Goal: Task Accomplishment & Management: Use online tool/utility

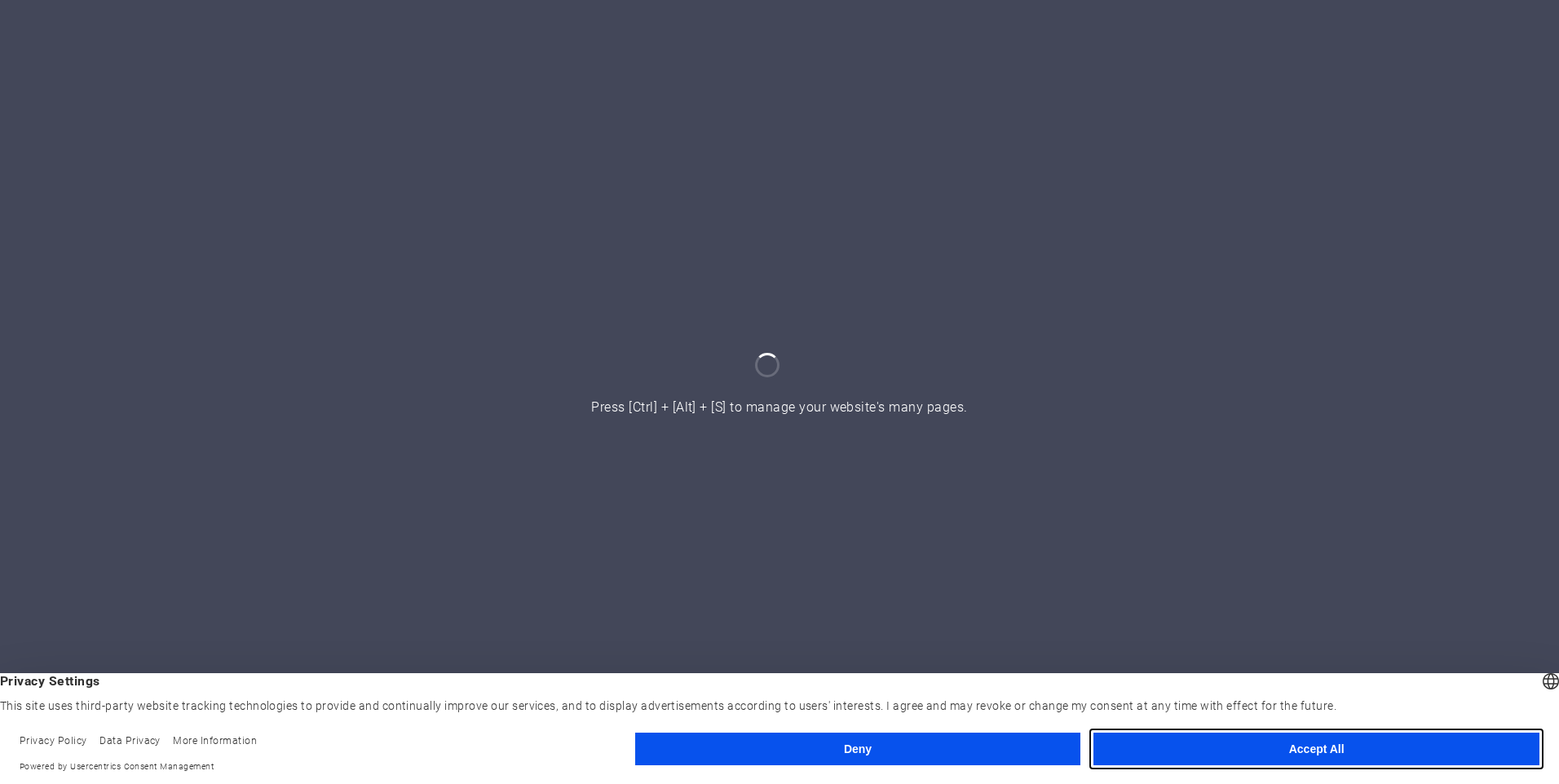
click at [1247, 756] on button "Accept All" at bounding box center [1316, 749] width 446 height 33
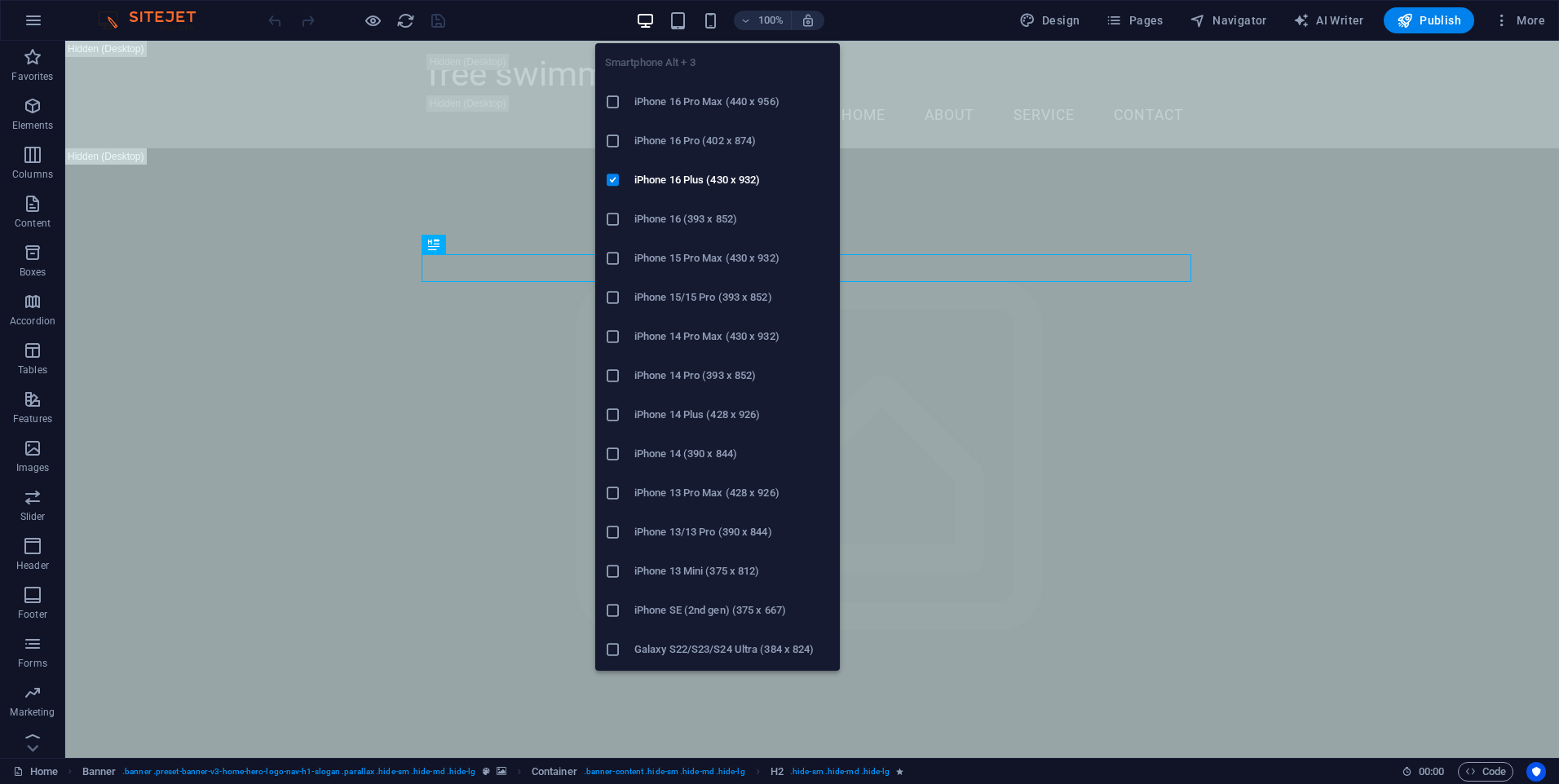
click at [689, 64] on ul "Smartphone Alt + 3 iPhone 16 Pro Max (440 x 956) iPhone 16 Pro (402 x 874) iPho…" at bounding box center [717, 689] width 245 height 1291
click at [696, 492] on h6 "iPhone 13 Pro Max (428 x 926)" at bounding box center [733, 493] width 196 height 20
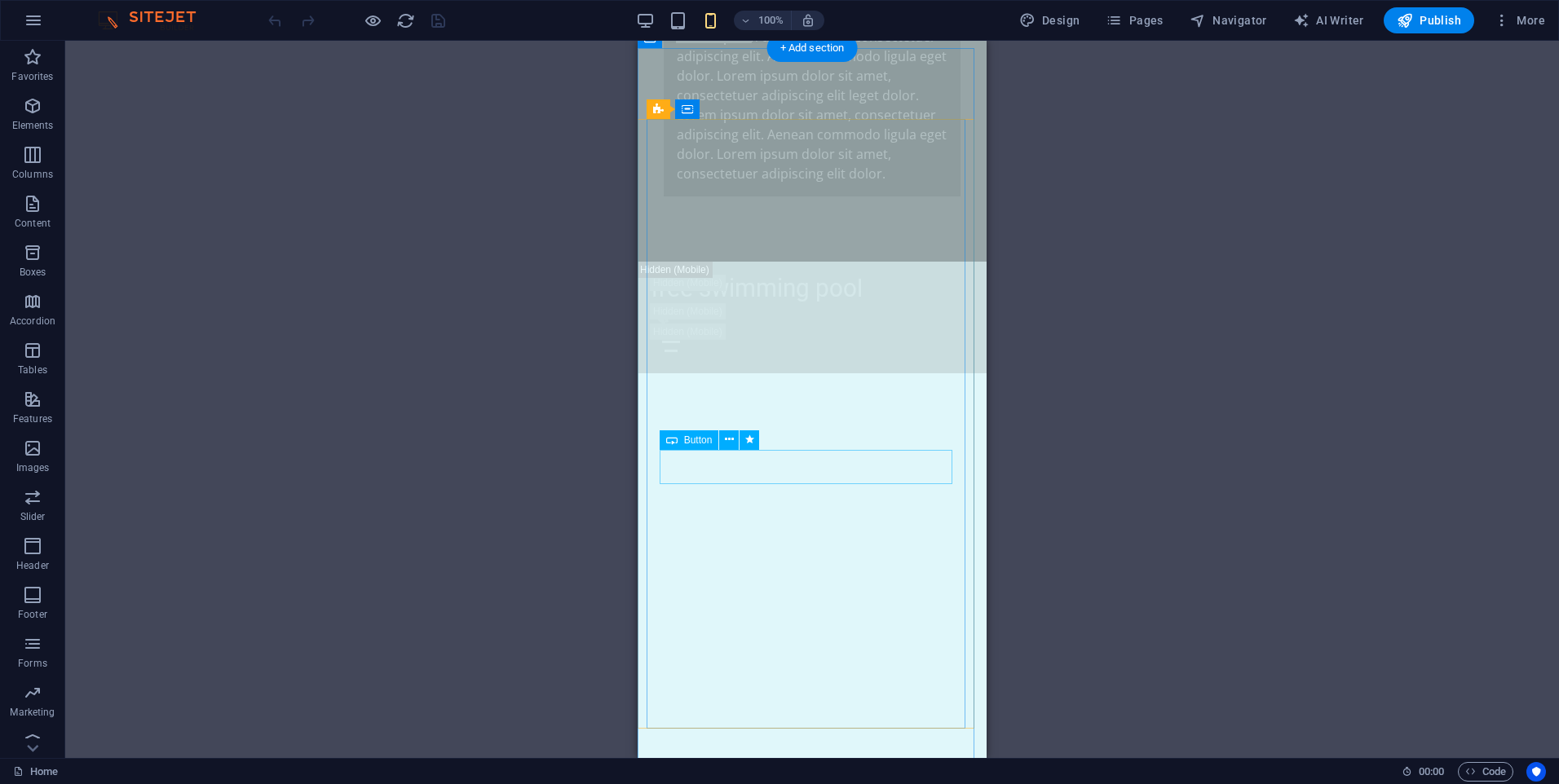
scroll to position [1468, 0]
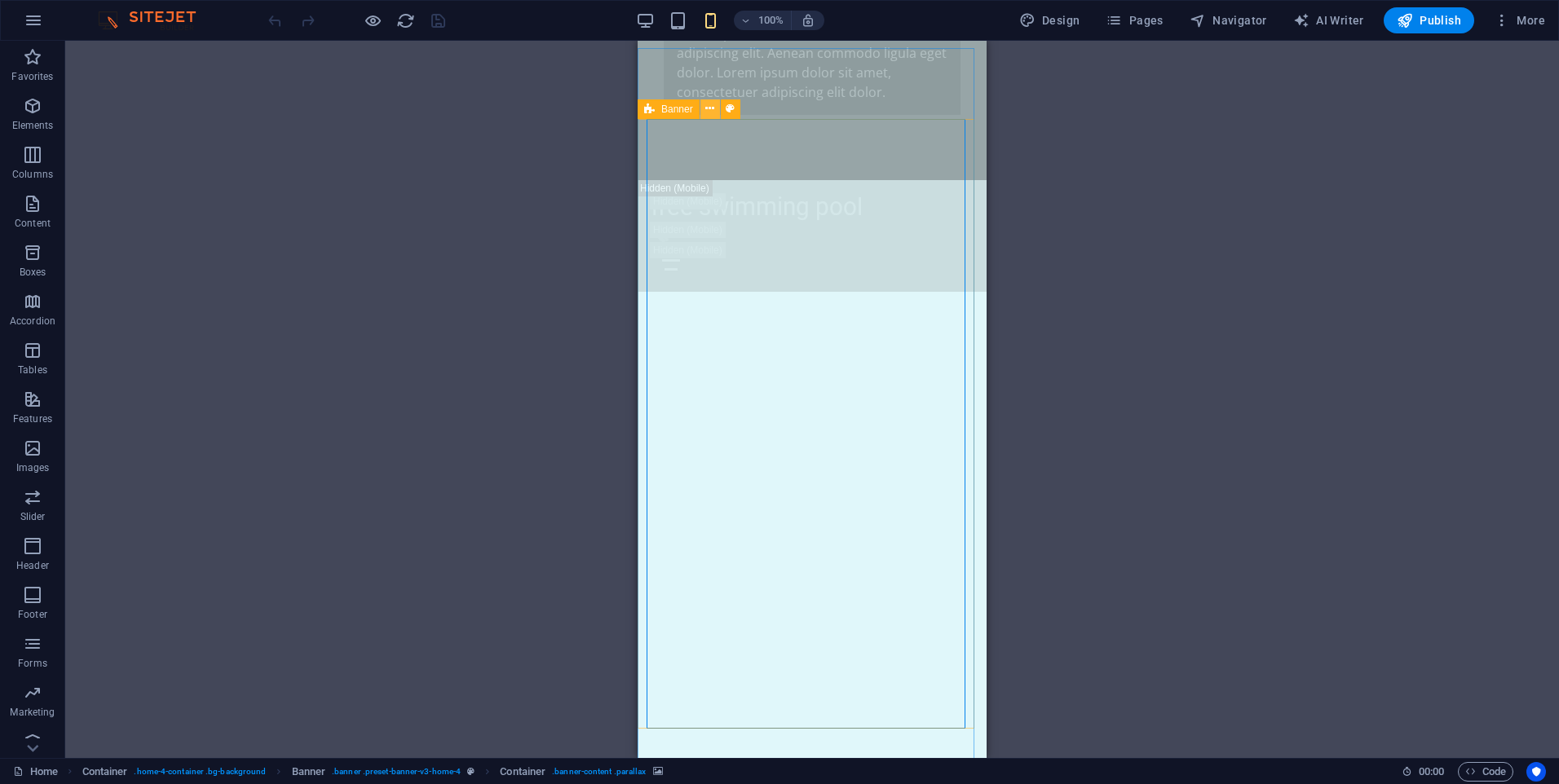
click at [715, 112] on button at bounding box center [709, 109] width 20 height 20
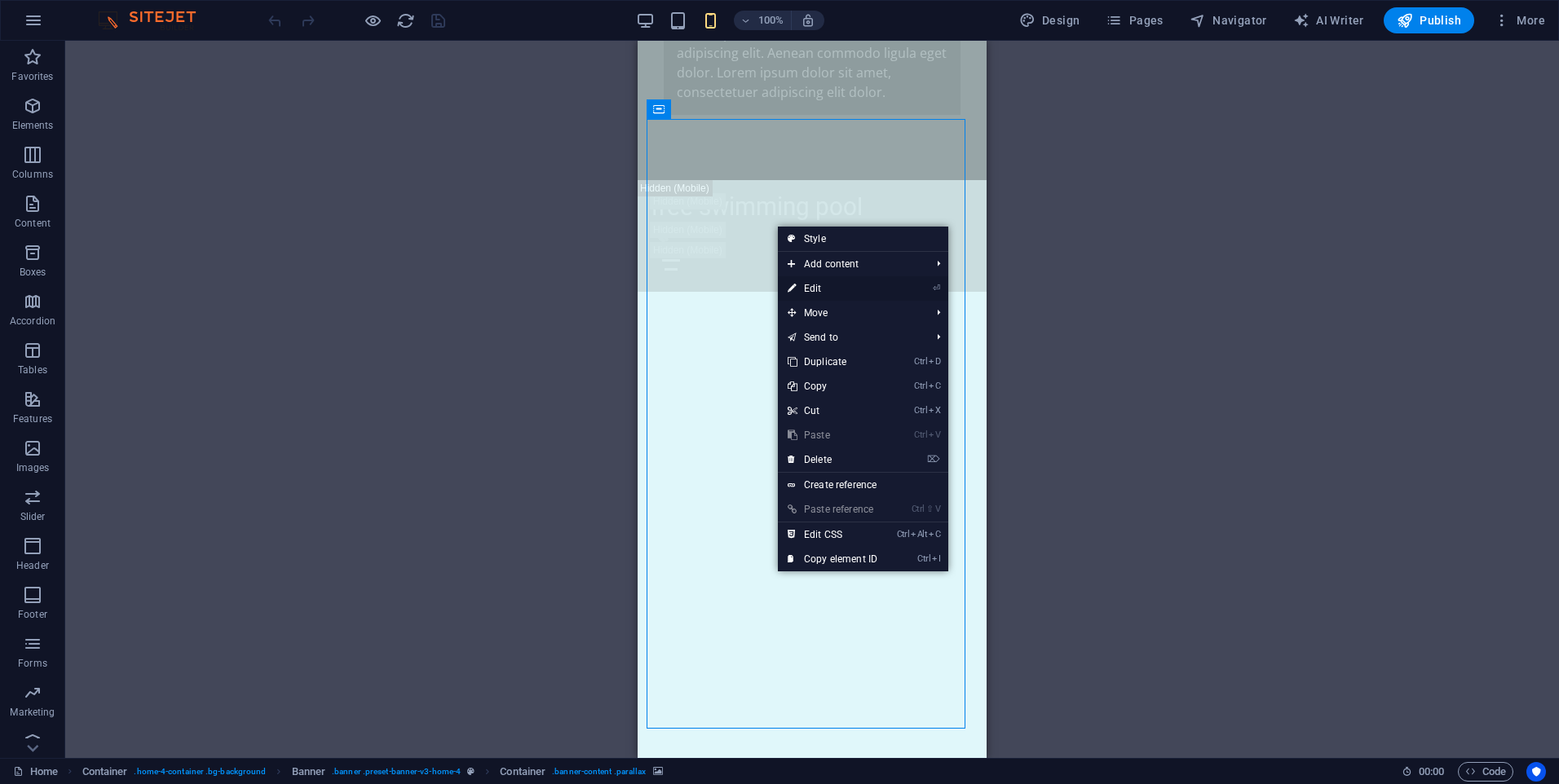
click at [841, 281] on link "⏎ Edit" at bounding box center [832, 289] width 109 height 24
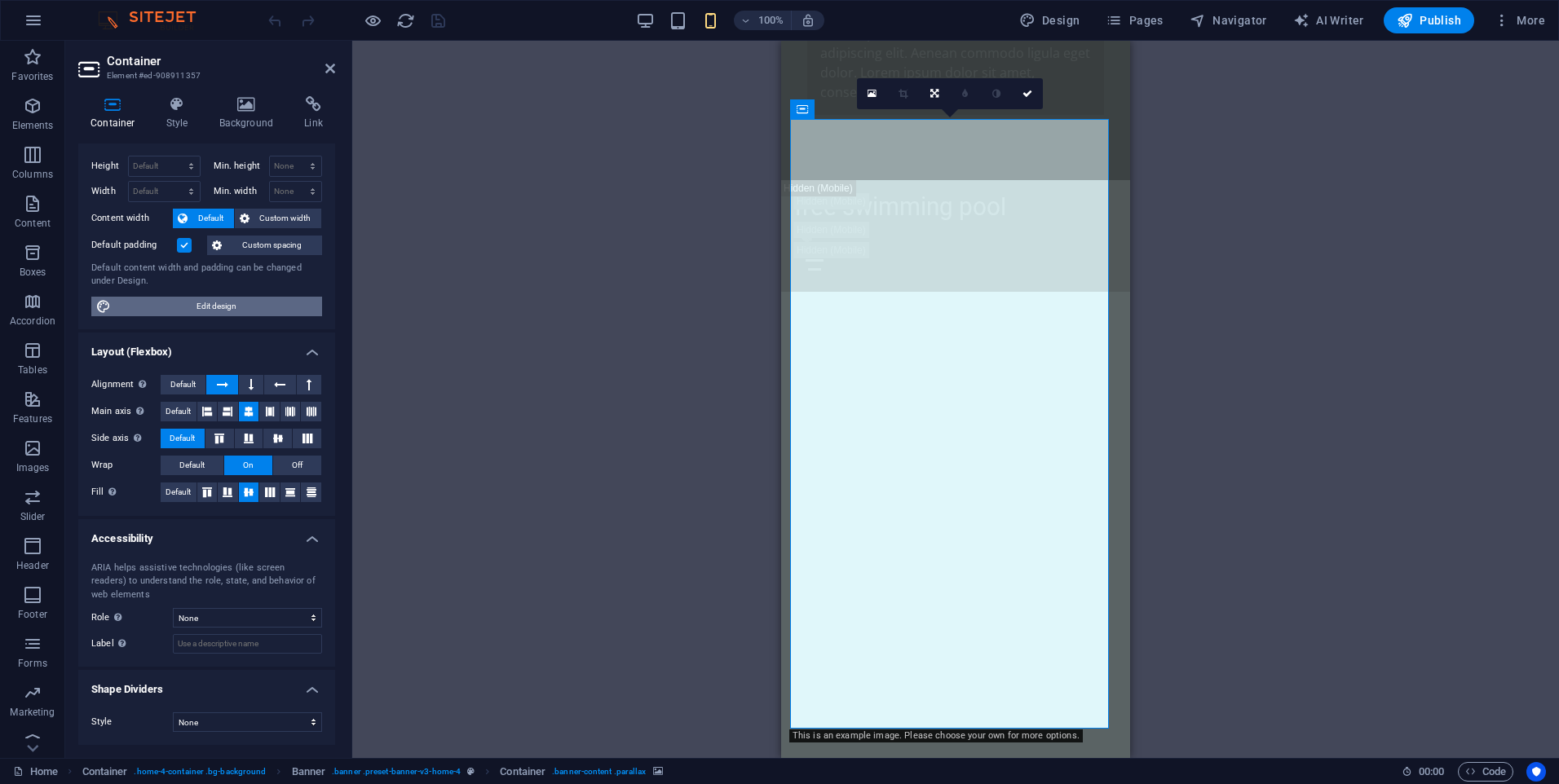
scroll to position [0, 0]
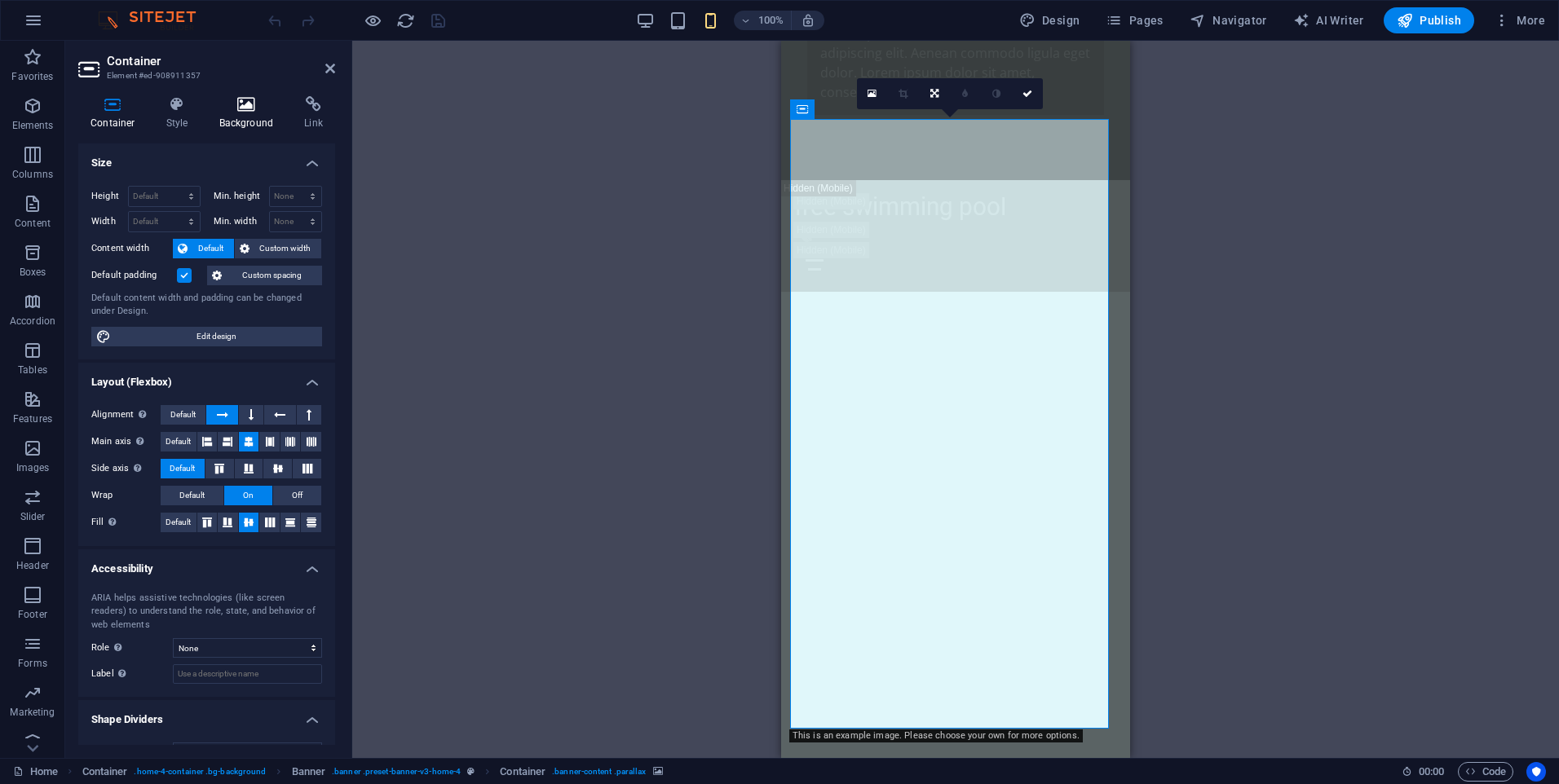
click at [247, 117] on h4 "Background" at bounding box center [250, 113] width 86 height 34
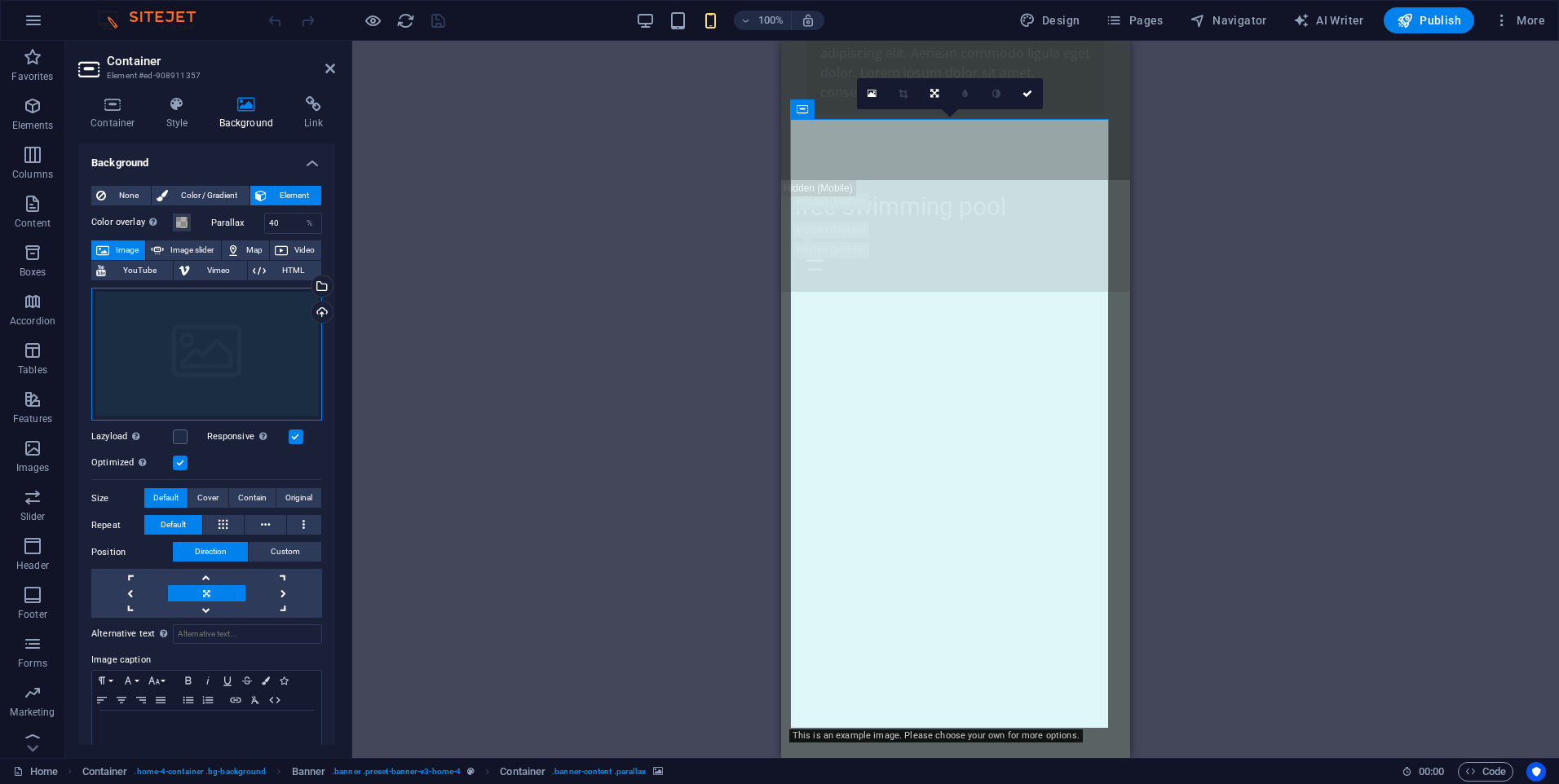
click at [241, 336] on div "Drag files here, click to choose files or select files from Files or our free s…" at bounding box center [206, 355] width 231 height 134
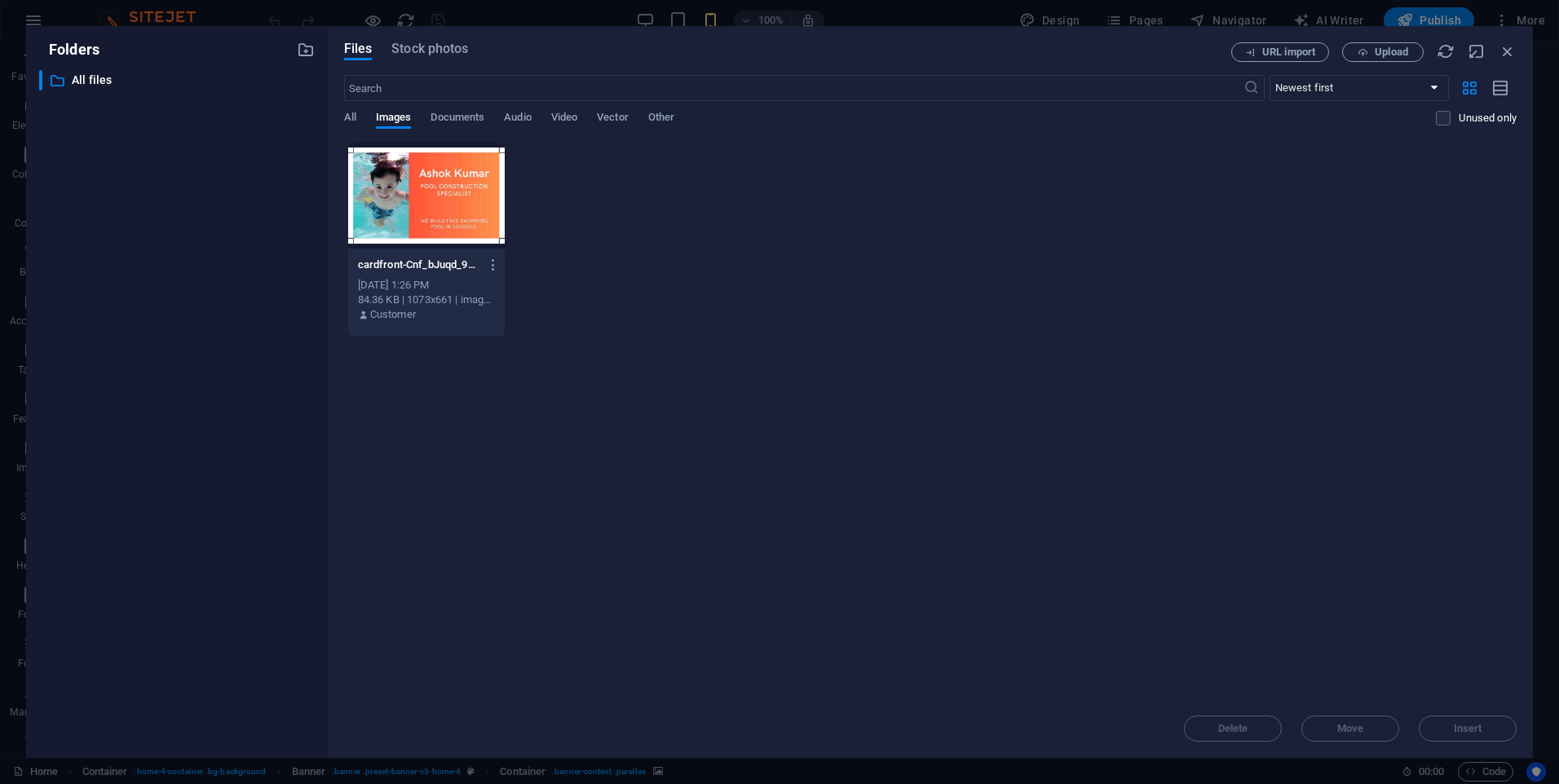
drag, startPoint x: 1149, startPoint y: 314, endPoint x: 1162, endPoint y: 289, distance: 28.2
click at [1149, 314] on div "cardfront-Cnf_bJuqd_9G3J0J5Qtxxg.jpg cardfront-Cnf_bJuqd_9G3J0J5Qtxxg.jpg Sep 5…" at bounding box center [930, 240] width 1172 height 196
click at [1384, 56] on span "Upload" at bounding box center [1391, 52] width 33 height 9
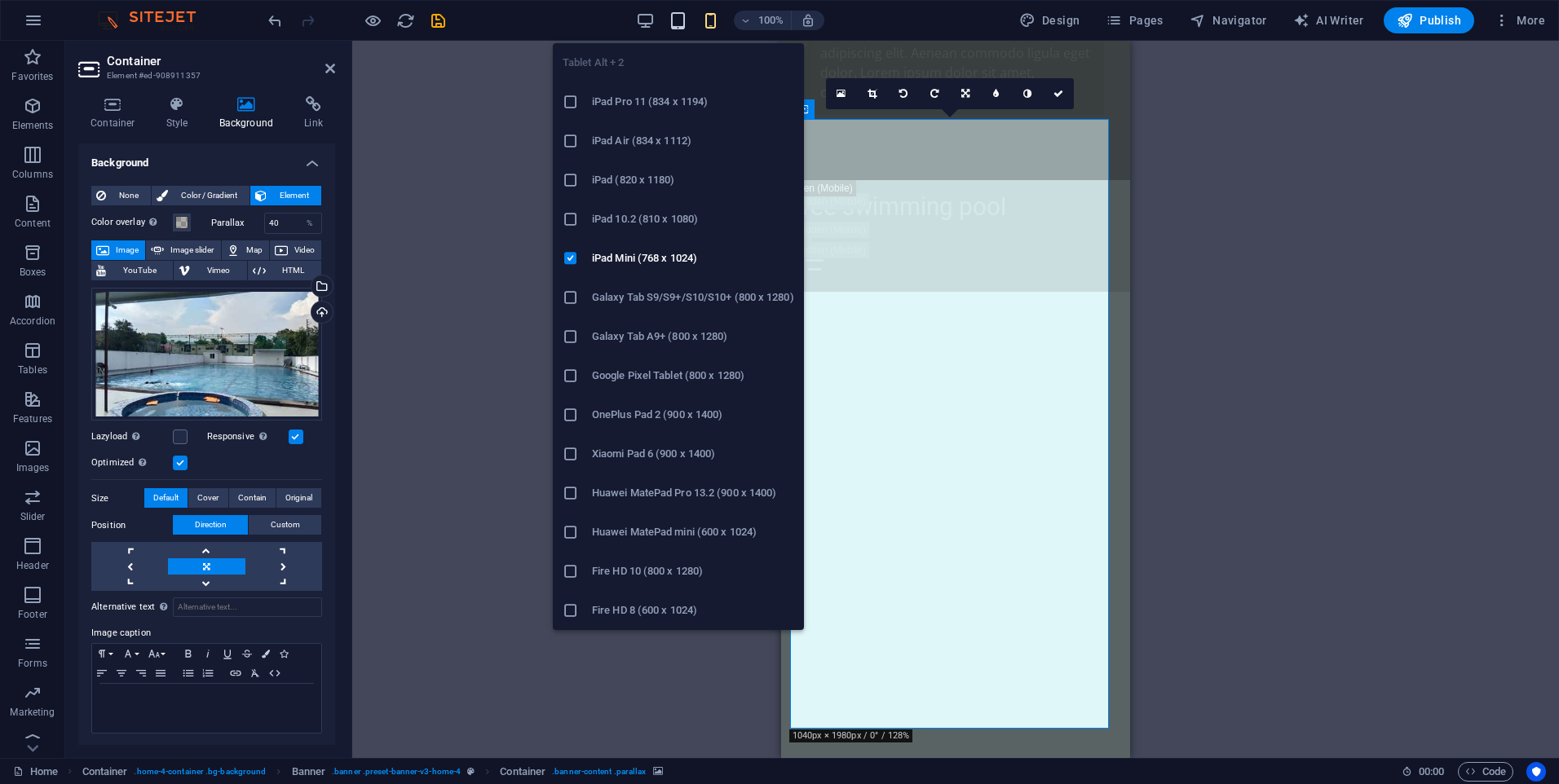
click at [680, 23] on icon "button" at bounding box center [678, 21] width 19 height 19
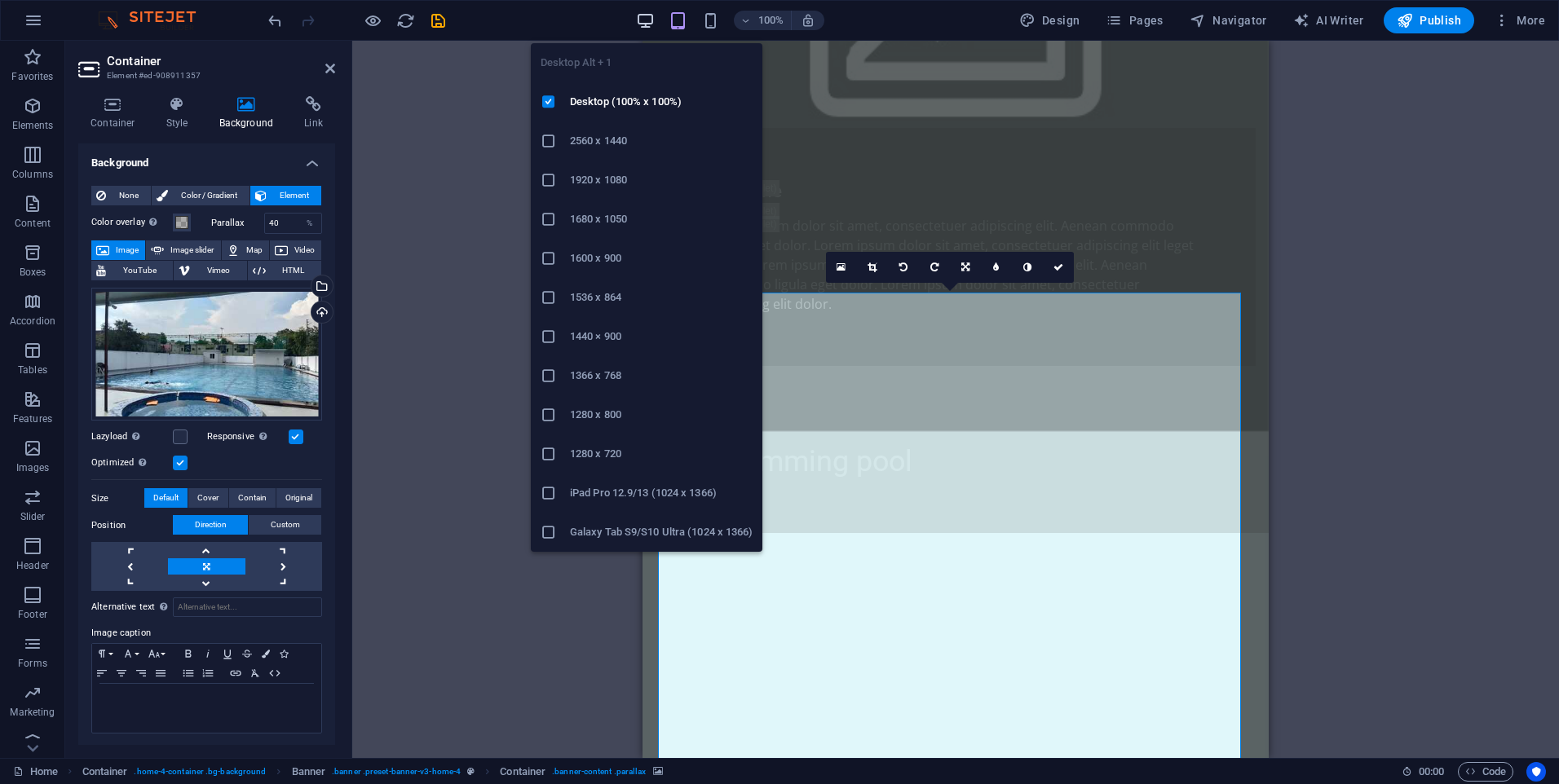
click at [650, 21] on icon "button" at bounding box center [645, 21] width 19 height 19
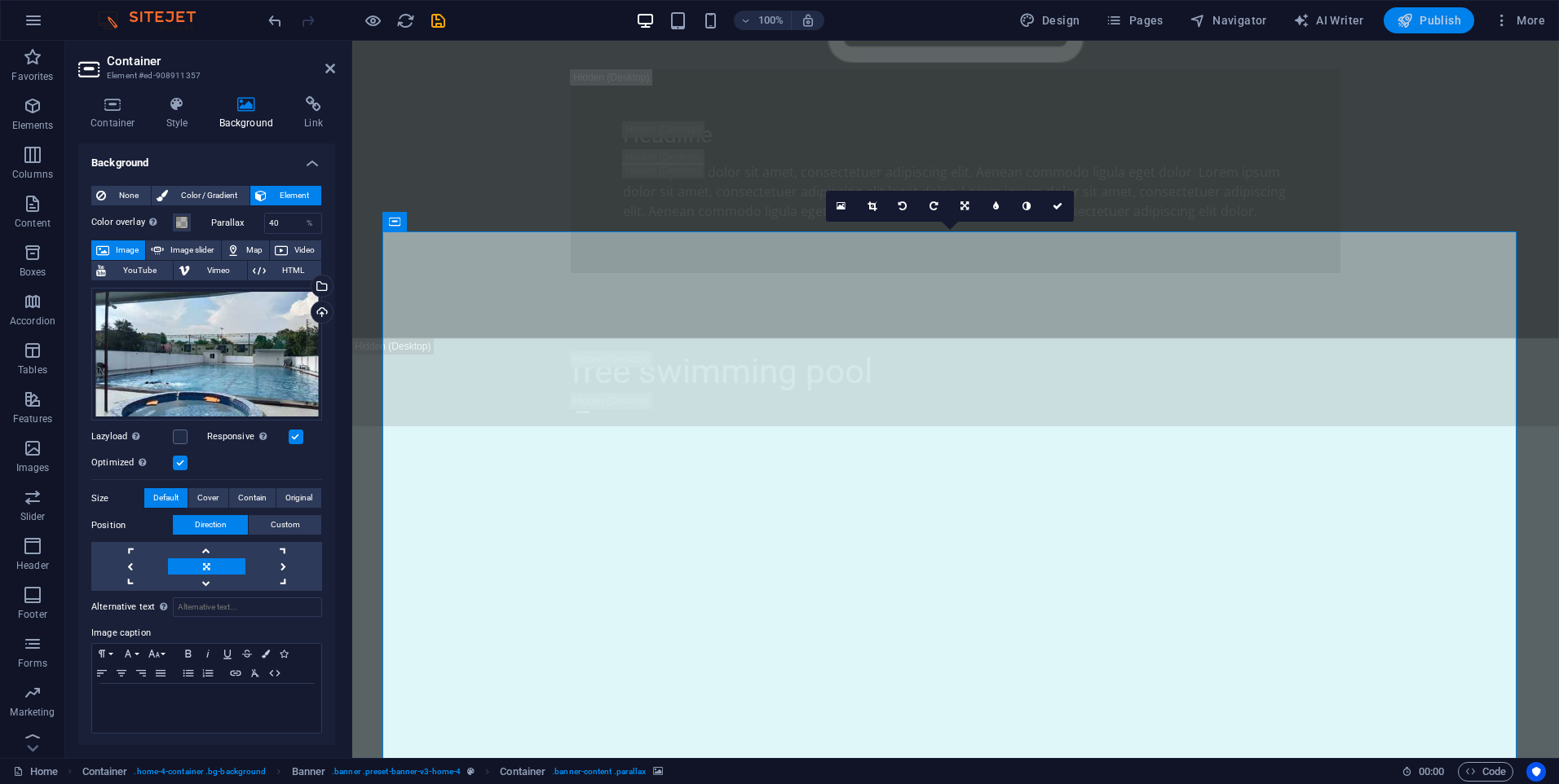
click at [1412, 27] on icon "button" at bounding box center [1404, 20] width 16 height 16
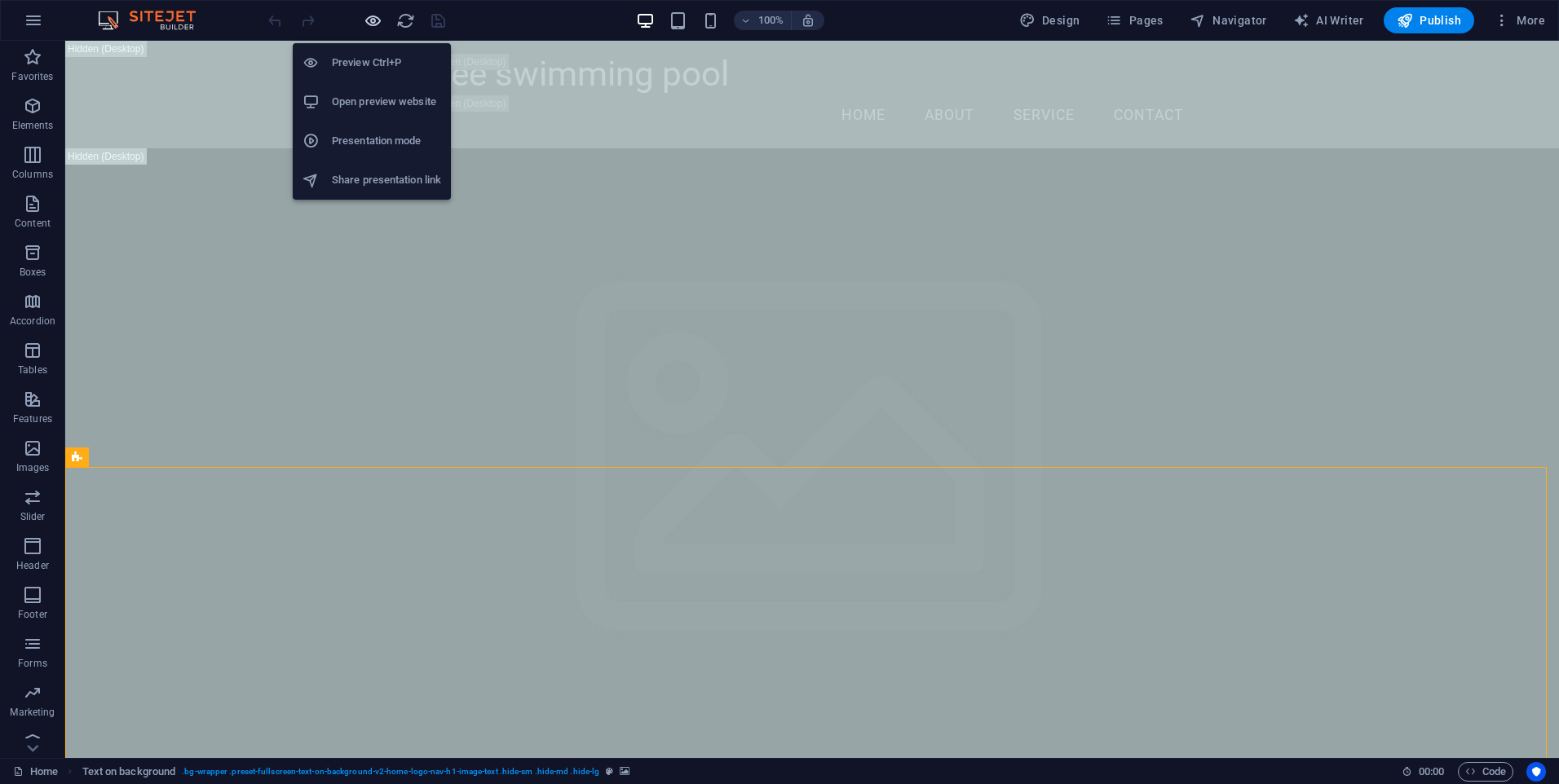
click at [377, 24] on icon "button" at bounding box center [373, 21] width 19 height 19
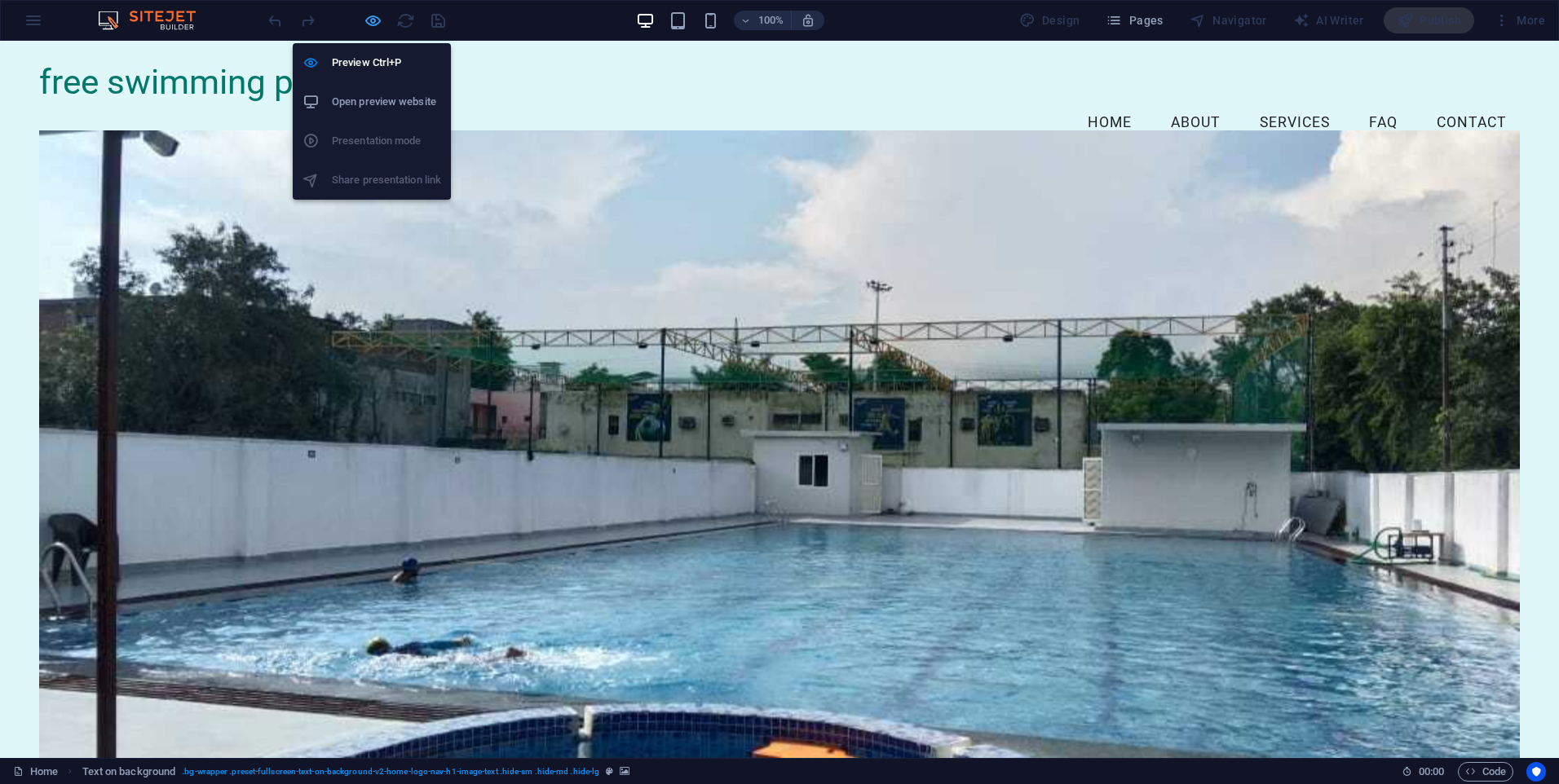
click at [374, 23] on icon "button" at bounding box center [373, 21] width 19 height 19
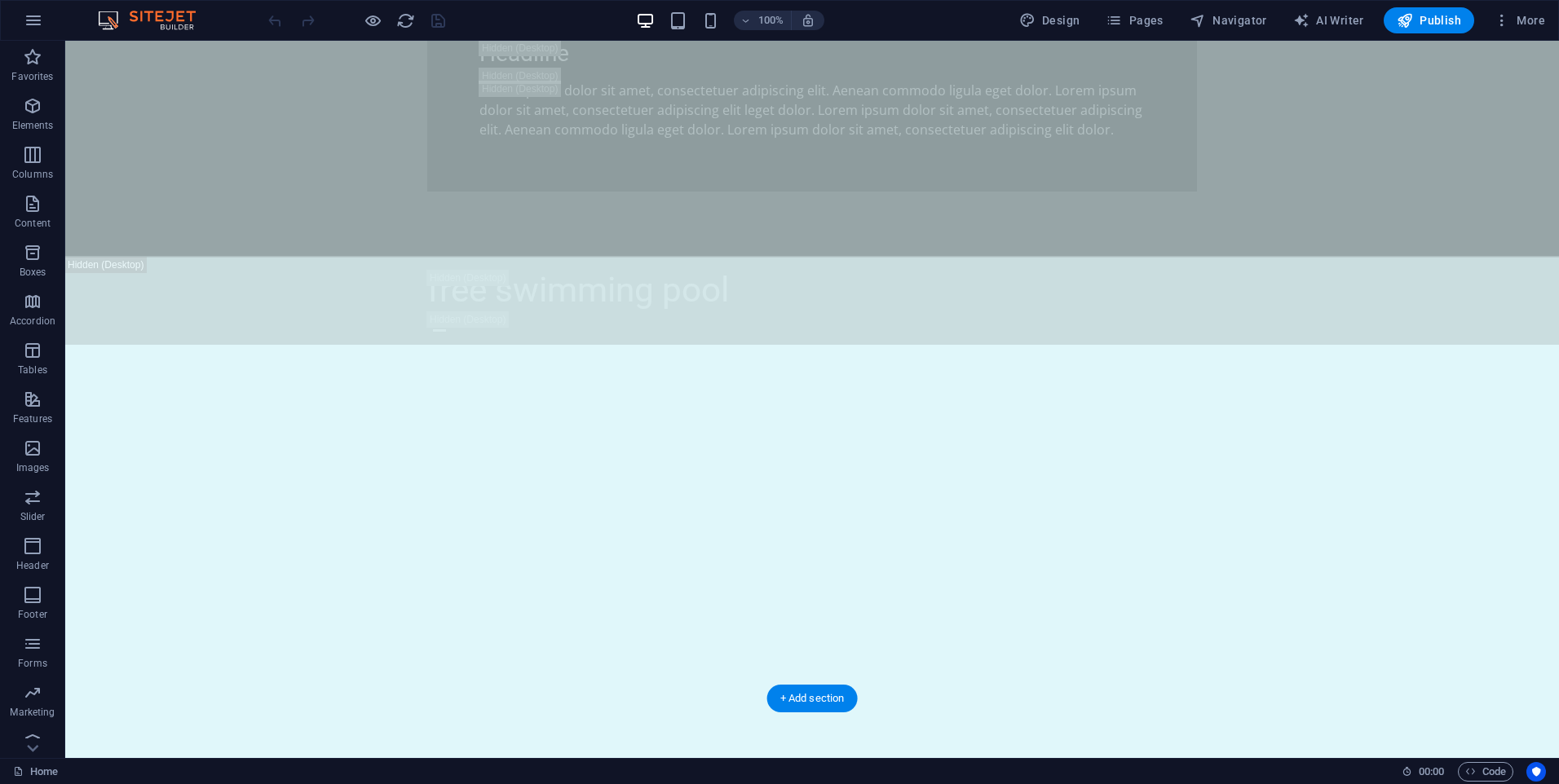
scroll to position [1711, 0]
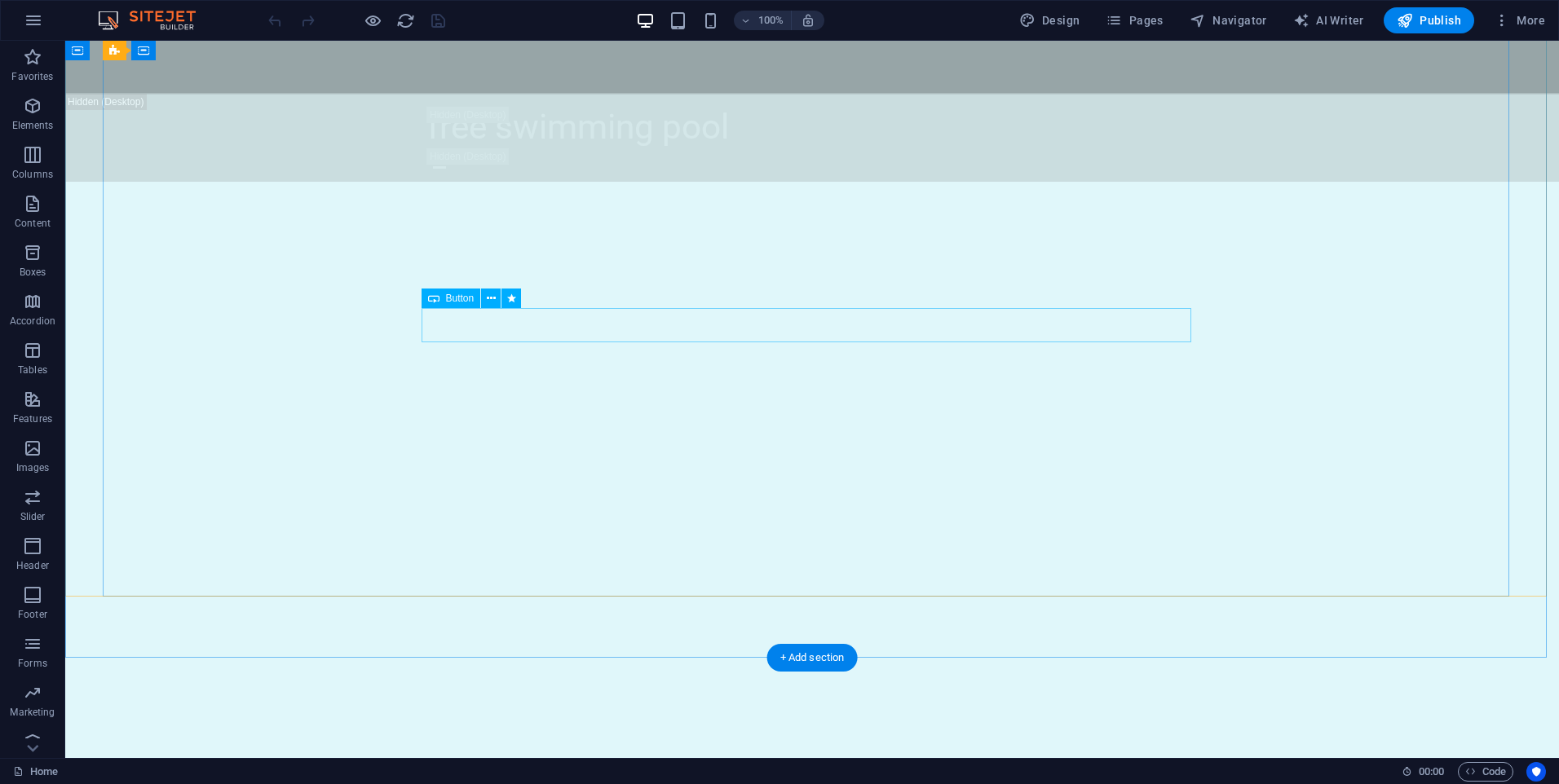
click at [447, 301] on span "Button" at bounding box center [460, 298] width 28 height 9
click at [490, 299] on icon at bounding box center [491, 299] width 9 height 17
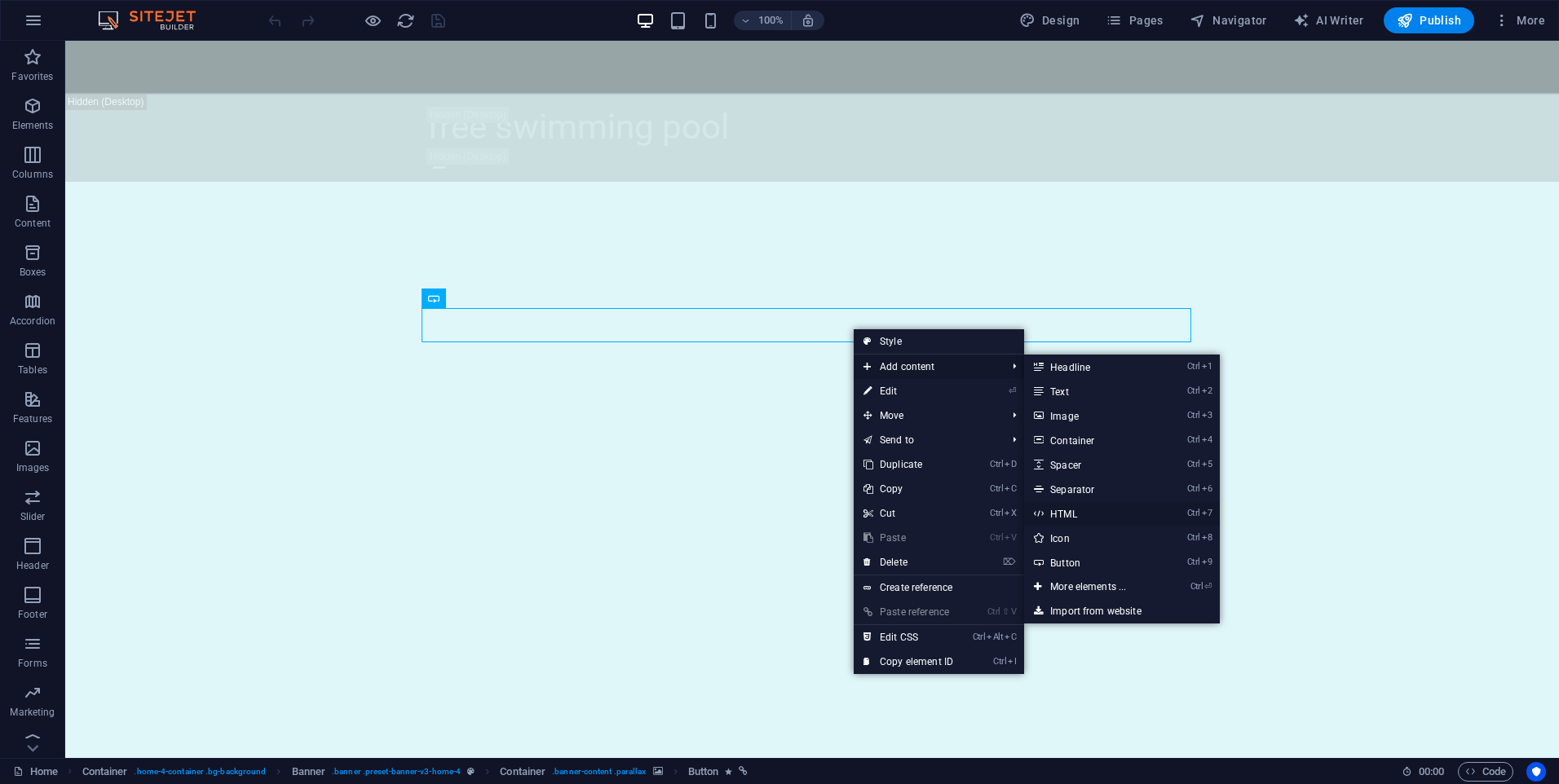
click at [1092, 516] on link "Ctrl 7 HTML" at bounding box center [1091, 514] width 135 height 24
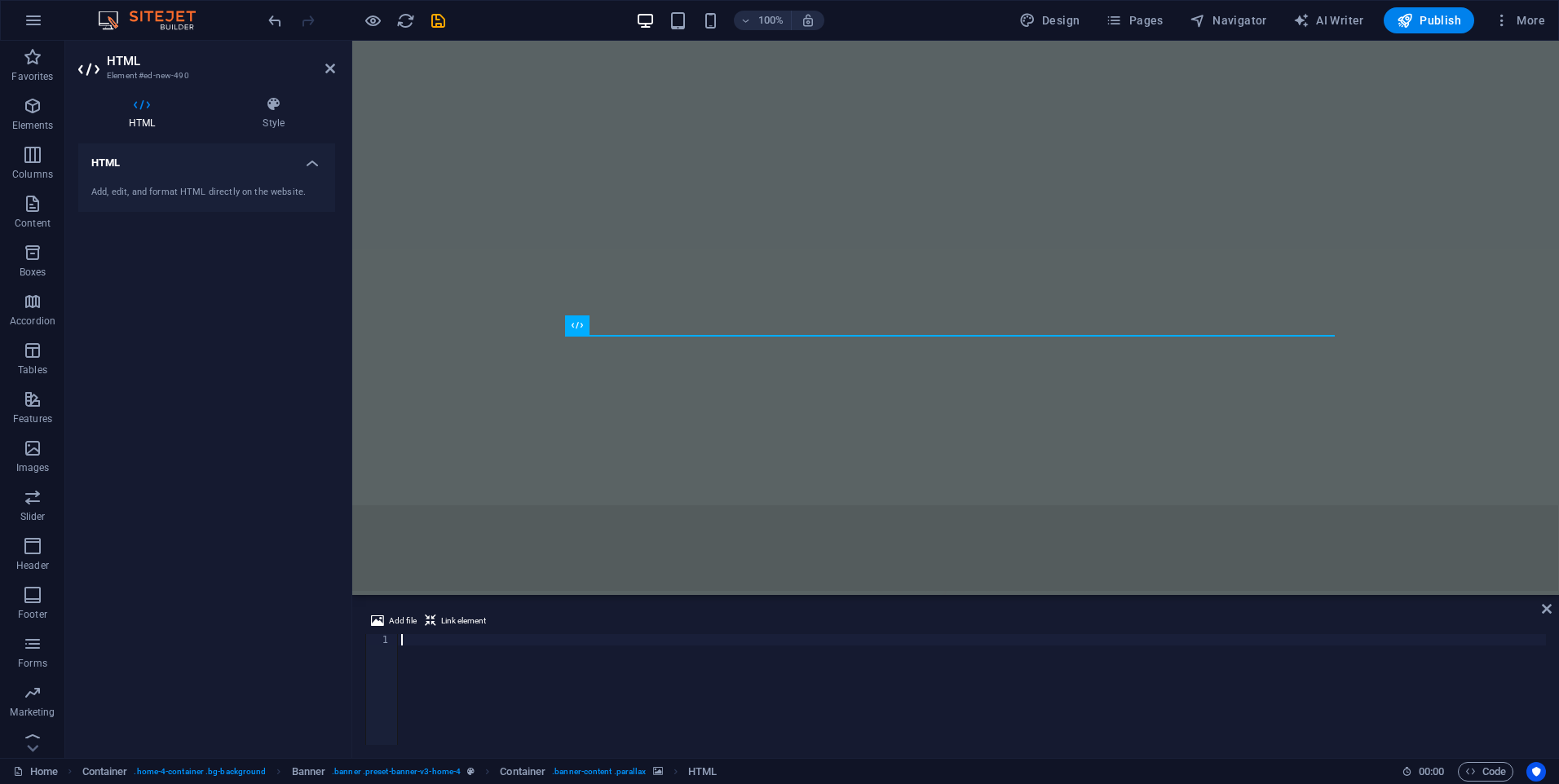
scroll to position [1406, 0]
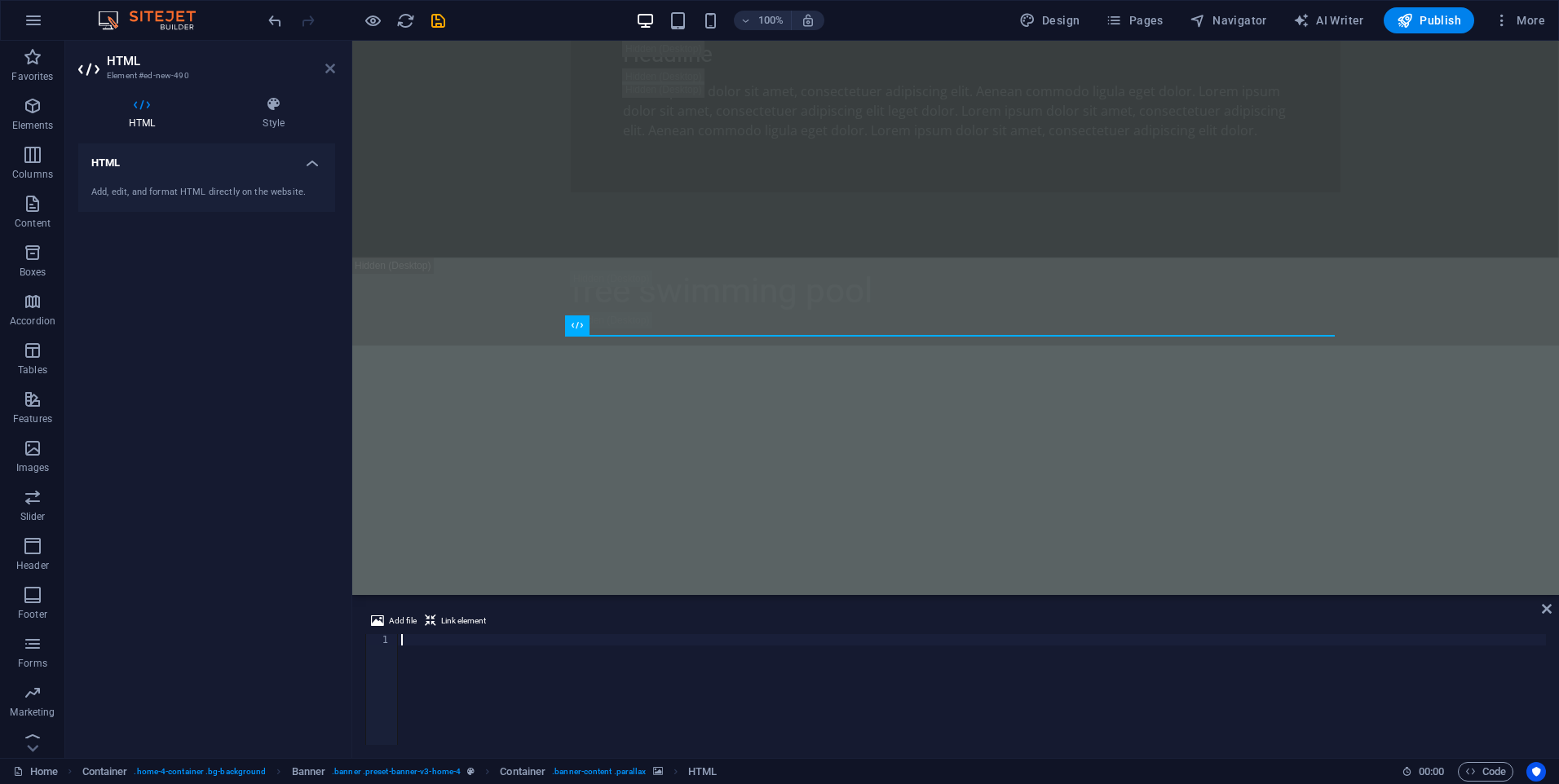
click at [329, 70] on icon at bounding box center [330, 68] width 9 height 13
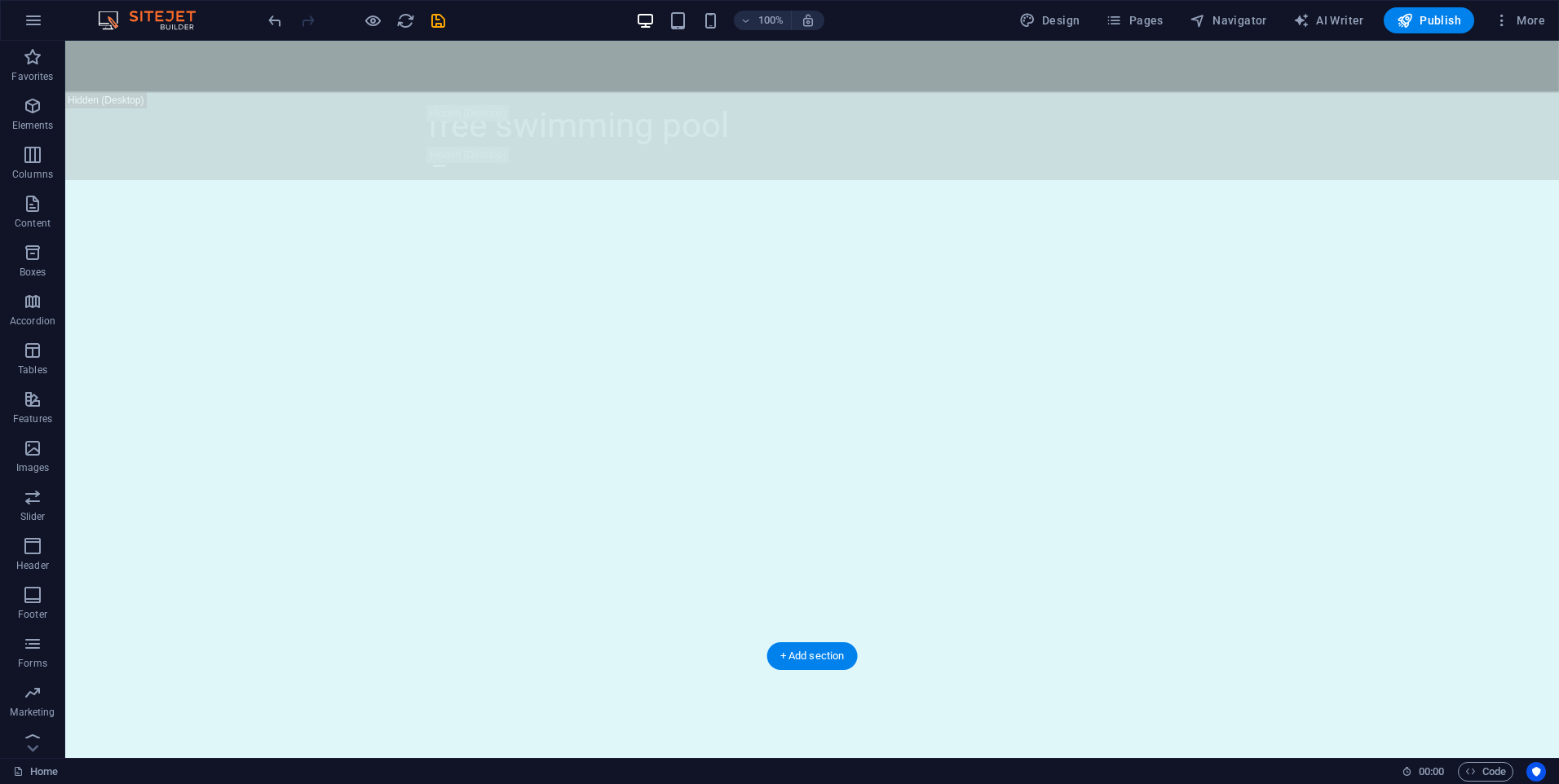
scroll to position [1731, 0]
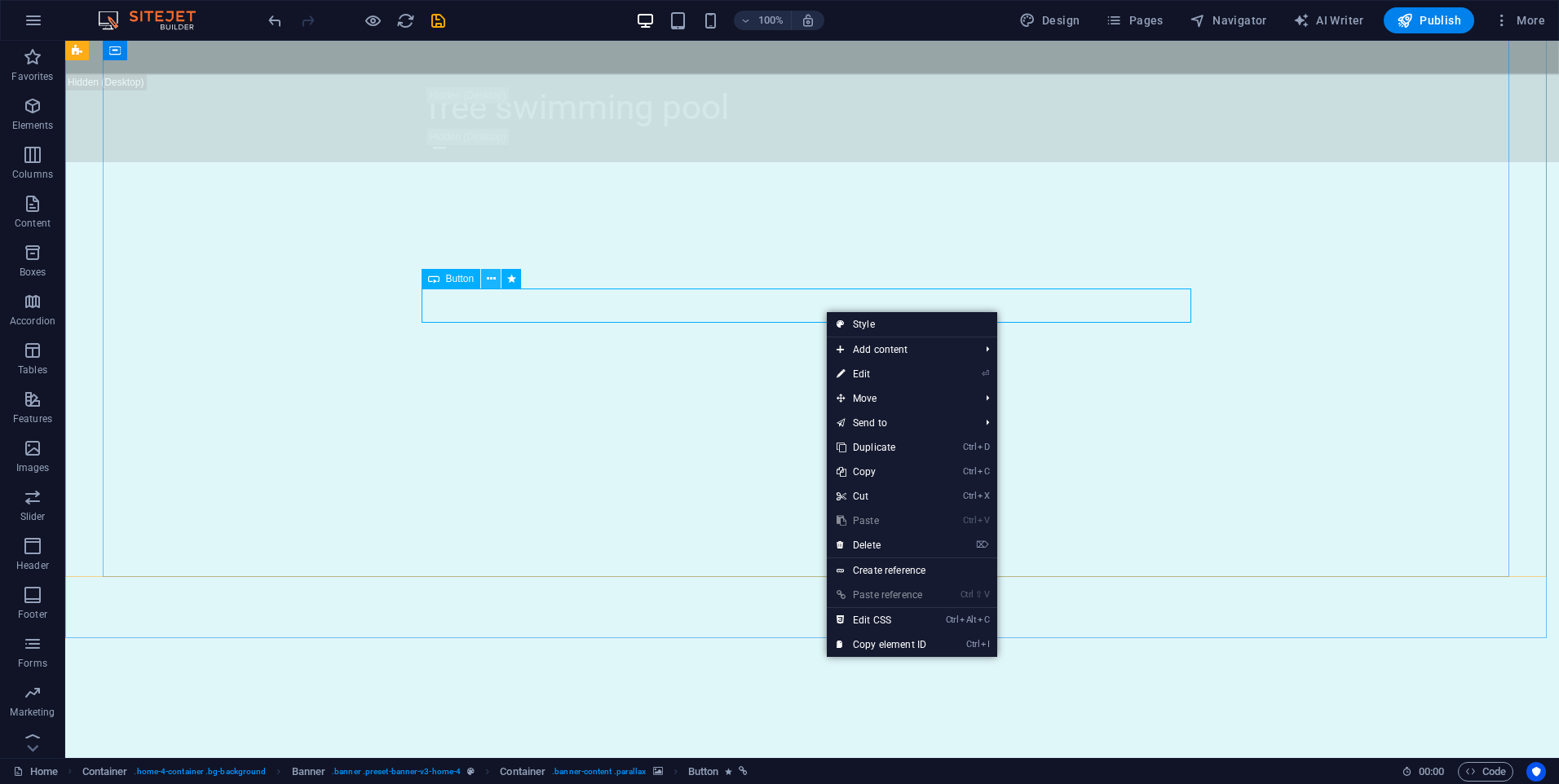
click at [495, 283] on icon at bounding box center [491, 279] width 9 height 17
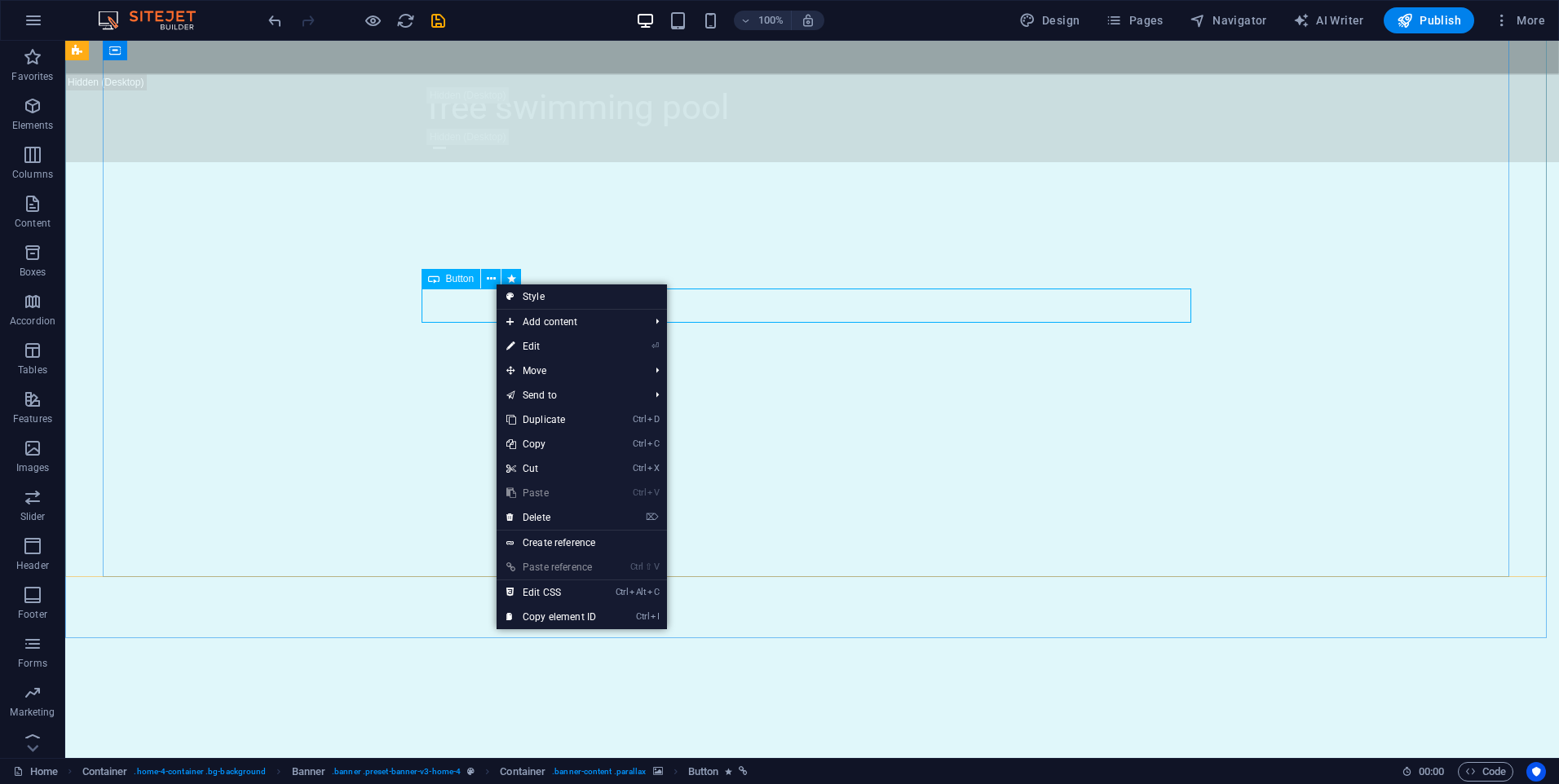
click at [448, 277] on span "Button" at bounding box center [460, 278] width 28 height 9
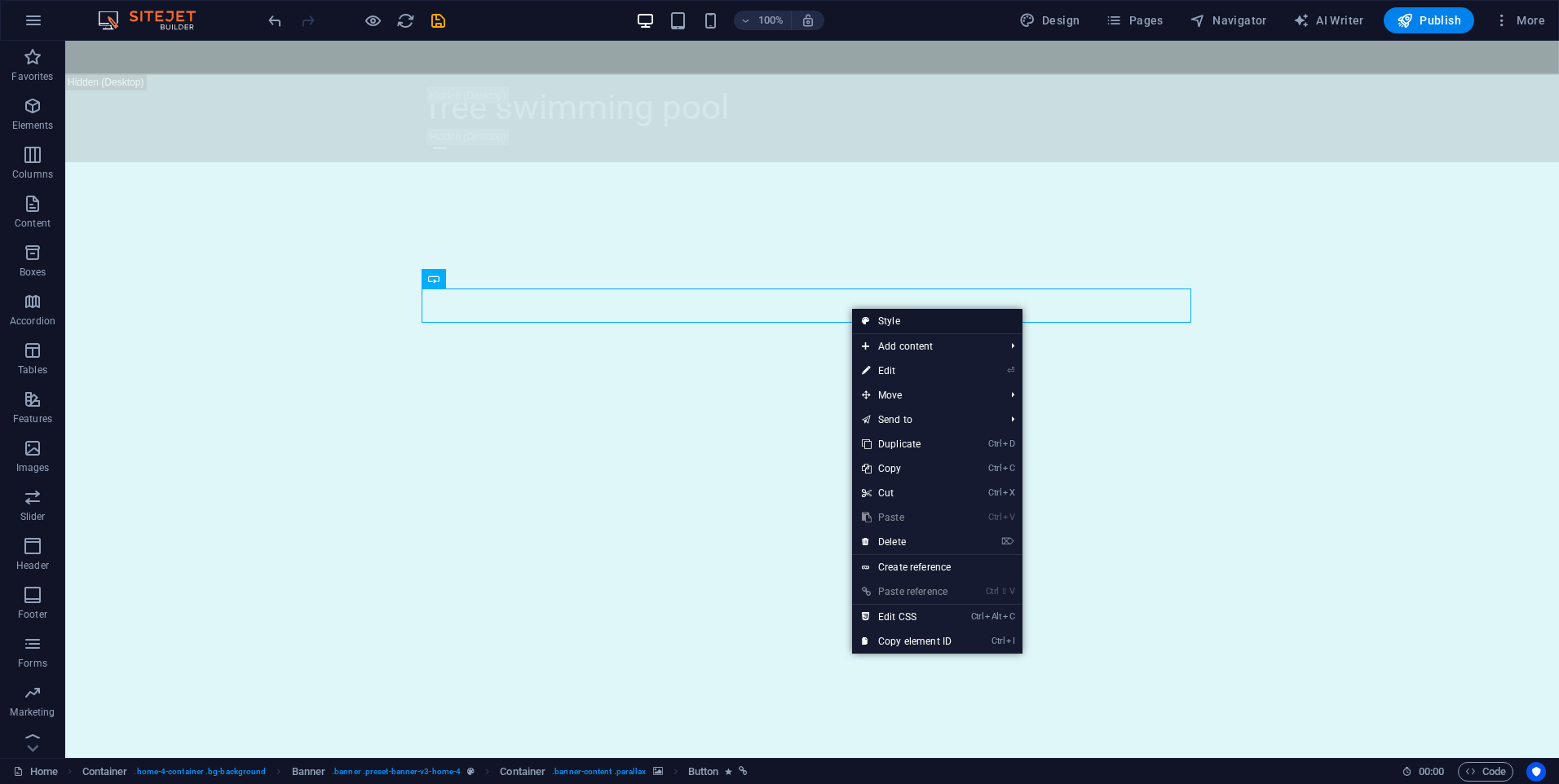
click at [893, 319] on link "Style" at bounding box center [937, 321] width 170 height 24
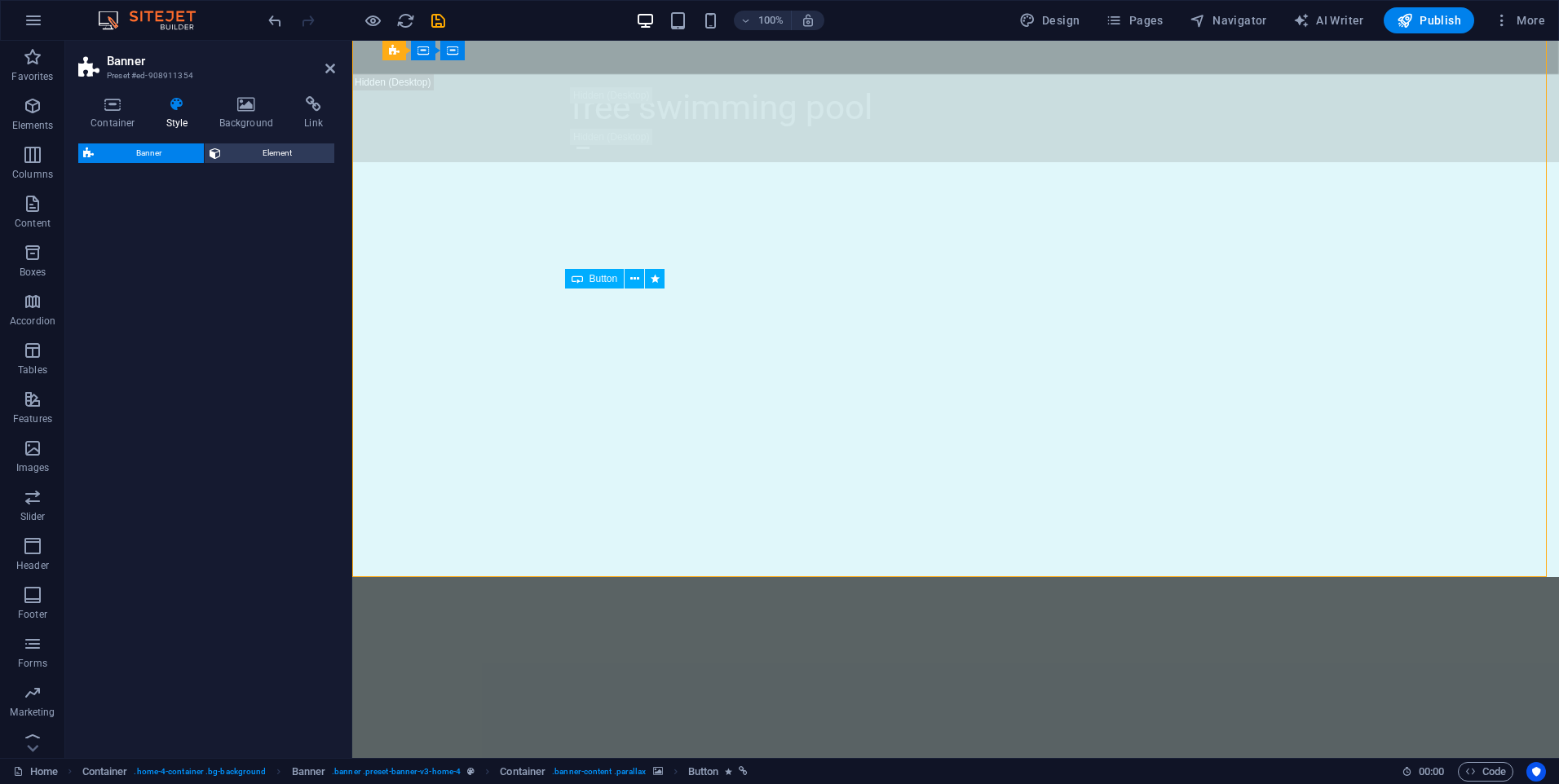
select select "preset-banner-v3-home-4"
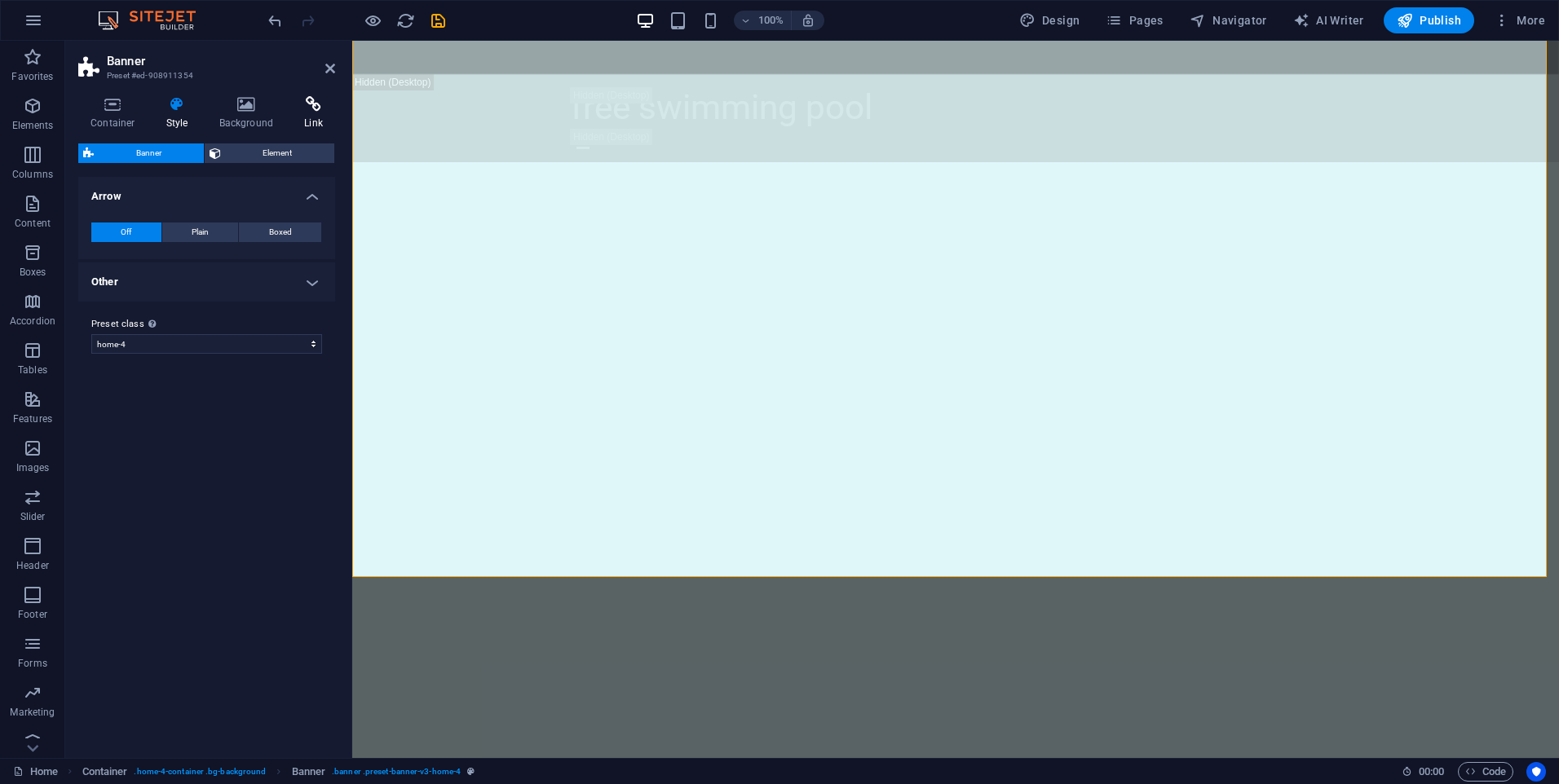
click at [307, 123] on h4 "Link" at bounding box center [314, 113] width 43 height 34
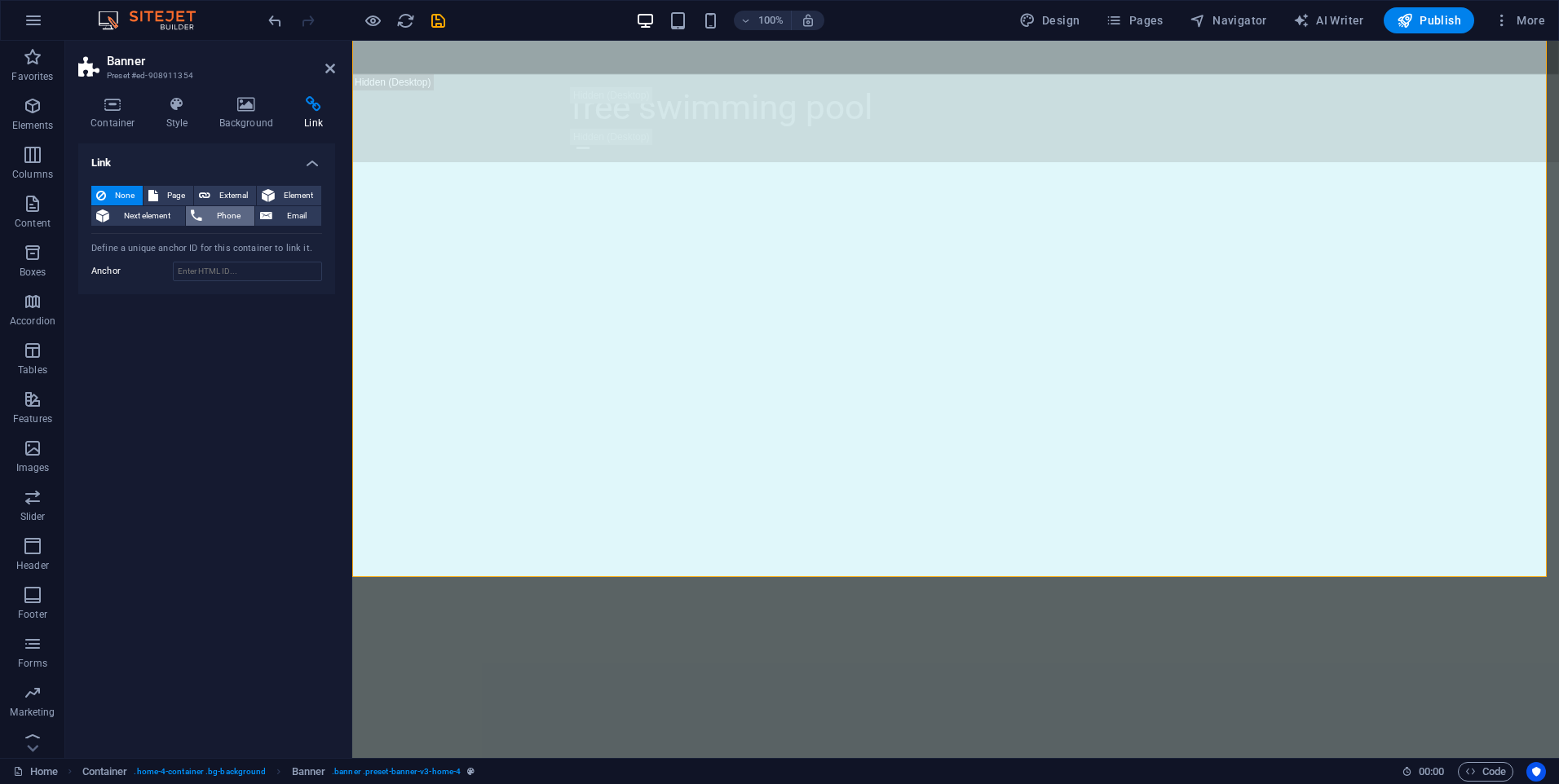
click at [233, 216] on span "Phone" at bounding box center [228, 216] width 43 height 20
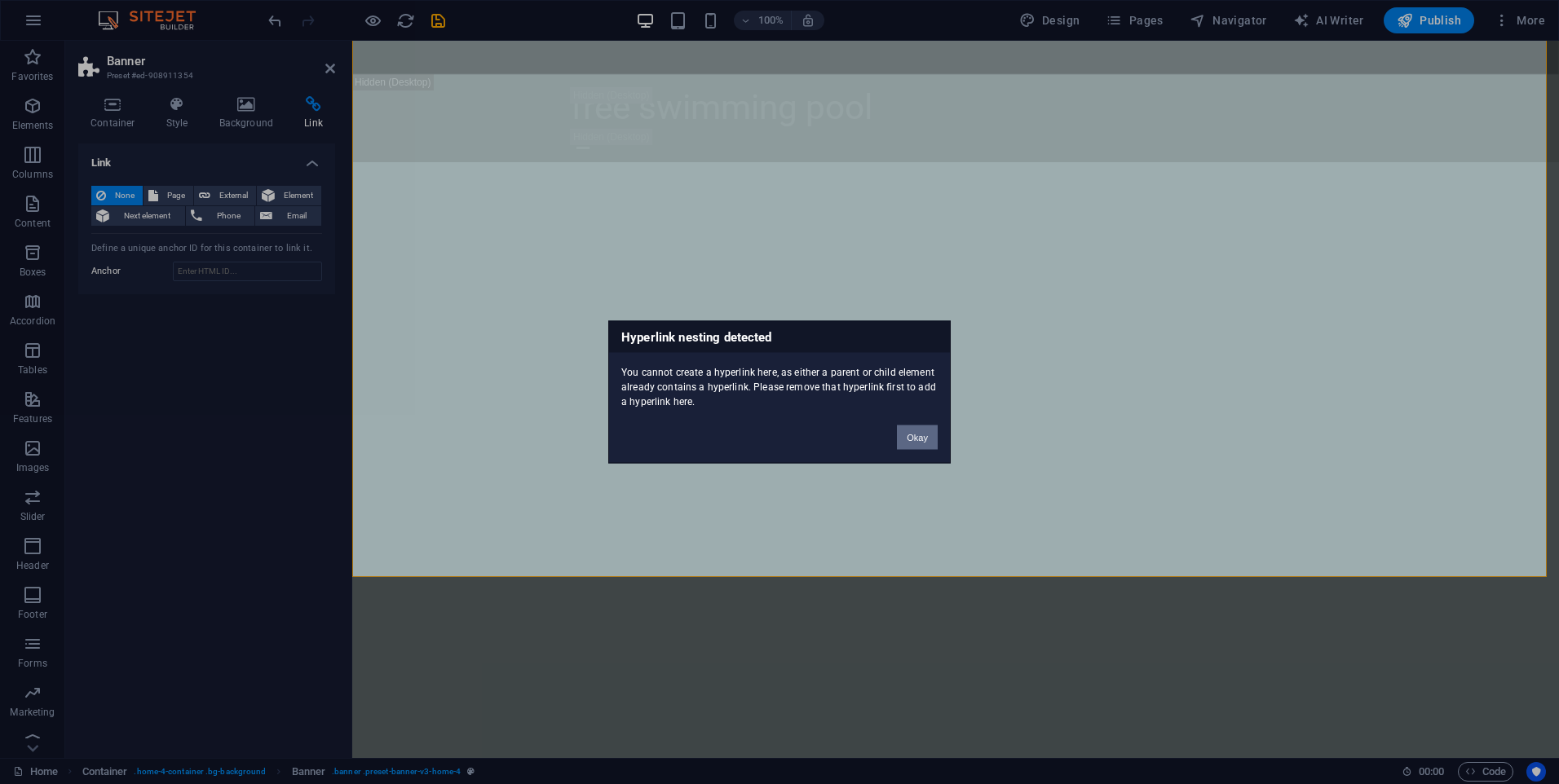
click at [928, 441] on button "Okay" at bounding box center [917, 438] width 40 height 24
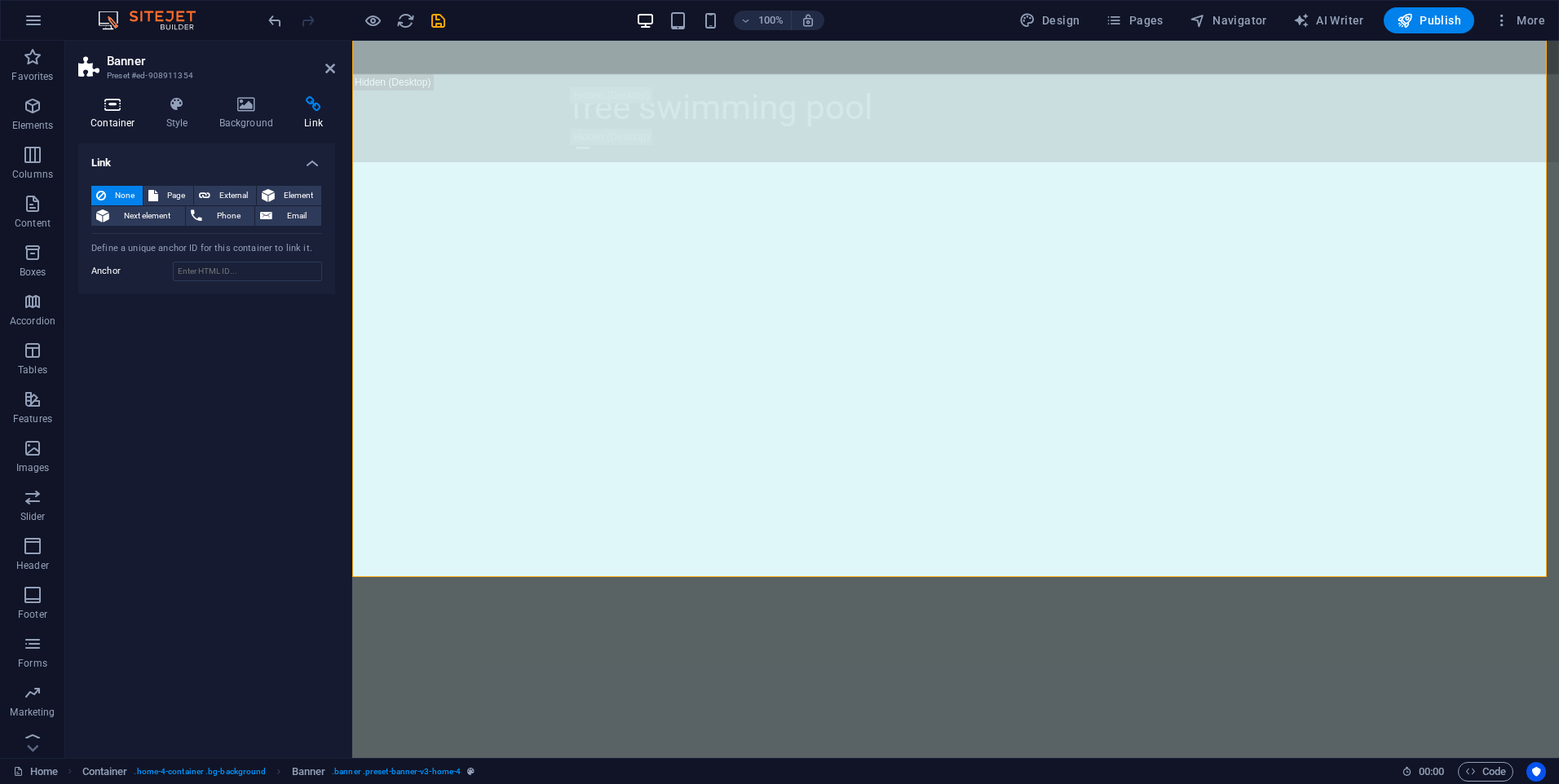
click at [118, 107] on icon at bounding box center [113, 104] width 70 height 16
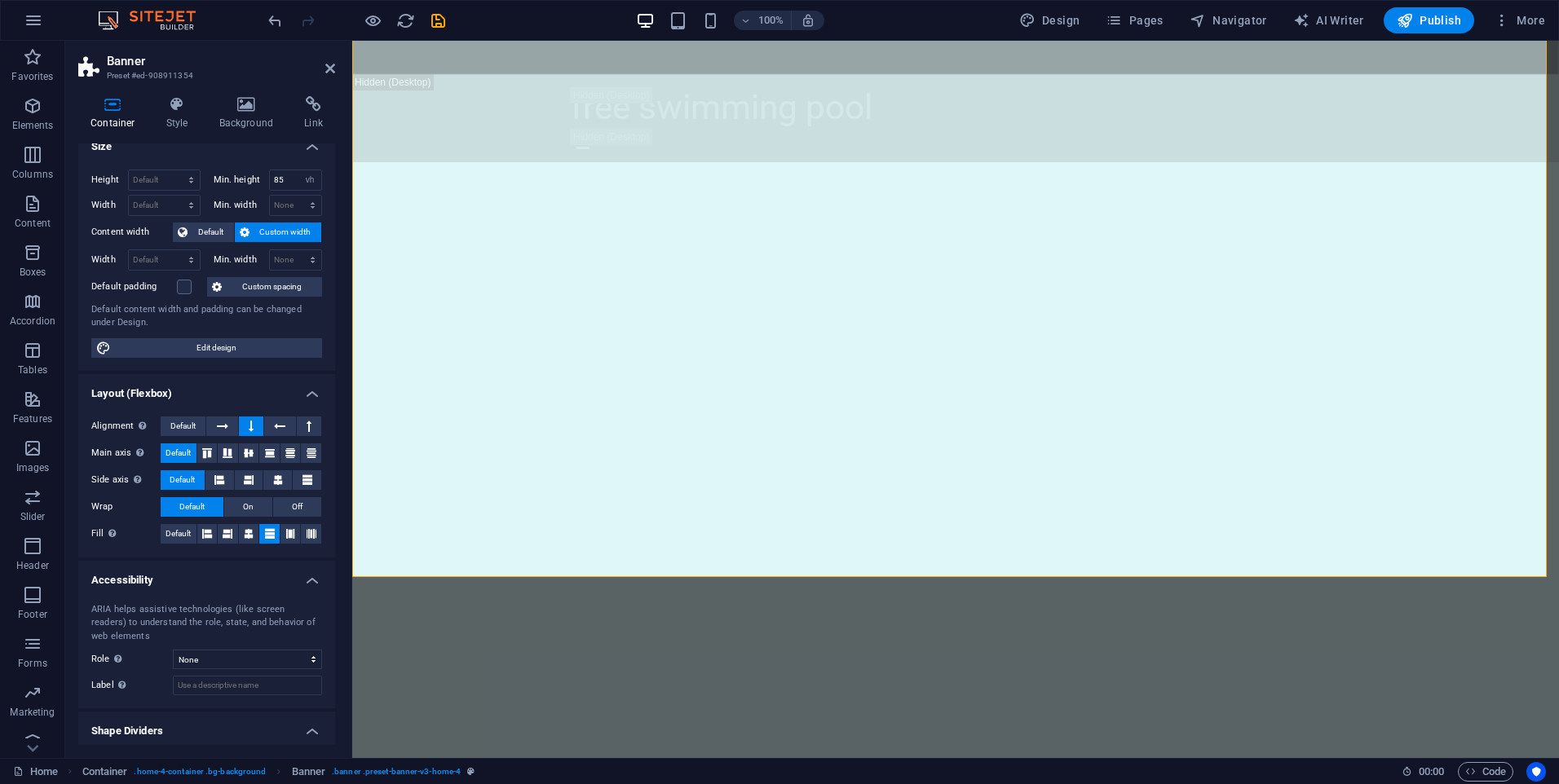
scroll to position [0, 0]
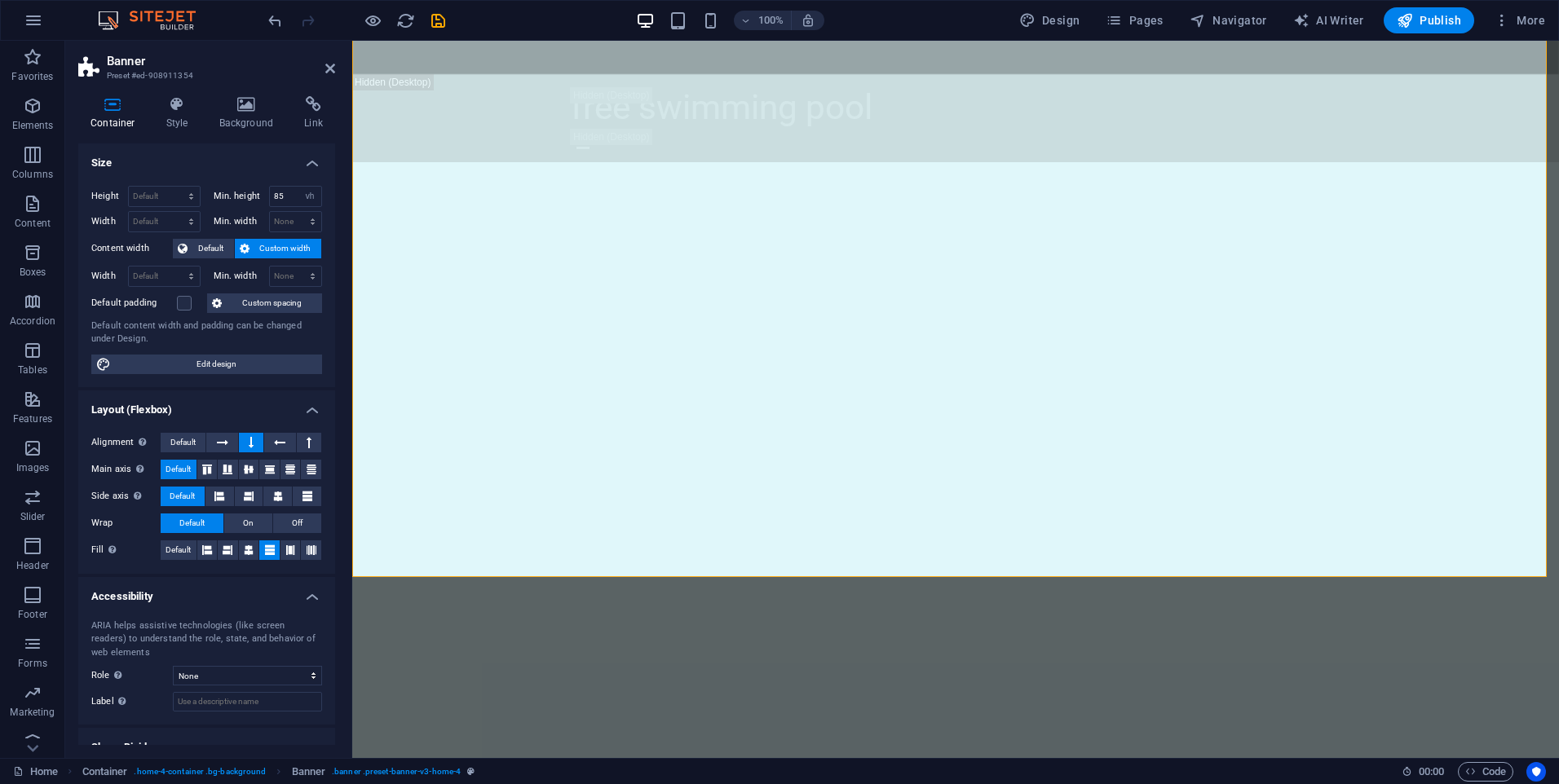
click at [264, 252] on span "Custom width" at bounding box center [285, 248] width 63 height 20
click at [202, 244] on span "Default" at bounding box center [210, 248] width 37 height 20
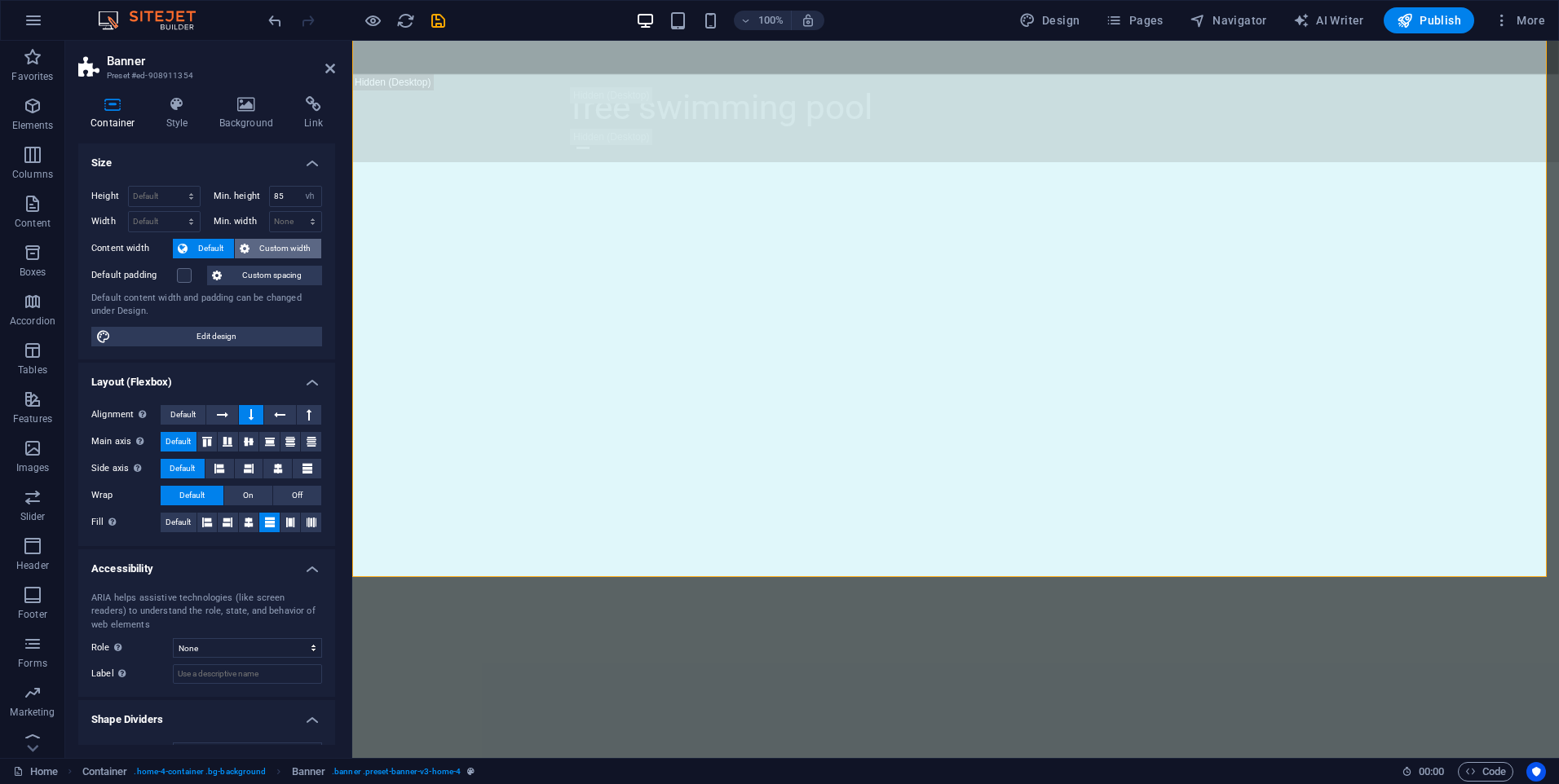
click at [274, 243] on span "Custom width" at bounding box center [285, 248] width 63 height 20
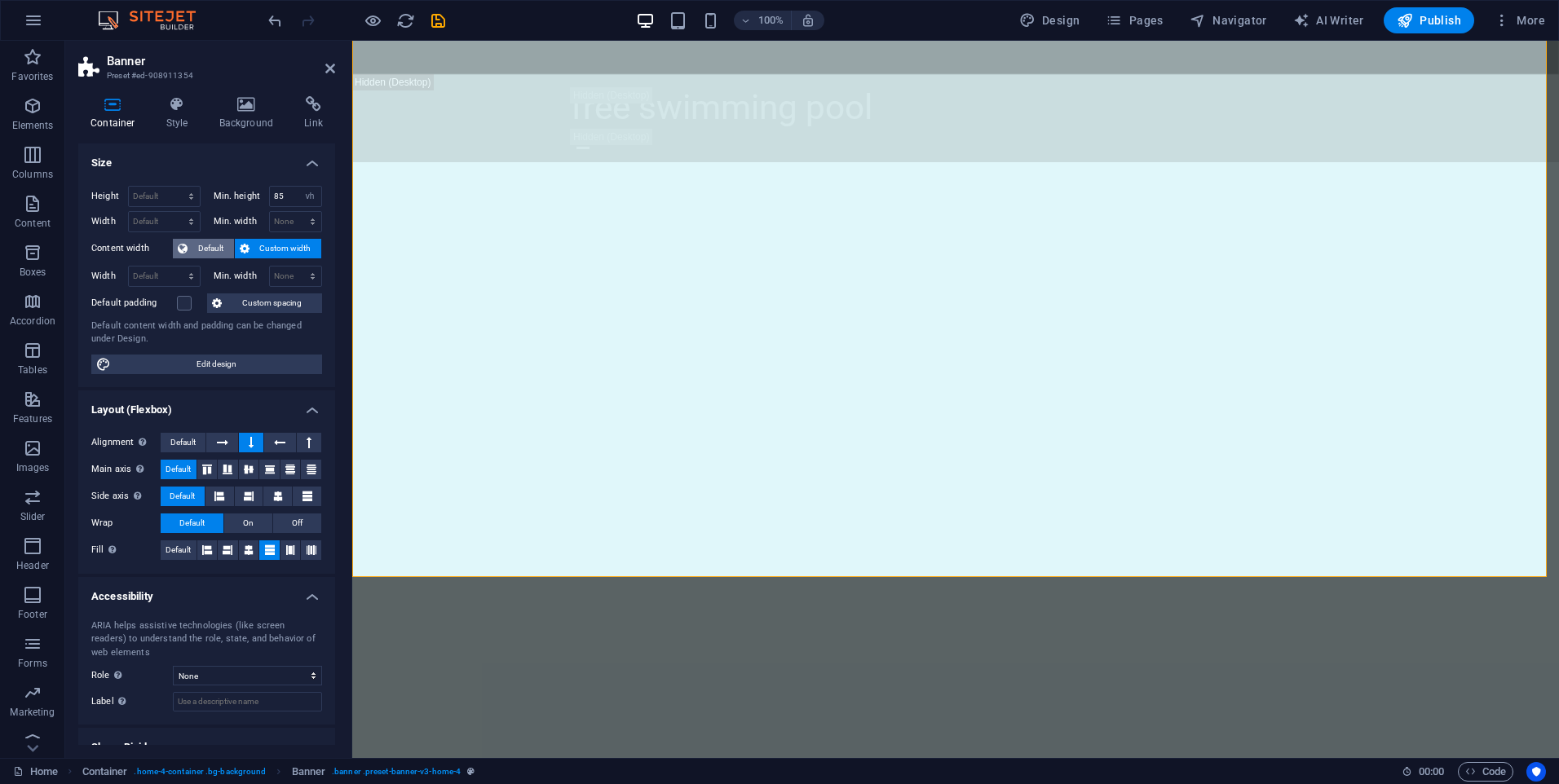
click at [215, 249] on span "Default" at bounding box center [210, 248] width 37 height 20
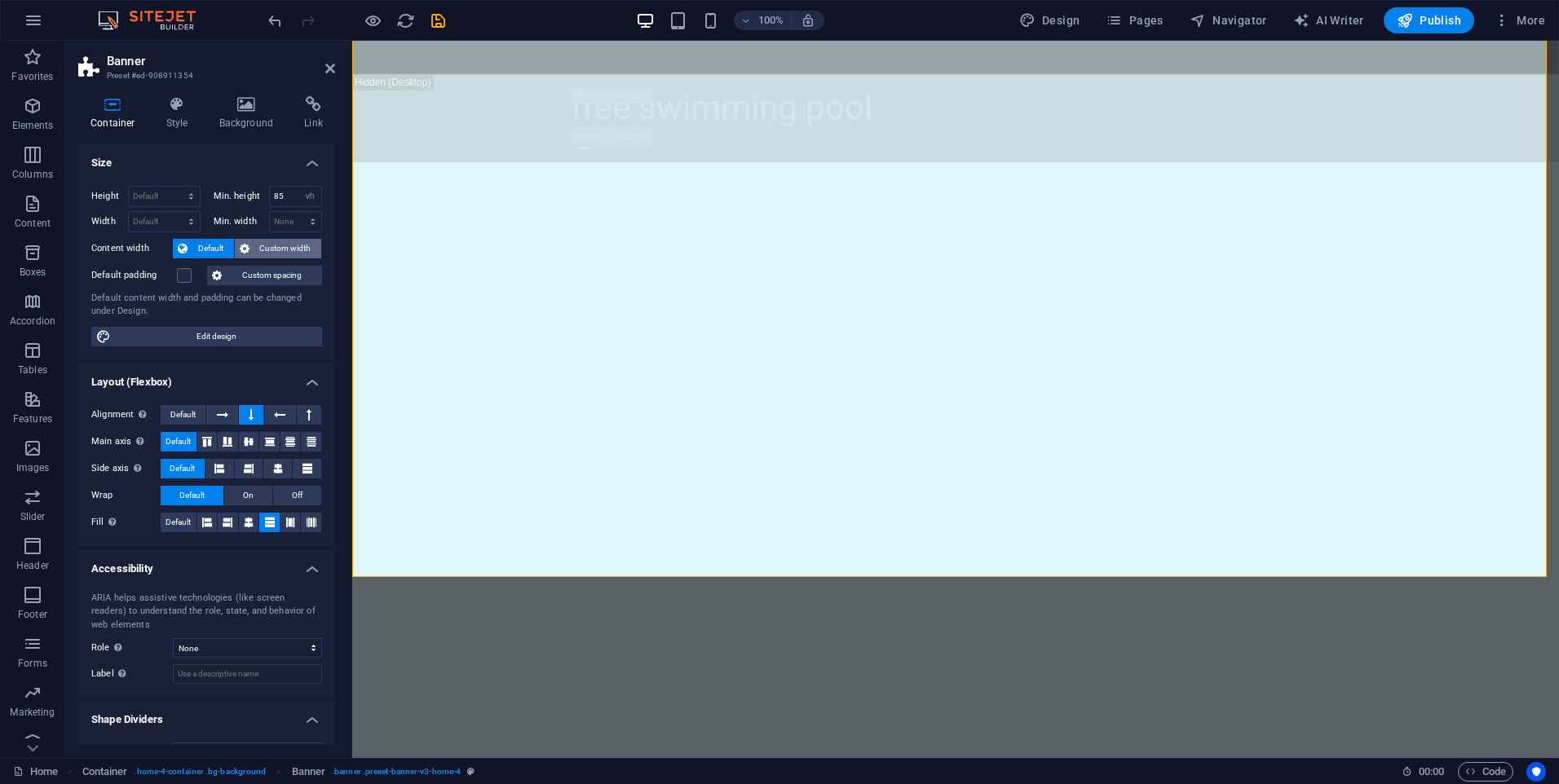
click at [269, 247] on span "Custom width" at bounding box center [285, 248] width 63 height 20
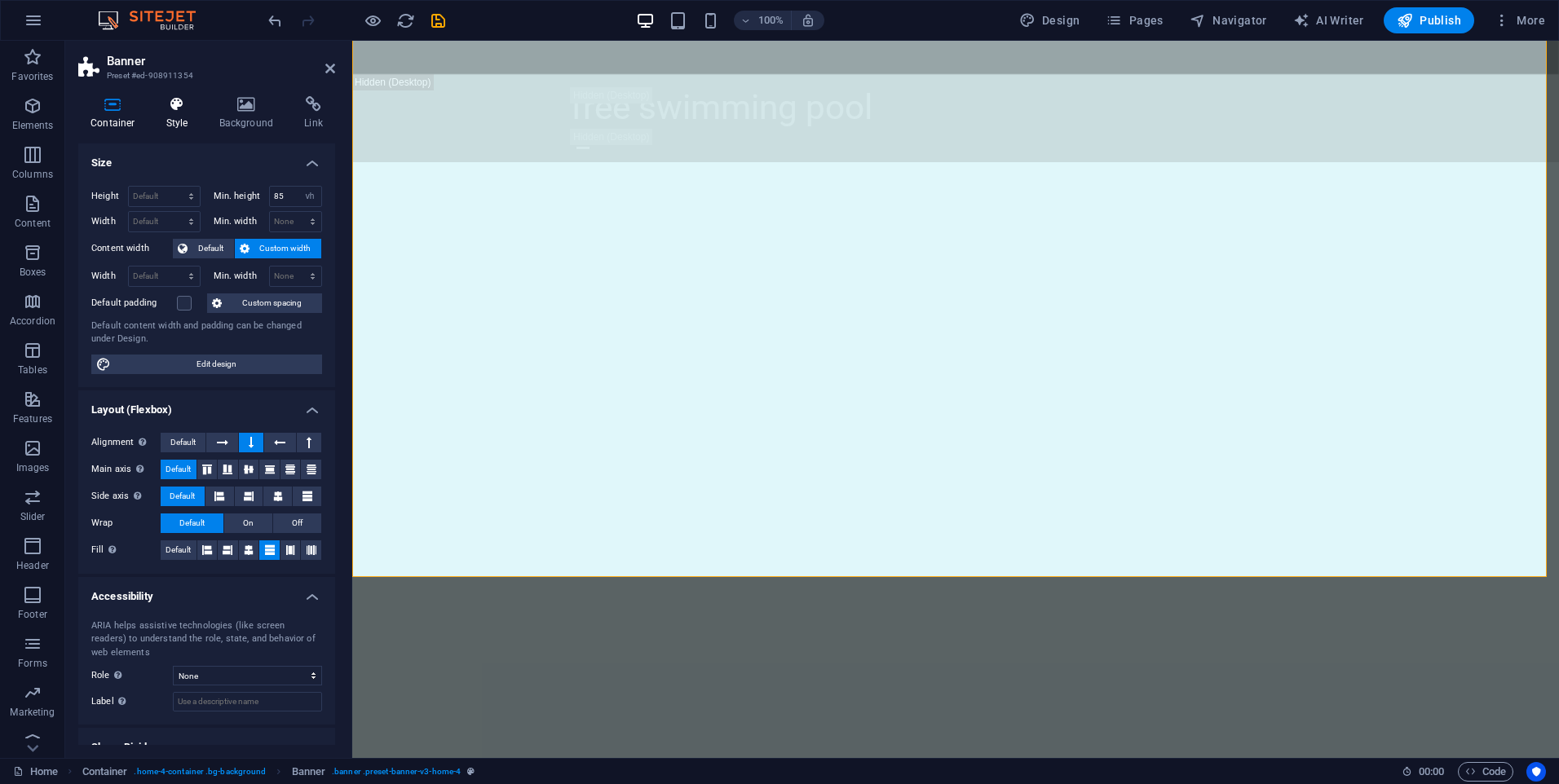
click at [177, 118] on h4 "Style" at bounding box center [180, 113] width 53 height 34
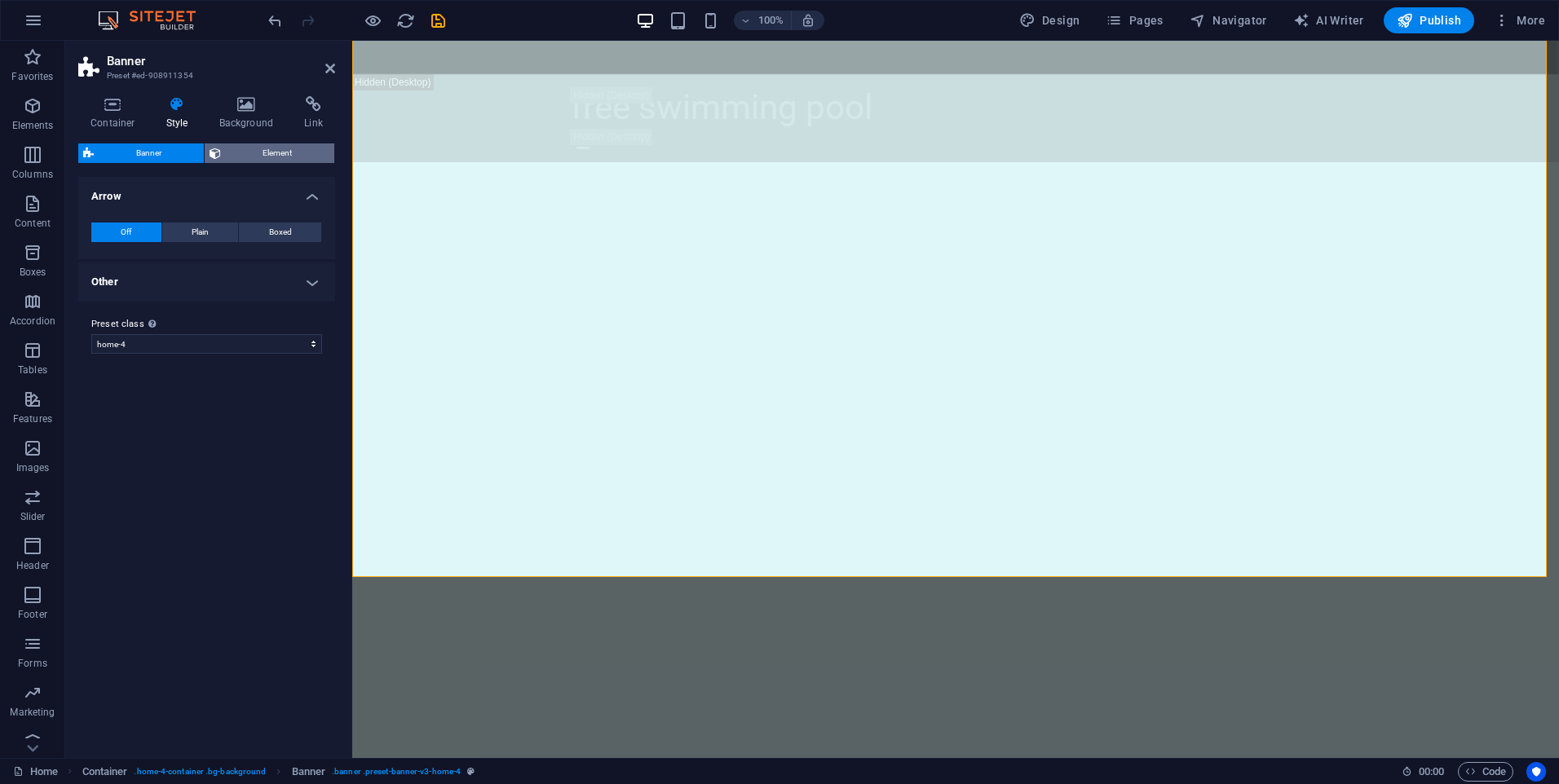
click at [282, 151] on span "Element" at bounding box center [278, 153] width 105 height 20
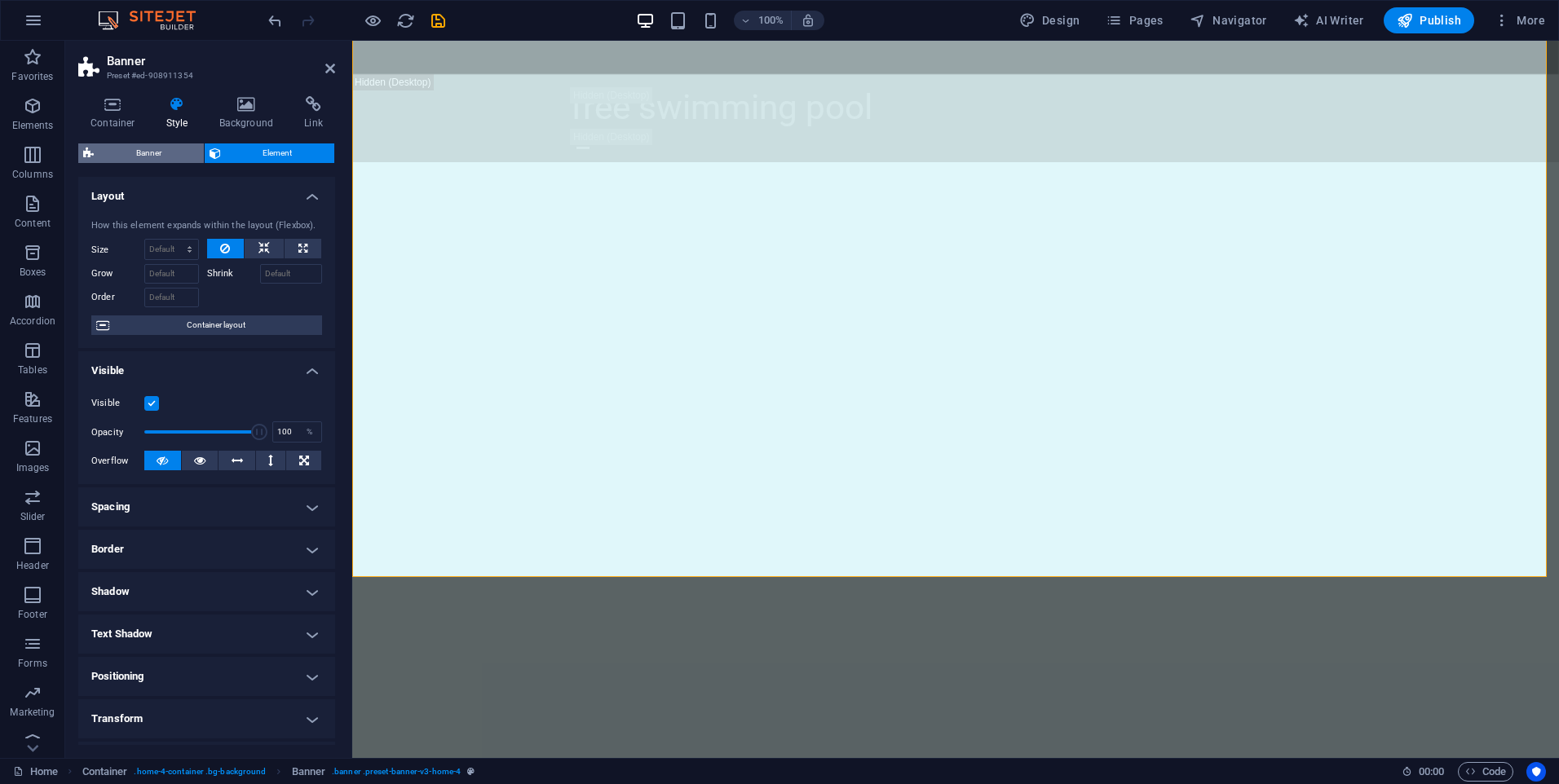
click at [137, 147] on span "Banner" at bounding box center [149, 153] width 100 height 20
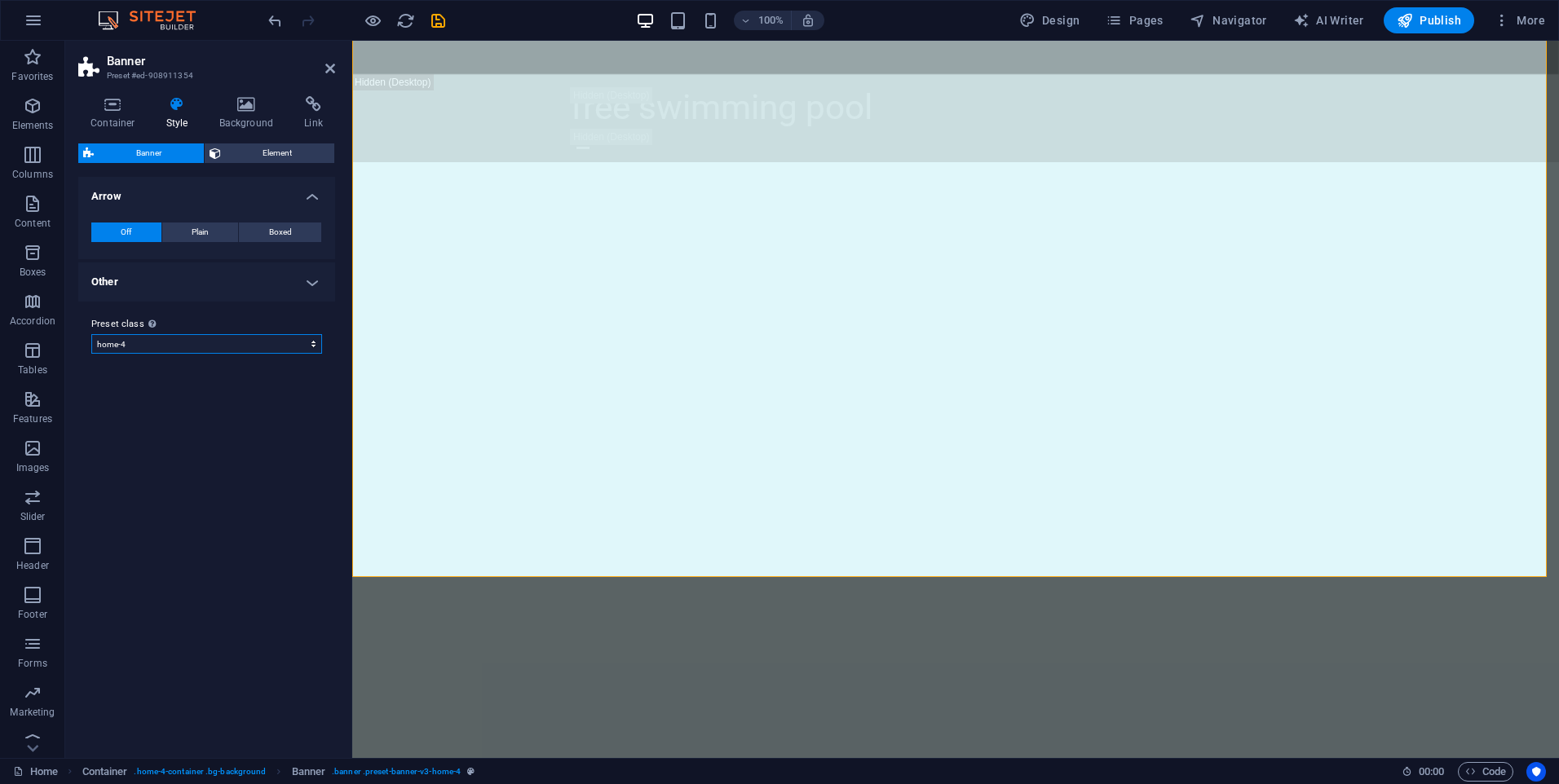
click at [183, 337] on select "default home-hero-logo-nav-h1-slogan home-hero-logo-nav-h1 home-logo-nav-h1-ima…" at bounding box center [206, 343] width 231 height 20
click at [198, 313] on div "Preset class Above chosen variant and settings affect all elements which carry …" at bounding box center [206, 334] width 257 height 65
click at [239, 125] on h4 "Background" at bounding box center [250, 113] width 86 height 34
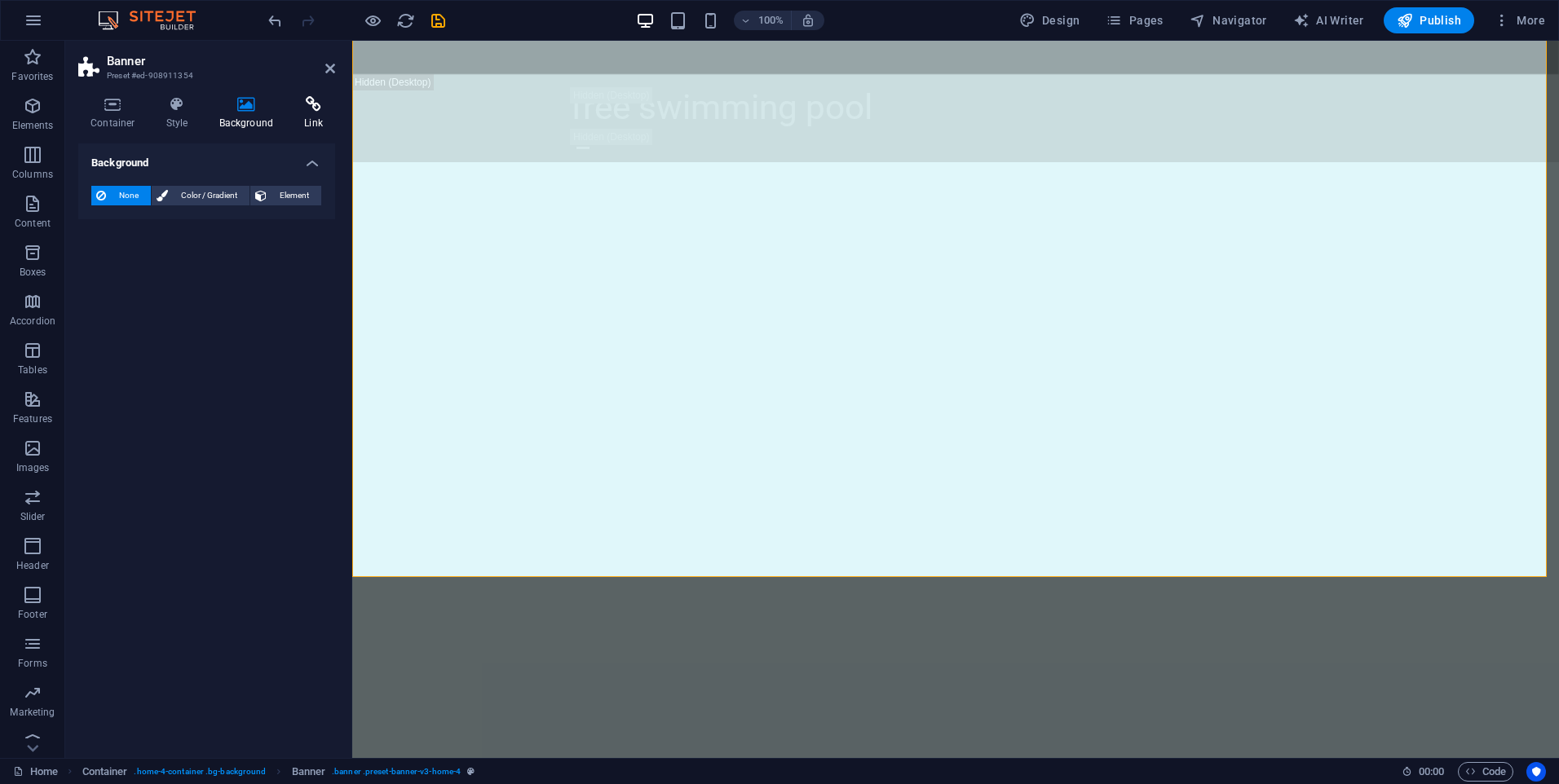
click at [308, 116] on h4 "Link" at bounding box center [314, 113] width 43 height 34
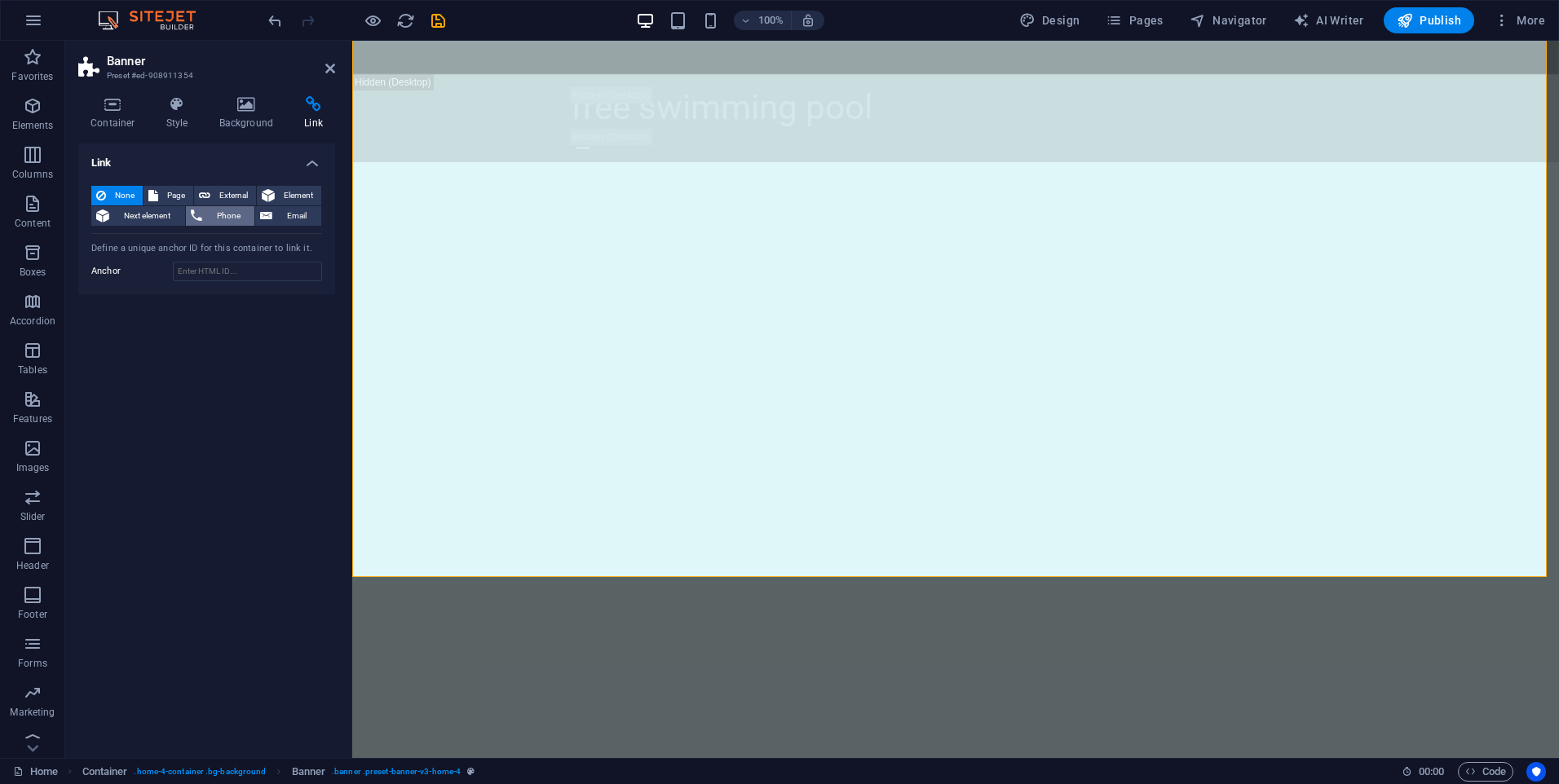
click at [231, 216] on span "Phone" at bounding box center [228, 216] width 43 height 20
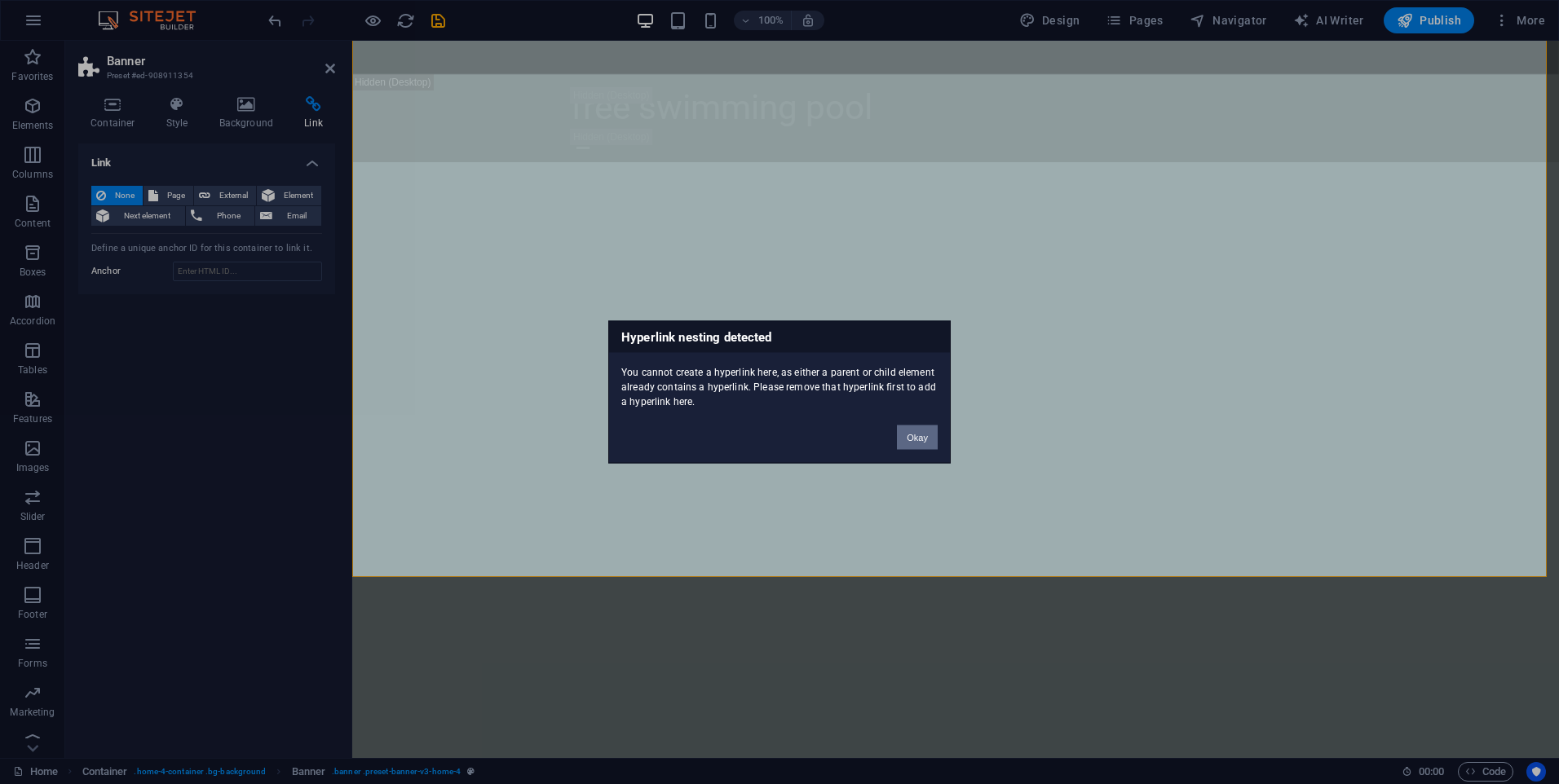
click at [916, 435] on button "Okay" at bounding box center [917, 438] width 40 height 24
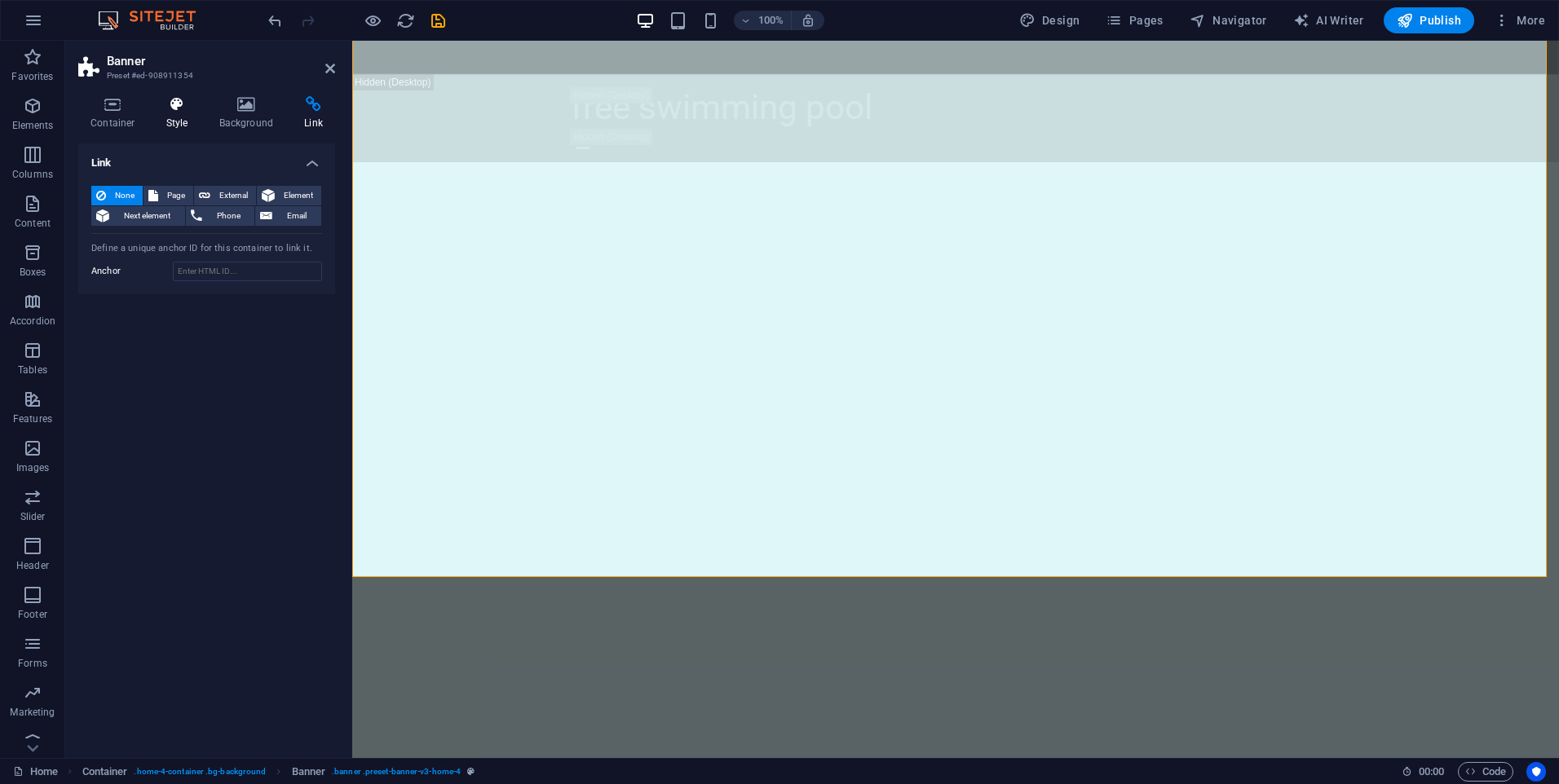
click at [177, 122] on h4 "Style" at bounding box center [180, 113] width 53 height 34
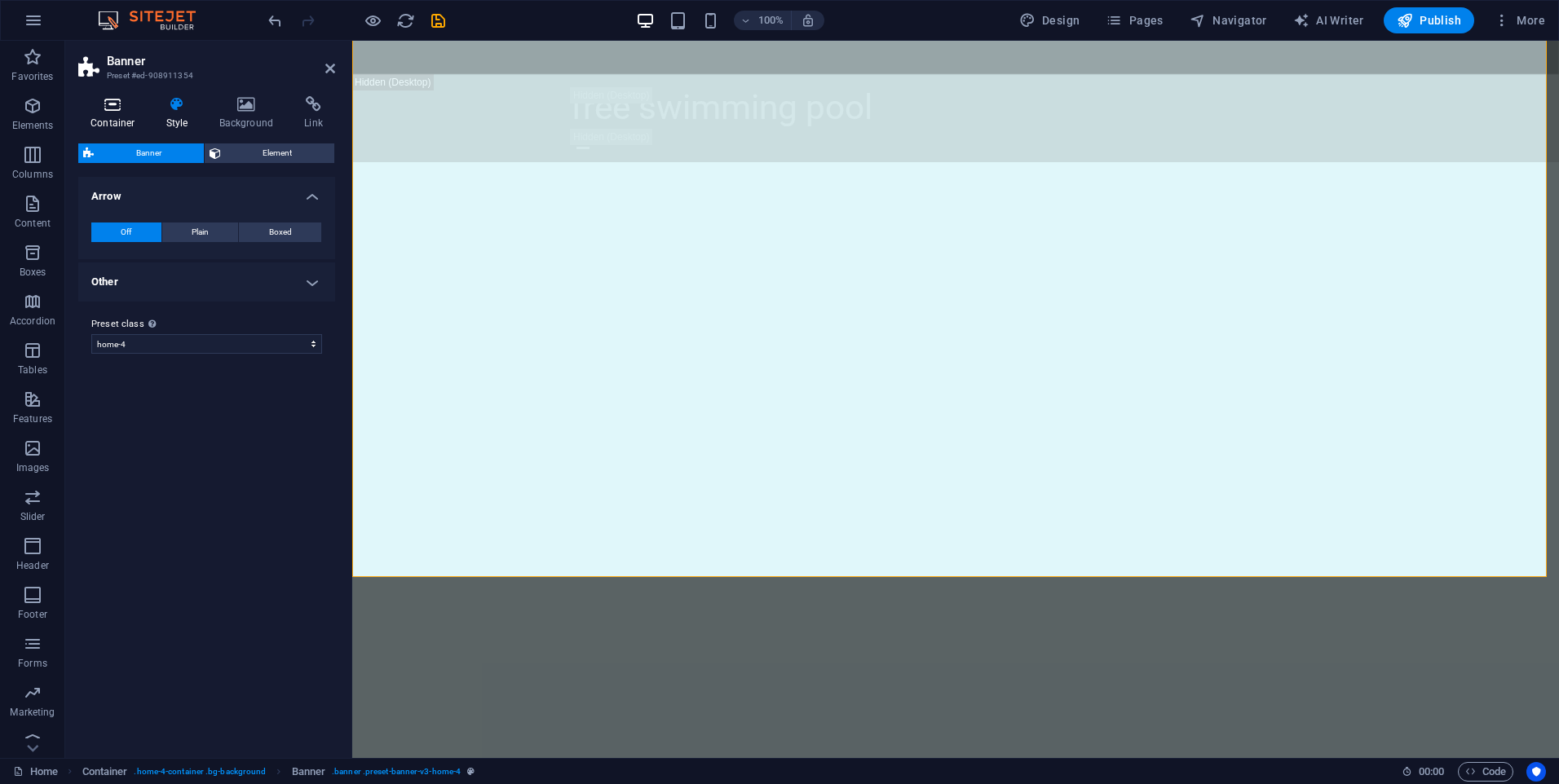
click at [107, 118] on h4 "Container" at bounding box center [116, 113] width 76 height 34
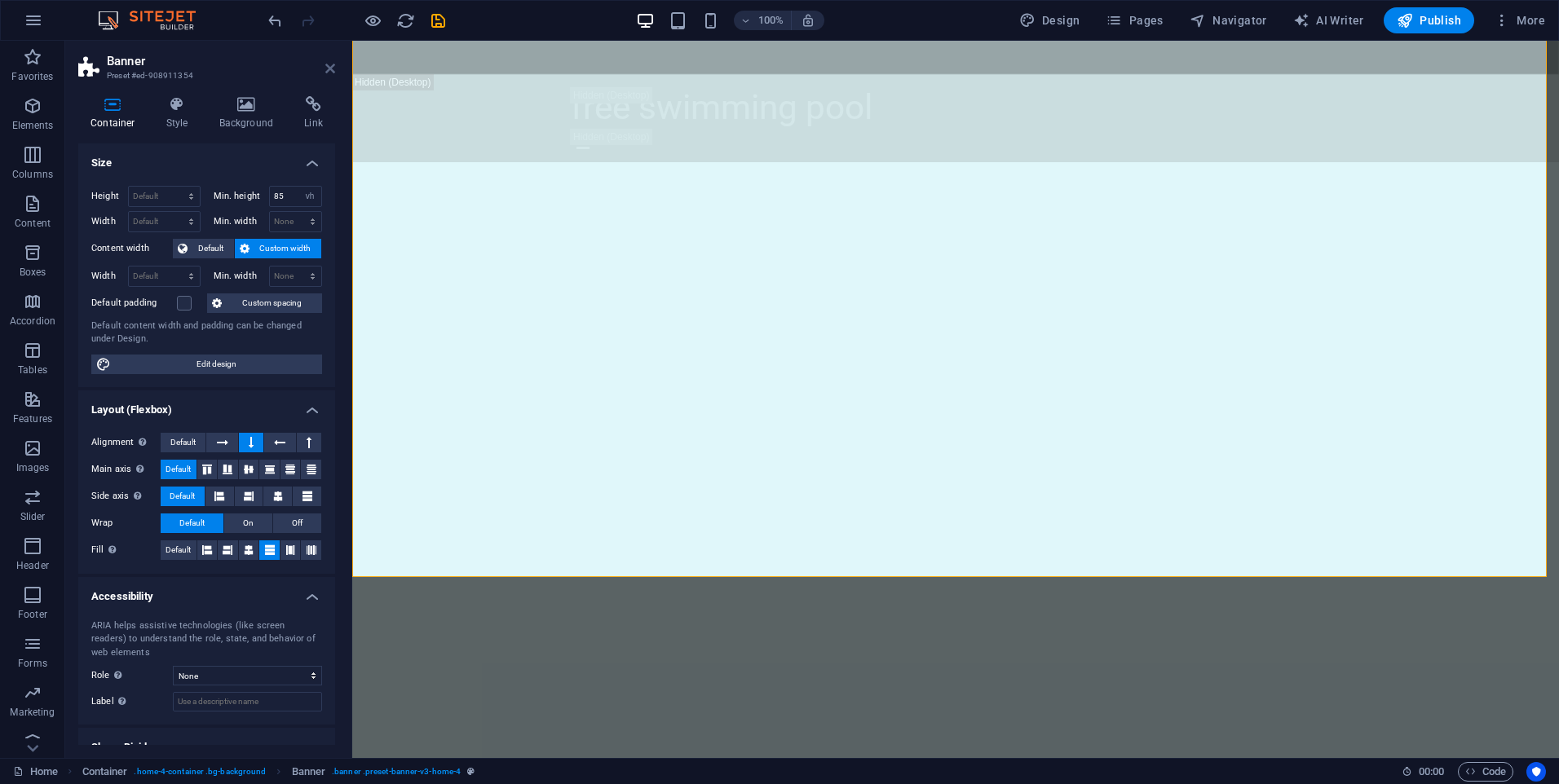
click at [327, 70] on icon at bounding box center [330, 68] width 9 height 13
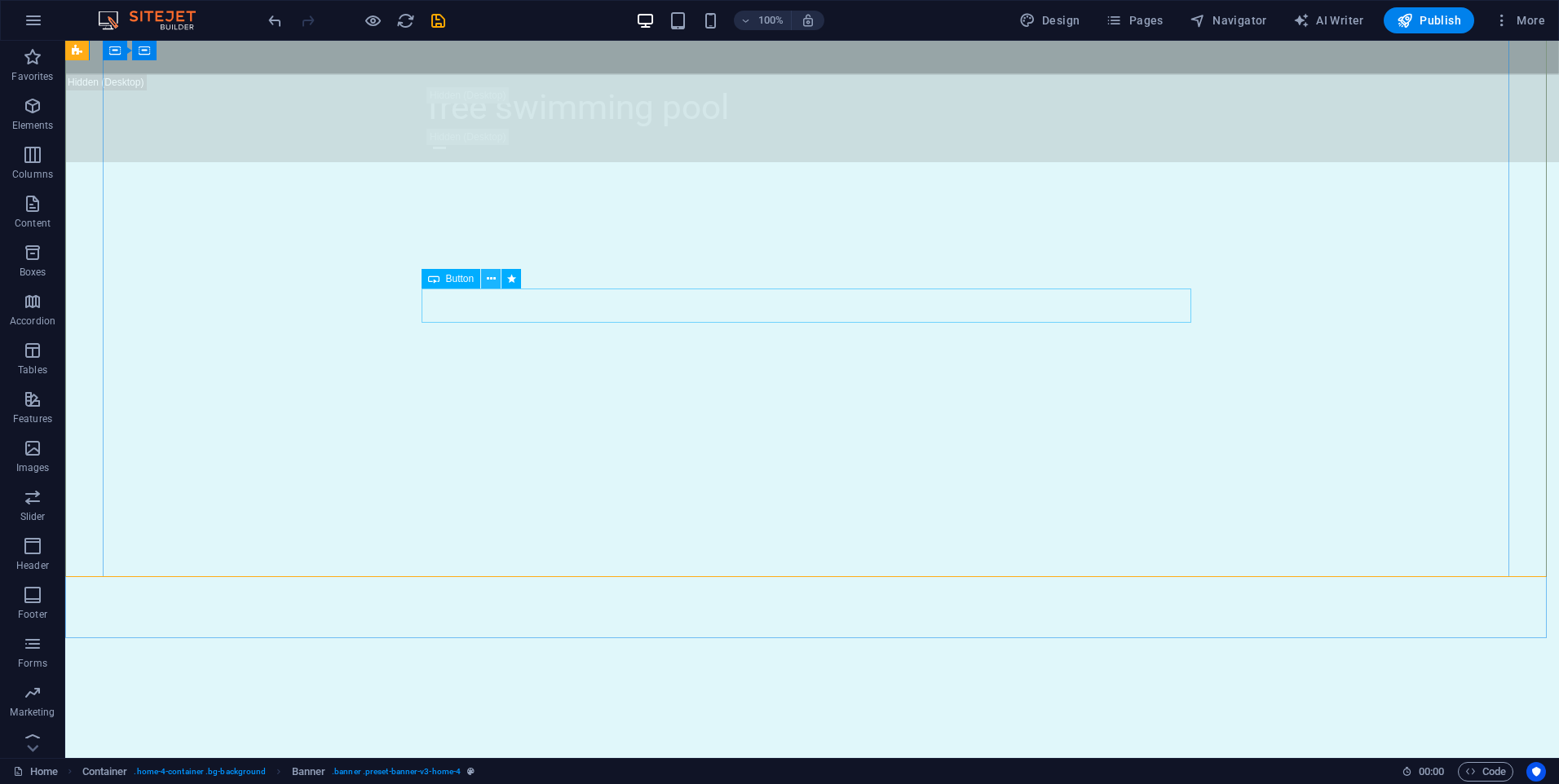
click at [492, 282] on icon at bounding box center [491, 279] width 9 height 17
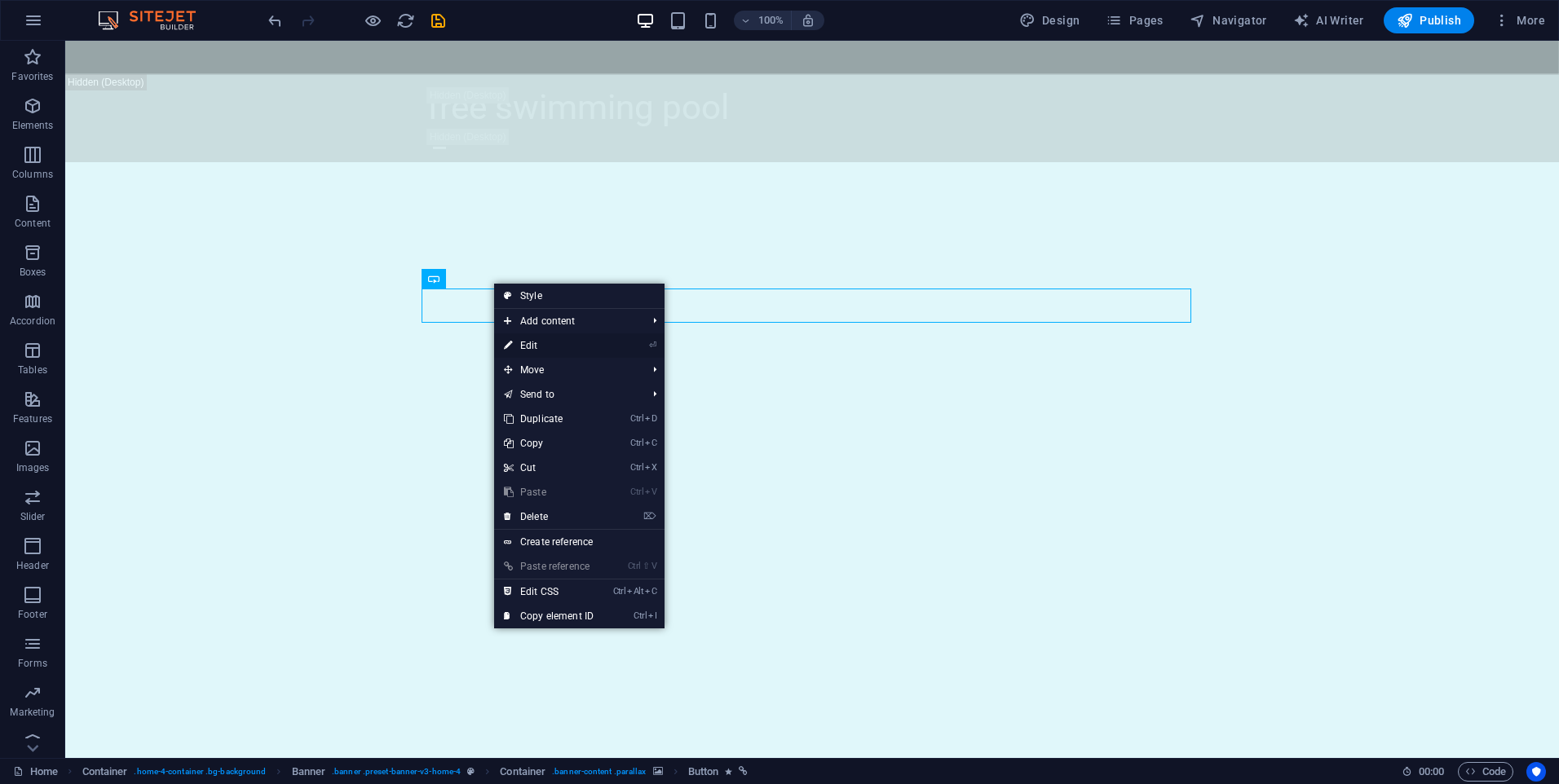
click at [540, 348] on link "⏎ Edit" at bounding box center [548, 345] width 109 height 24
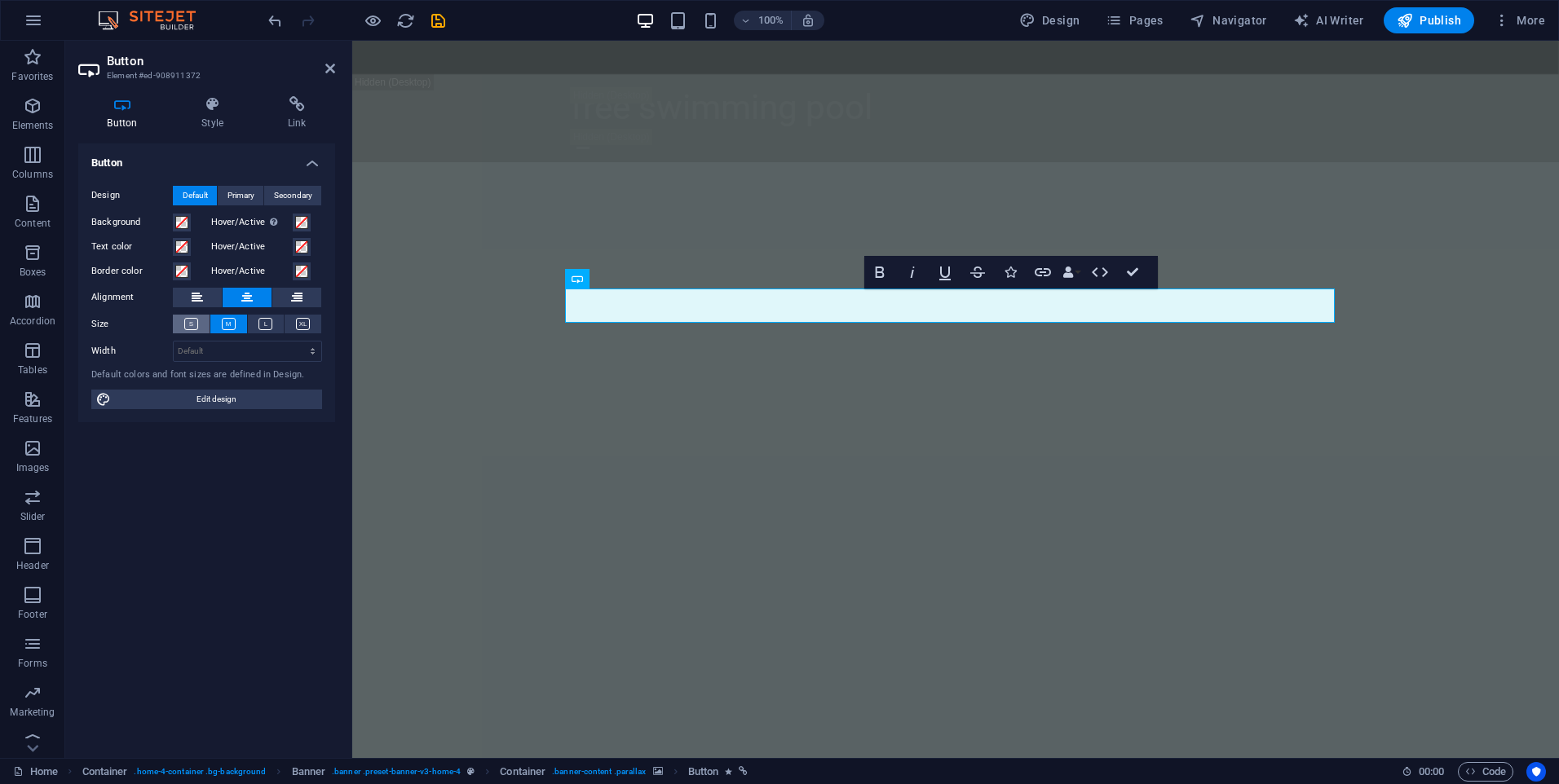
click at [197, 327] on icon at bounding box center [192, 324] width 14 height 12
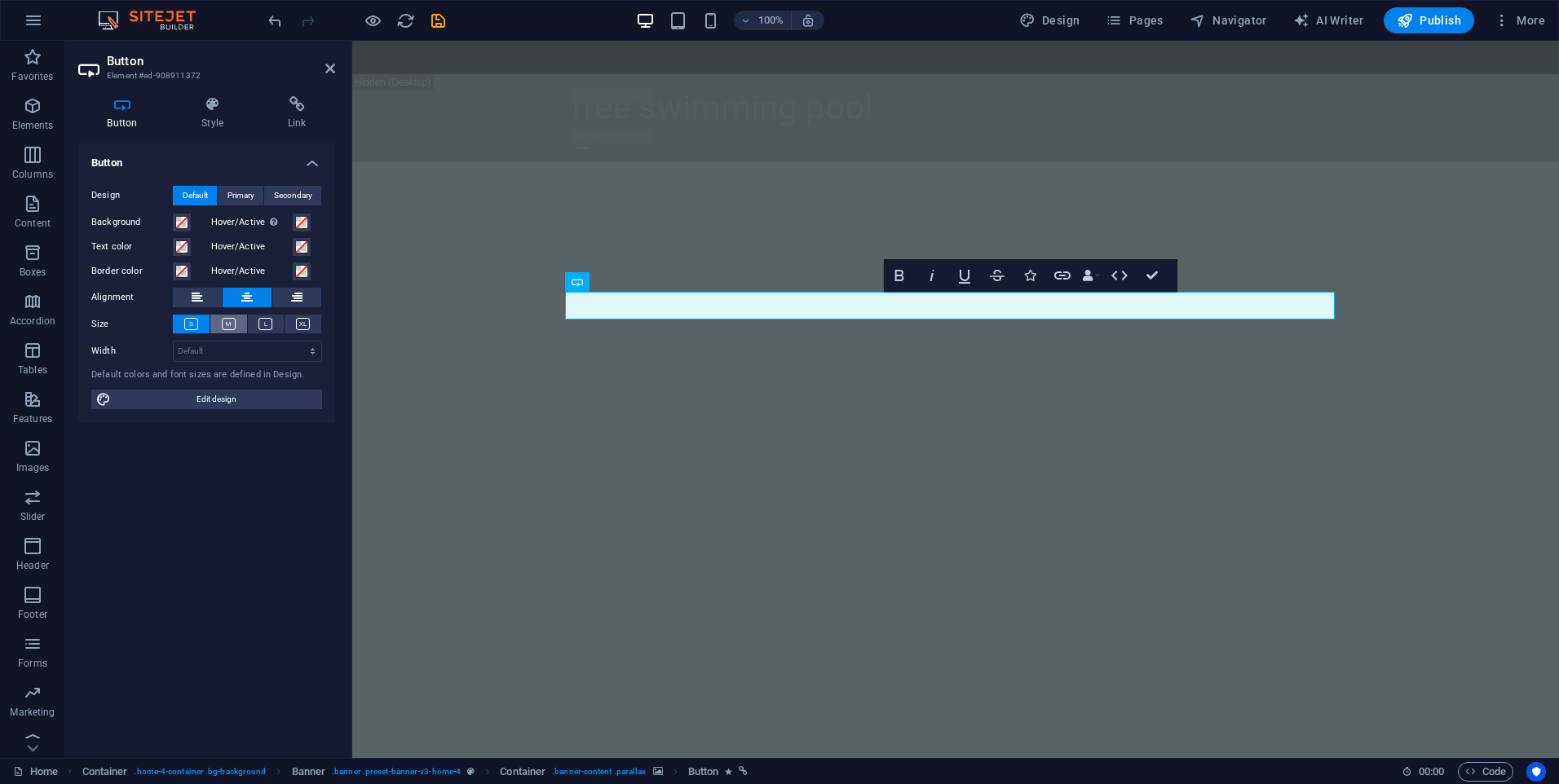
click at [231, 326] on icon at bounding box center [228, 324] width 14 height 12
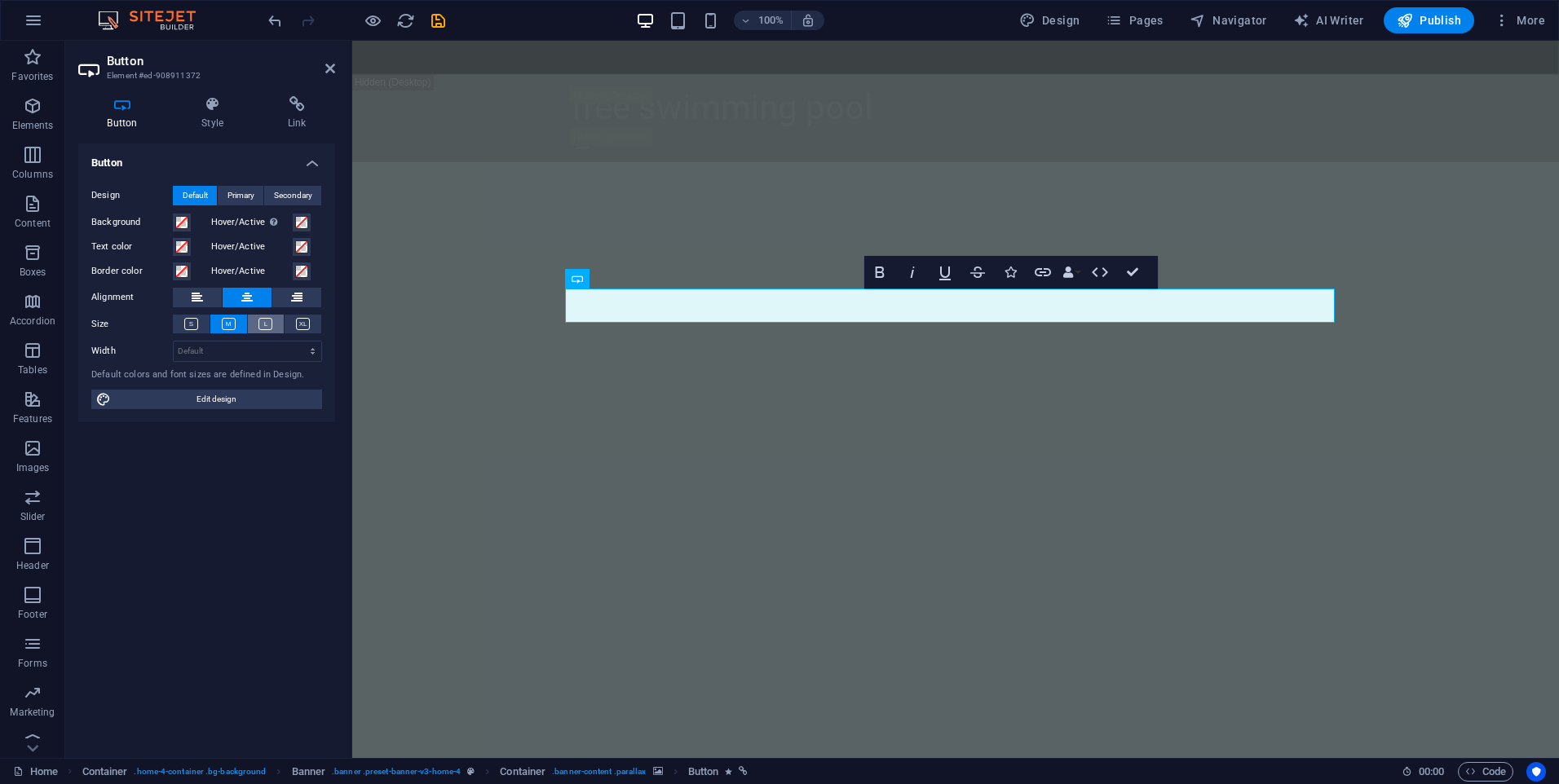
click at [272, 327] on icon at bounding box center [265, 324] width 14 height 12
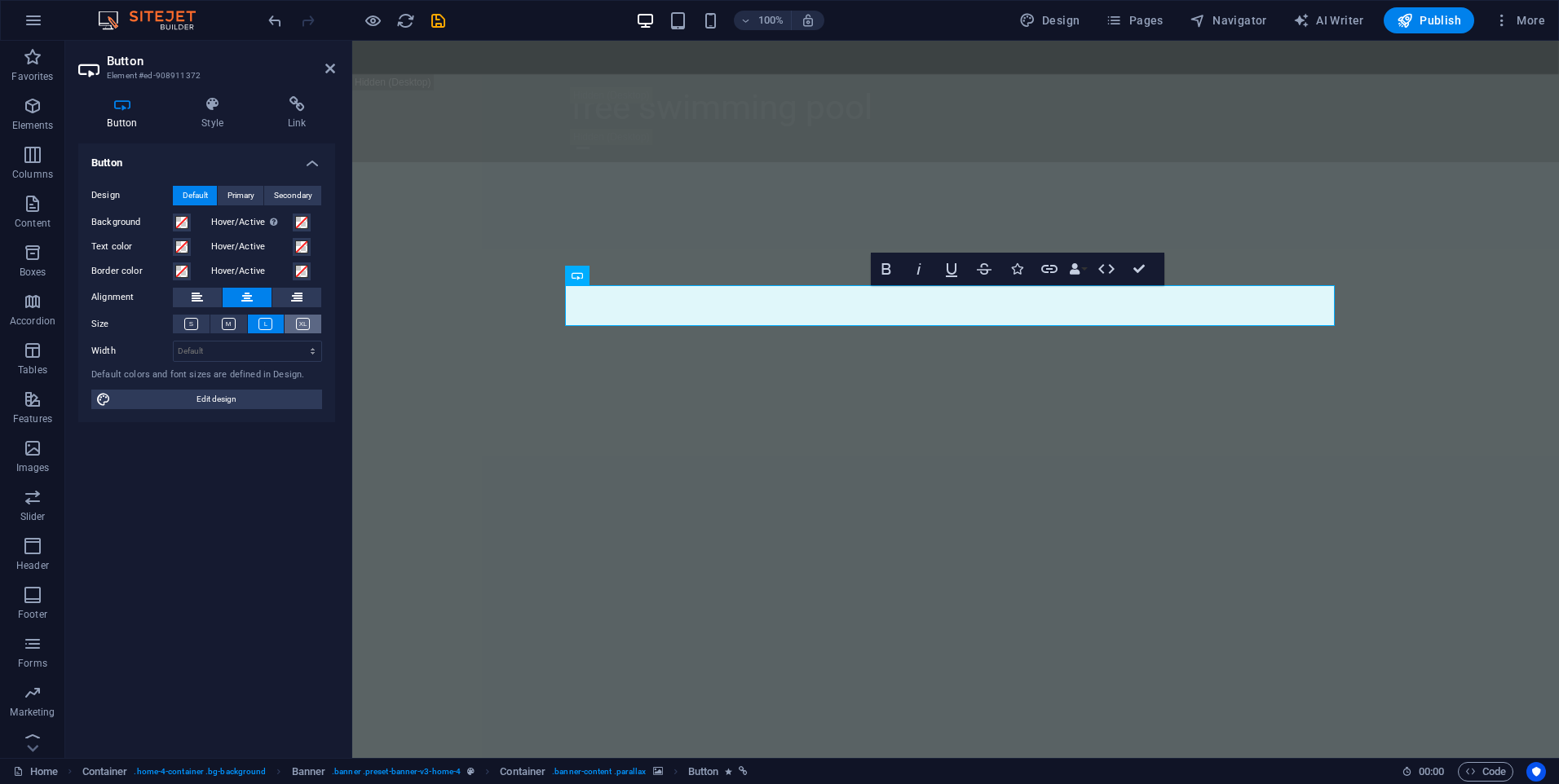
click at [299, 325] on icon at bounding box center [303, 324] width 14 height 12
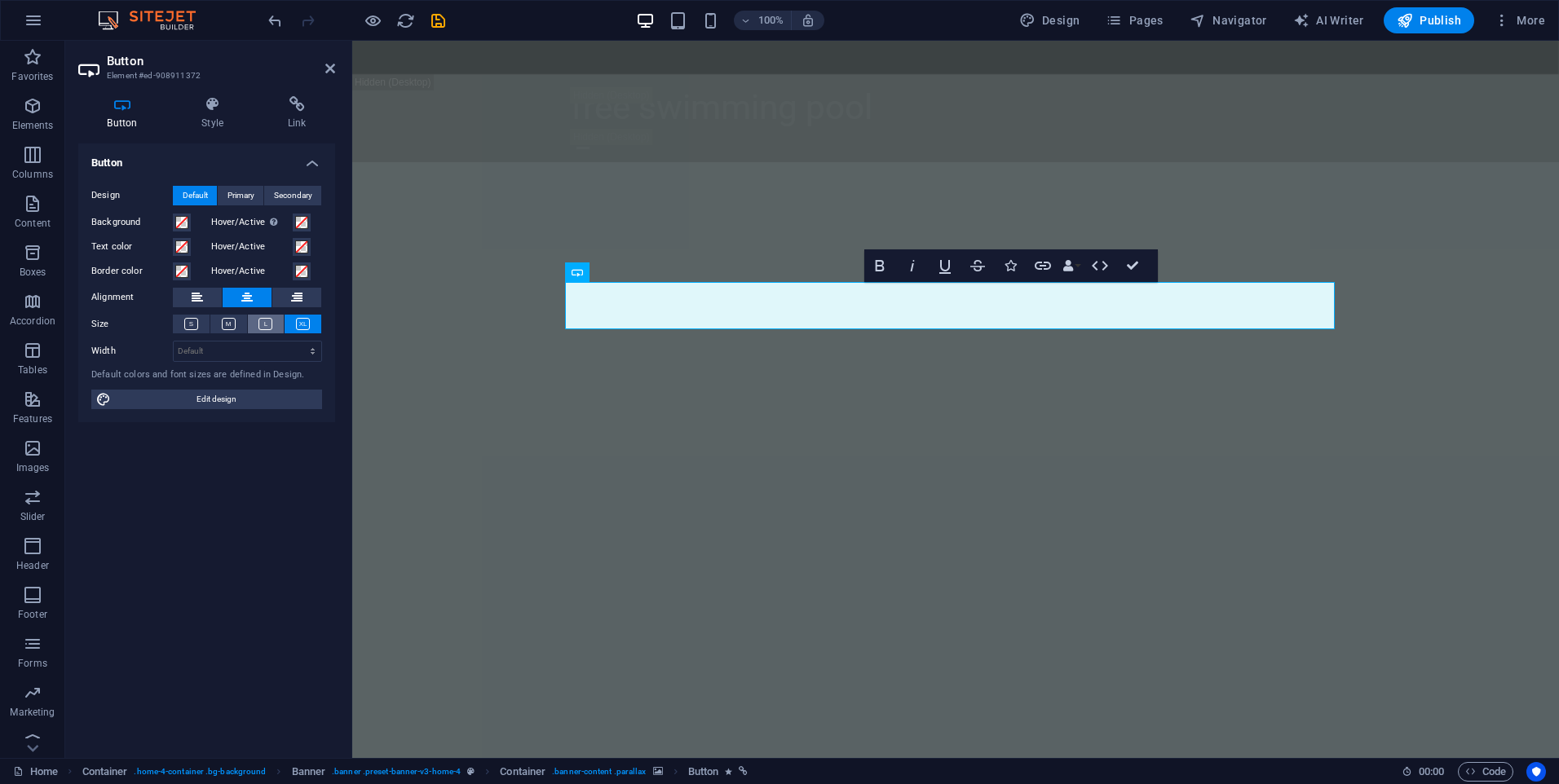
click at [271, 326] on icon at bounding box center [265, 324] width 14 height 12
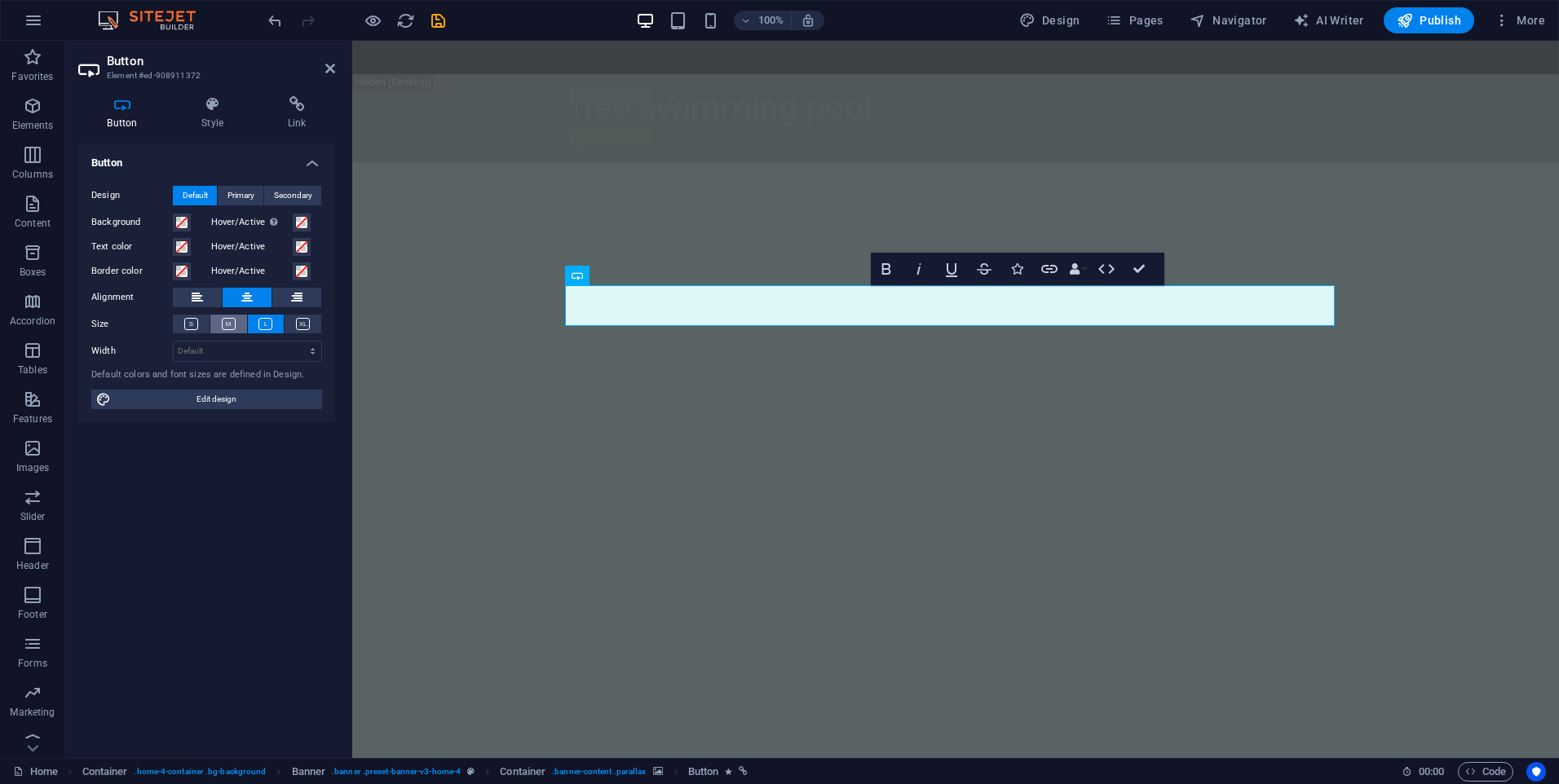
click at [233, 323] on icon at bounding box center [228, 324] width 14 height 12
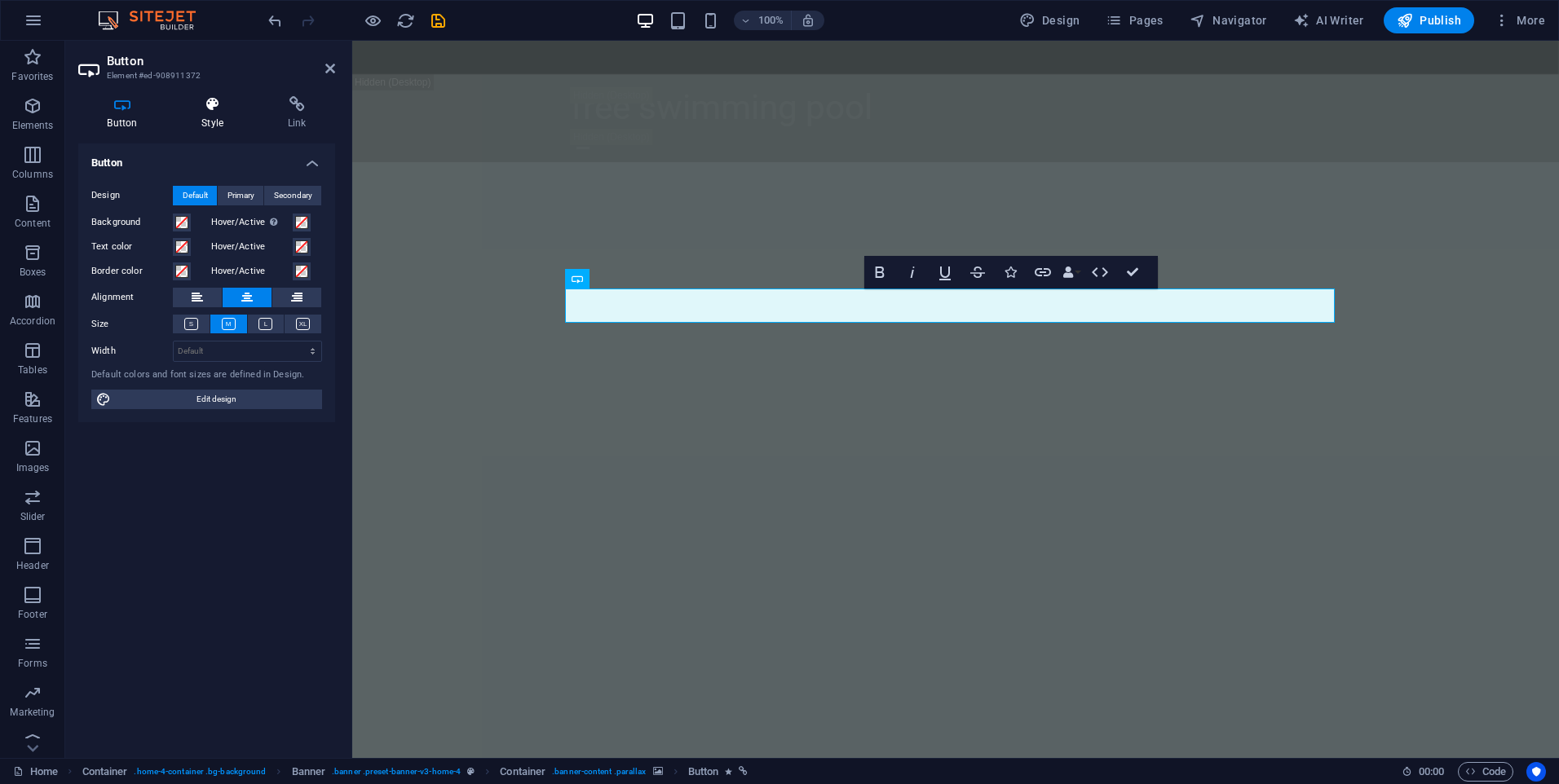
click at [210, 112] on h4 "Style" at bounding box center [216, 113] width 87 height 34
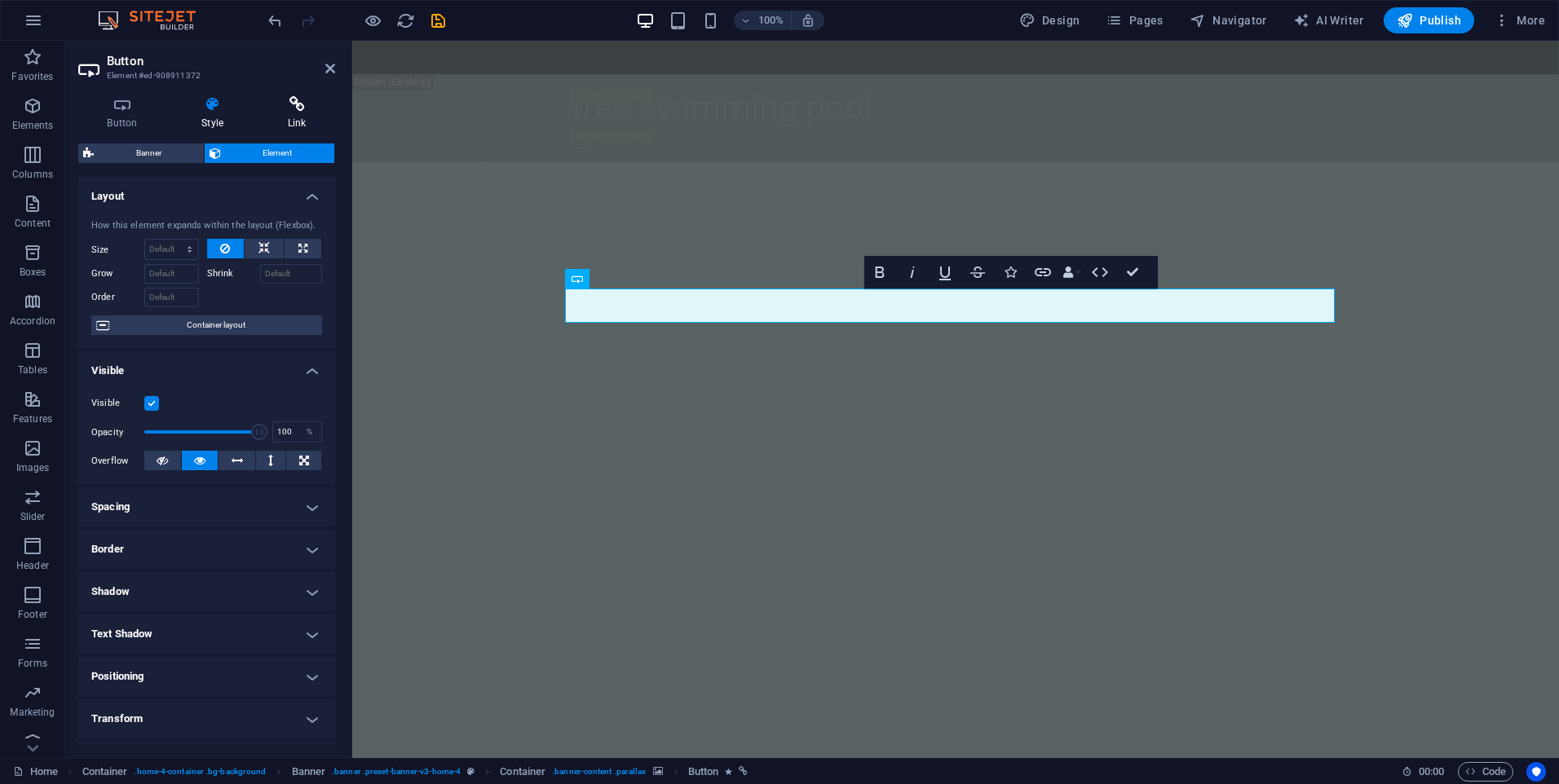
click at [301, 118] on h4 "Link" at bounding box center [296, 113] width 76 height 34
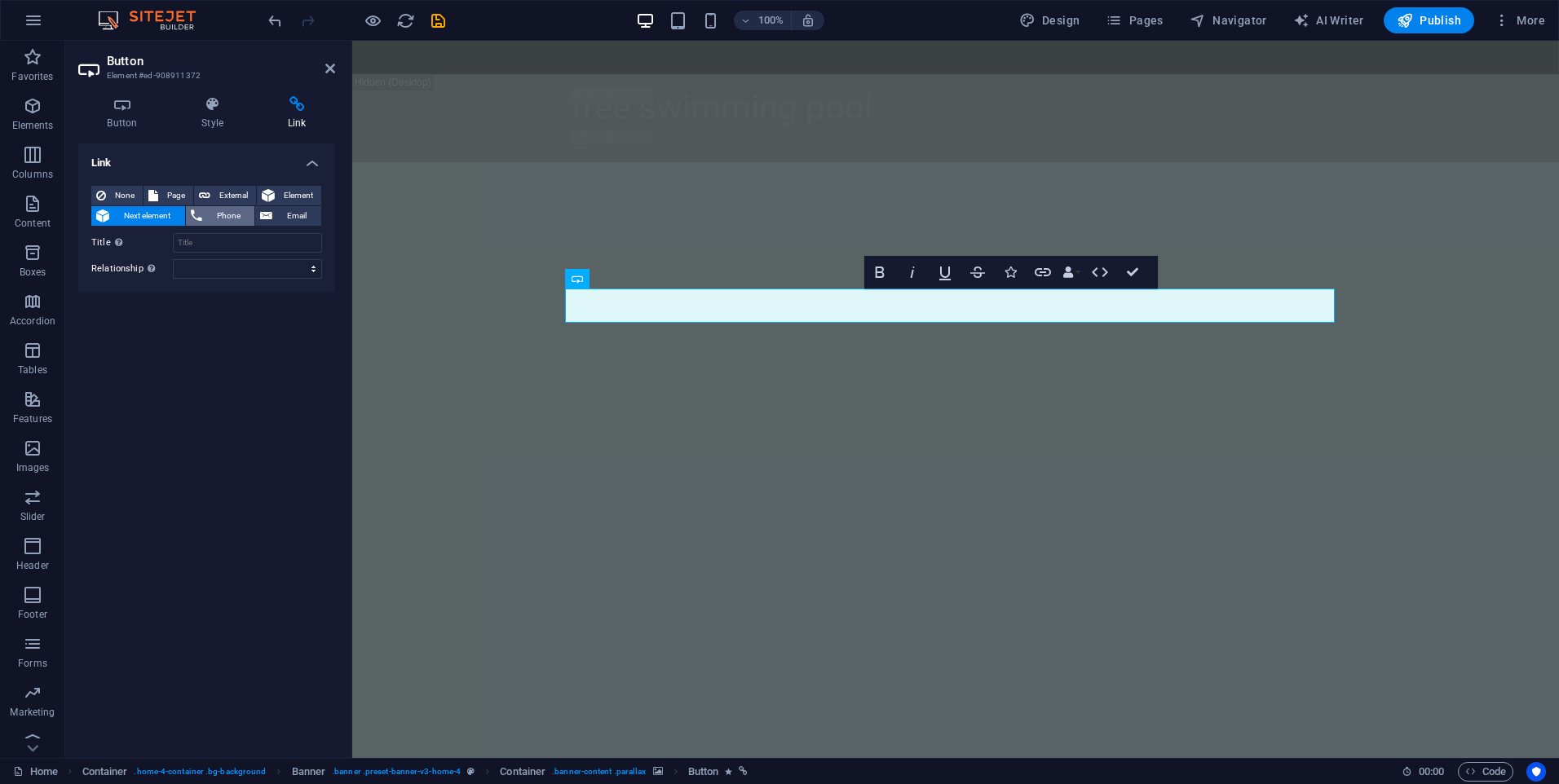
click at [224, 216] on span "Phone" at bounding box center [228, 216] width 43 height 20
type input "[PHONE_NUMBER]"
click at [220, 265] on input "Title Additional link description, should not be the same as the link text. The…" at bounding box center [247, 269] width 149 height 20
type input "call"
click at [229, 323] on div "Link None Page External Element Next element Phone Email Page Home Subpage Lega…" at bounding box center [206, 444] width 257 height 602
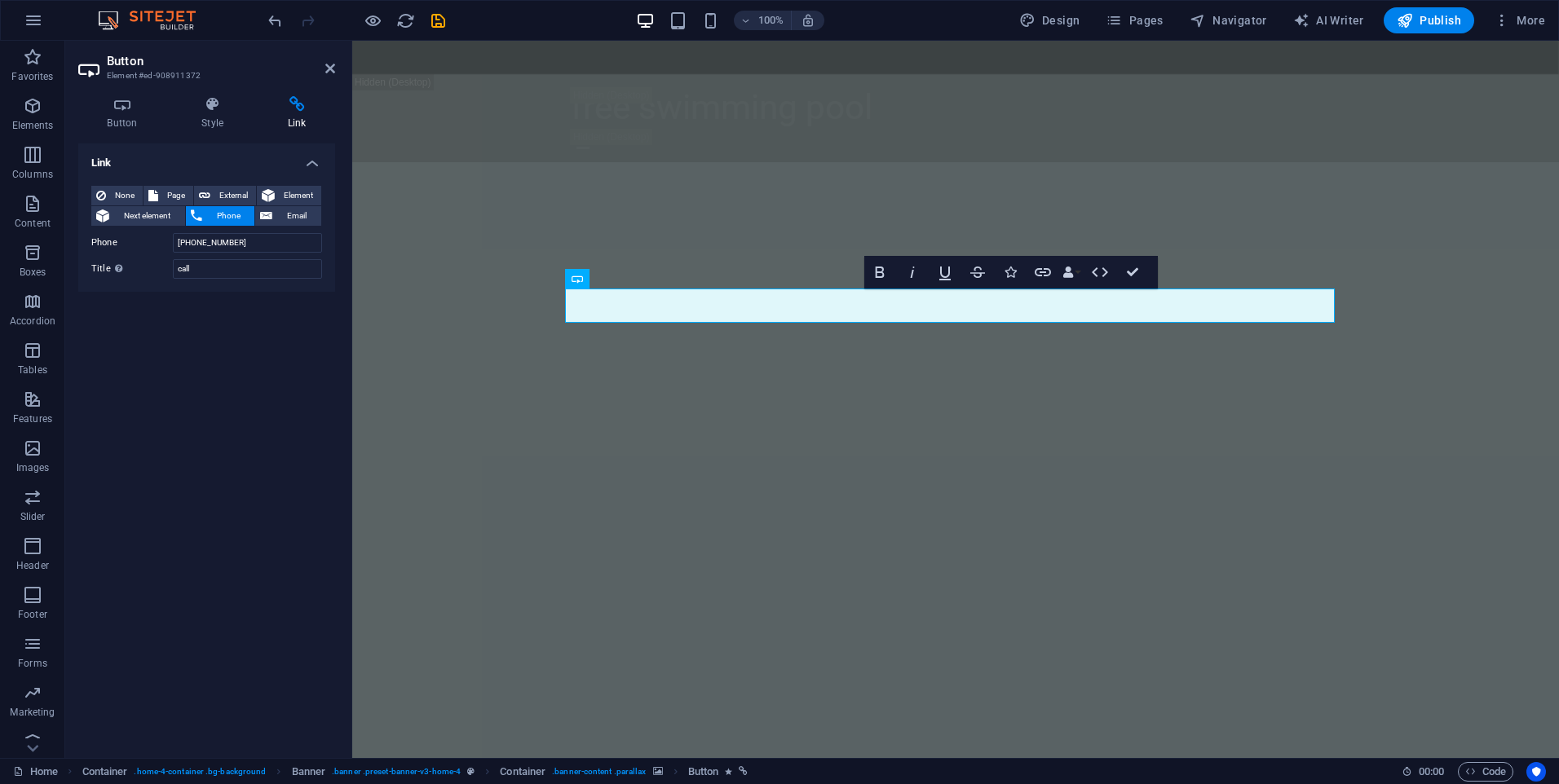
click at [214, 395] on div "Link None Page External Element Next element Phone Email Page Home Subpage Lega…" at bounding box center [206, 444] width 257 height 602
click at [126, 112] on h4 "Button" at bounding box center [125, 113] width 94 height 34
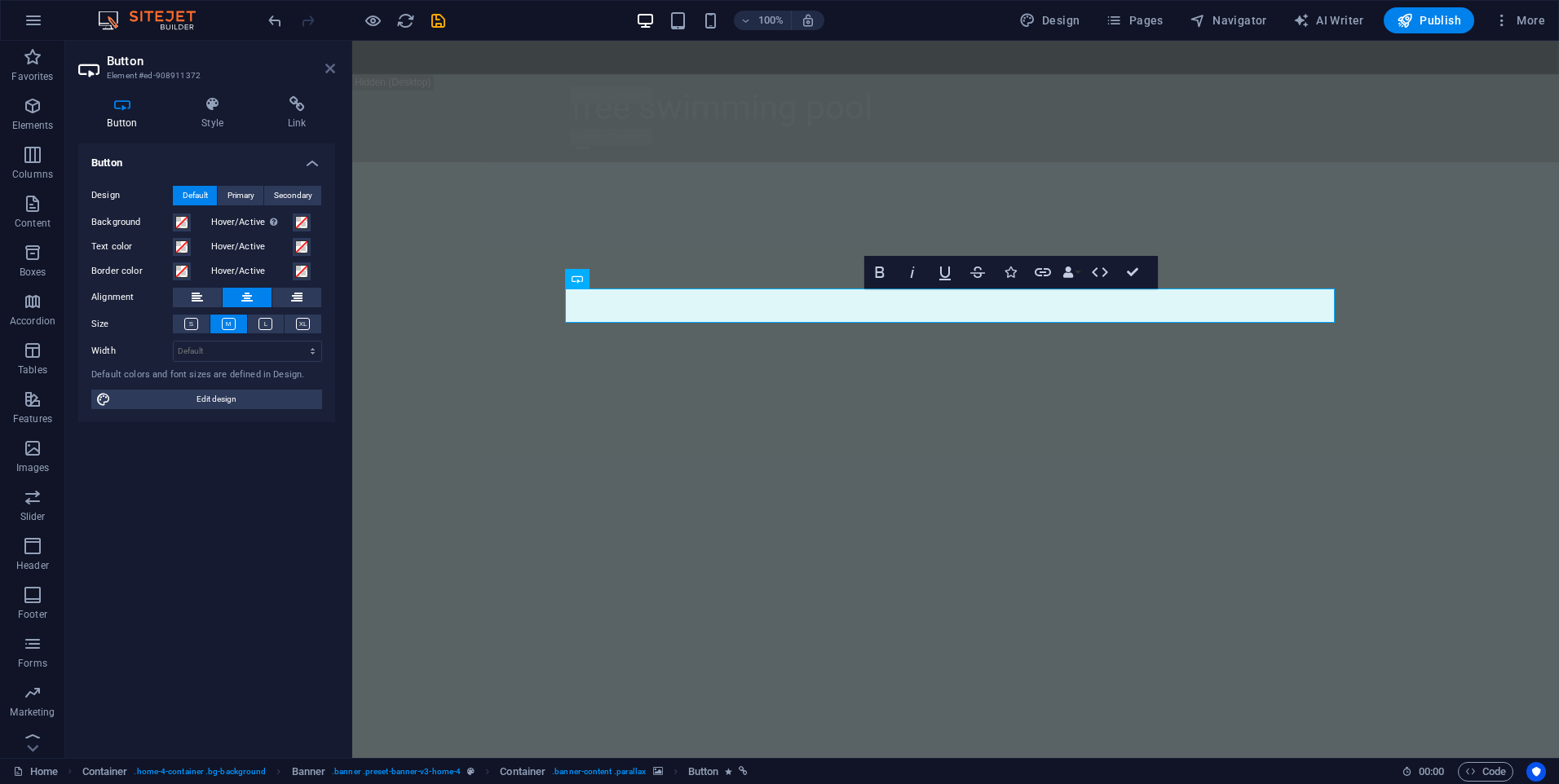
click at [327, 65] on icon at bounding box center [330, 68] width 9 height 13
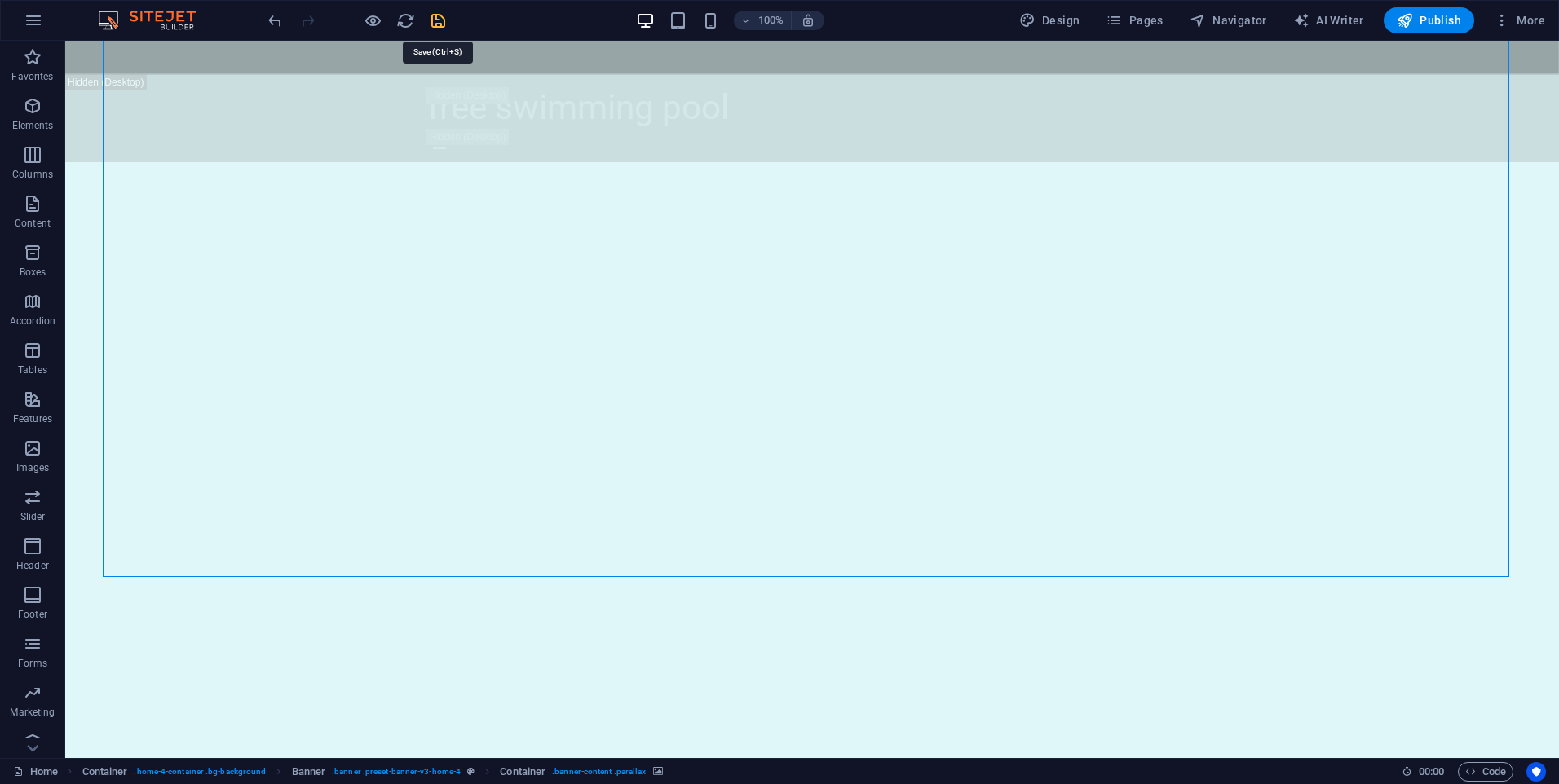
click at [438, 27] on icon "save" at bounding box center [438, 21] width 19 height 19
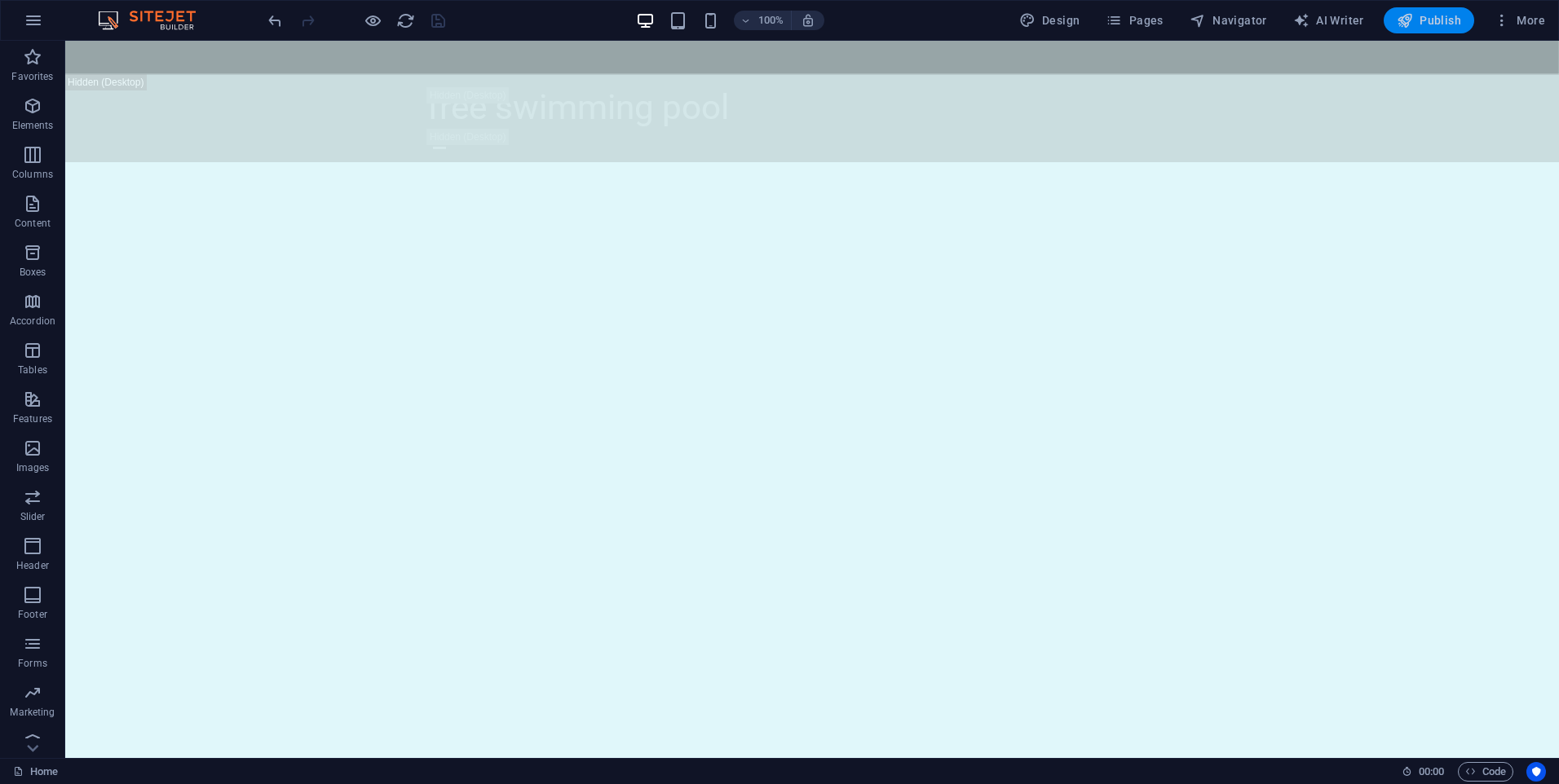
click at [1451, 29] on button "Publish" at bounding box center [1428, 21] width 90 height 26
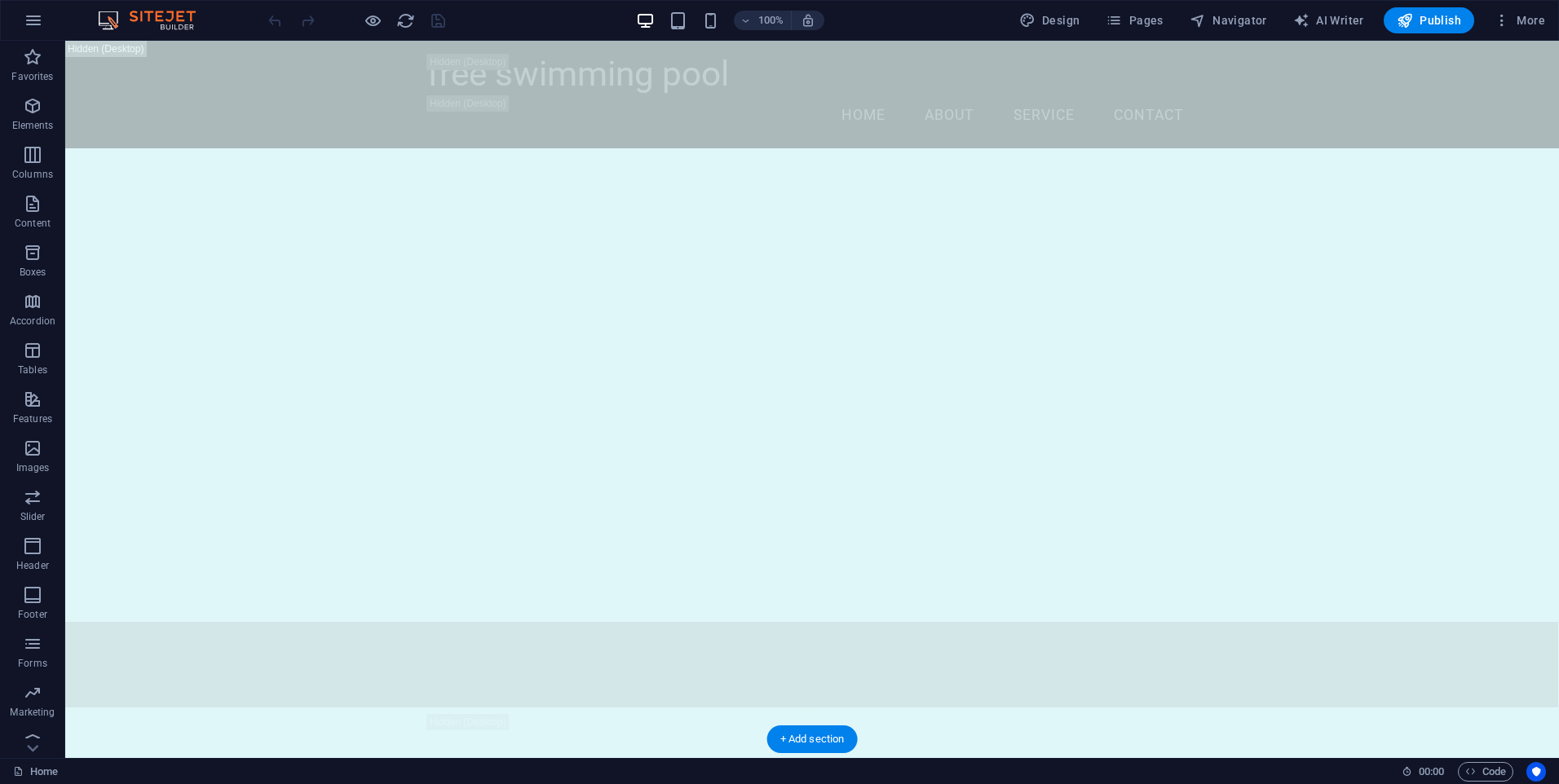
scroll to position [1631, 0]
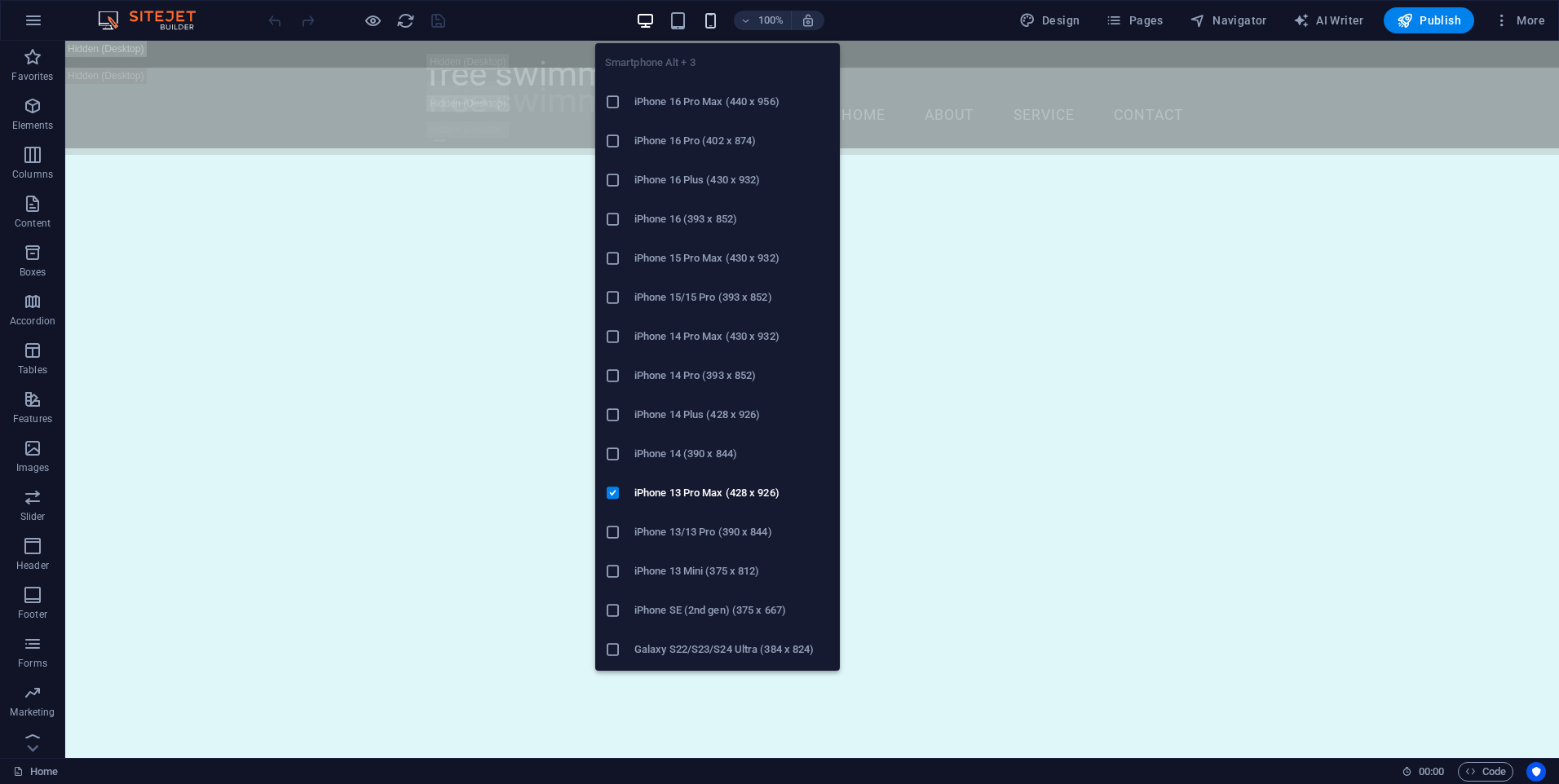
click at [709, 27] on icon "button" at bounding box center [710, 21] width 19 height 19
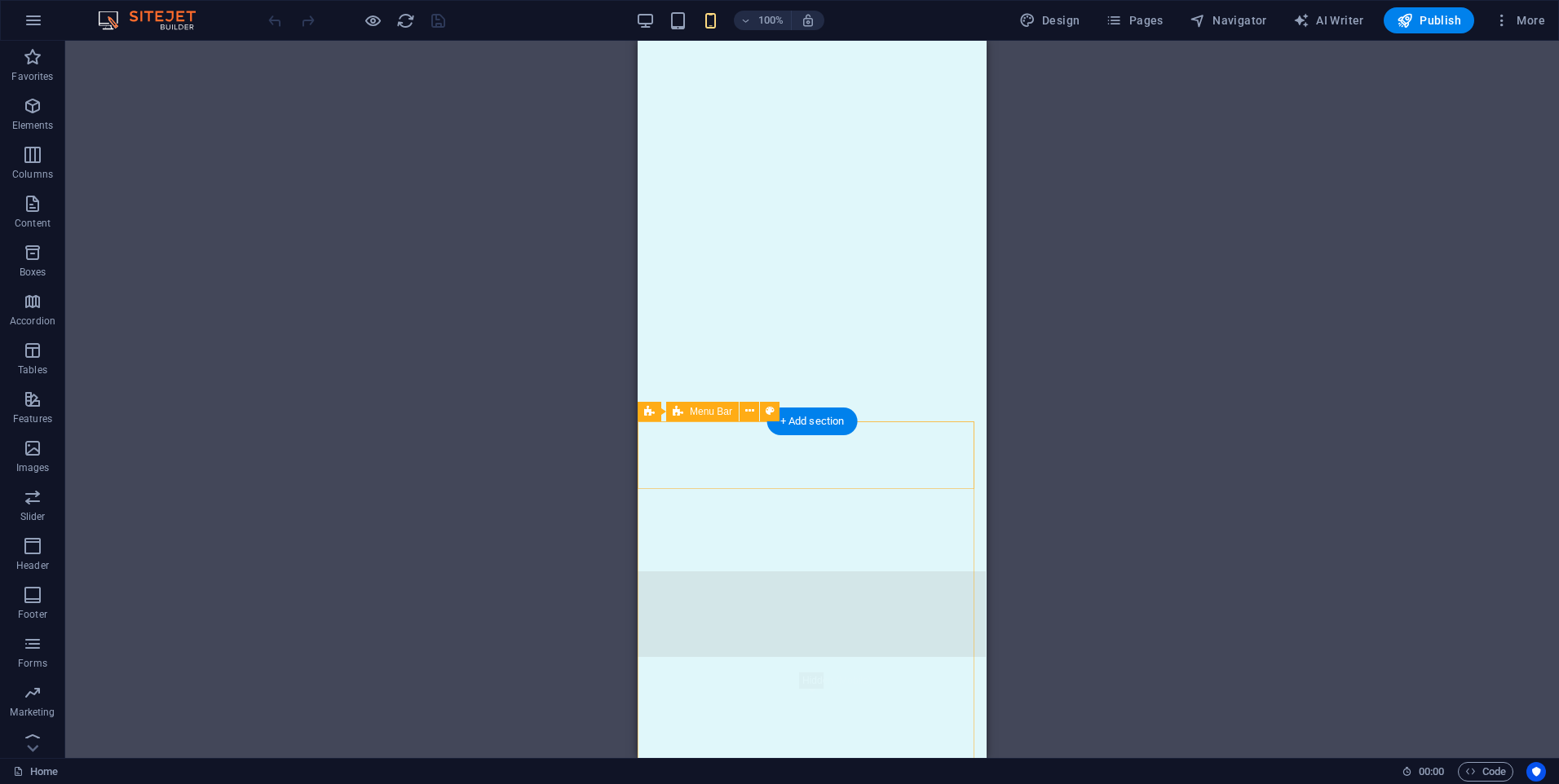
scroll to position [1875, 0]
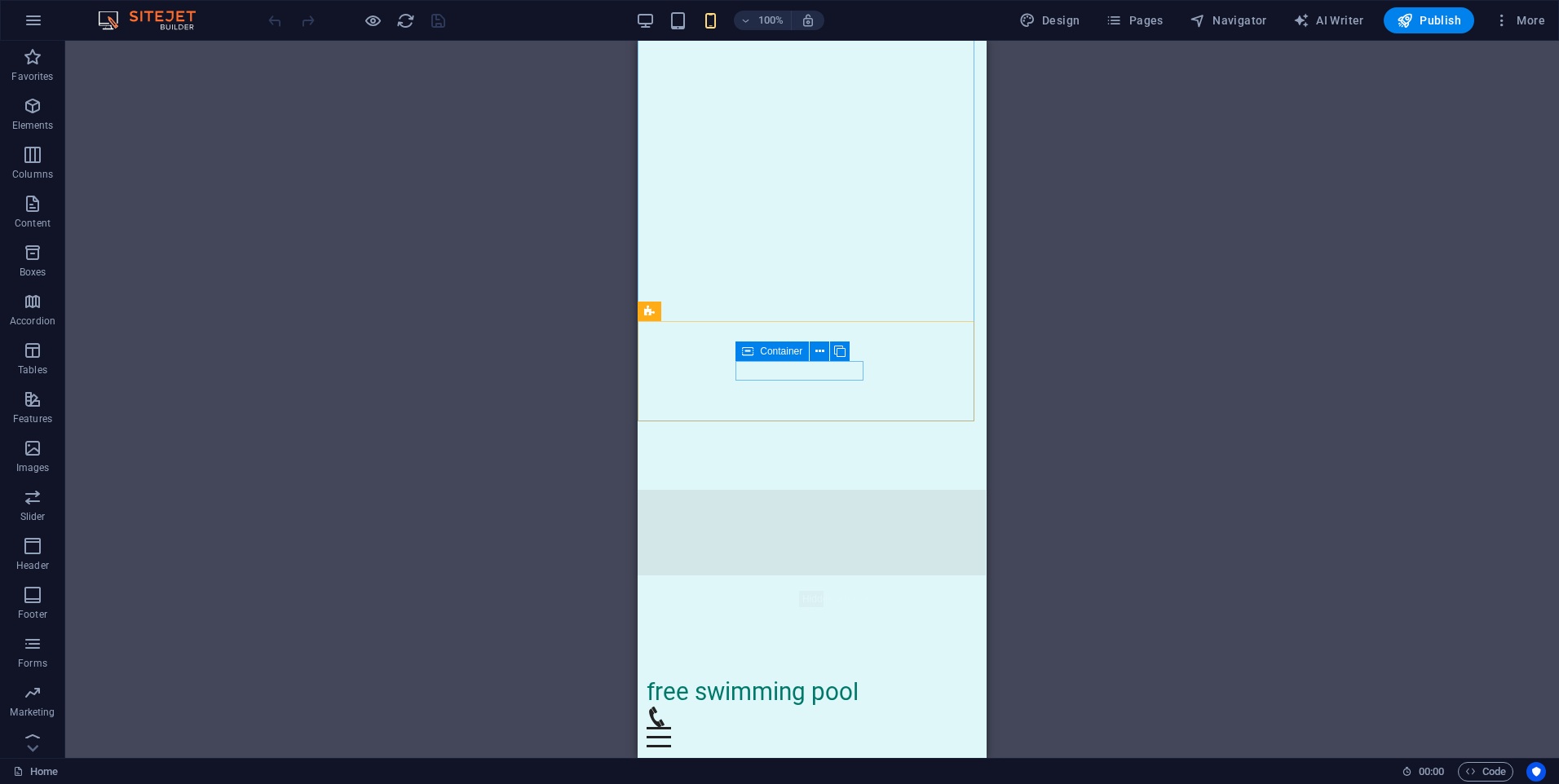
click at [752, 352] on icon at bounding box center [747, 351] width 11 height 20
click at [816, 350] on icon at bounding box center [819, 352] width 9 height 17
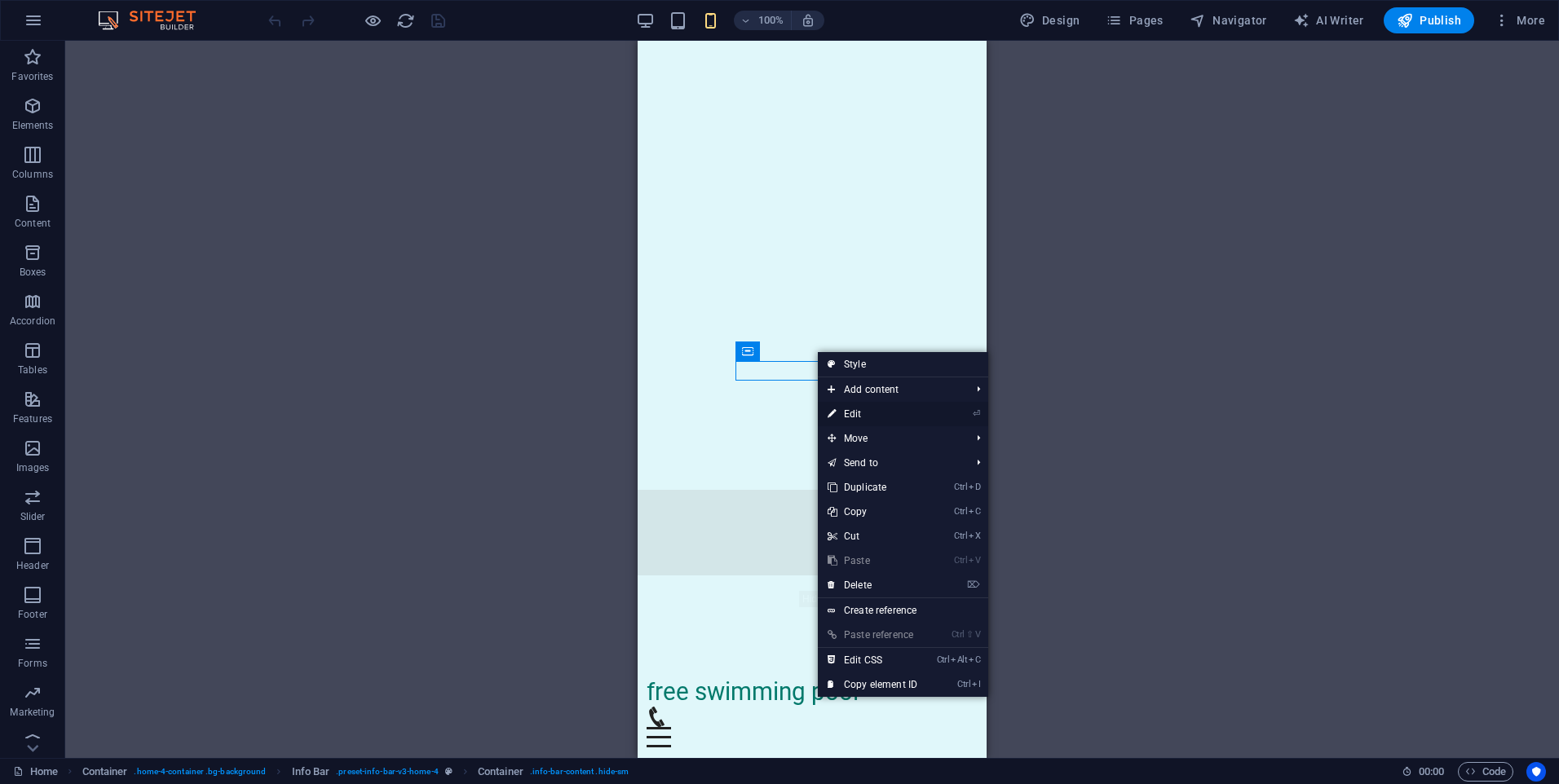
click at [855, 416] on link "⏎ Edit" at bounding box center [872, 414] width 109 height 24
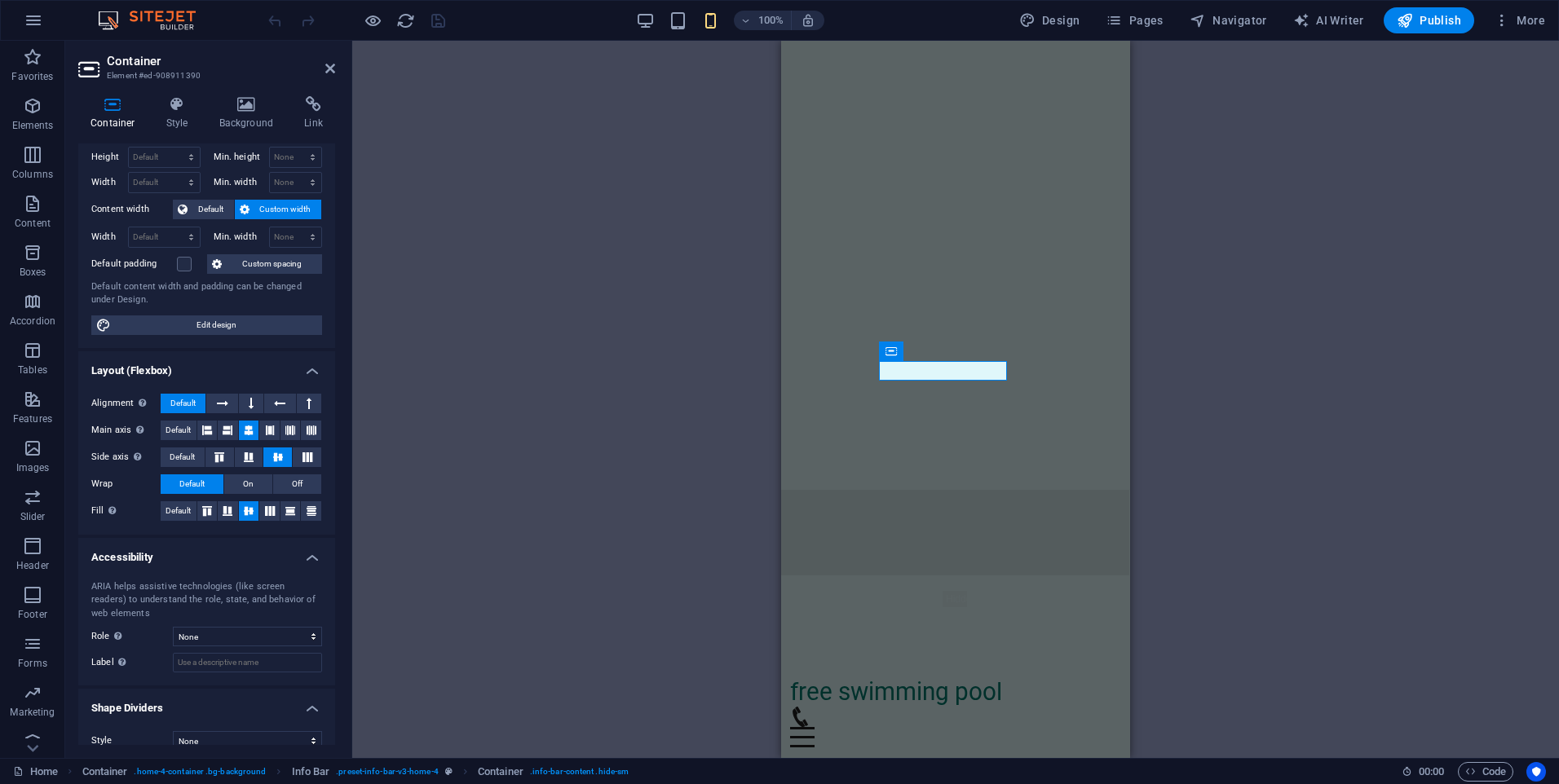
scroll to position [58, 0]
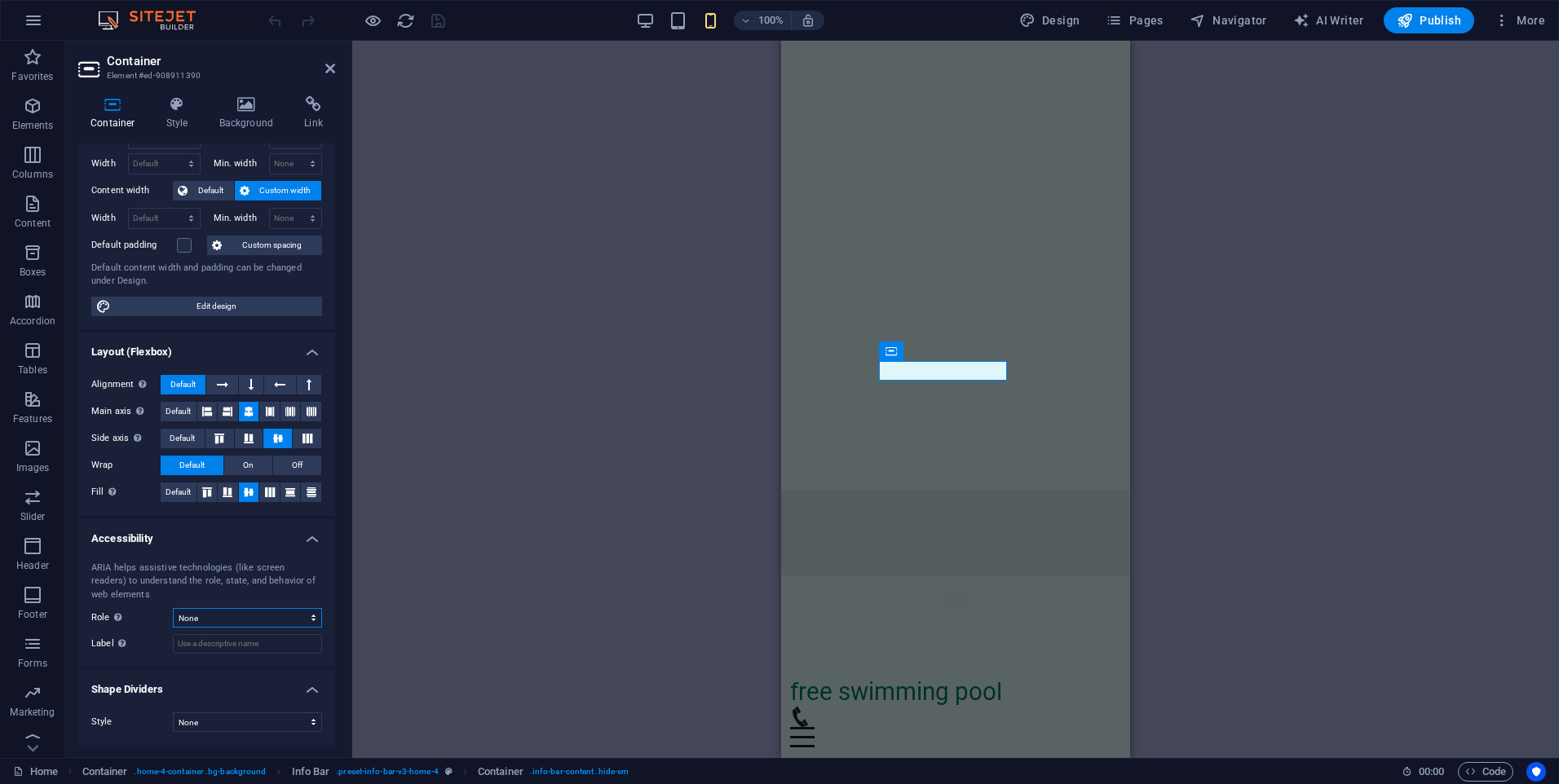
click at [217, 609] on select "None Alert Article Banner Comment Complementary Dialog Footer Header Marquee Pr…" at bounding box center [247, 617] width 149 height 20
click at [131, 617] on label "Role The ARIA role defines the purpose of an element. Here you can find all exp…" at bounding box center [131, 617] width 82 height 20
click at [176, 100] on icon at bounding box center [177, 104] width 46 height 16
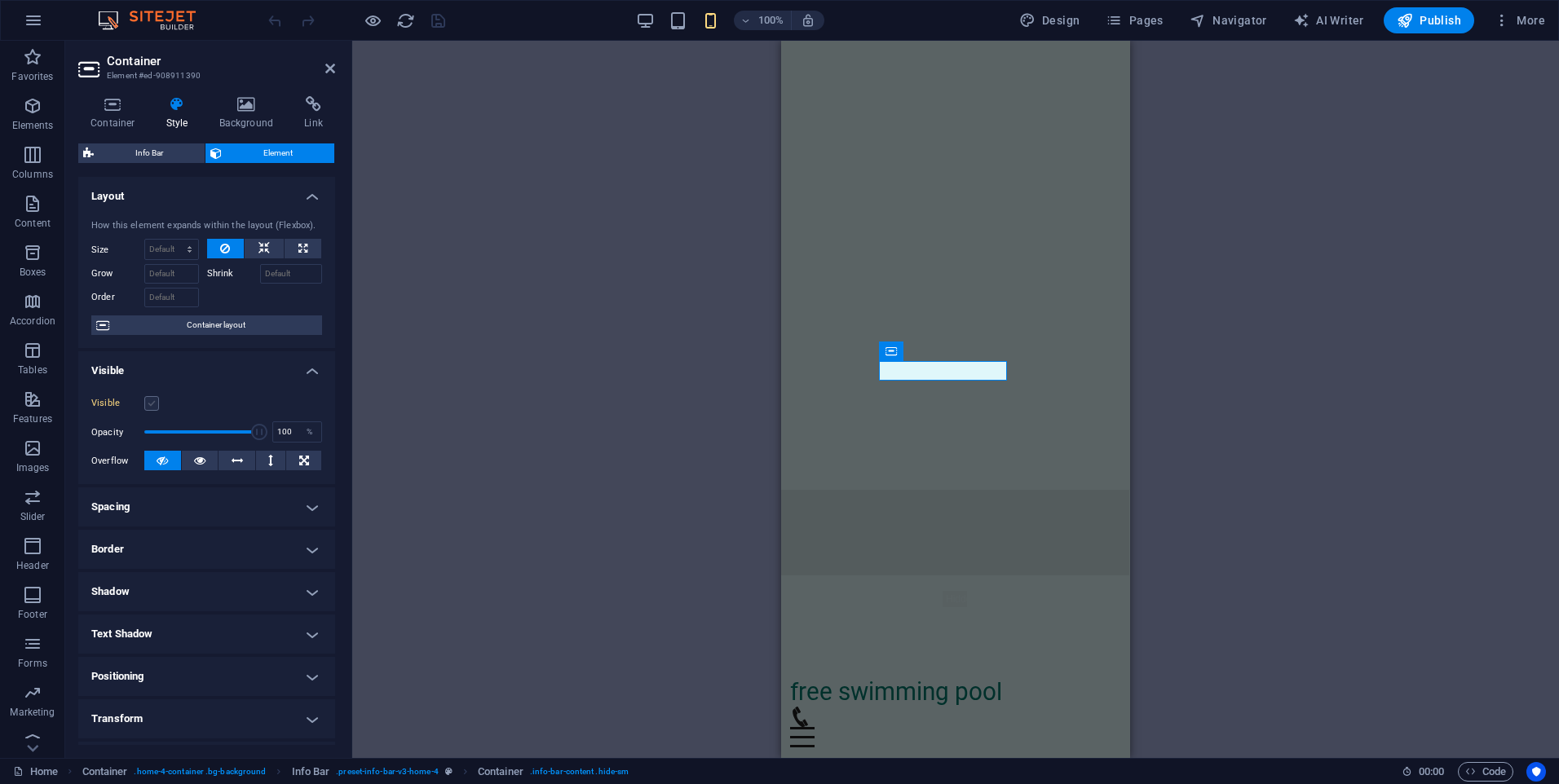
click at [150, 406] on label at bounding box center [151, 403] width 15 height 15
click at [0, 0] on input "Visible" at bounding box center [0, 0] width 0 height 0
click at [247, 119] on h4 "Background" at bounding box center [250, 113] width 86 height 34
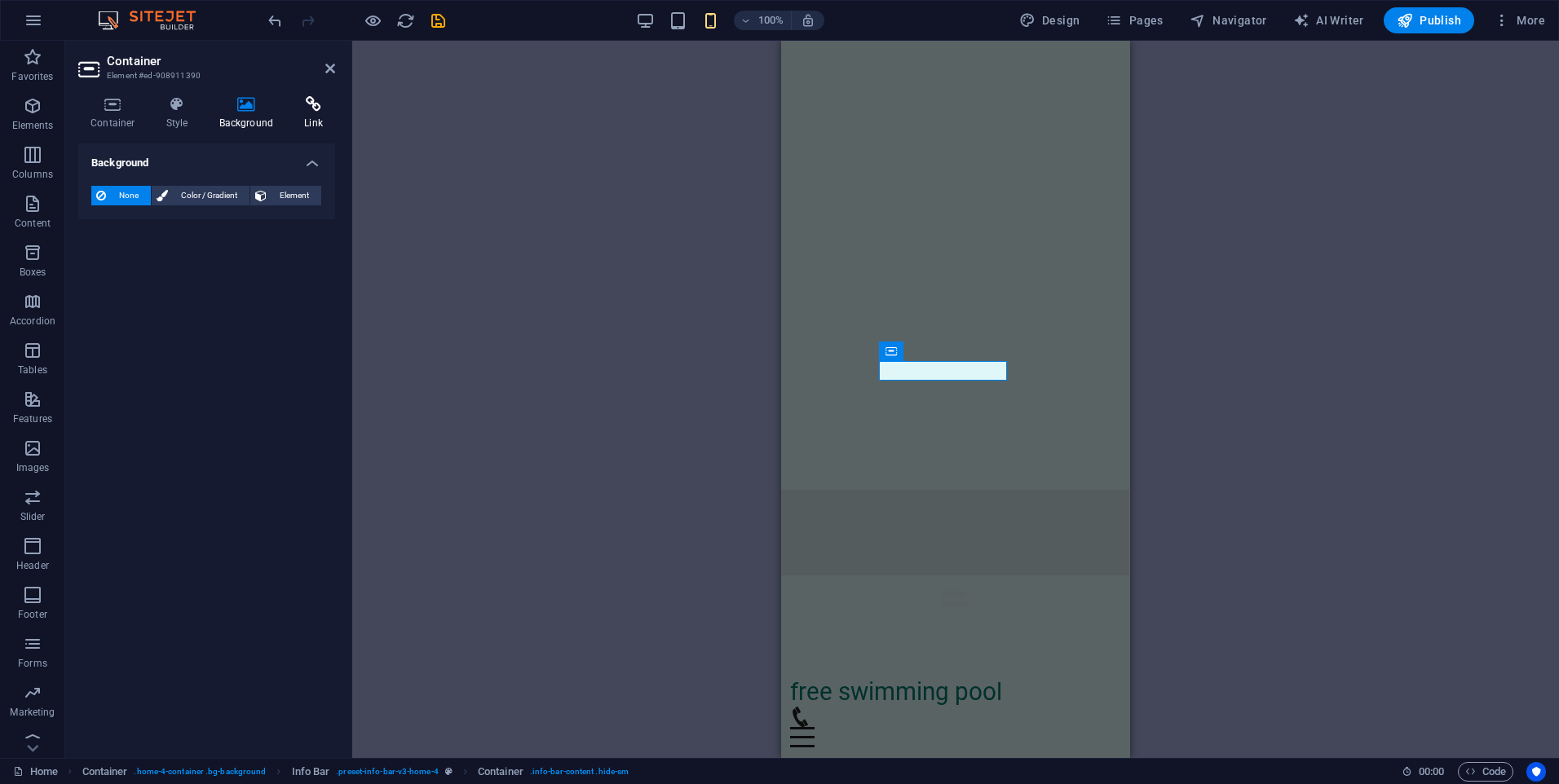
click at [312, 122] on h4 "Link" at bounding box center [314, 113] width 43 height 34
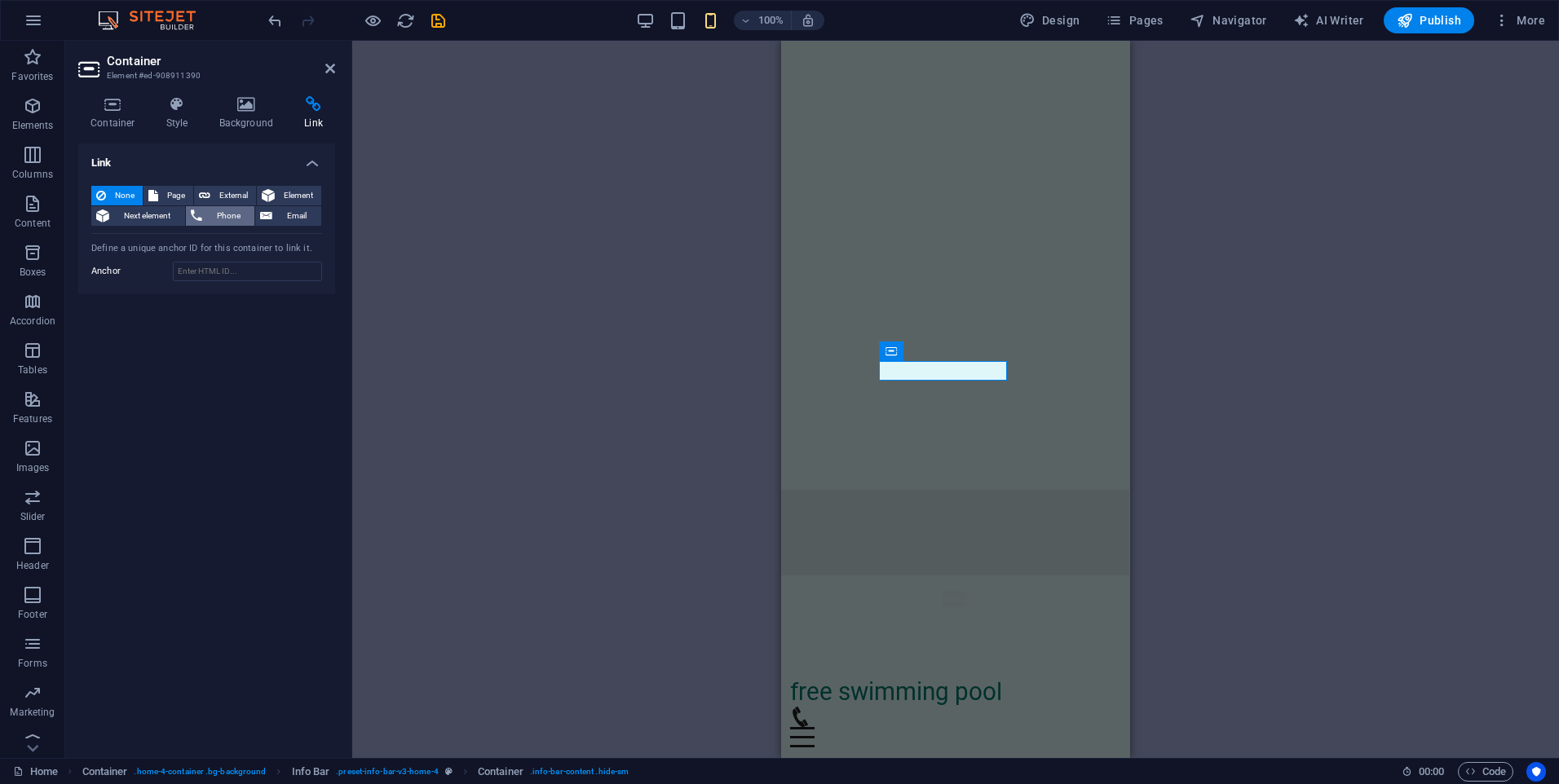
click at [224, 219] on span "Phone" at bounding box center [228, 216] width 43 height 20
click at [176, 119] on h4 "Style" at bounding box center [180, 113] width 53 height 34
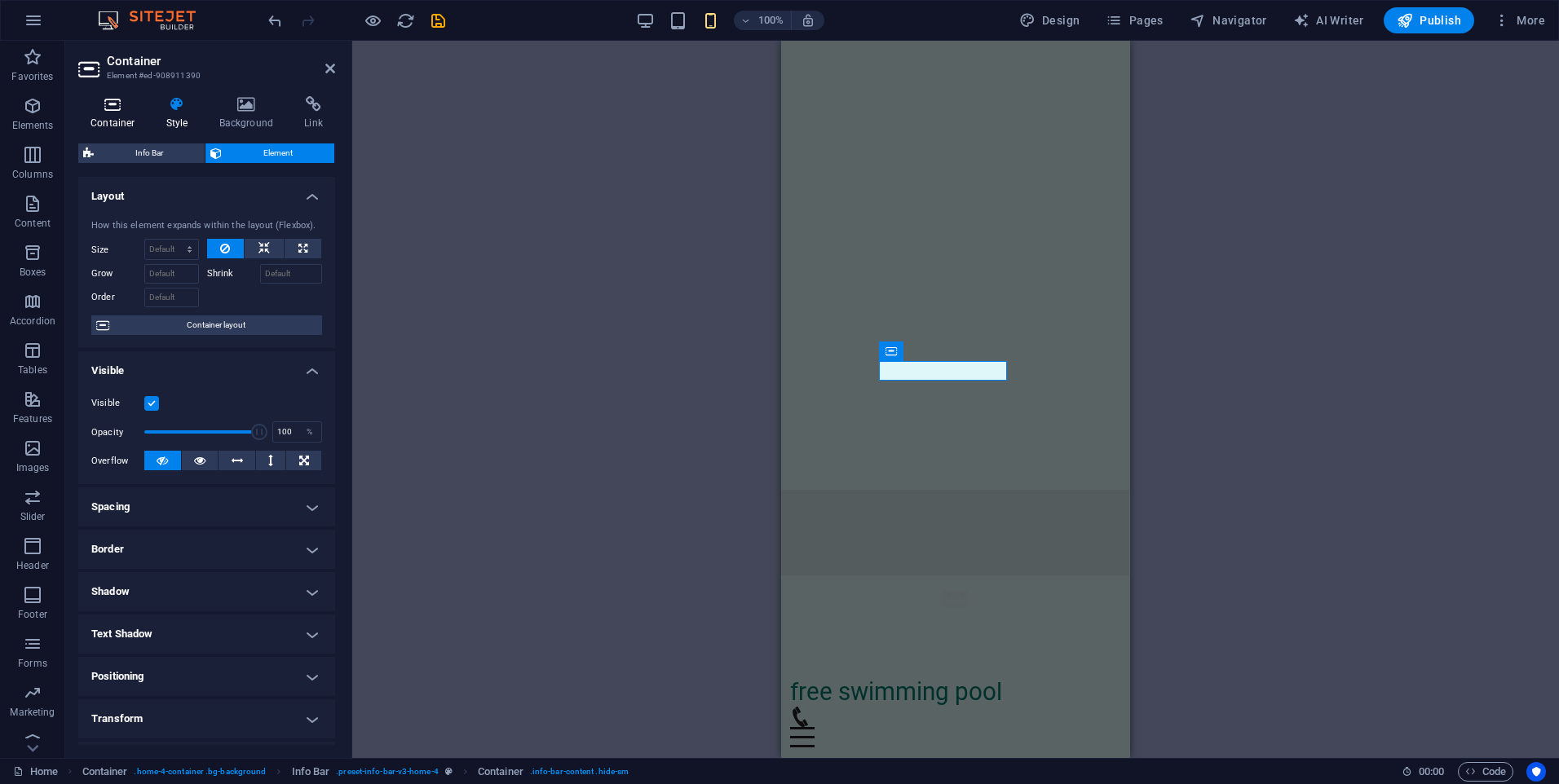
click at [103, 112] on h4 "Container" at bounding box center [116, 113] width 76 height 34
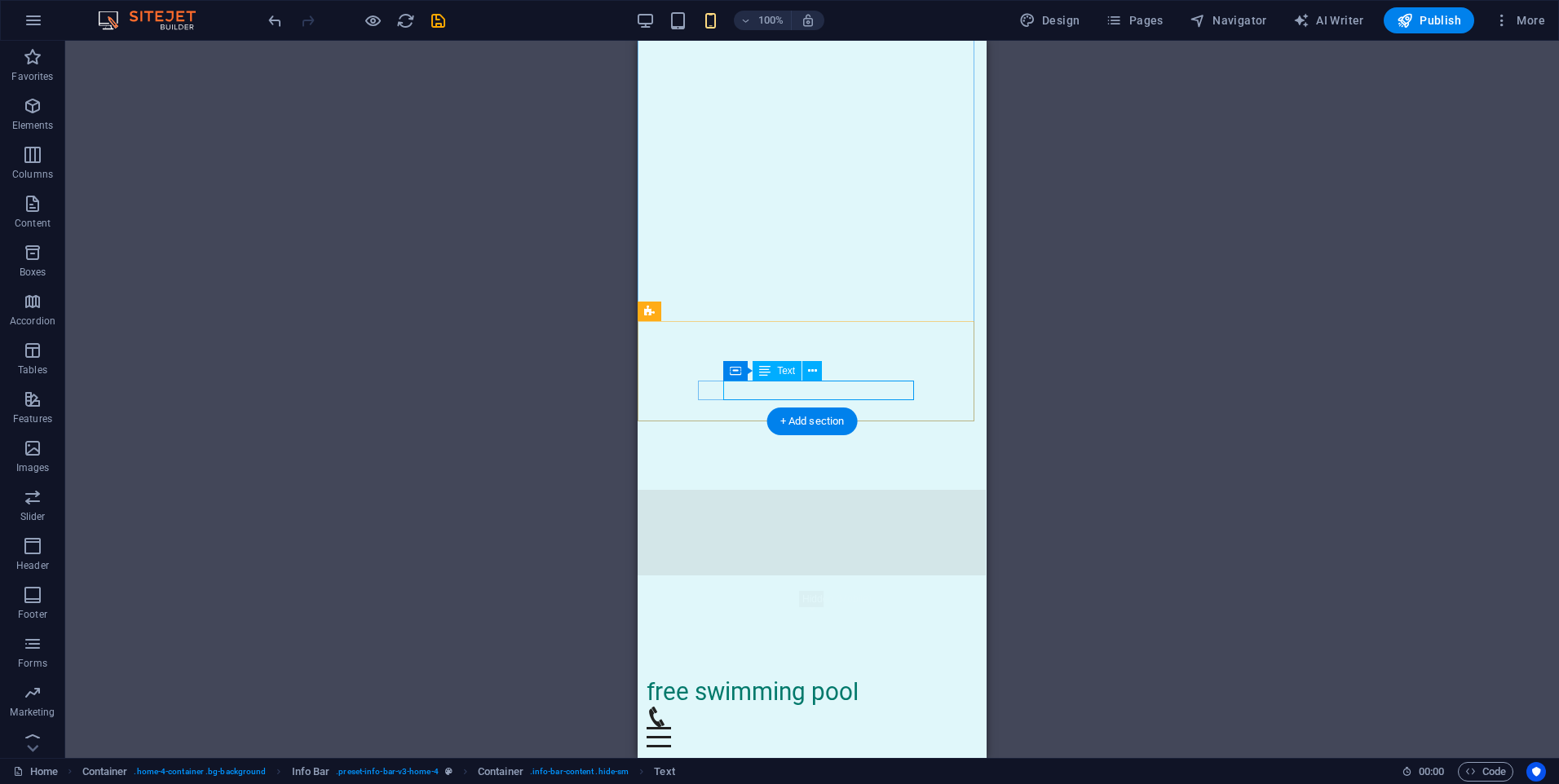
drag, startPoint x: 765, startPoint y: 391, endPoint x: 749, endPoint y: 391, distance: 16.0
click at [780, 377] on icon at bounding box center [782, 371] width 9 height 17
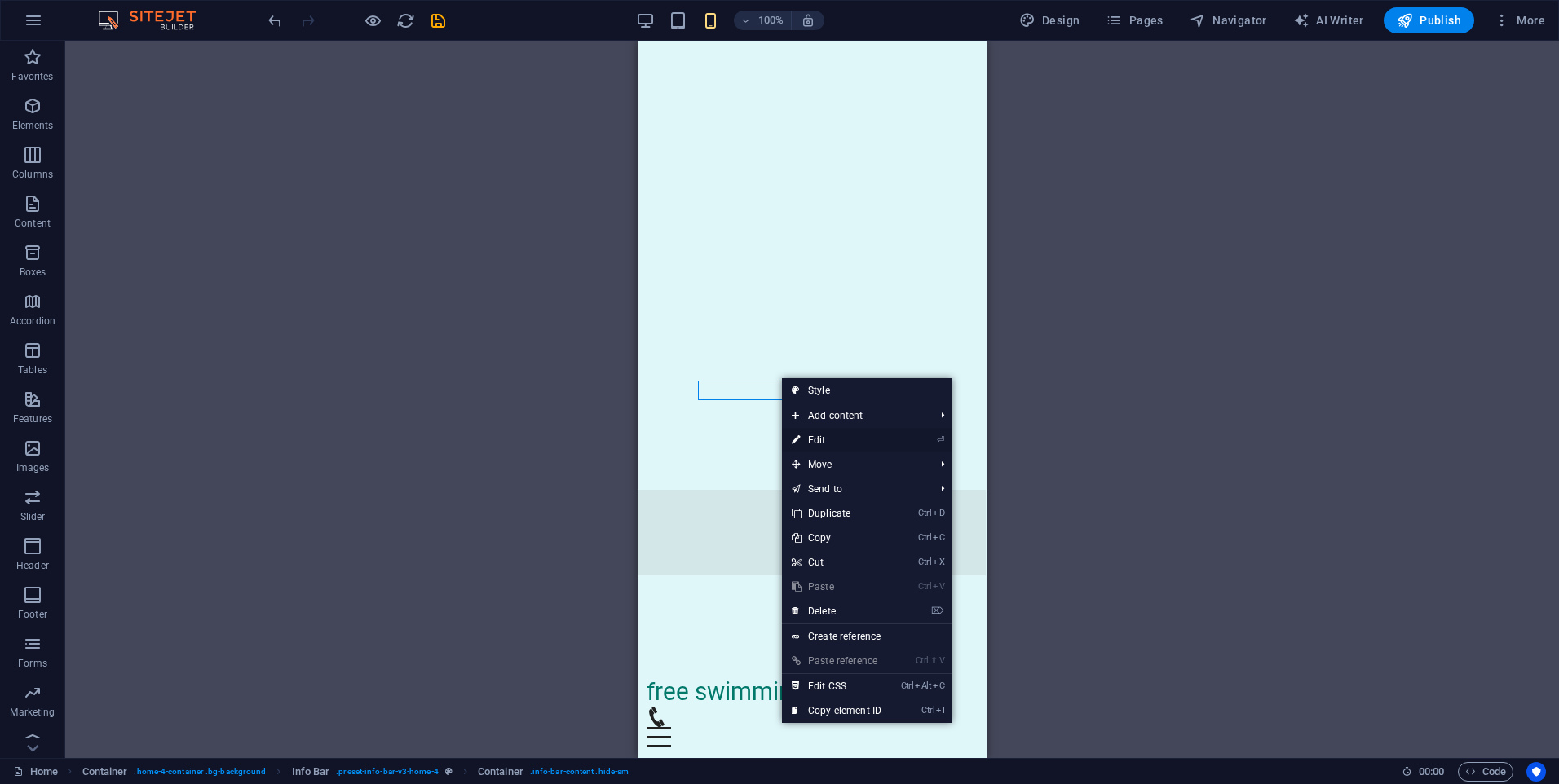
click at [811, 437] on link "⏎ Edit" at bounding box center [836, 440] width 109 height 24
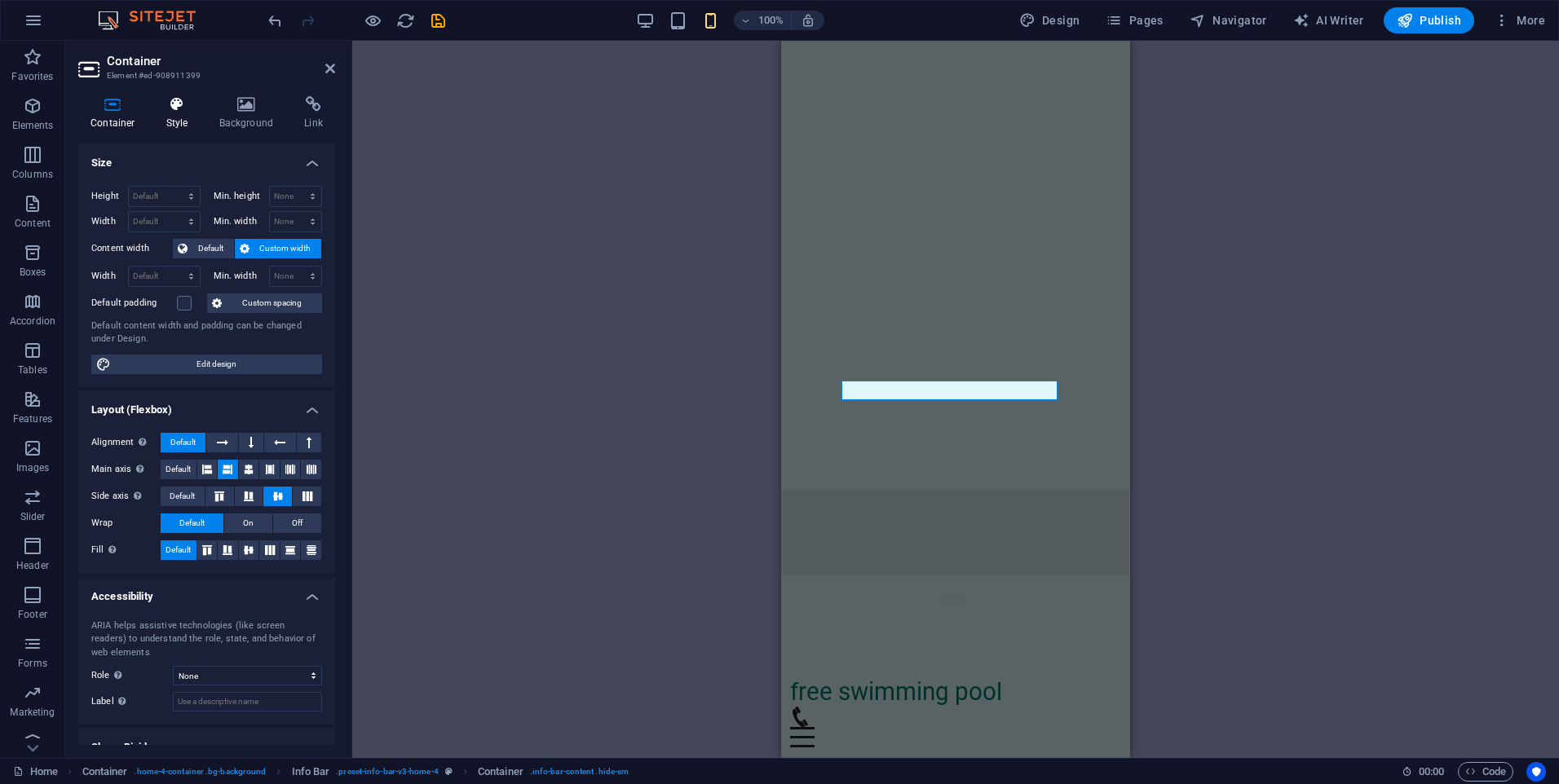
click at [182, 120] on h4 "Style" at bounding box center [180, 113] width 53 height 34
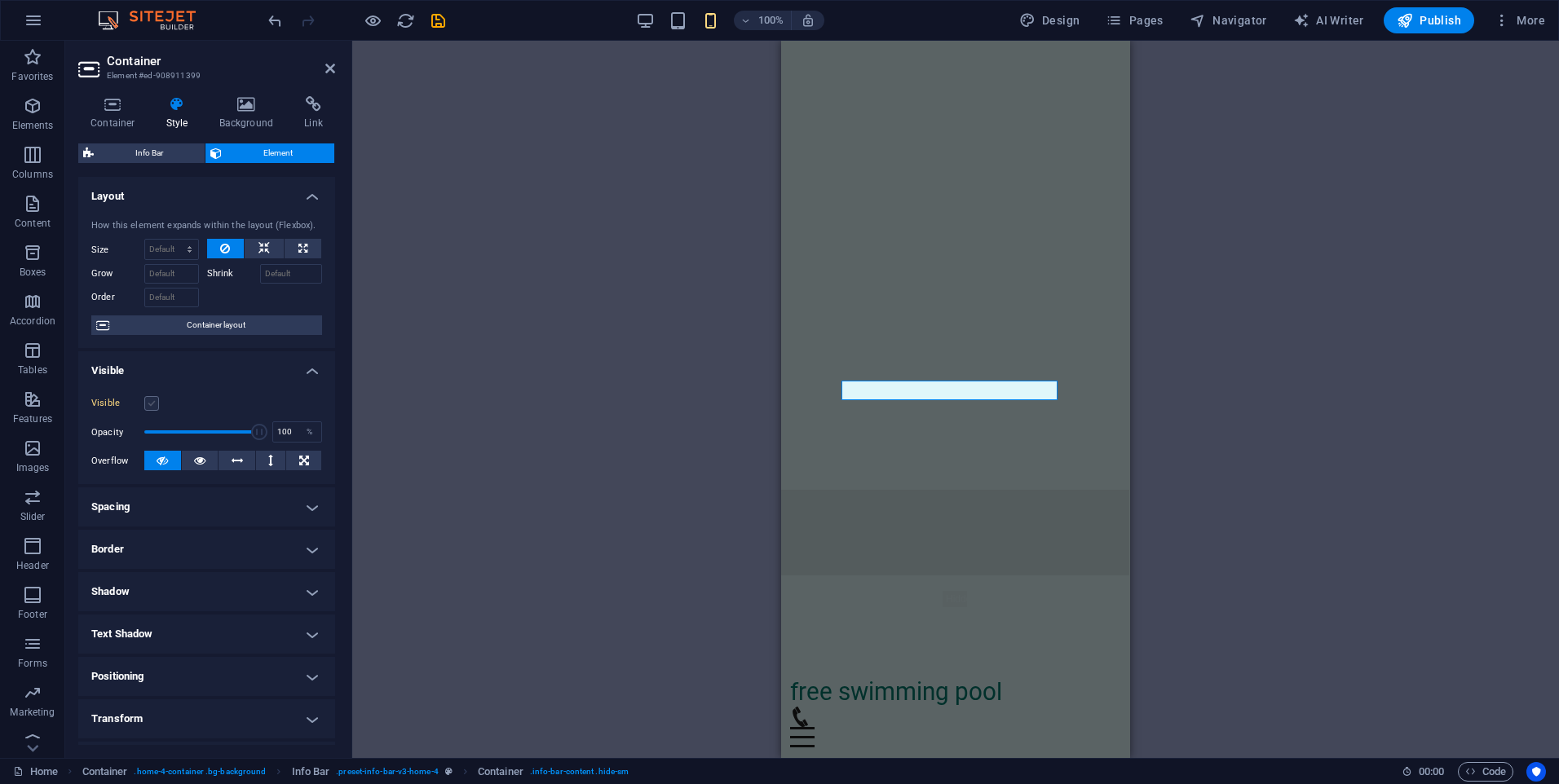
click at [150, 396] on label at bounding box center [151, 403] width 15 height 15
click at [0, 0] on input "Visible" at bounding box center [0, 0] width 0 height 0
click at [322, 70] on header "Container Element #ed-908911399" at bounding box center [206, 61] width 257 height 42
click at [333, 69] on icon at bounding box center [330, 68] width 9 height 13
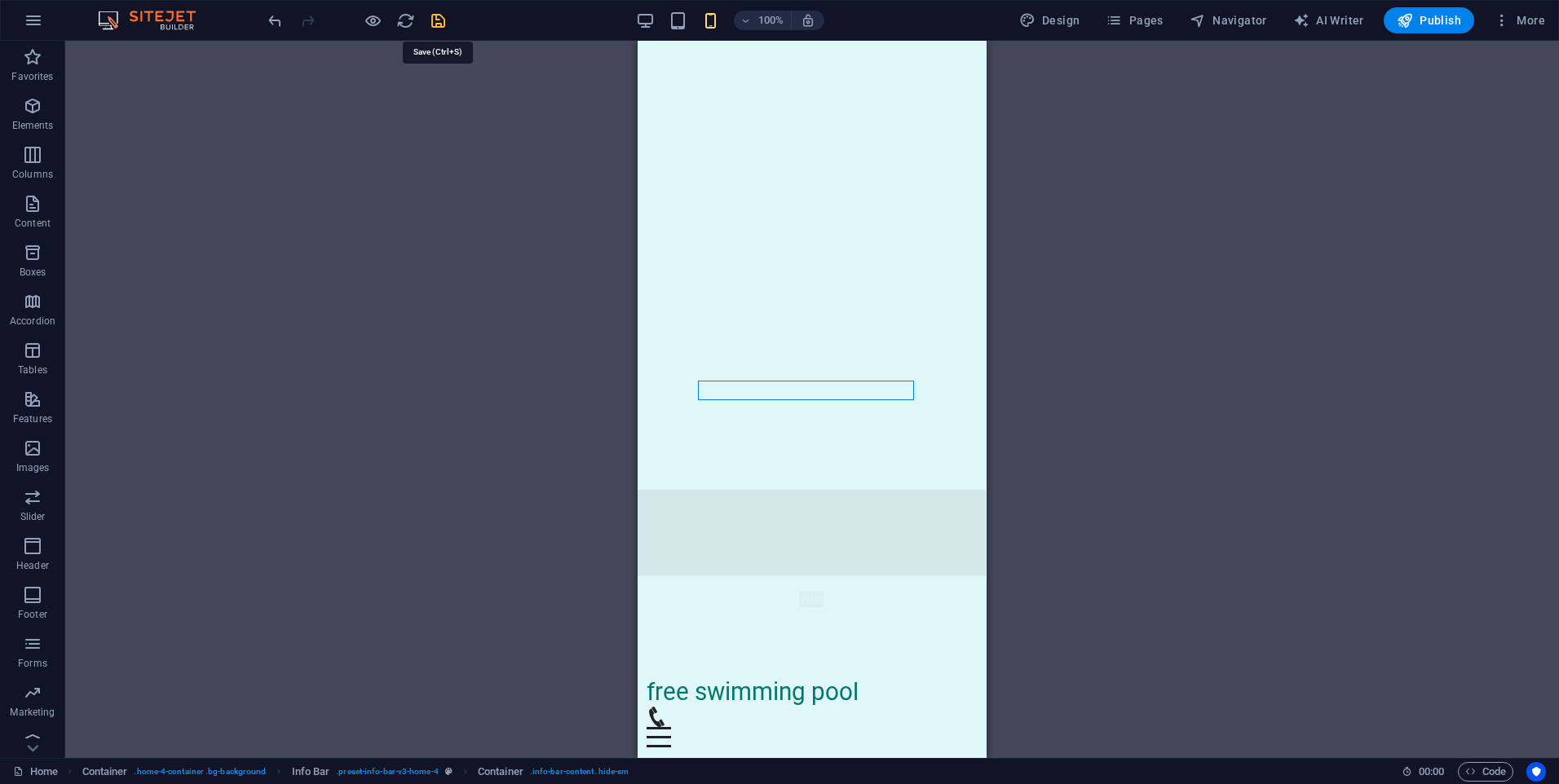
click at [441, 24] on icon "save" at bounding box center [438, 21] width 19 height 19
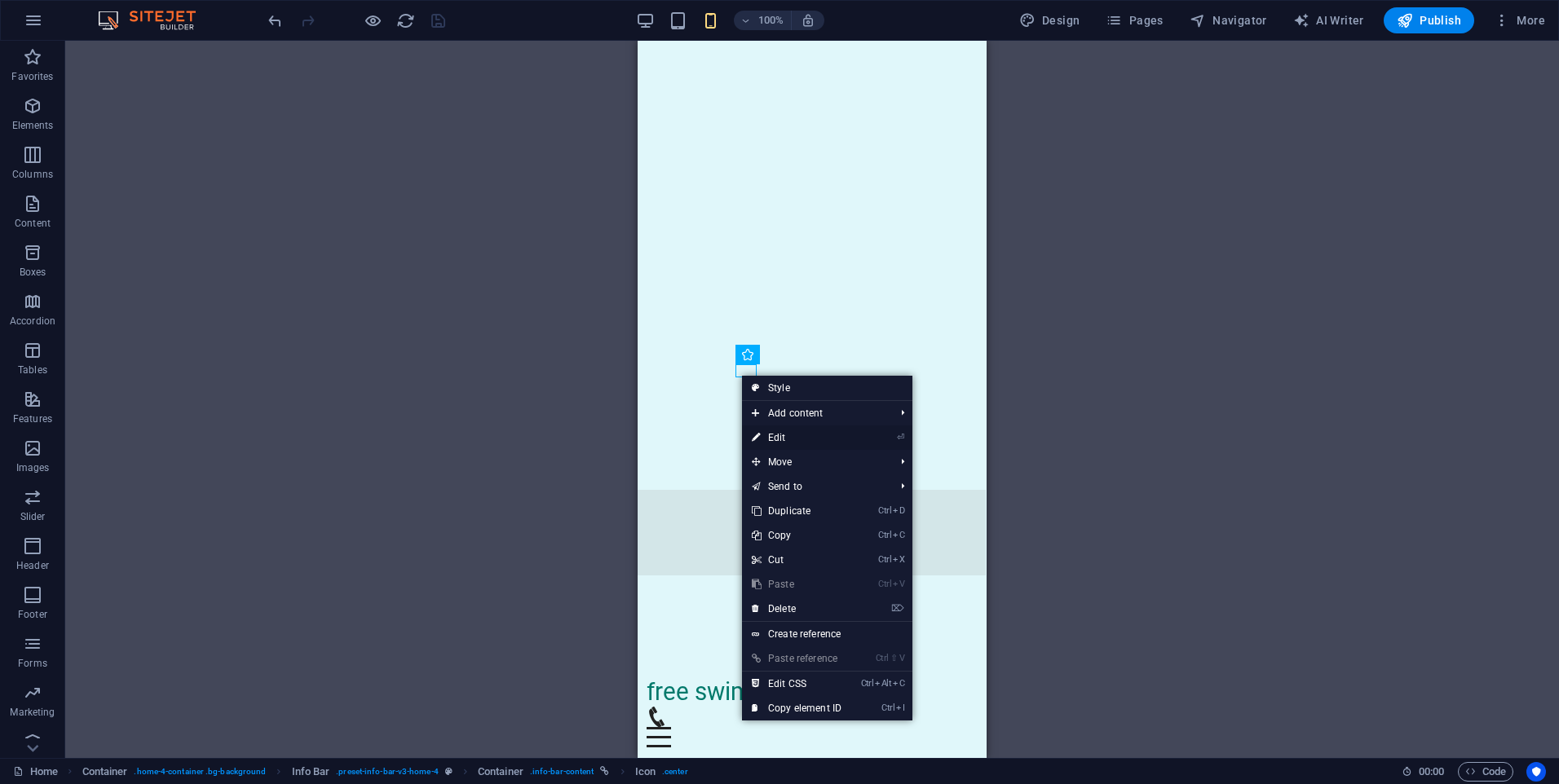
click at [766, 434] on link "⏎ Edit" at bounding box center [796, 438] width 109 height 24
select select "xMidYMid"
select select "px"
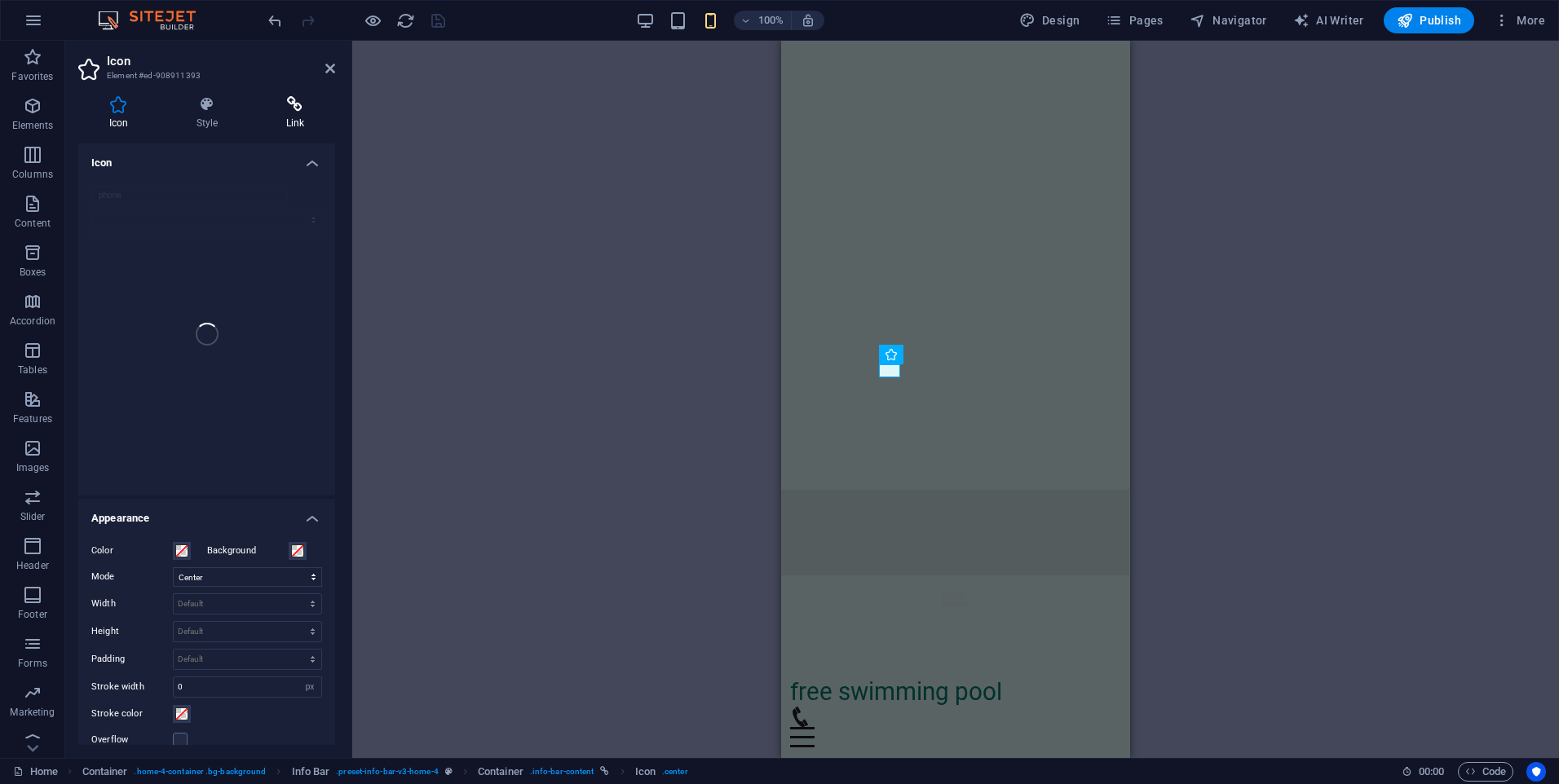
click at [295, 111] on icon at bounding box center [295, 104] width 80 height 16
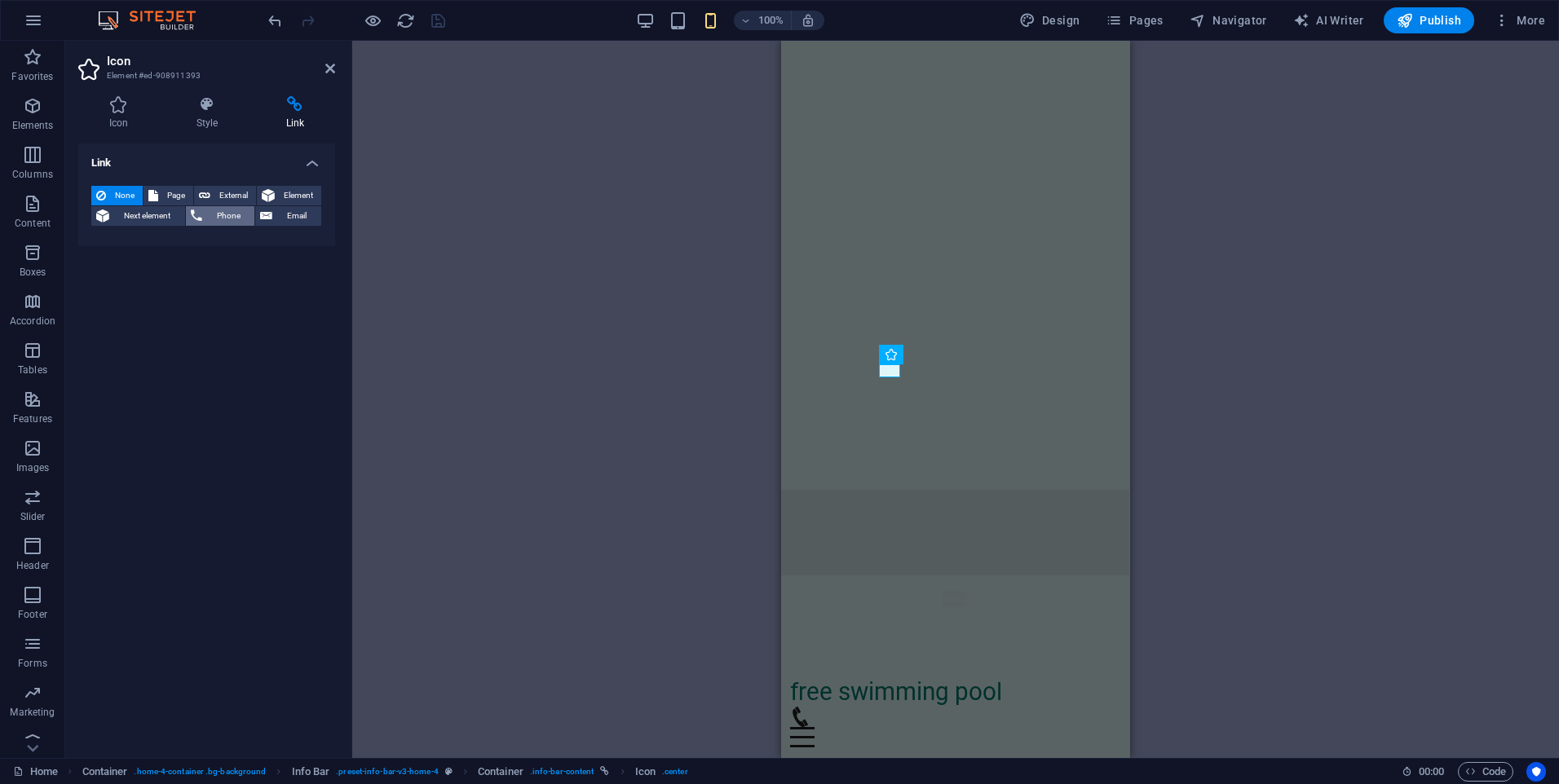
click at [214, 214] on span "Phone" at bounding box center [228, 216] width 43 height 20
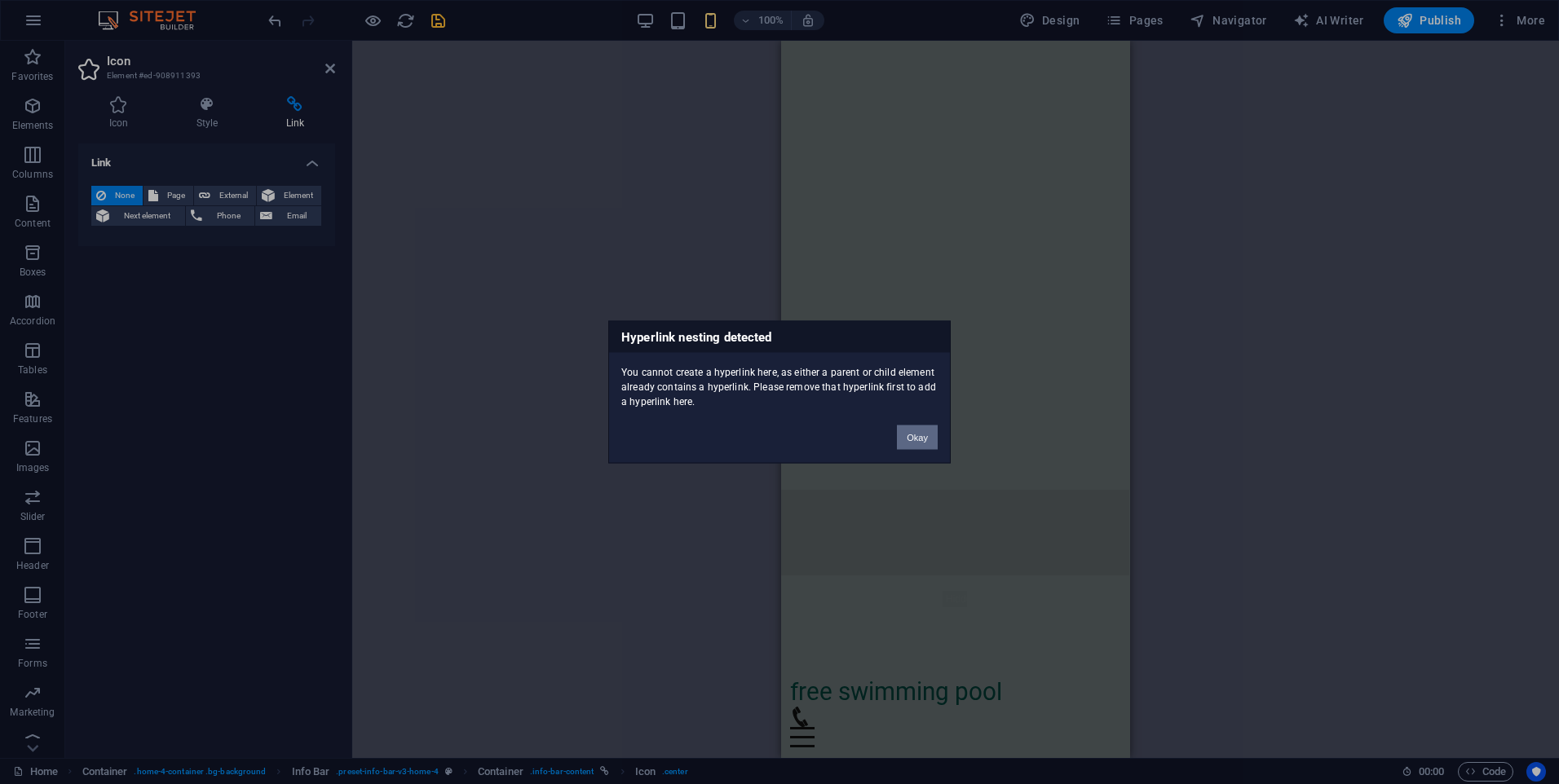
click at [918, 434] on button "Okay" at bounding box center [917, 438] width 40 height 24
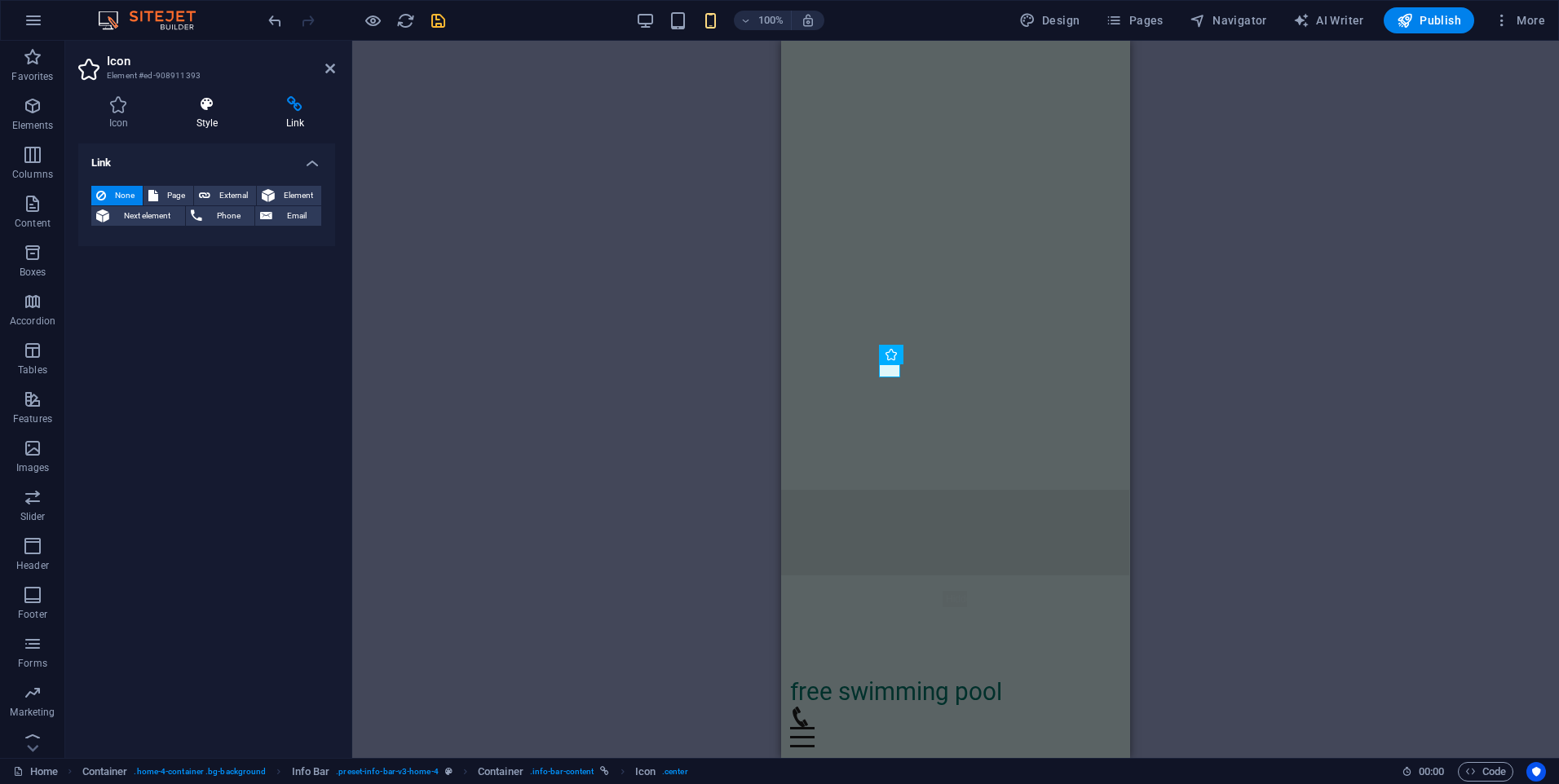
click at [206, 114] on h4 "Style" at bounding box center [210, 113] width 89 height 34
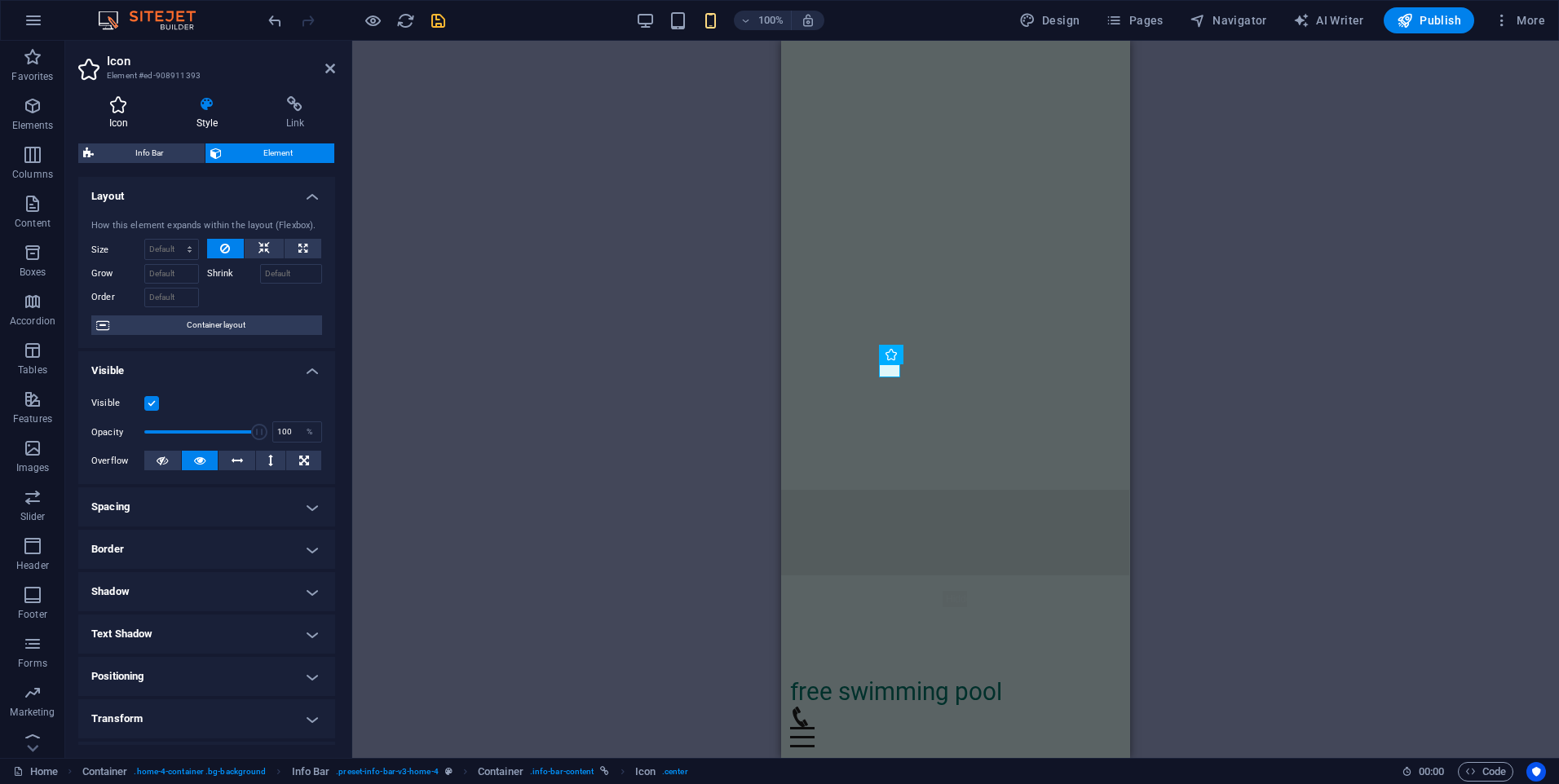
click at [132, 110] on icon at bounding box center [119, 104] width 81 height 16
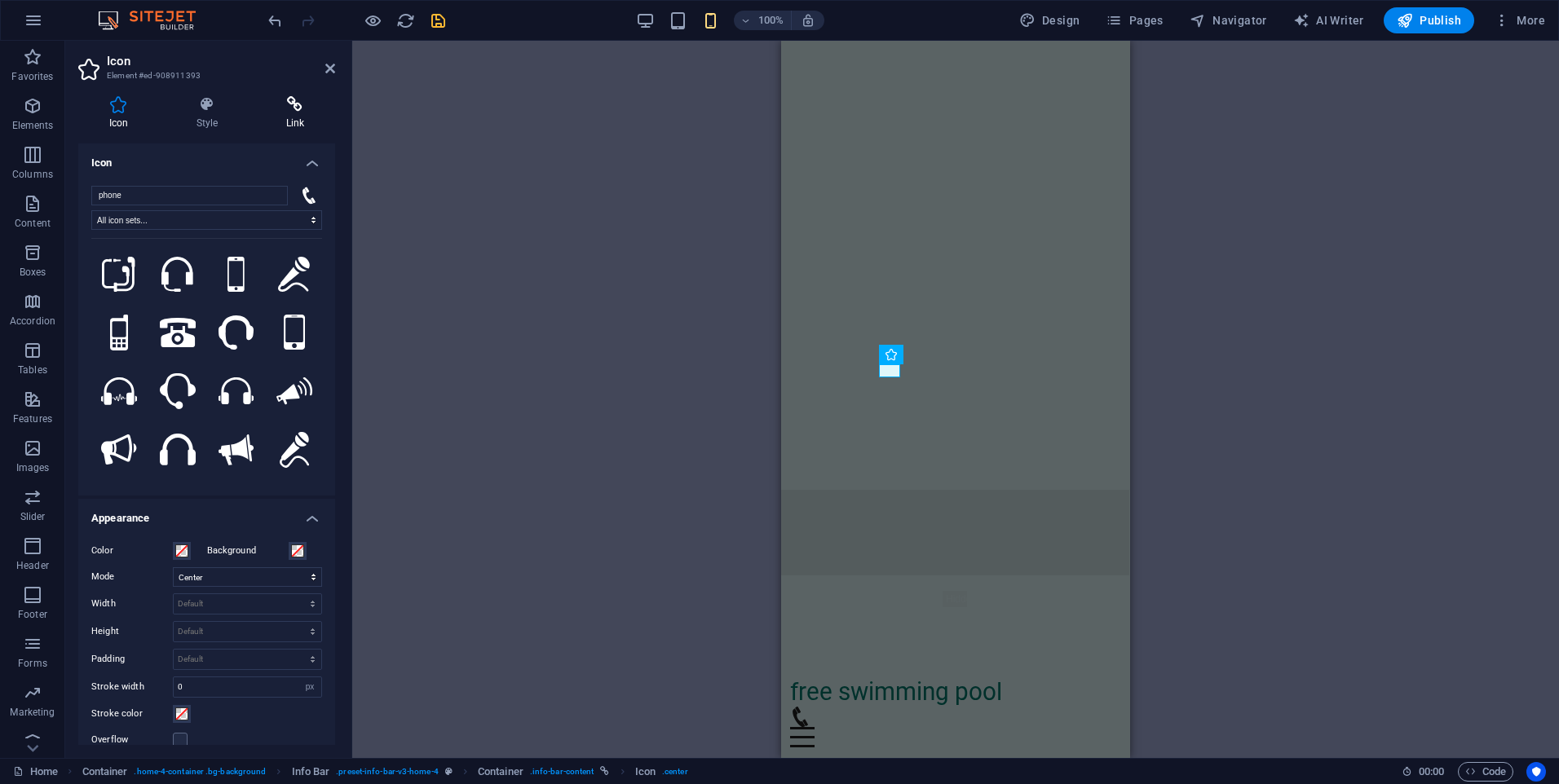
click at [288, 104] on icon at bounding box center [295, 104] width 80 height 16
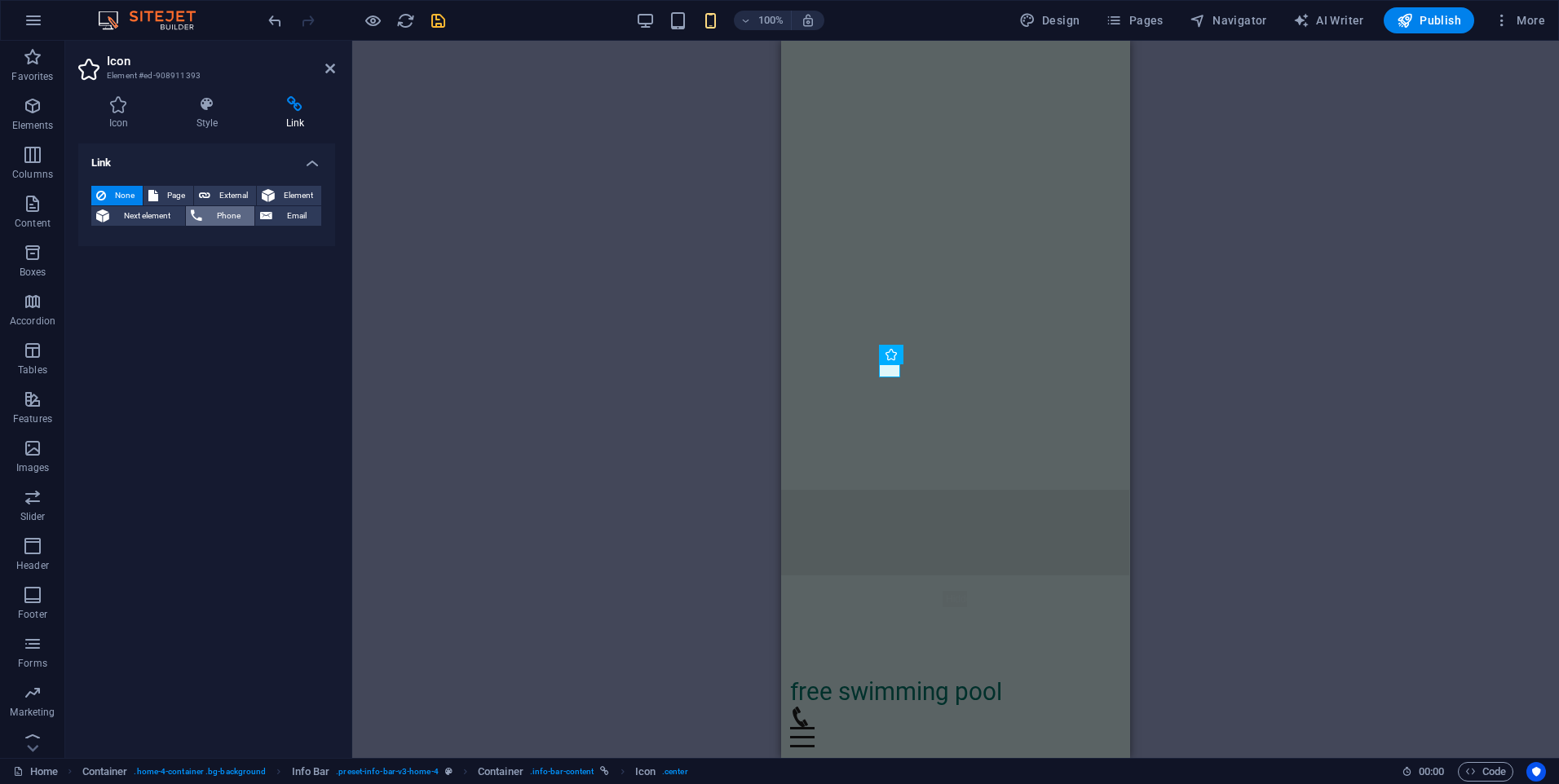
click at [206, 215] on button "Phone" at bounding box center [220, 216] width 70 height 20
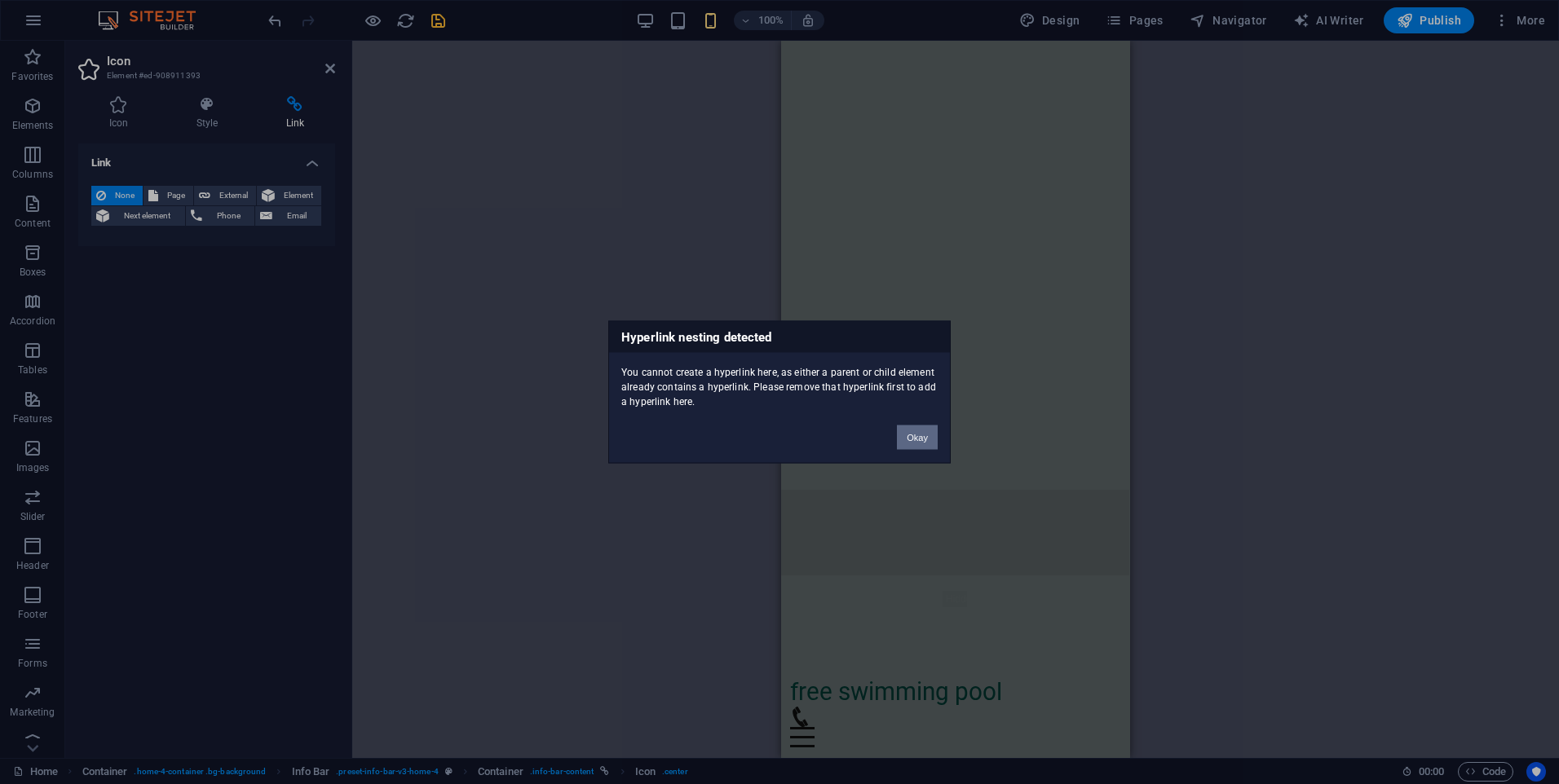
click at [906, 439] on button "Okay" at bounding box center [917, 438] width 40 height 24
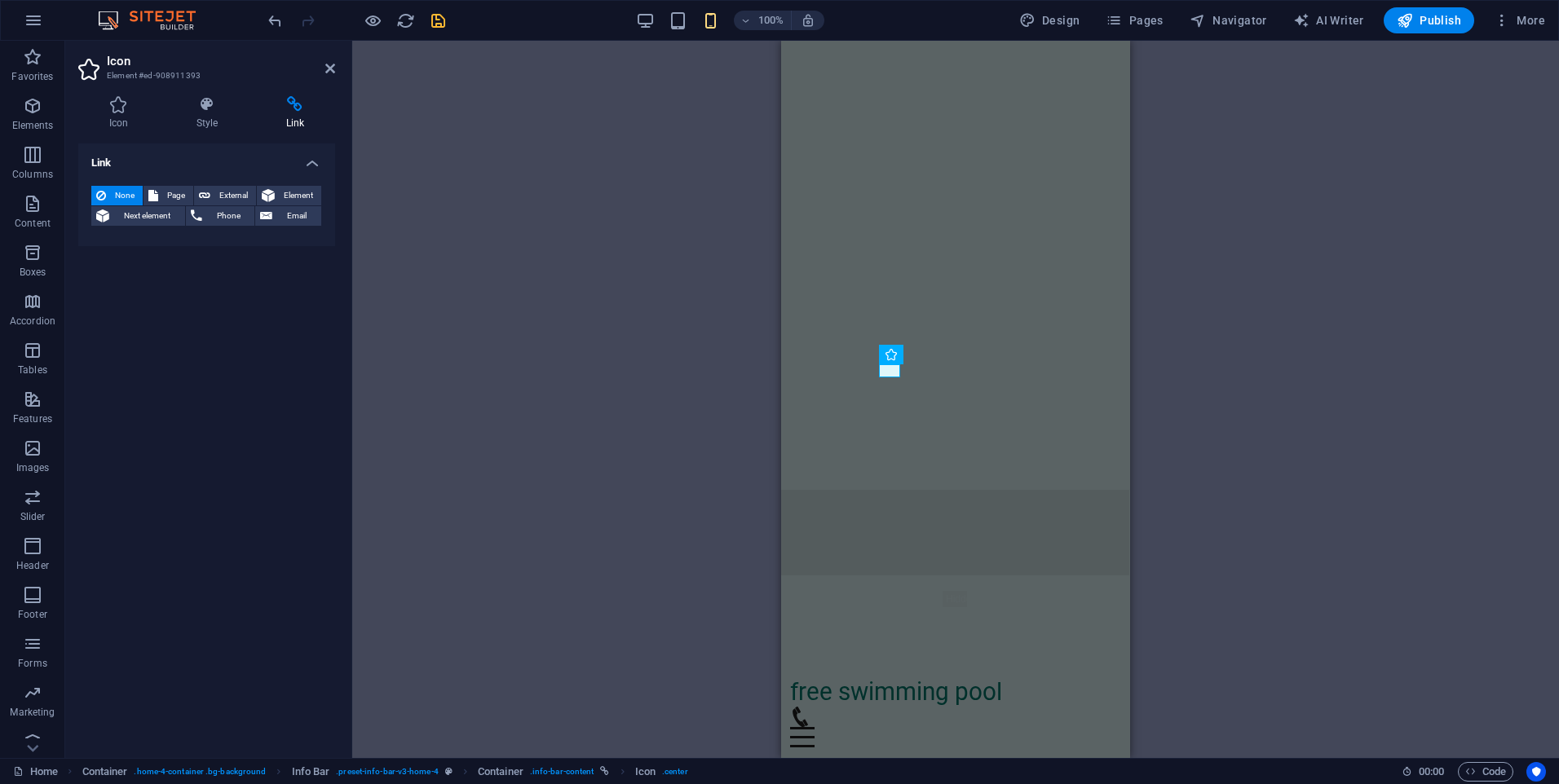
click at [637, 438] on div "H2 Banner Container Banner Menu Bar Banner Menu Bar Banner Banner Container Con…" at bounding box center [955, 398] width 1207 height 717
click at [326, 72] on icon at bounding box center [330, 68] width 9 height 13
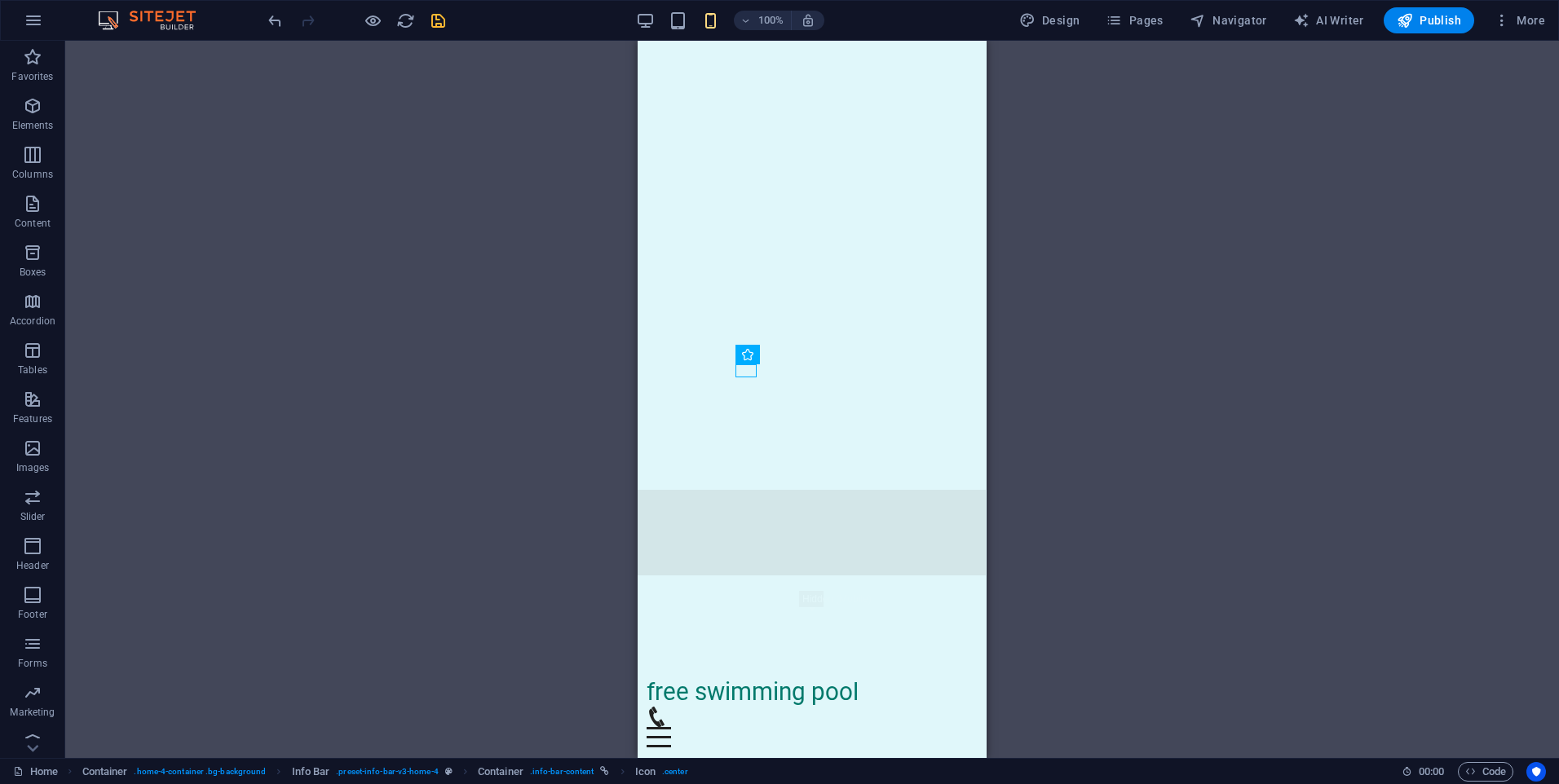
click at [539, 313] on div "H2 Banner Container Banner Menu Bar Banner Menu Bar Banner Banner Container Con…" at bounding box center [812, 398] width 1494 height 717
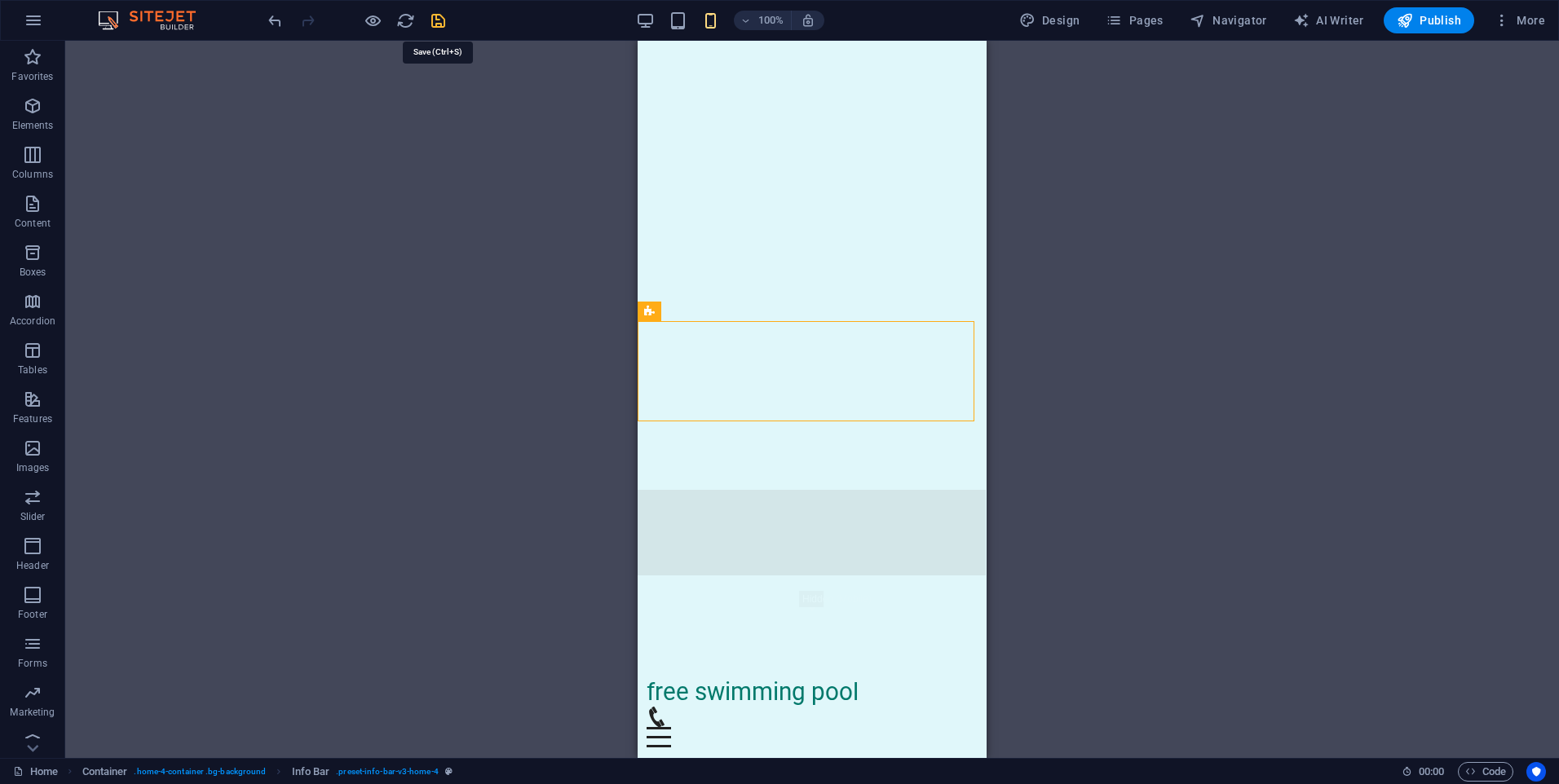
click at [435, 21] on icon "save" at bounding box center [438, 21] width 19 height 19
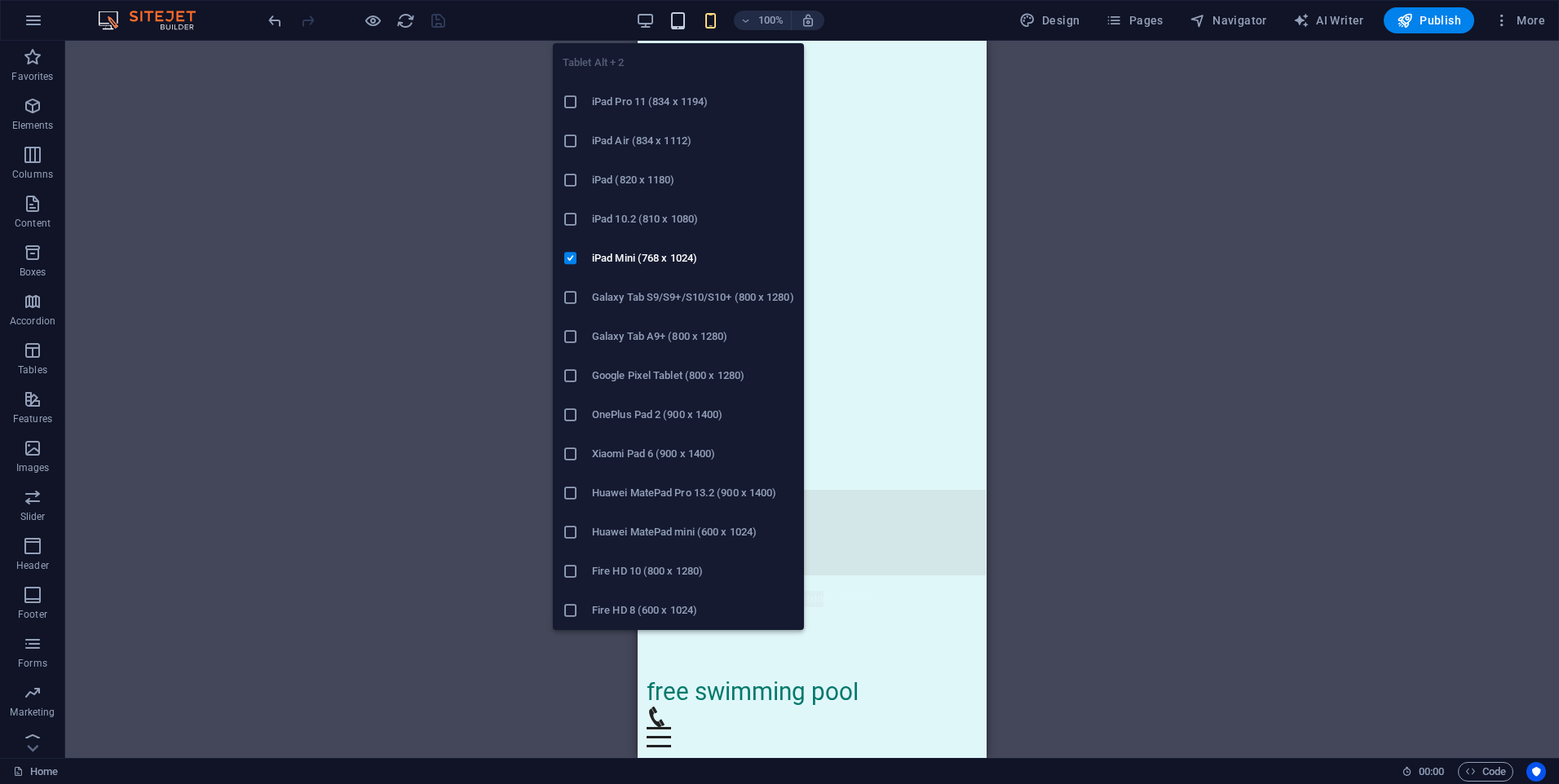
click at [681, 25] on icon "button" at bounding box center [678, 21] width 19 height 19
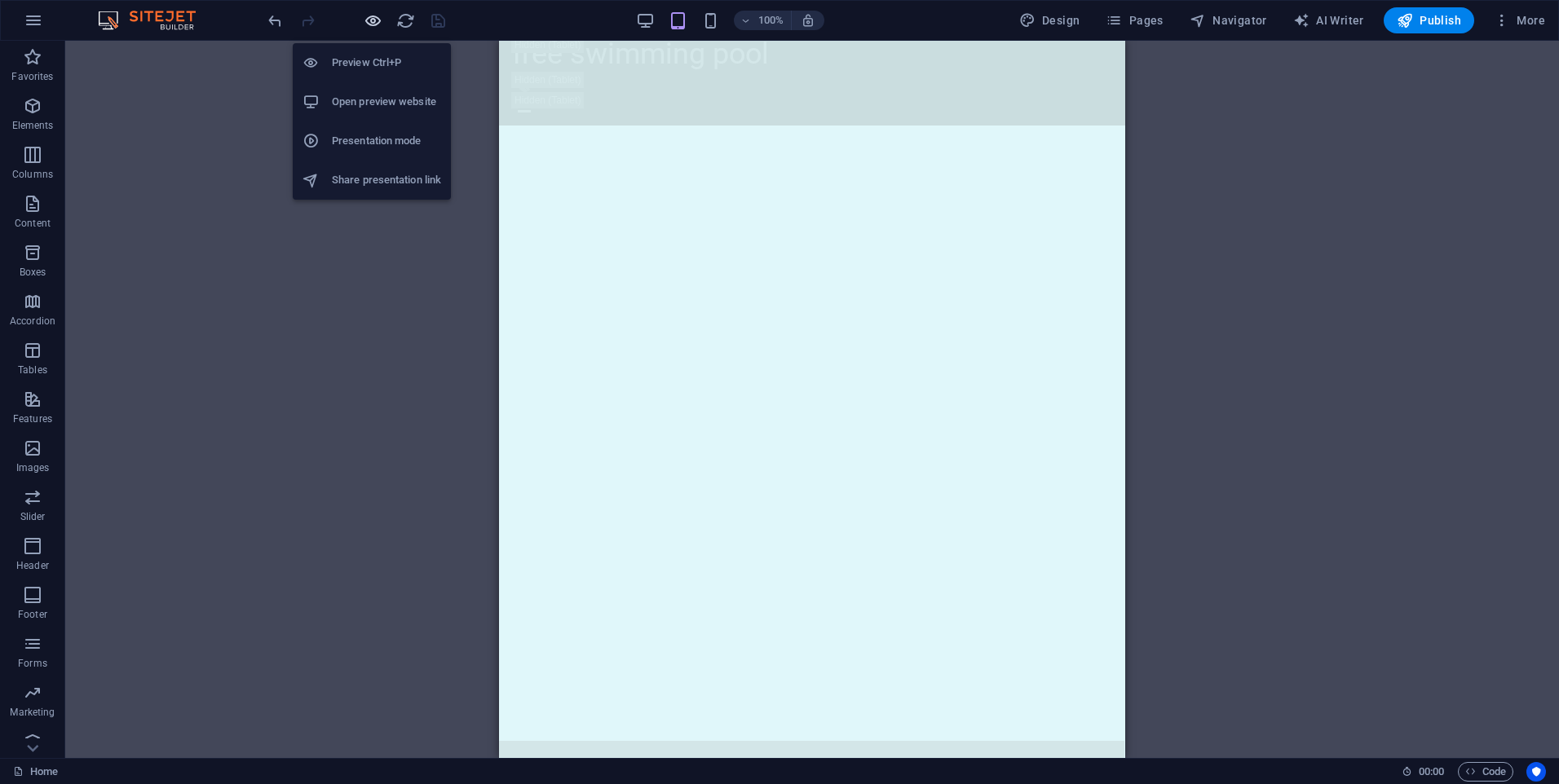
click at [366, 26] on icon "button" at bounding box center [373, 21] width 19 height 19
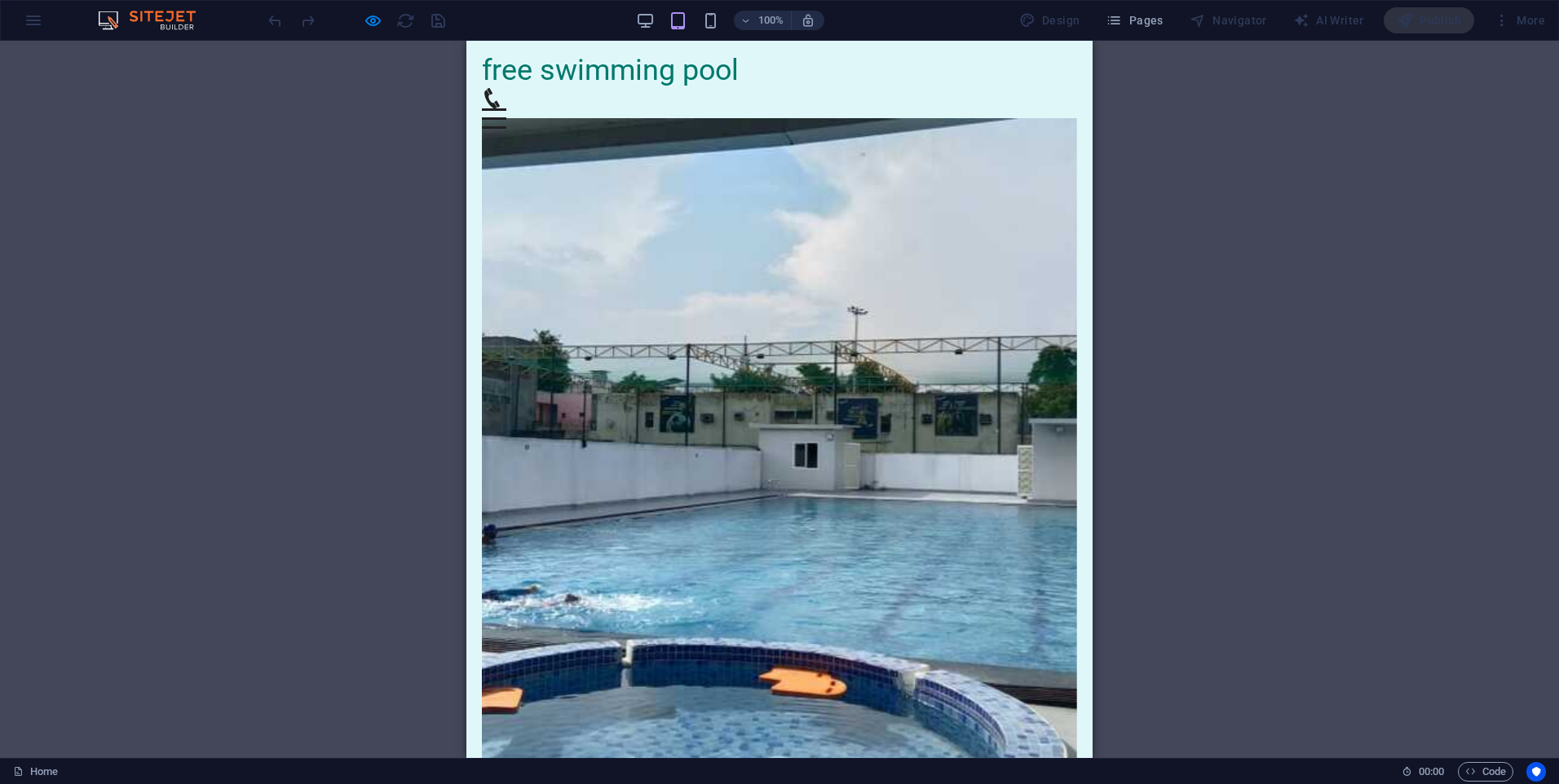
scroll to position [0, 0]
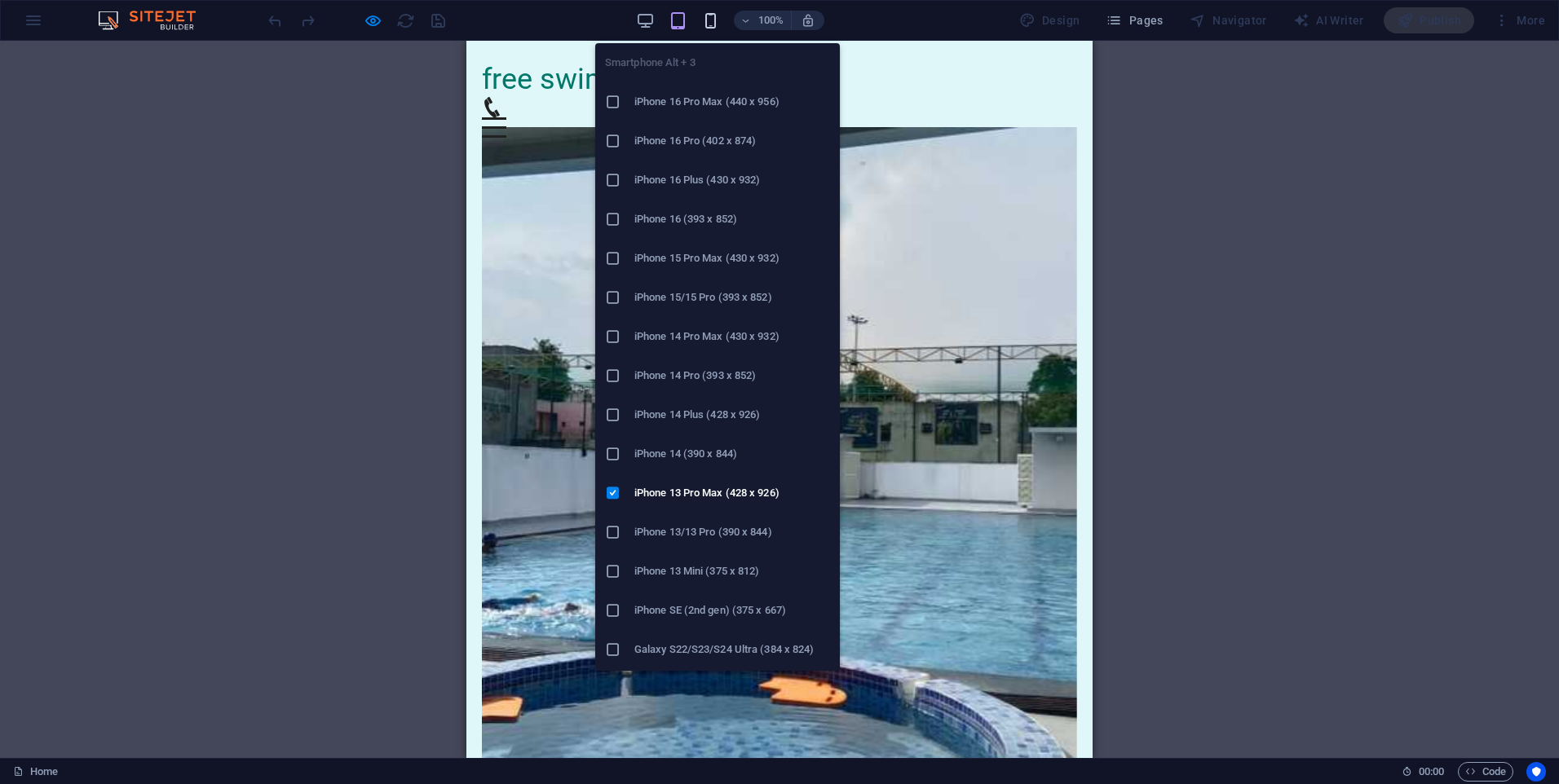
click at [710, 21] on icon "button" at bounding box center [710, 21] width 19 height 19
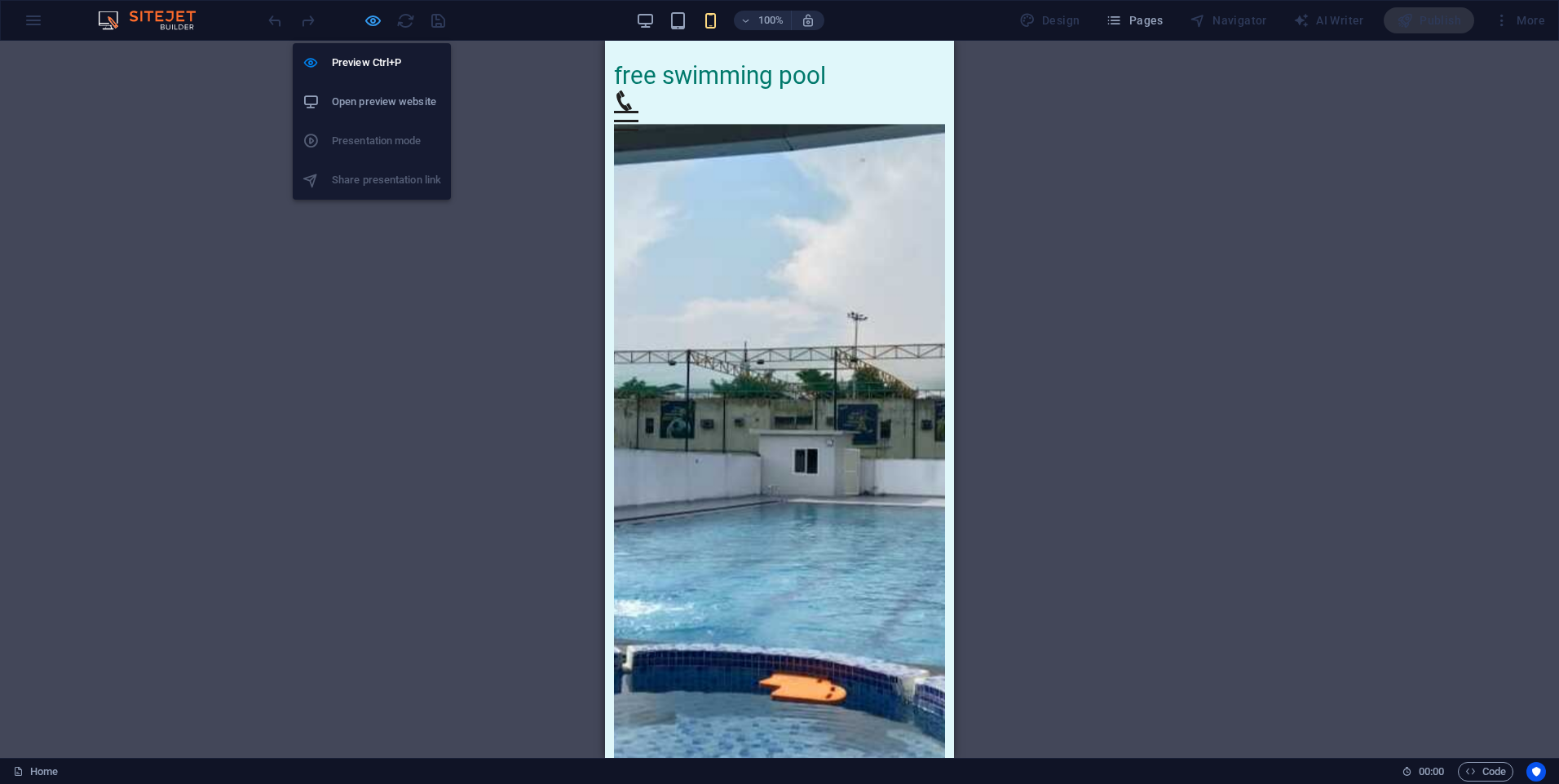
click at [372, 24] on icon "button" at bounding box center [373, 21] width 19 height 19
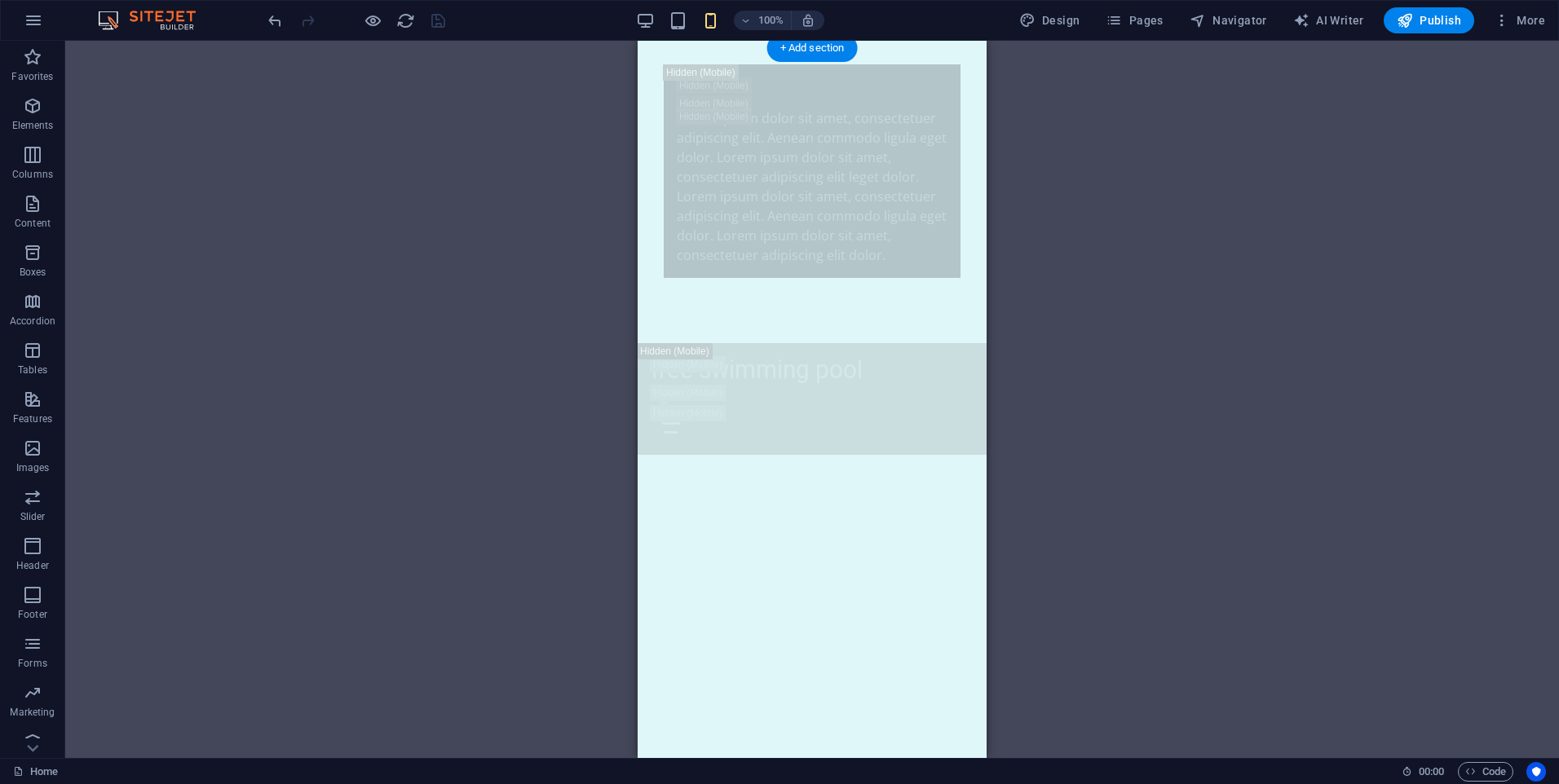
scroll to position [1468, 0]
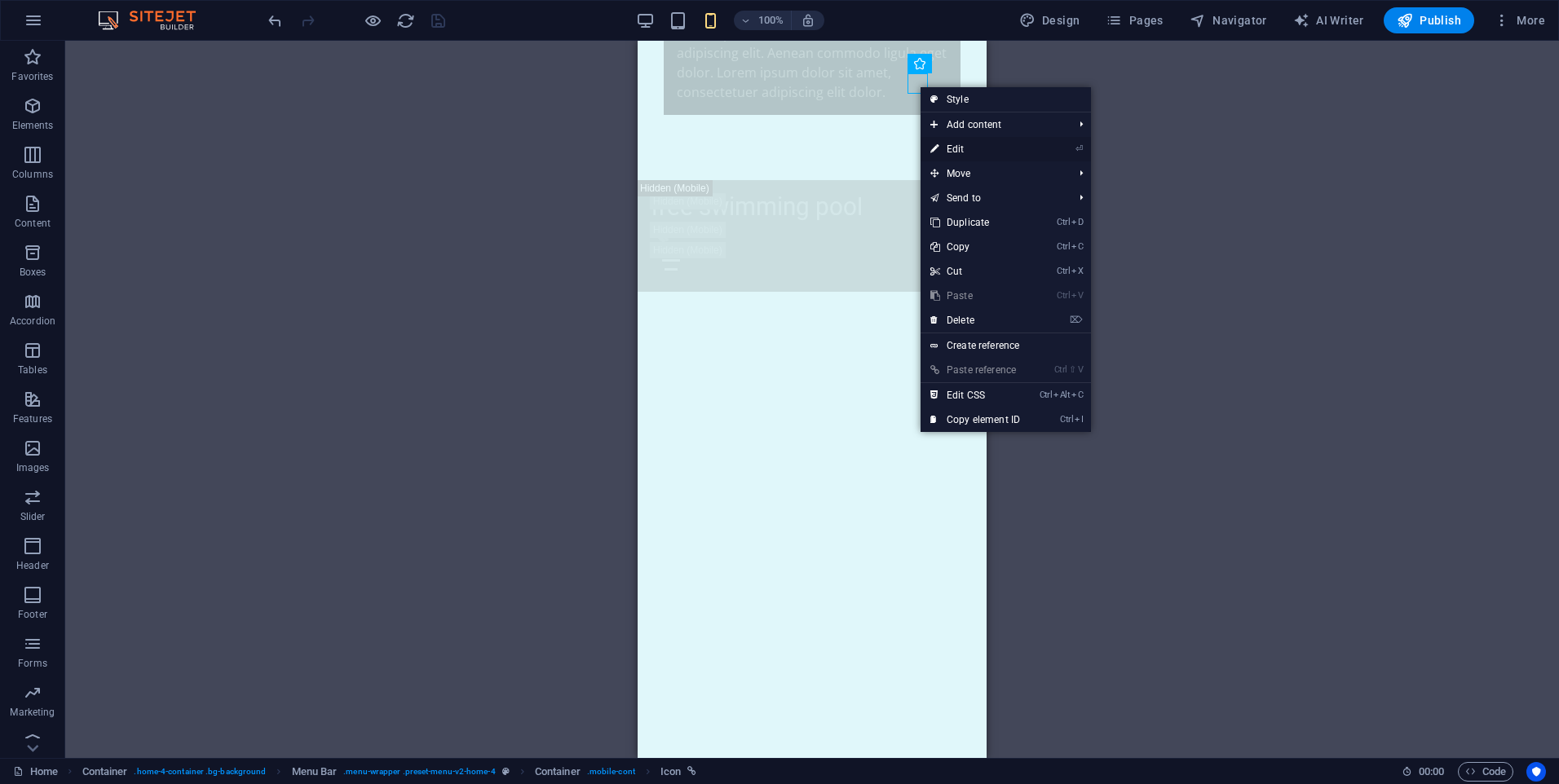
click at [963, 148] on link "⏎ Edit" at bounding box center [975, 149] width 109 height 24
select select "xMidYMid"
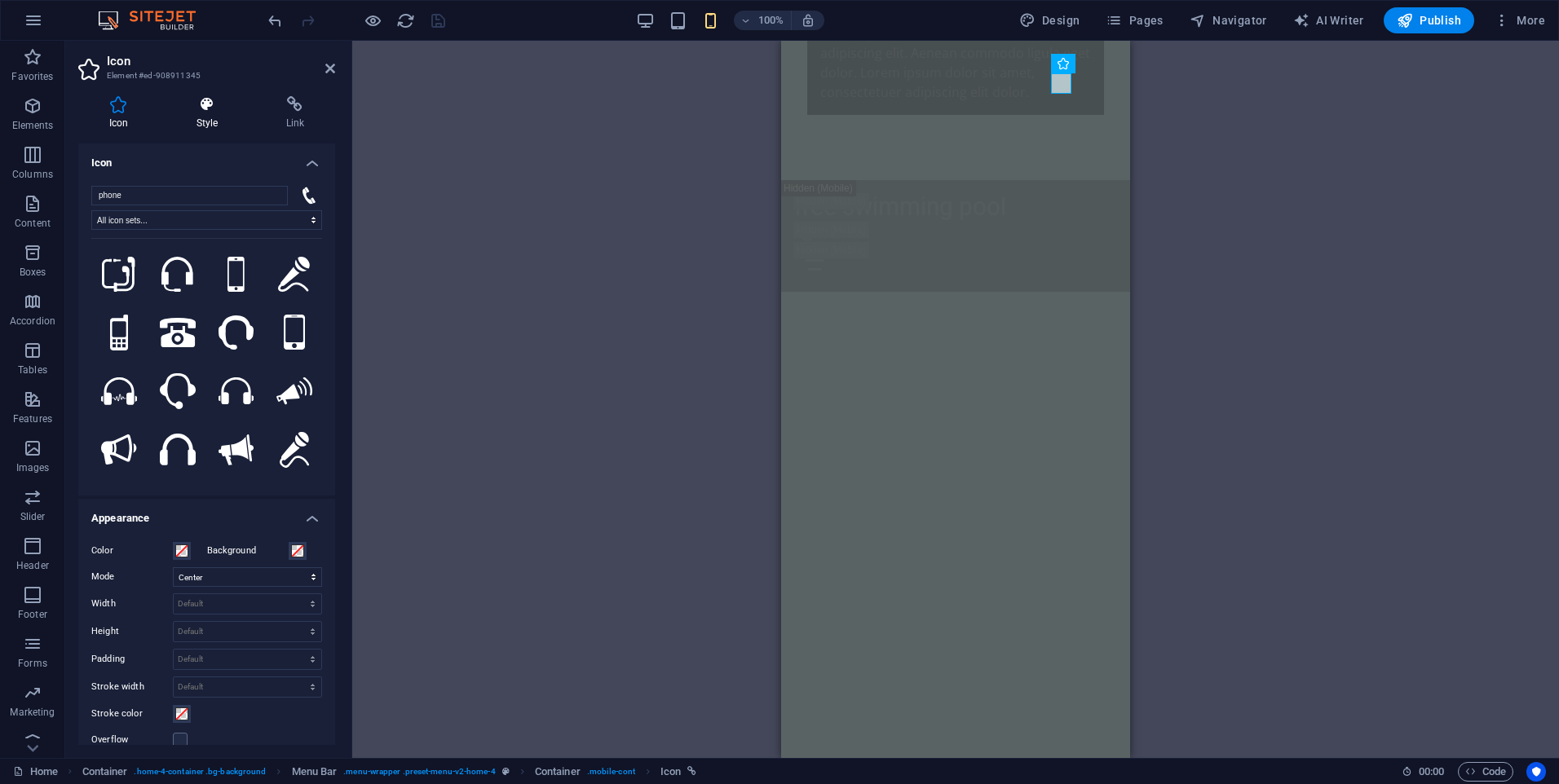
click at [204, 112] on icon at bounding box center [207, 104] width 83 height 16
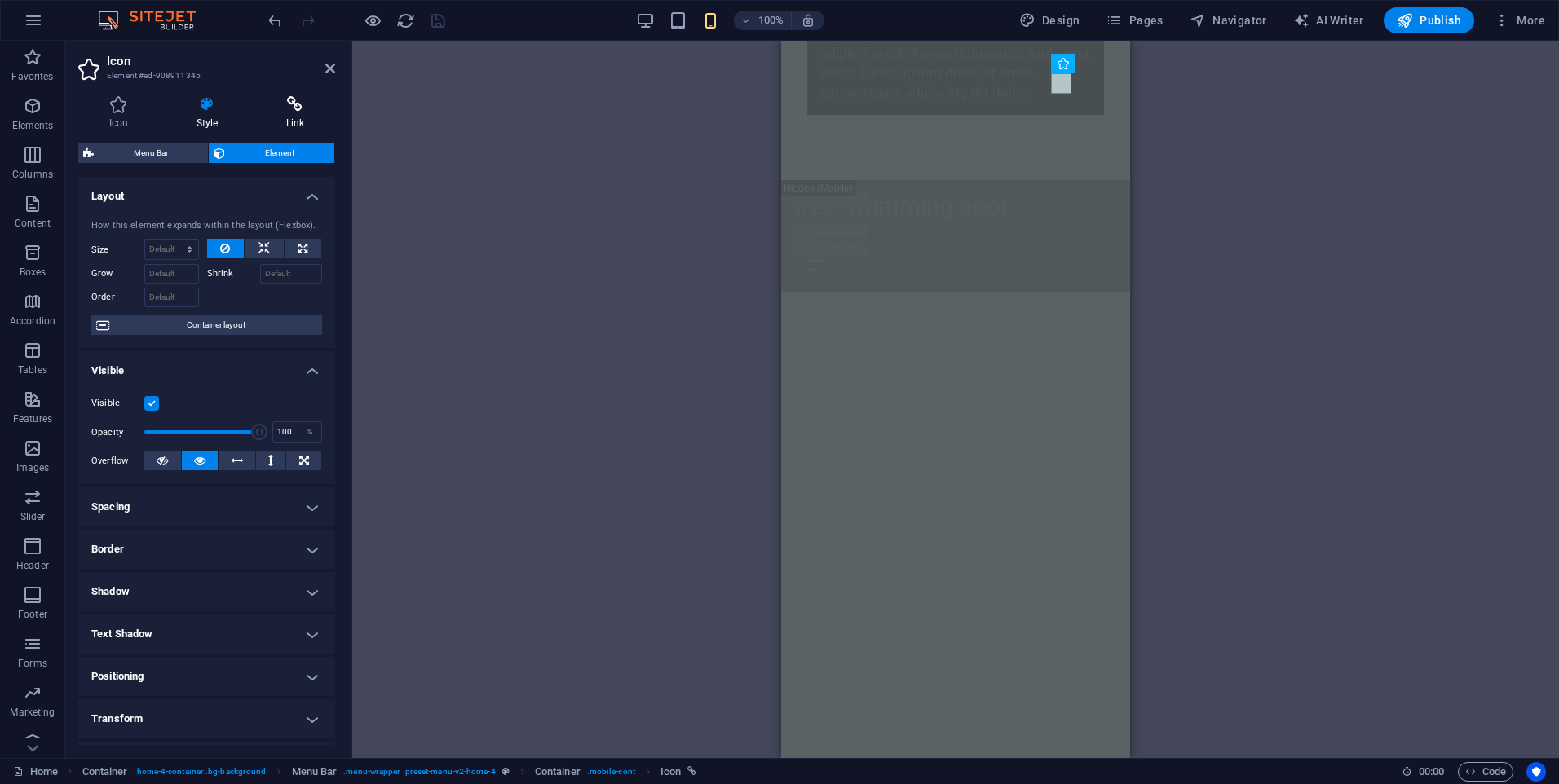
click at [293, 107] on icon at bounding box center [295, 104] width 80 height 16
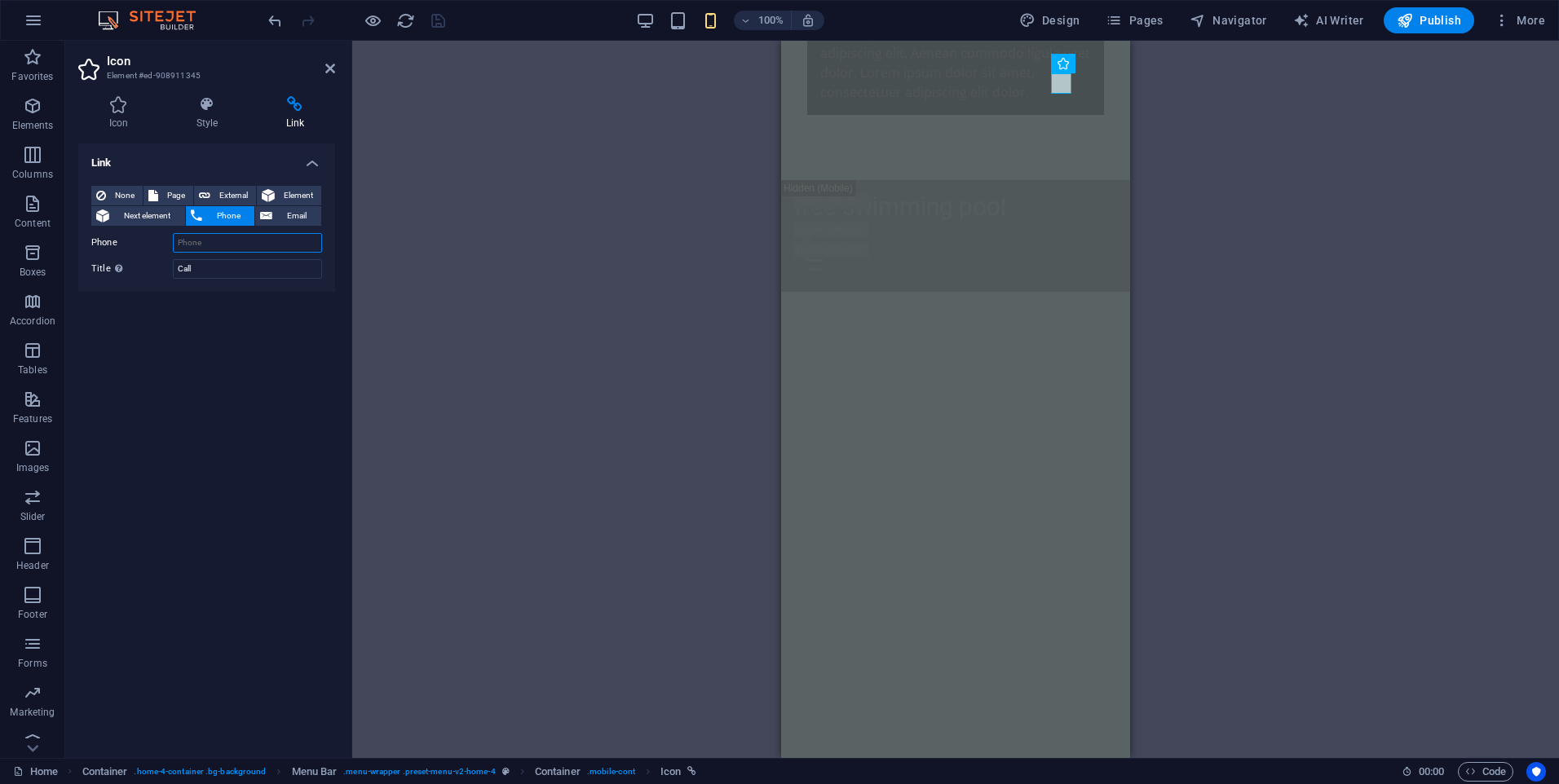
click at [197, 243] on input "Phone" at bounding box center [247, 242] width 149 height 20
type input "[PHONE_NUMBER]"
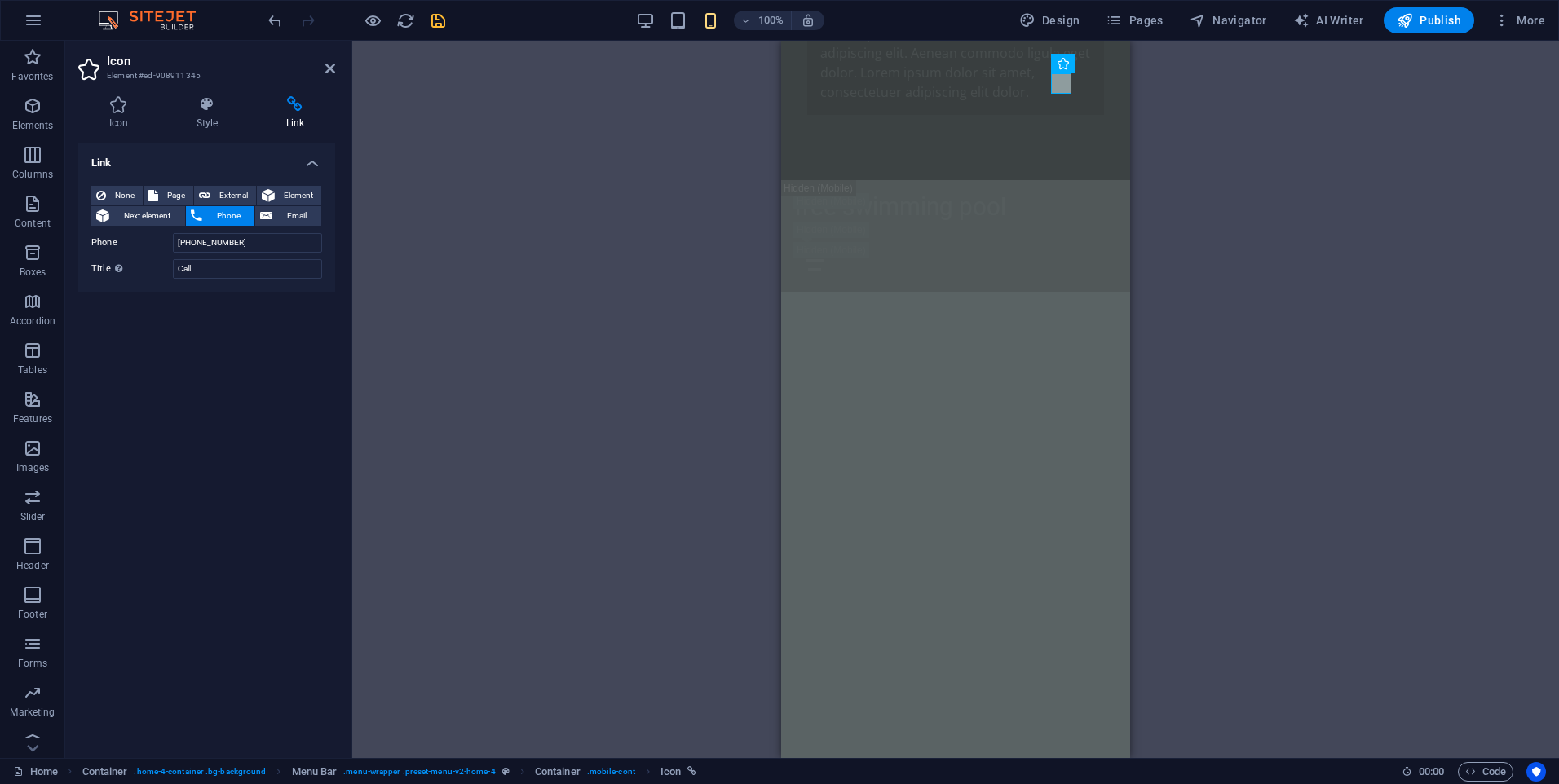
click at [247, 313] on div "Link None Page External Element Next element Phone Email Page Home Subpage Lega…" at bounding box center [206, 444] width 257 height 602
click at [433, 21] on icon "save" at bounding box center [438, 21] width 19 height 19
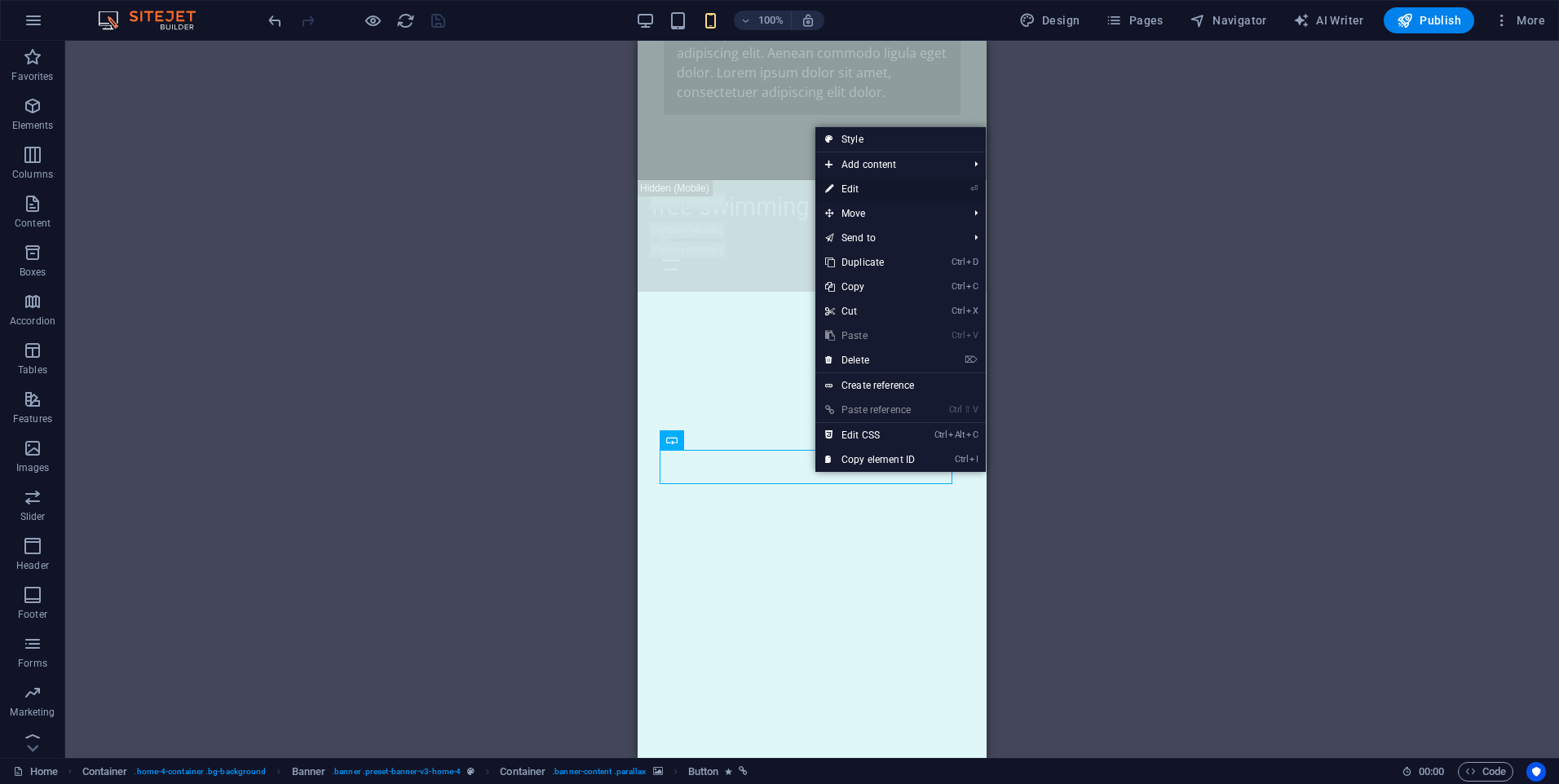
click at [886, 187] on link "⏎ Edit" at bounding box center [869, 189] width 109 height 24
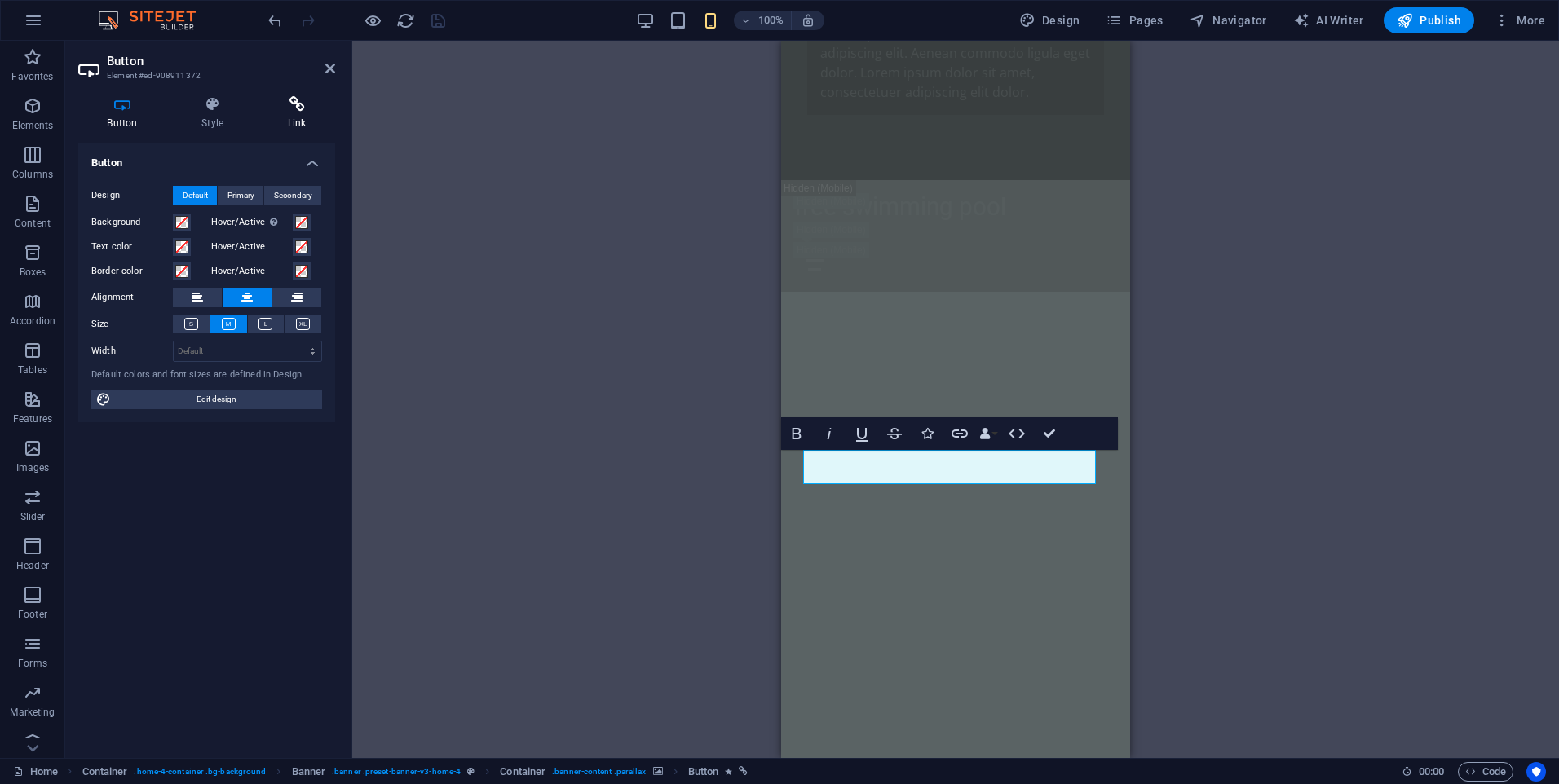
click at [301, 110] on icon at bounding box center [296, 104] width 76 height 16
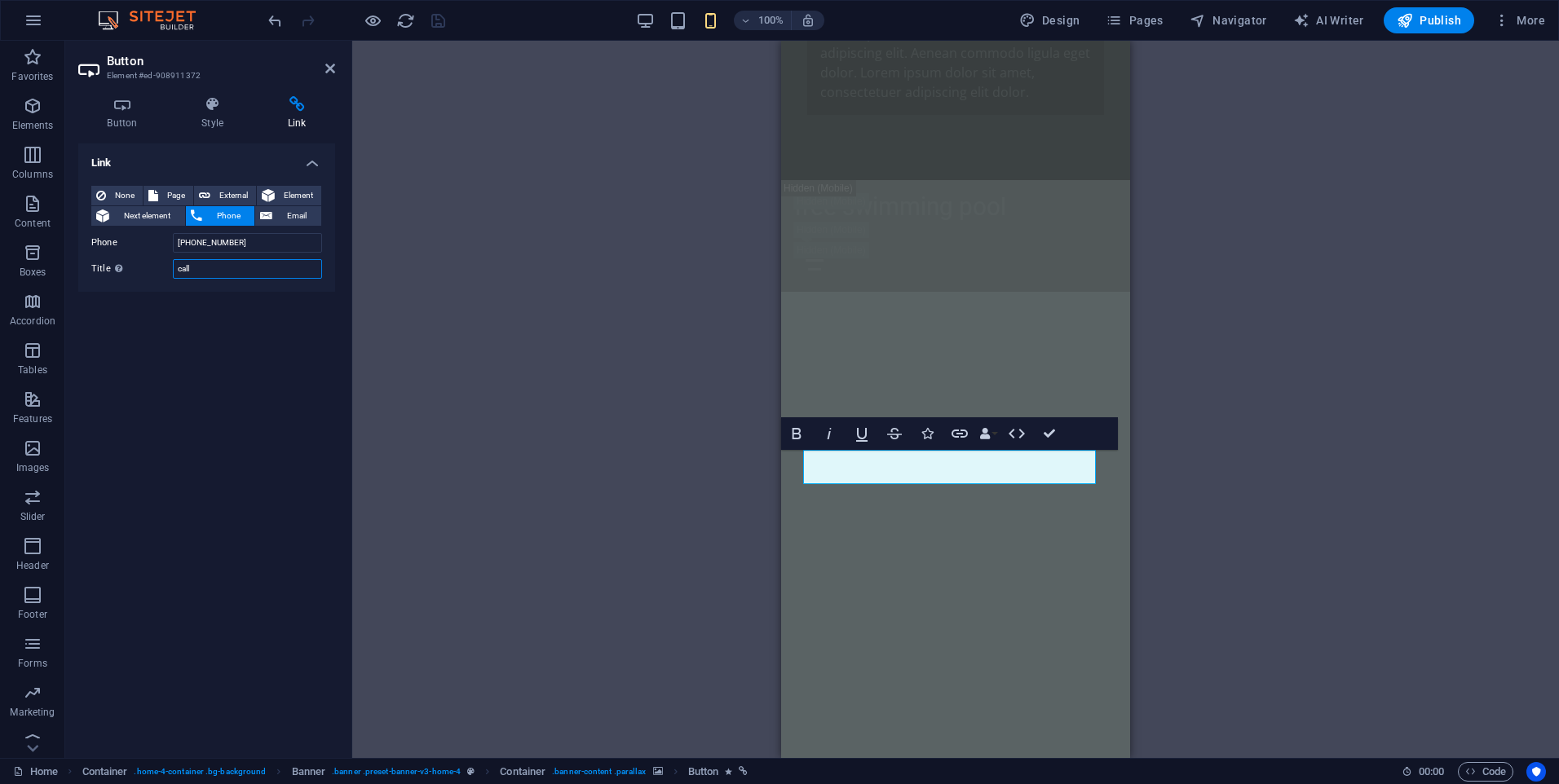
click at [209, 271] on input "call" at bounding box center [247, 269] width 149 height 20
type input "whatsapp"
click at [222, 321] on div "Link None Page External Element Next element Phone Email Page Home Subpage Lega…" at bounding box center [206, 444] width 257 height 602
click at [222, 190] on span "External" at bounding box center [234, 195] width 36 height 20
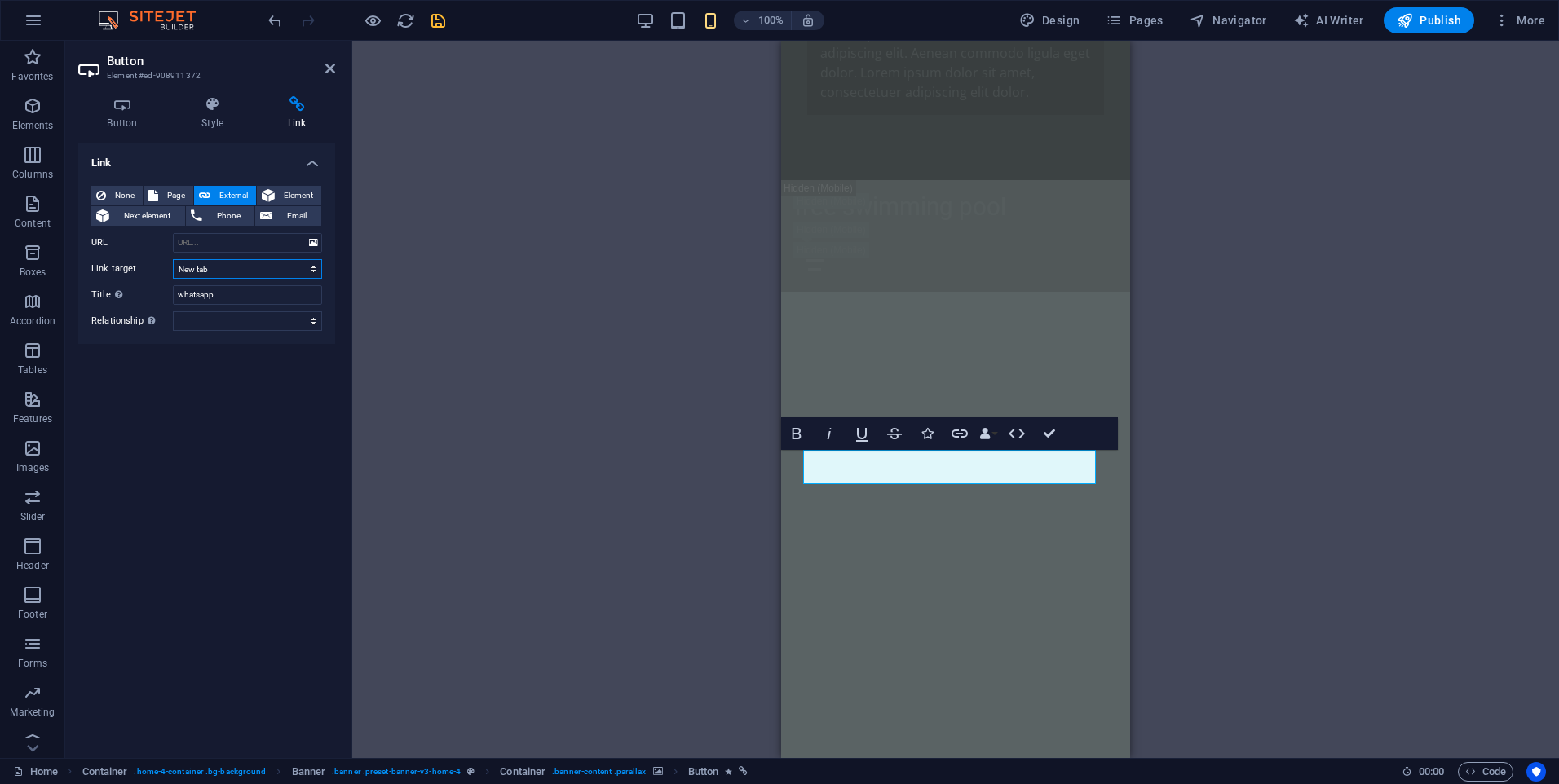
click at [234, 265] on select "New tab Same tab Overlay" at bounding box center [247, 269] width 149 height 20
select select "overlay"
click at [173, 259] on select "New tab Same tab Overlay" at bounding box center [247, 269] width 149 height 20
click at [238, 243] on input "URL" at bounding box center [247, 242] width 149 height 20
click at [318, 239] on button at bounding box center [314, 242] width 15 height 18
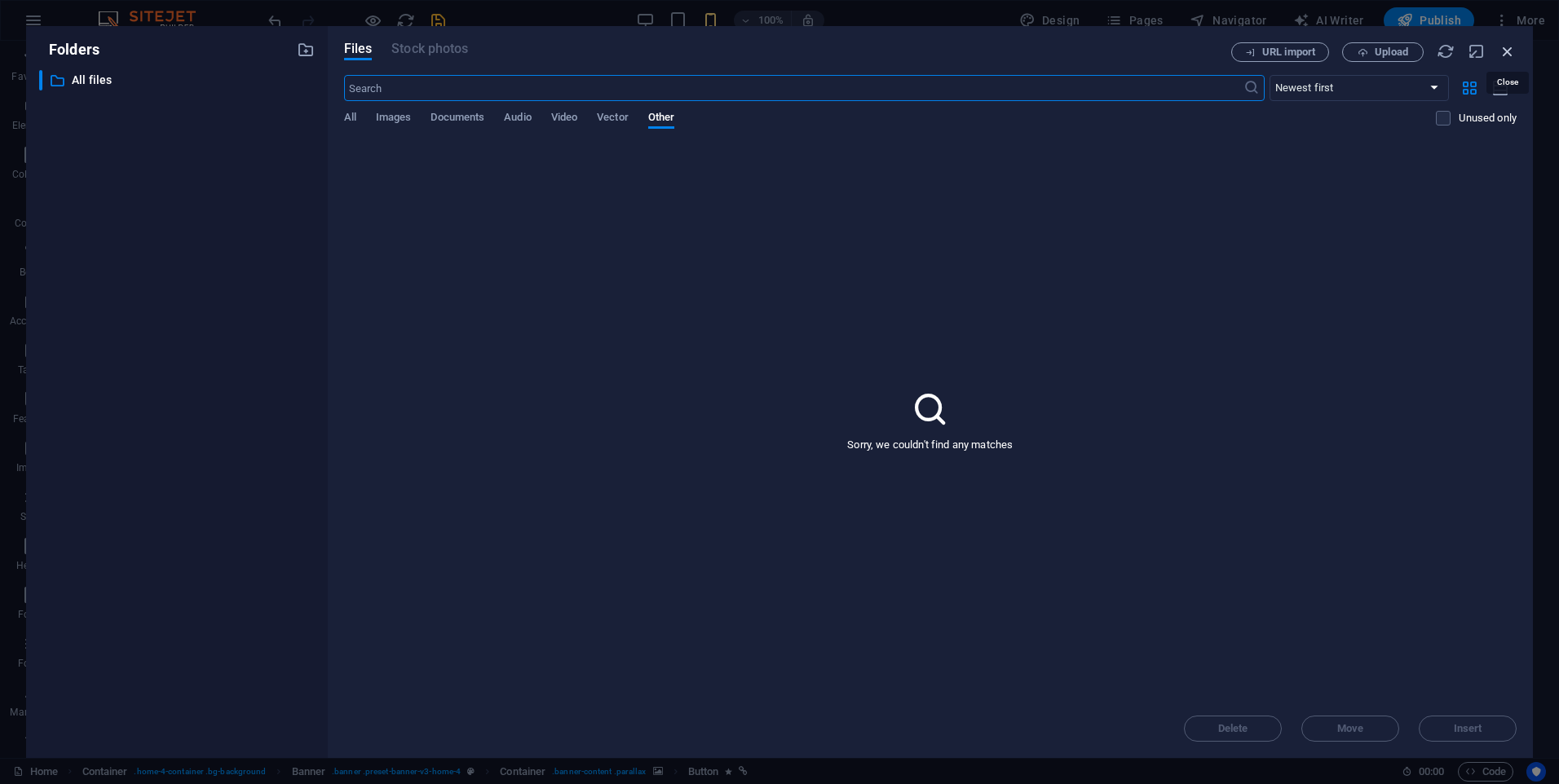
click at [1513, 51] on icon "button" at bounding box center [1507, 51] width 18 height 18
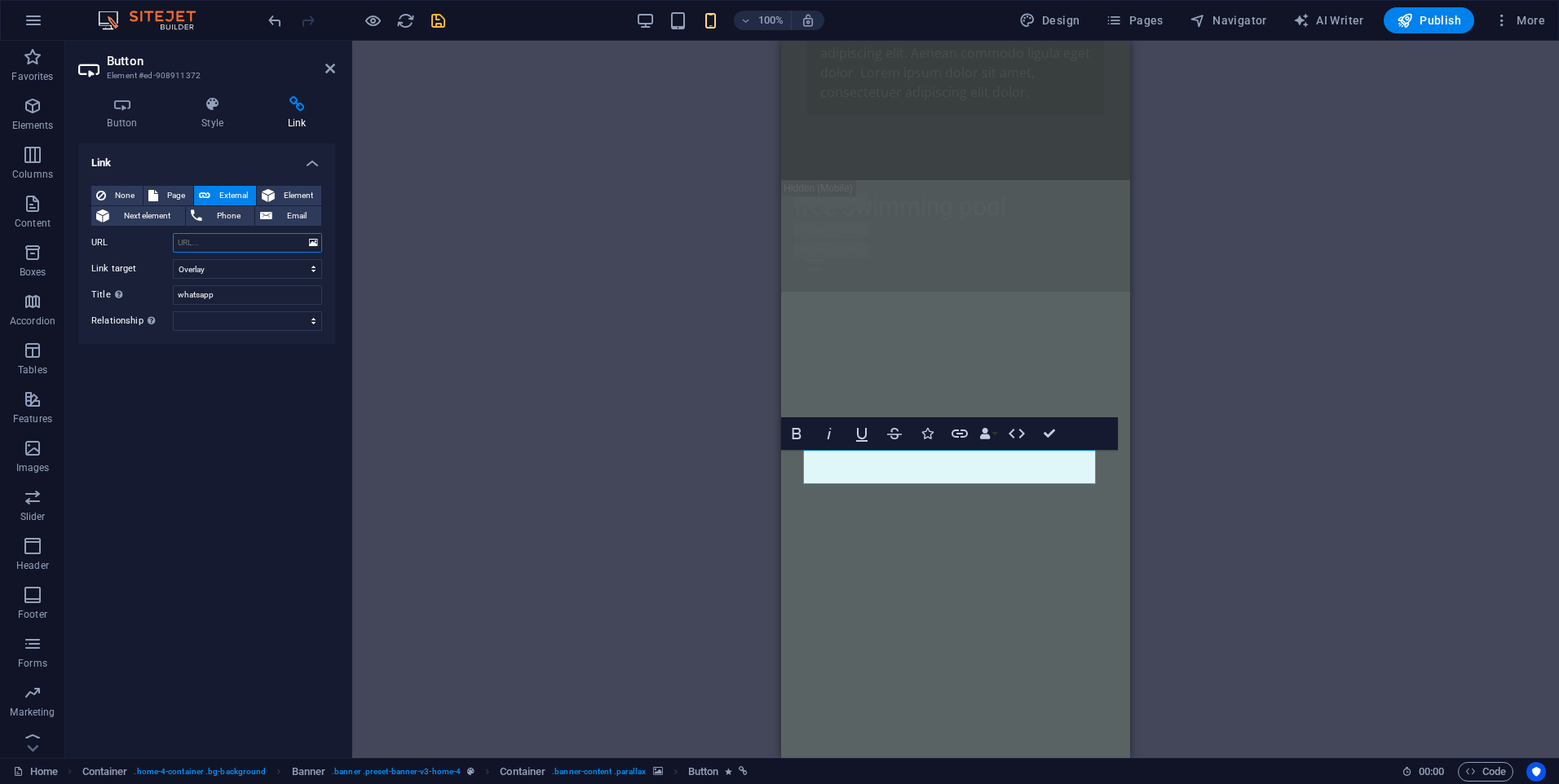
click at [210, 240] on input "URL" at bounding box center [247, 242] width 149 height 20
type input "[URL][DOMAIN_NAME][PHONE_NUMBER]"
click at [210, 442] on div "Link None Page External Element Next element Phone Email Page Home Subpage Lega…" at bounding box center [206, 444] width 257 height 602
click at [117, 112] on icon at bounding box center [122, 104] width 88 height 16
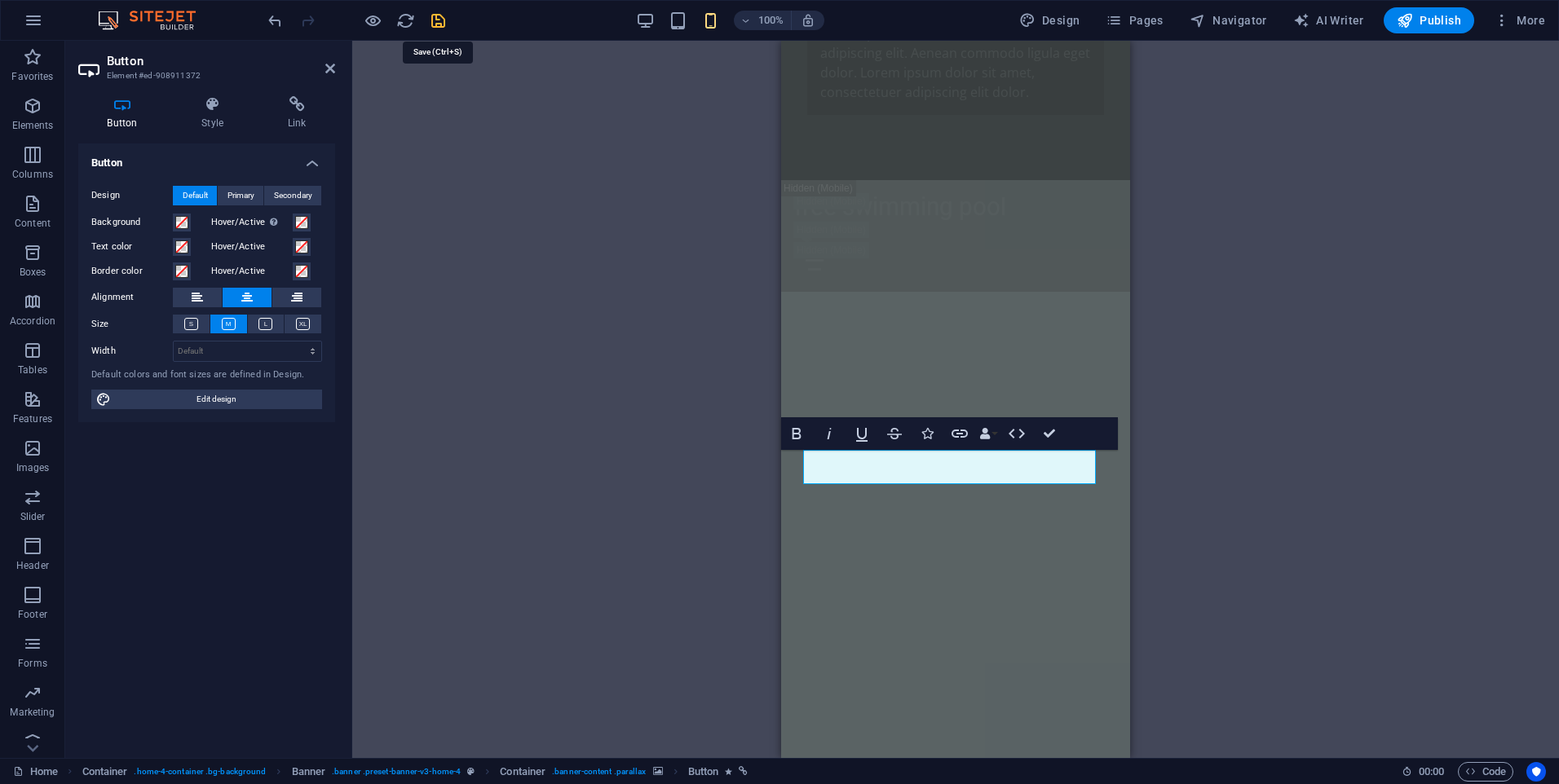
click at [441, 24] on icon "save" at bounding box center [438, 21] width 19 height 19
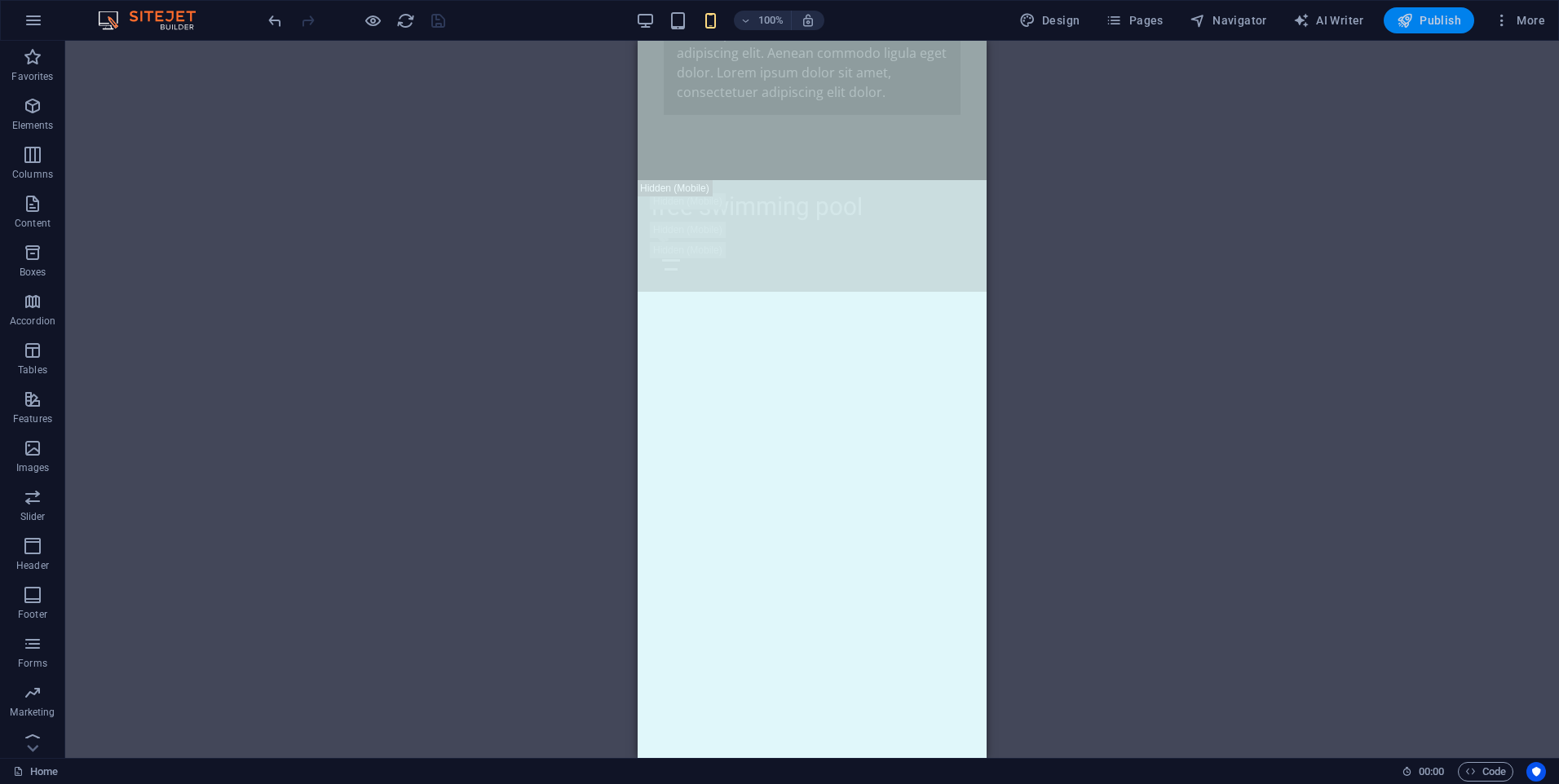
click at [1446, 28] on button "Publish" at bounding box center [1428, 21] width 90 height 26
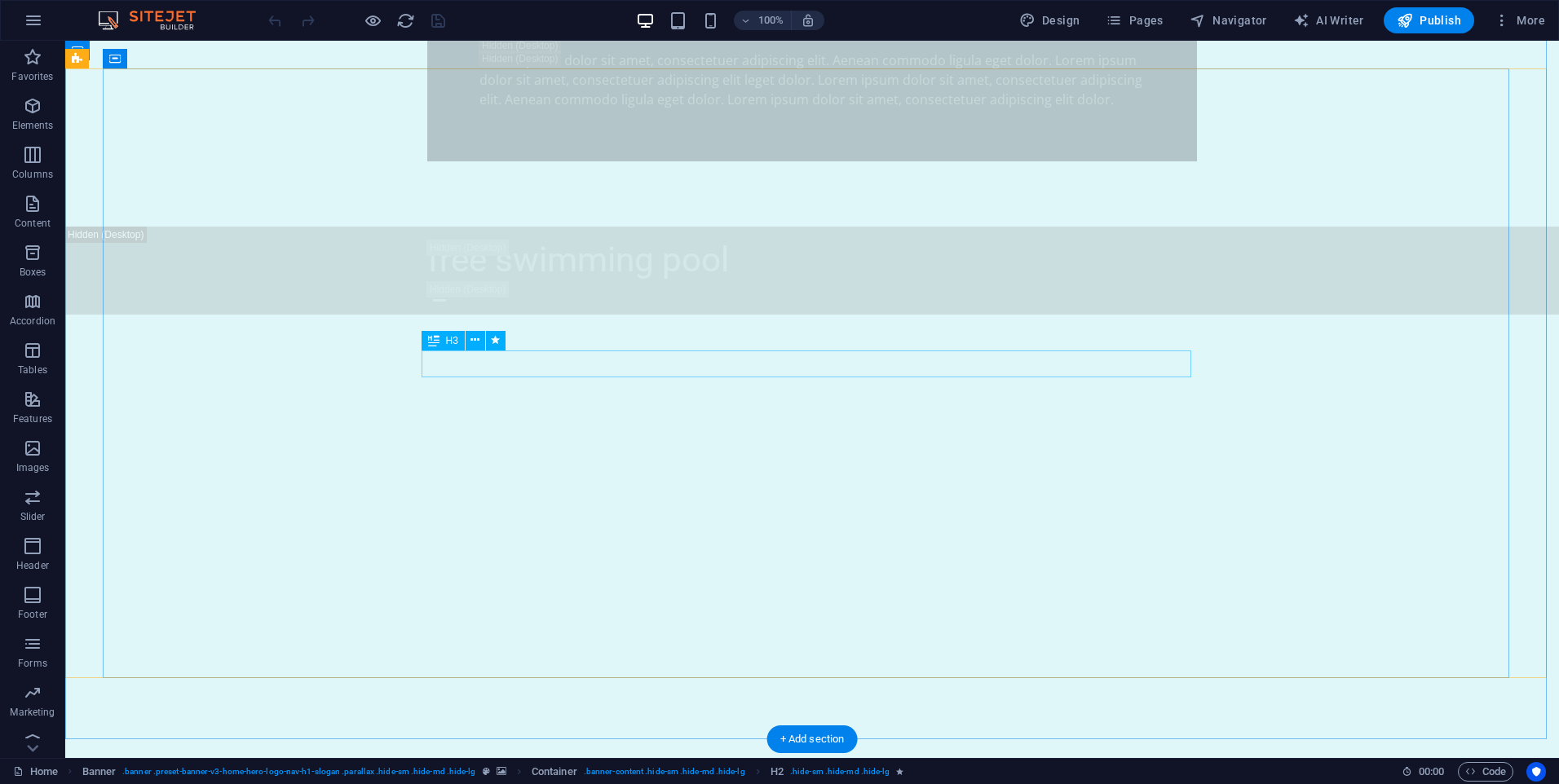
scroll to position [1631, 0]
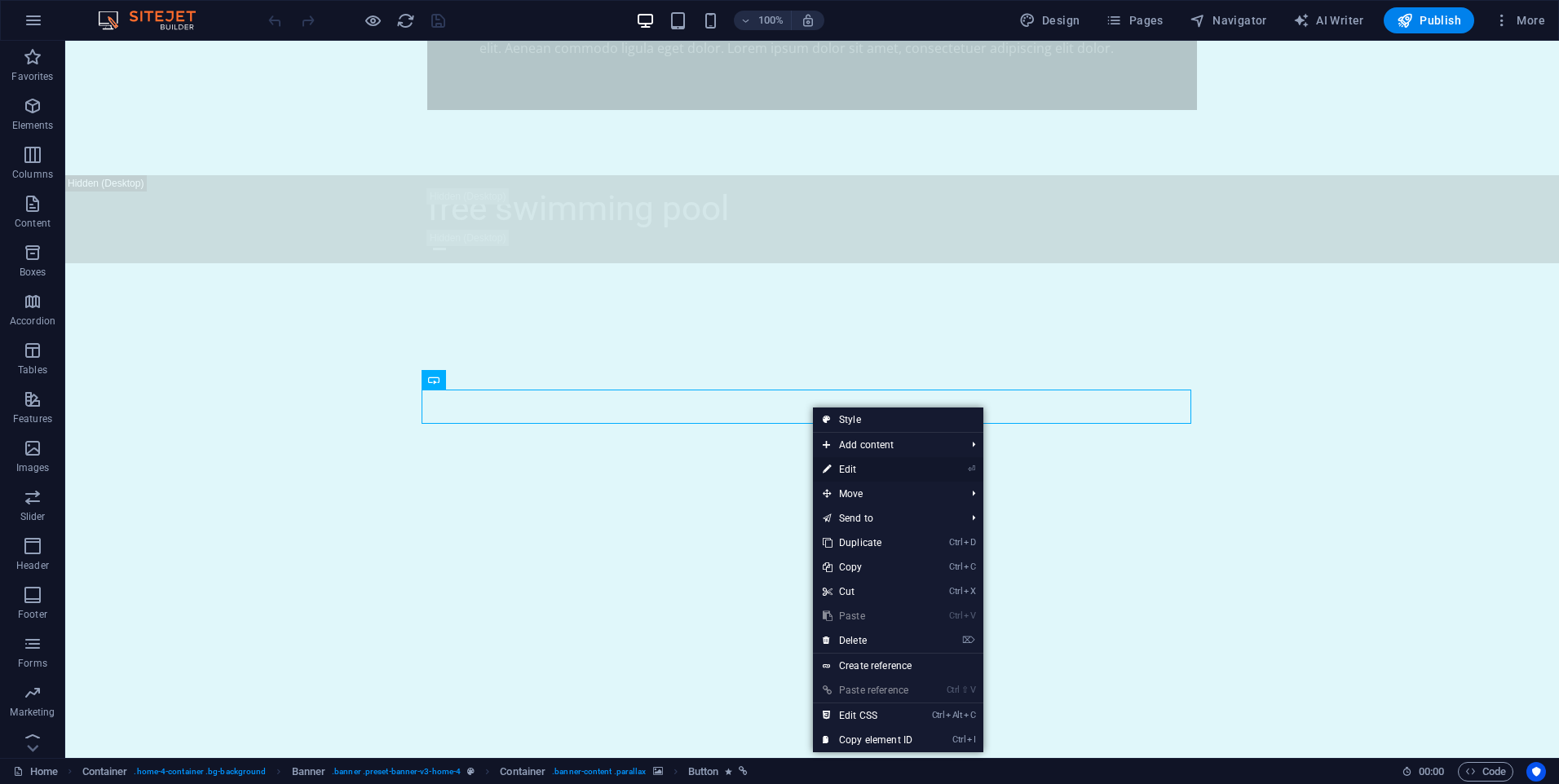
click at [879, 474] on link "⏎ Edit" at bounding box center [867, 470] width 109 height 24
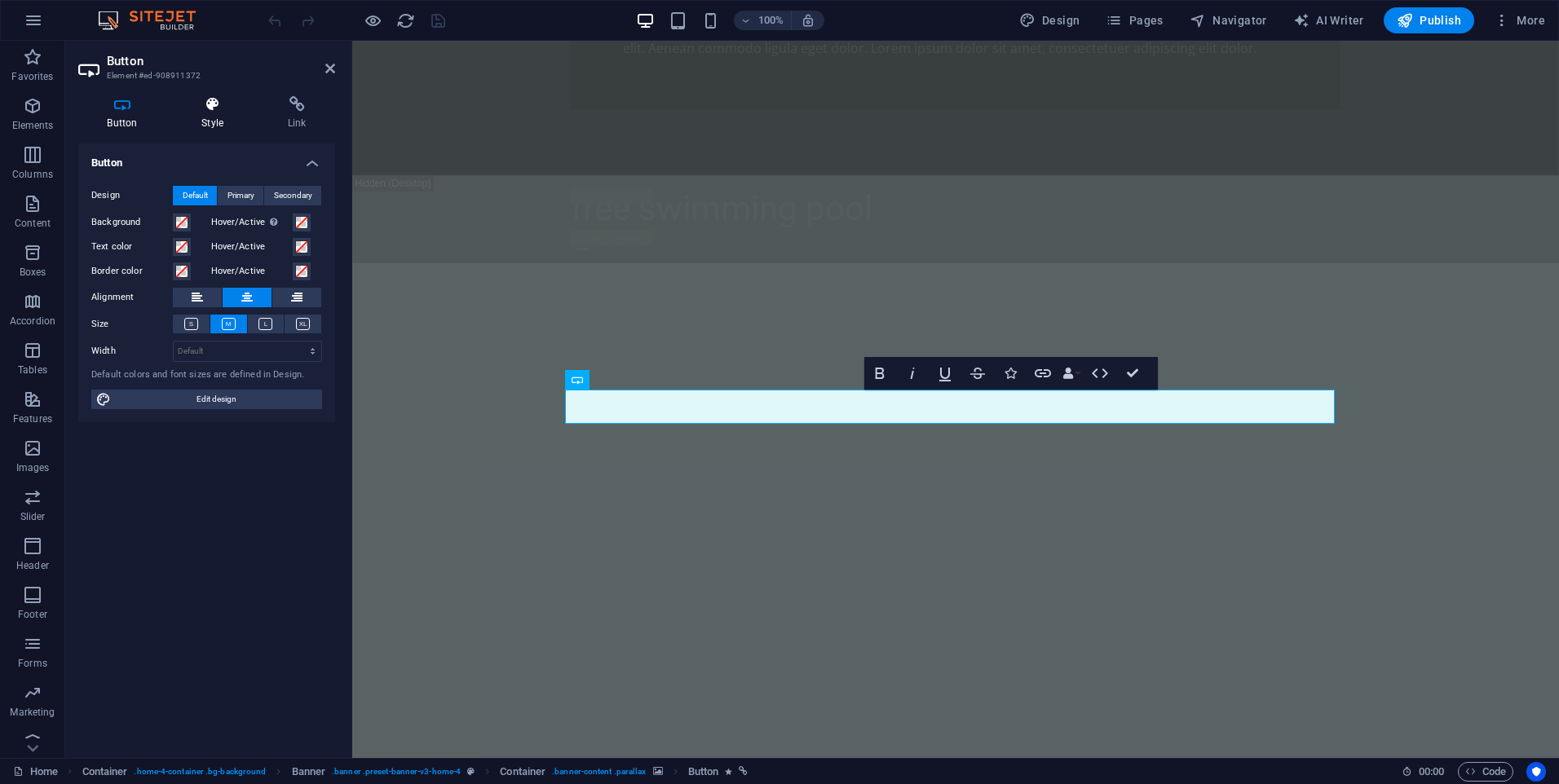
click at [210, 125] on h4 "Style" at bounding box center [216, 113] width 87 height 34
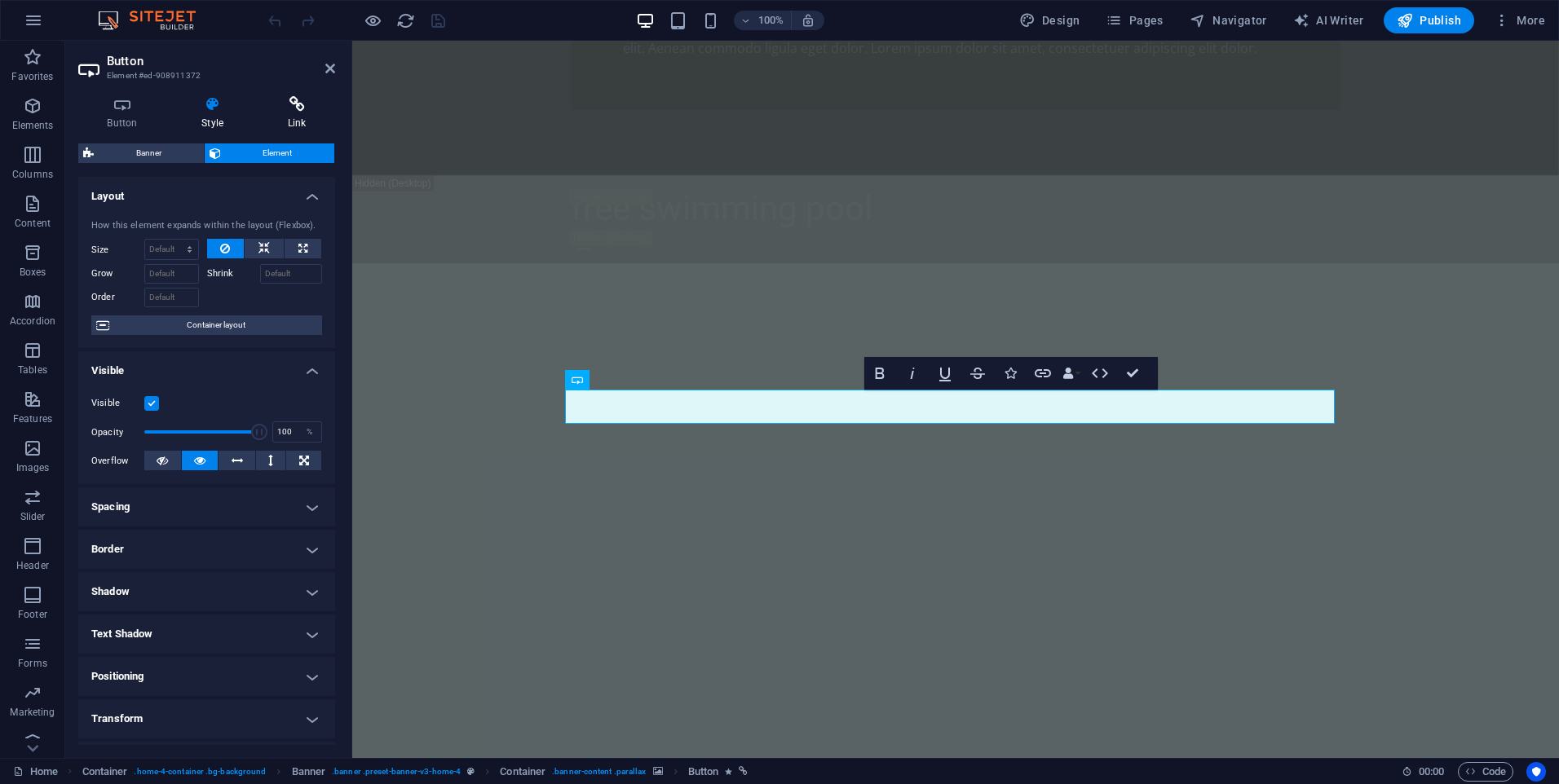
click at [301, 113] on h4 "Link" at bounding box center [296, 113] width 76 height 34
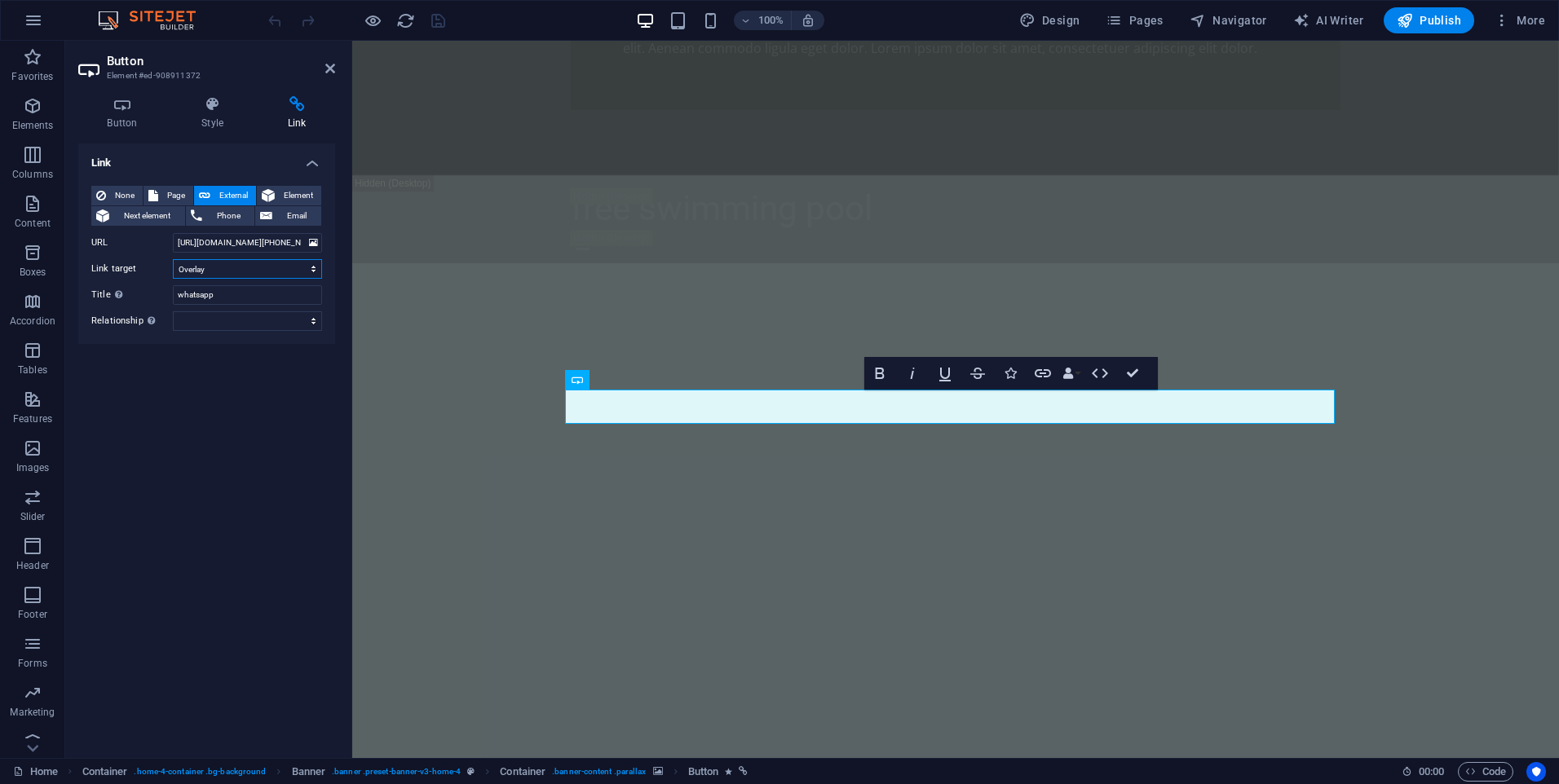
click at [252, 264] on select "New tab Same tab Overlay" at bounding box center [247, 269] width 149 height 20
select select "blank"
click at [173, 259] on select "New tab Same tab Overlay" at bounding box center [247, 269] width 149 height 20
click at [436, 24] on icon "save" at bounding box center [438, 21] width 19 height 19
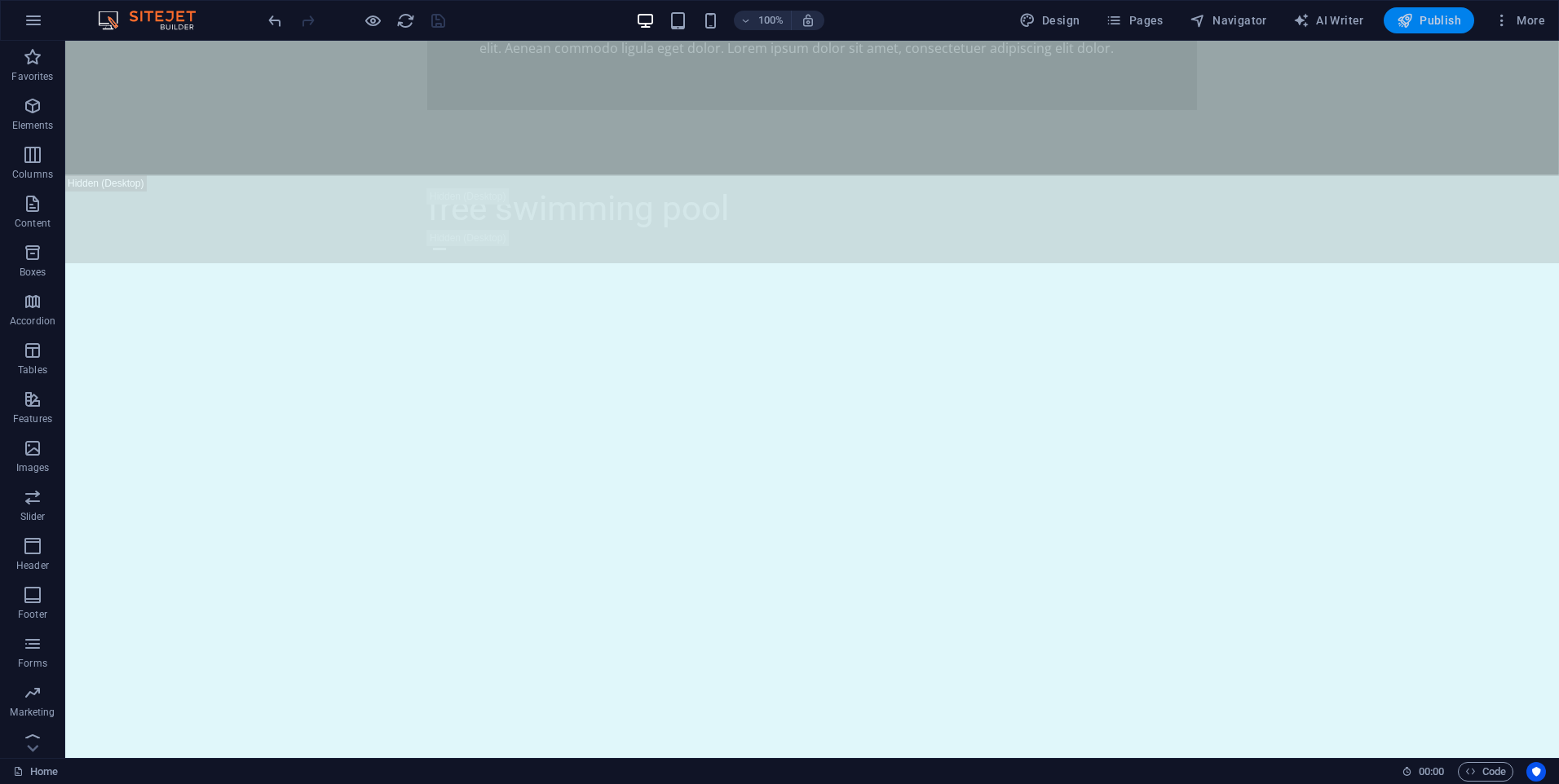
click at [1430, 24] on span "Publish" at bounding box center [1428, 20] width 64 height 16
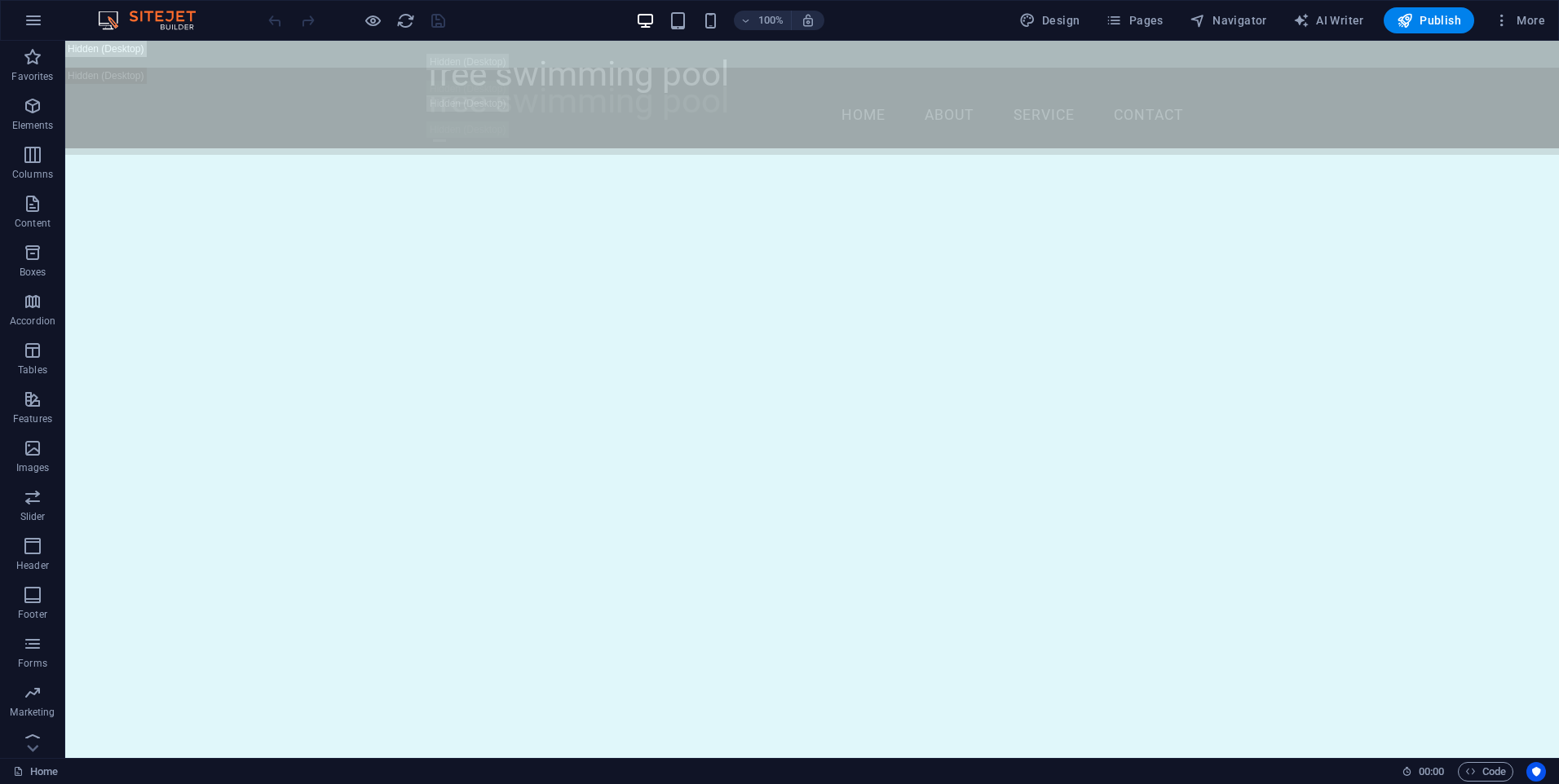
scroll to position [1468, 0]
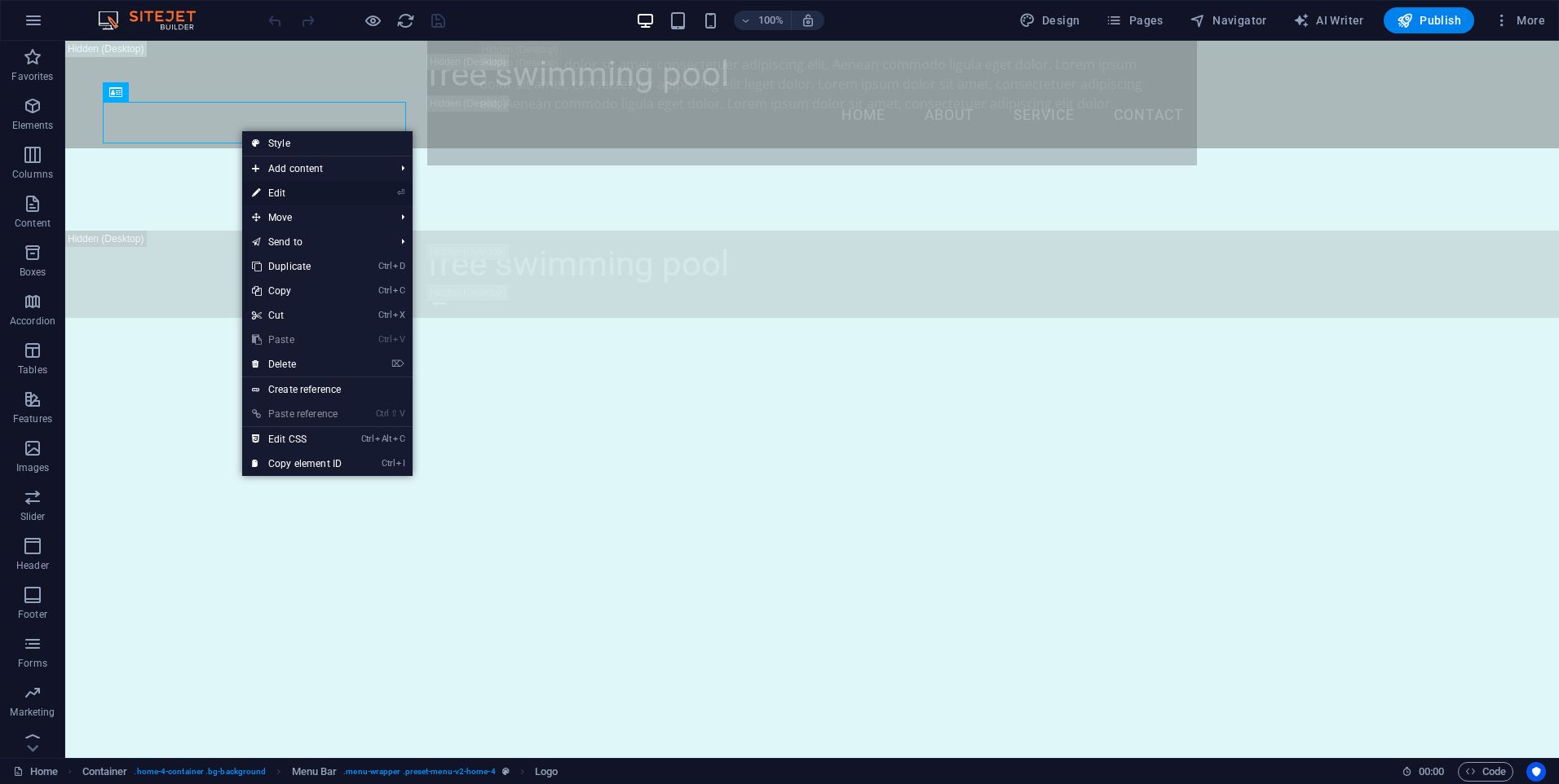
click at [306, 193] on link "⏎ Edit" at bounding box center [296, 193] width 109 height 24
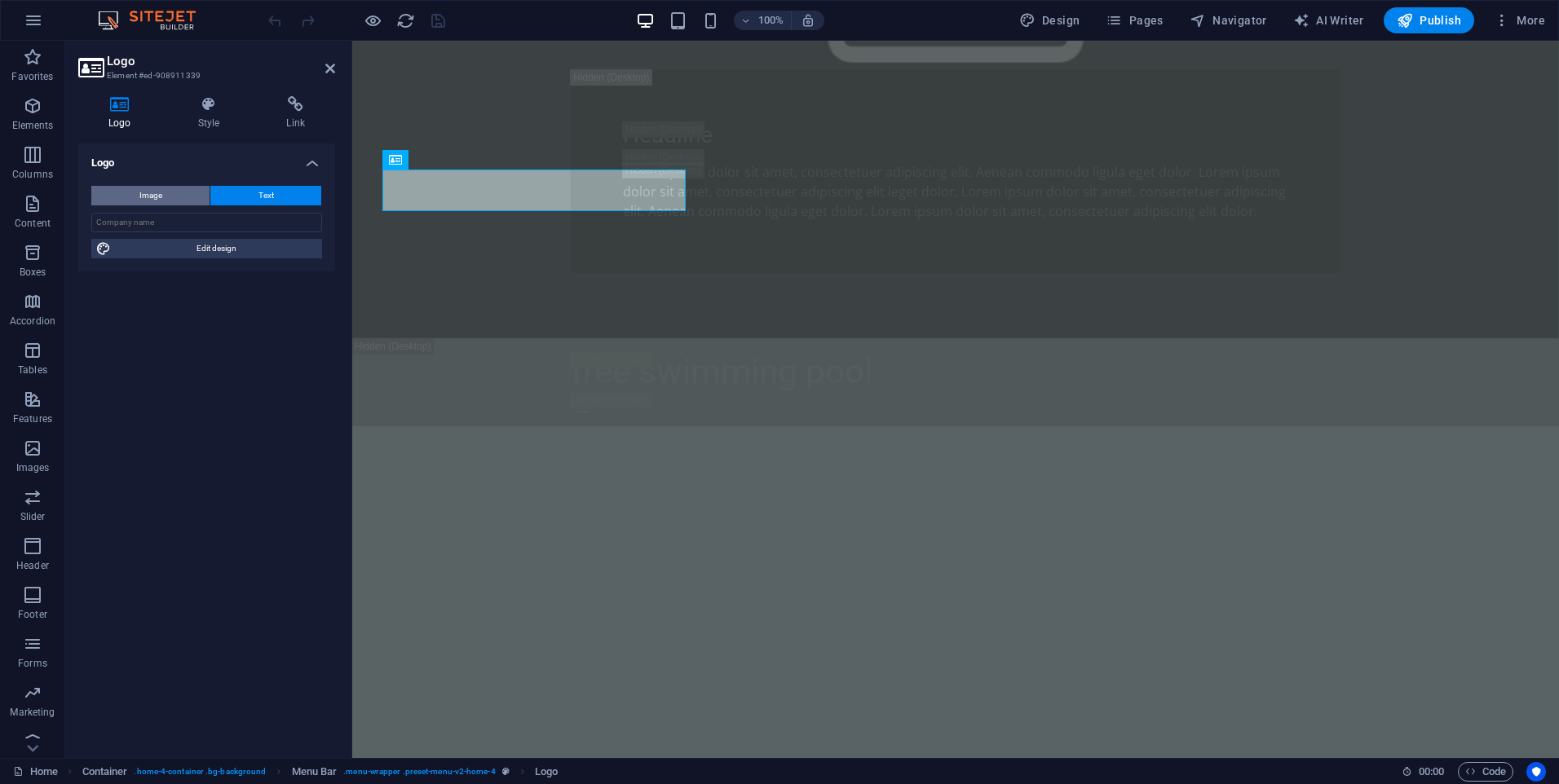
click at [140, 193] on span "Image" at bounding box center [150, 195] width 23 height 20
select select "DISABLED_OPTION_VALUE"
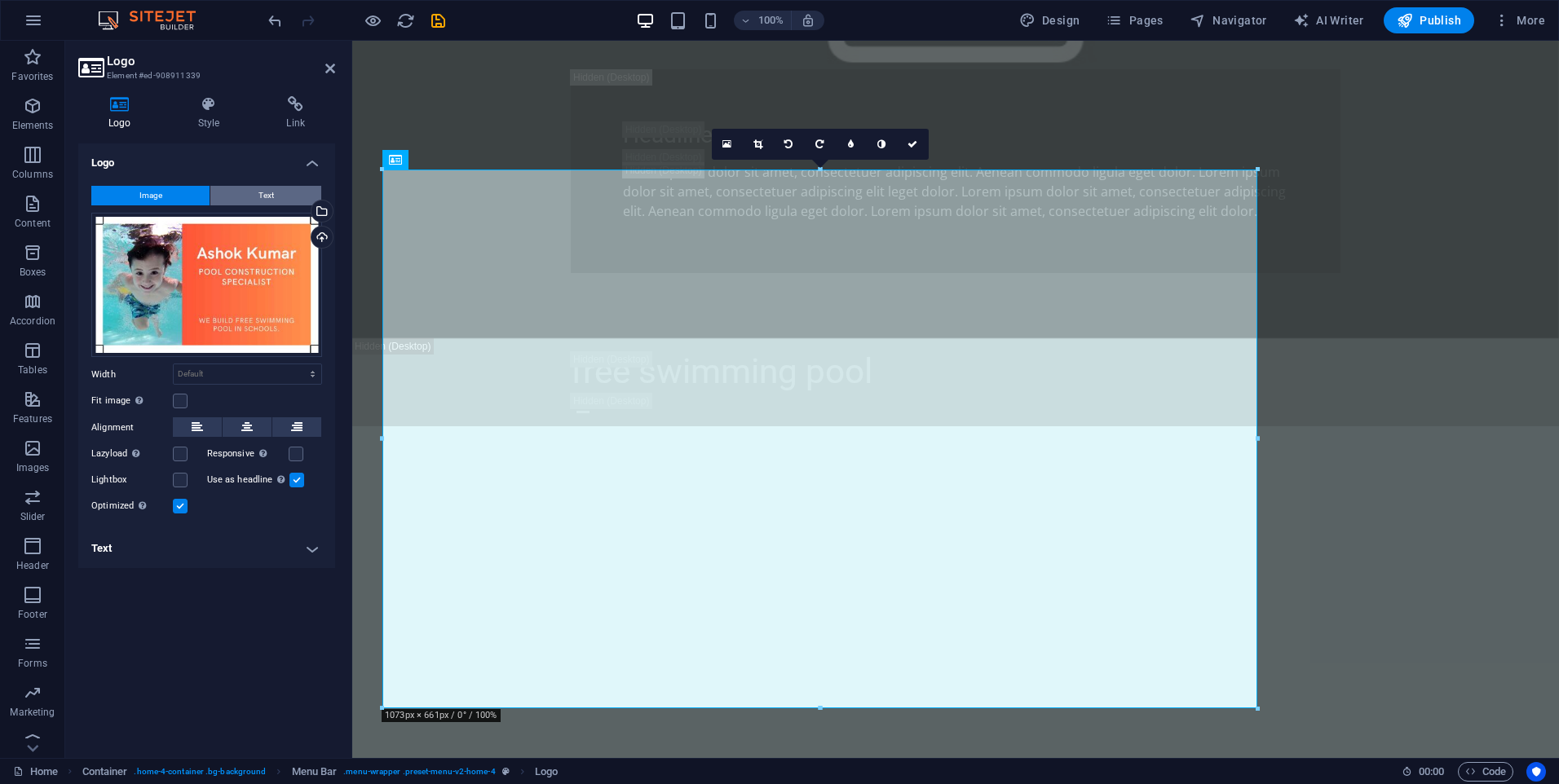
click at [271, 185] on span "Text" at bounding box center [266, 195] width 15 height 20
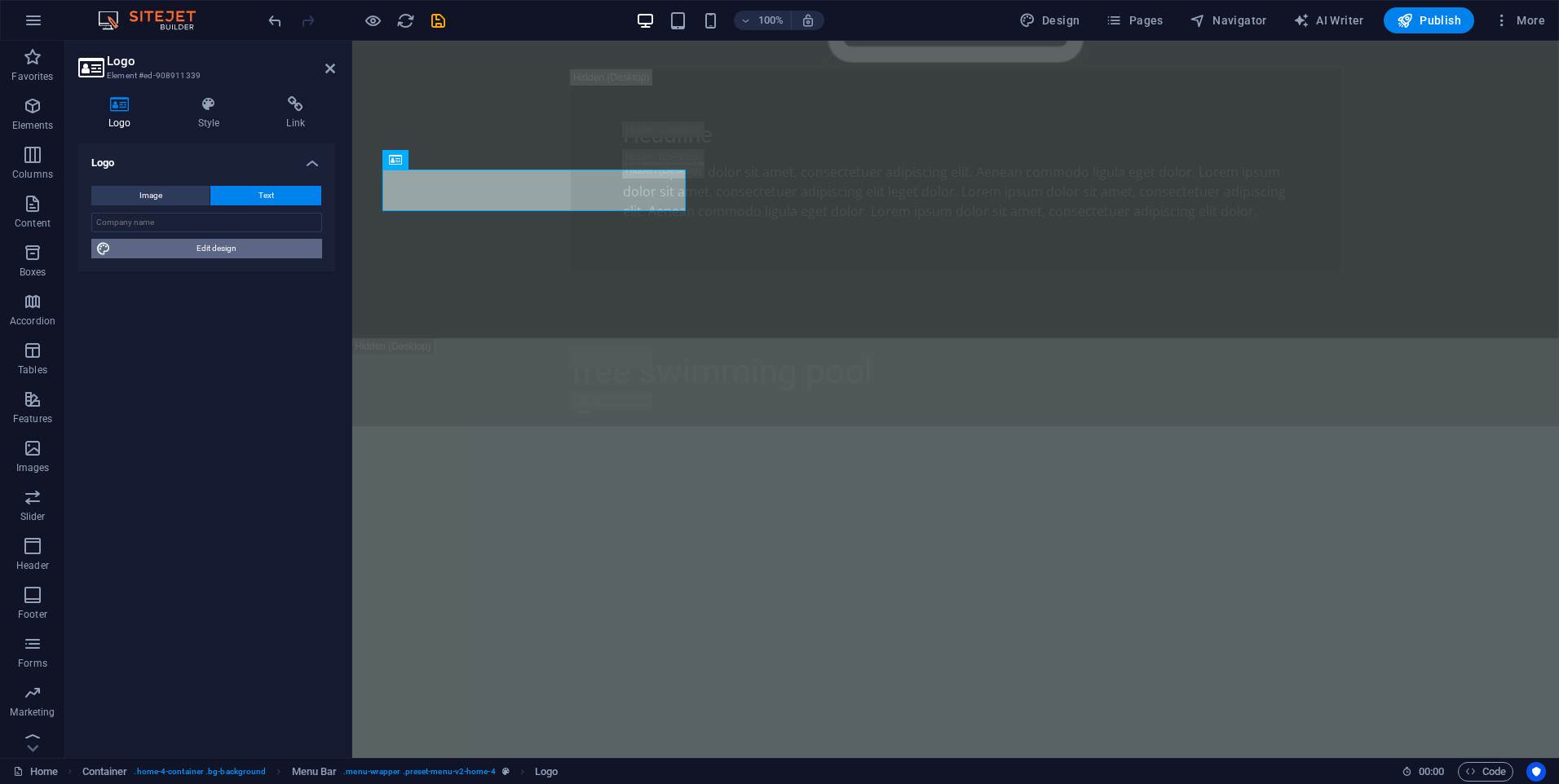
click at [188, 247] on span "Edit design" at bounding box center [216, 248] width 201 height 20
select select "rem"
select select "200"
select select "px"
select select "rem"
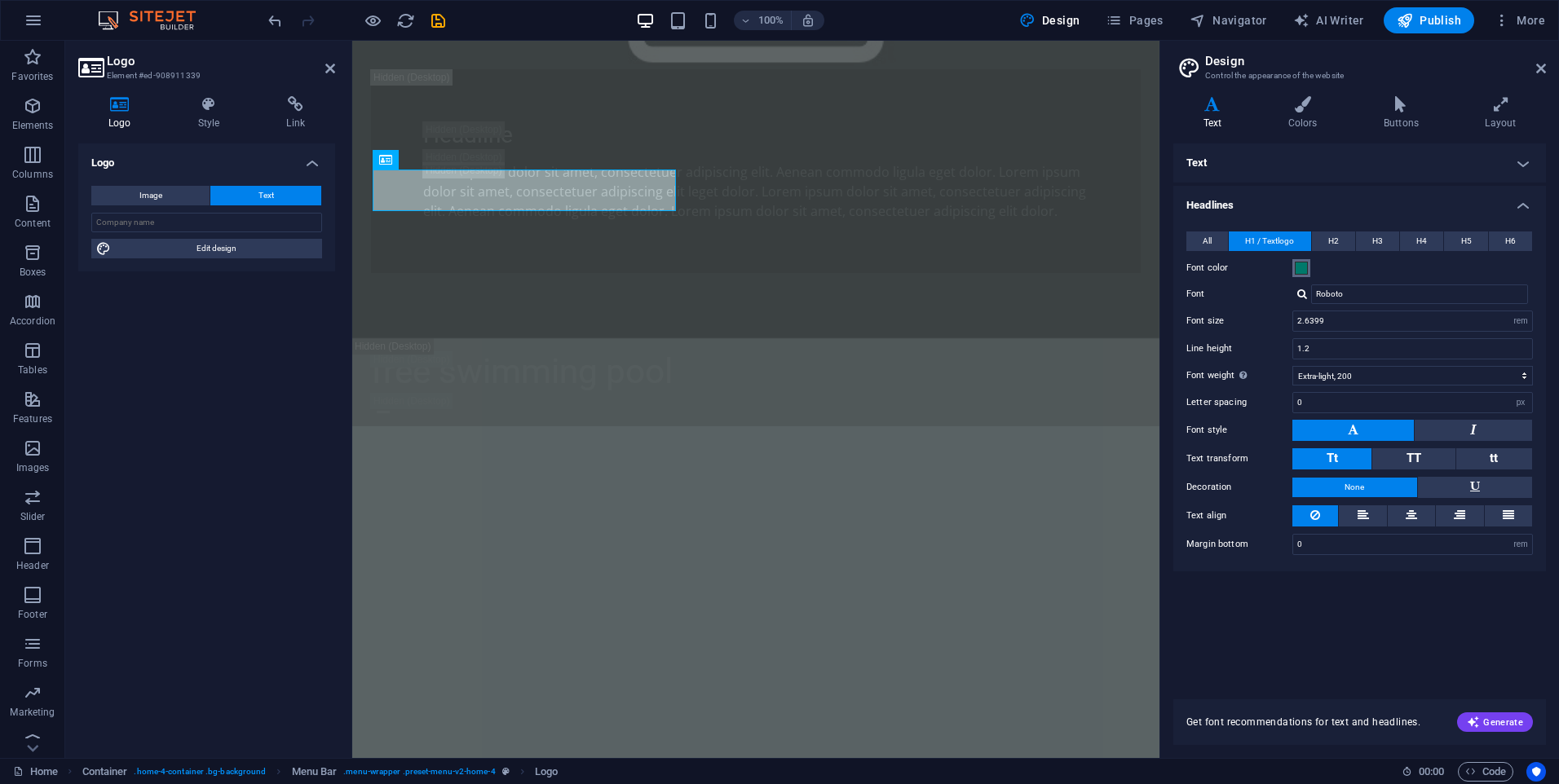
click at [1303, 268] on span at bounding box center [1300, 268] width 13 height 13
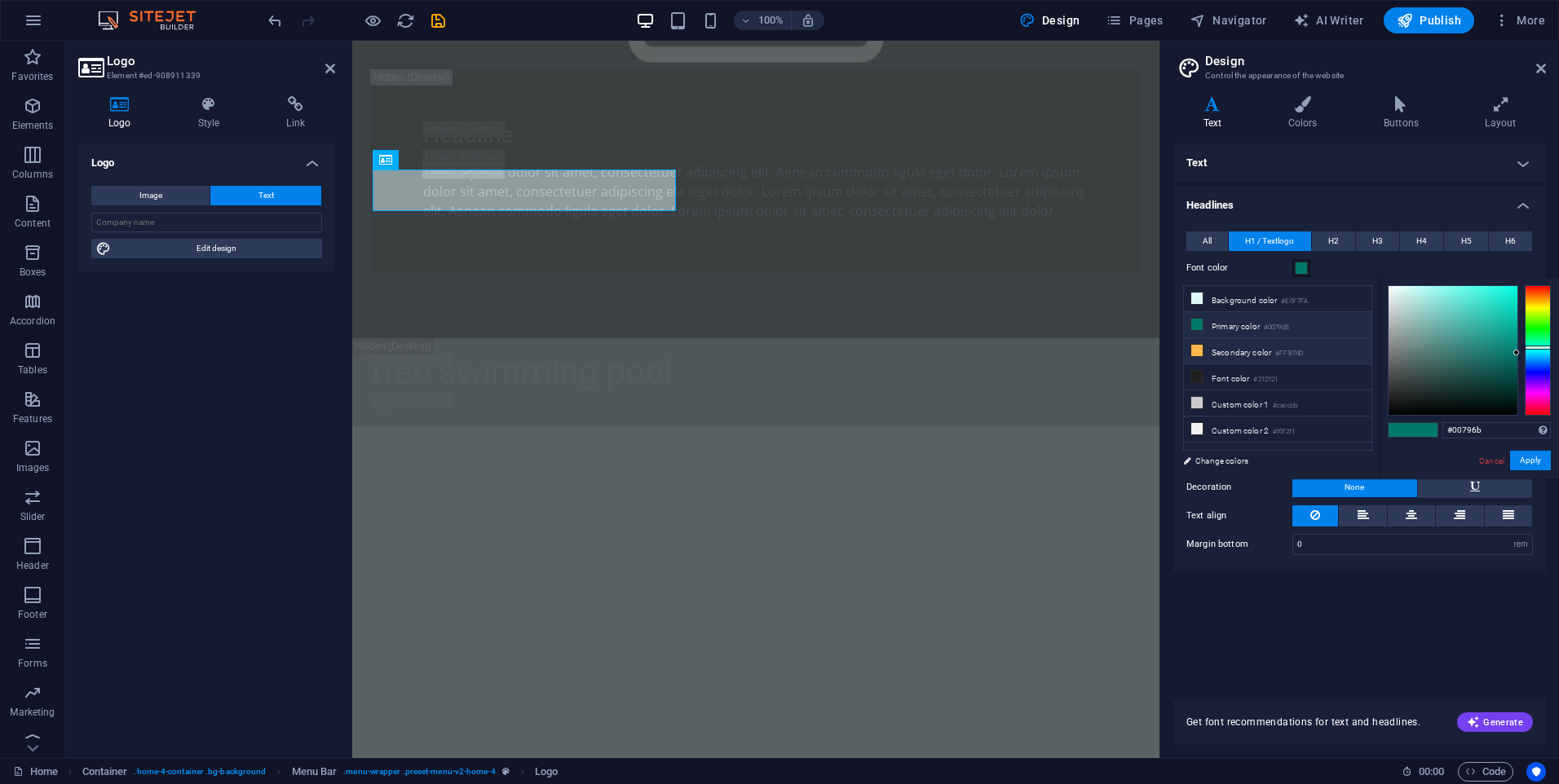
click at [1245, 349] on li "Secondary color #FFB74D" at bounding box center [1277, 351] width 187 height 26
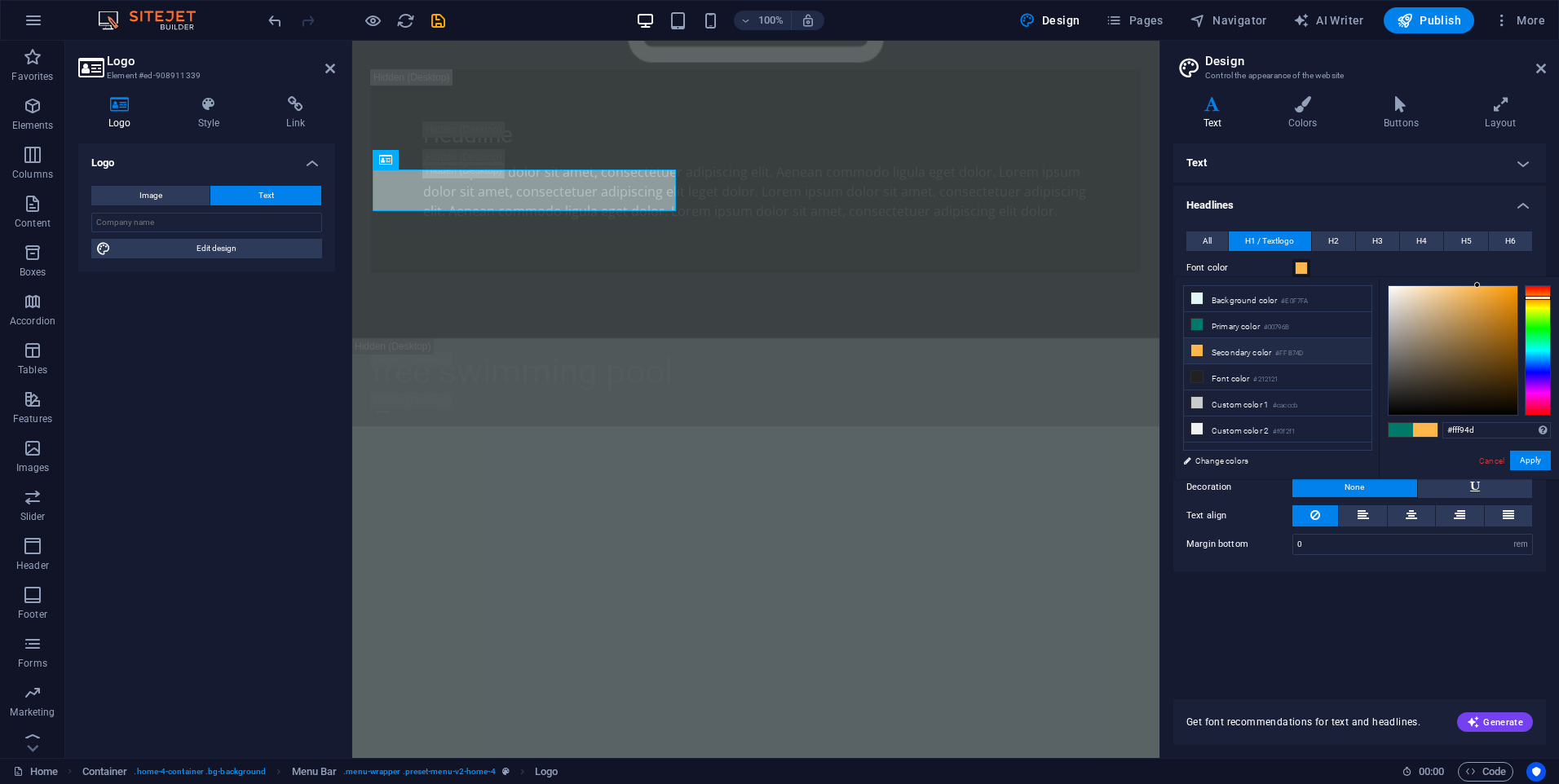
click at [1538, 306] on div at bounding box center [1538, 350] width 26 height 131
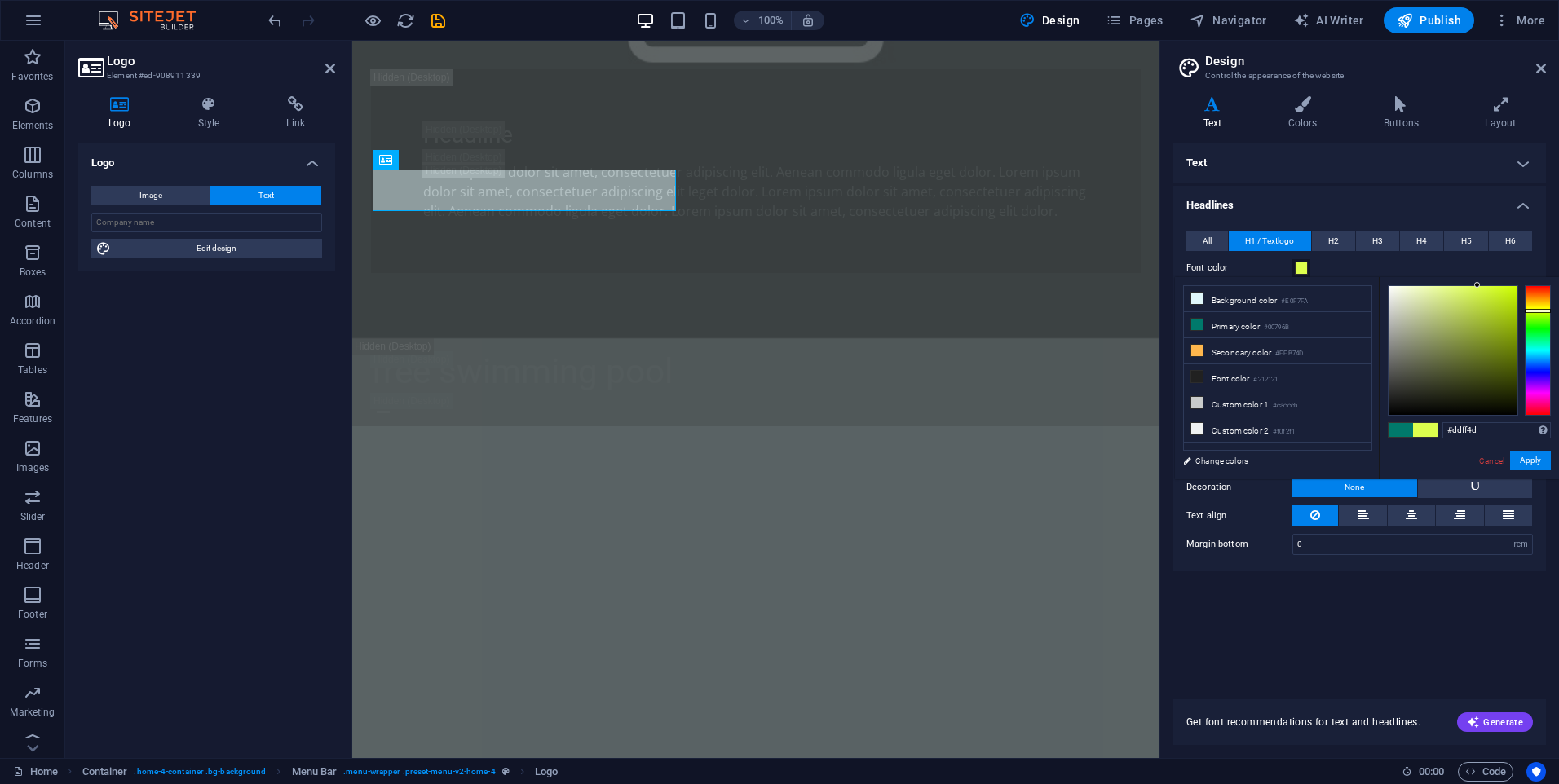
click at [1541, 311] on div at bounding box center [1538, 350] width 26 height 131
click at [1544, 319] on div at bounding box center [1538, 350] width 26 height 131
click at [1547, 307] on div at bounding box center [1538, 350] width 26 height 131
click at [1547, 300] on div at bounding box center [1538, 350] width 26 height 131
click at [1550, 294] on div at bounding box center [1538, 350] width 26 height 131
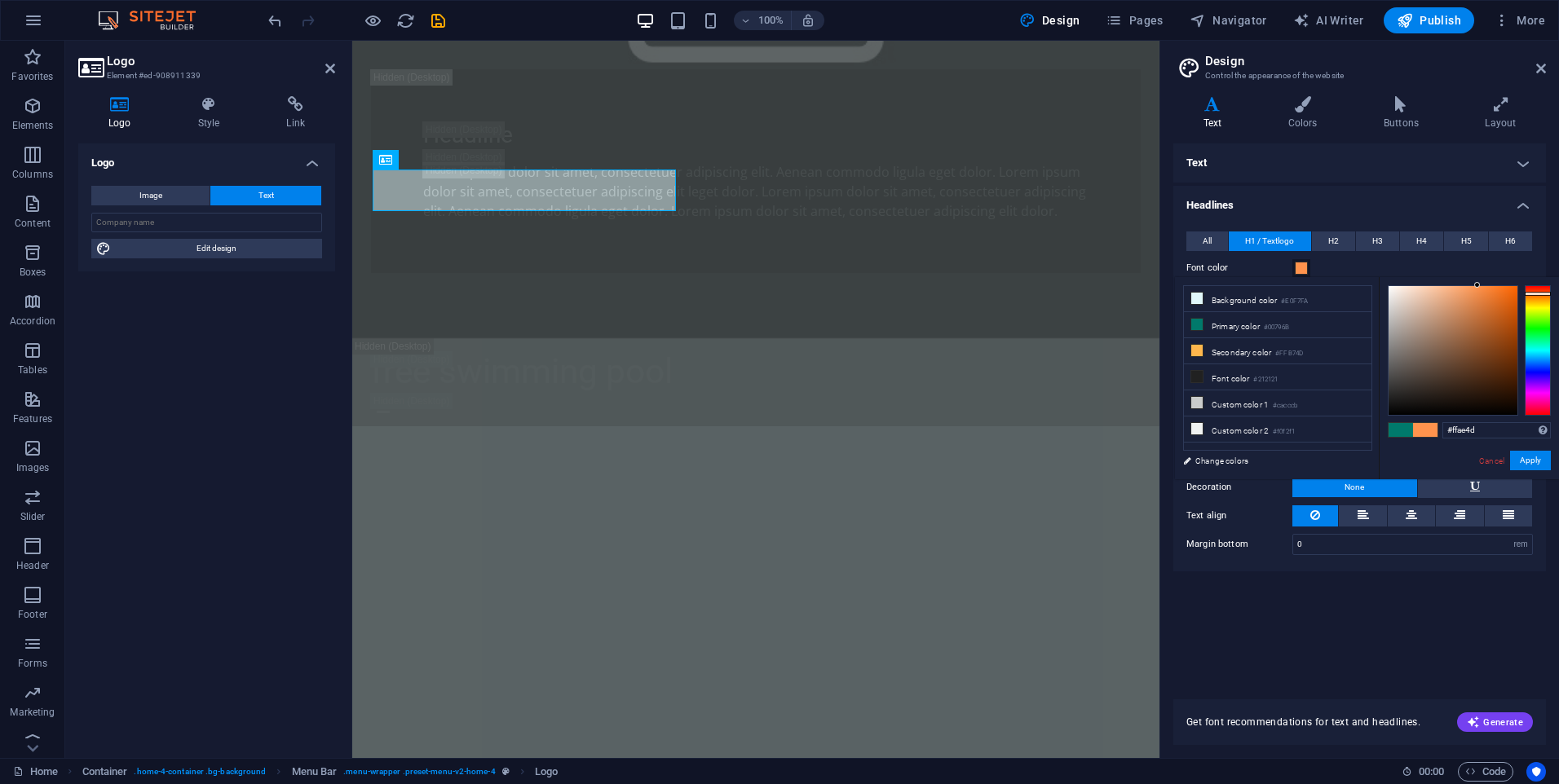
click at [1538, 297] on div at bounding box center [1538, 350] width 26 height 131
click at [1483, 322] on div at bounding box center [1453, 350] width 129 height 129
type input "#eeaa57"
click at [1470, 294] on div at bounding box center [1453, 350] width 129 height 129
click at [1538, 458] on button "Apply" at bounding box center [1530, 460] width 40 height 20
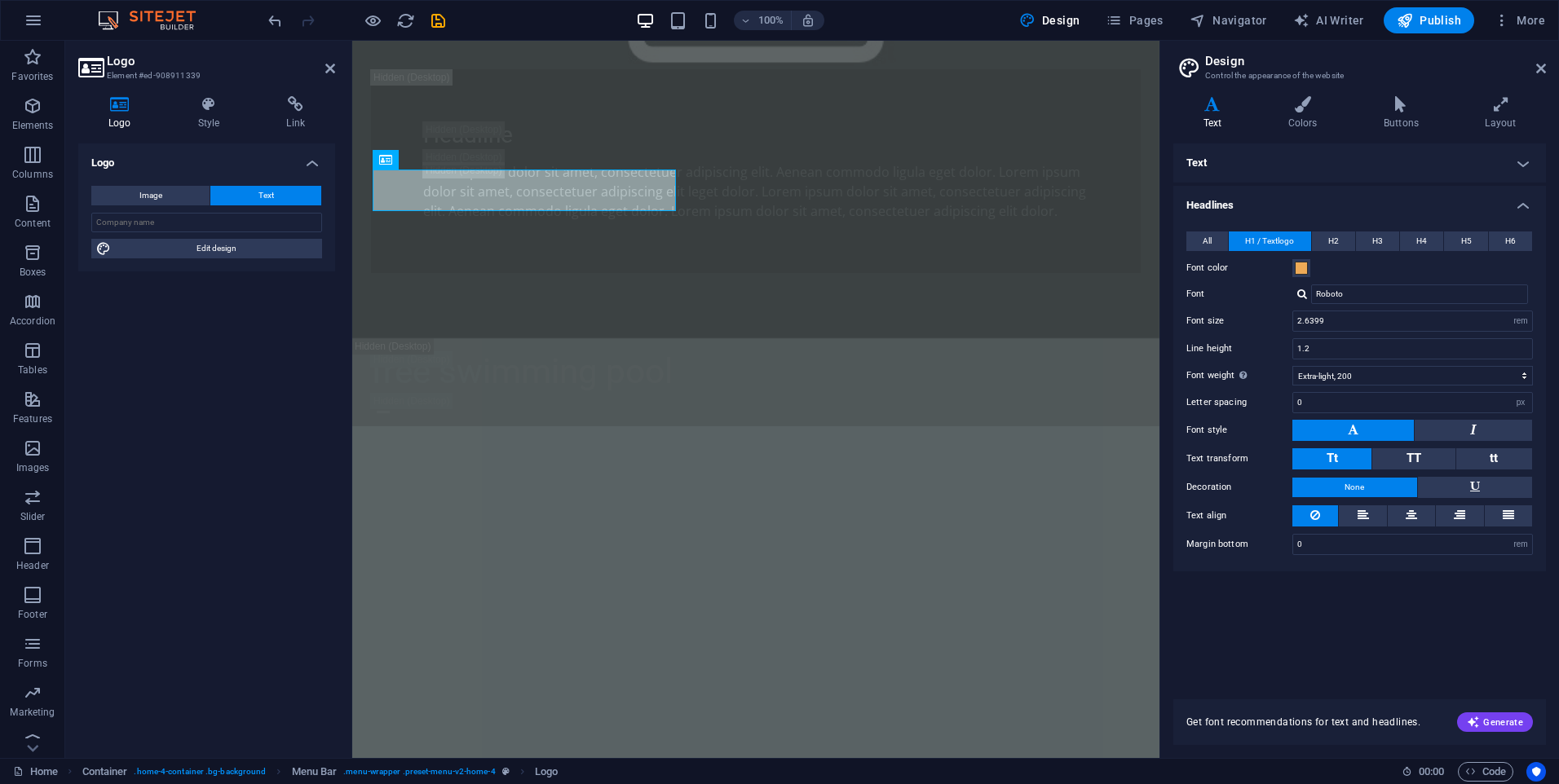
click at [1219, 163] on h4 "Text" at bounding box center [1360, 163] width 373 height 40
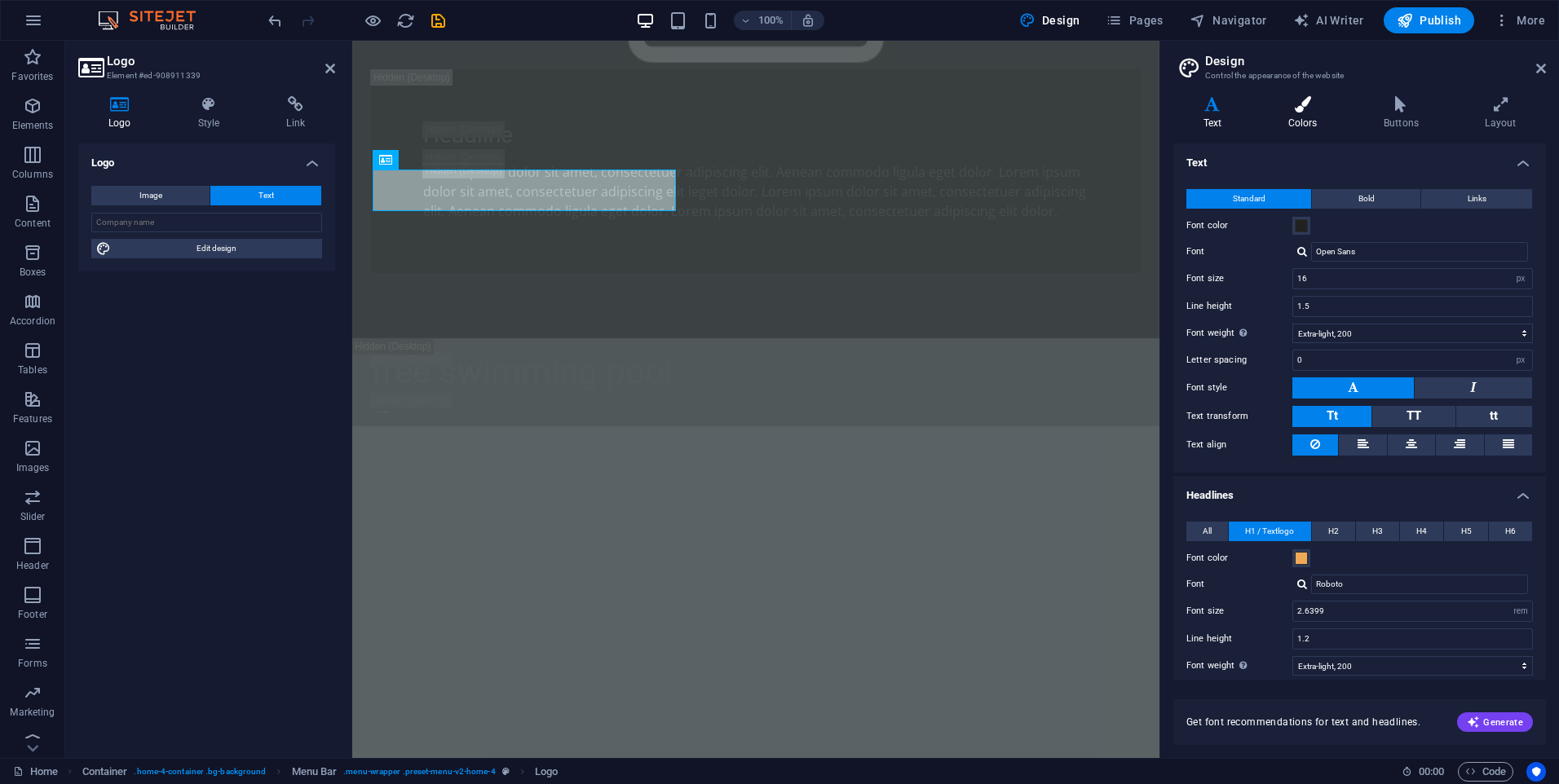
click at [1293, 120] on h4 "Colors" at bounding box center [1306, 113] width 95 height 34
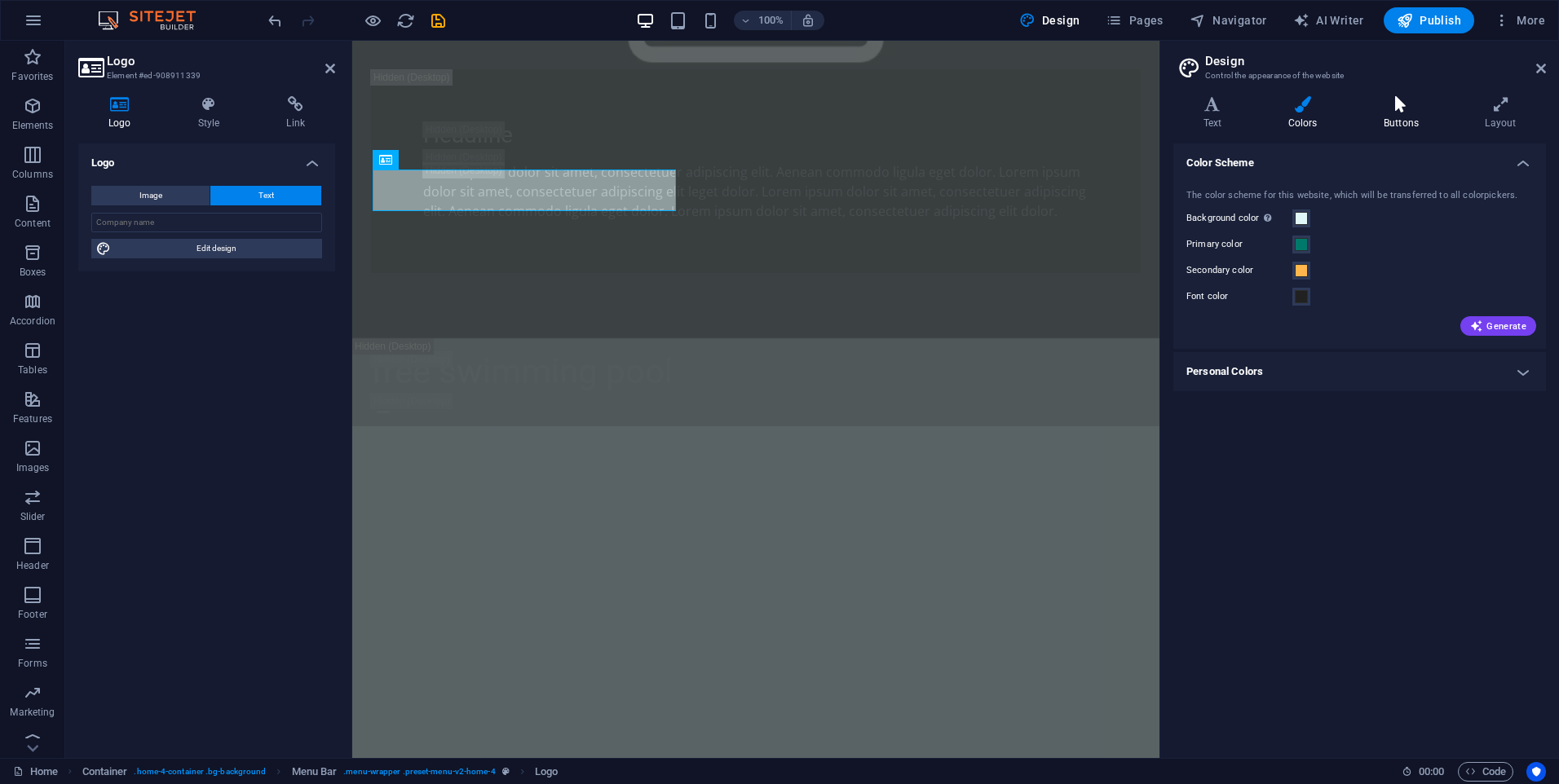
click at [1388, 119] on h4 "Buttons" at bounding box center [1404, 113] width 101 height 34
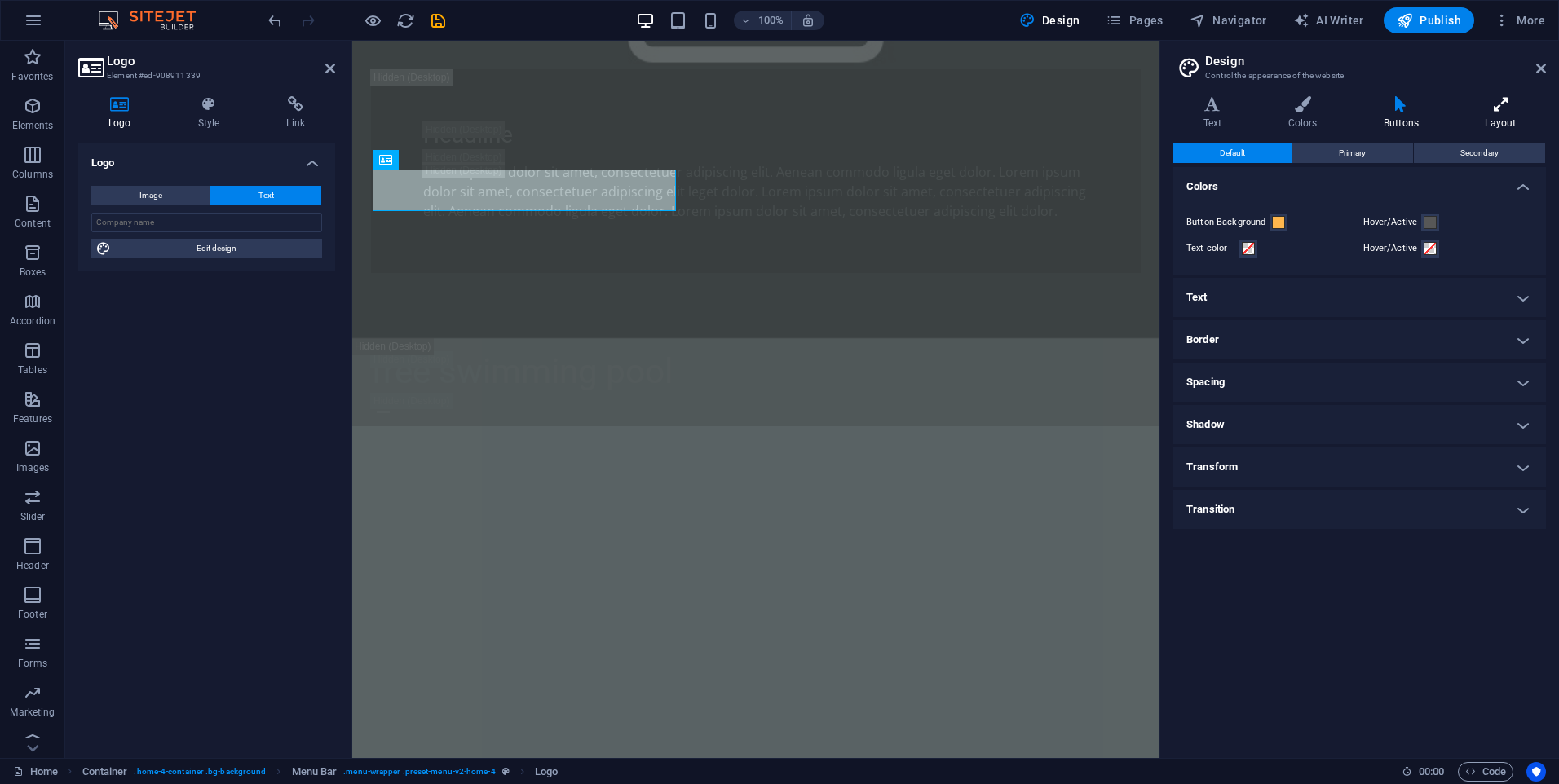
click at [1501, 116] on h4 "Layout" at bounding box center [1500, 113] width 90 height 34
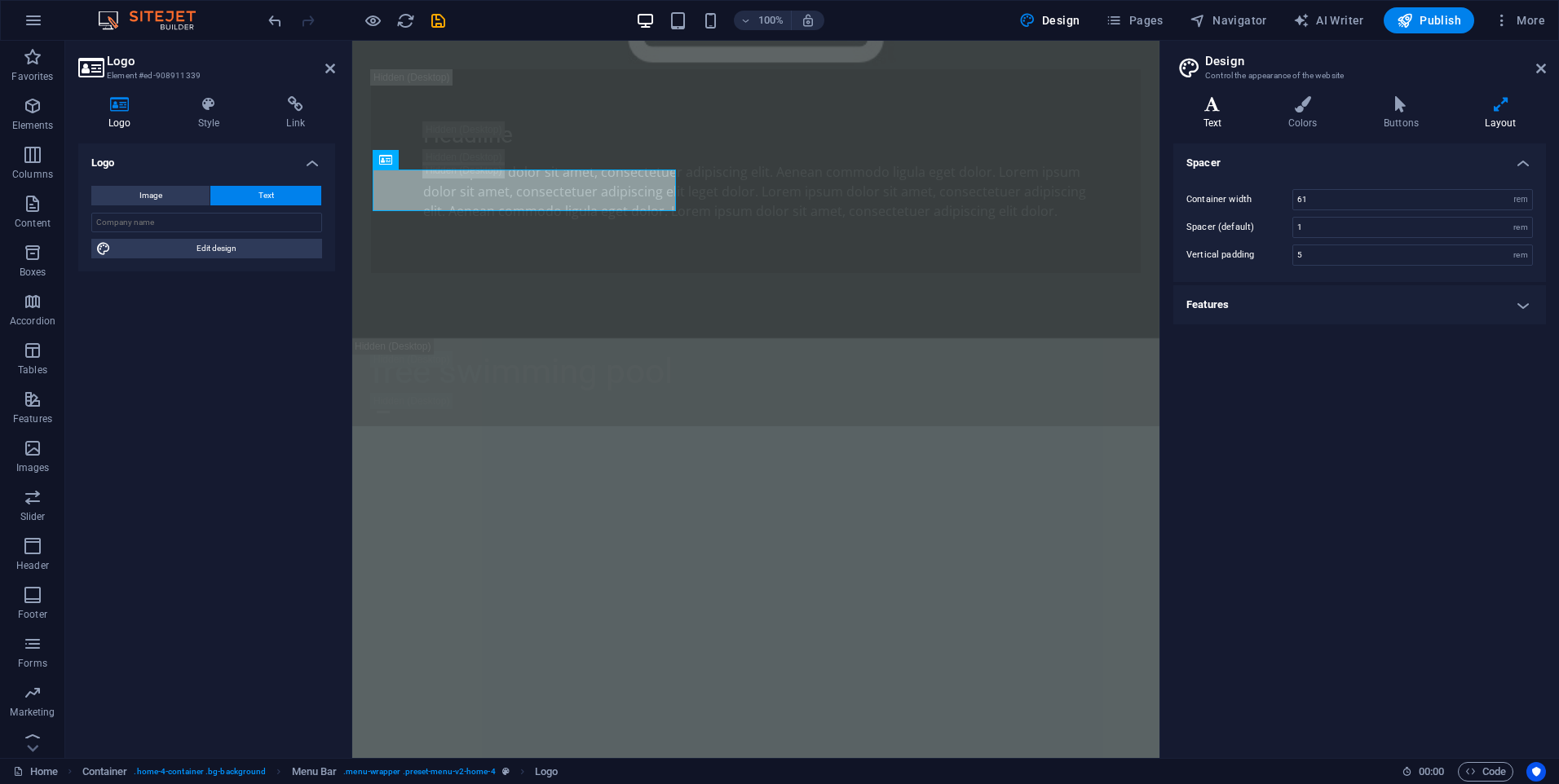
click at [1211, 122] on h4 "Text" at bounding box center [1215, 113] width 85 height 34
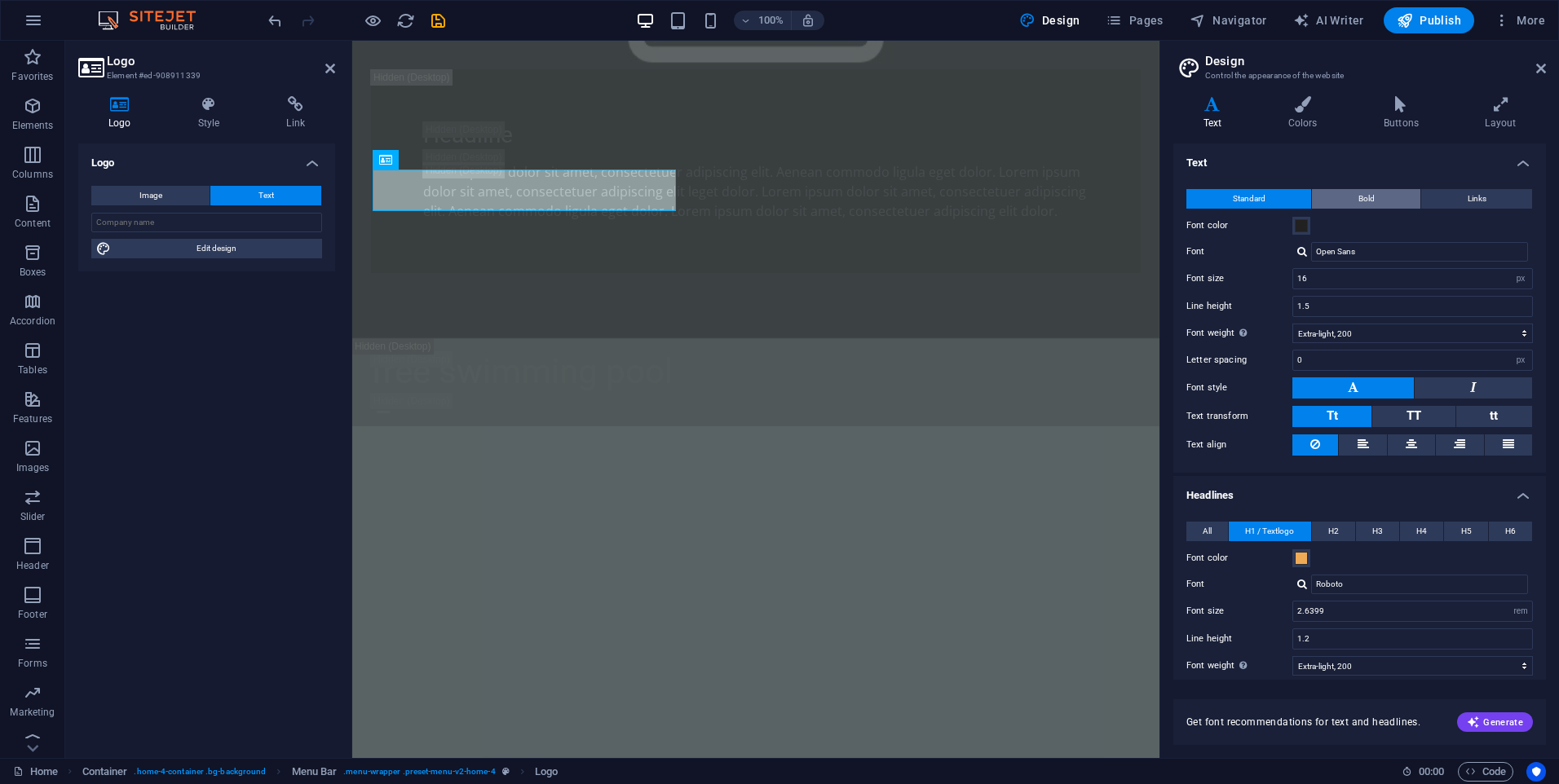
click at [1376, 193] on button "Bold" at bounding box center [1366, 198] width 108 height 20
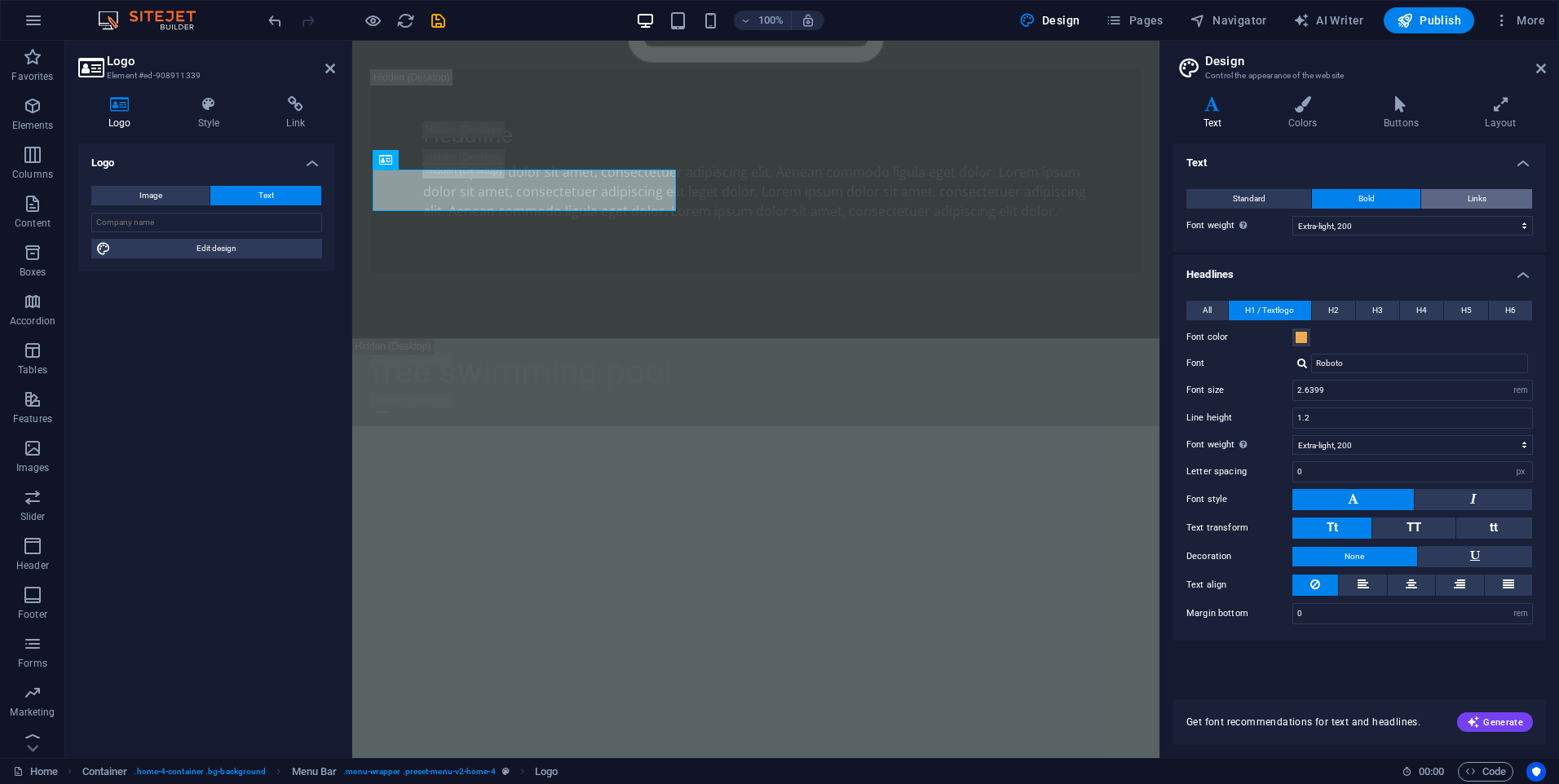
click at [1487, 201] on button "Links" at bounding box center [1477, 198] width 111 height 20
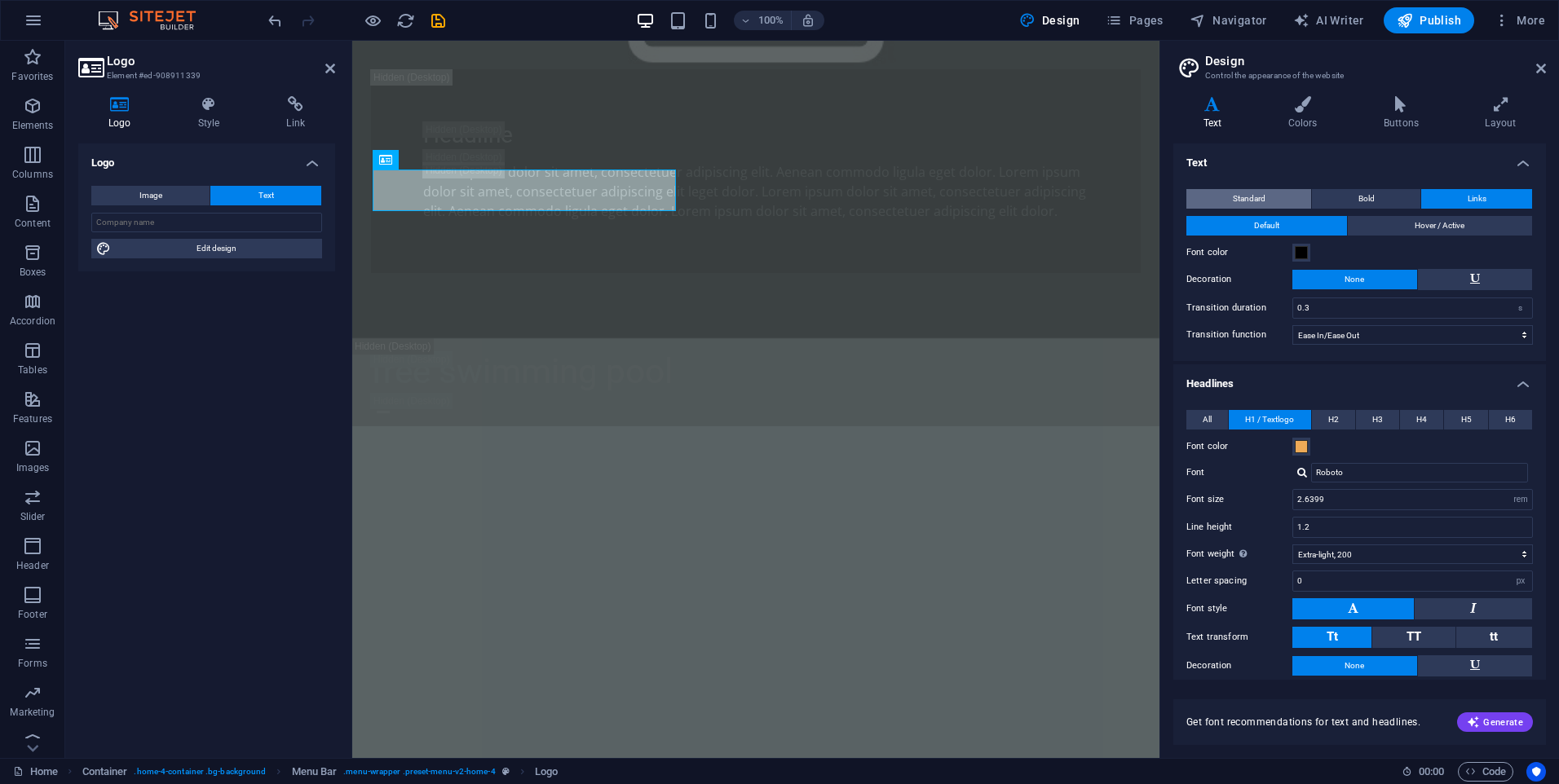
click at [1243, 204] on span "Standard" at bounding box center [1249, 198] width 33 height 20
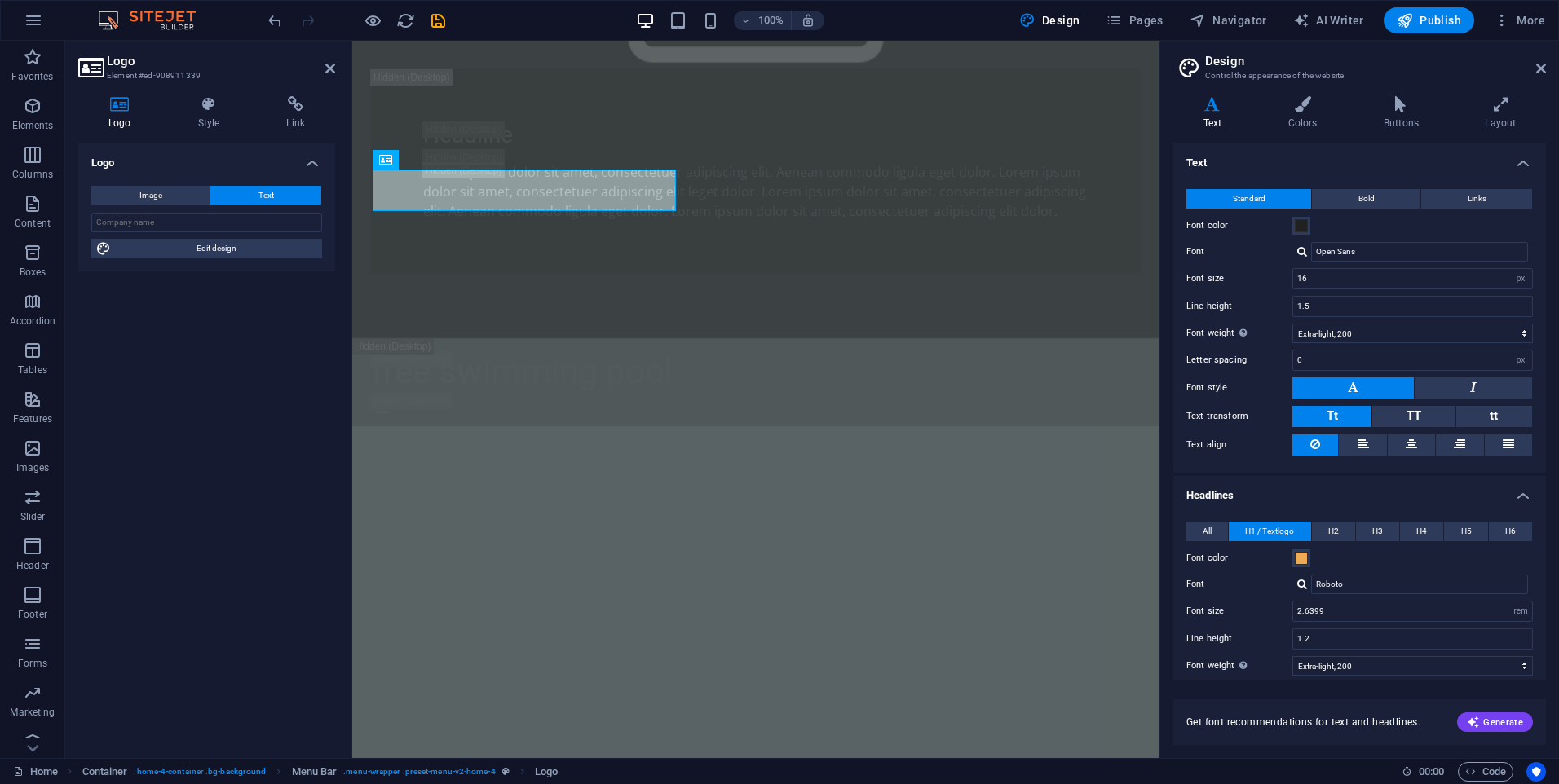
click at [1527, 167] on h4 "Text" at bounding box center [1360, 158] width 373 height 29
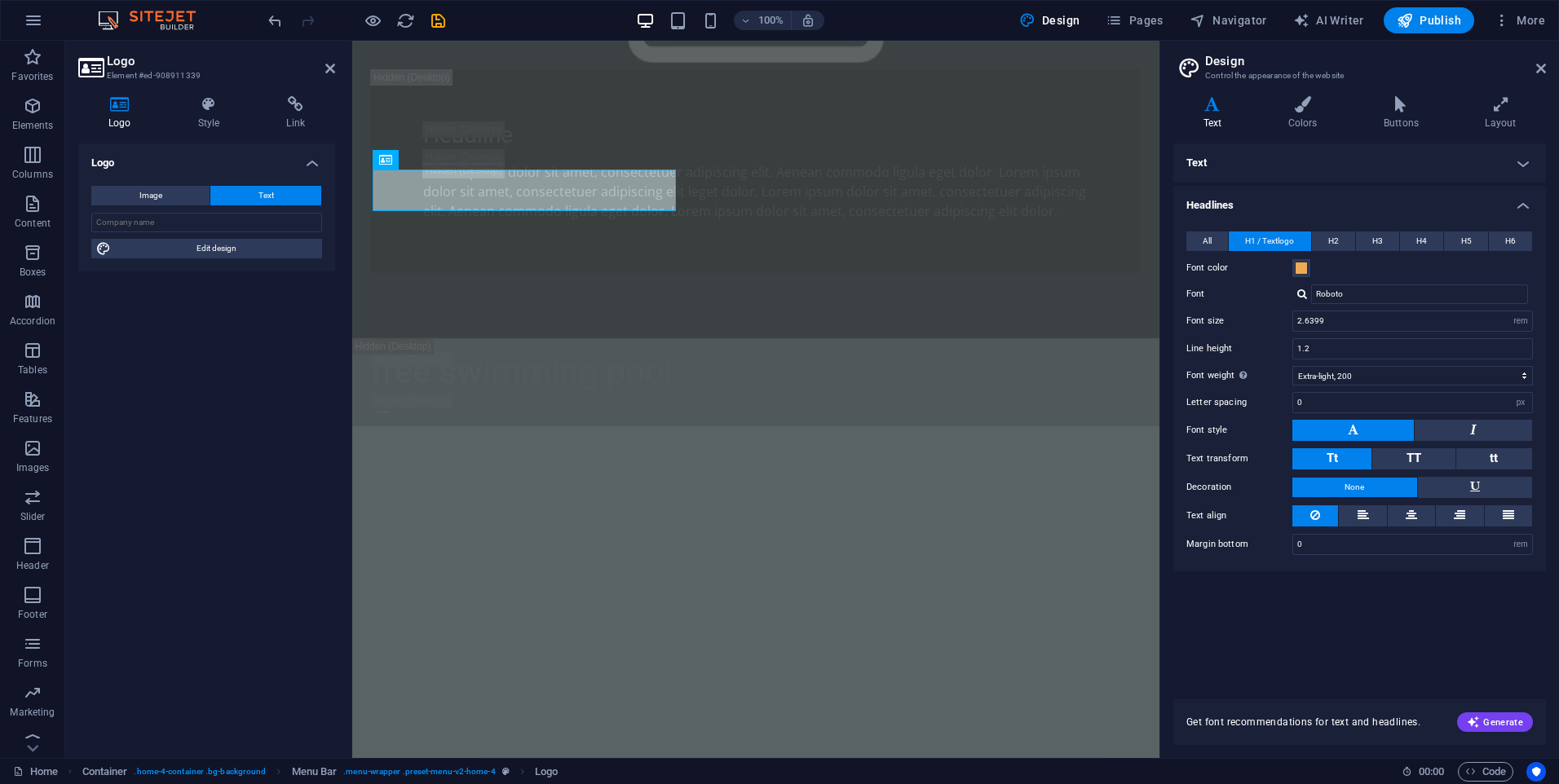
click at [1523, 202] on h4 "Headlines" at bounding box center [1360, 200] width 373 height 29
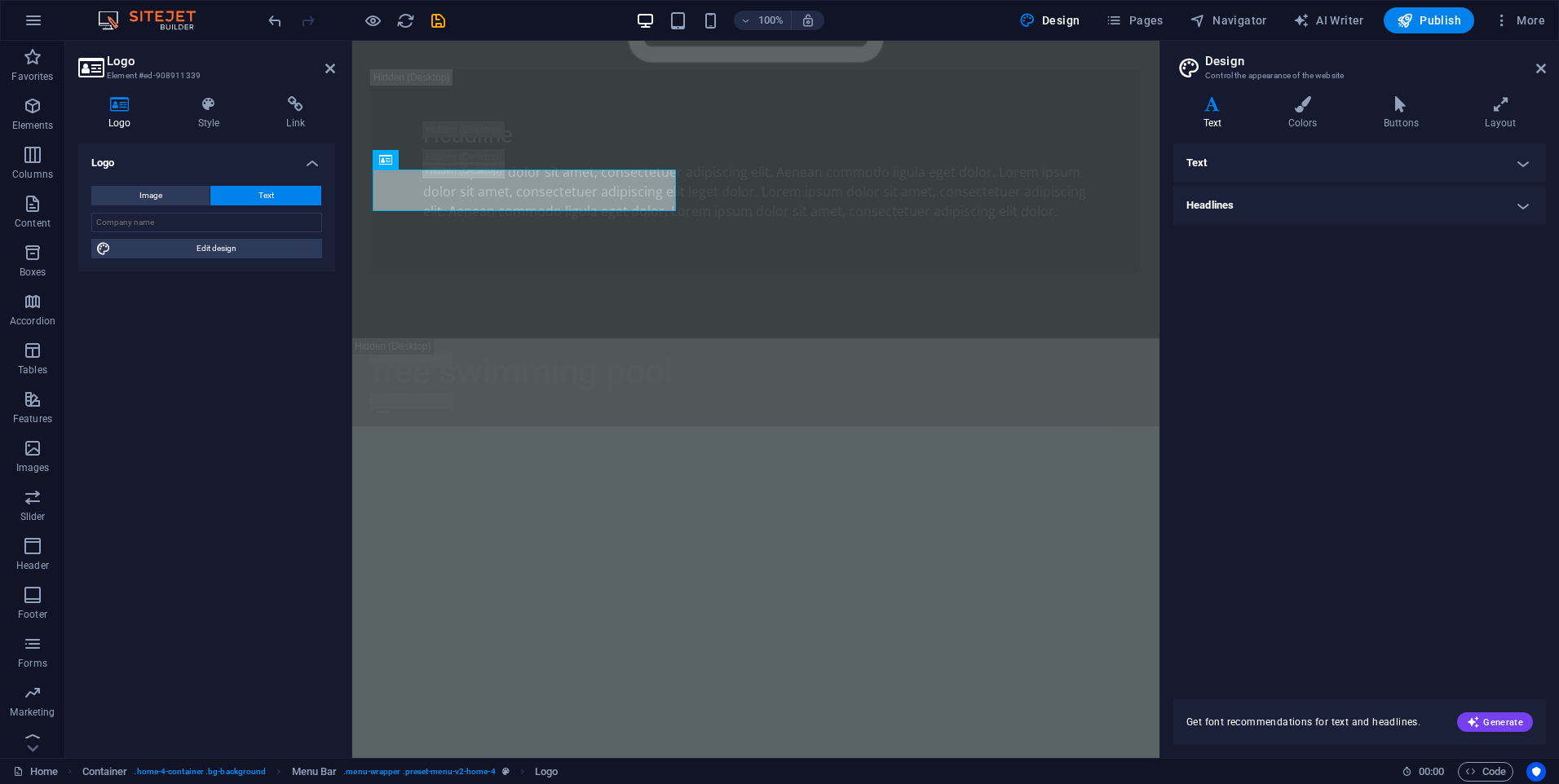
click at [1523, 202] on h4 "Headlines" at bounding box center [1360, 205] width 373 height 40
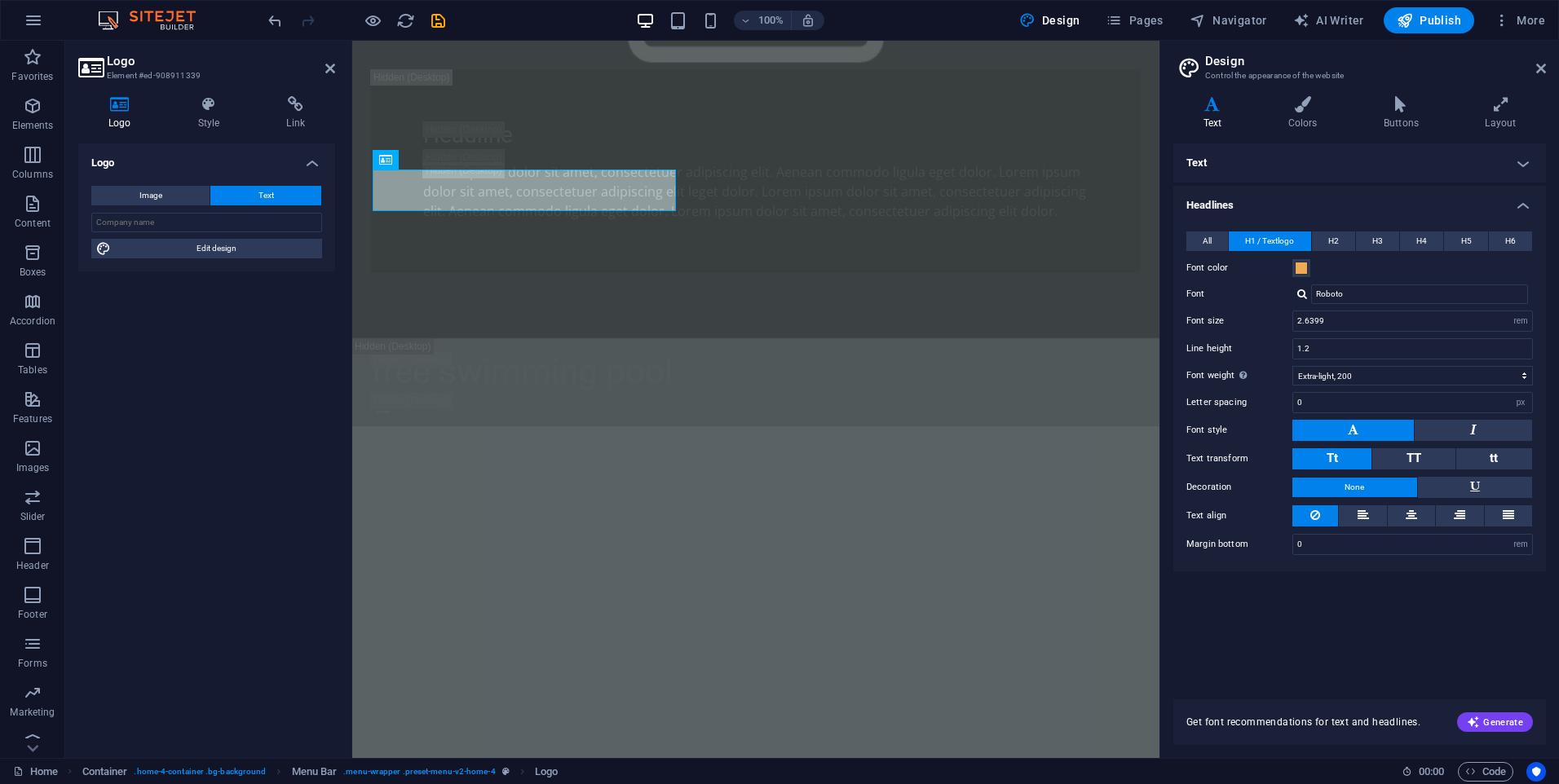
click at [1525, 161] on h4 "Text" at bounding box center [1360, 163] width 373 height 40
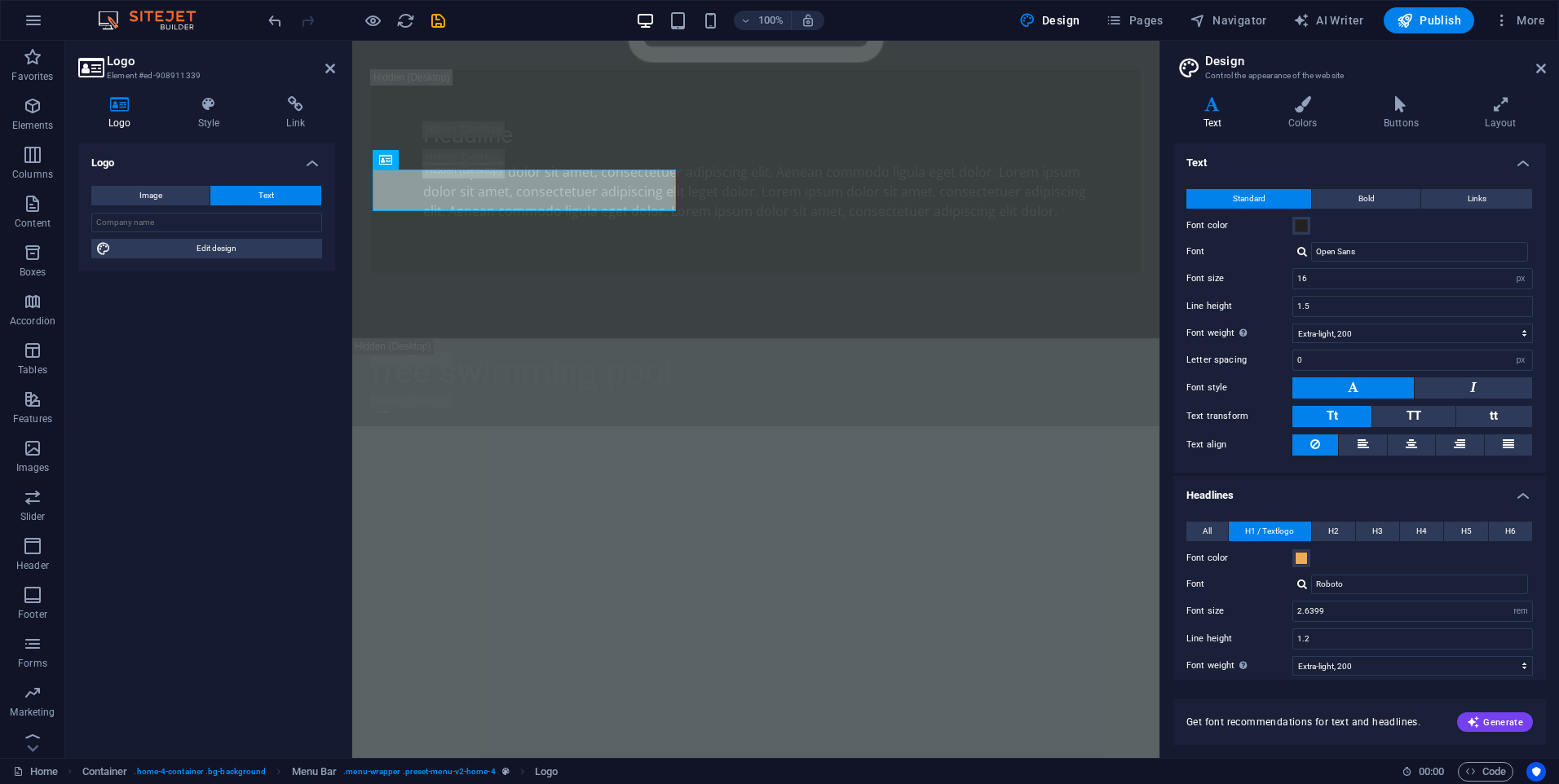
click at [1522, 159] on h4 "Text" at bounding box center [1360, 158] width 373 height 29
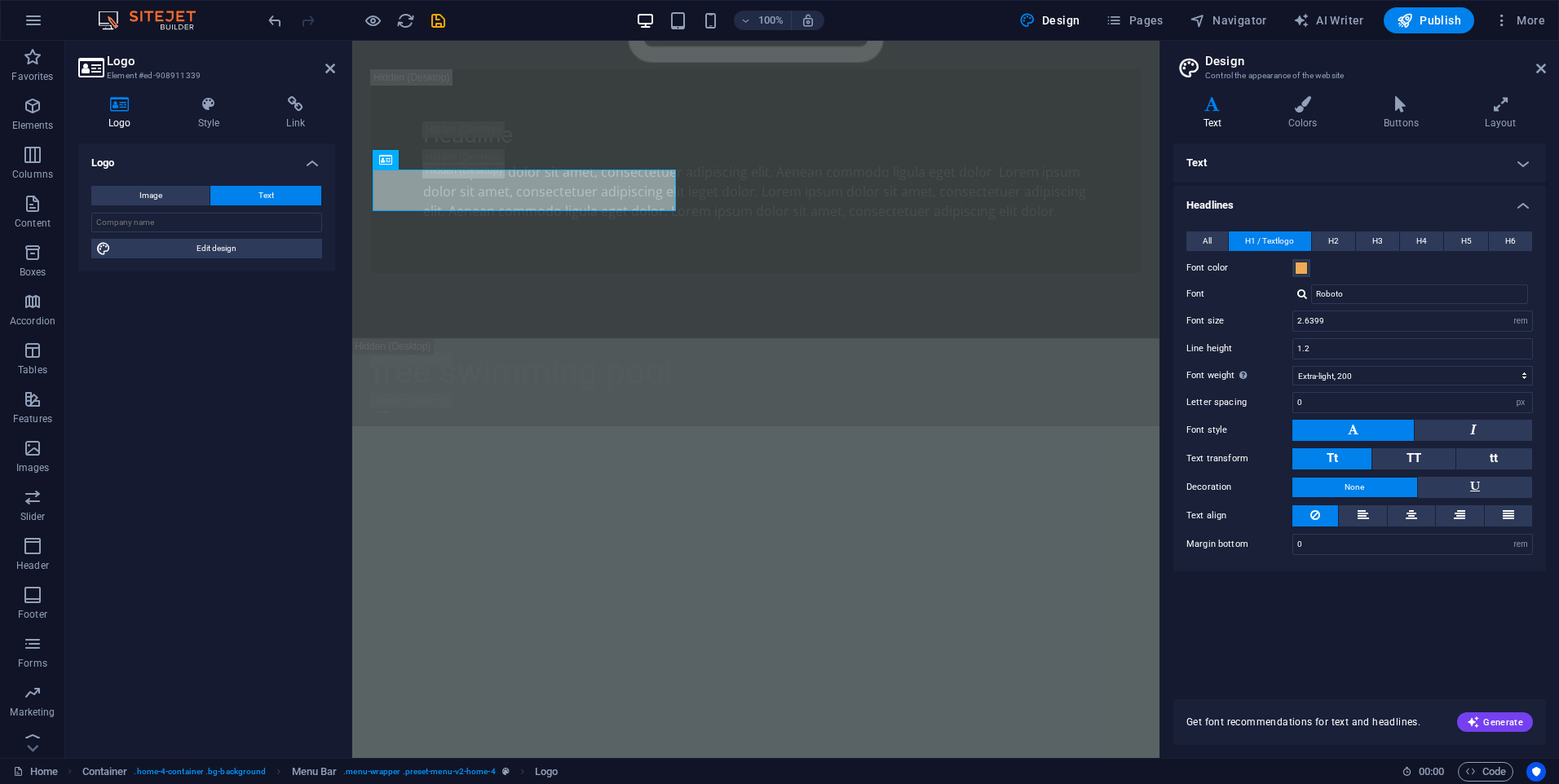
click at [1518, 202] on h4 "Headlines" at bounding box center [1360, 200] width 373 height 29
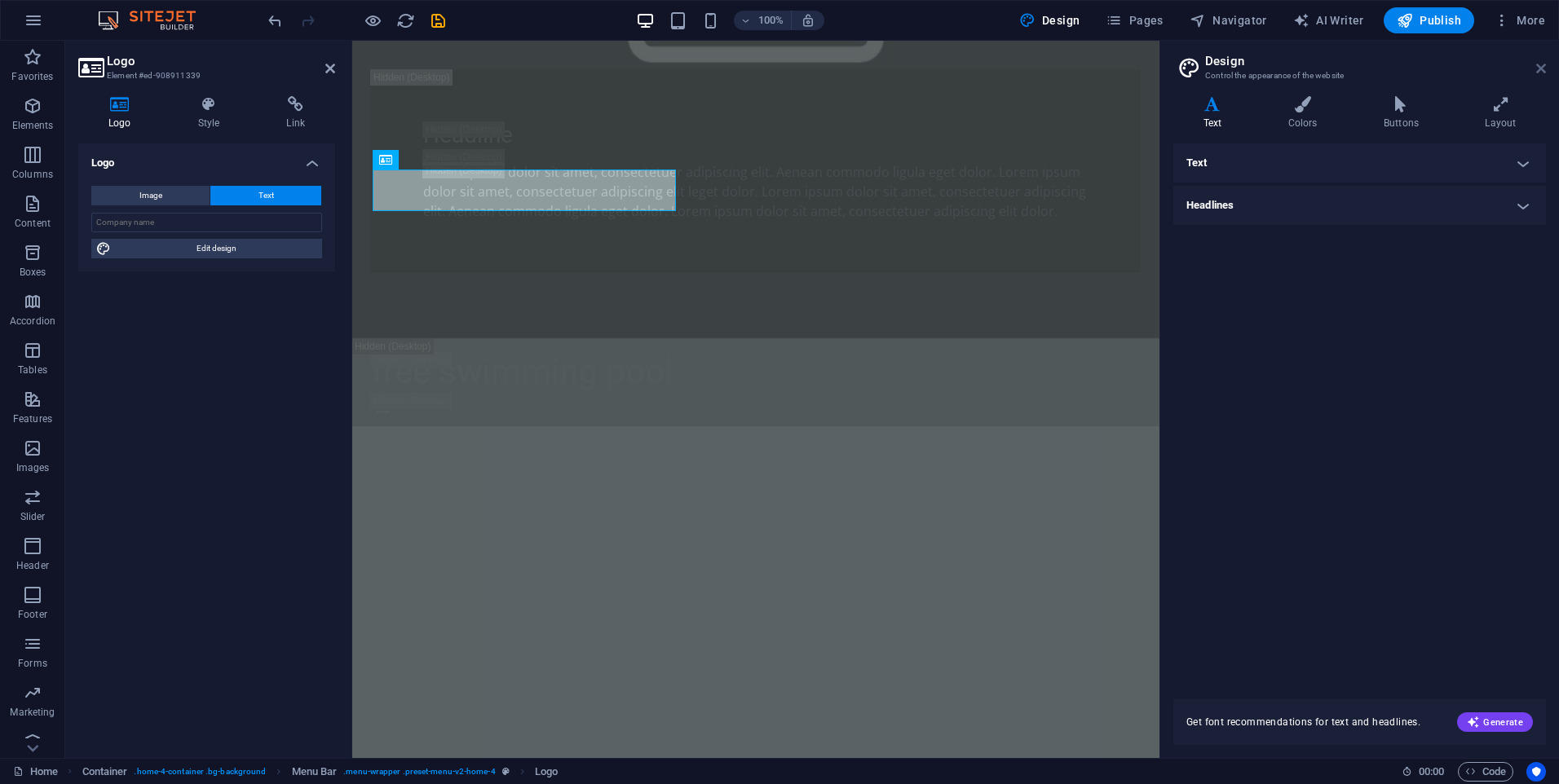
drag, startPoint x: 387, startPoint y: 188, endPoint x: 1544, endPoint y: 71, distance: 1162.9
click at [1544, 71] on icon at bounding box center [1540, 68] width 9 height 13
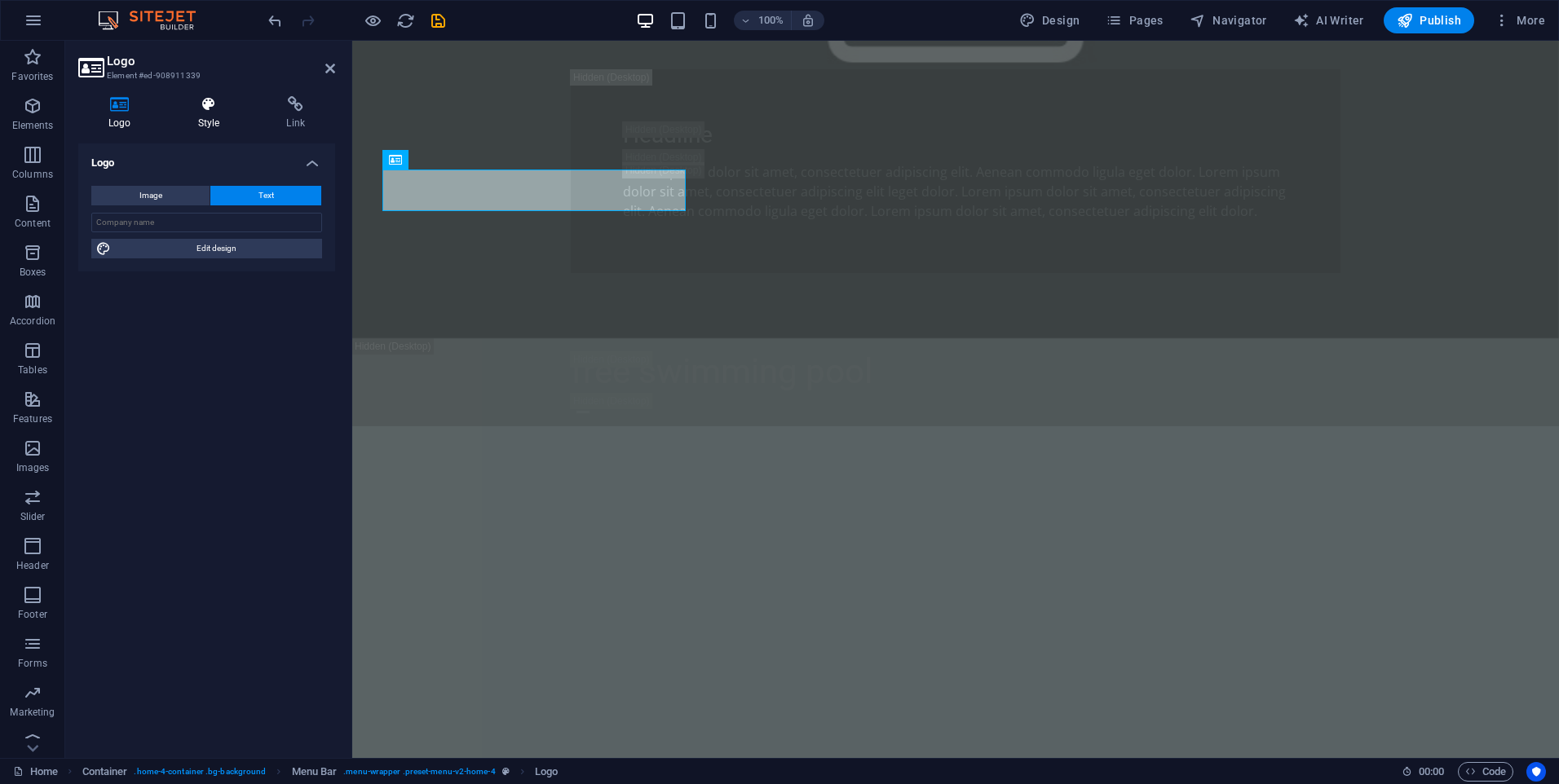
click at [204, 120] on h4 "Style" at bounding box center [212, 113] width 88 height 34
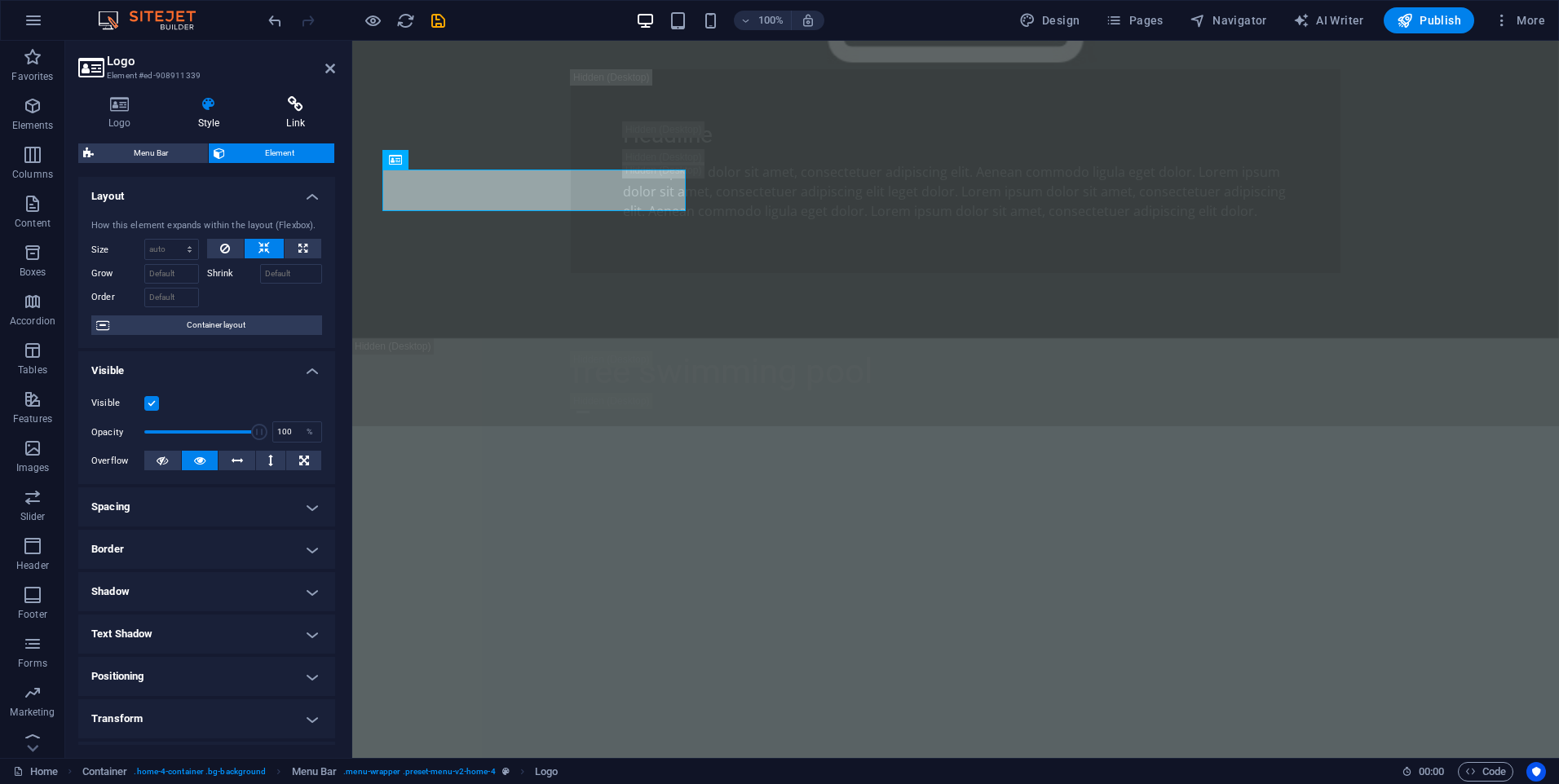
click at [293, 110] on icon at bounding box center [295, 104] width 79 height 16
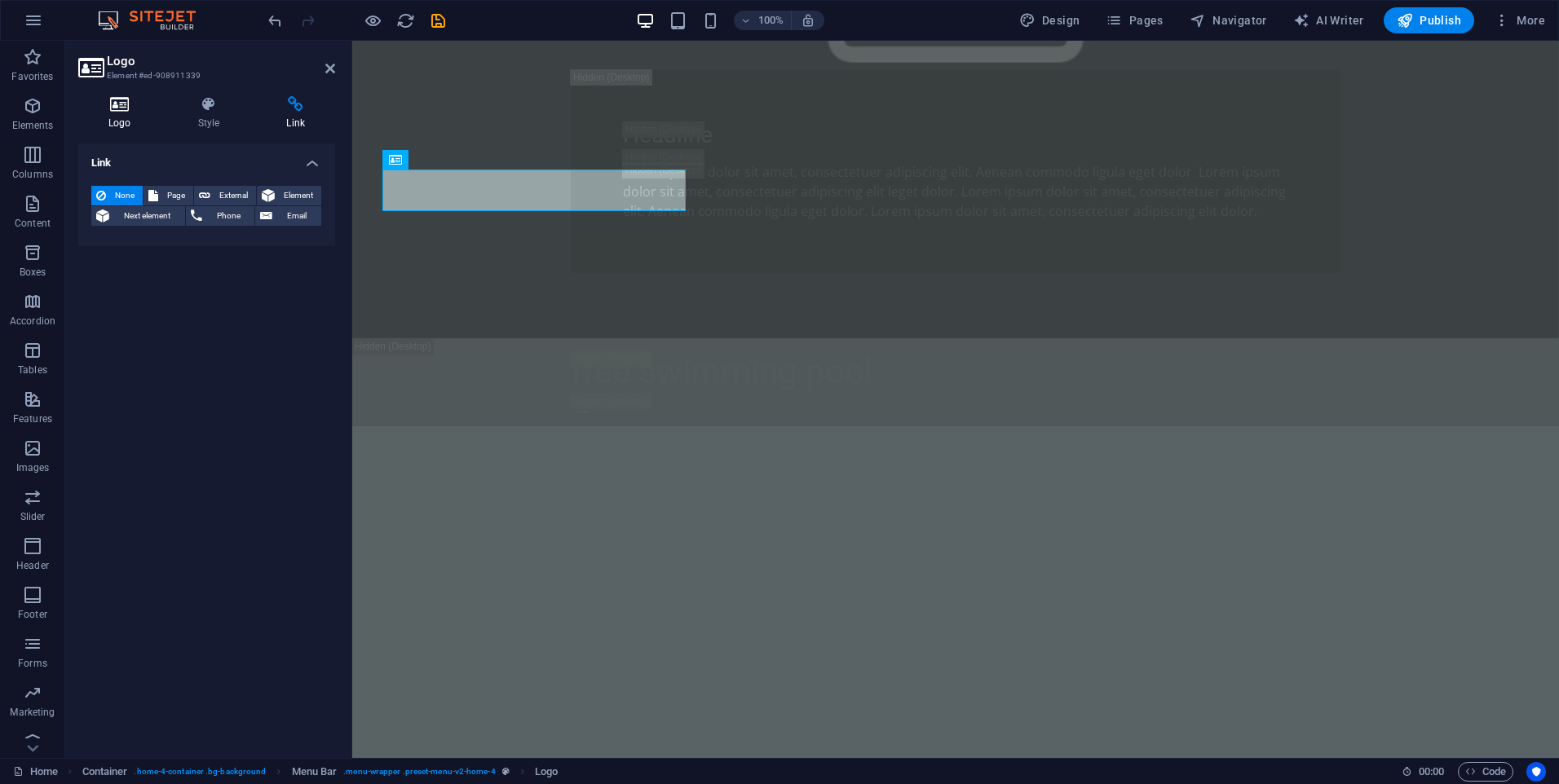
click at [128, 125] on h4 "Logo" at bounding box center [123, 113] width 89 height 34
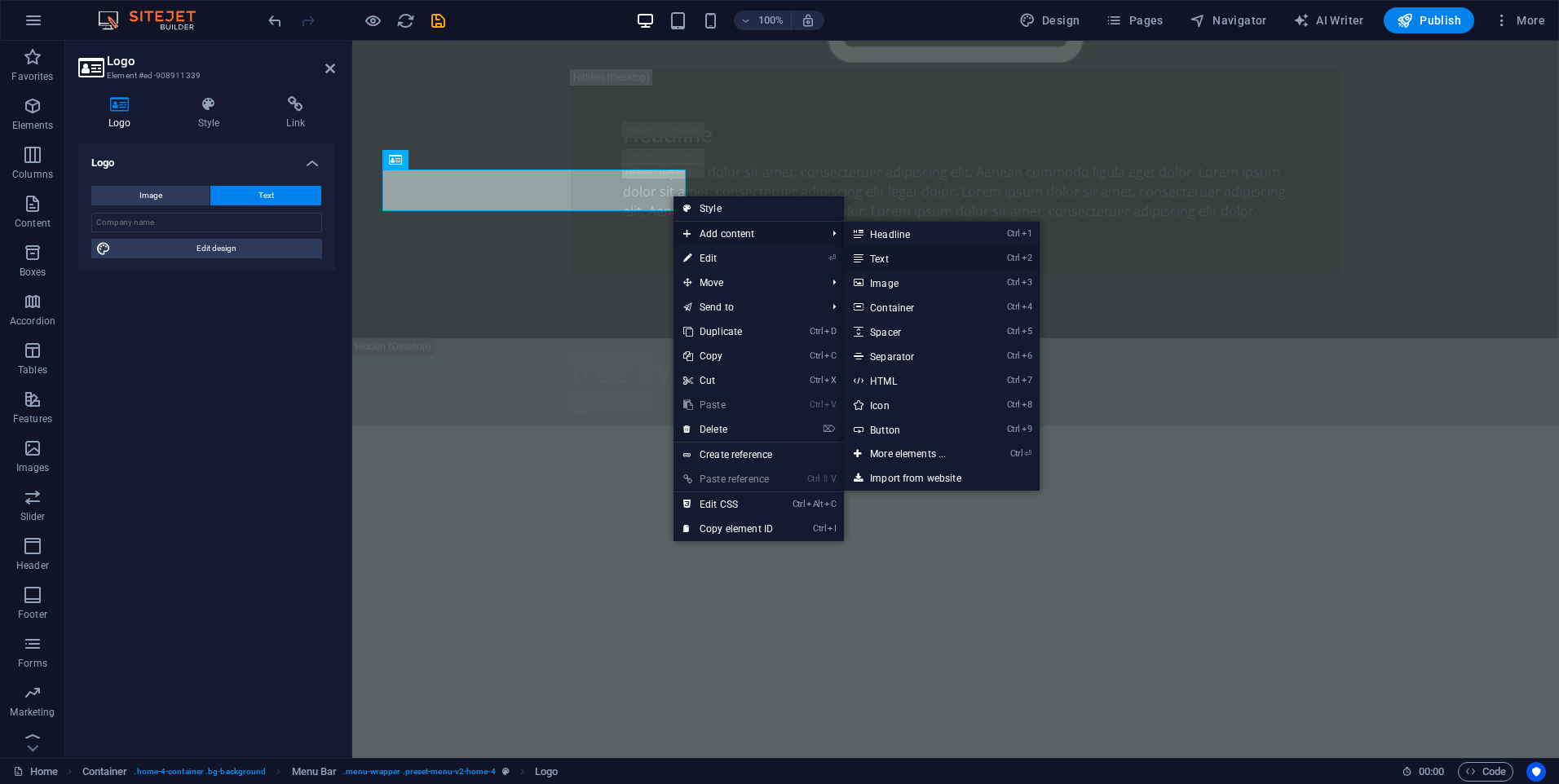
click at [893, 253] on link "Ctrl 2 Text" at bounding box center [910, 258] width 135 height 24
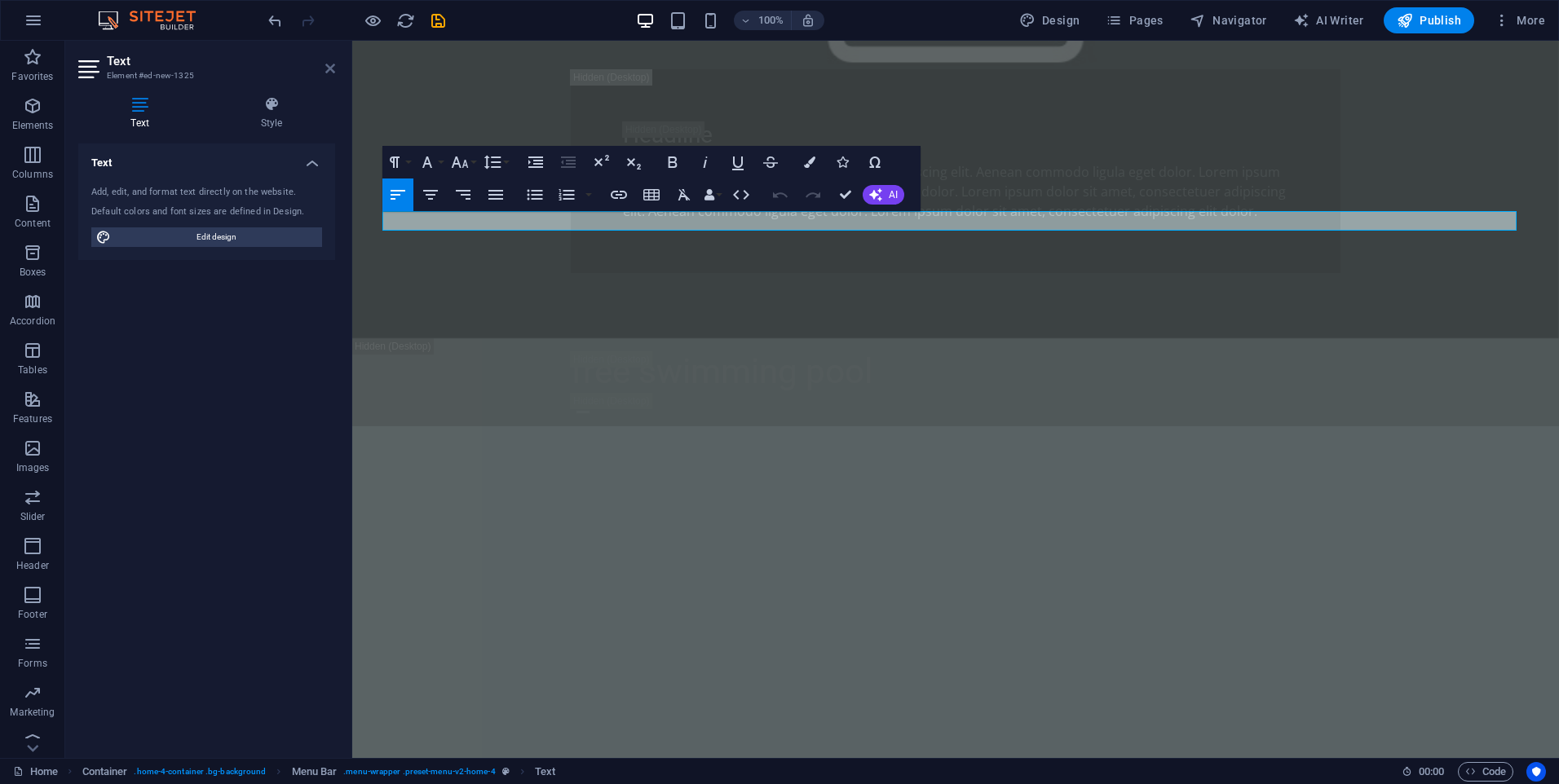
click at [327, 72] on icon at bounding box center [330, 68] width 9 height 13
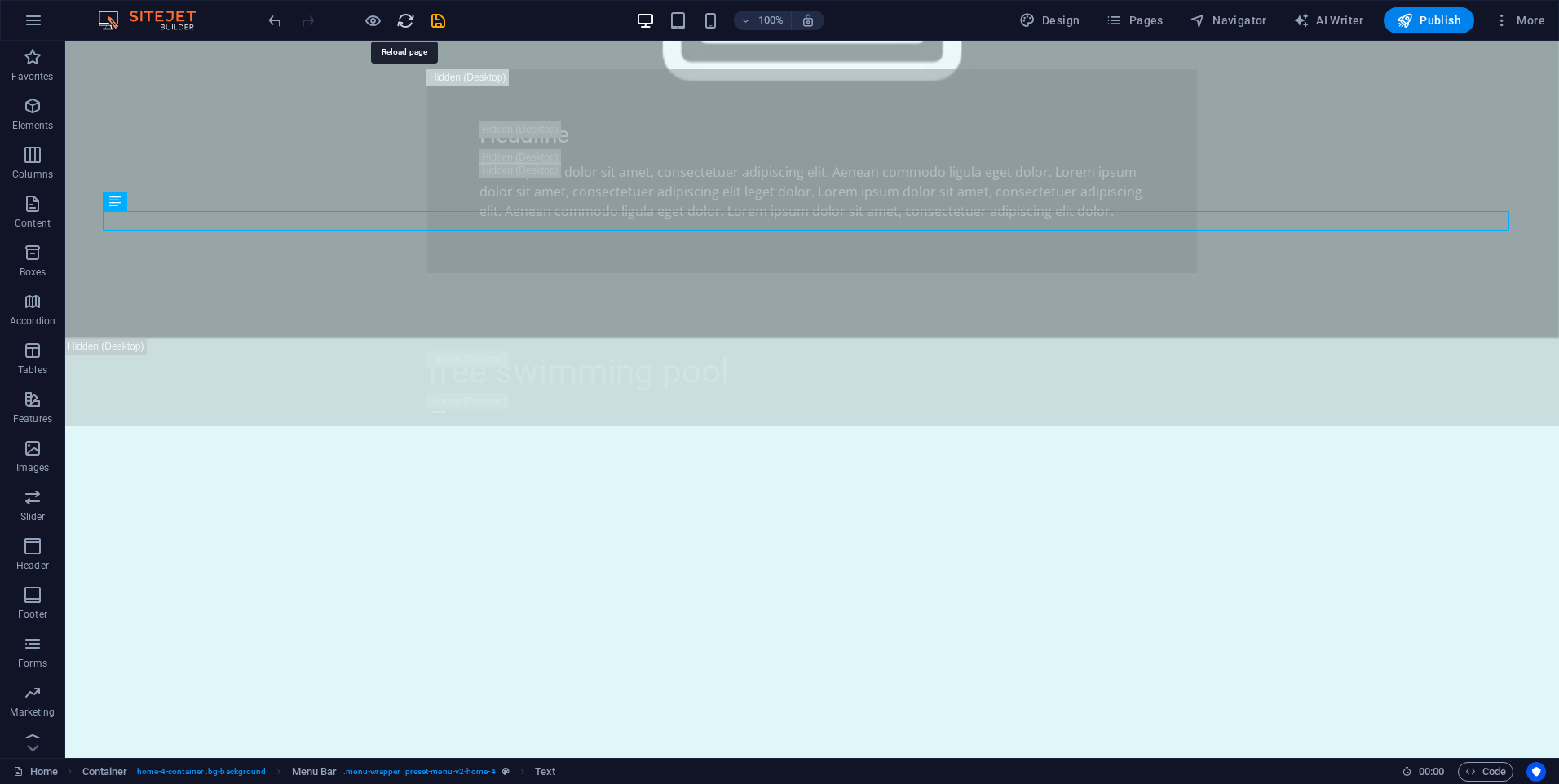
click at [405, 24] on icon "reload" at bounding box center [405, 21] width 19 height 19
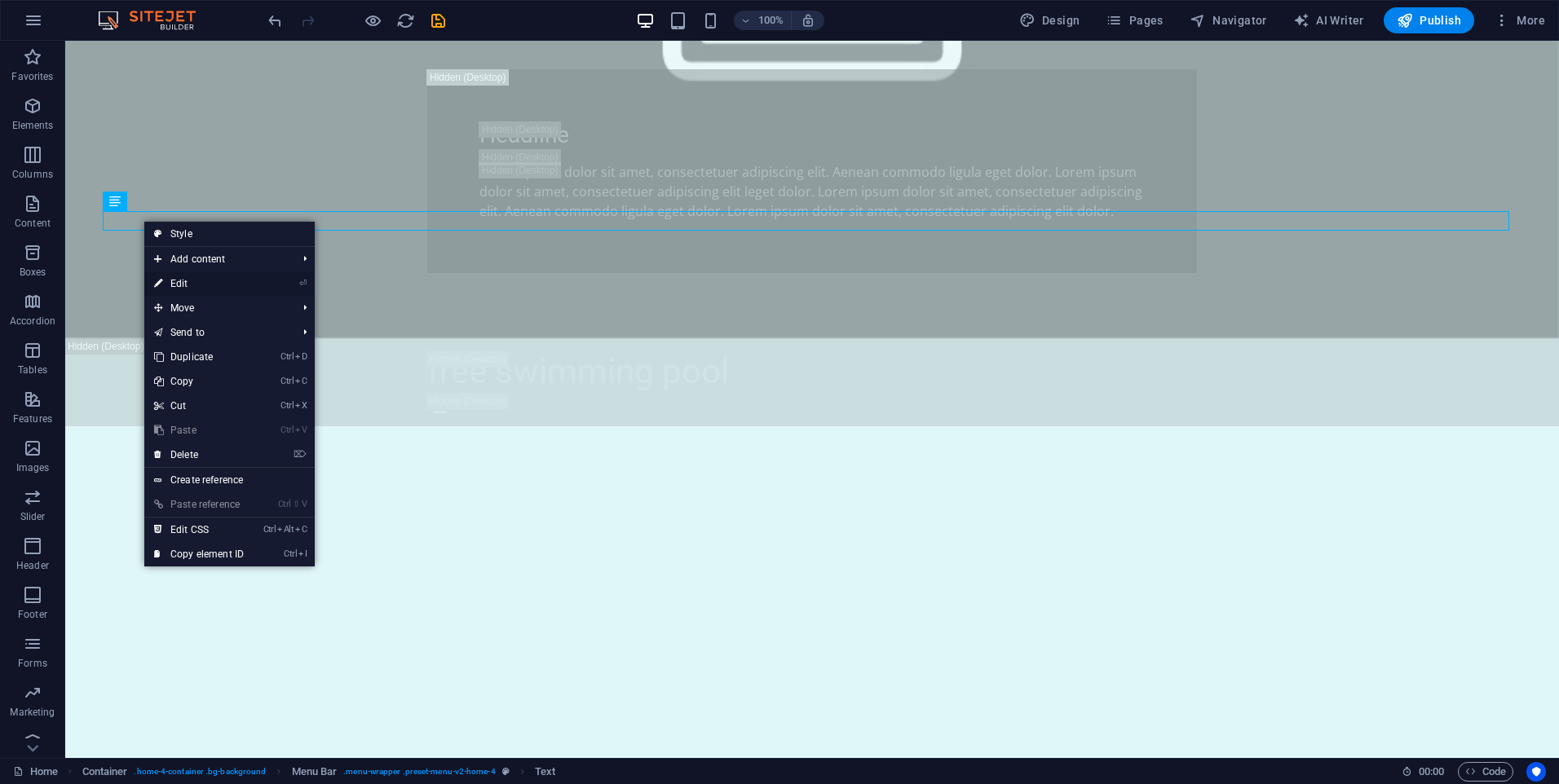
click at [199, 286] on link "⏎ Edit" at bounding box center [198, 283] width 109 height 24
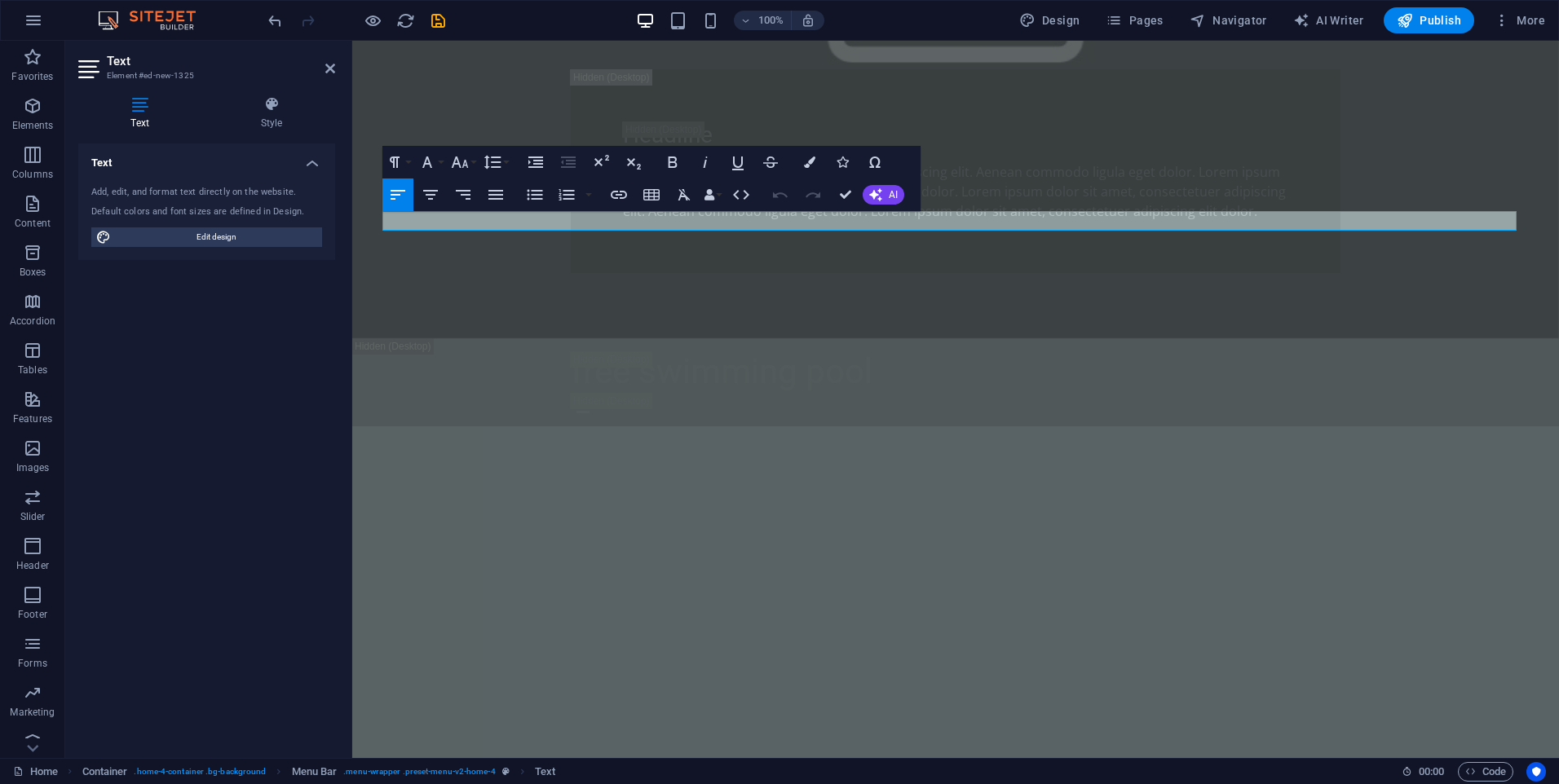
click at [93, 68] on icon at bounding box center [90, 69] width 24 height 26
click at [87, 72] on icon at bounding box center [90, 69] width 24 height 26
click at [143, 125] on h4 "Text" at bounding box center [143, 113] width 130 height 34
click at [309, 164] on h4 "Text" at bounding box center [206, 158] width 257 height 29
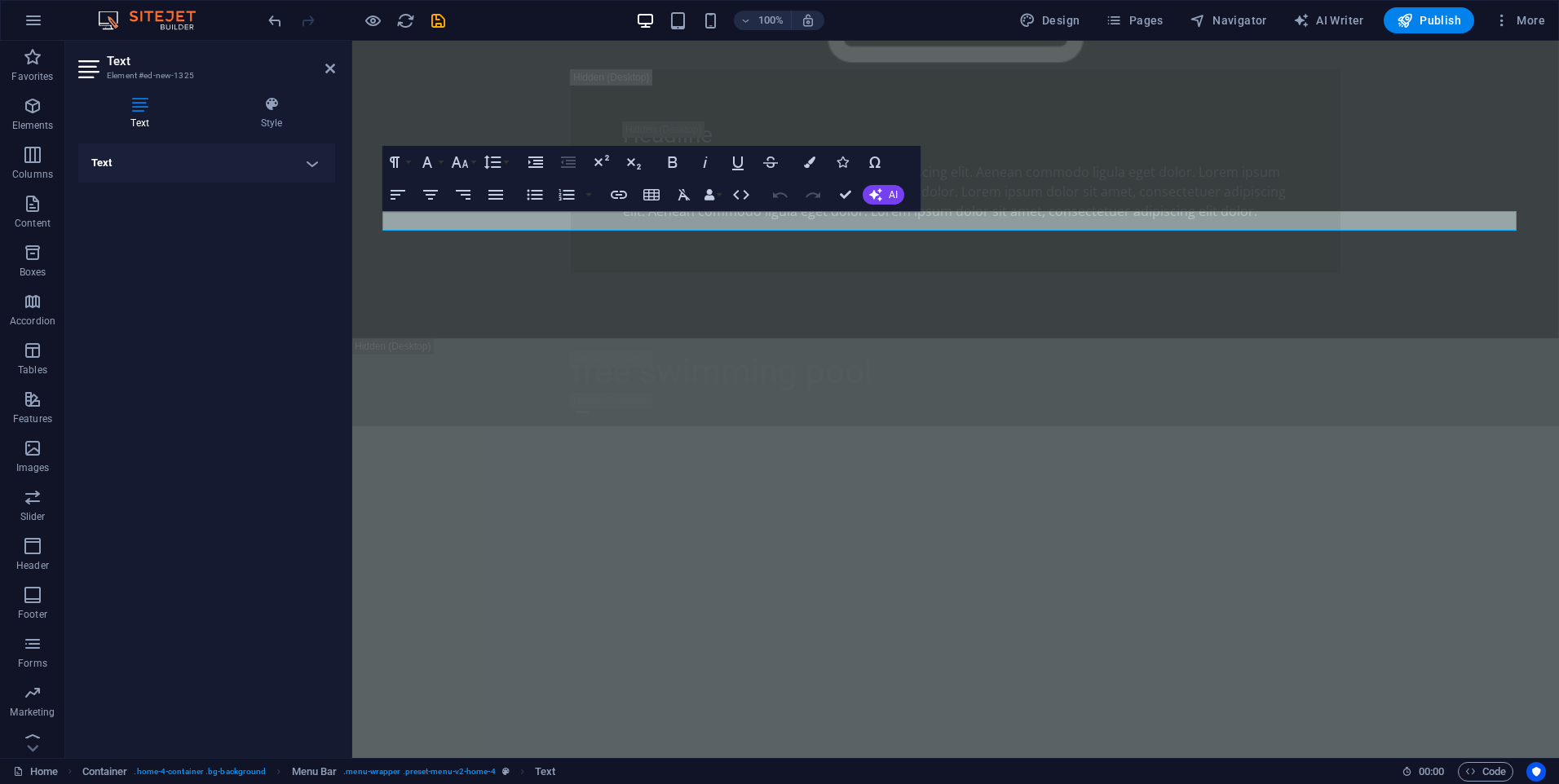
click at [310, 164] on h4 "Text" at bounding box center [206, 163] width 257 height 40
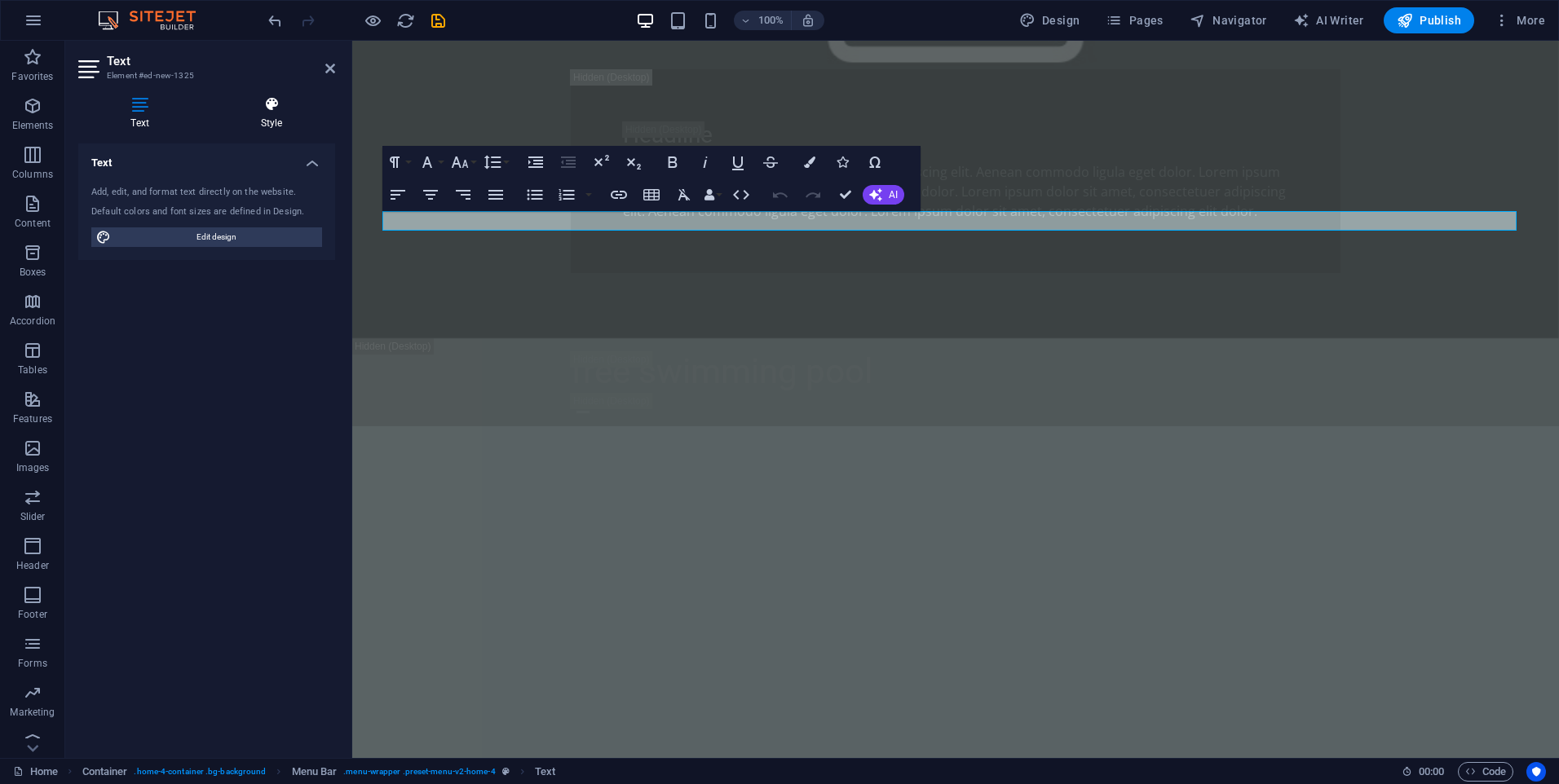
click at [266, 119] on h4 "Style" at bounding box center [271, 113] width 127 height 34
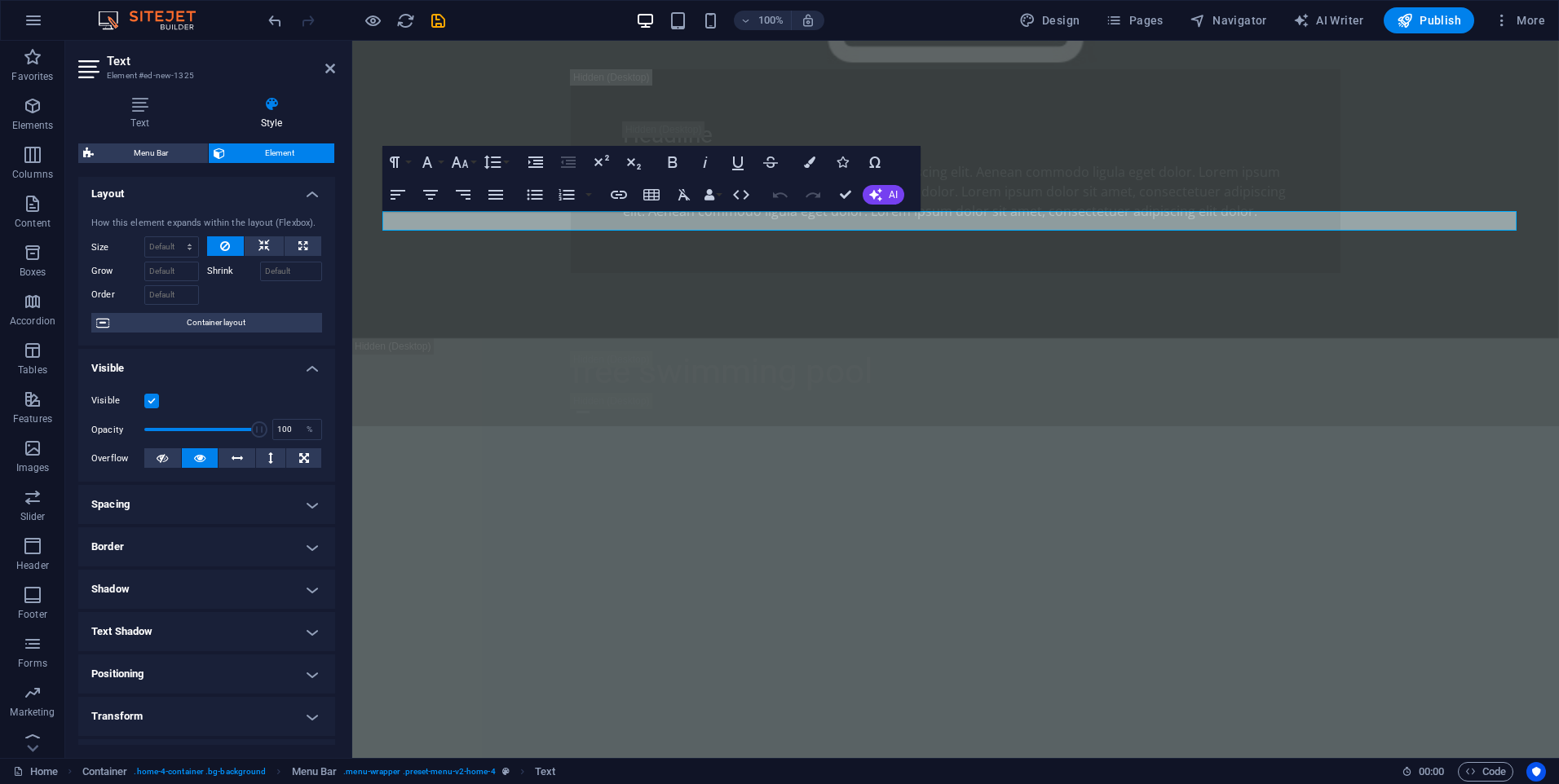
scroll to position [0, 0]
click at [136, 112] on h4 "Text" at bounding box center [143, 113] width 130 height 34
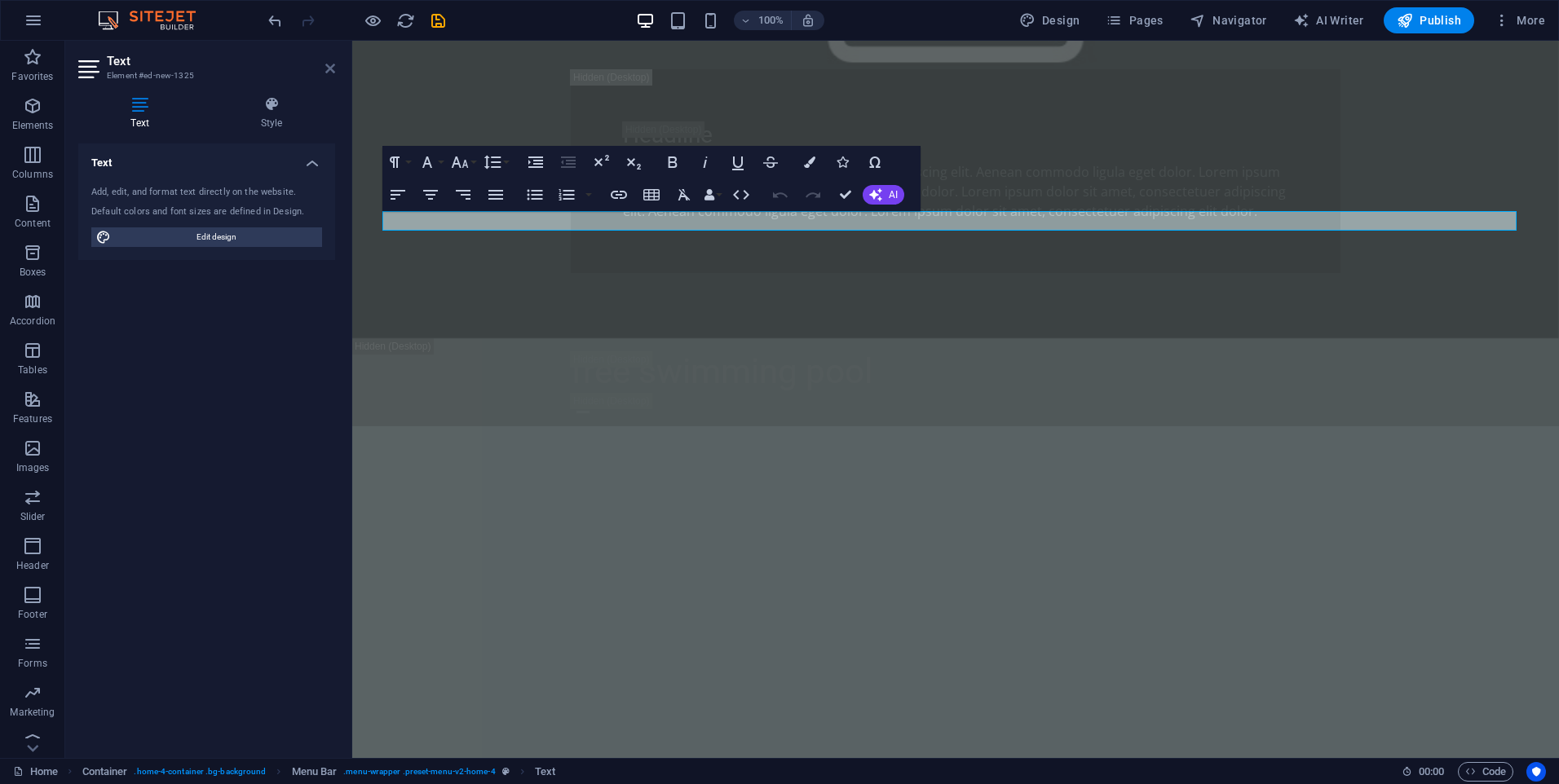
drag, startPoint x: 330, startPoint y: 67, endPoint x: 263, endPoint y: 41, distance: 71.9
click at [330, 67] on icon at bounding box center [330, 68] width 9 height 13
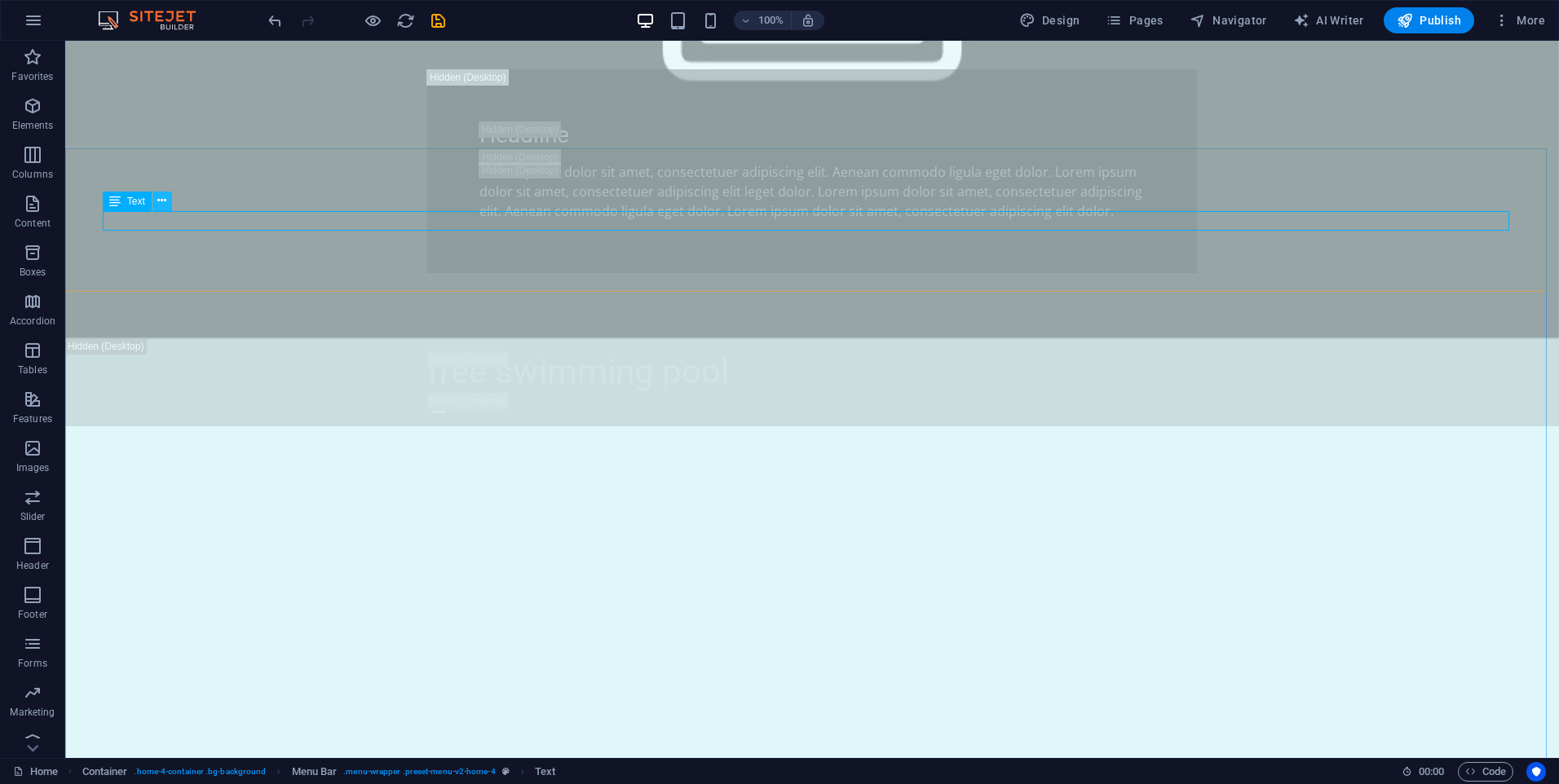
click at [167, 201] on icon at bounding box center [161, 201] width 9 height 17
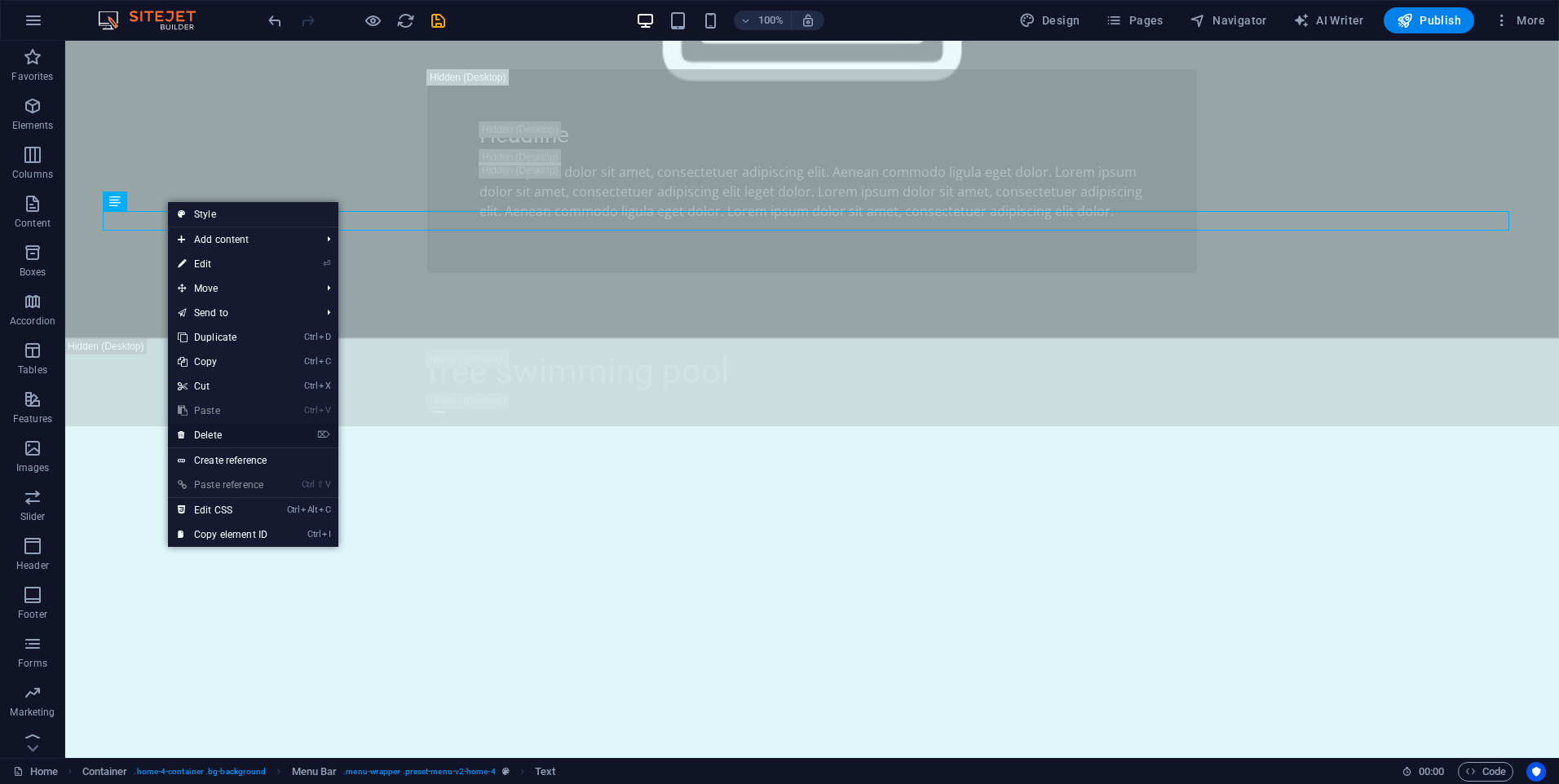
click at [249, 432] on link "⌦ Delete" at bounding box center [222, 435] width 109 height 24
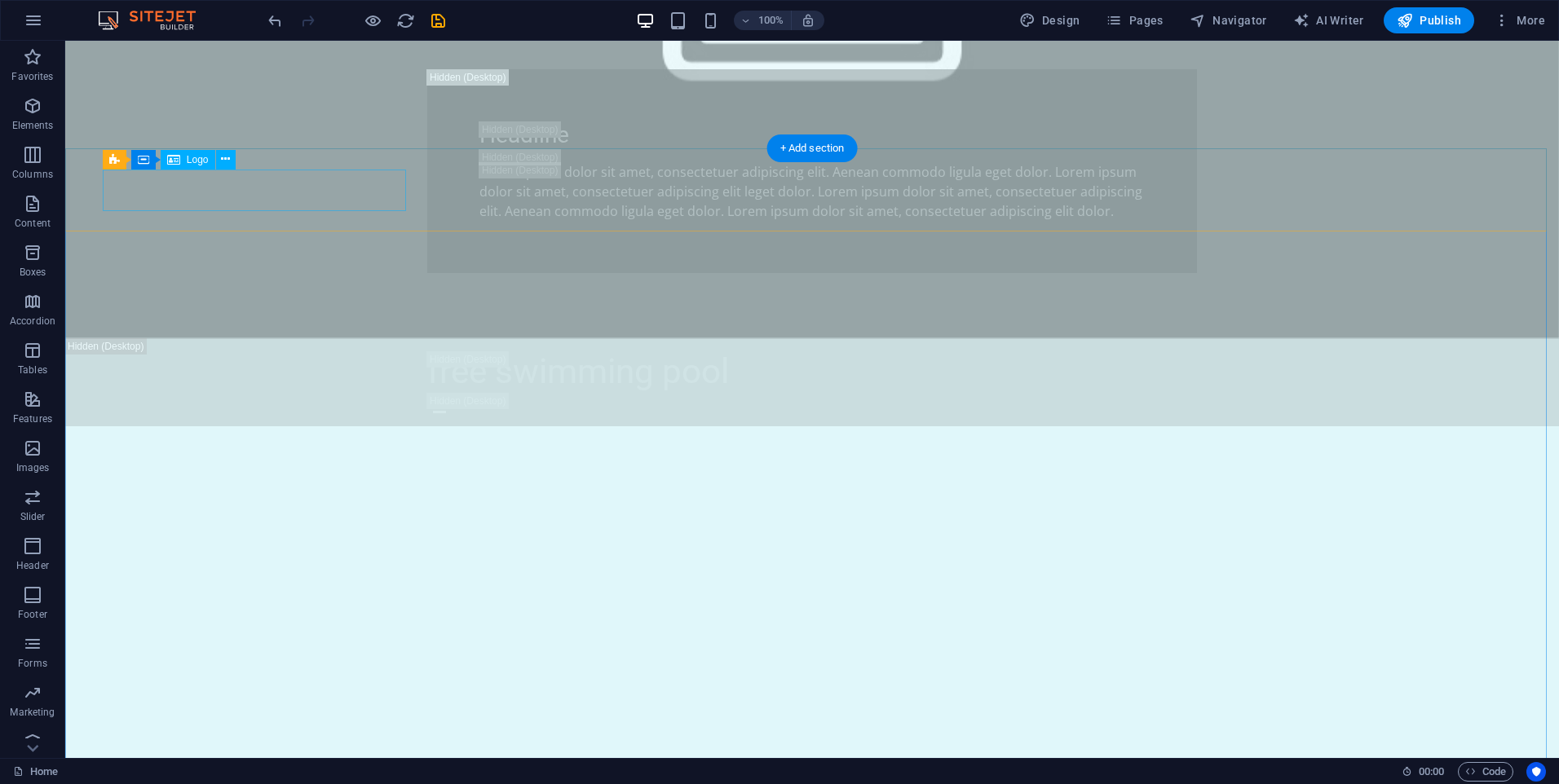
click at [228, 167] on icon at bounding box center [225, 160] width 9 height 17
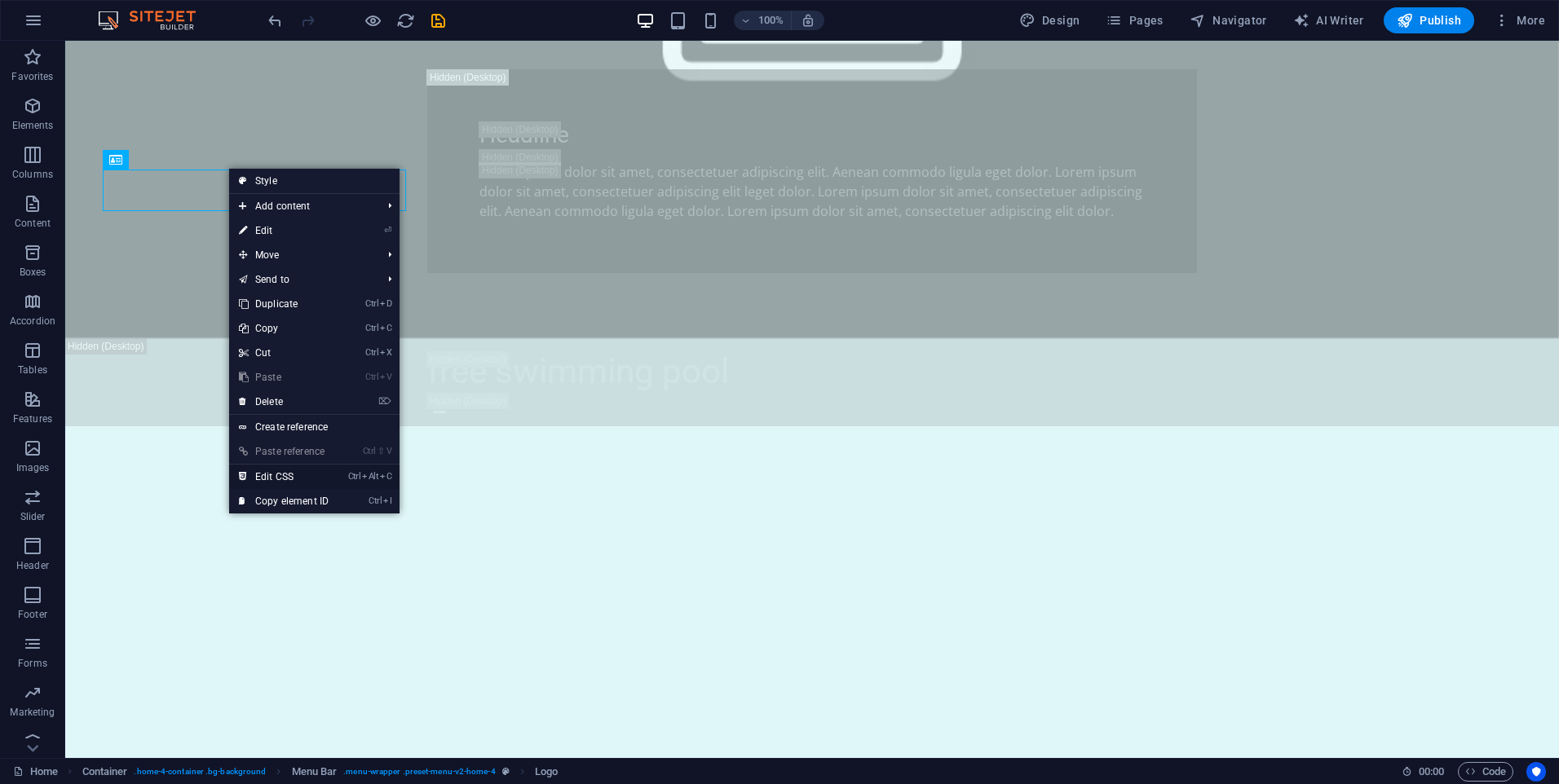
click at [279, 476] on link "Ctrl Alt C Edit CSS" at bounding box center [283, 477] width 109 height 24
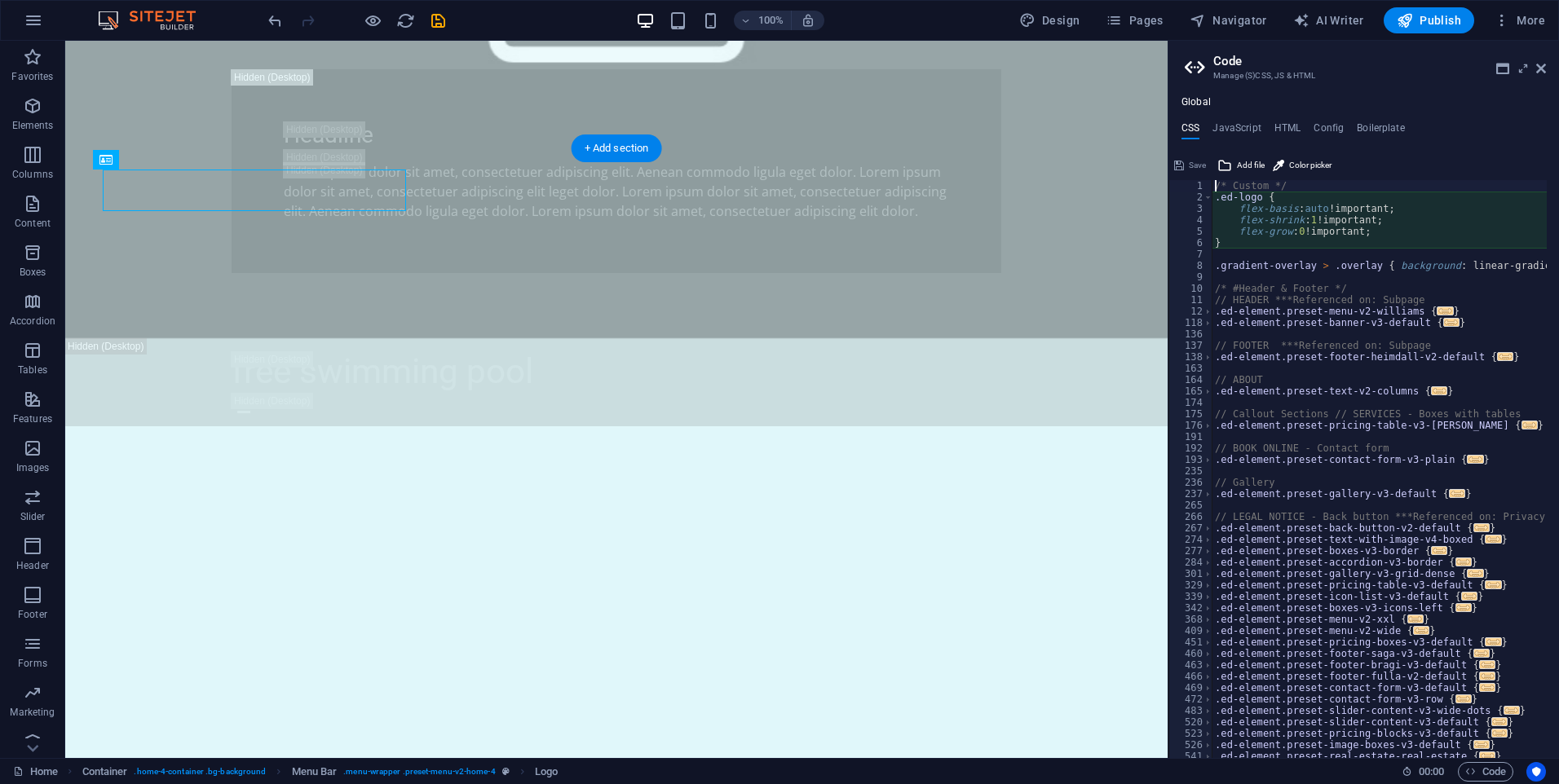
type textarea "flex-basis: auto!important;"
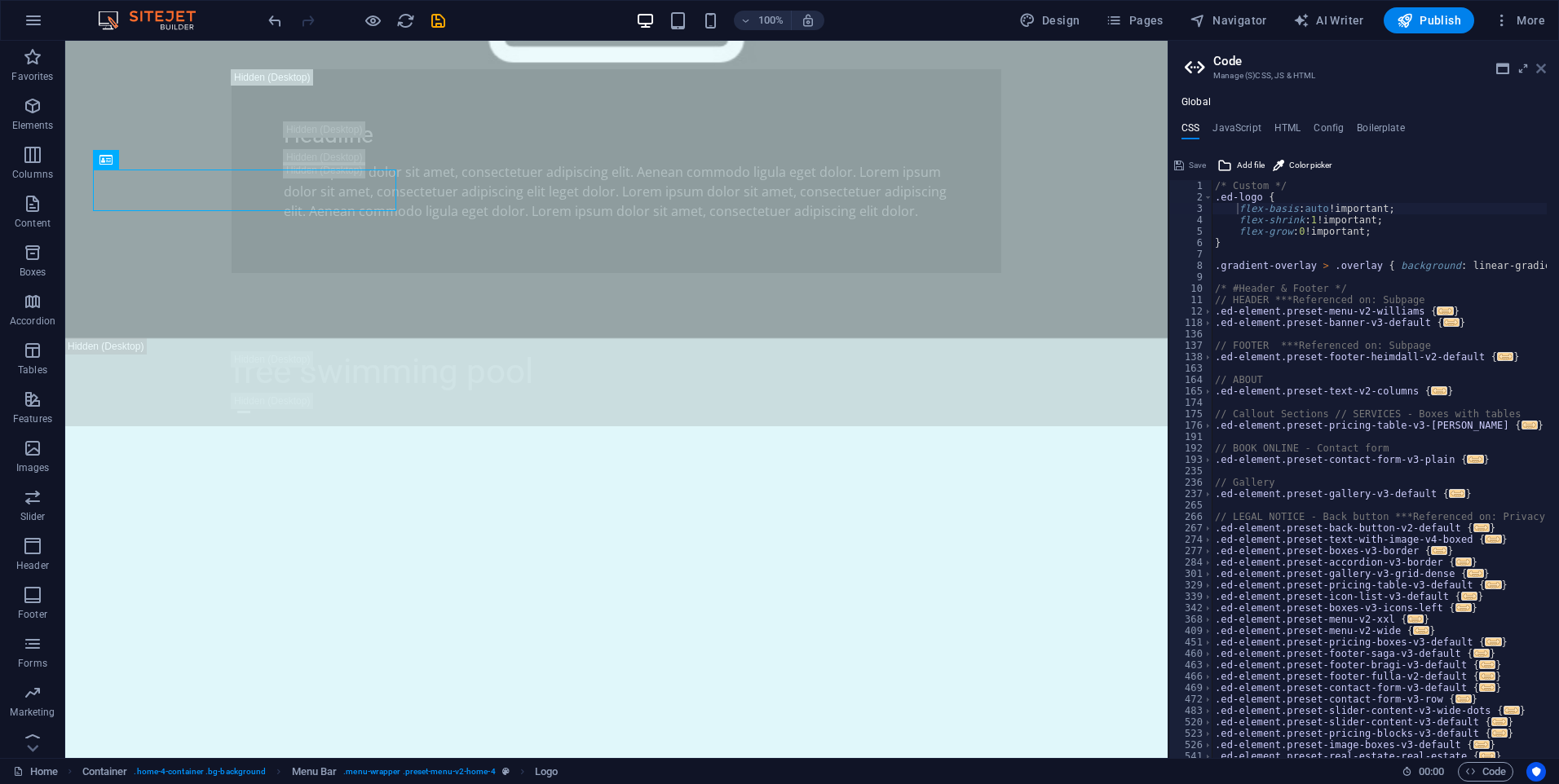
click at [1543, 72] on icon at bounding box center [1540, 68] width 9 height 13
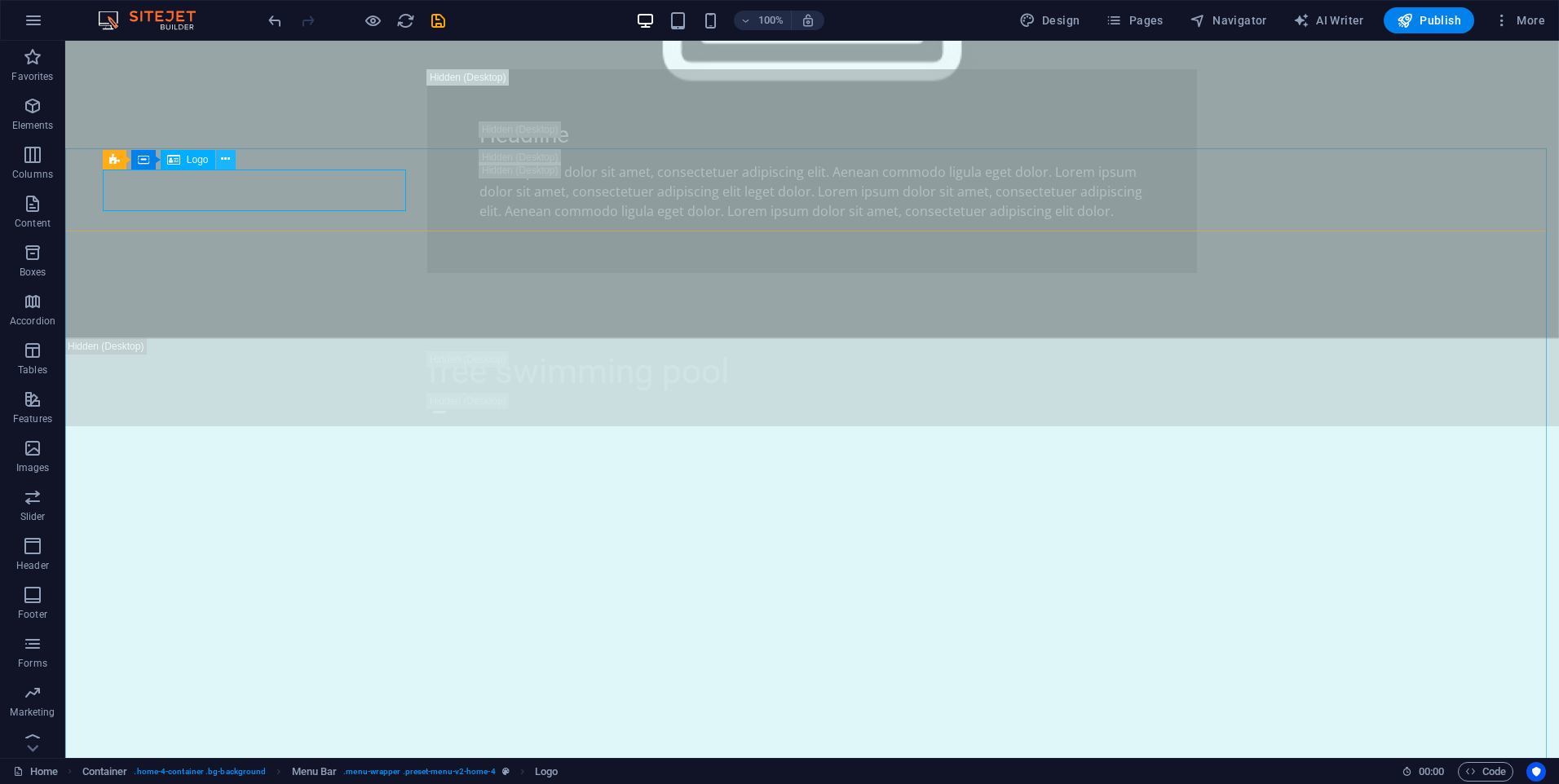
click at [221, 161] on icon at bounding box center [225, 160] width 9 height 17
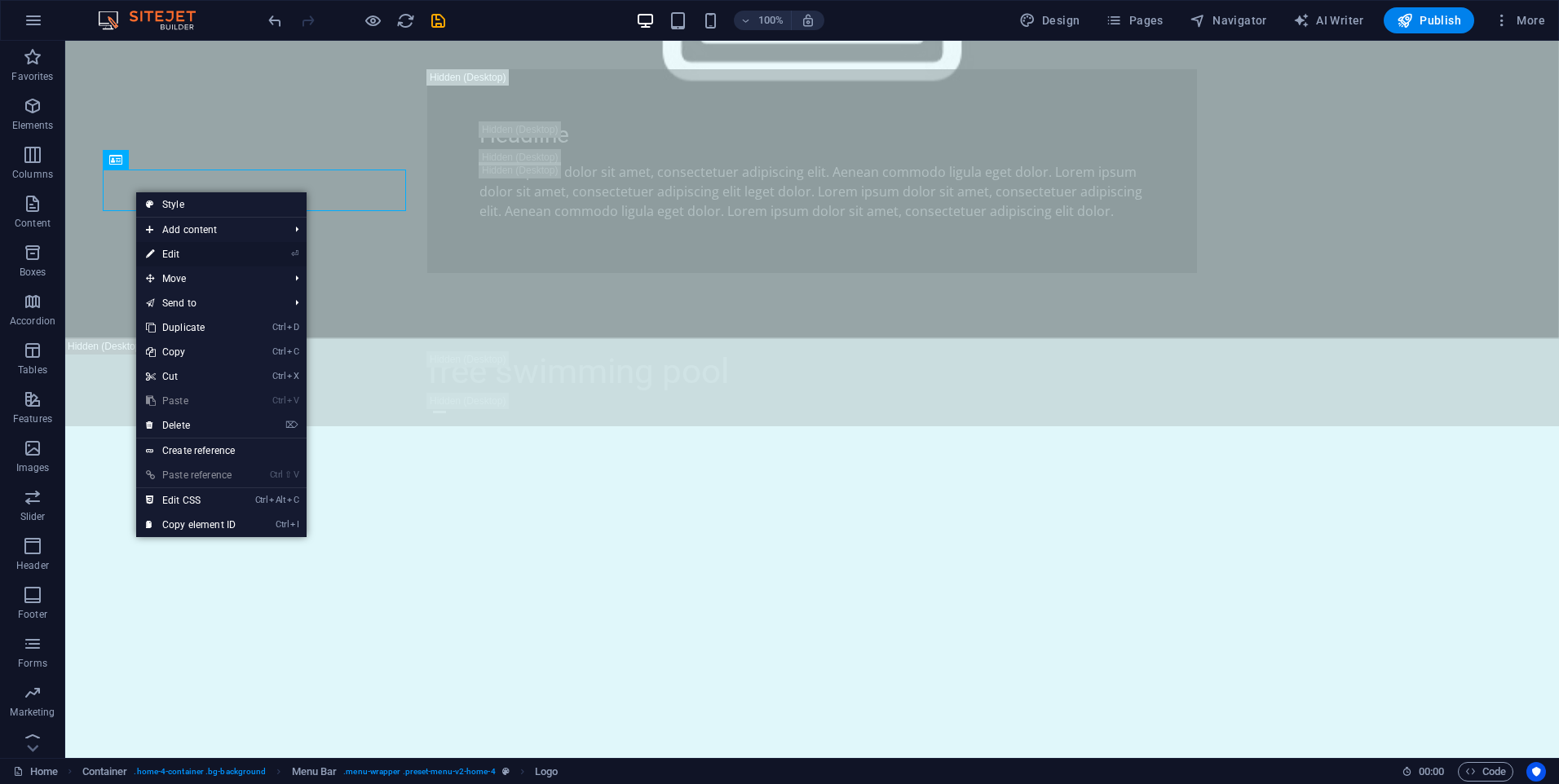
click at [186, 253] on link "⏎ Edit" at bounding box center [191, 254] width 109 height 24
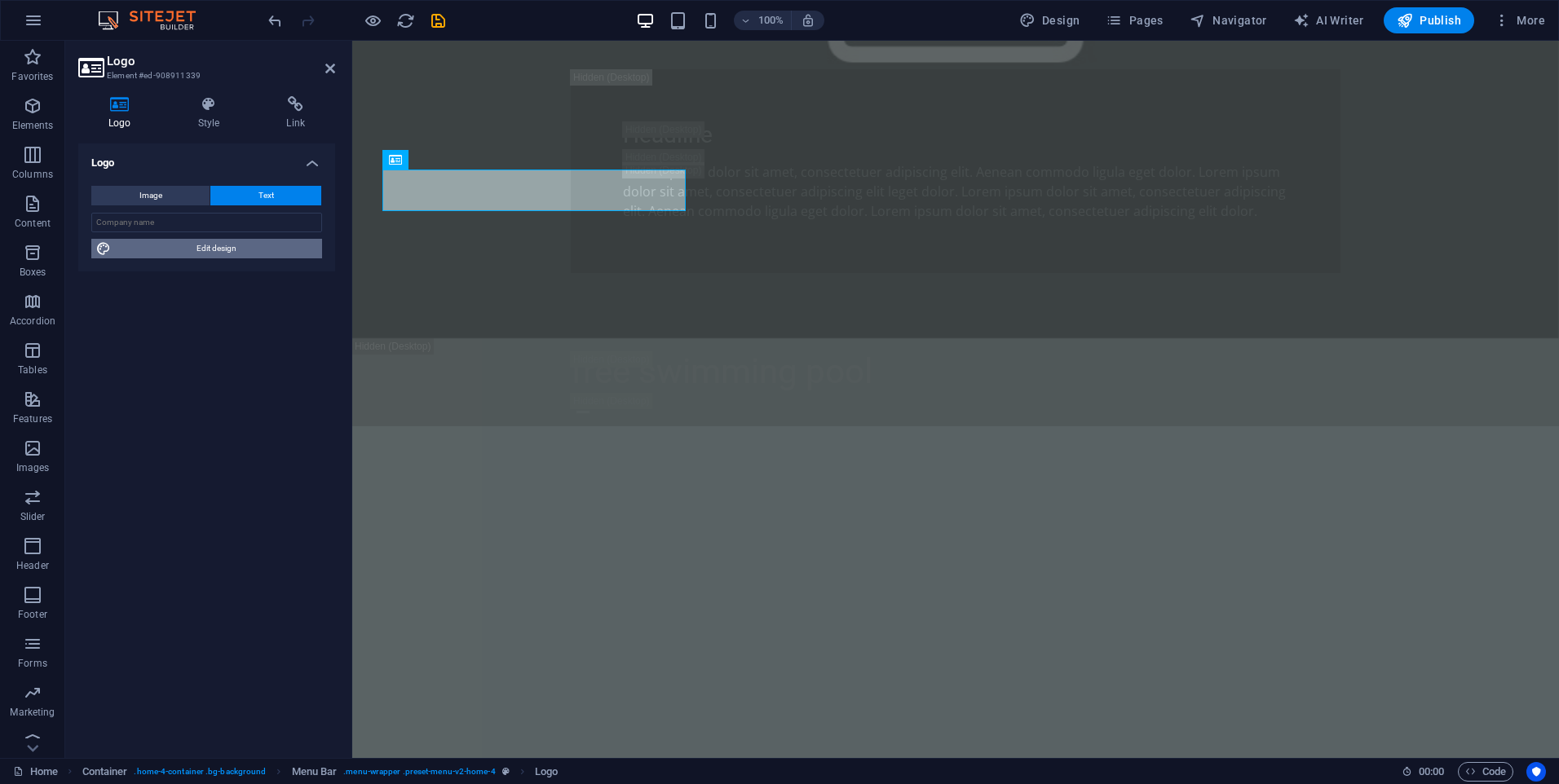
click at [173, 255] on span "Edit design" at bounding box center [216, 248] width 201 height 20
select select "rem"
select select "200"
select select "px"
select select "rem"
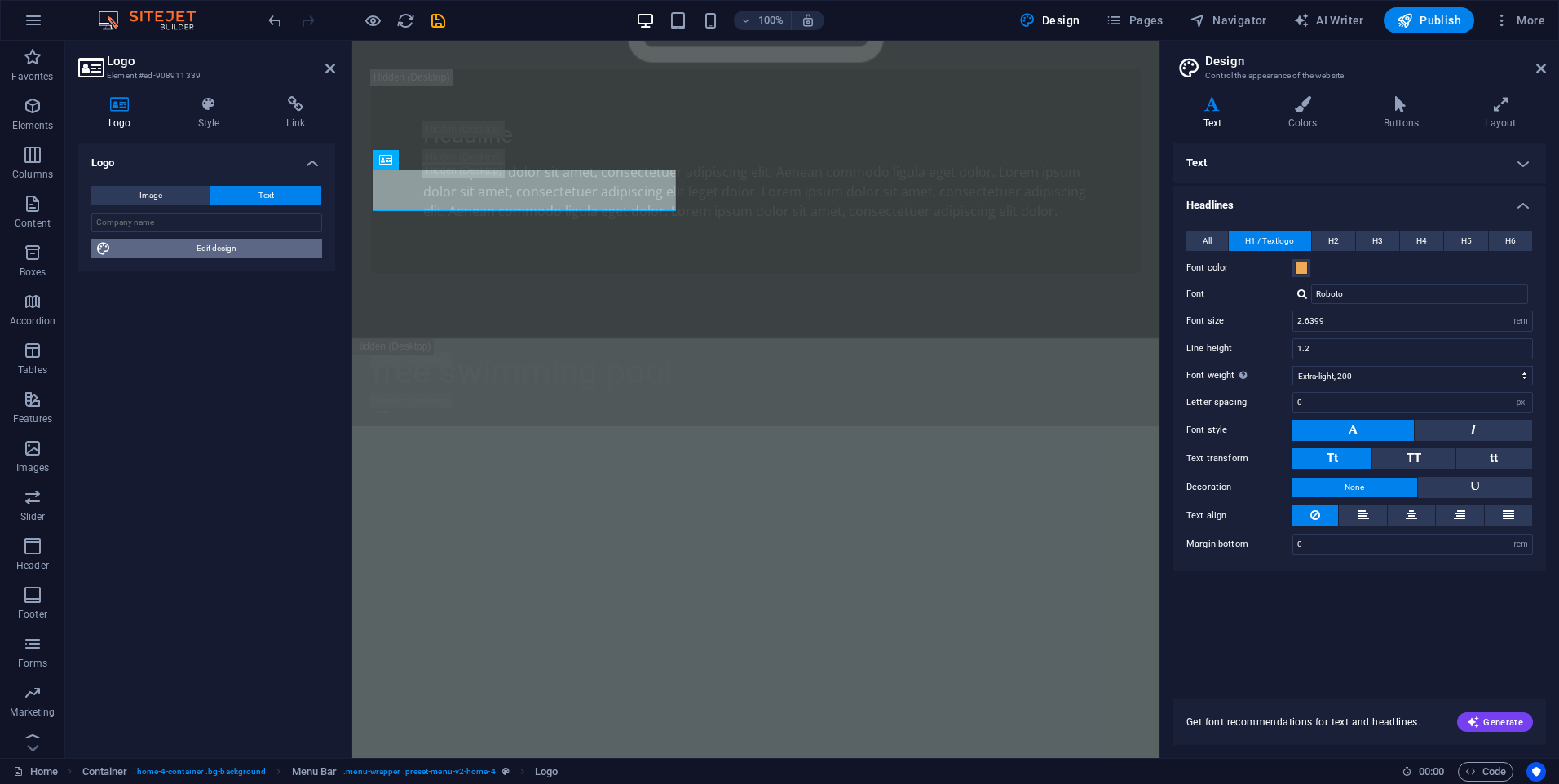
click at [174, 255] on span "Edit design" at bounding box center [216, 248] width 201 height 20
click at [1220, 238] on button "All" at bounding box center [1207, 241] width 41 height 20
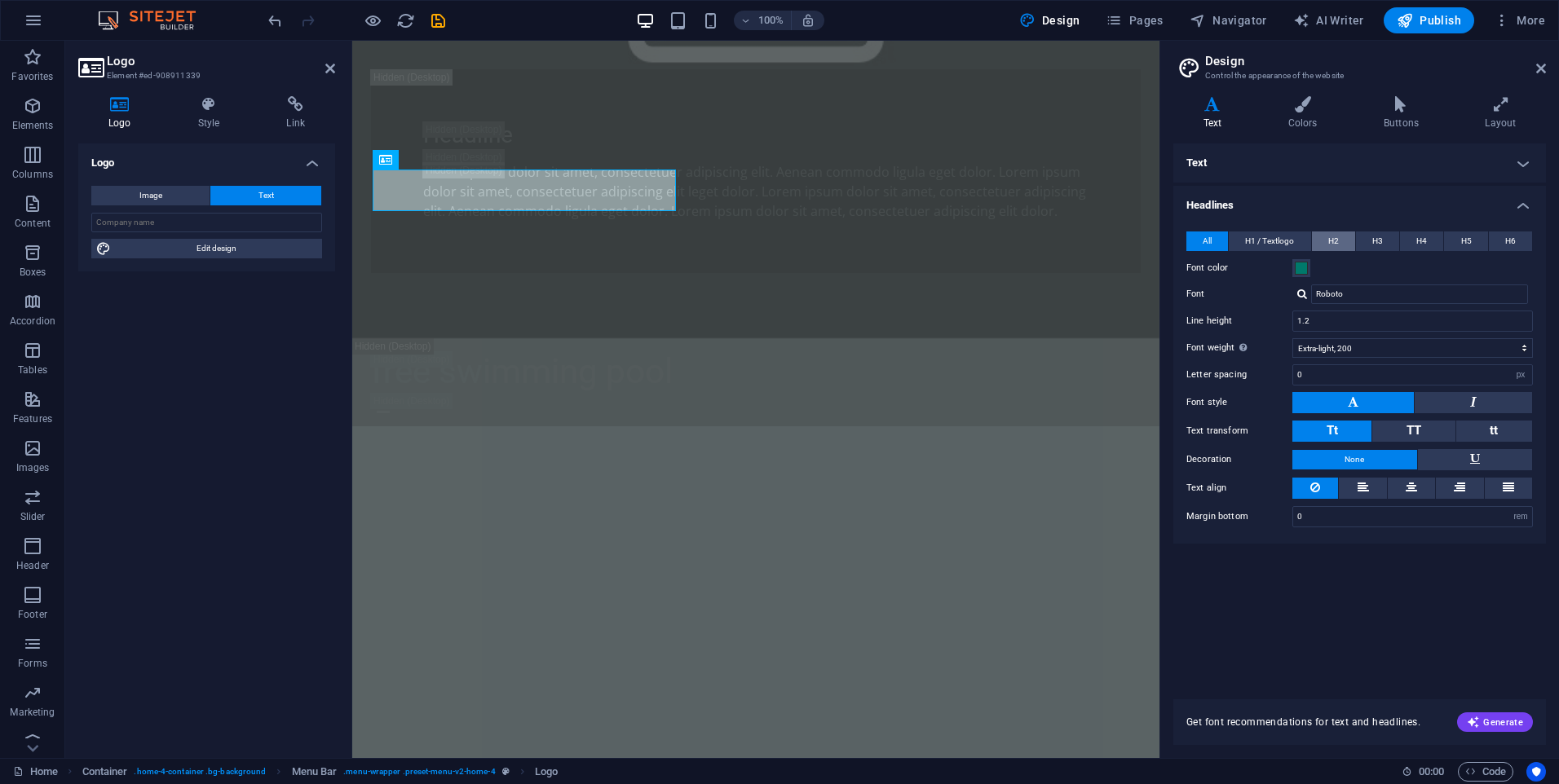
click at [1332, 240] on span "H2" at bounding box center [1333, 241] width 10 height 20
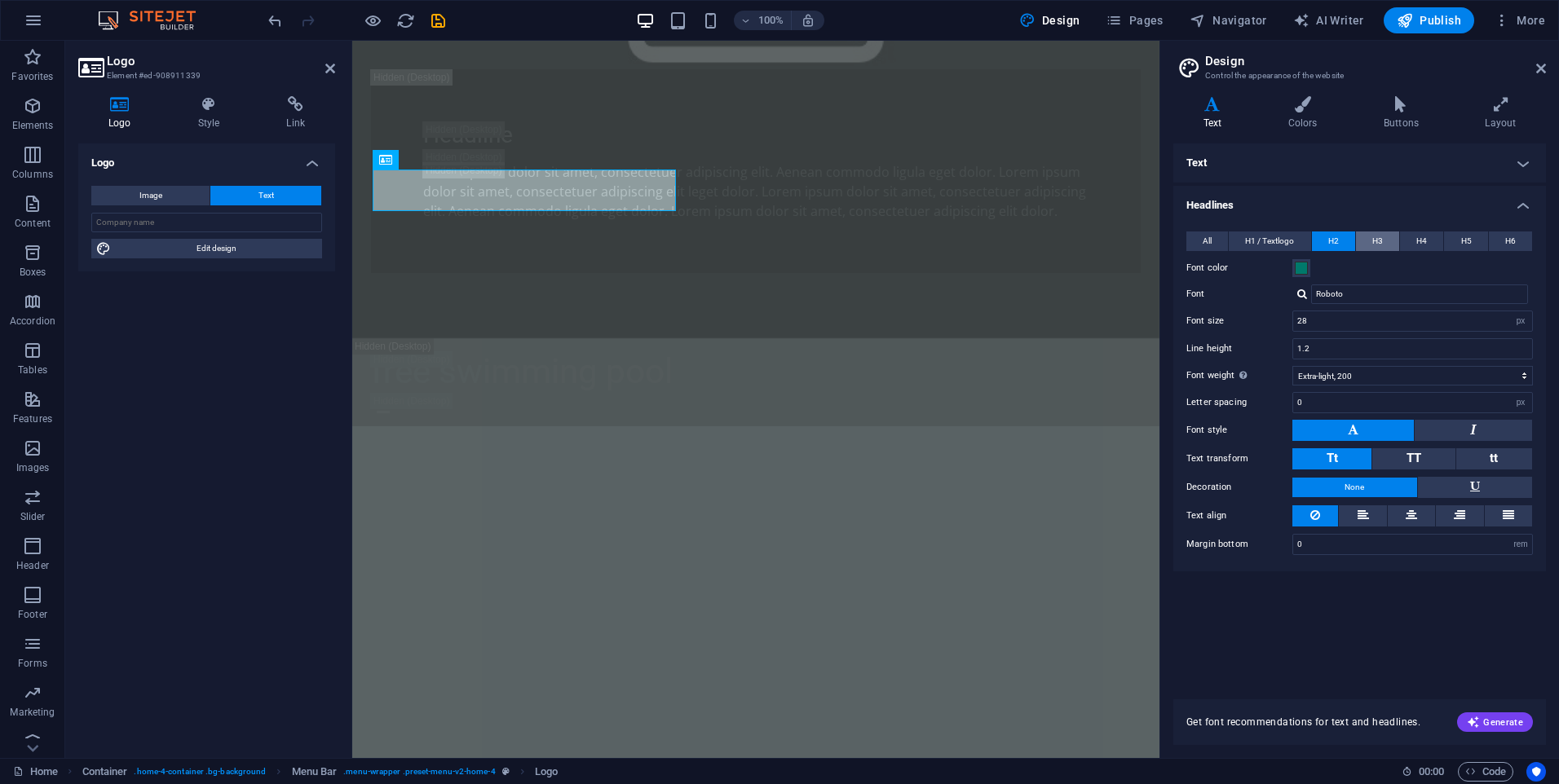
click at [1380, 240] on span "H3" at bounding box center [1378, 241] width 10 height 20
click at [1425, 242] on span "H4" at bounding box center [1422, 241] width 10 height 20
click at [1468, 245] on span "H5" at bounding box center [1466, 241] width 10 height 20
click at [1516, 246] on button "H6" at bounding box center [1510, 241] width 43 height 20
click at [1210, 241] on span "All" at bounding box center [1207, 241] width 9 height 20
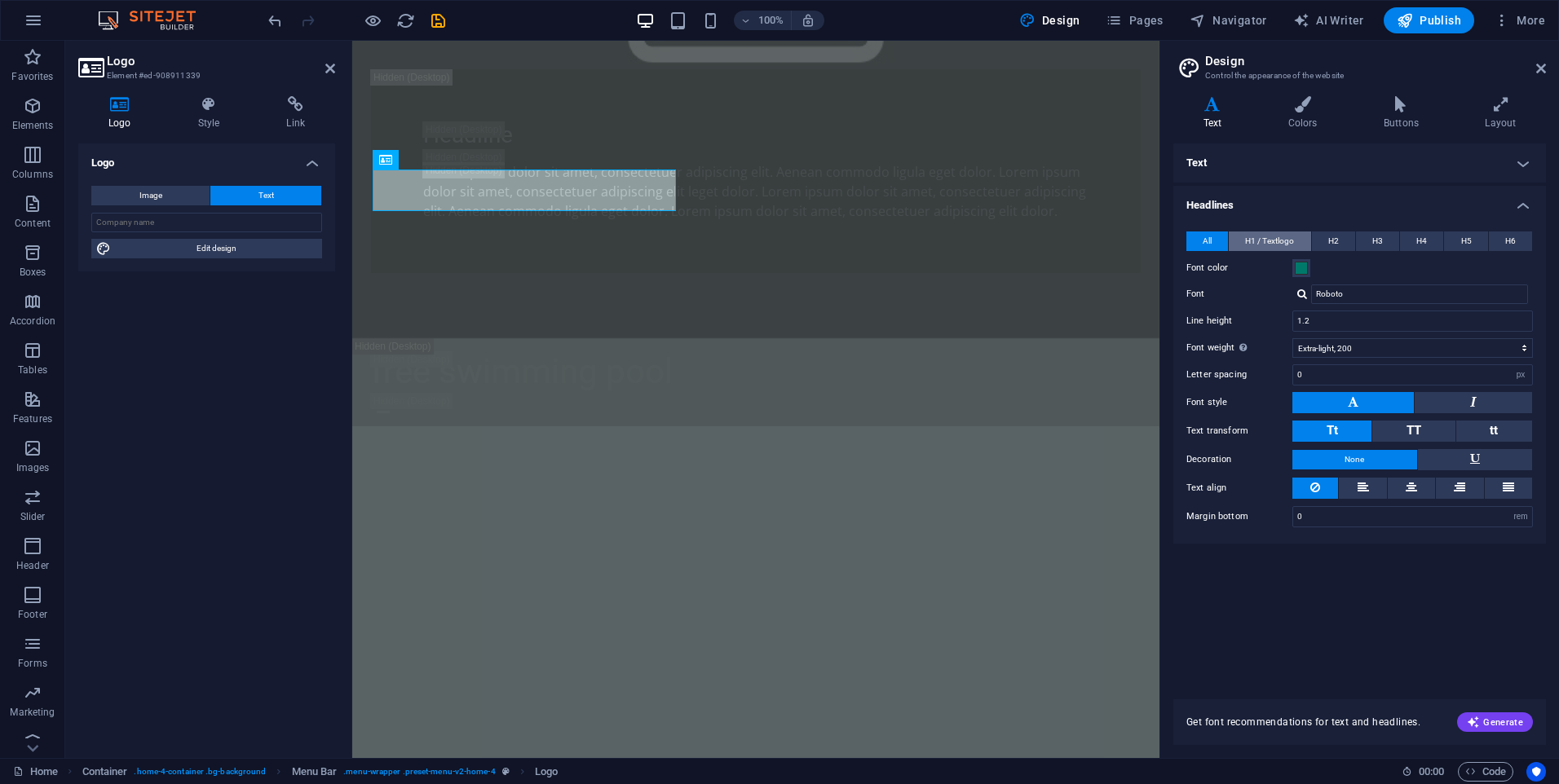
click at [1246, 239] on span "H1 / Textlogo" at bounding box center [1270, 241] width 49 height 20
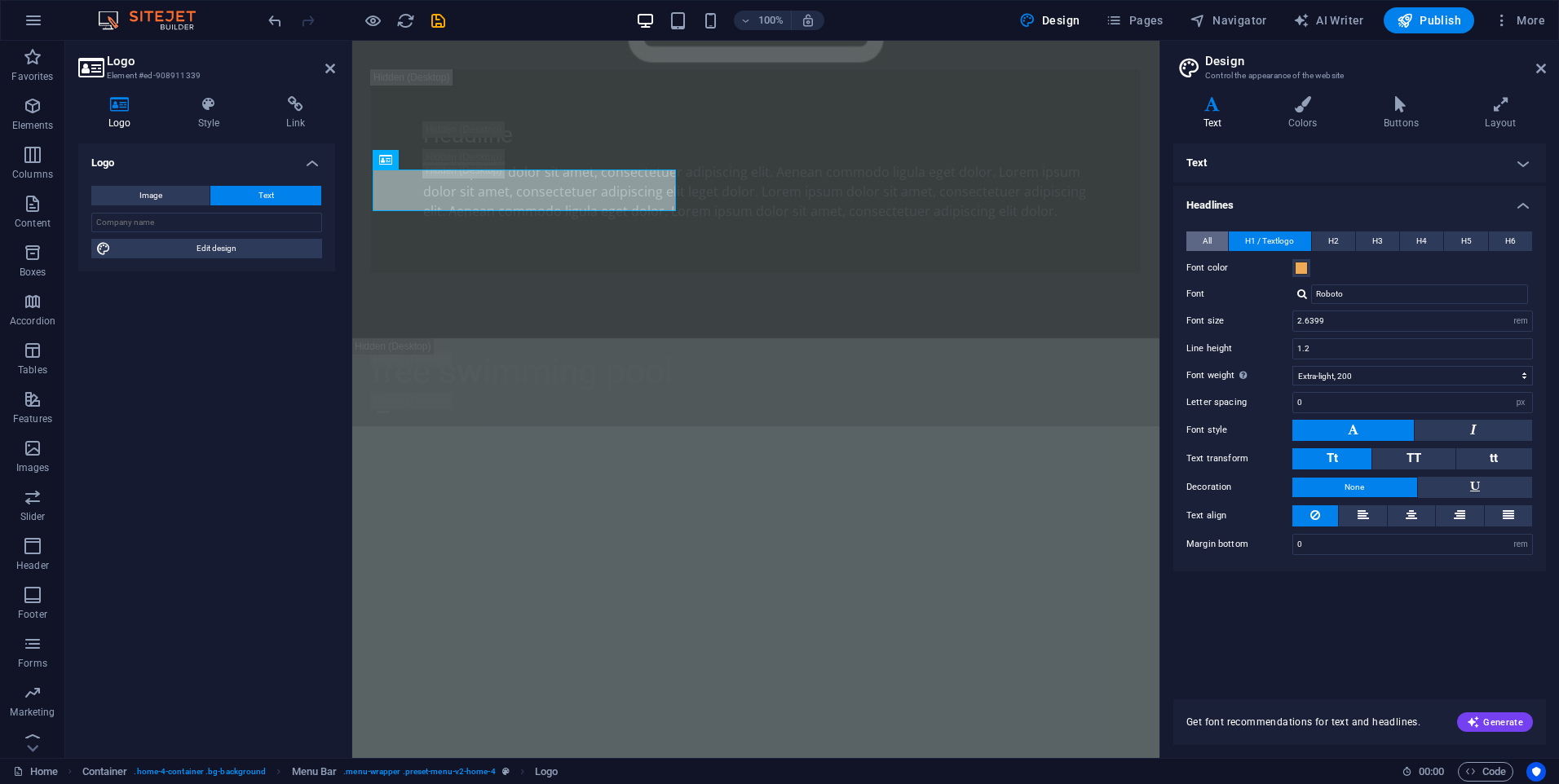
click at [1206, 241] on span "All" at bounding box center [1207, 241] width 9 height 20
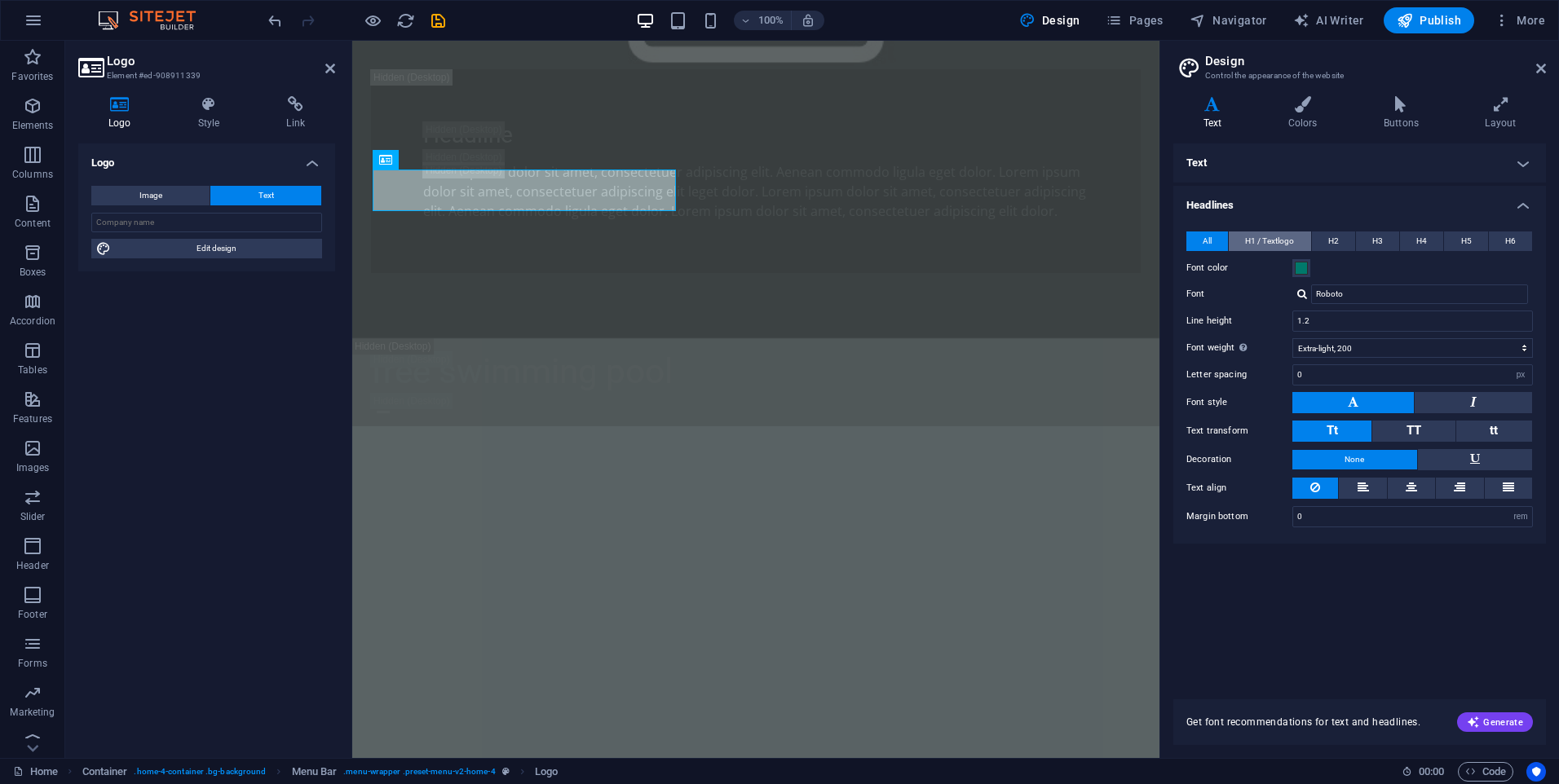
click at [1257, 239] on span "H1 / Textlogo" at bounding box center [1270, 241] width 49 height 20
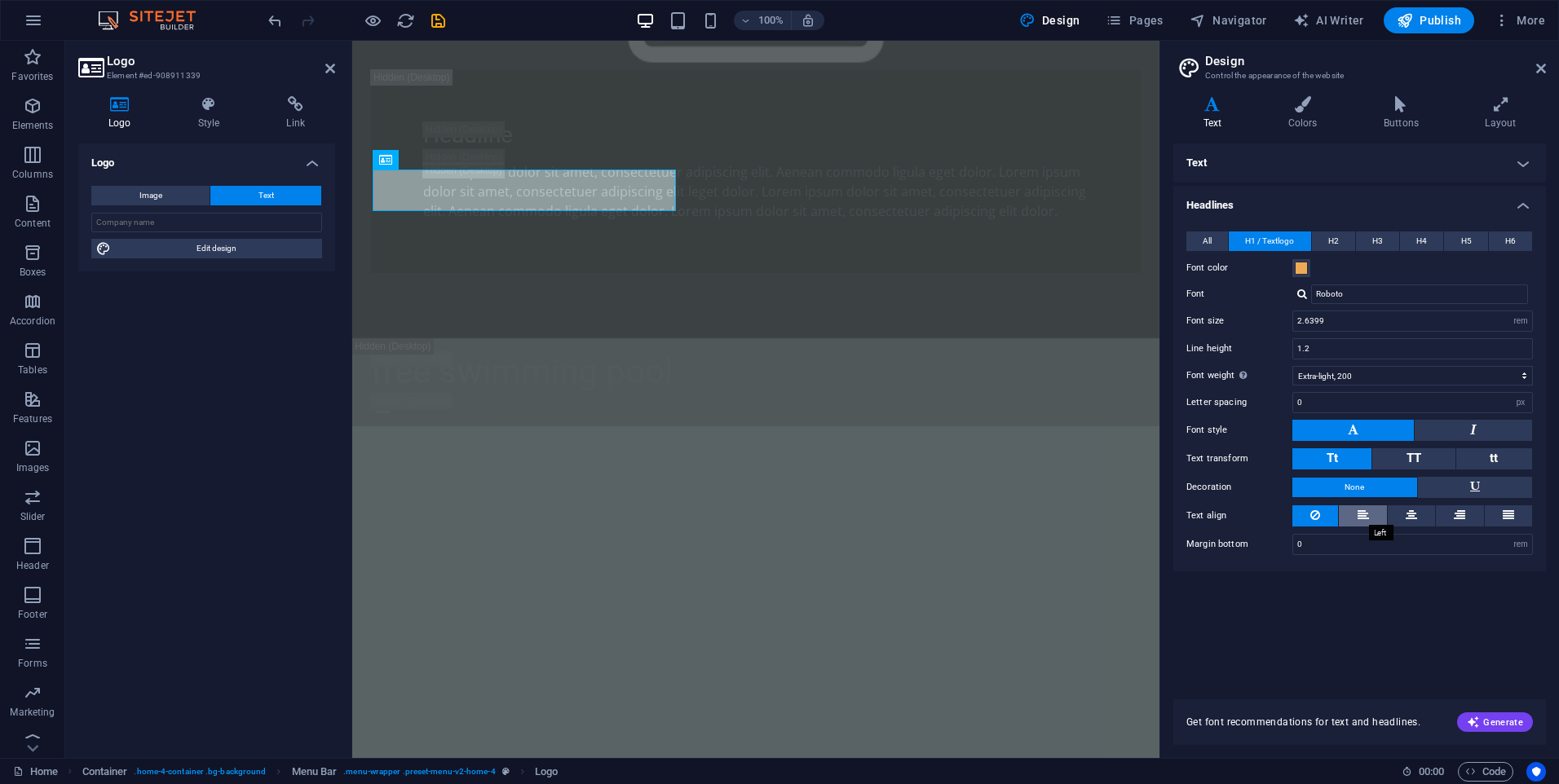
click at [1359, 518] on icon at bounding box center [1363, 515] width 11 height 20
click at [1303, 520] on button at bounding box center [1315, 516] width 46 height 21
click at [1522, 199] on h4 "Headlines" at bounding box center [1360, 200] width 373 height 29
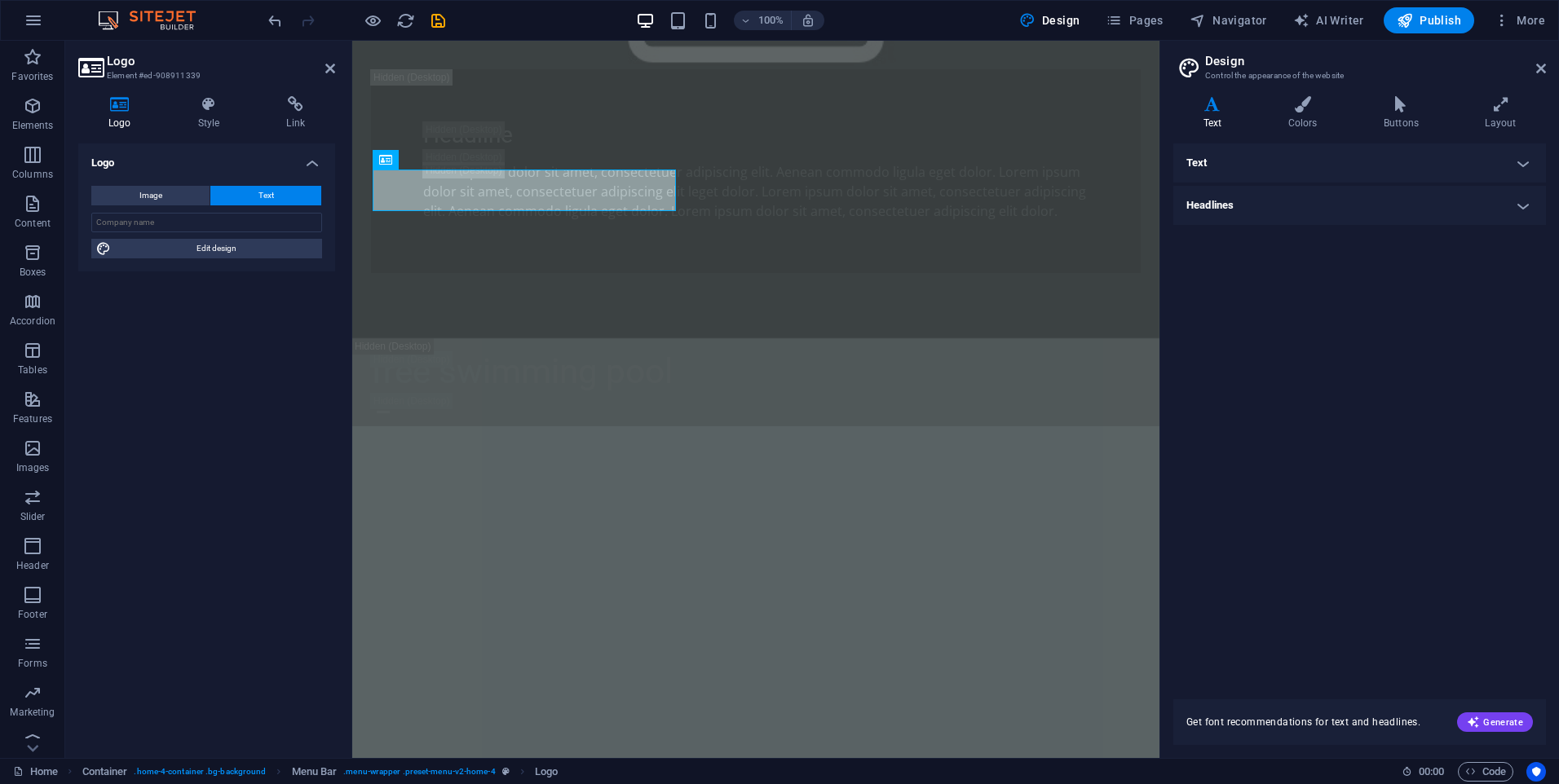
click at [1527, 164] on h4 "Text" at bounding box center [1360, 163] width 373 height 40
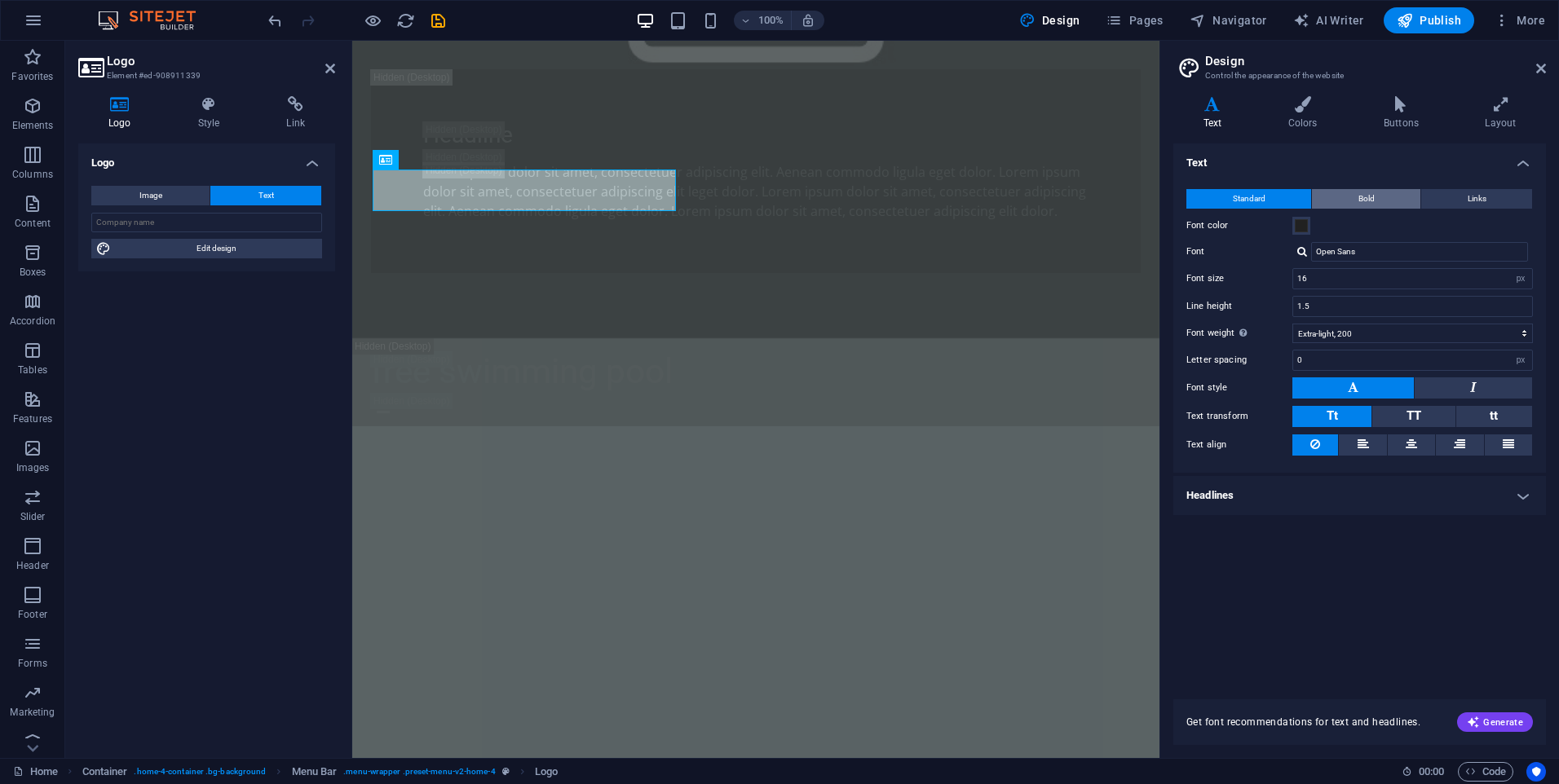
click at [1390, 199] on button "Bold" at bounding box center [1366, 198] width 108 height 20
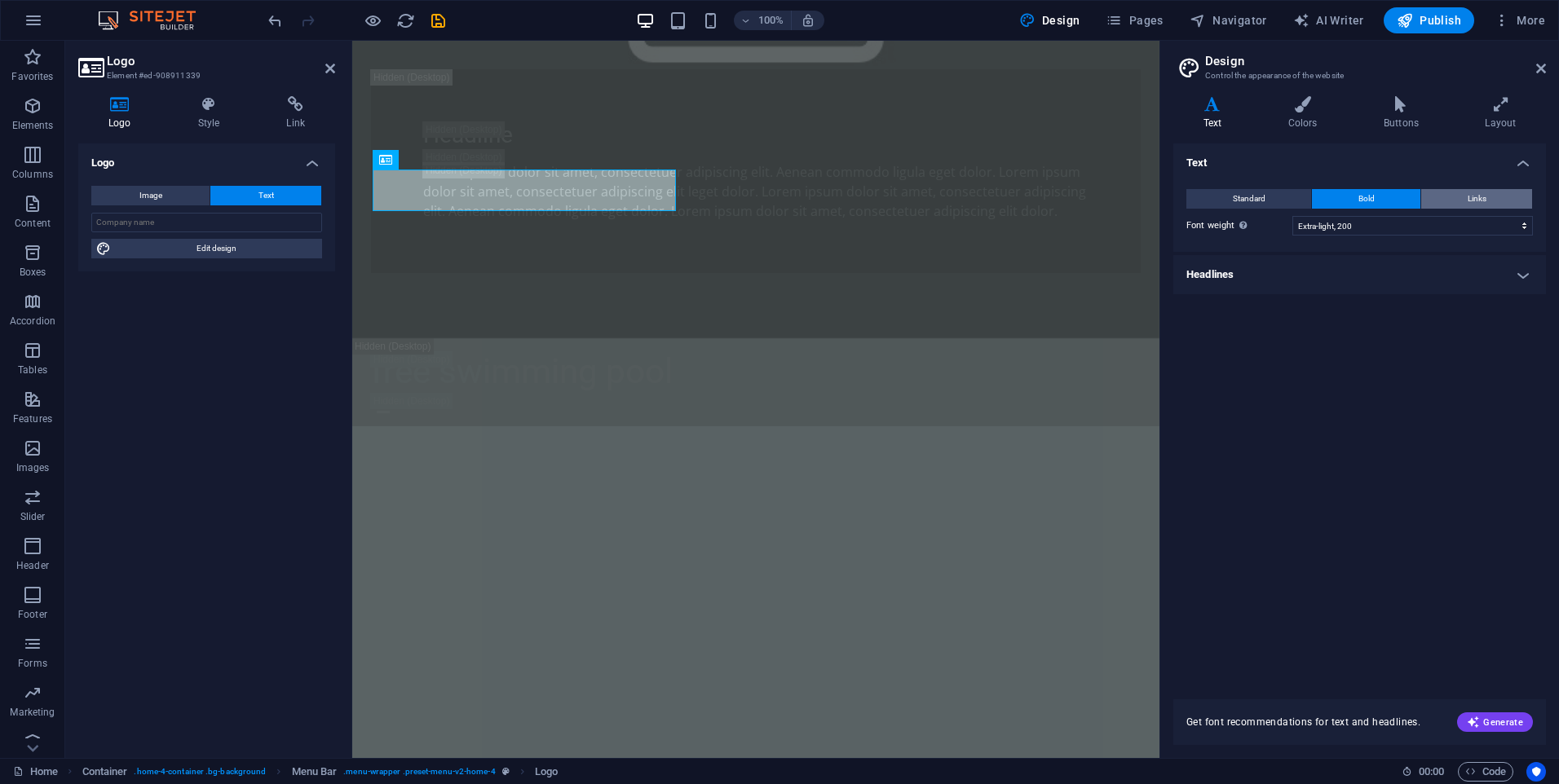
click at [1438, 195] on button "Links" at bounding box center [1477, 198] width 111 height 20
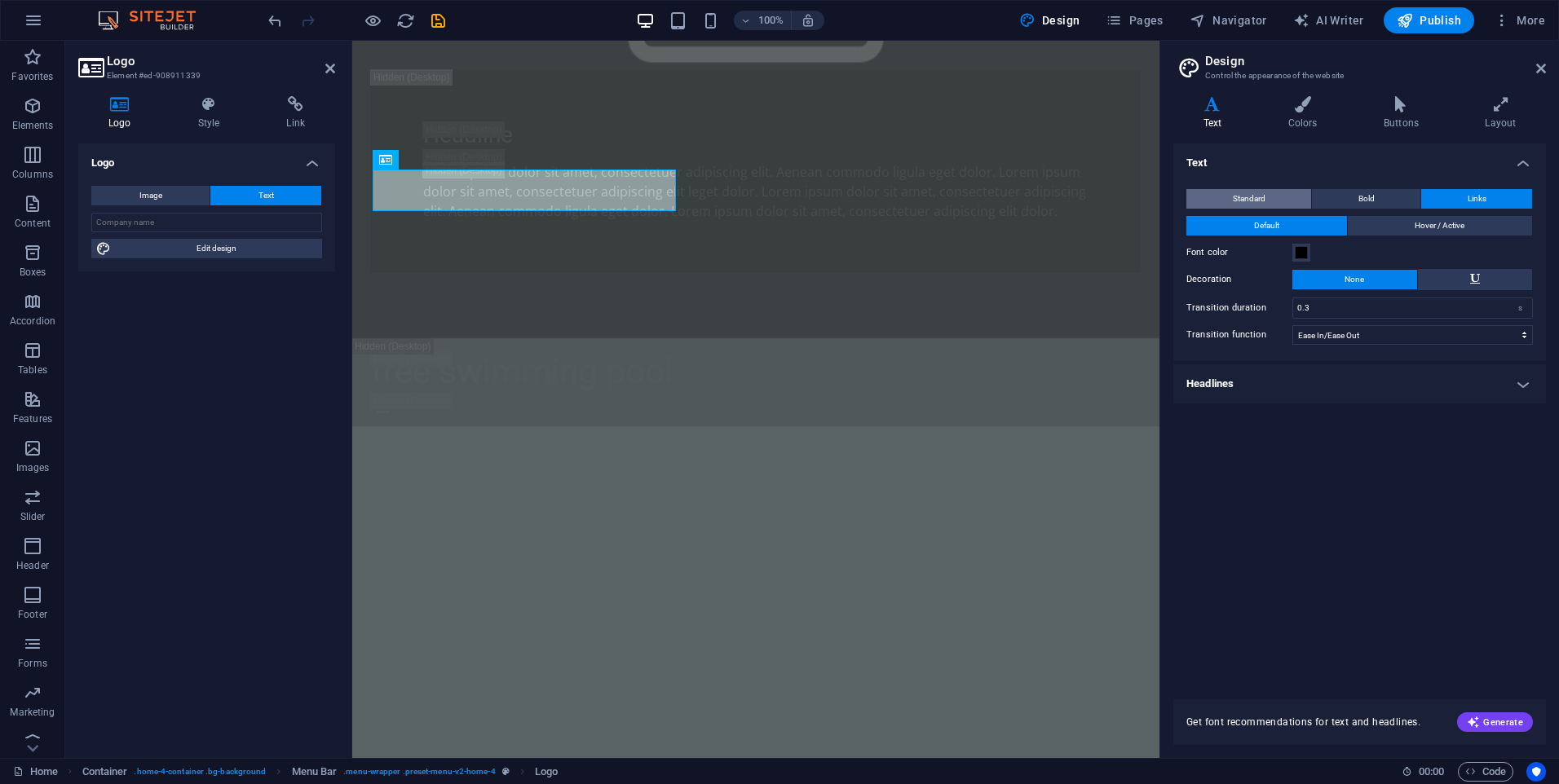
click at [1235, 206] on span "Standard" at bounding box center [1249, 198] width 33 height 20
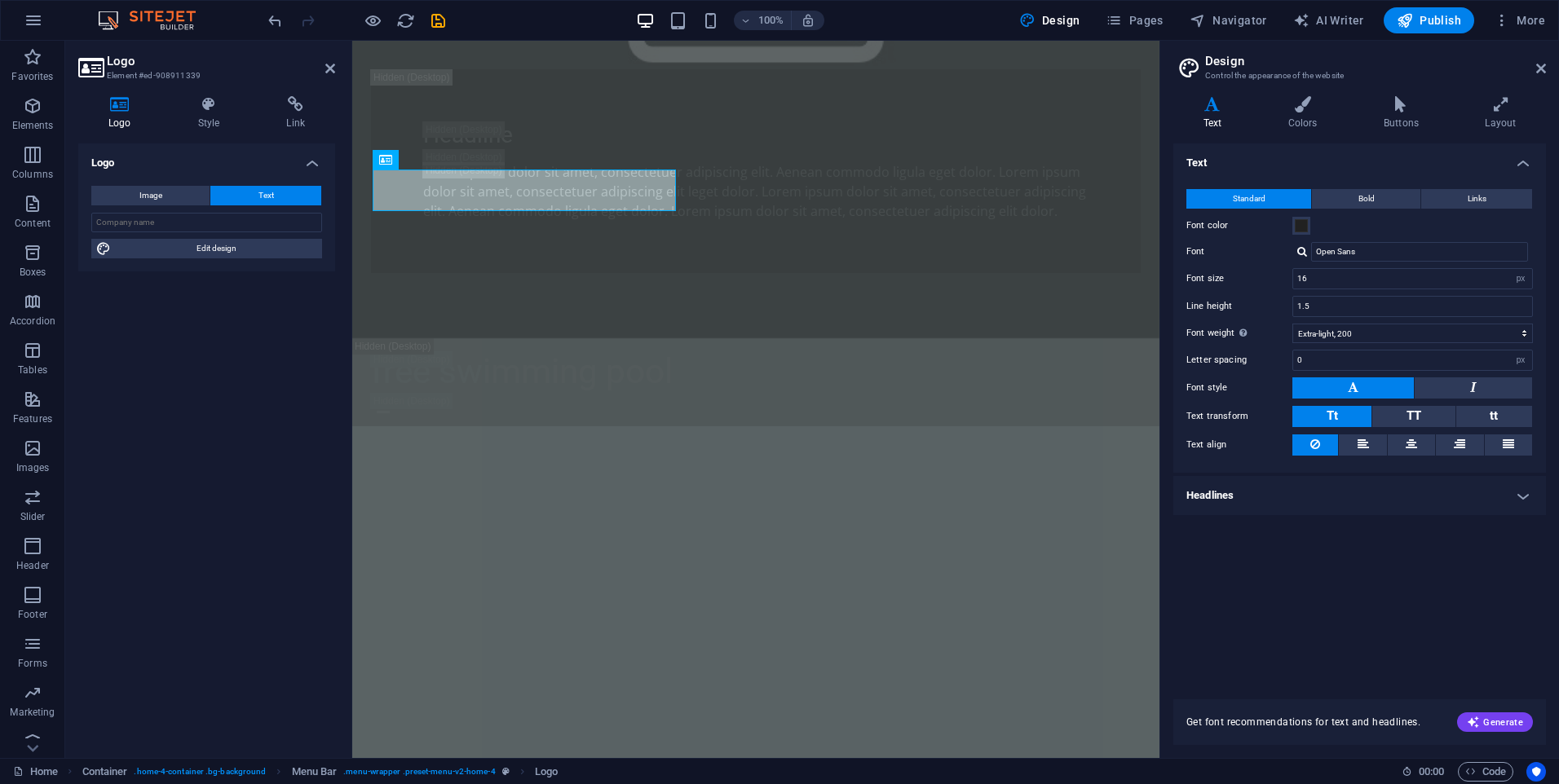
click at [1529, 162] on h4 "Text" at bounding box center [1360, 158] width 373 height 29
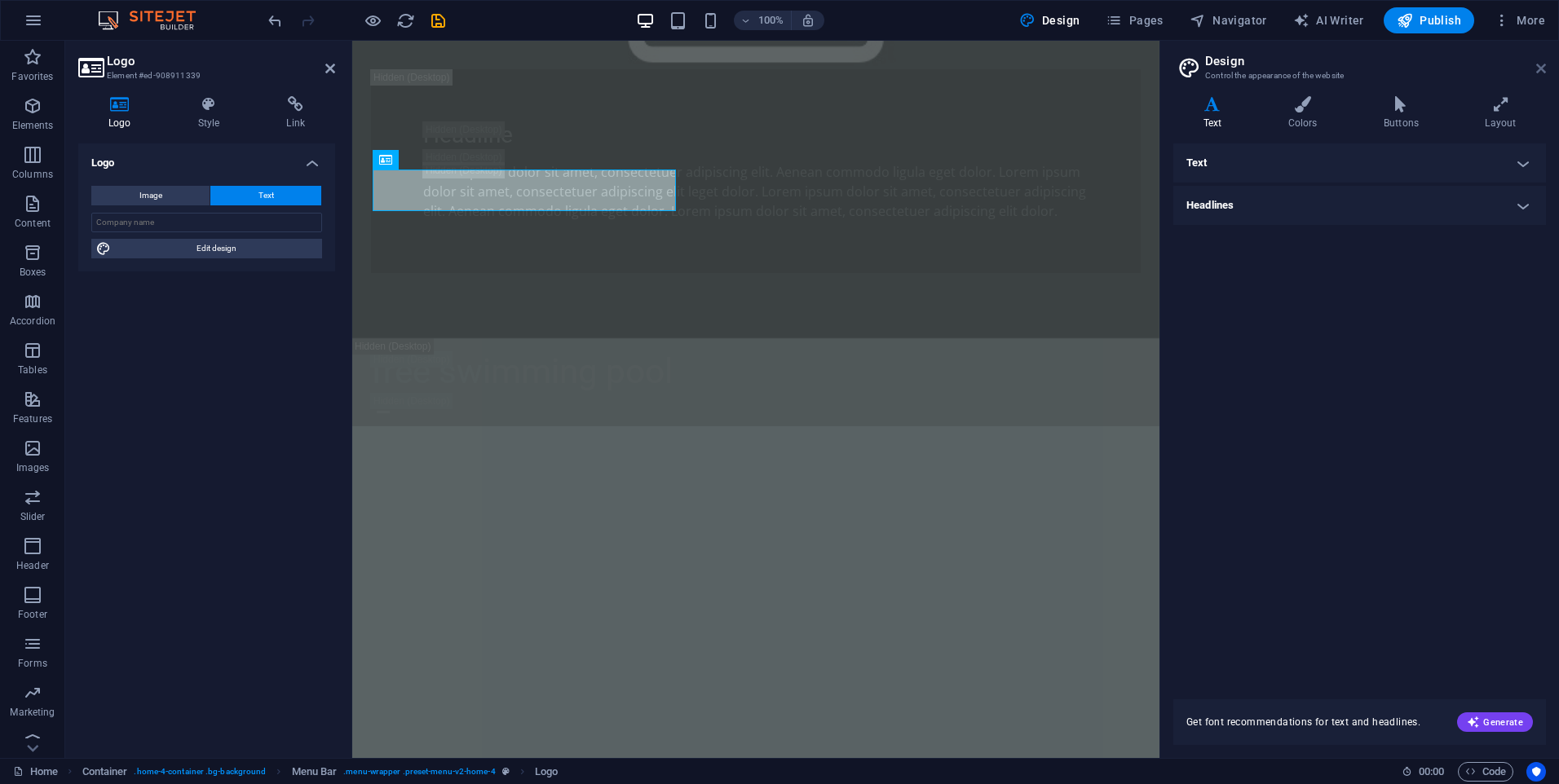
drag, startPoint x: 1544, startPoint y: 64, endPoint x: 559, endPoint y: 158, distance: 989.5
click at [1544, 64] on icon at bounding box center [1540, 68] width 9 height 13
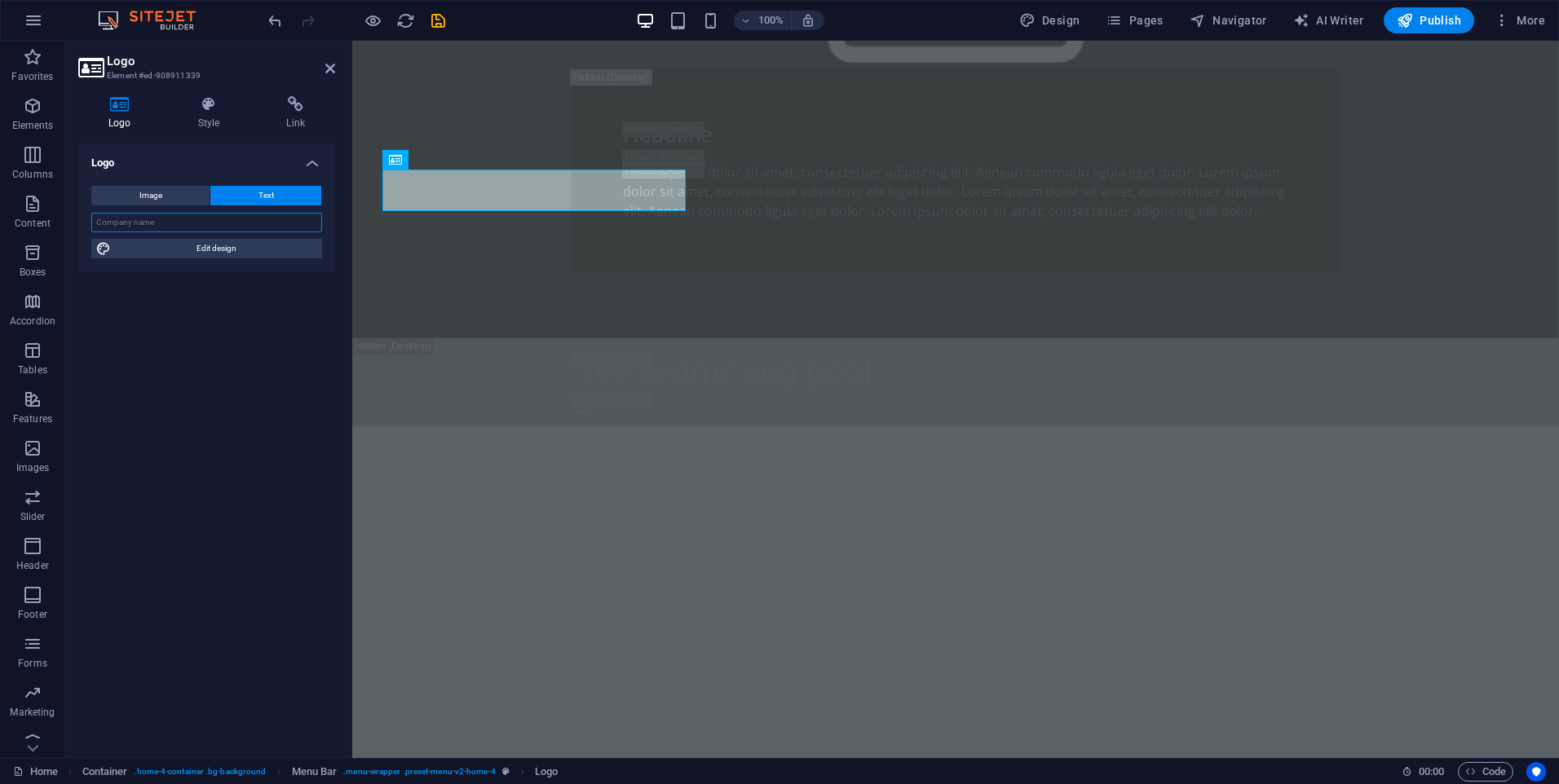
click at [180, 222] on input "text" at bounding box center [206, 222] width 231 height 20
click at [163, 198] on button "Image" at bounding box center [150, 195] width 119 height 20
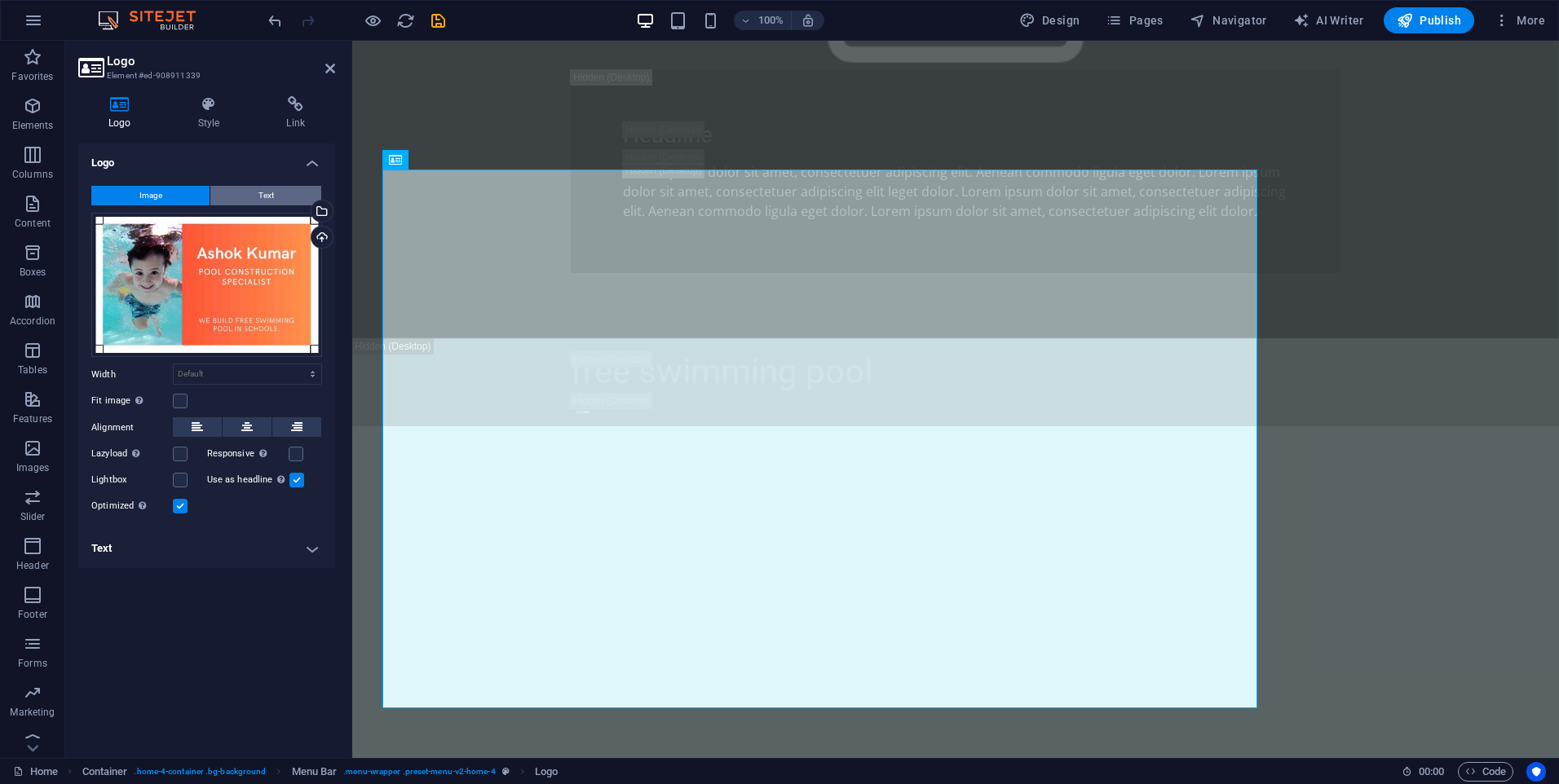
click at [260, 201] on span "Text" at bounding box center [266, 195] width 15 height 20
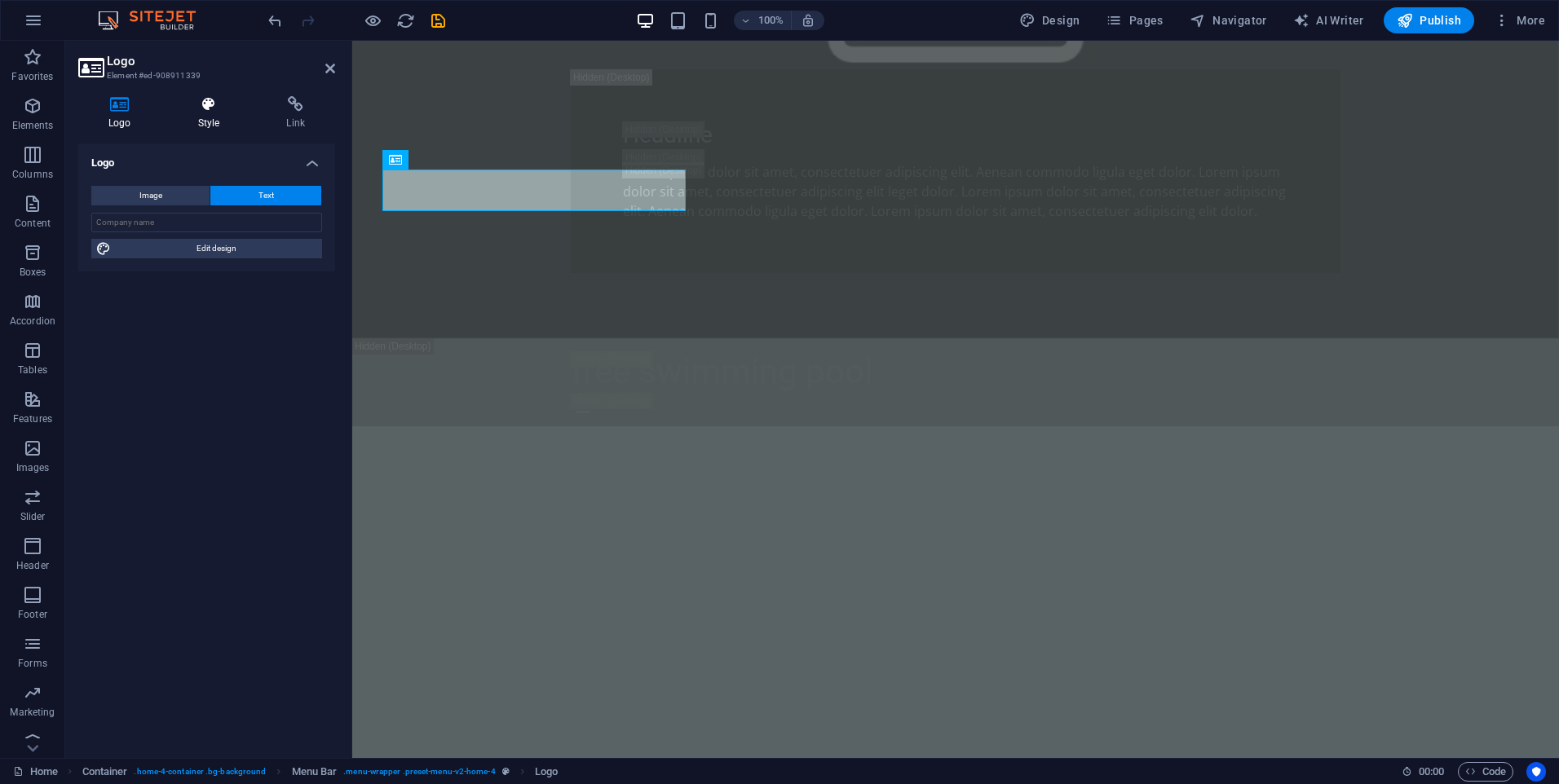
click at [220, 120] on h4 "Style" at bounding box center [212, 113] width 88 height 34
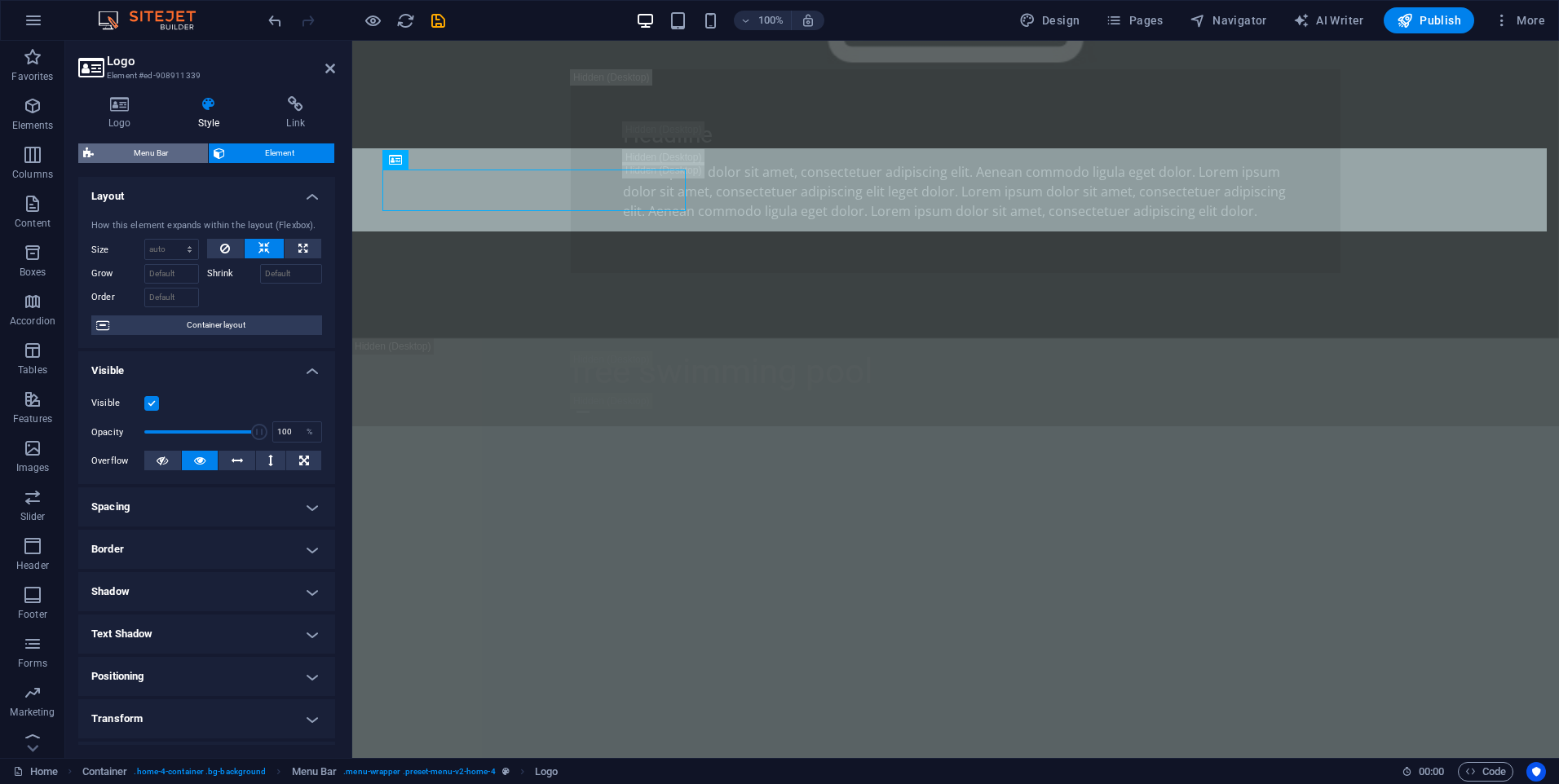
click at [156, 150] on span "Menu Bar" at bounding box center [151, 153] width 105 height 20
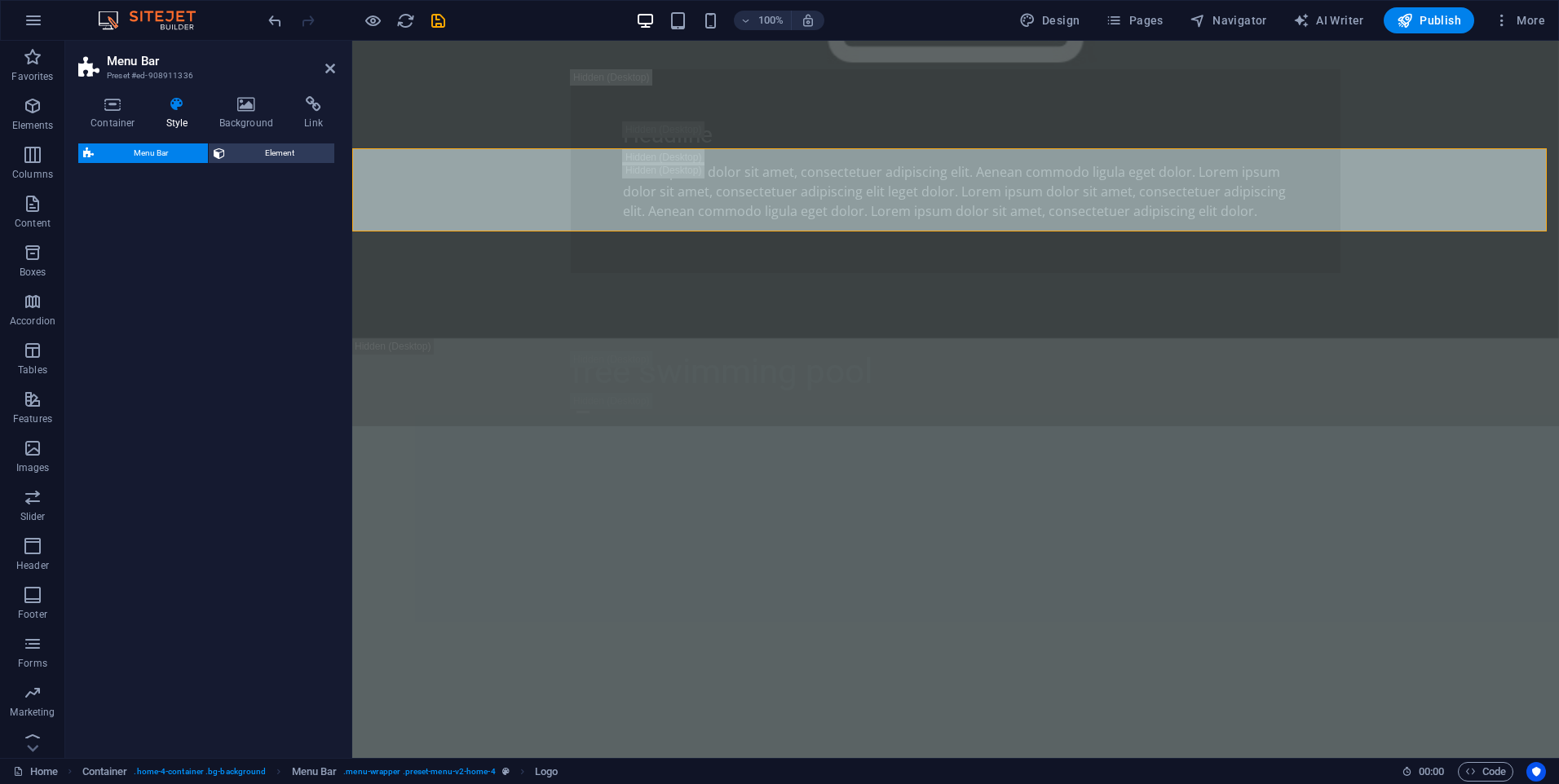
select select "vw"
select select "rem"
select select "vw"
select select "preset-menu-v2-home-4"
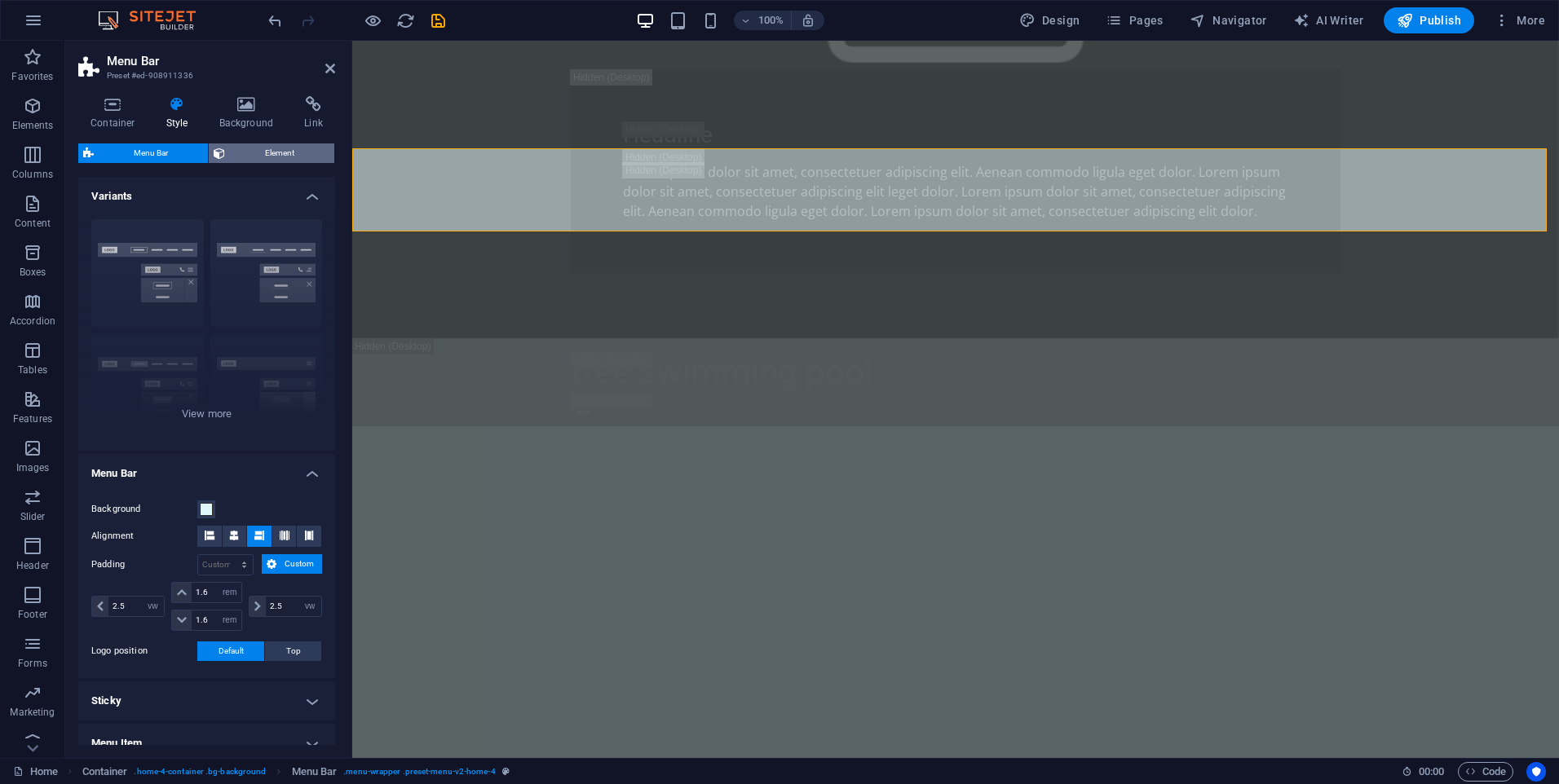
click at [241, 153] on span "Element" at bounding box center [280, 153] width 100 height 20
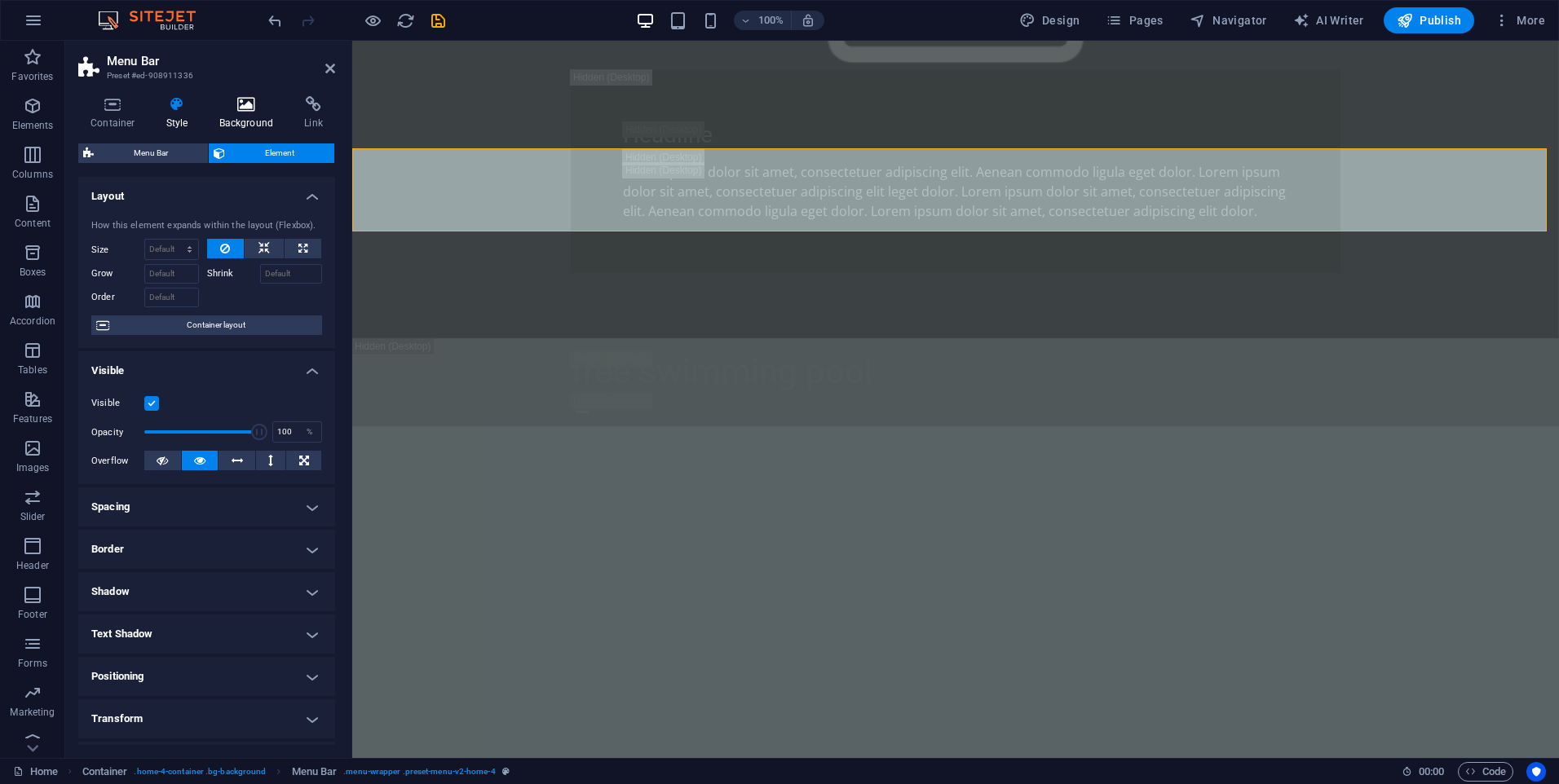
click at [257, 112] on icon at bounding box center [247, 104] width 79 height 16
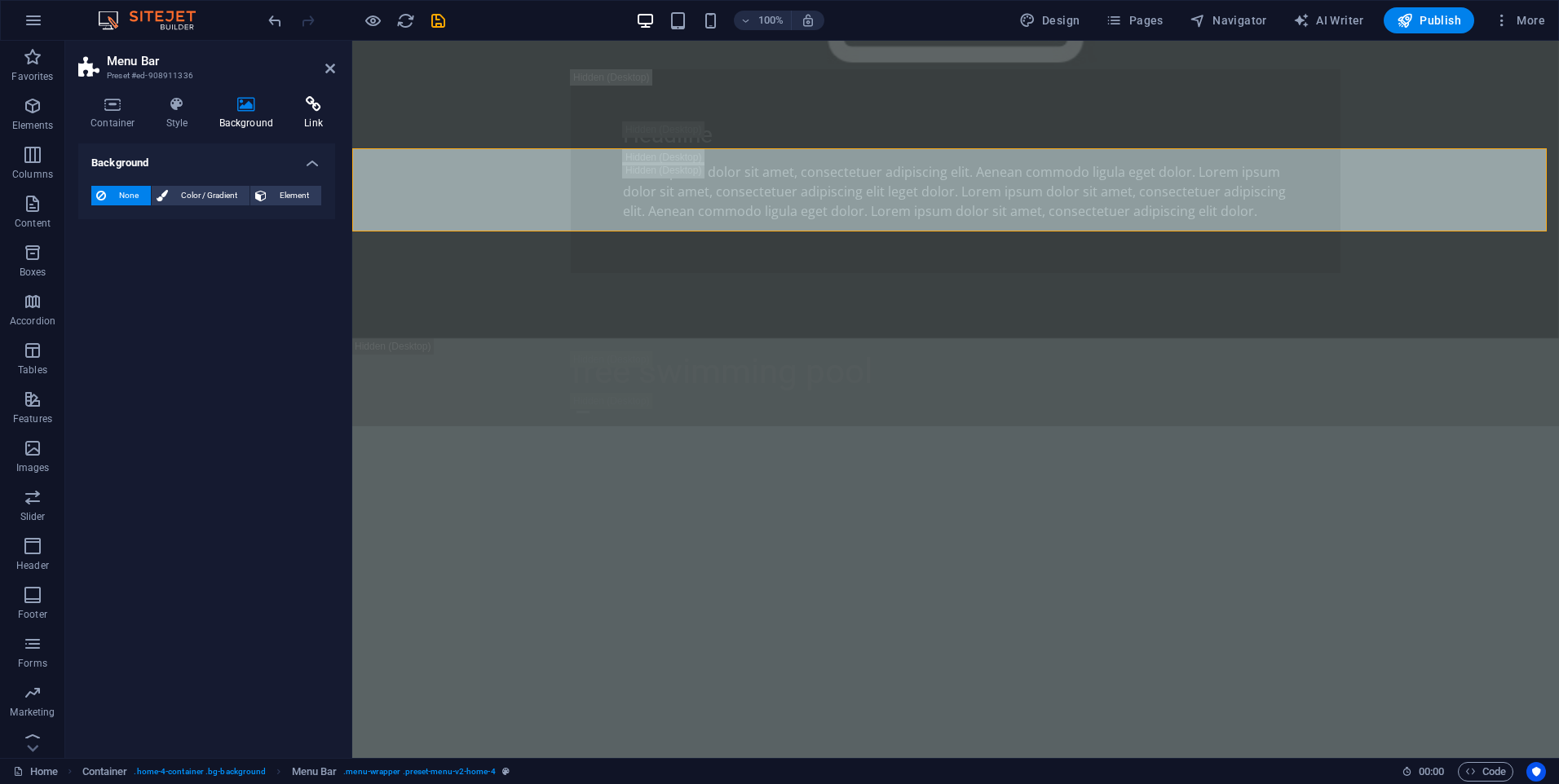
click at [309, 119] on h4 "Link" at bounding box center [314, 113] width 43 height 34
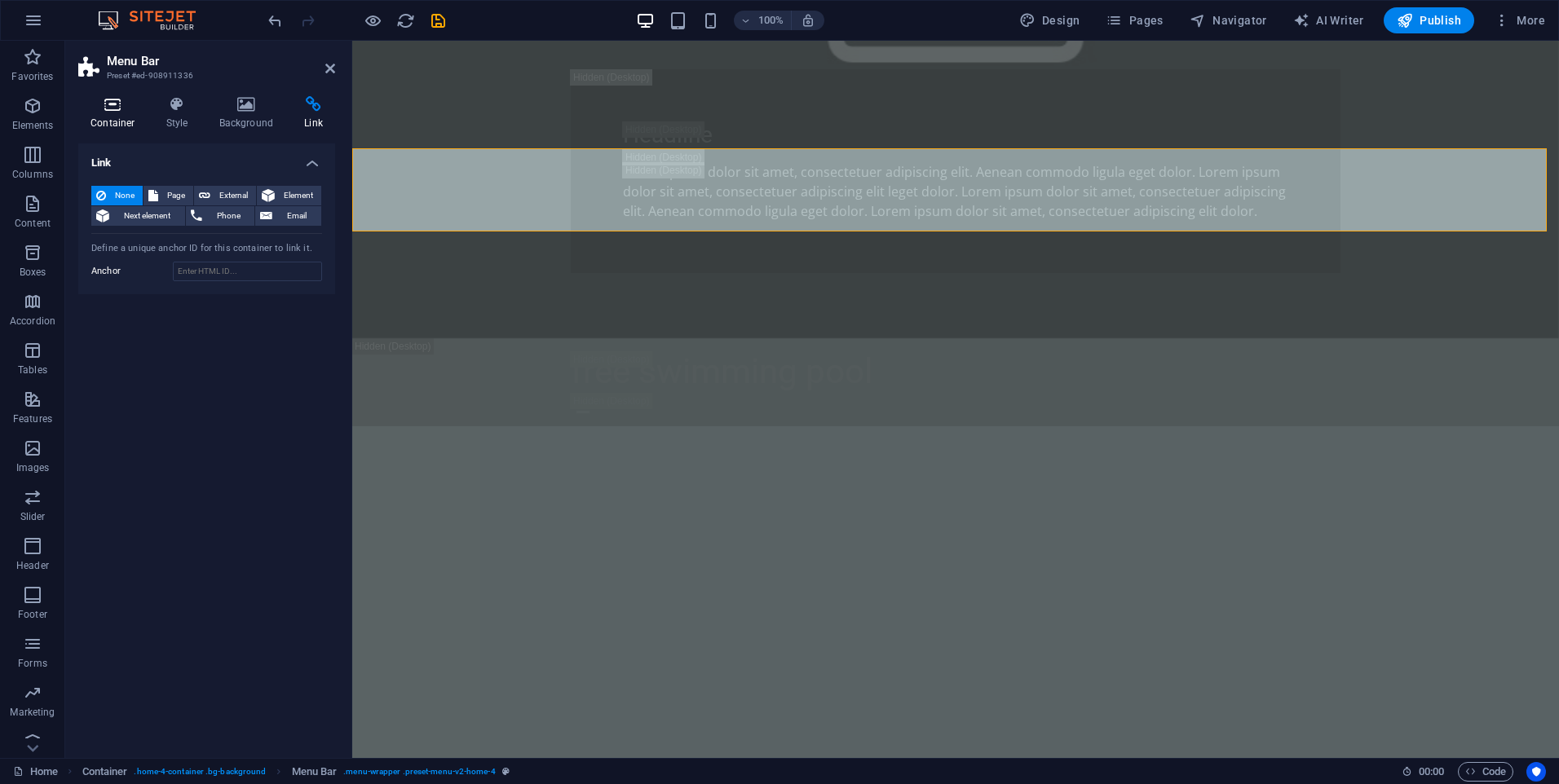
click at [112, 106] on icon at bounding box center [113, 104] width 70 height 16
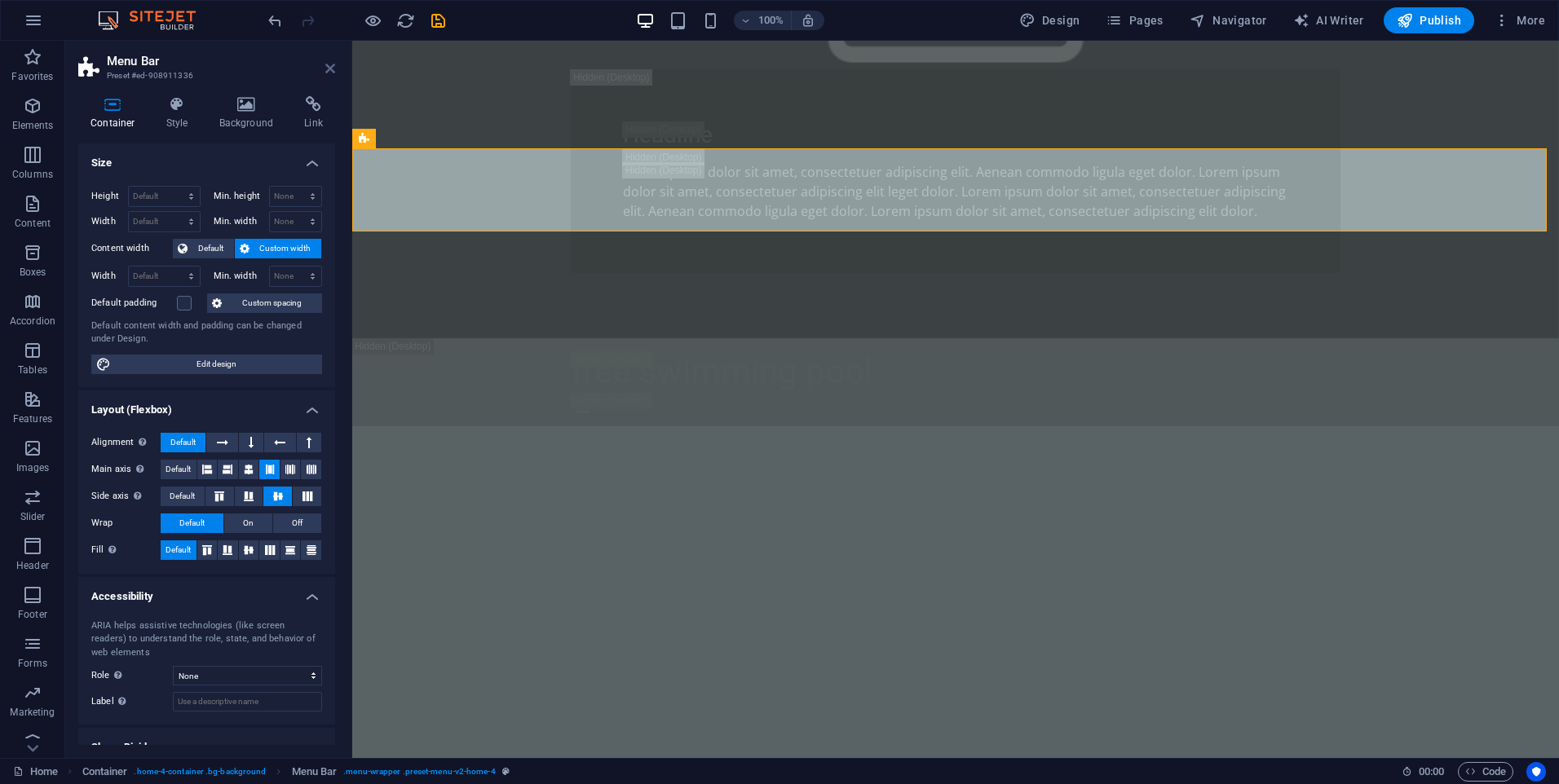
click at [326, 72] on icon at bounding box center [330, 68] width 9 height 13
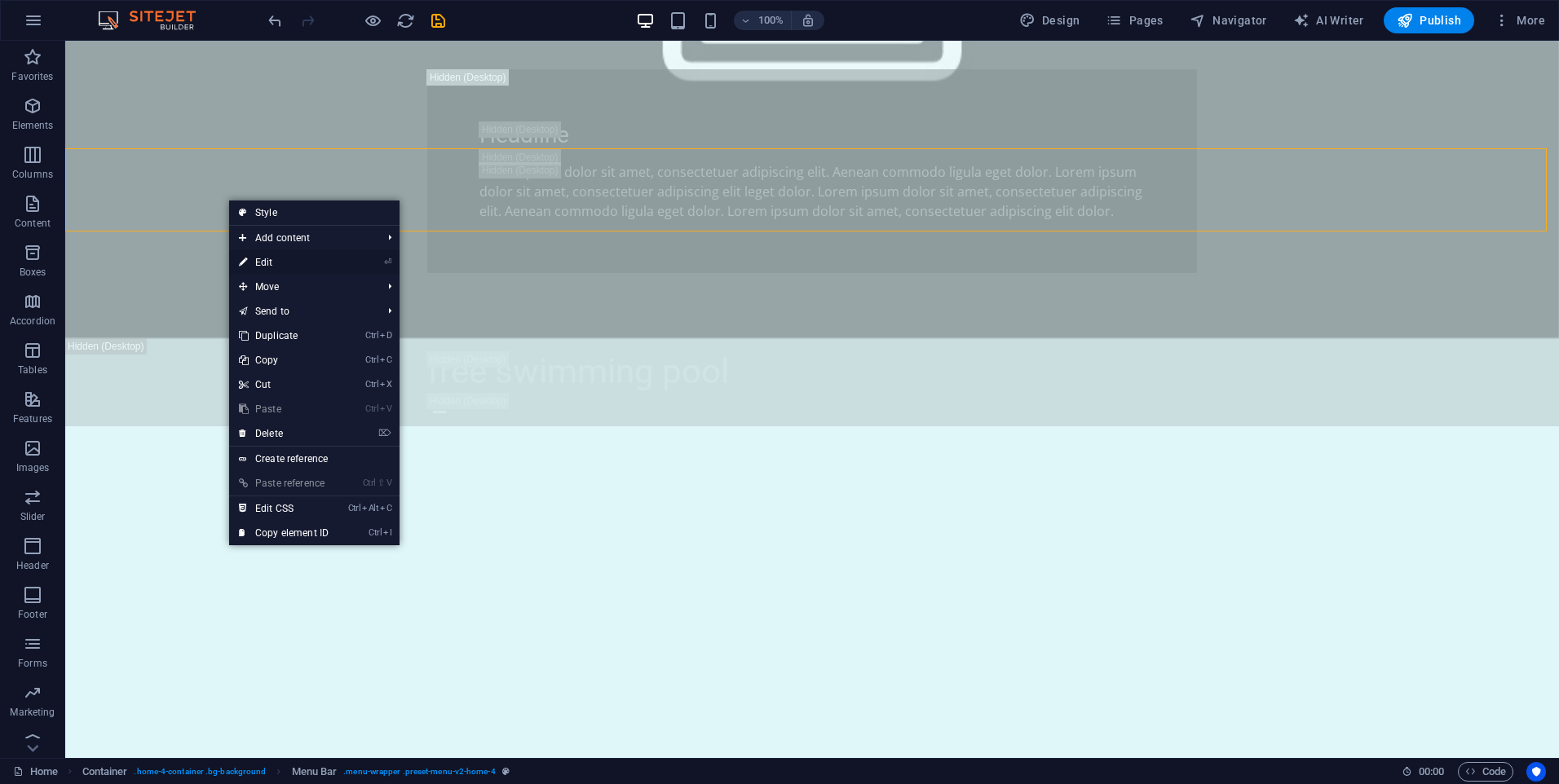
click at [320, 263] on link "⏎ Edit" at bounding box center [283, 262] width 109 height 24
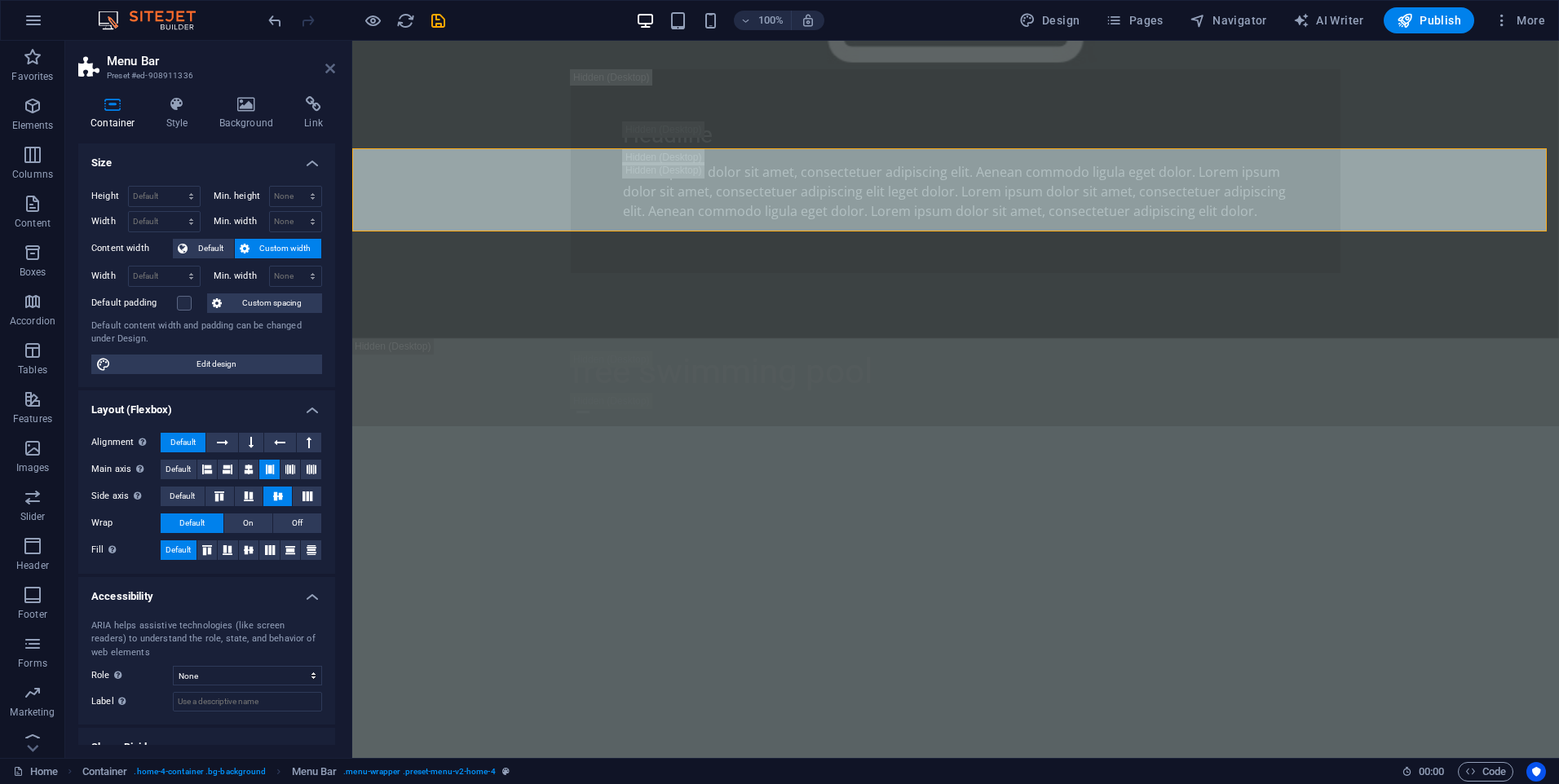
click at [327, 69] on icon at bounding box center [330, 68] width 9 height 13
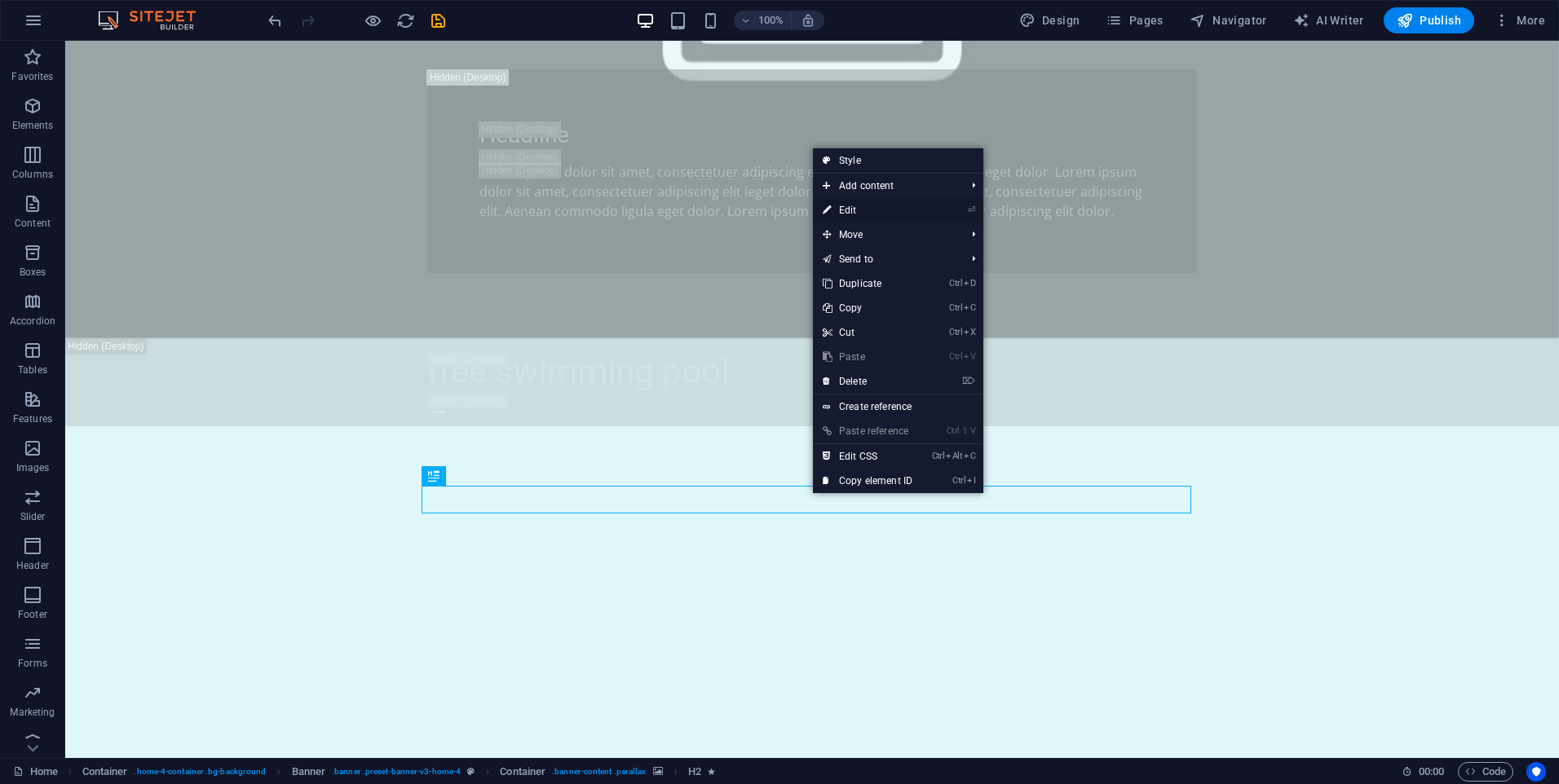
click at [863, 206] on link "⏎ Edit" at bounding box center [867, 210] width 109 height 24
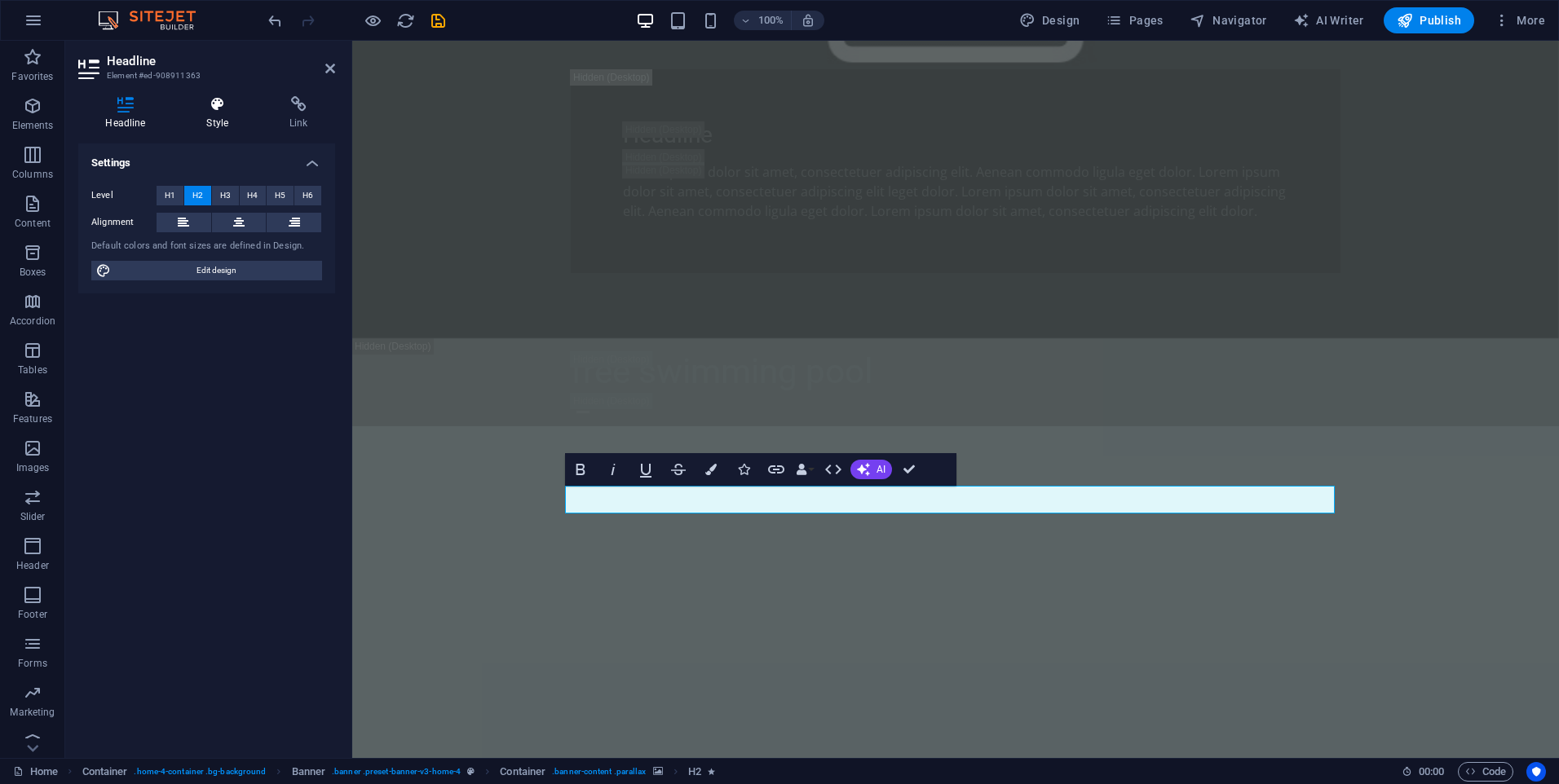
click at [205, 120] on h4 "Style" at bounding box center [221, 113] width 83 height 34
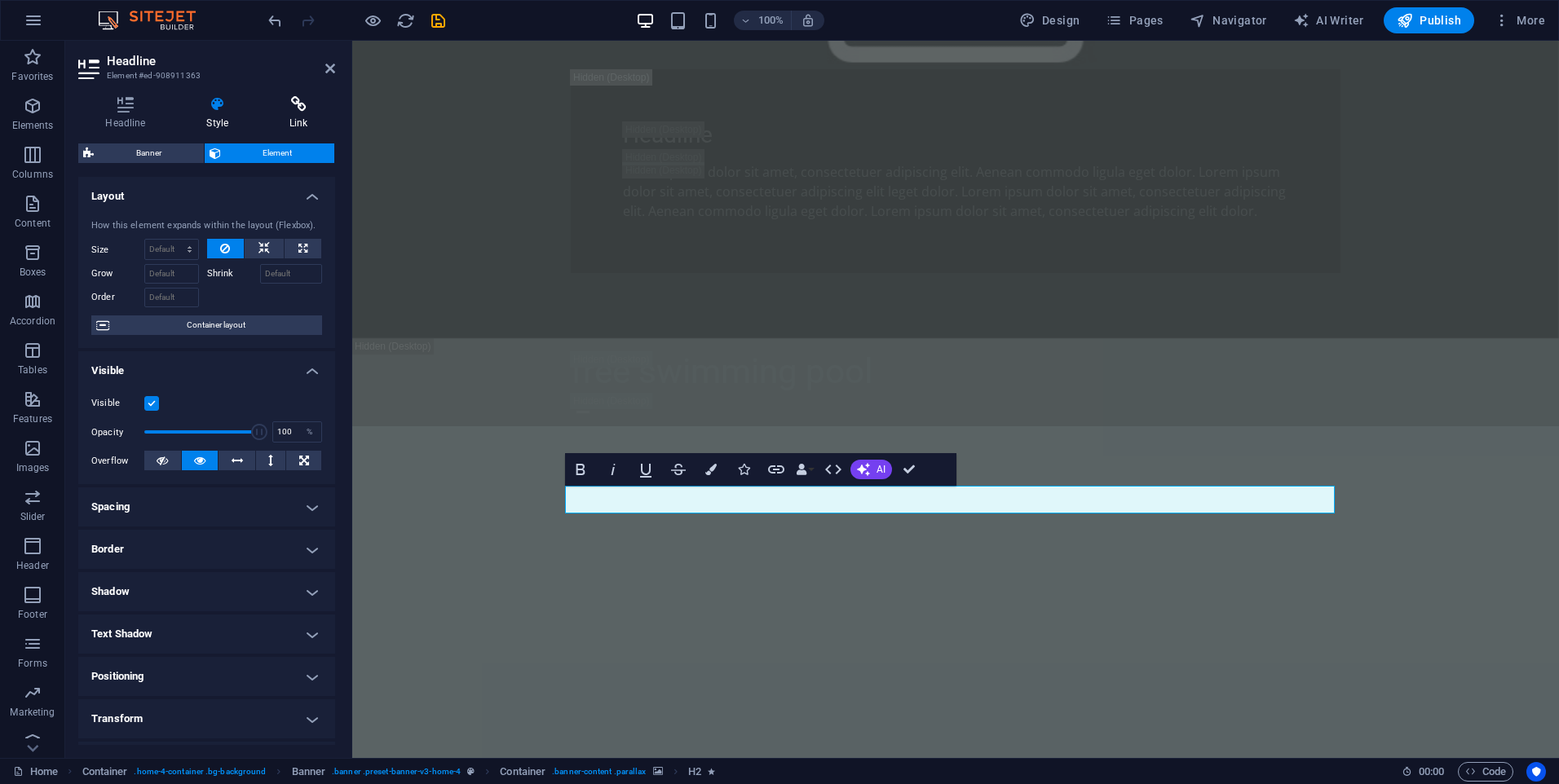
click at [298, 121] on h4 "Link" at bounding box center [299, 113] width 72 height 34
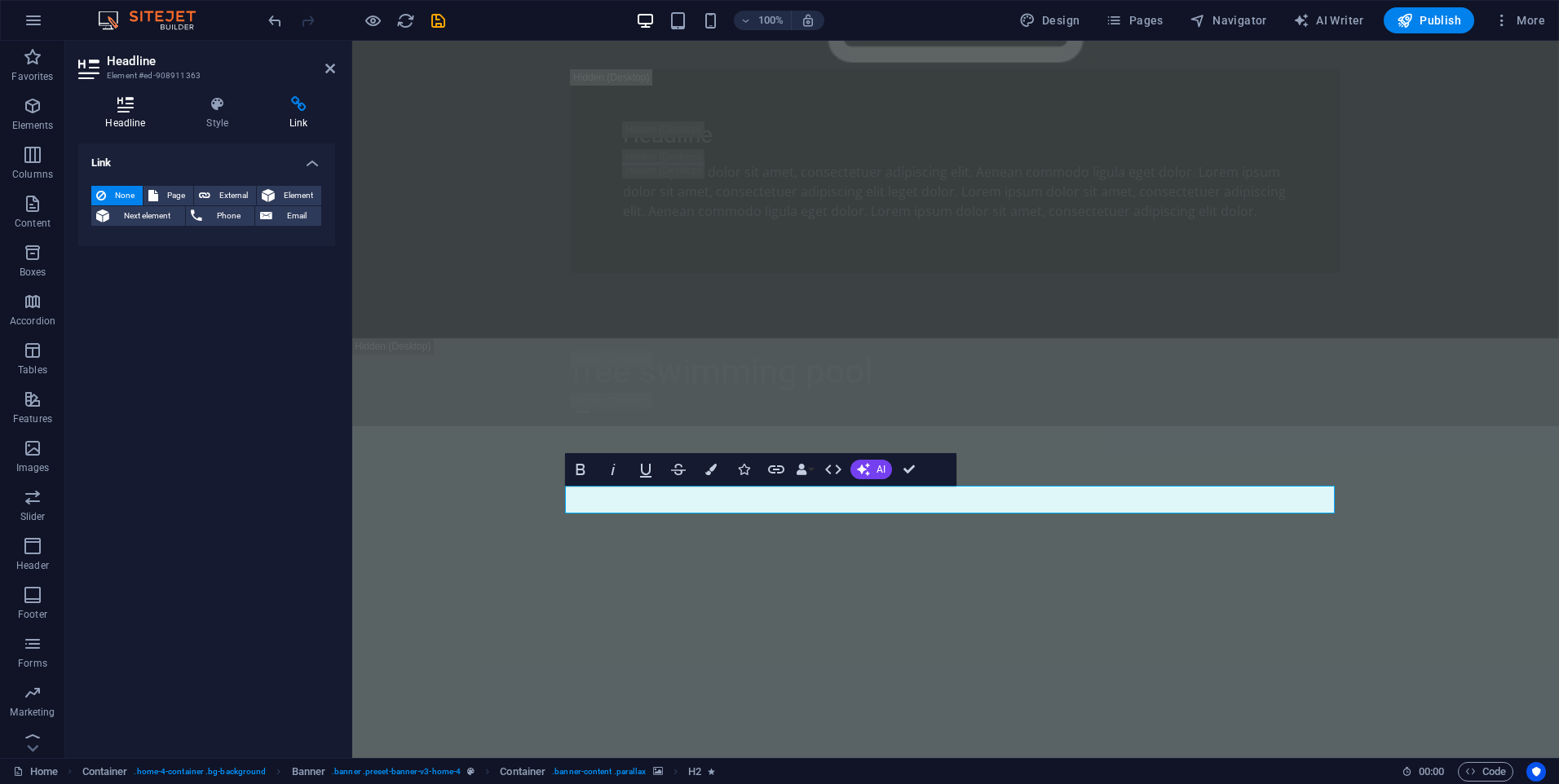
click at [127, 105] on icon at bounding box center [125, 104] width 94 height 16
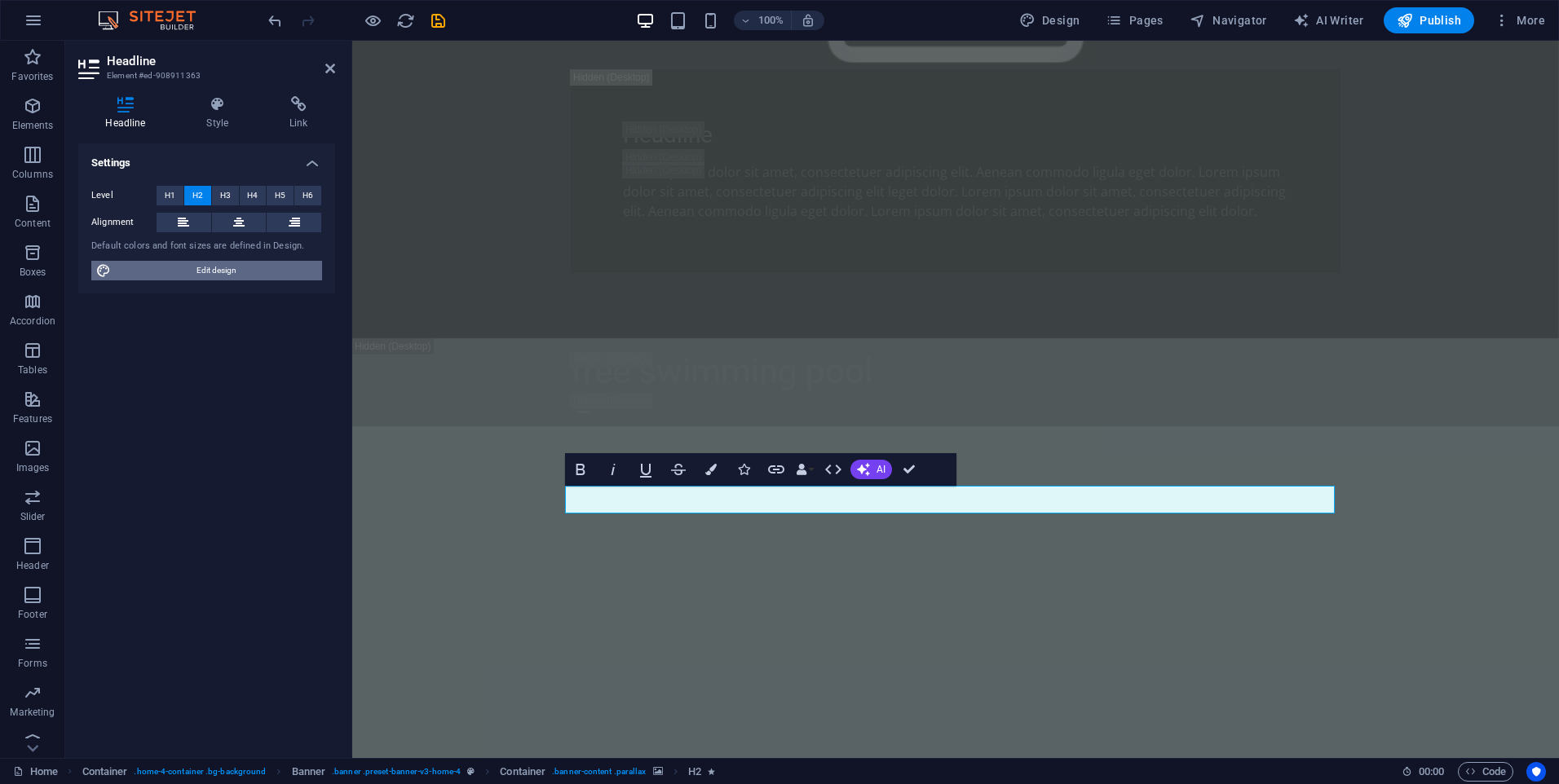
click at [244, 274] on span "Edit design" at bounding box center [216, 270] width 201 height 20
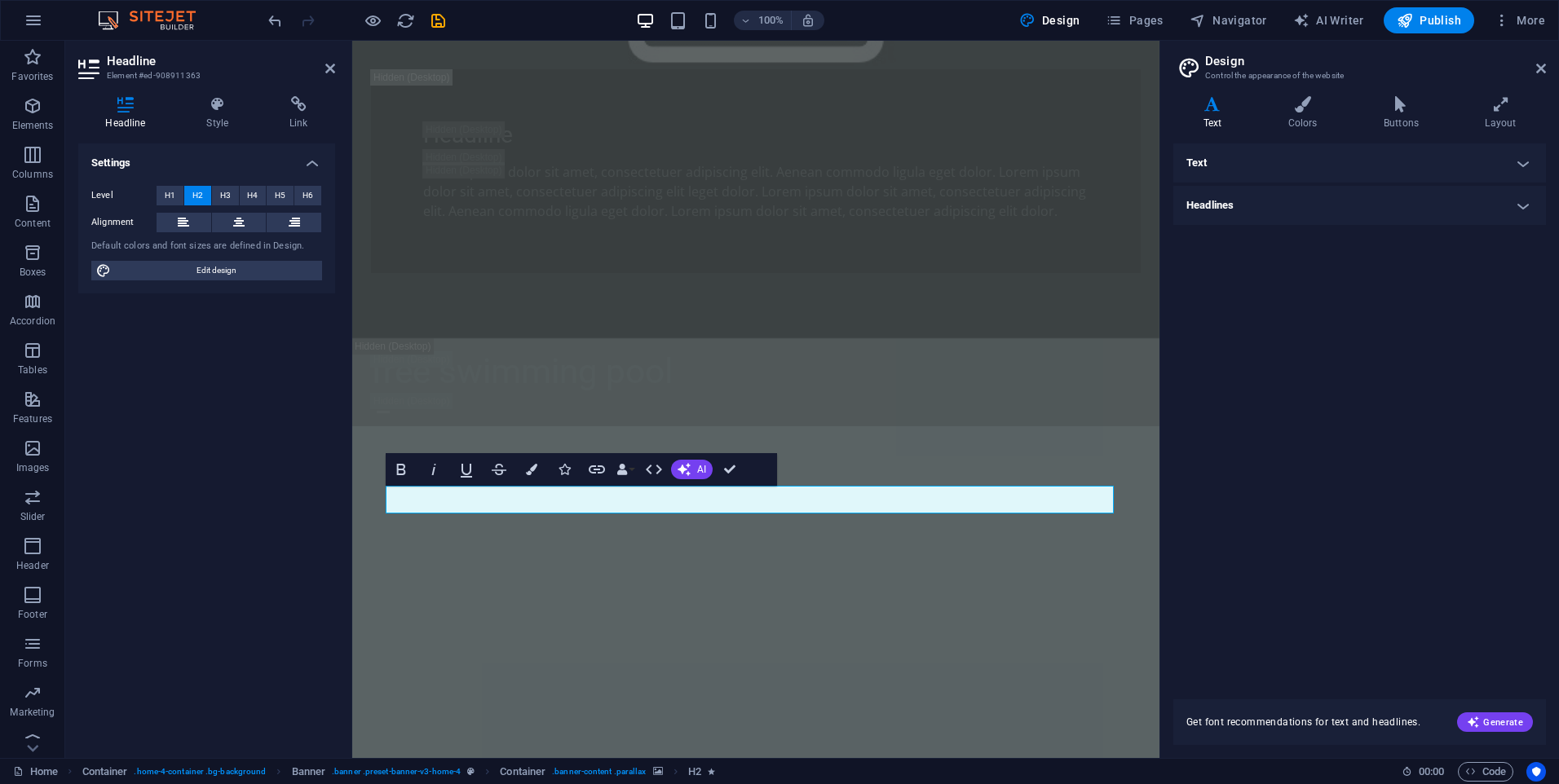
click at [1257, 196] on h4 "Headlines" at bounding box center [1360, 205] width 373 height 40
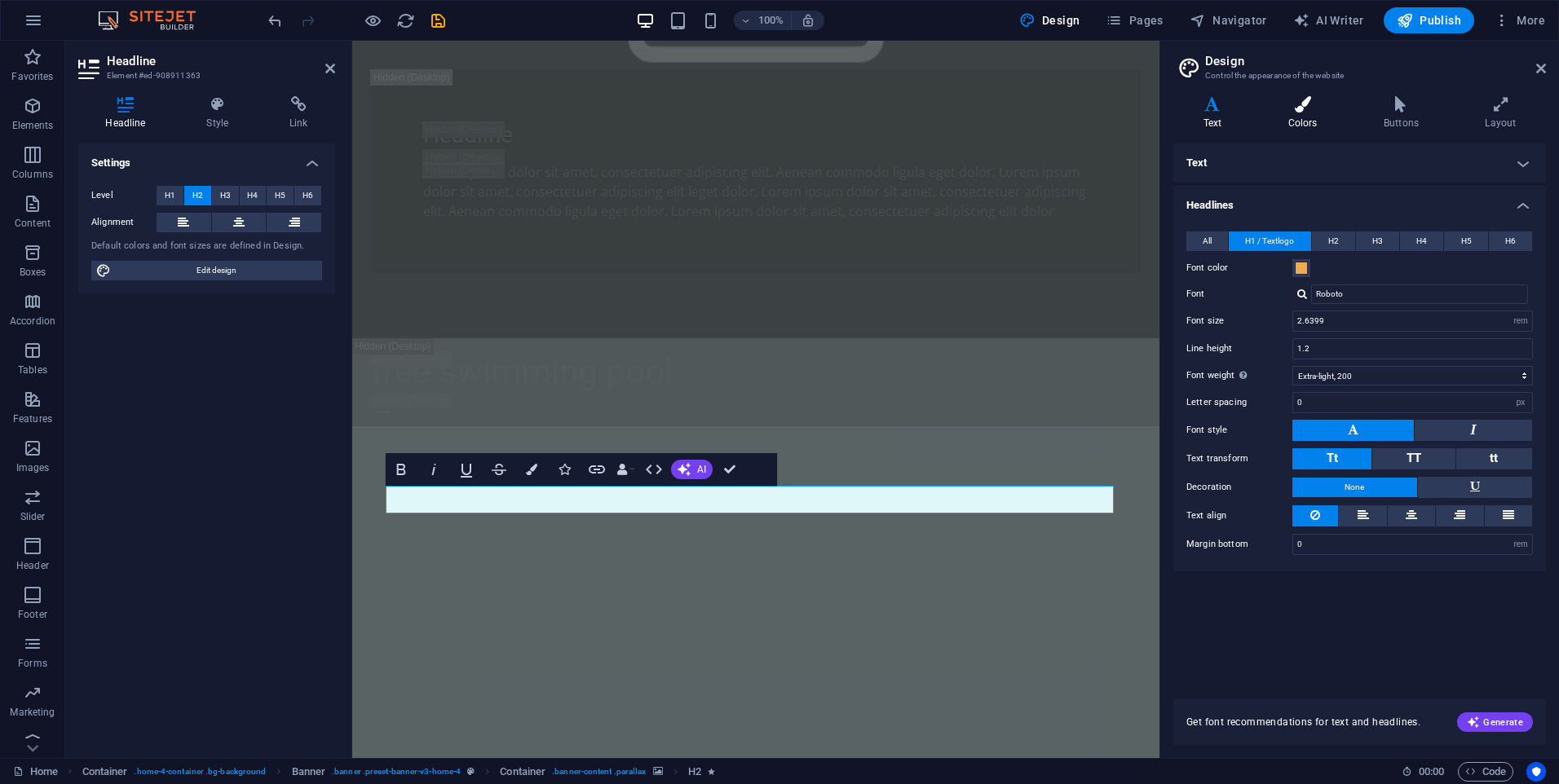
click at [1297, 109] on icon at bounding box center [1302, 104] width 88 height 16
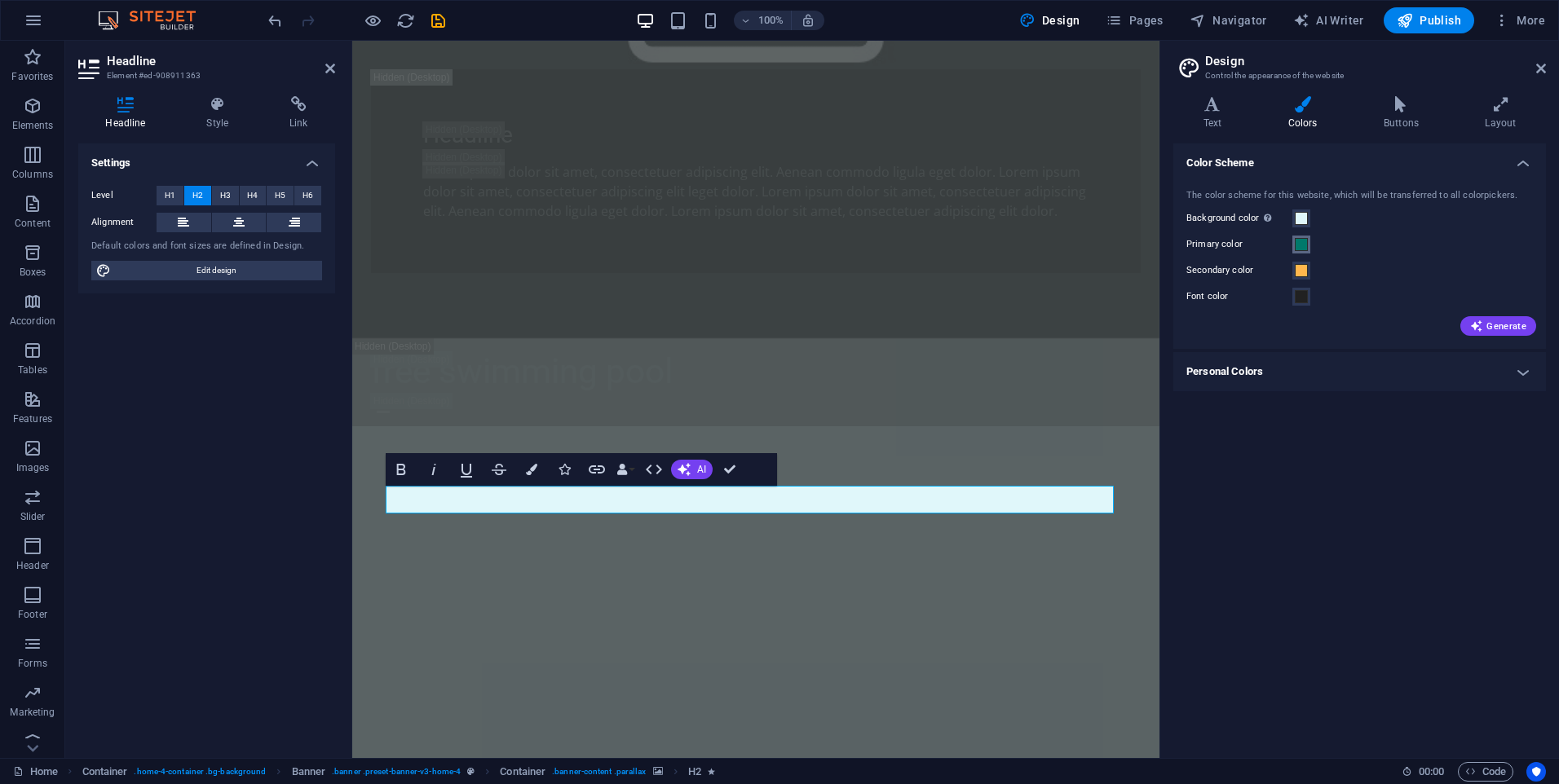
click at [1306, 248] on span at bounding box center [1300, 244] width 13 height 13
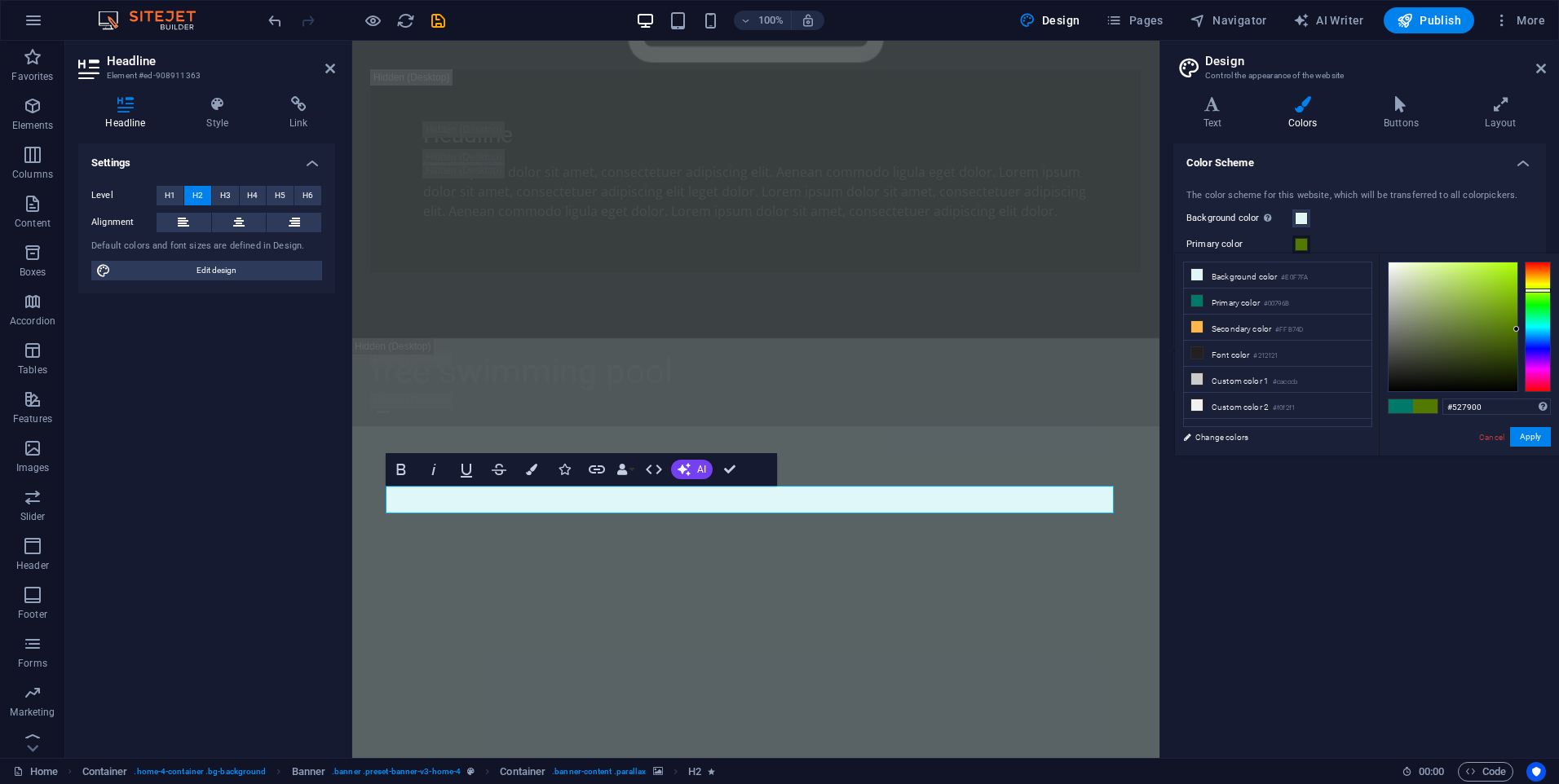
click at [1538, 290] on div at bounding box center [1538, 327] width 26 height 131
click at [1542, 267] on div at bounding box center [1538, 327] width 26 height 131
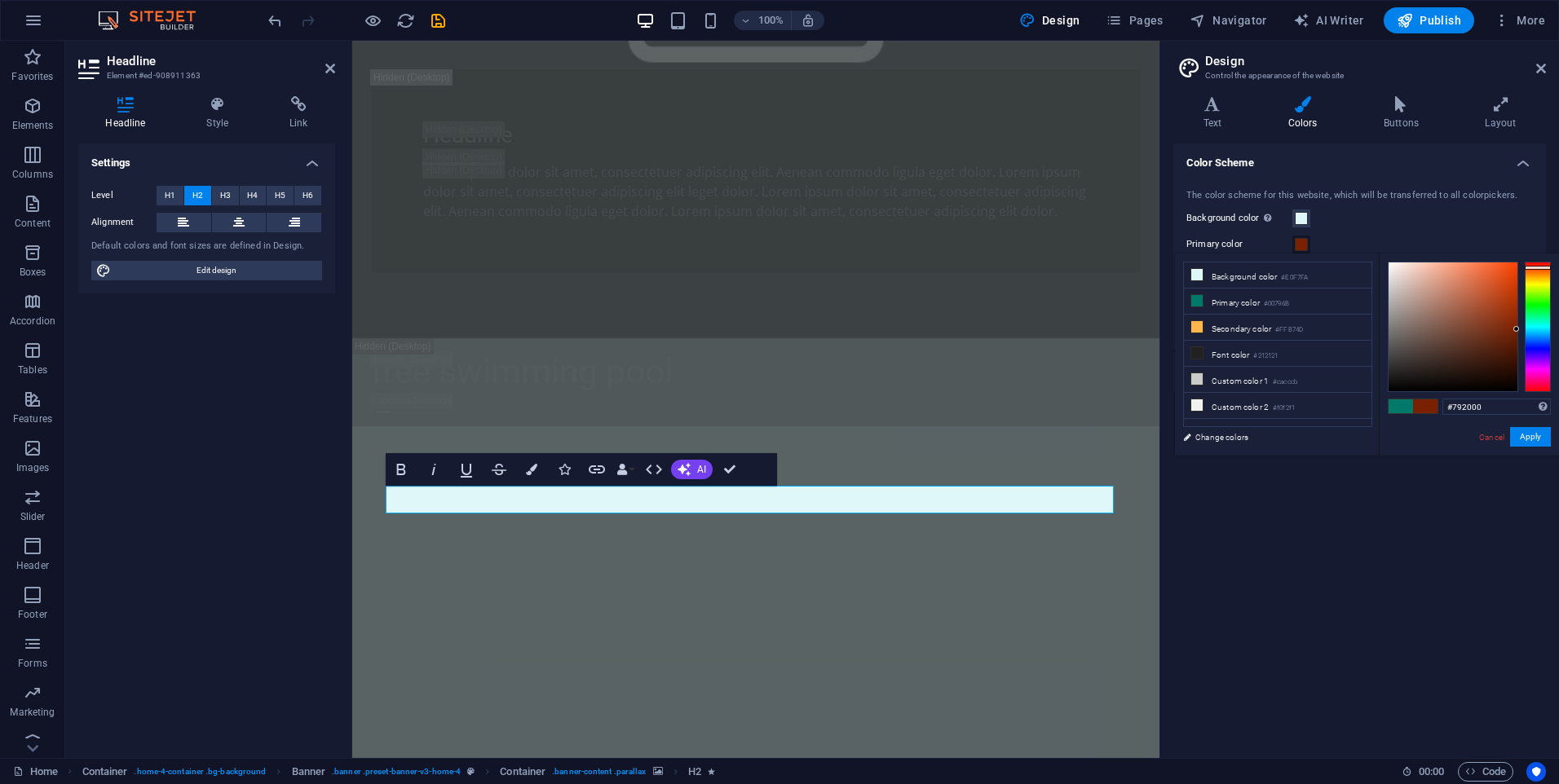
type input "#d24c1c"
click at [1500, 284] on div at bounding box center [1453, 327] width 129 height 129
click at [1538, 433] on button "Apply" at bounding box center [1530, 436] width 40 height 20
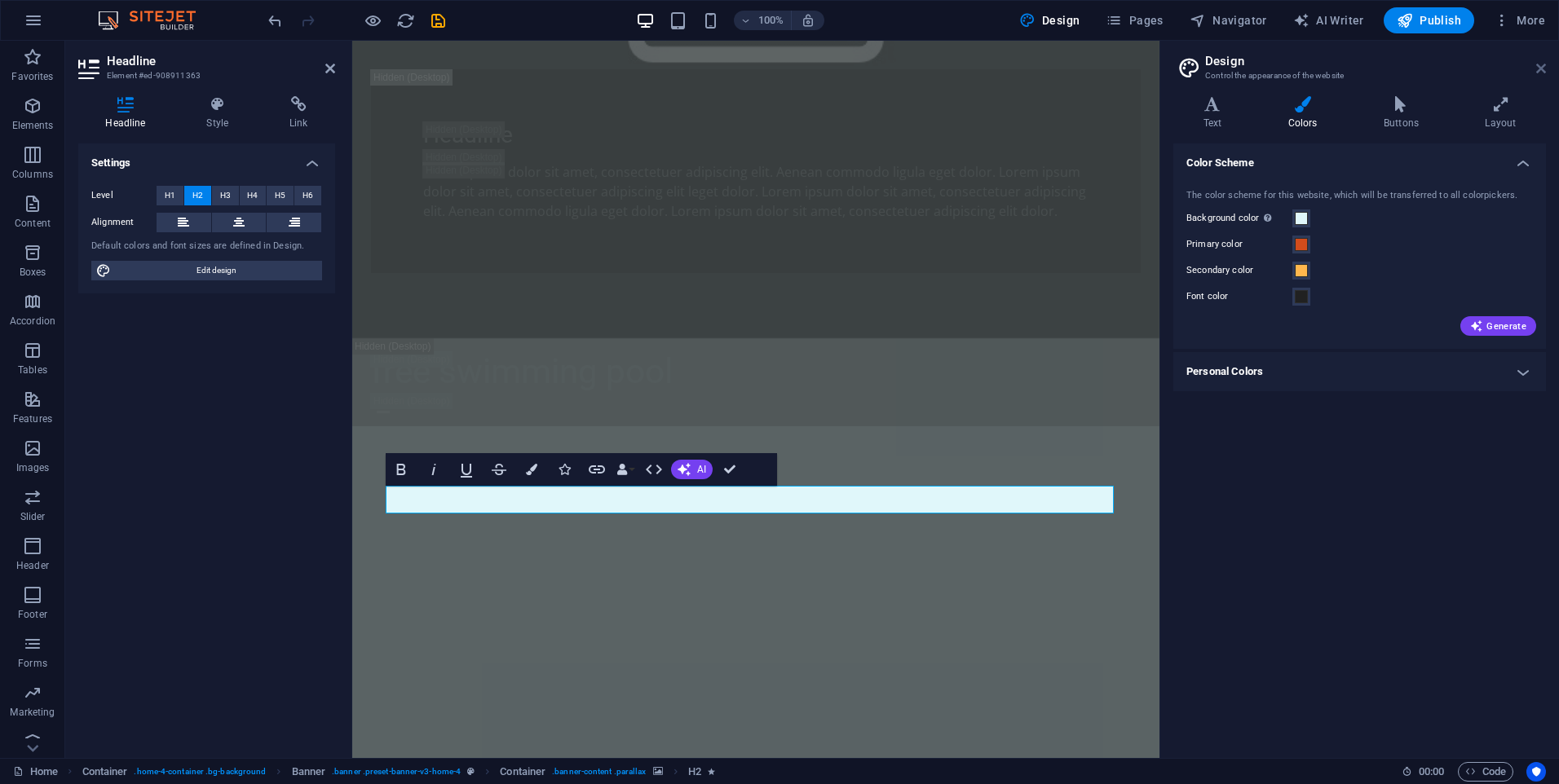
drag, startPoint x: 1111, startPoint y: 70, endPoint x: 1543, endPoint y: 69, distance: 432.0
click at [1543, 69] on icon at bounding box center [1540, 68] width 9 height 13
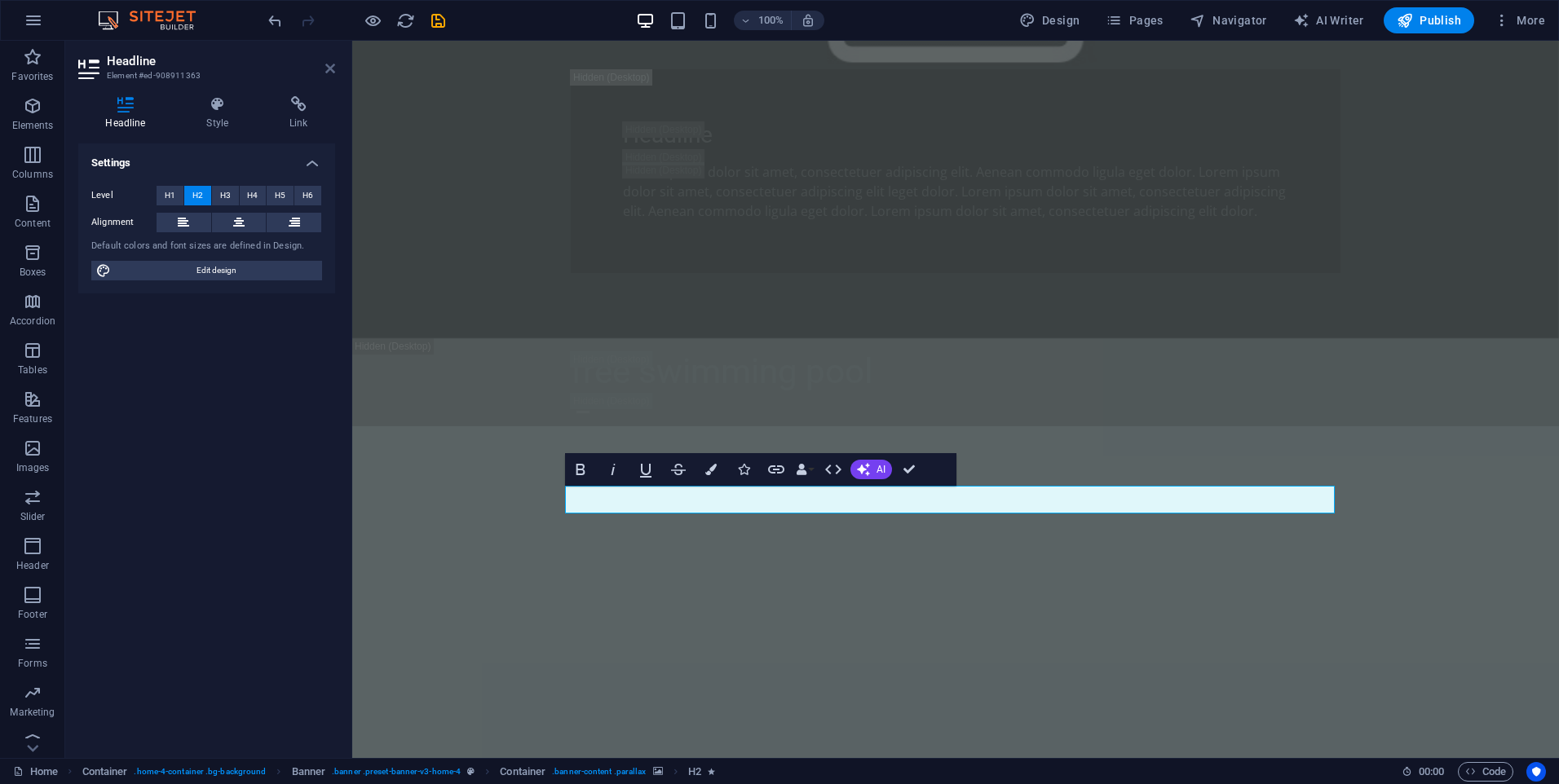
click at [327, 64] on icon at bounding box center [330, 68] width 9 height 13
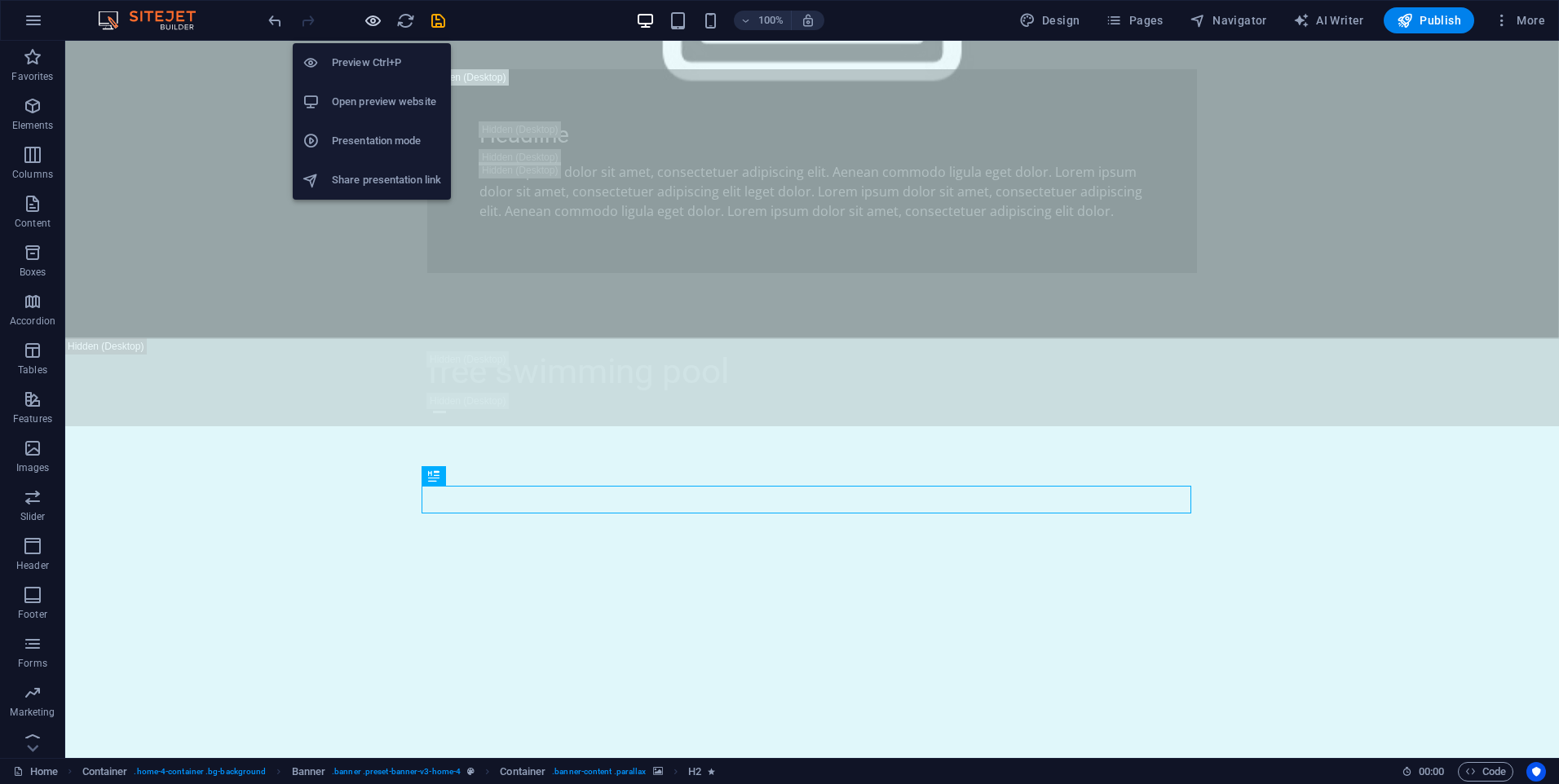
click at [374, 24] on icon "button" at bounding box center [373, 21] width 19 height 19
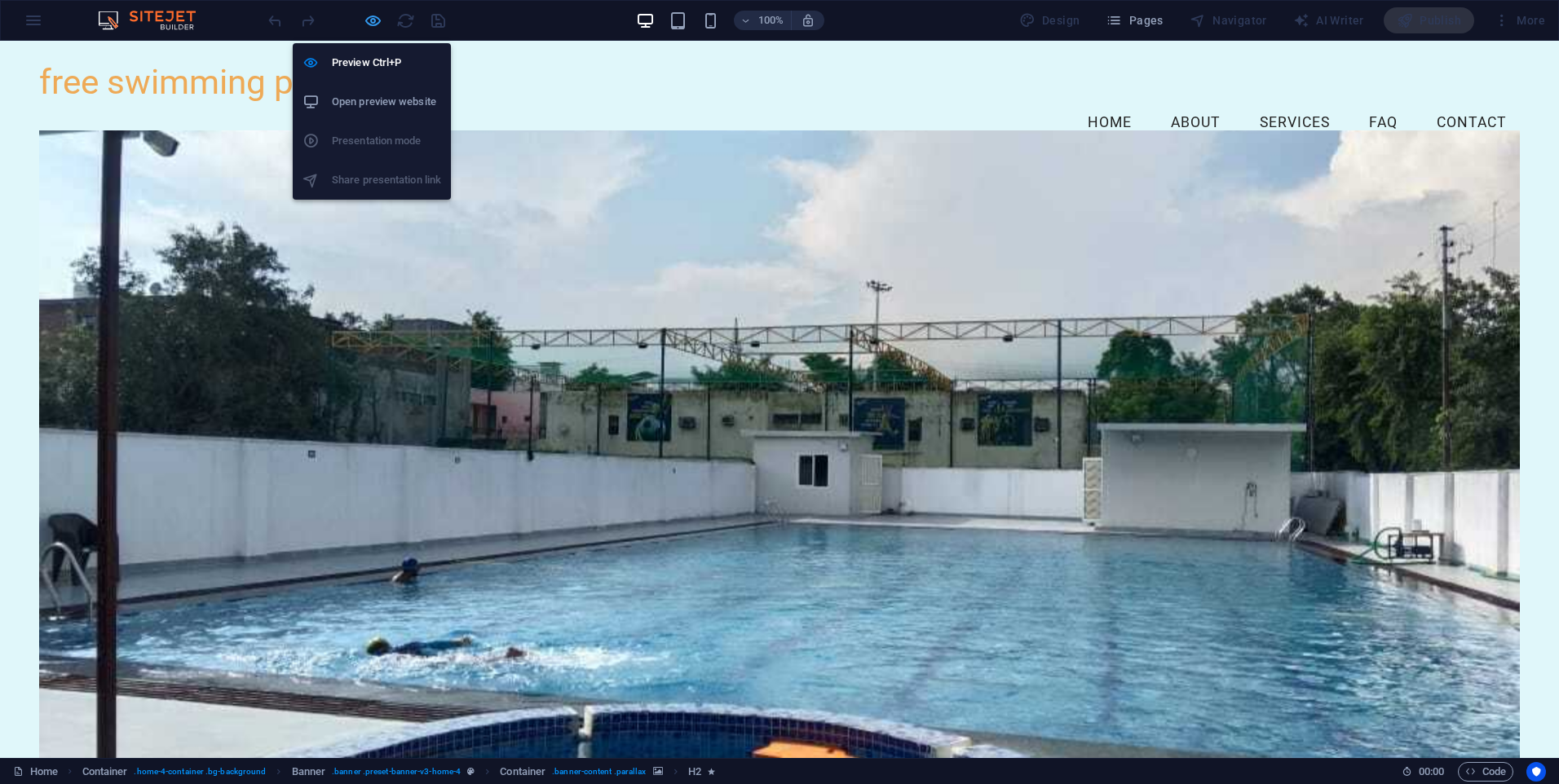
drag, startPoint x: 377, startPoint y: 15, endPoint x: 384, endPoint y: 264, distance: 249.1
click at [377, 15] on icon "button" at bounding box center [373, 21] width 19 height 19
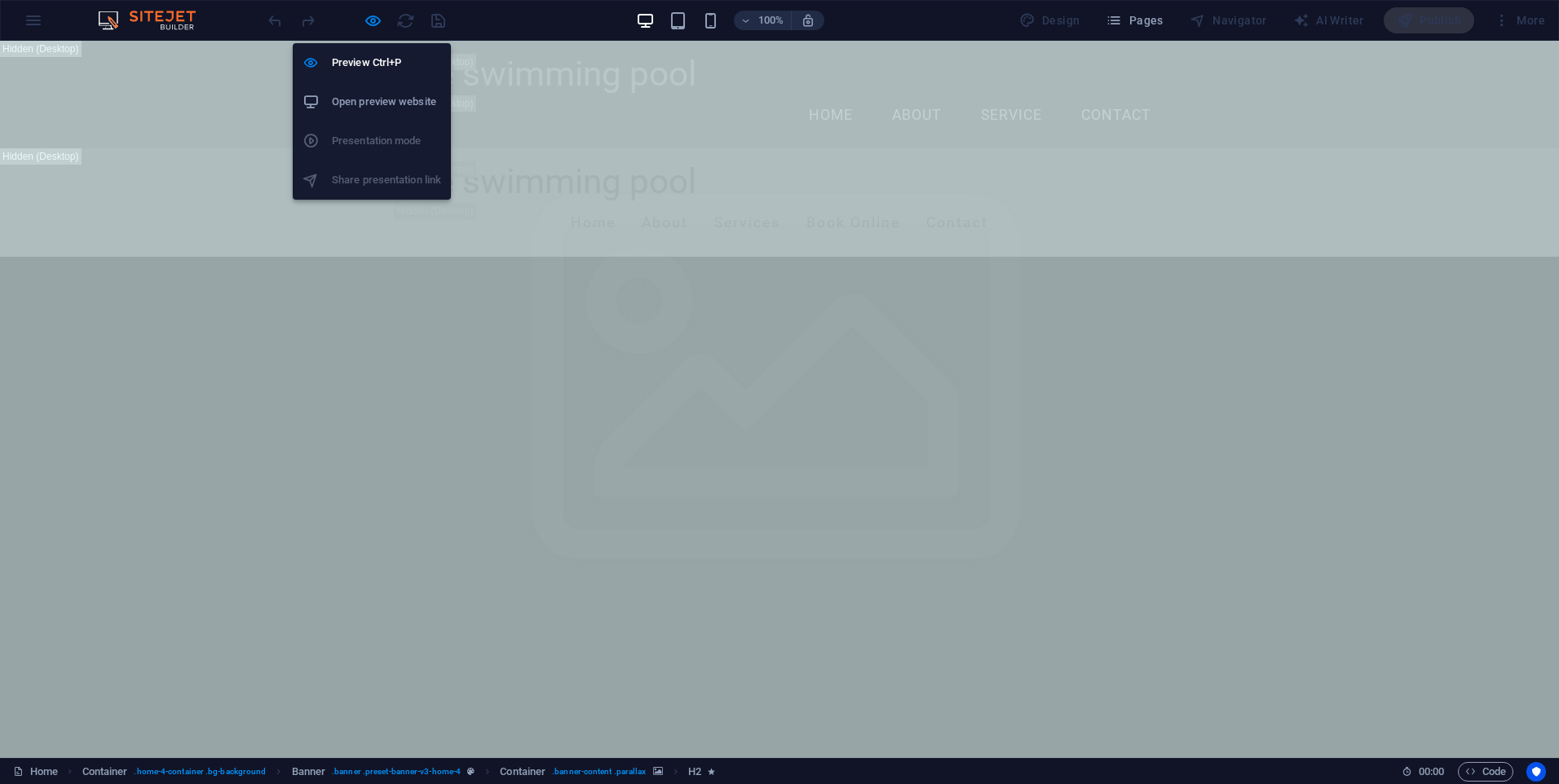
scroll to position [1567, 0]
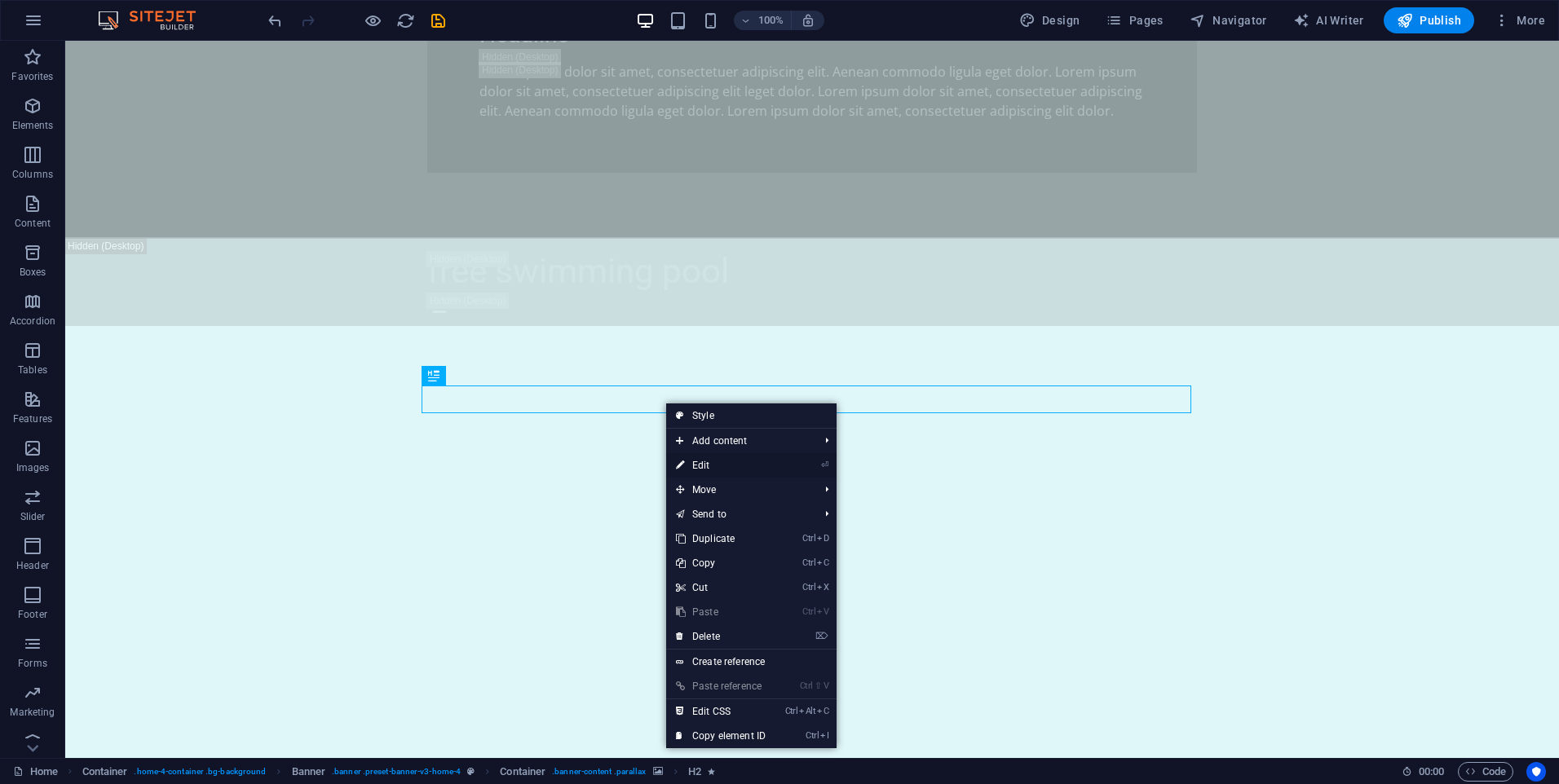
click at [736, 467] on link "⏎ Edit" at bounding box center [721, 465] width 109 height 24
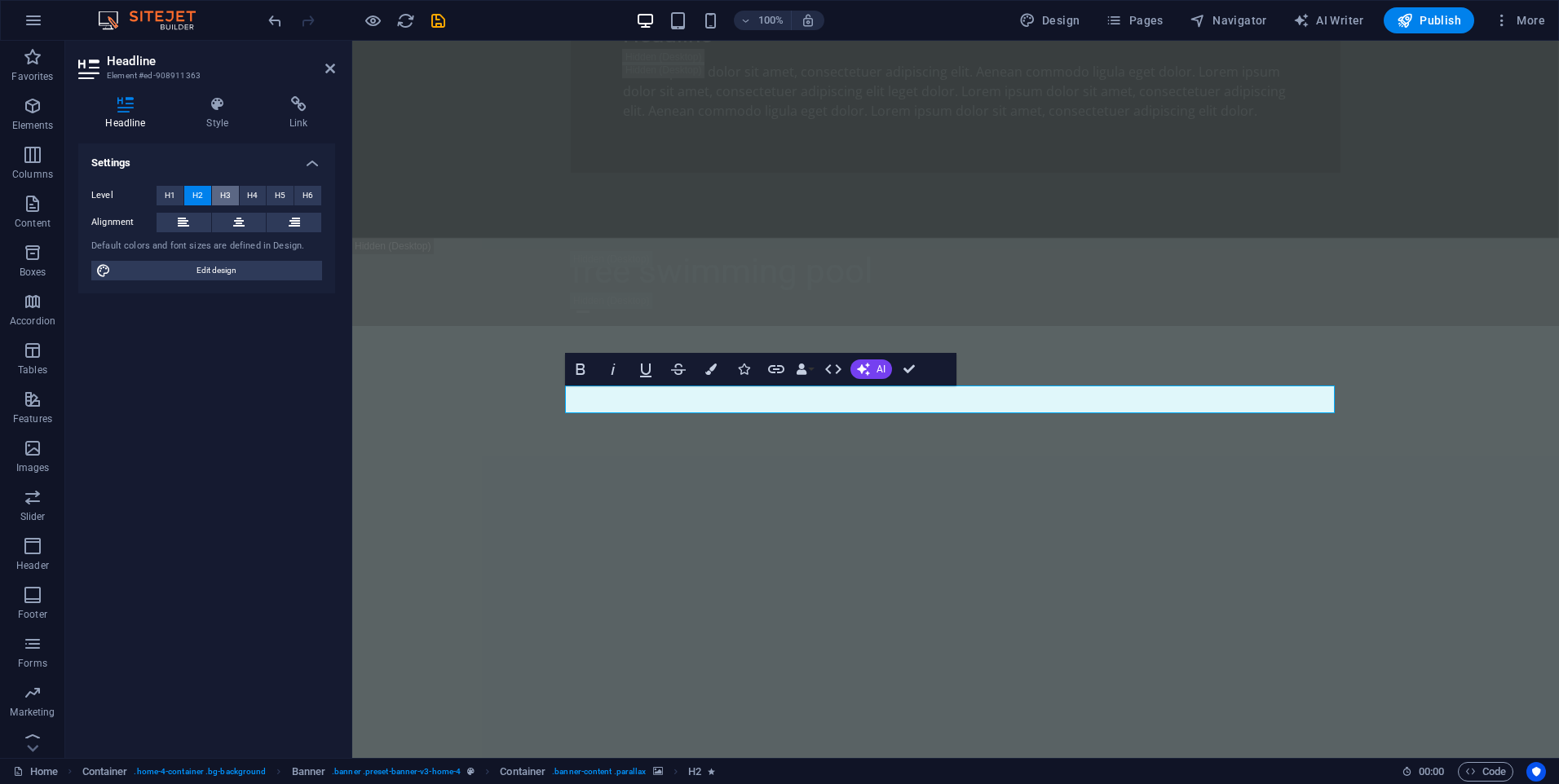
click at [221, 192] on span "H3" at bounding box center [225, 195] width 10 height 20
click at [259, 189] on button "H4" at bounding box center [253, 195] width 27 height 20
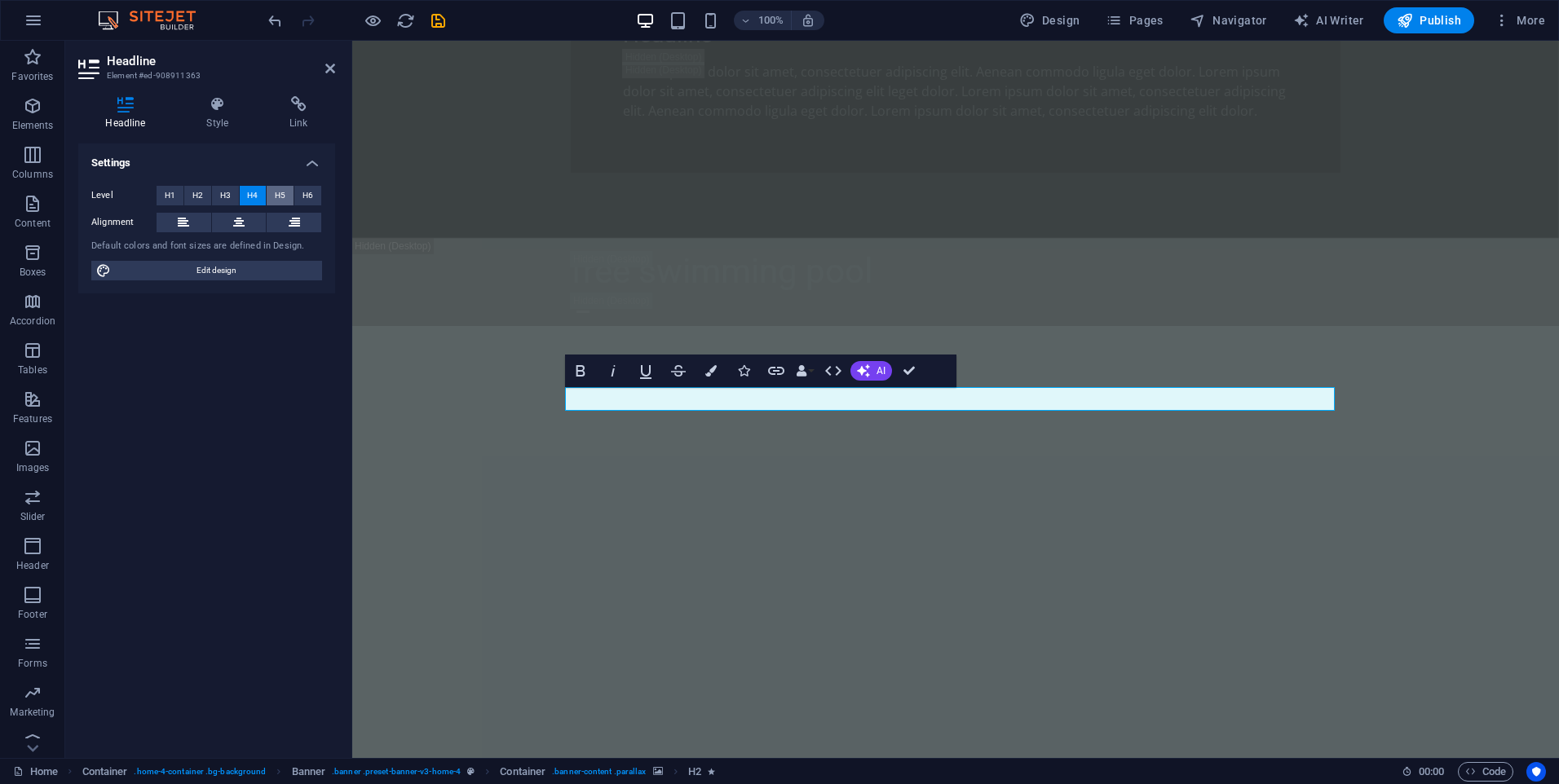
click at [274, 191] on button "H5" at bounding box center [279, 195] width 27 height 20
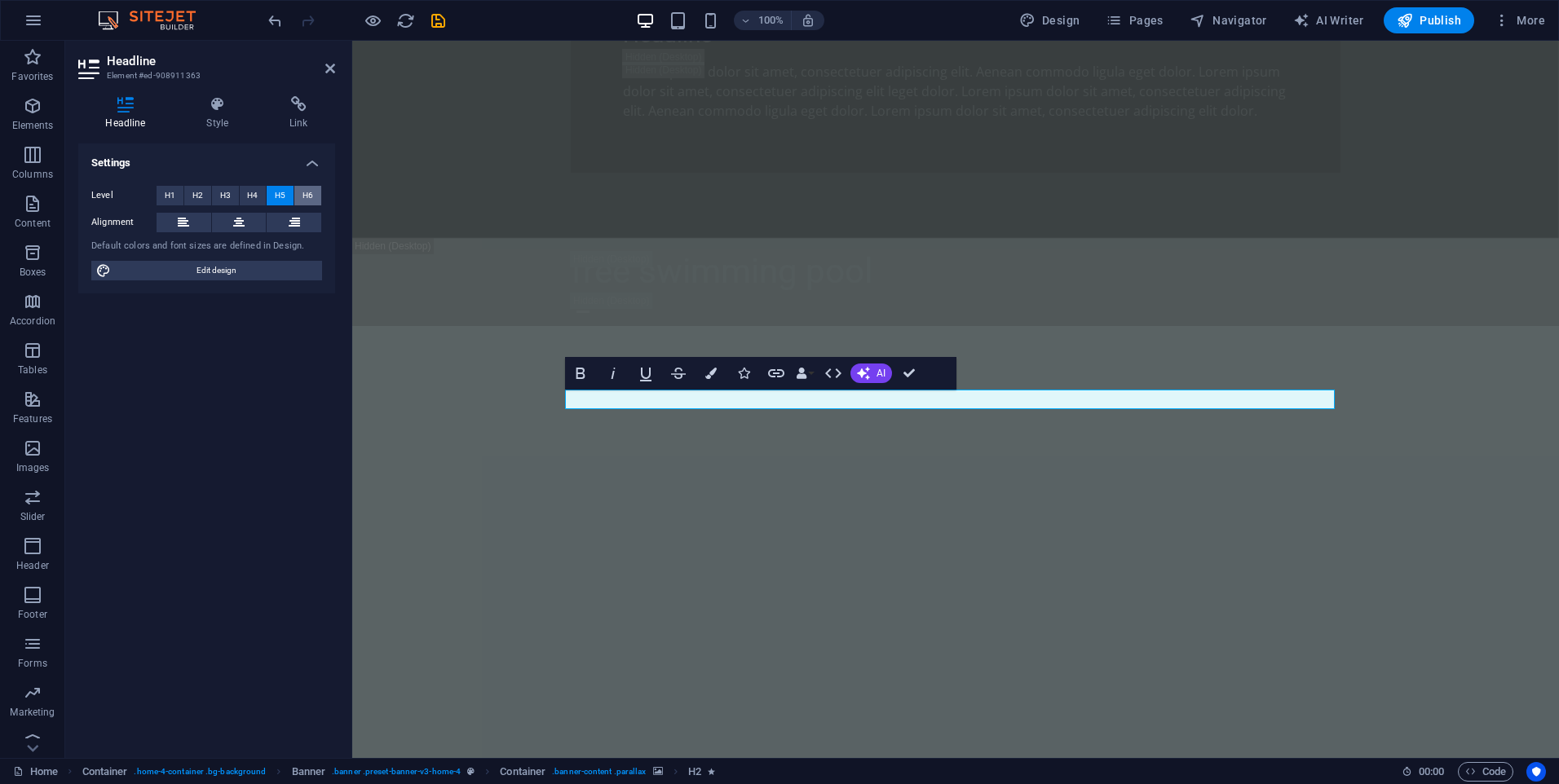
click at [308, 197] on span "H6" at bounding box center [308, 195] width 10 height 20
click at [218, 197] on button "H3" at bounding box center [225, 195] width 27 height 20
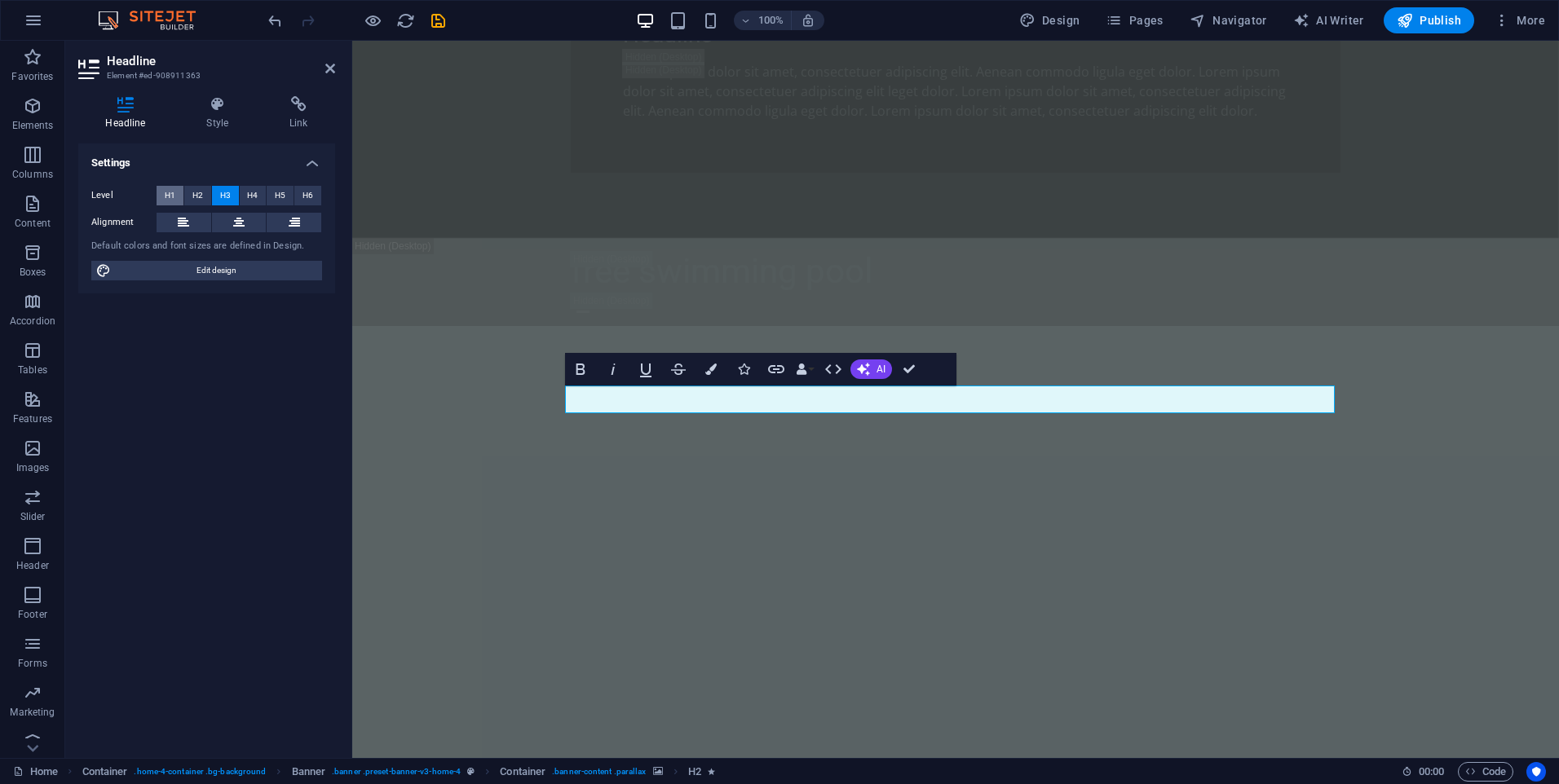
click at [174, 200] on span "H1" at bounding box center [170, 195] width 10 height 20
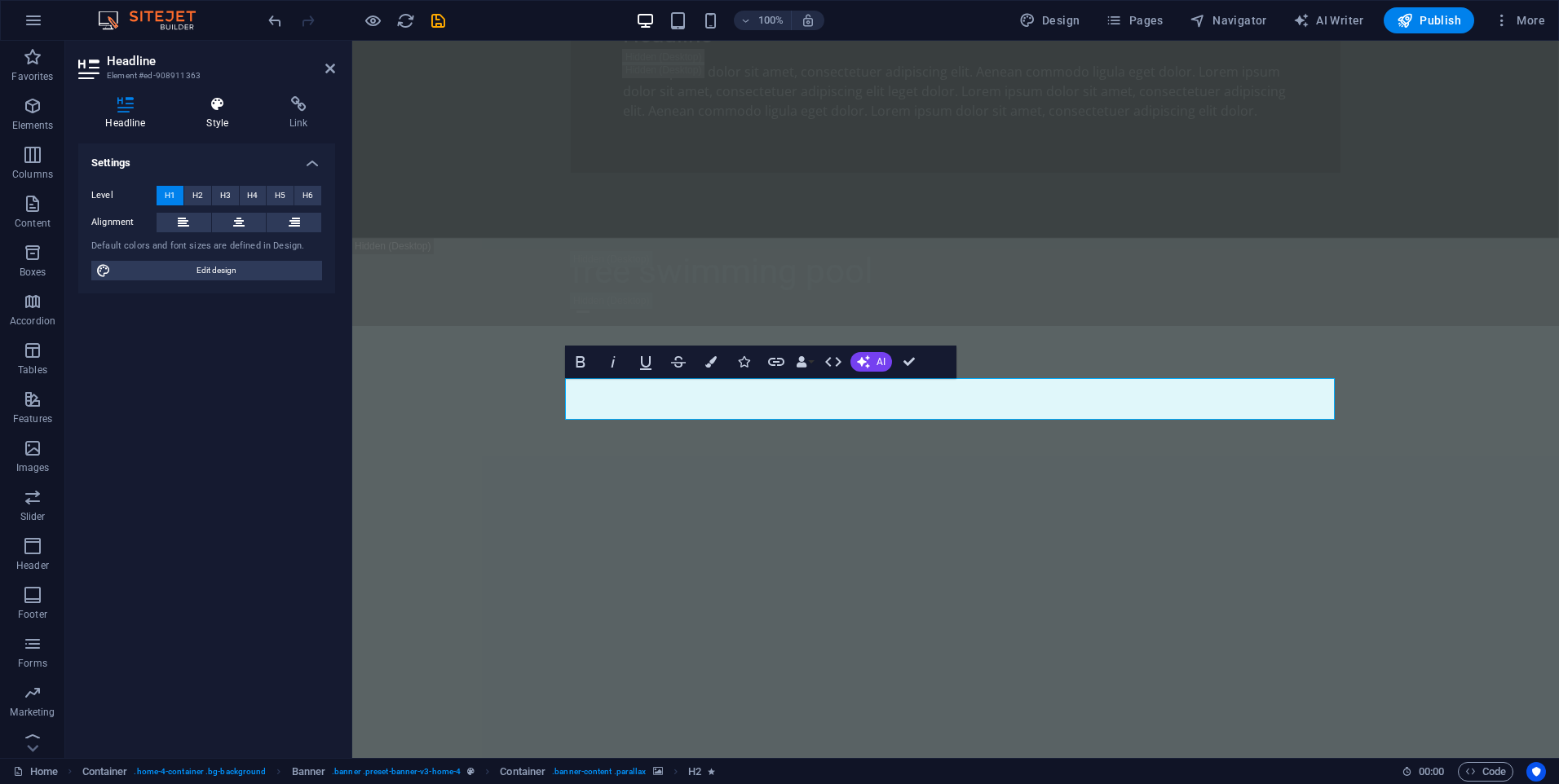
click at [217, 126] on h4 "Style" at bounding box center [221, 113] width 83 height 34
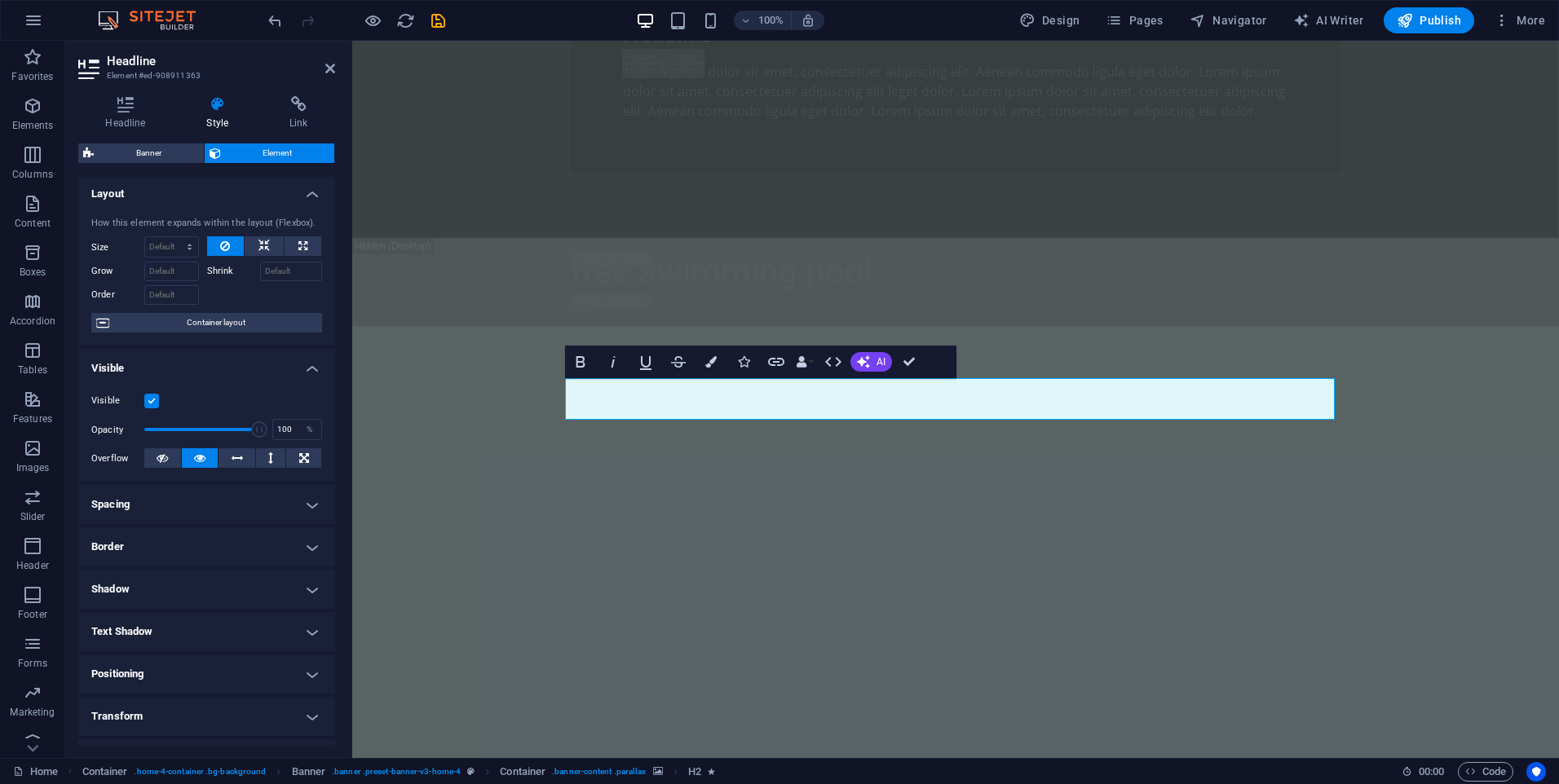
scroll to position [0, 0]
click at [125, 120] on h4 "Headline" at bounding box center [129, 113] width 101 height 34
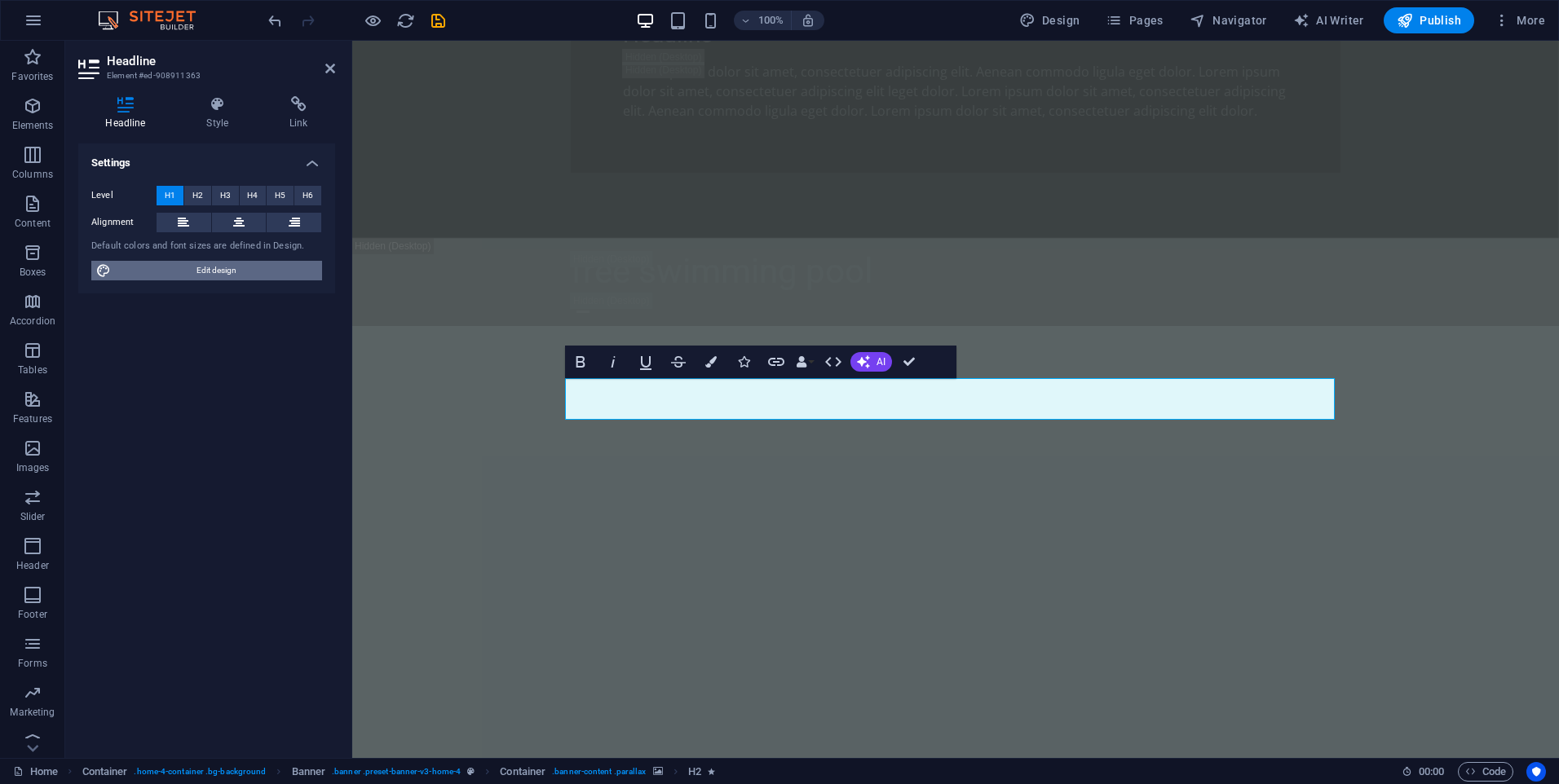
click at [167, 266] on span "Edit design" at bounding box center [216, 270] width 201 height 20
select select "rem"
select select "200"
select select "px"
select select "rem"
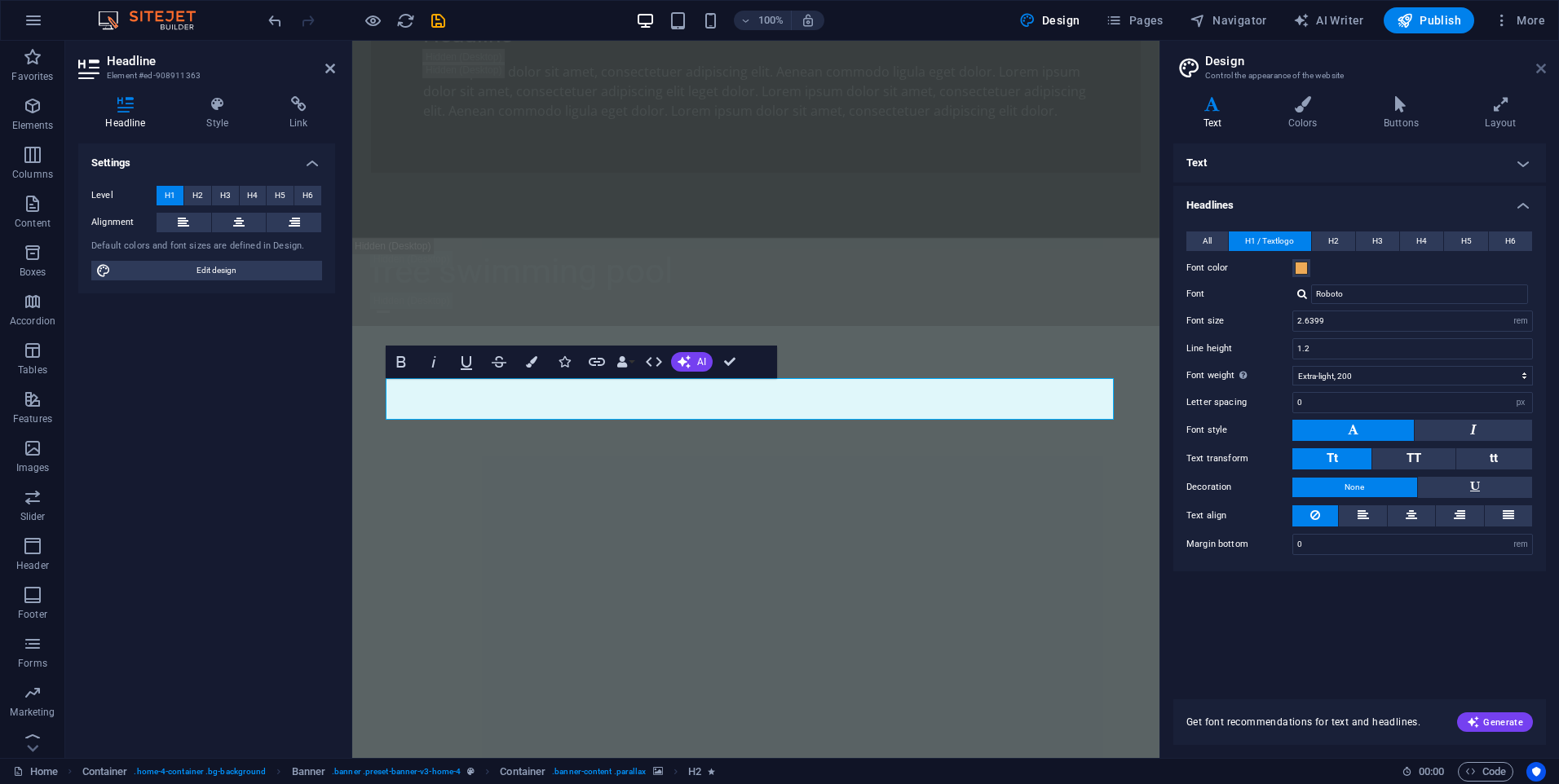
click at [1544, 66] on icon at bounding box center [1540, 68] width 9 height 13
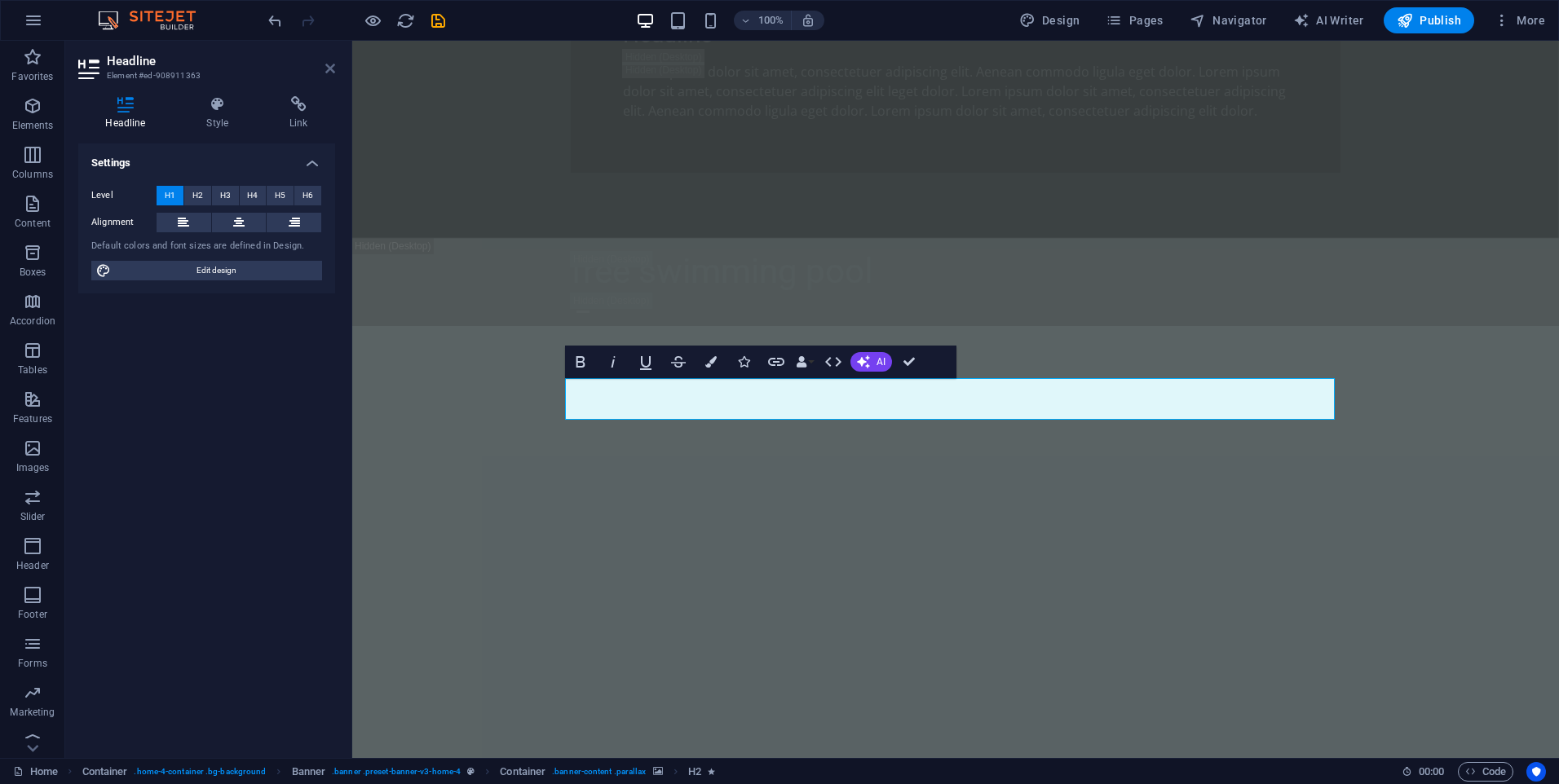
click at [332, 71] on icon at bounding box center [330, 68] width 9 height 13
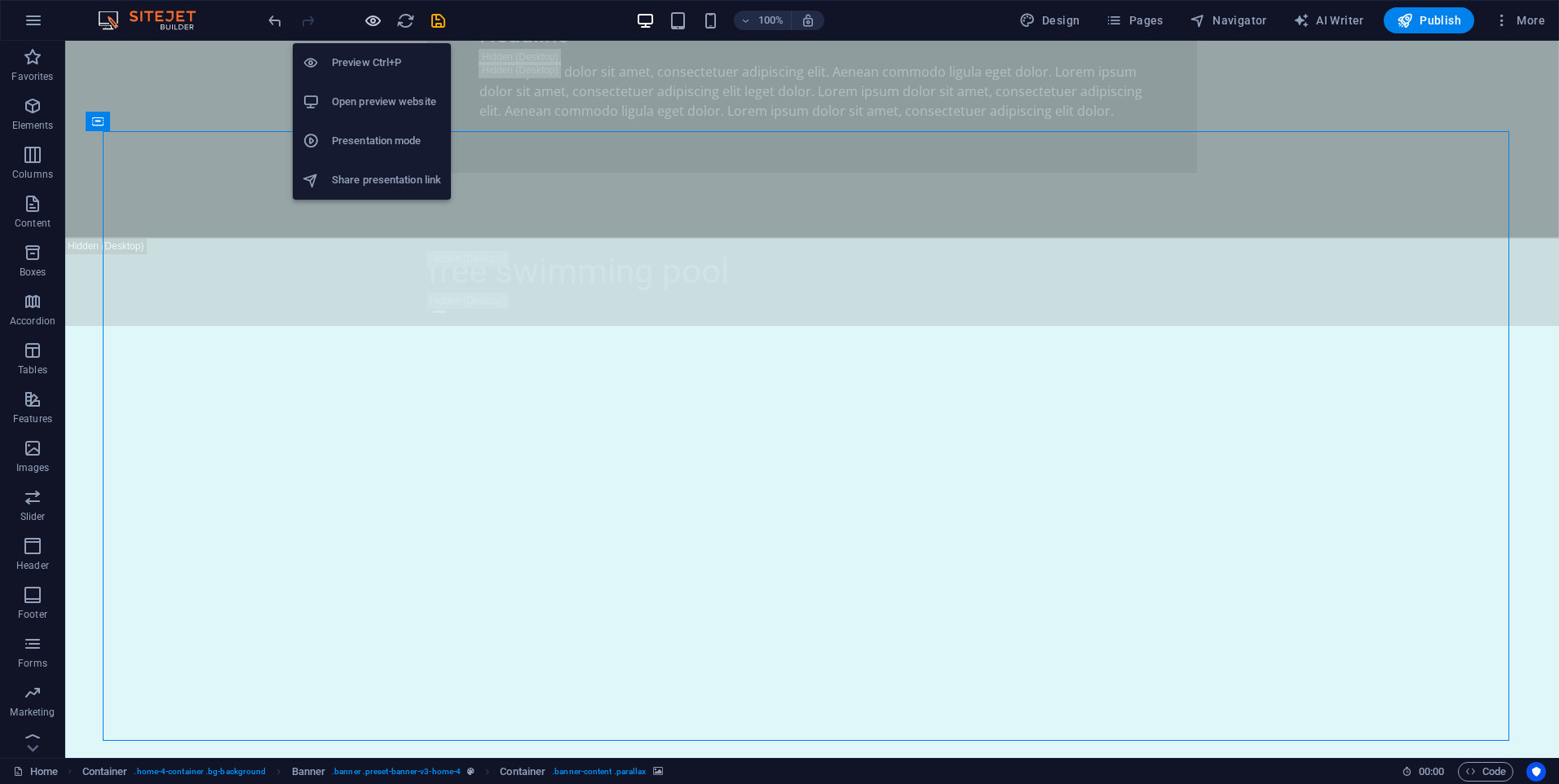
click at [373, 24] on icon "button" at bounding box center [373, 21] width 19 height 19
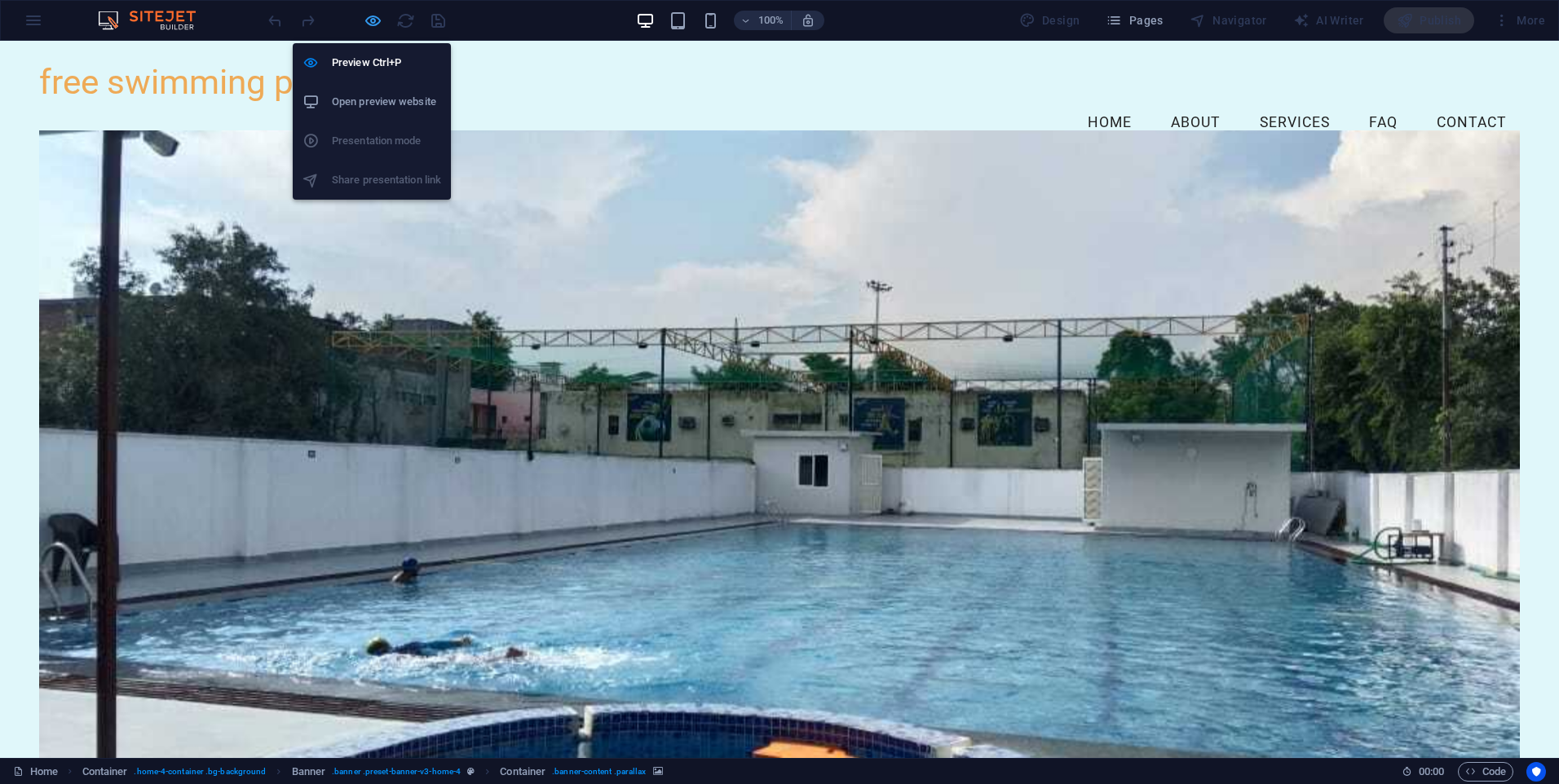
click at [373, 22] on icon "button" at bounding box center [373, 21] width 19 height 19
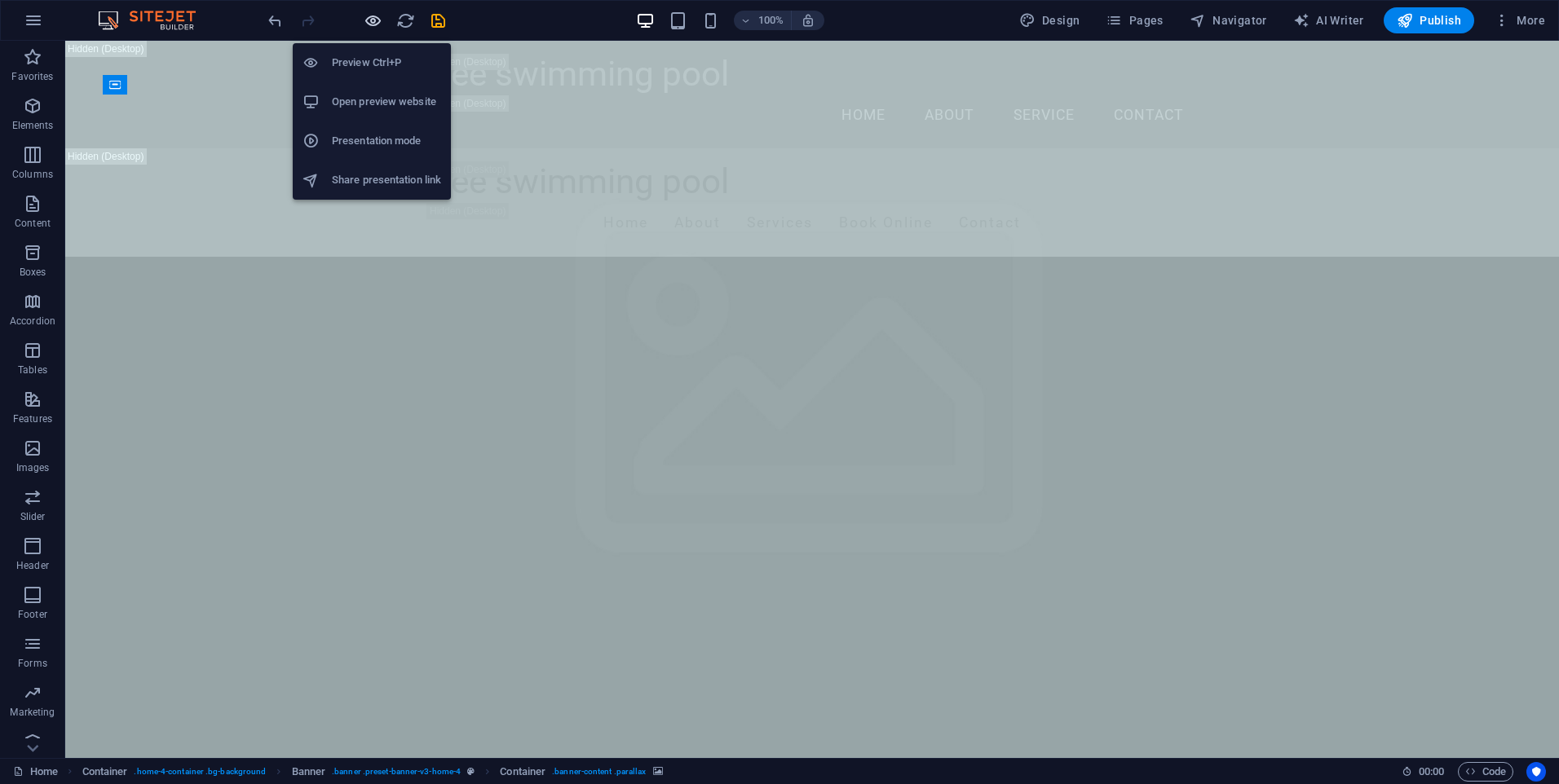
scroll to position [1604, 0]
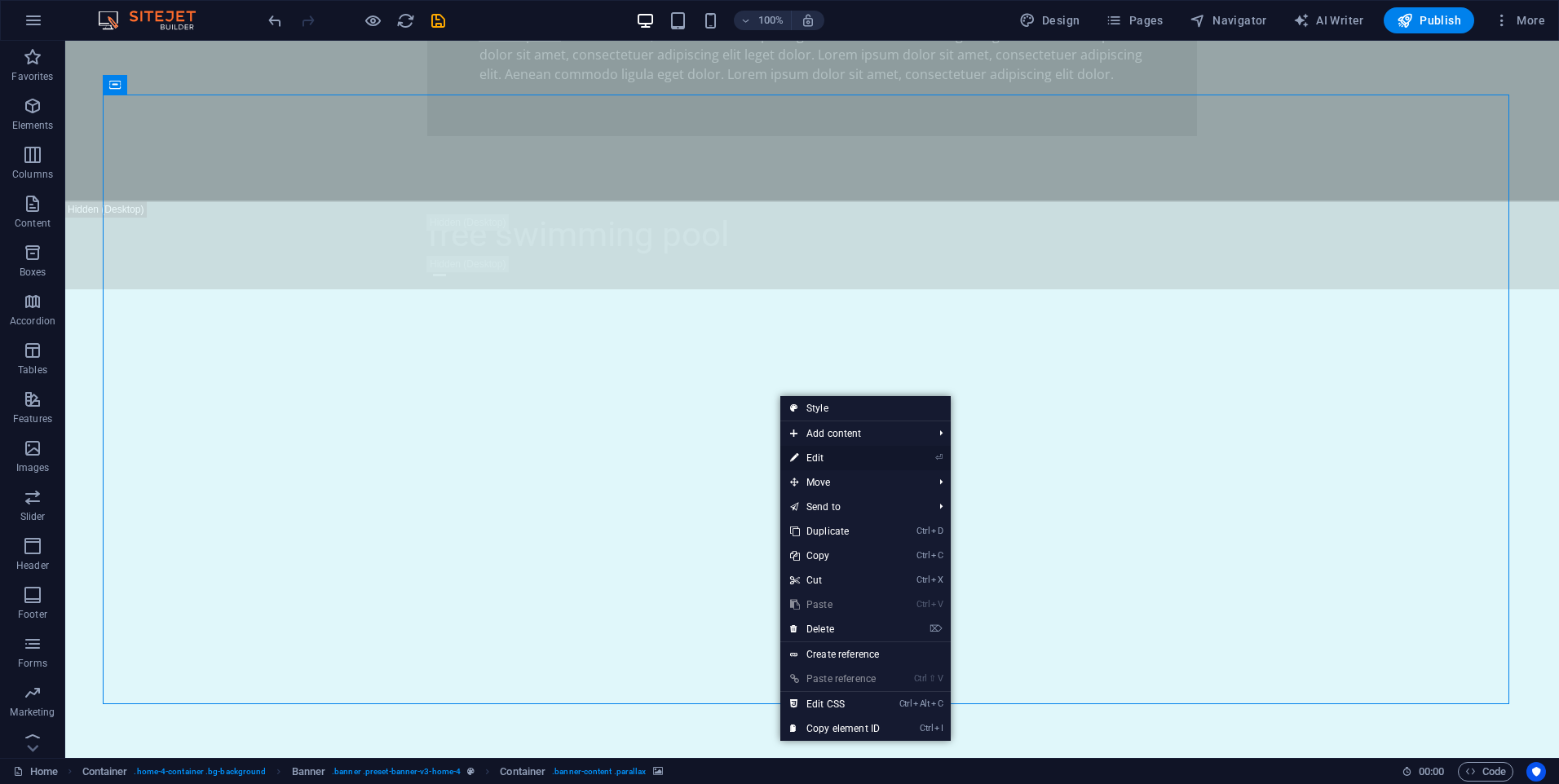
click at [838, 459] on link "⏎ Edit" at bounding box center [834, 458] width 109 height 24
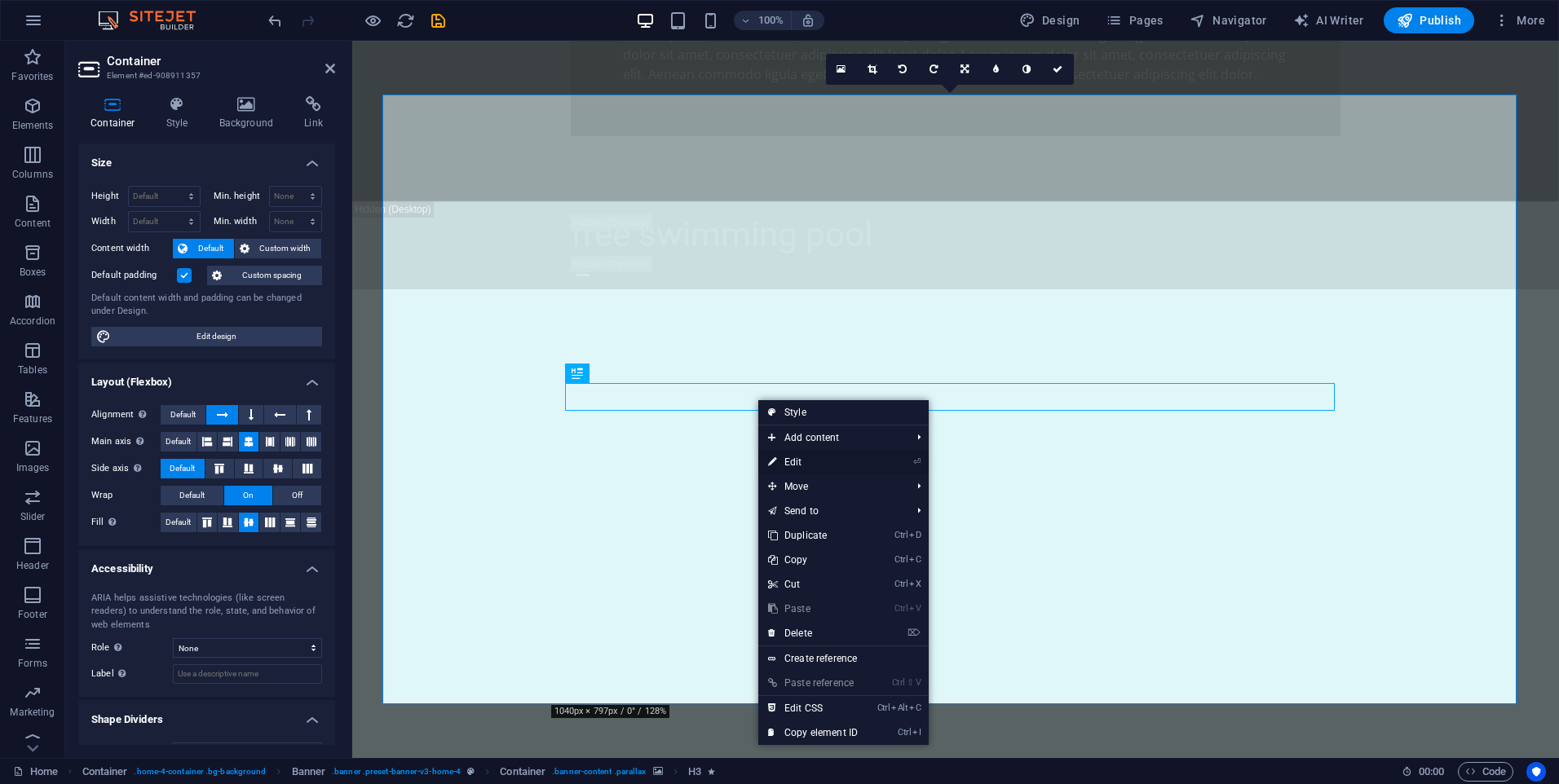
click at [799, 458] on link "⏎ Edit" at bounding box center [813, 462] width 109 height 24
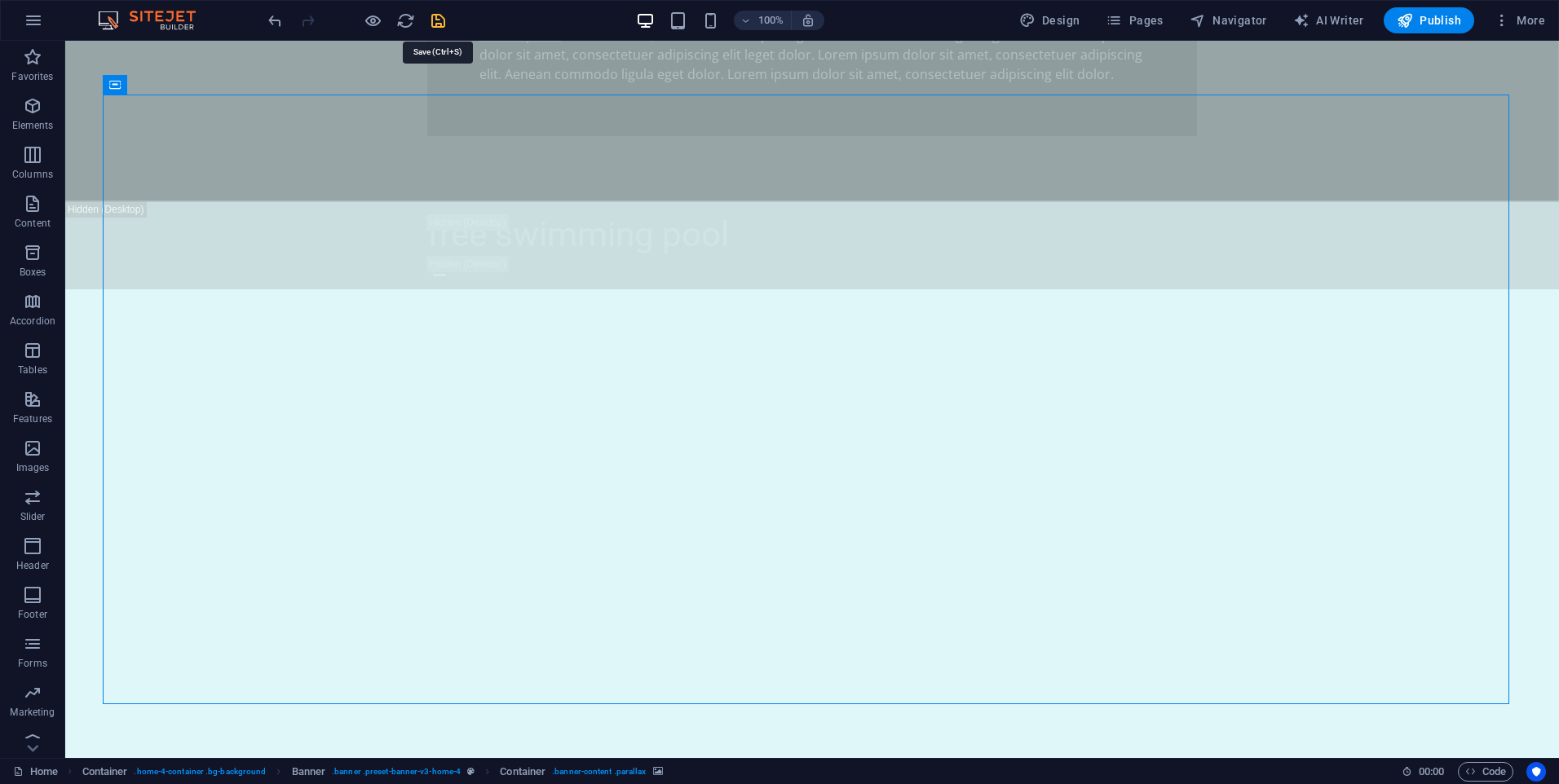
click at [435, 15] on icon "save" at bounding box center [438, 21] width 19 height 19
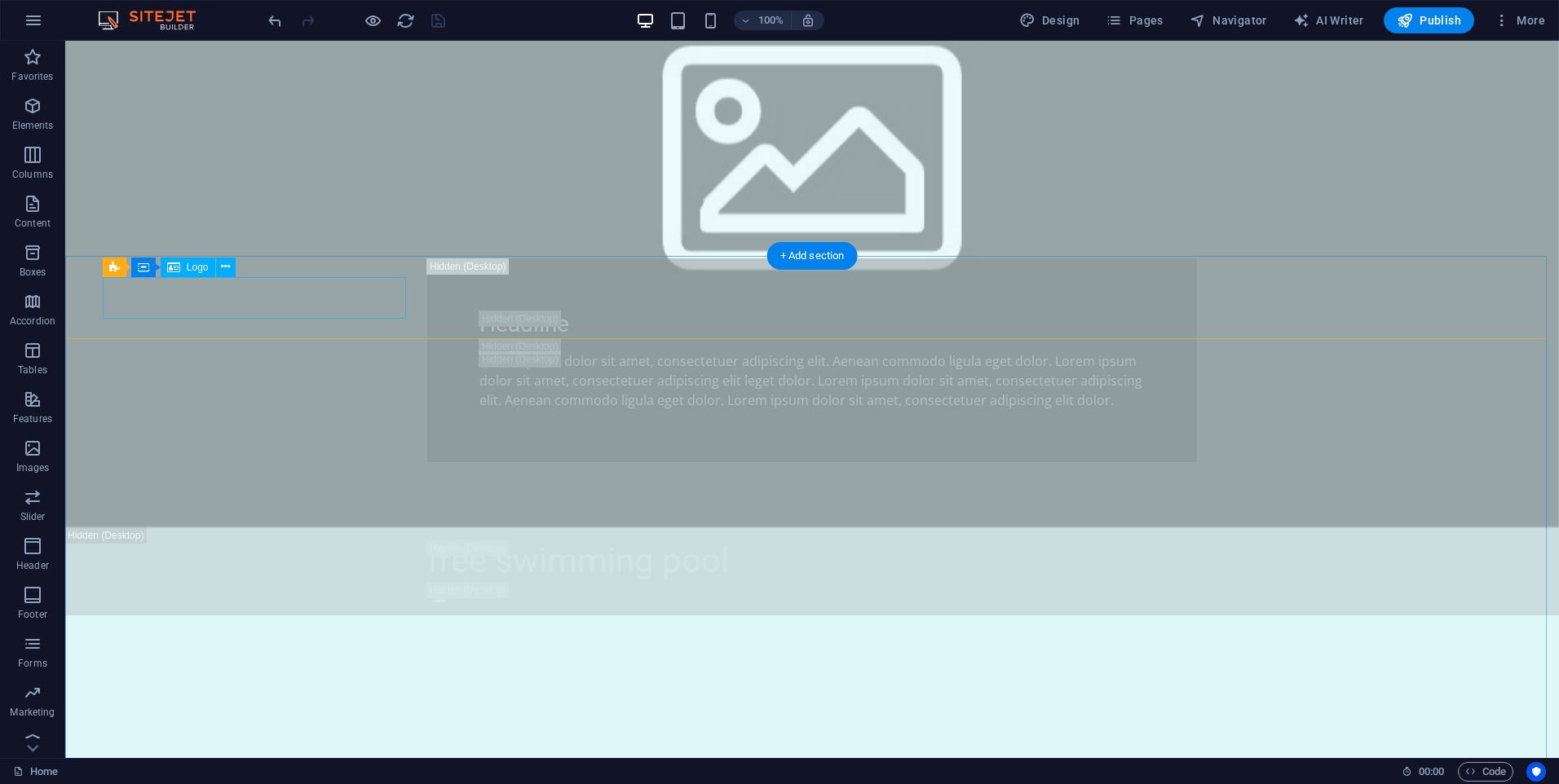
scroll to position [1359, 0]
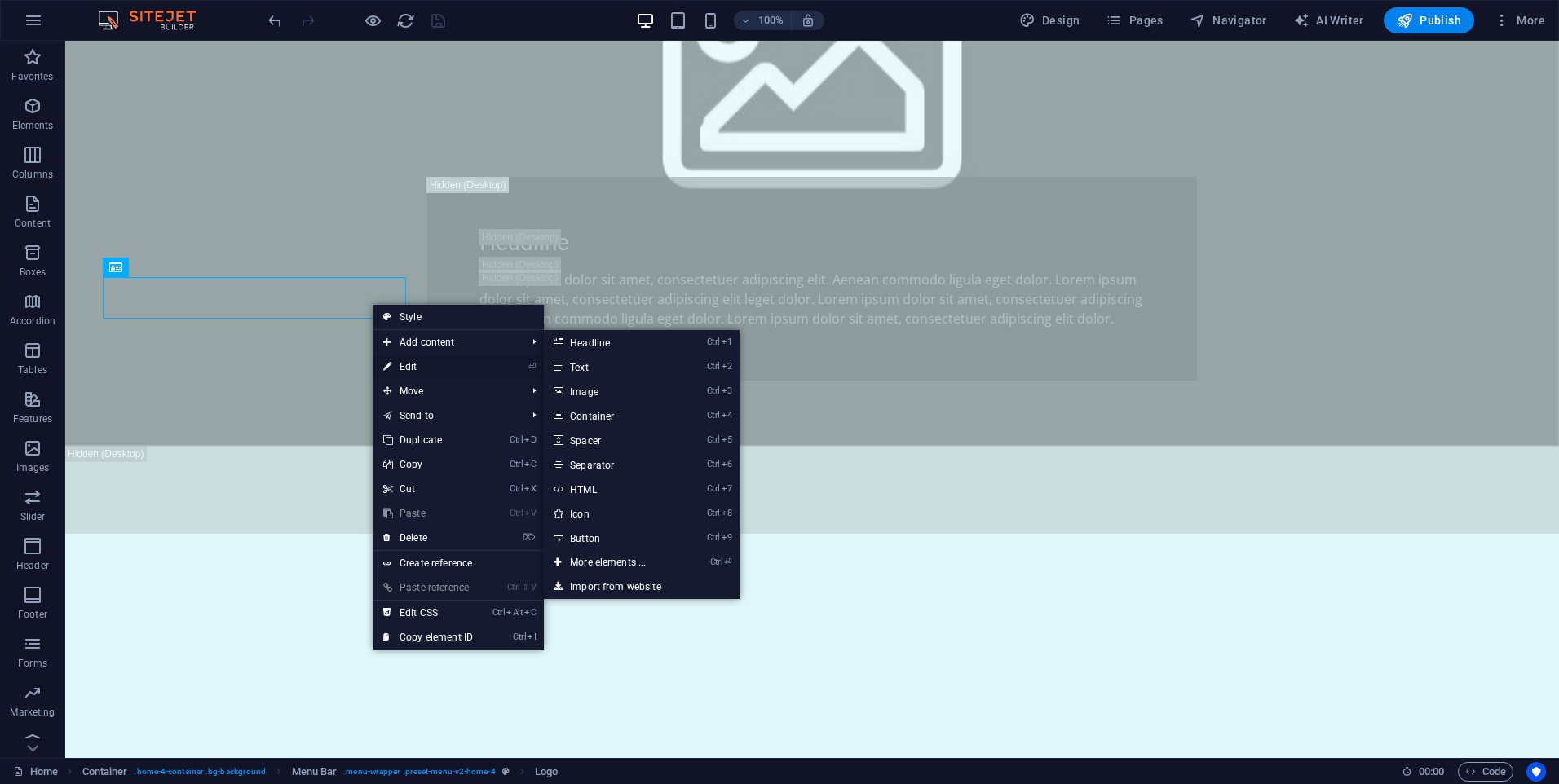
click at [410, 362] on link "⏎ Edit" at bounding box center [428, 367] width 109 height 24
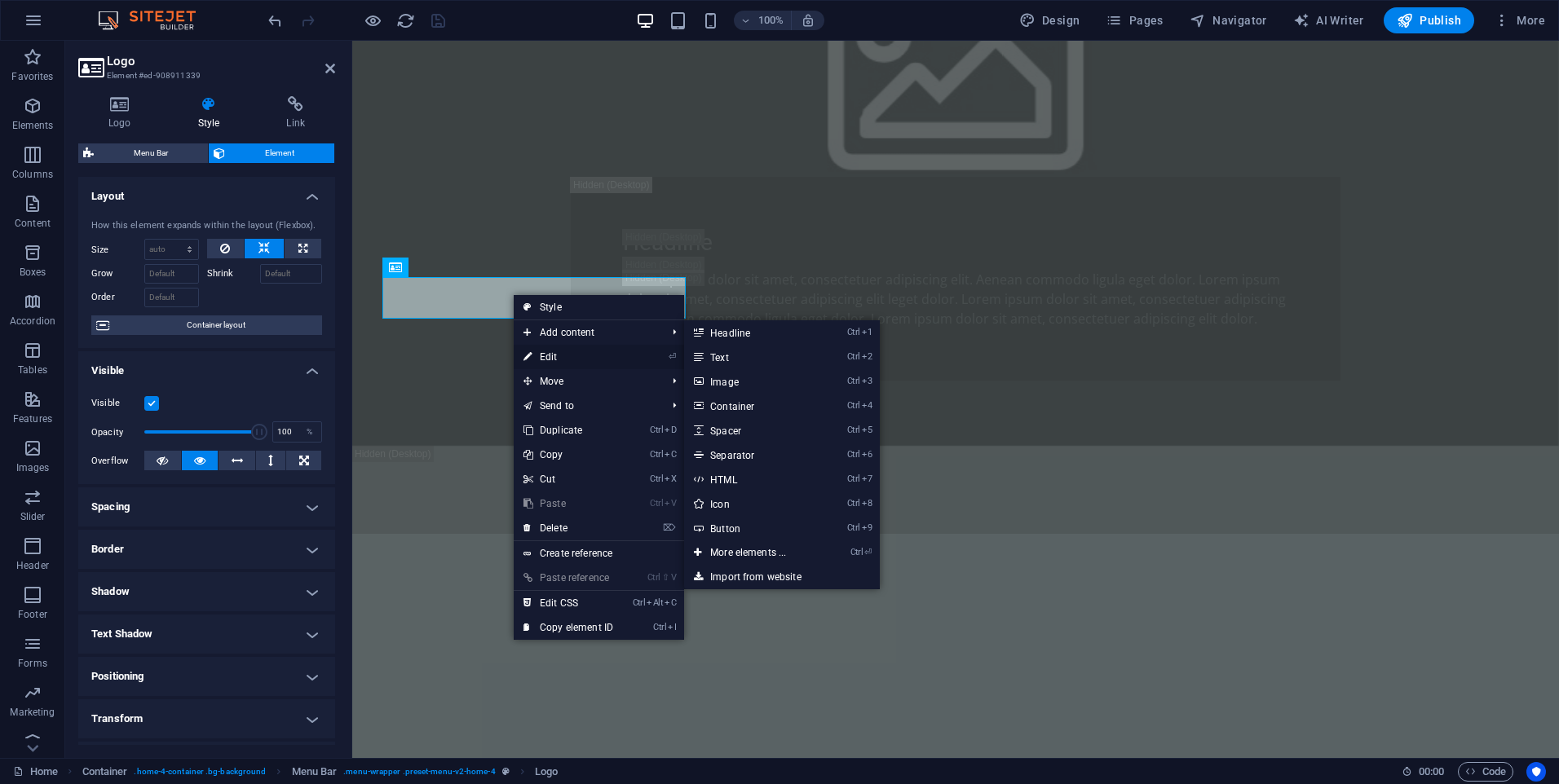
click at [552, 349] on link "⏎ Edit" at bounding box center [568, 357] width 109 height 24
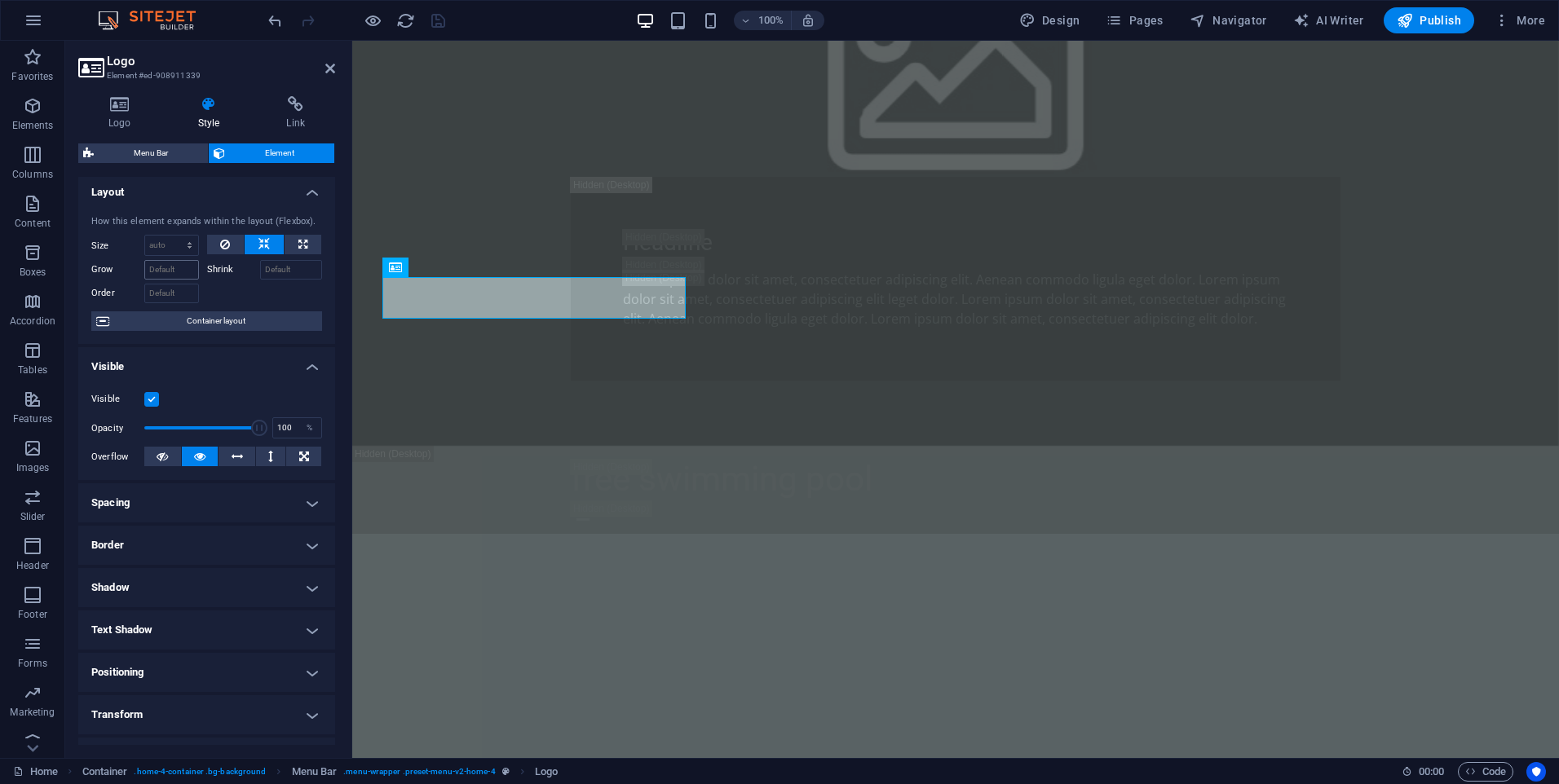
scroll to position [0, 0]
click at [126, 119] on h4 "Logo" at bounding box center [123, 113] width 89 height 34
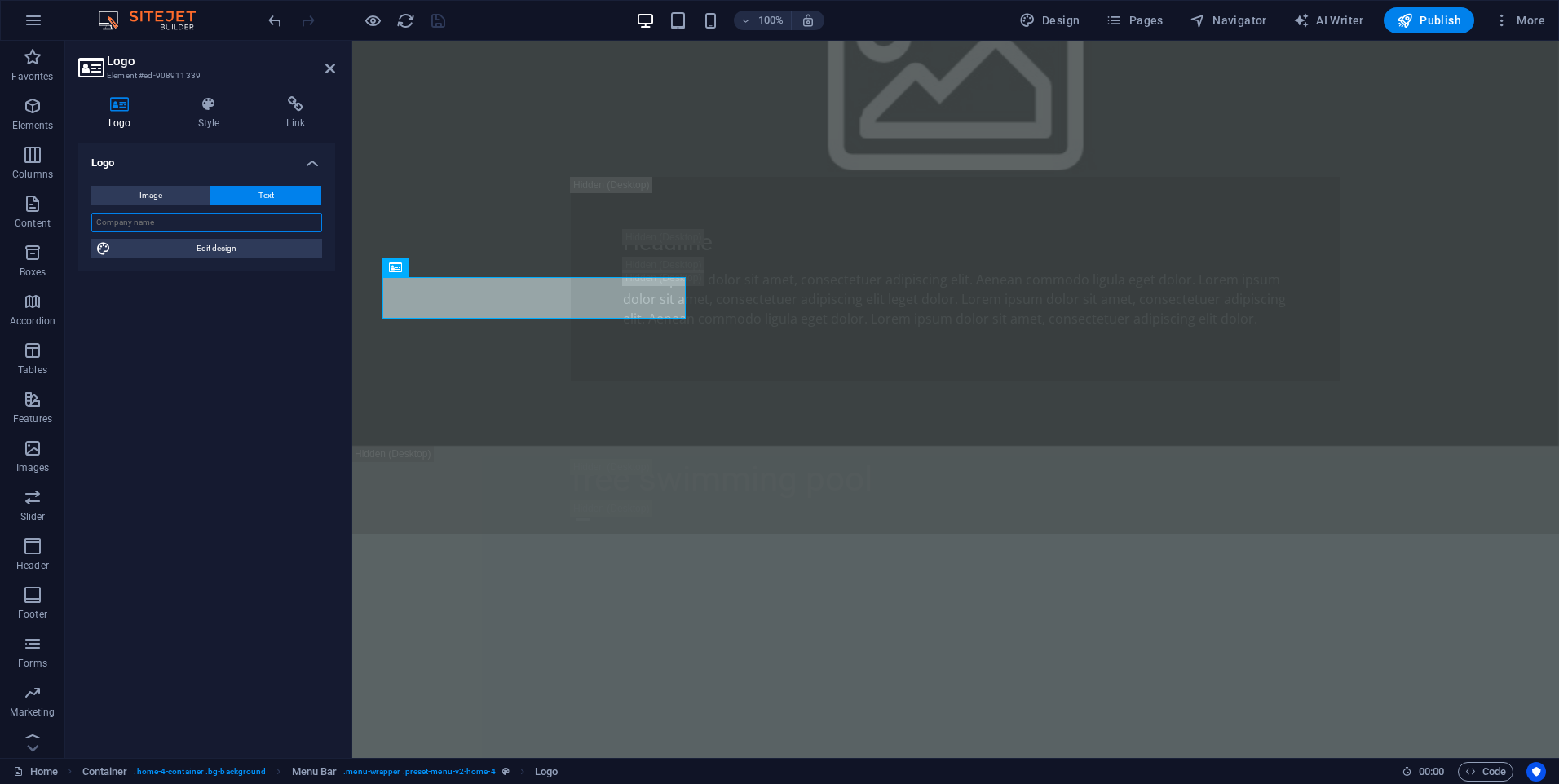
click at [164, 221] on input "text" at bounding box center [206, 222] width 231 height 20
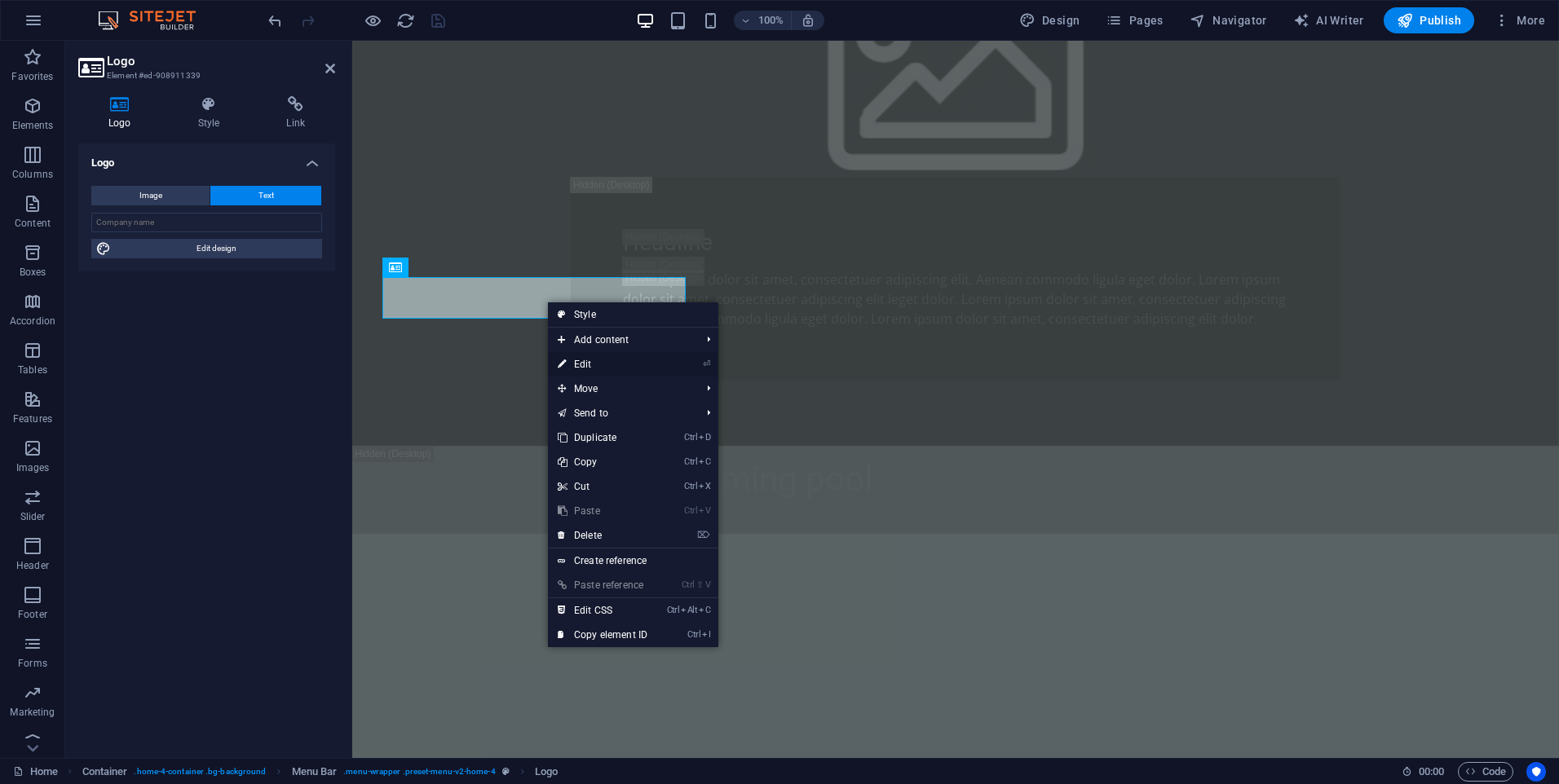
click at [624, 362] on link "⏎ Edit" at bounding box center [602, 364] width 109 height 24
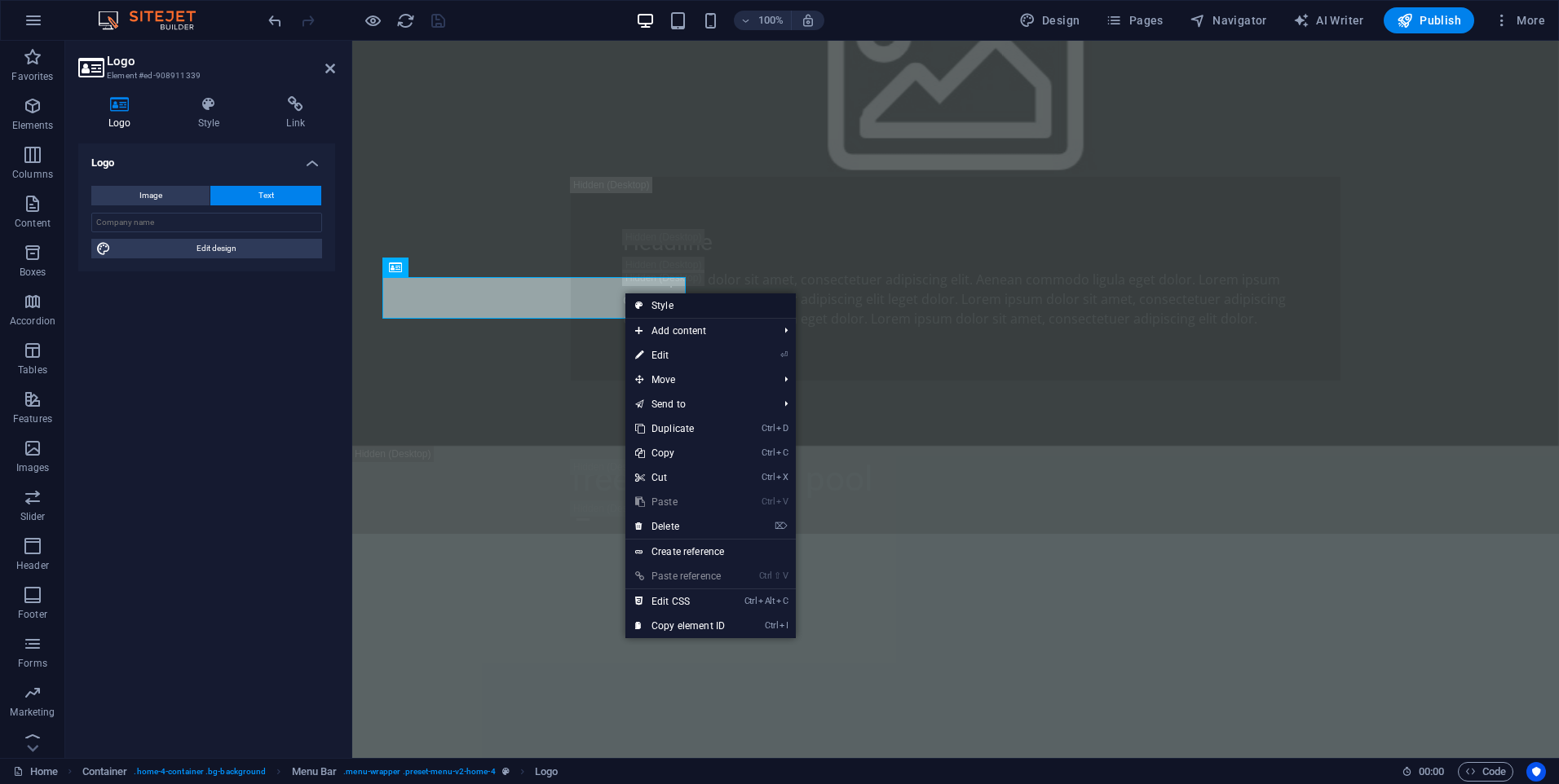
click at [663, 304] on link "Style" at bounding box center [710, 306] width 170 height 24
select select "vw"
select select "rem"
select select "vw"
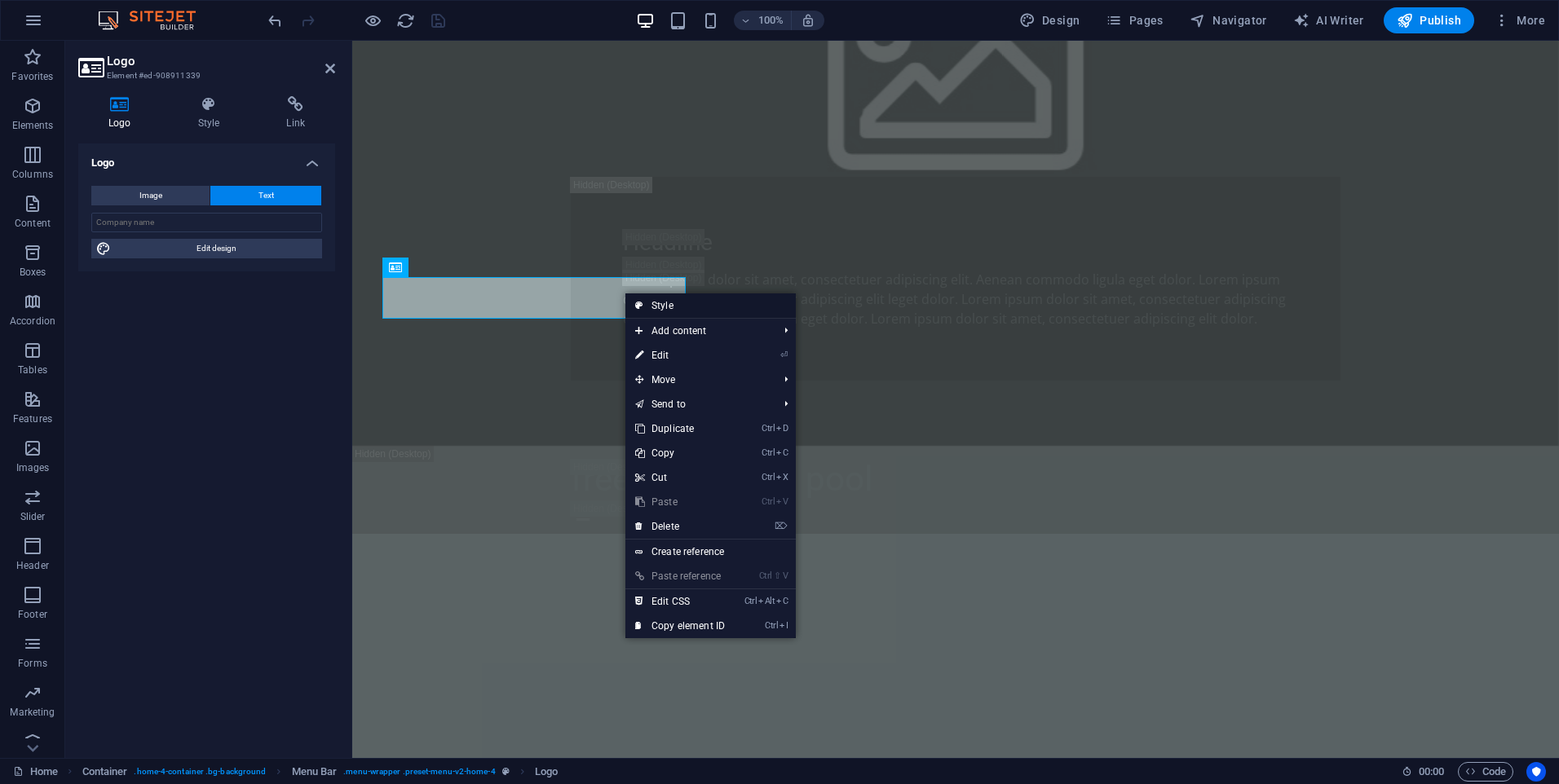
select select "preset-menu-v2-home-4"
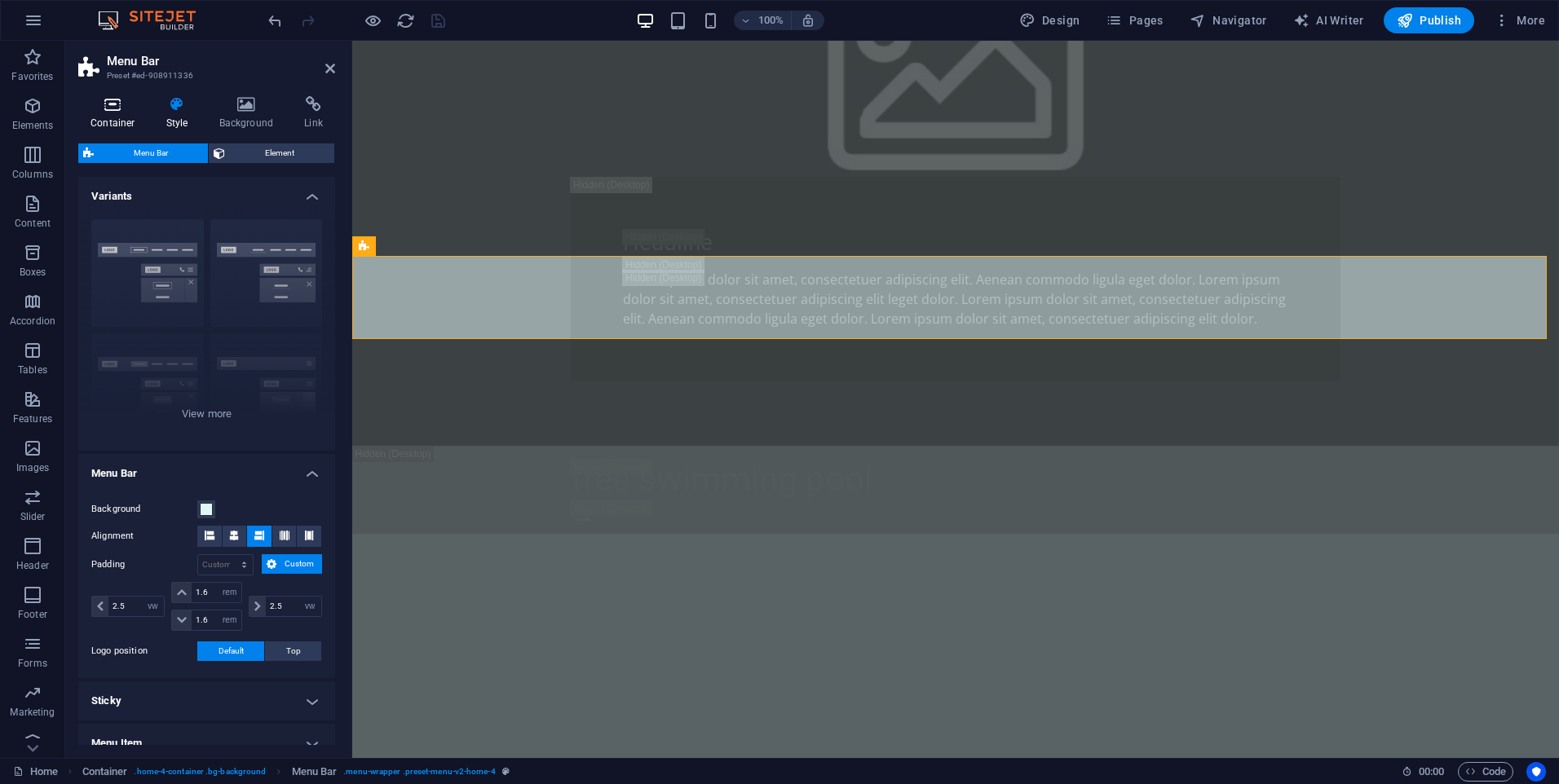
click at [119, 112] on icon at bounding box center [113, 104] width 70 height 16
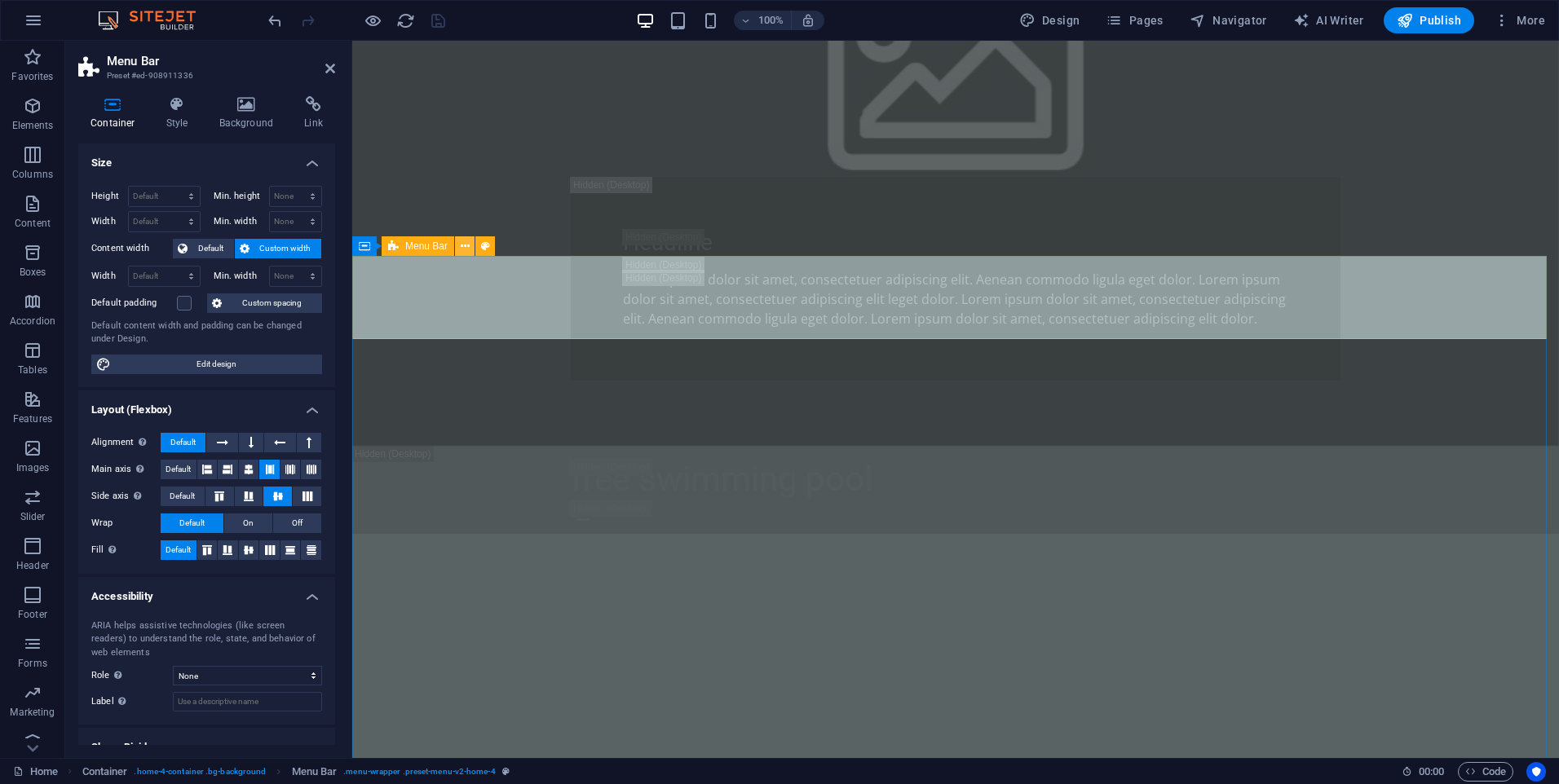
click at [468, 247] on icon at bounding box center [465, 246] width 9 height 17
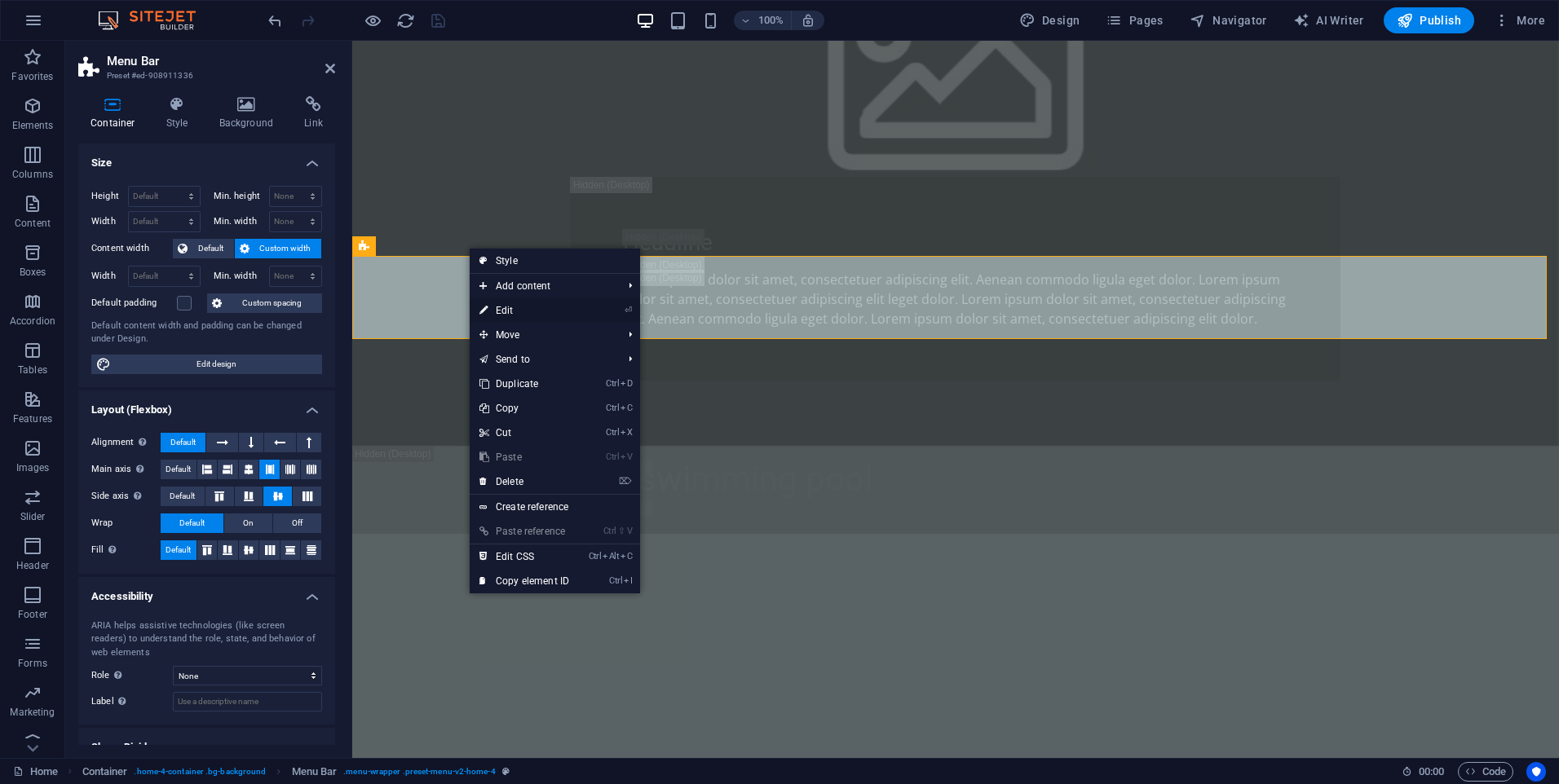
click at [497, 302] on link "⏎ Edit" at bounding box center [524, 310] width 109 height 24
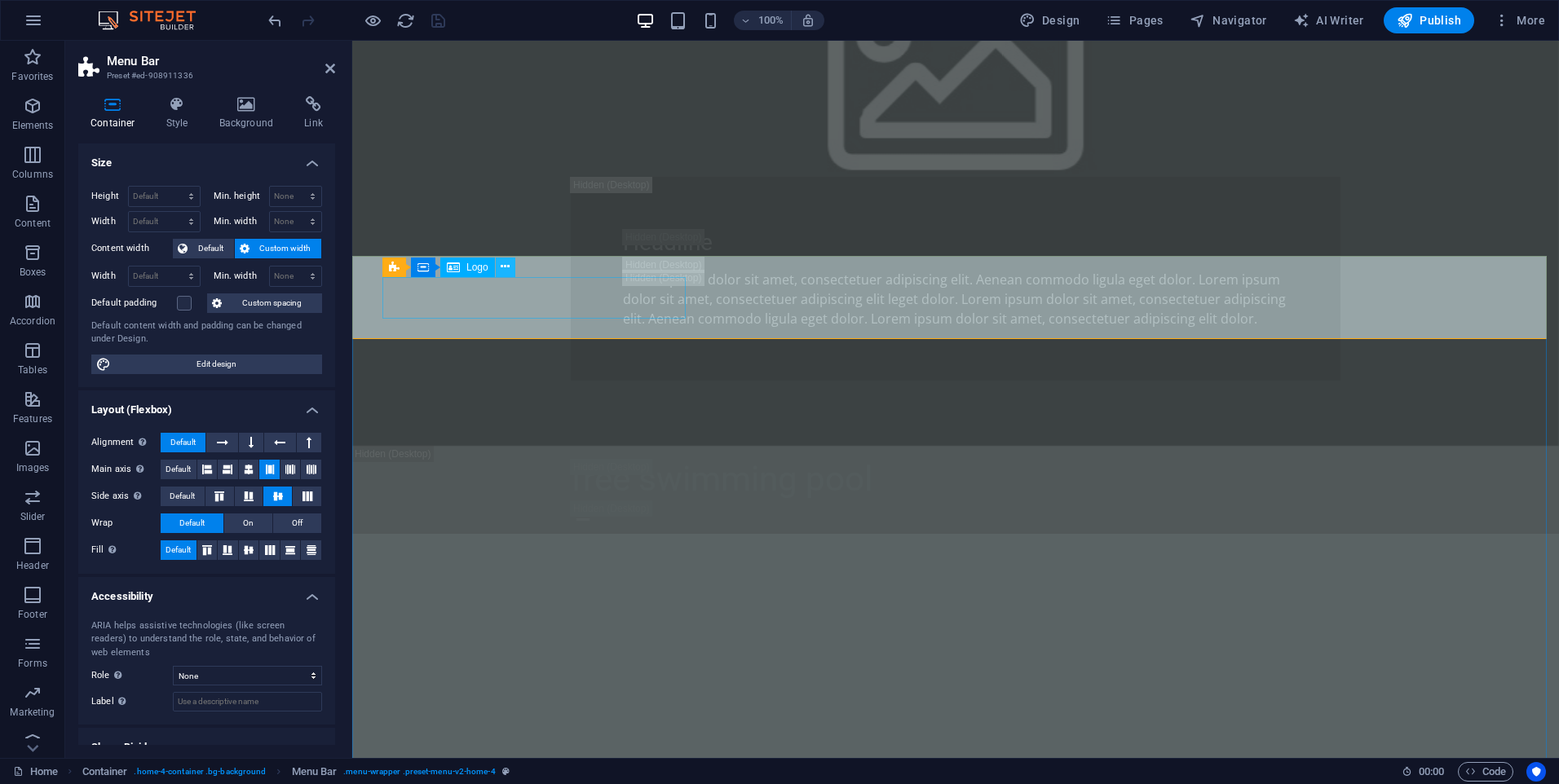
click at [507, 267] on icon at bounding box center [505, 267] width 9 height 17
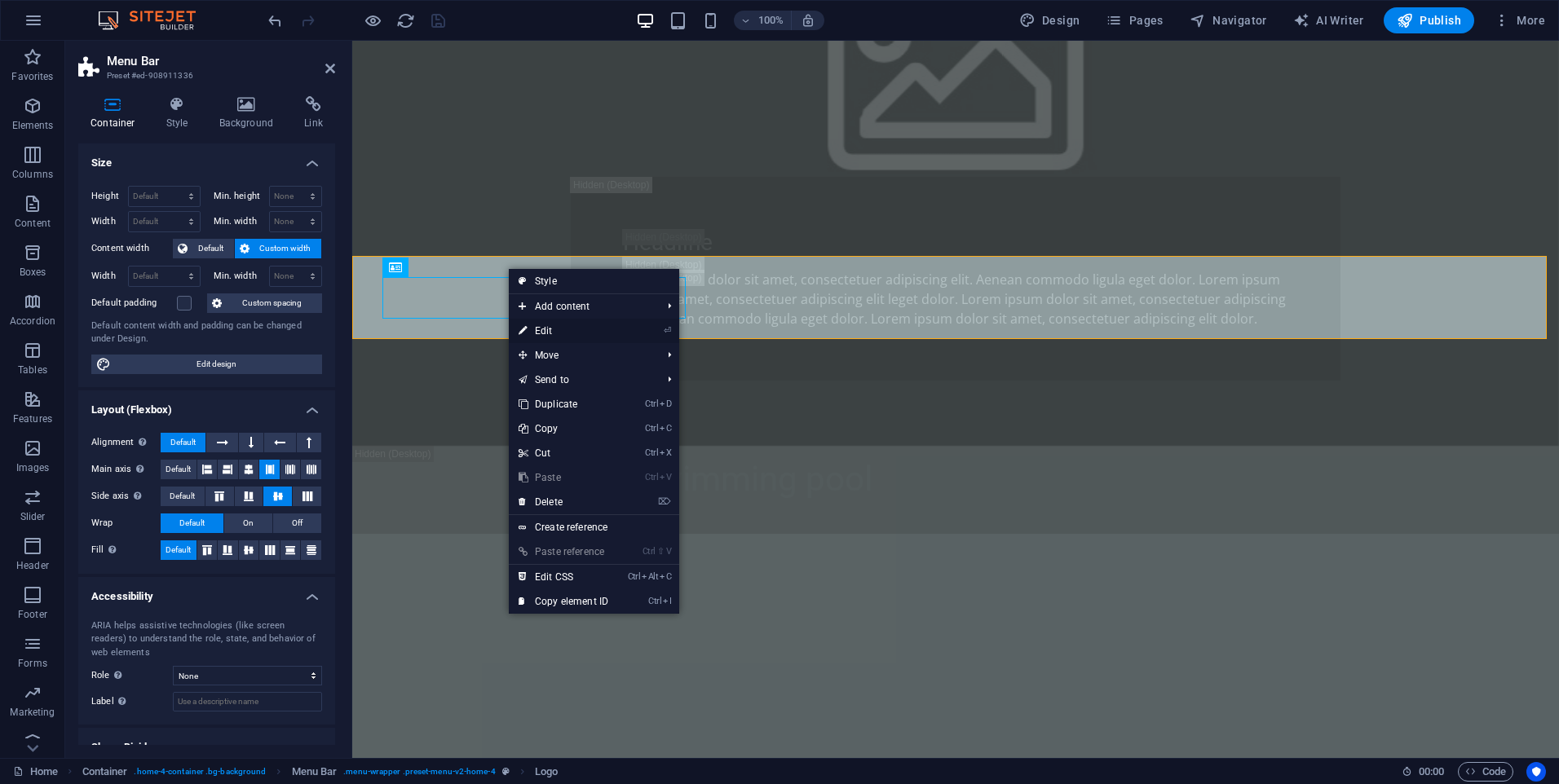
click at [582, 331] on link "⏎ Edit" at bounding box center [563, 331] width 109 height 24
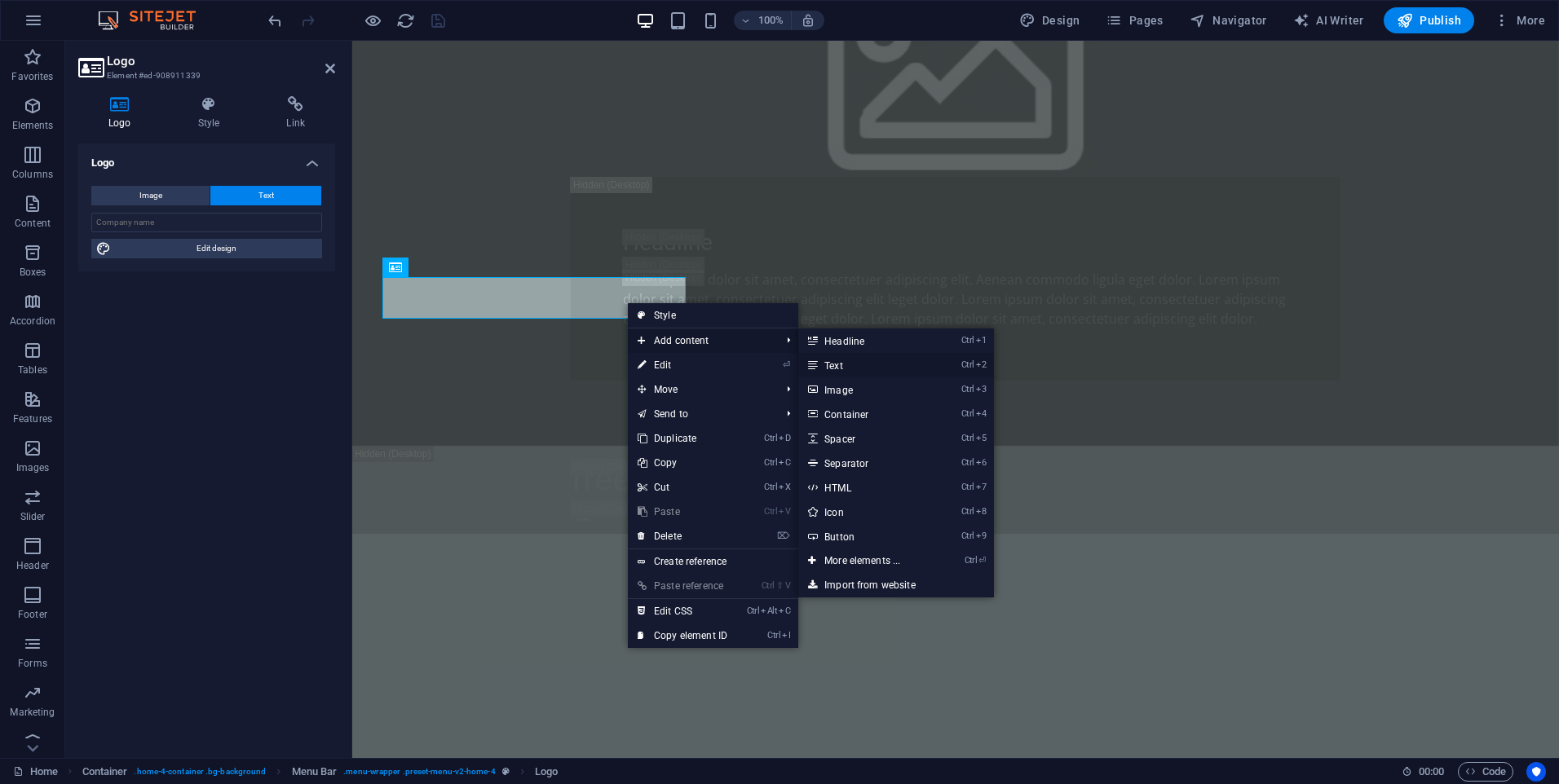
click at [886, 363] on link "Ctrl 2 Text" at bounding box center [865, 365] width 135 height 24
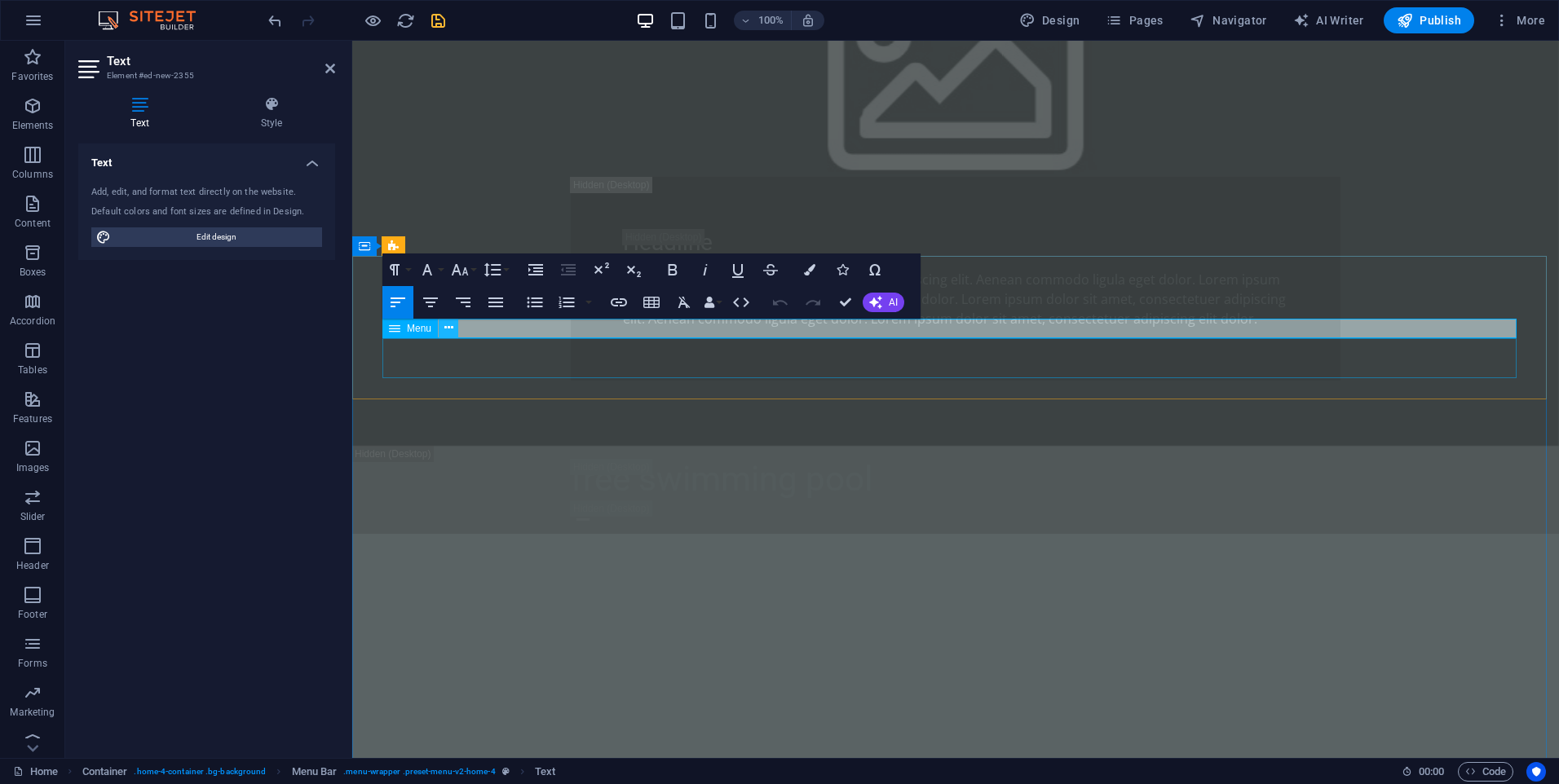
click at [450, 327] on icon at bounding box center [448, 328] width 9 height 17
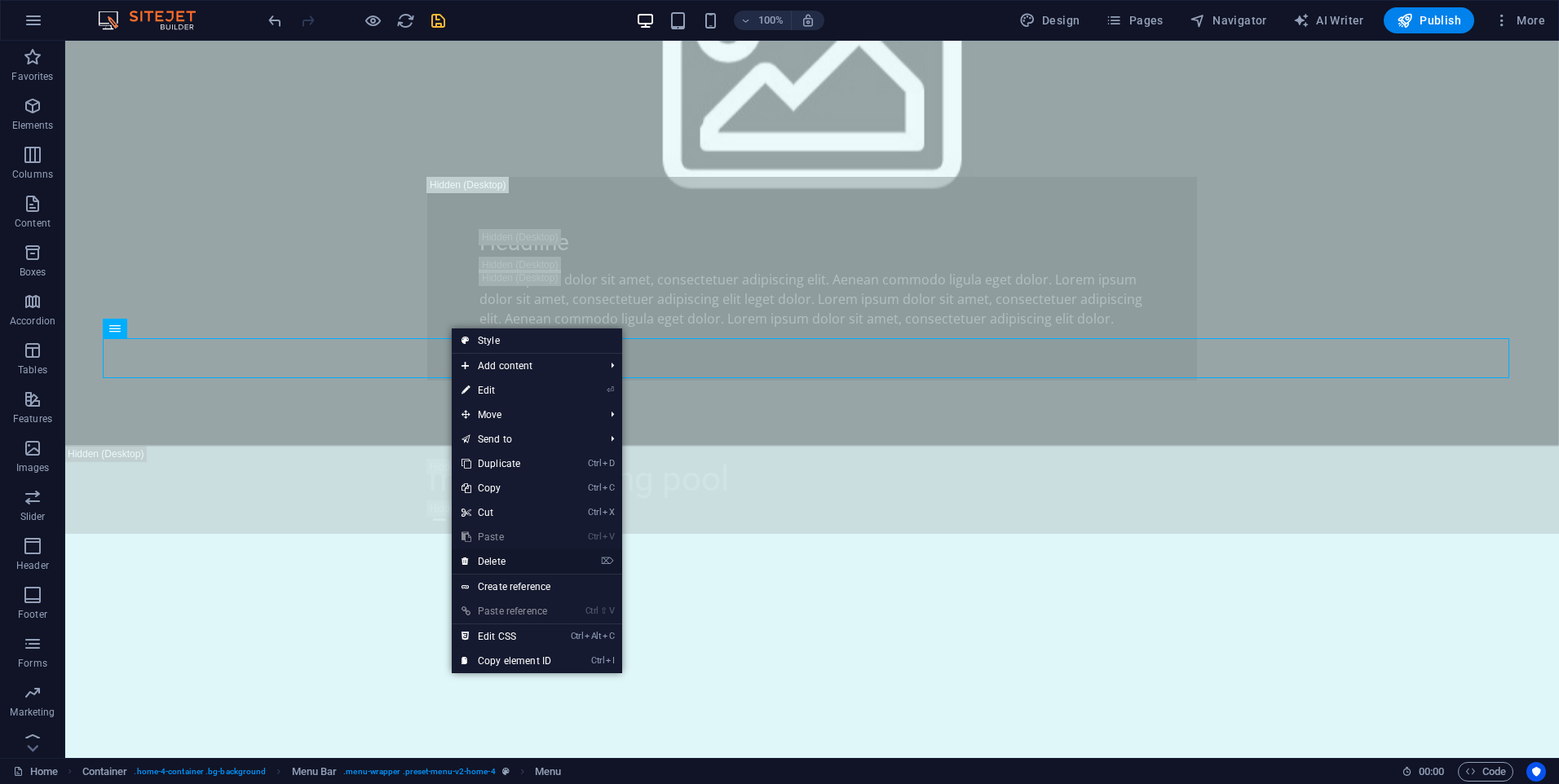
click at [526, 557] on link "⌦ Delete" at bounding box center [506, 562] width 109 height 24
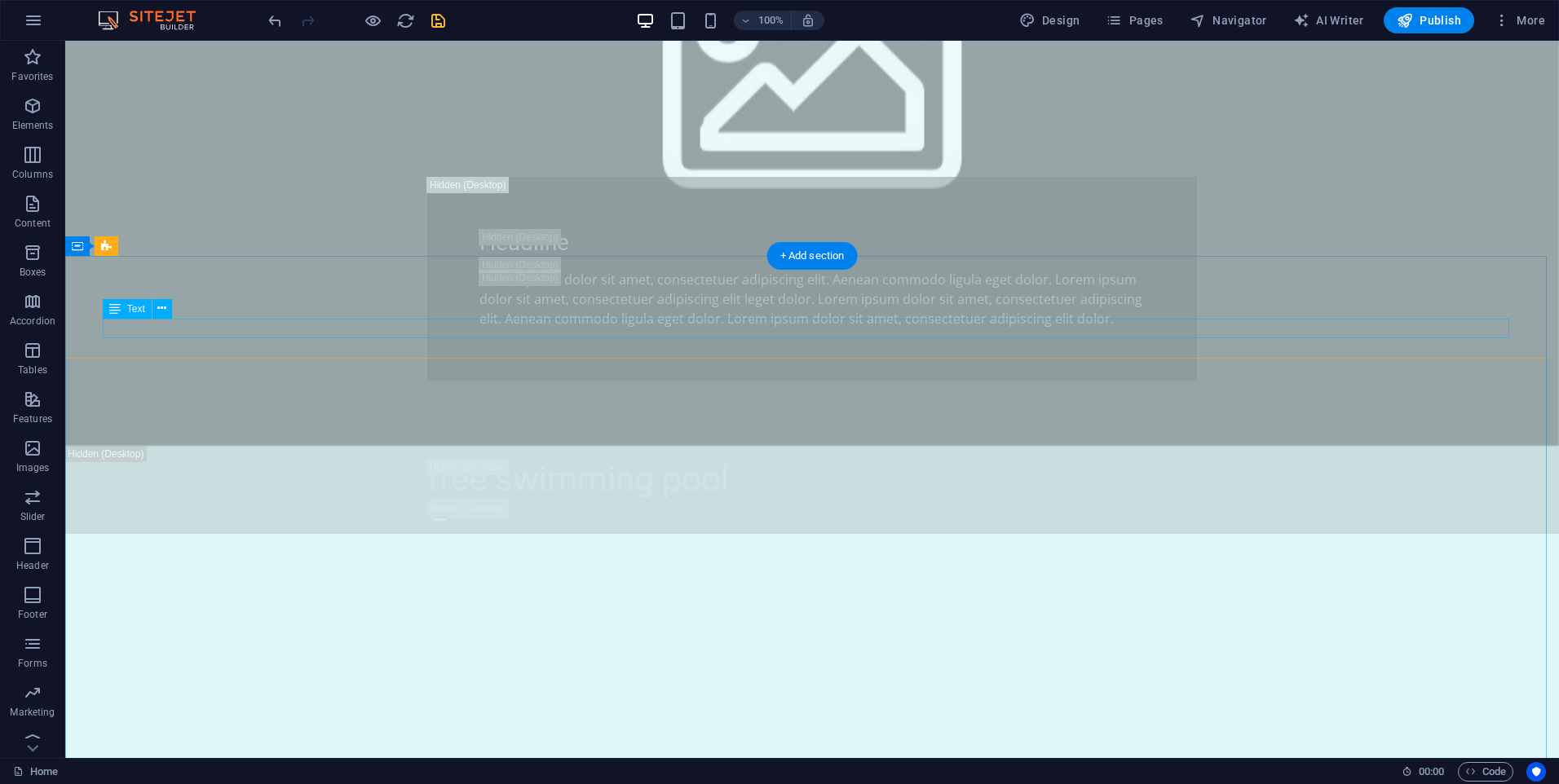
click at [160, 310] on icon at bounding box center [161, 308] width 9 height 17
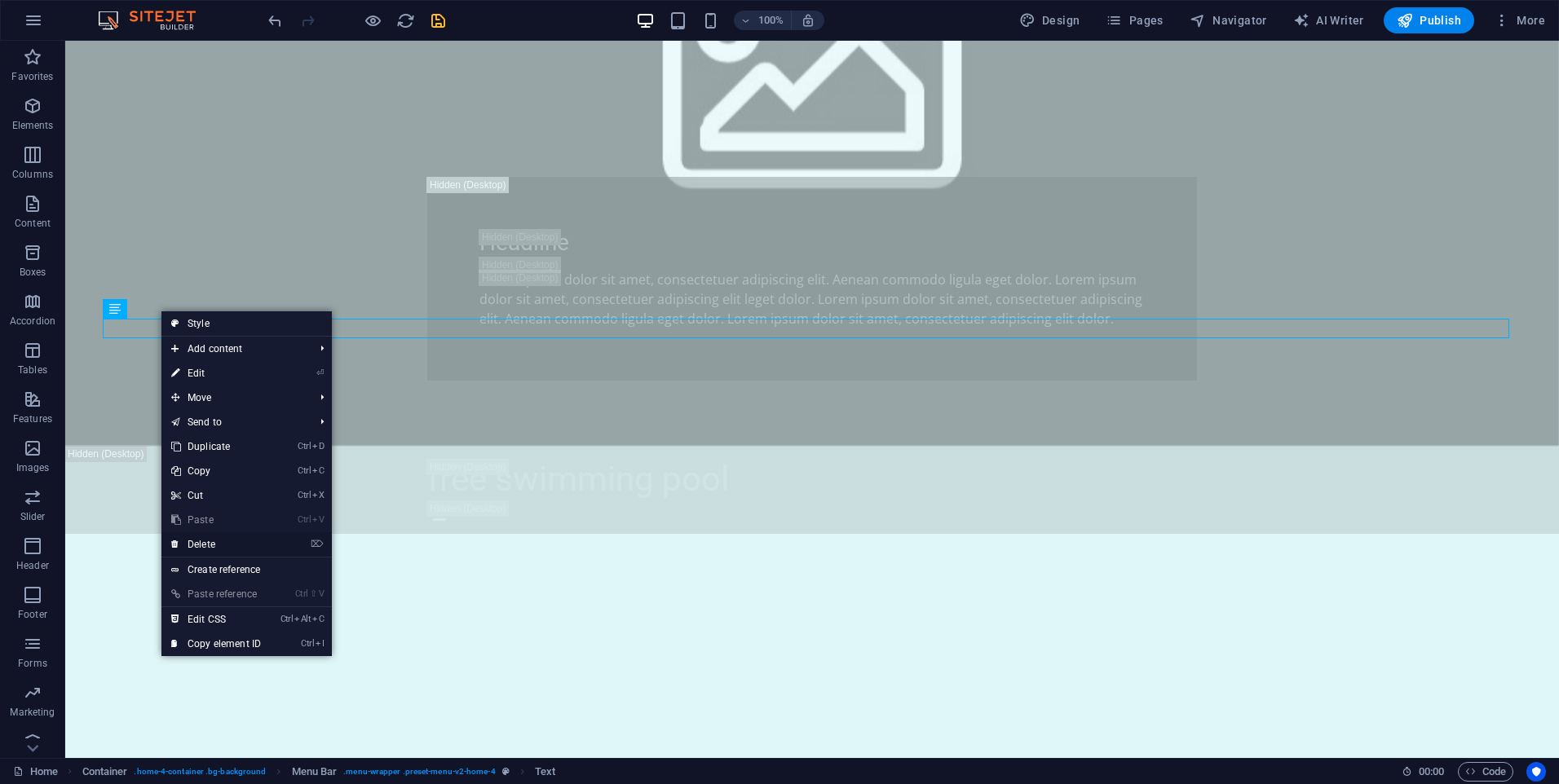
click at [226, 545] on link "⌦ Delete" at bounding box center [216, 544] width 109 height 24
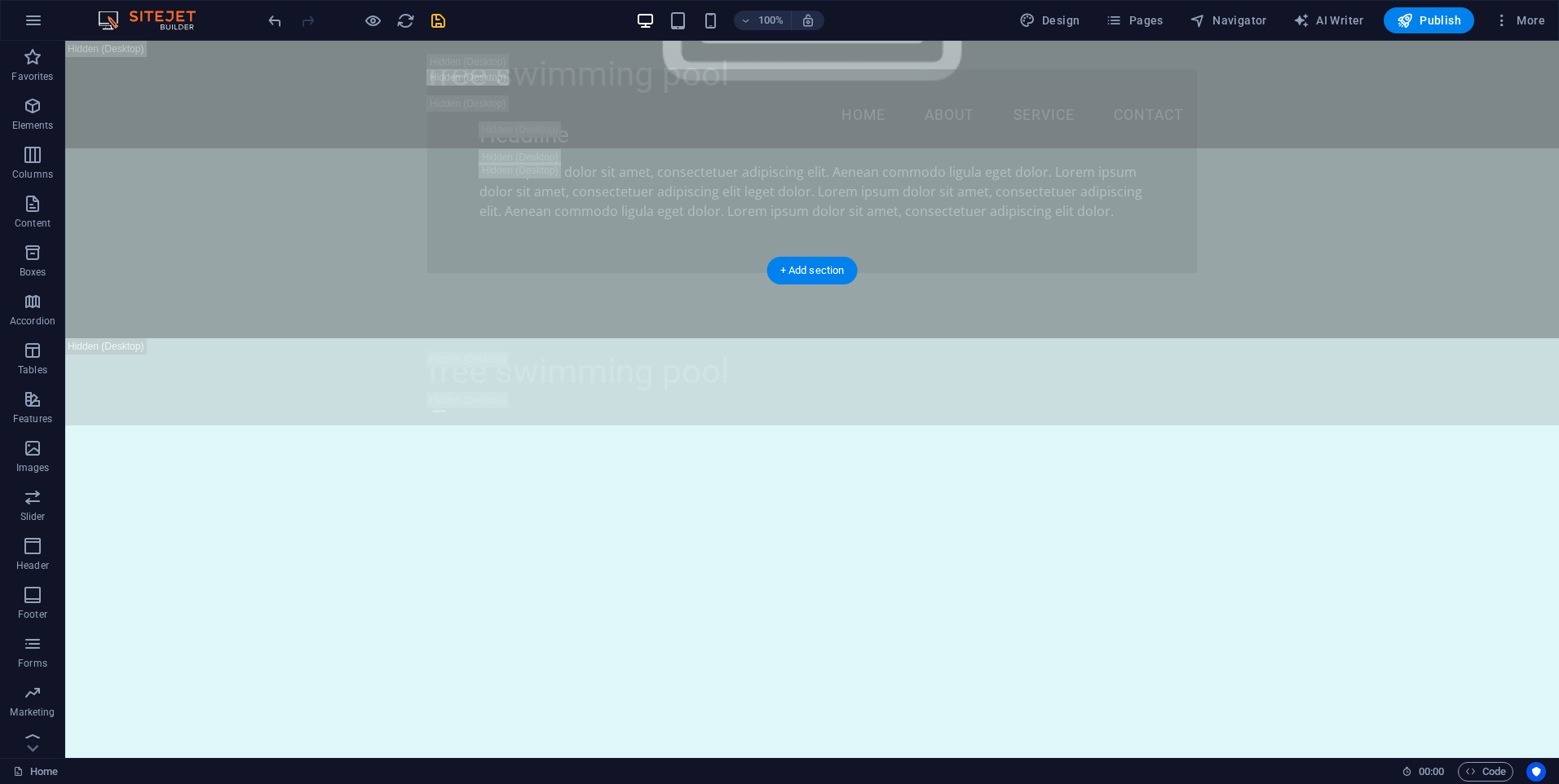
scroll to position [1278, 0]
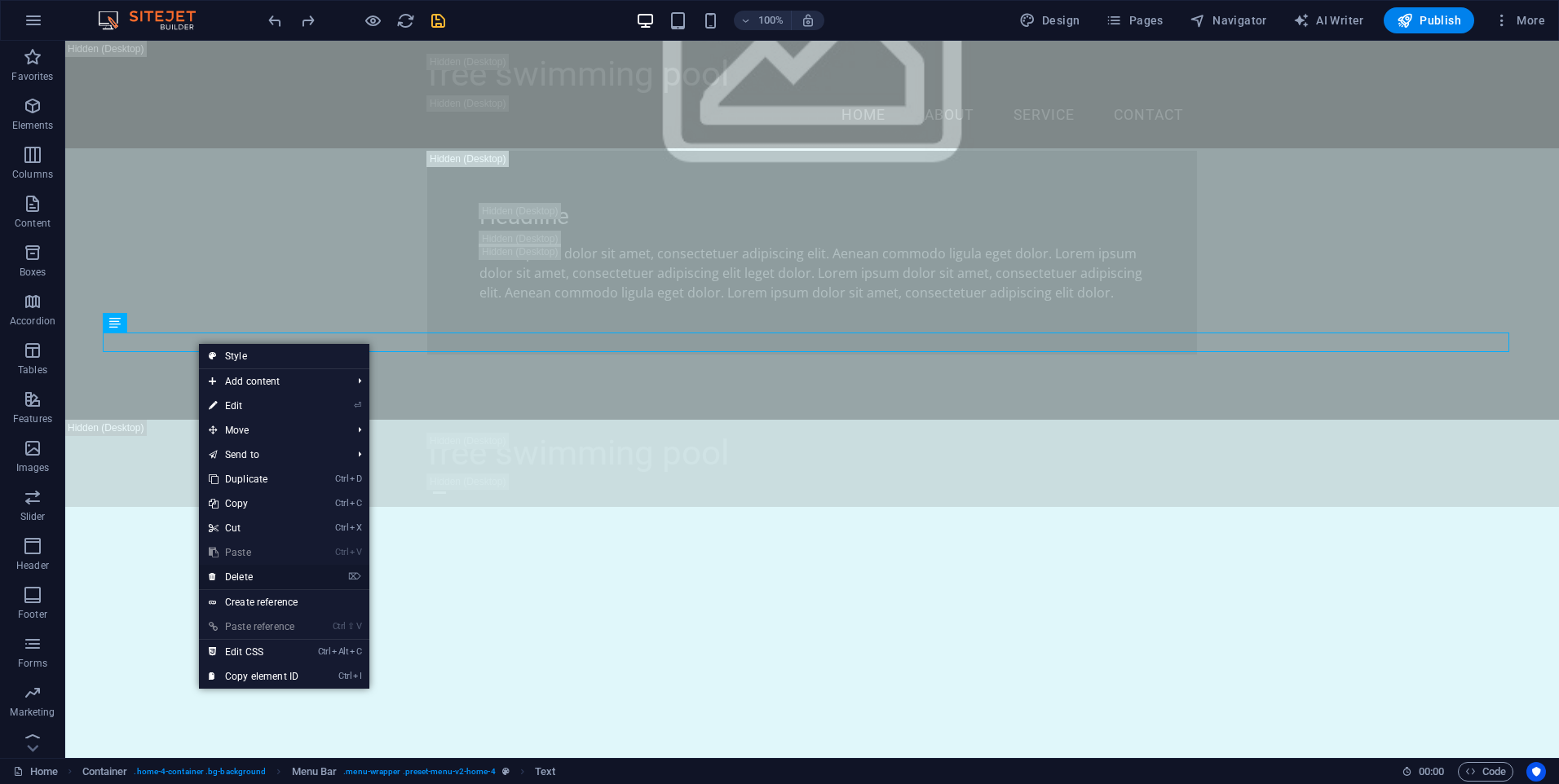
click at [281, 574] on link "⌦ Delete" at bounding box center [253, 577] width 109 height 24
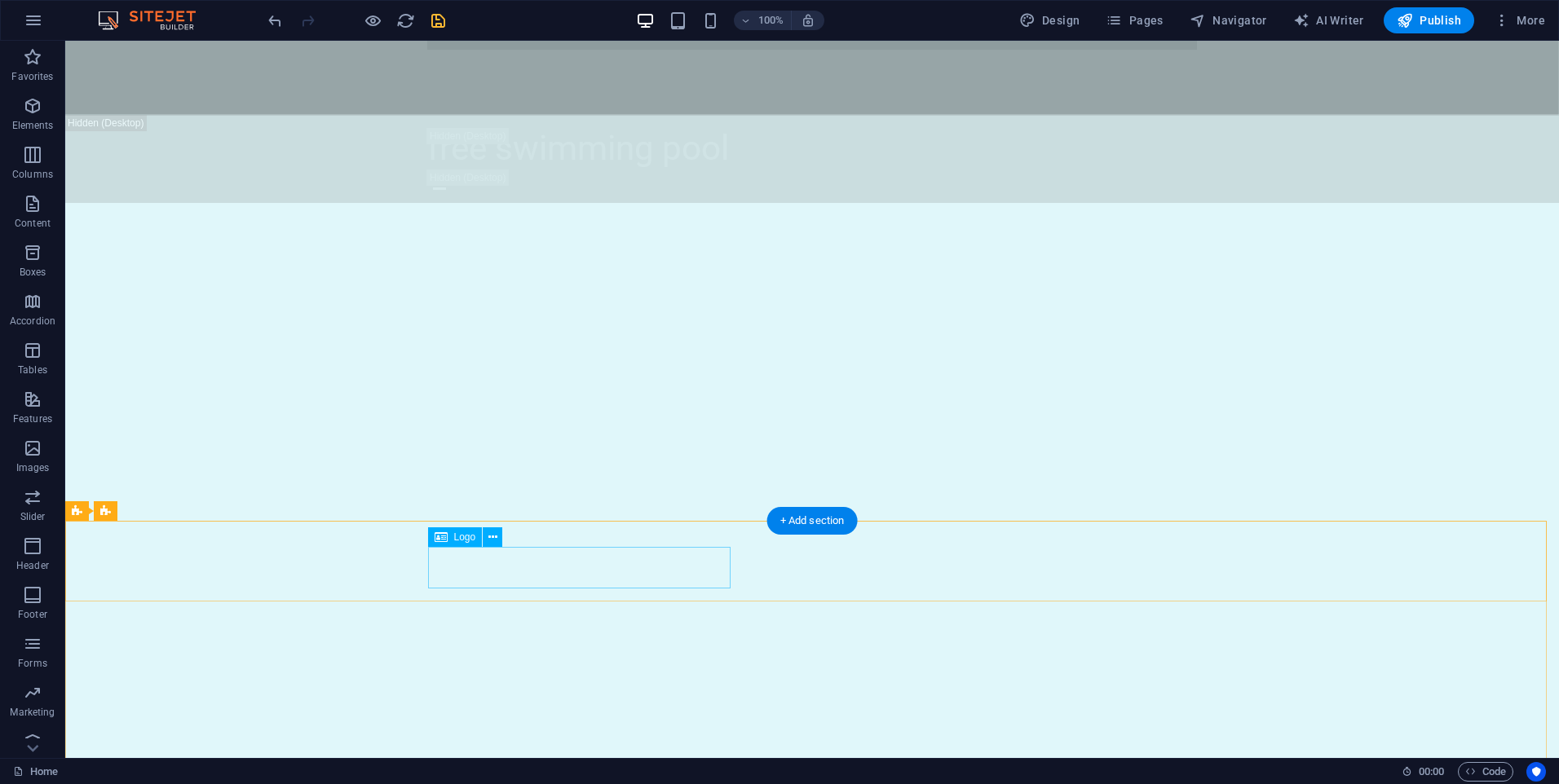
scroll to position [1849, 0]
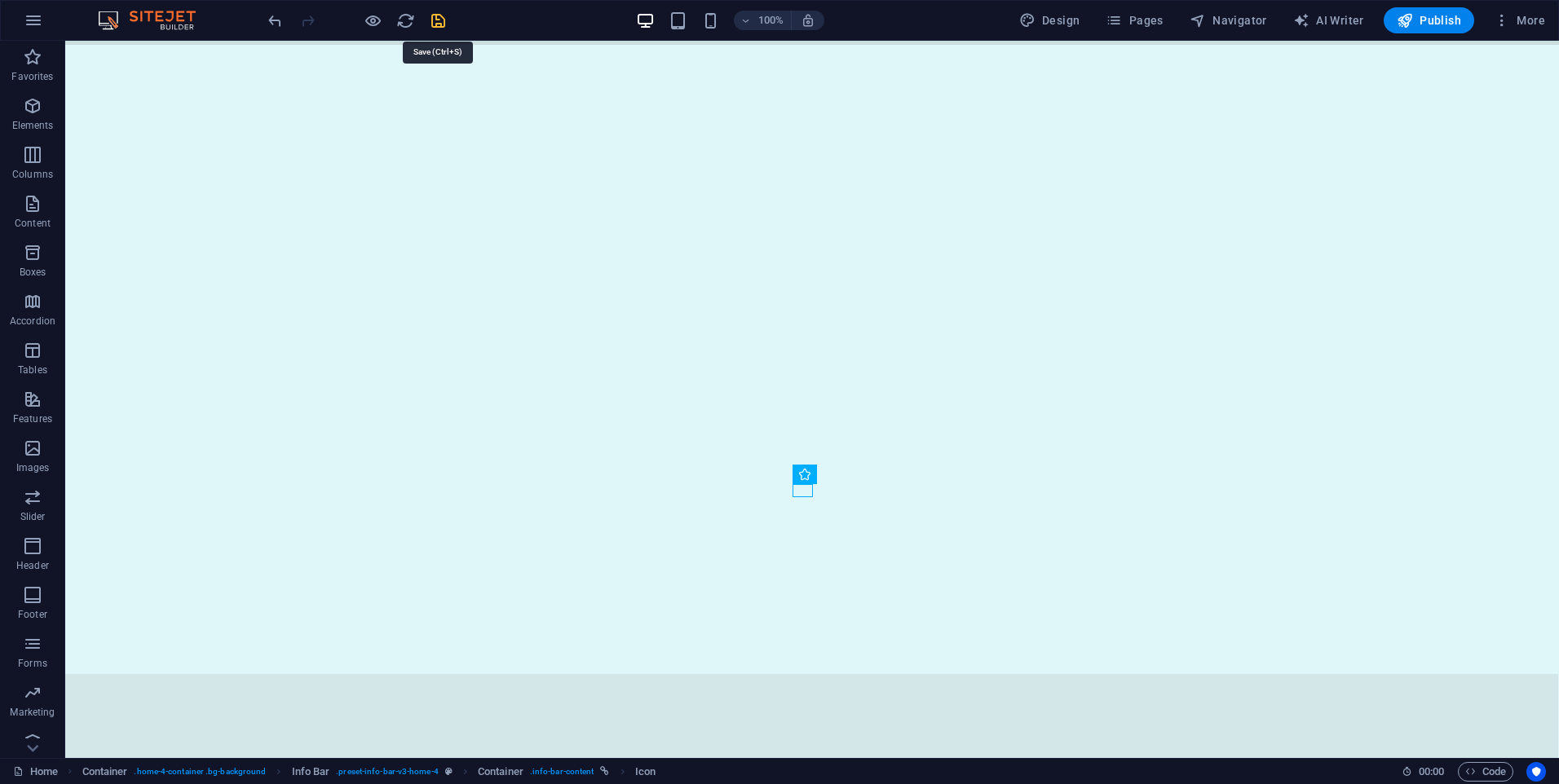
click at [436, 26] on icon "save" at bounding box center [438, 21] width 19 height 19
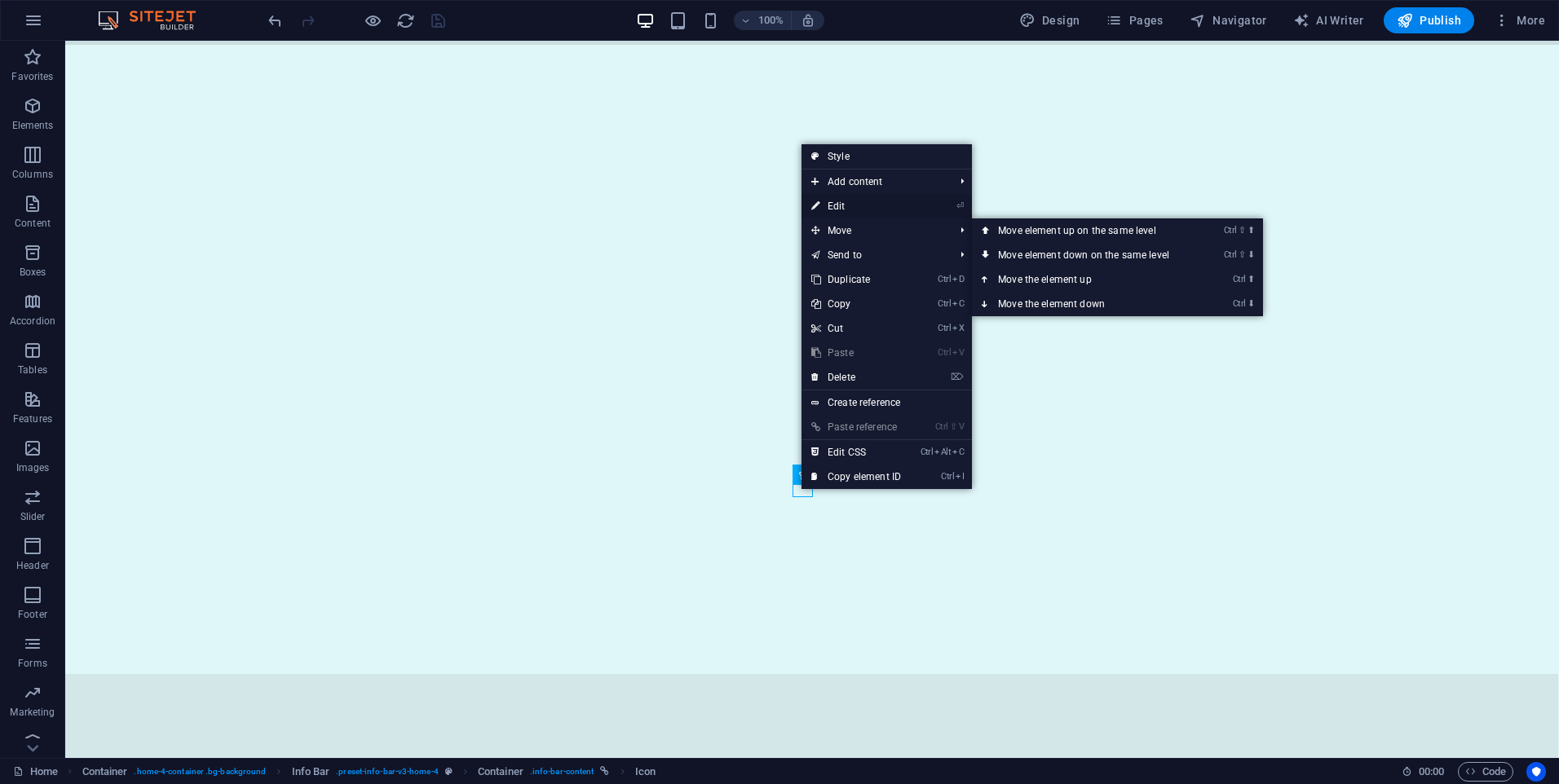
click at [861, 203] on link "⏎ Edit" at bounding box center [856, 206] width 109 height 24
select select "xMidYMid"
select select "px"
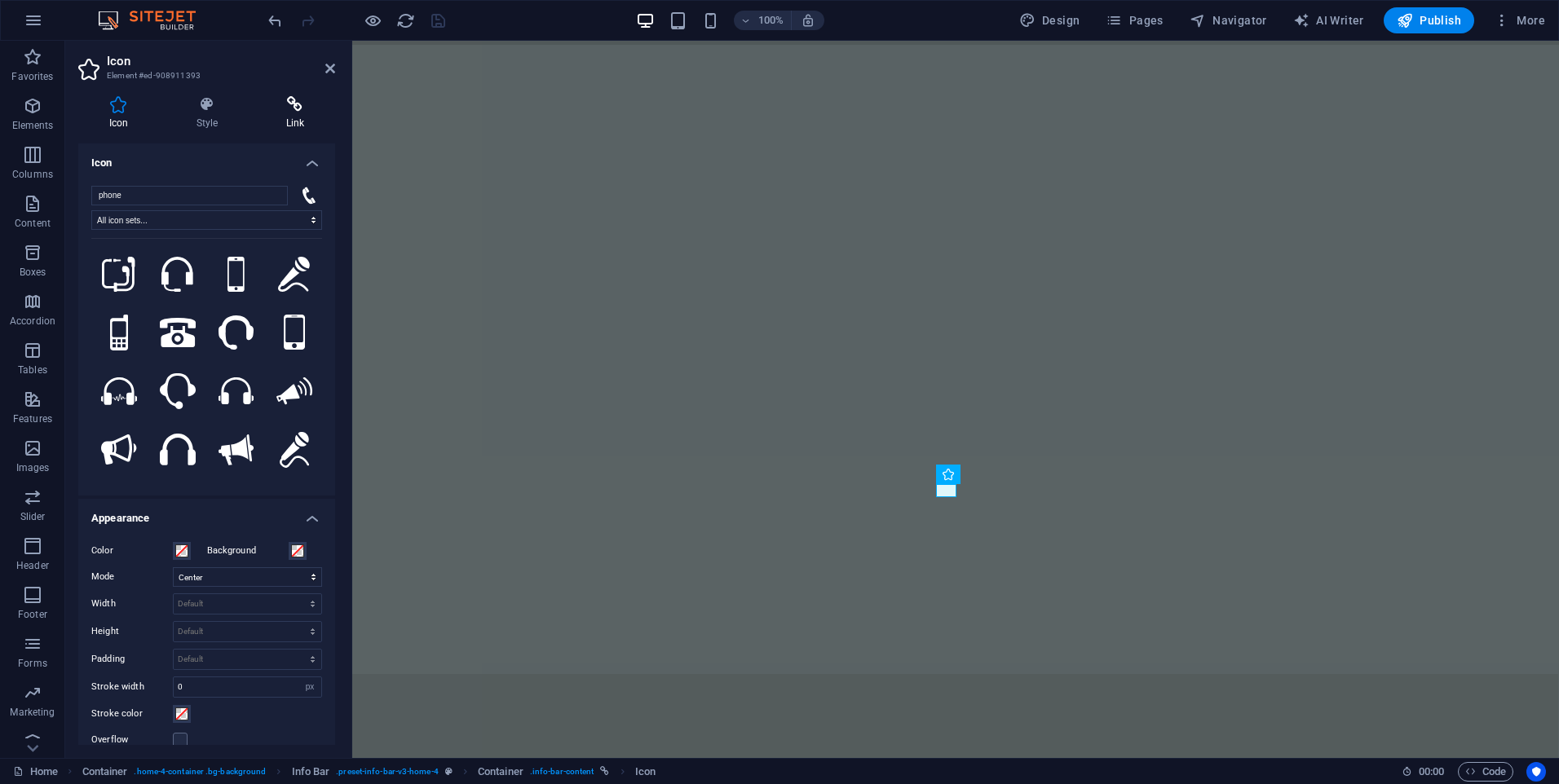
click at [295, 107] on icon at bounding box center [295, 104] width 80 height 16
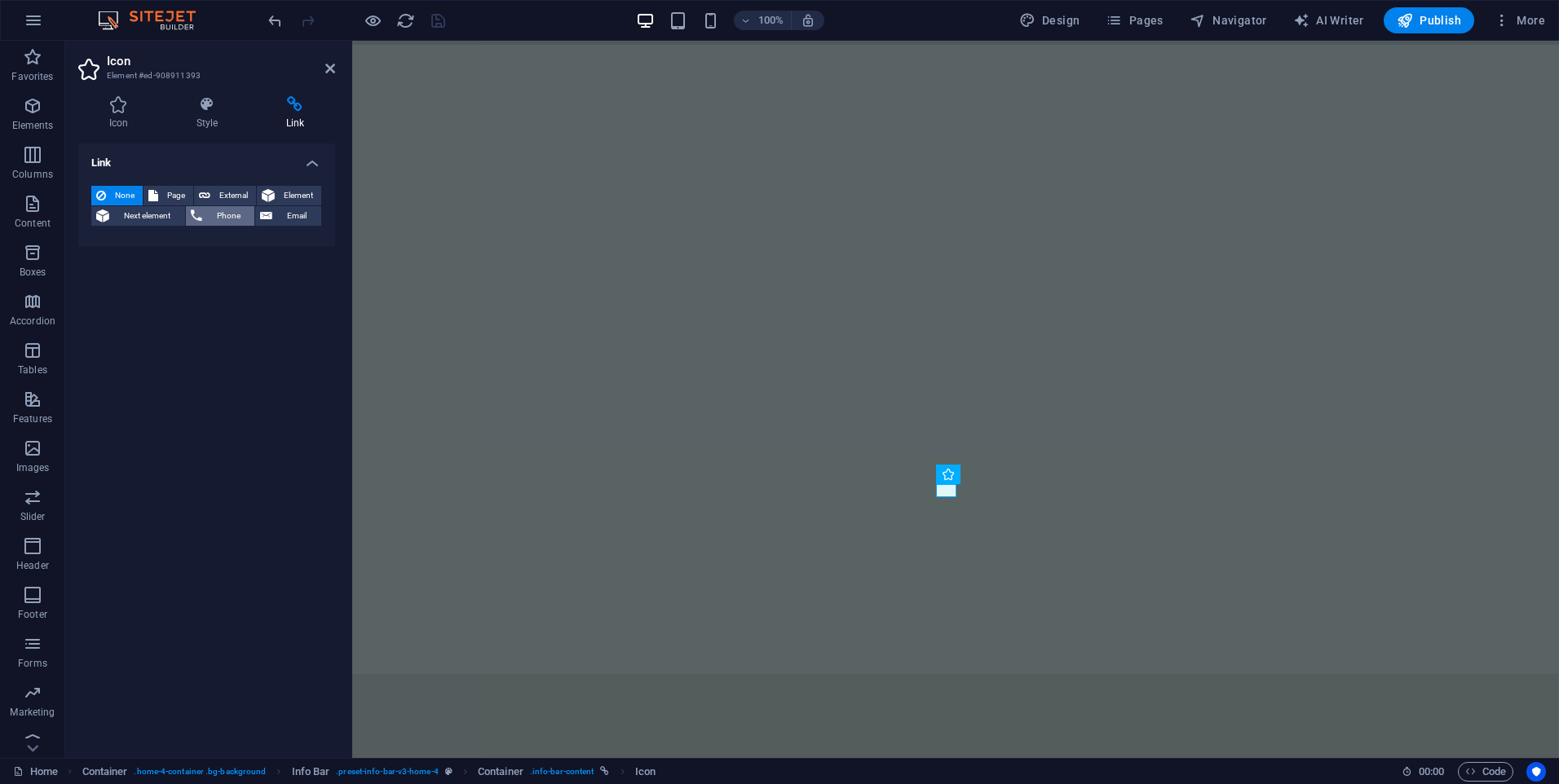
click at [204, 215] on button "Phone" at bounding box center [220, 216] width 70 height 20
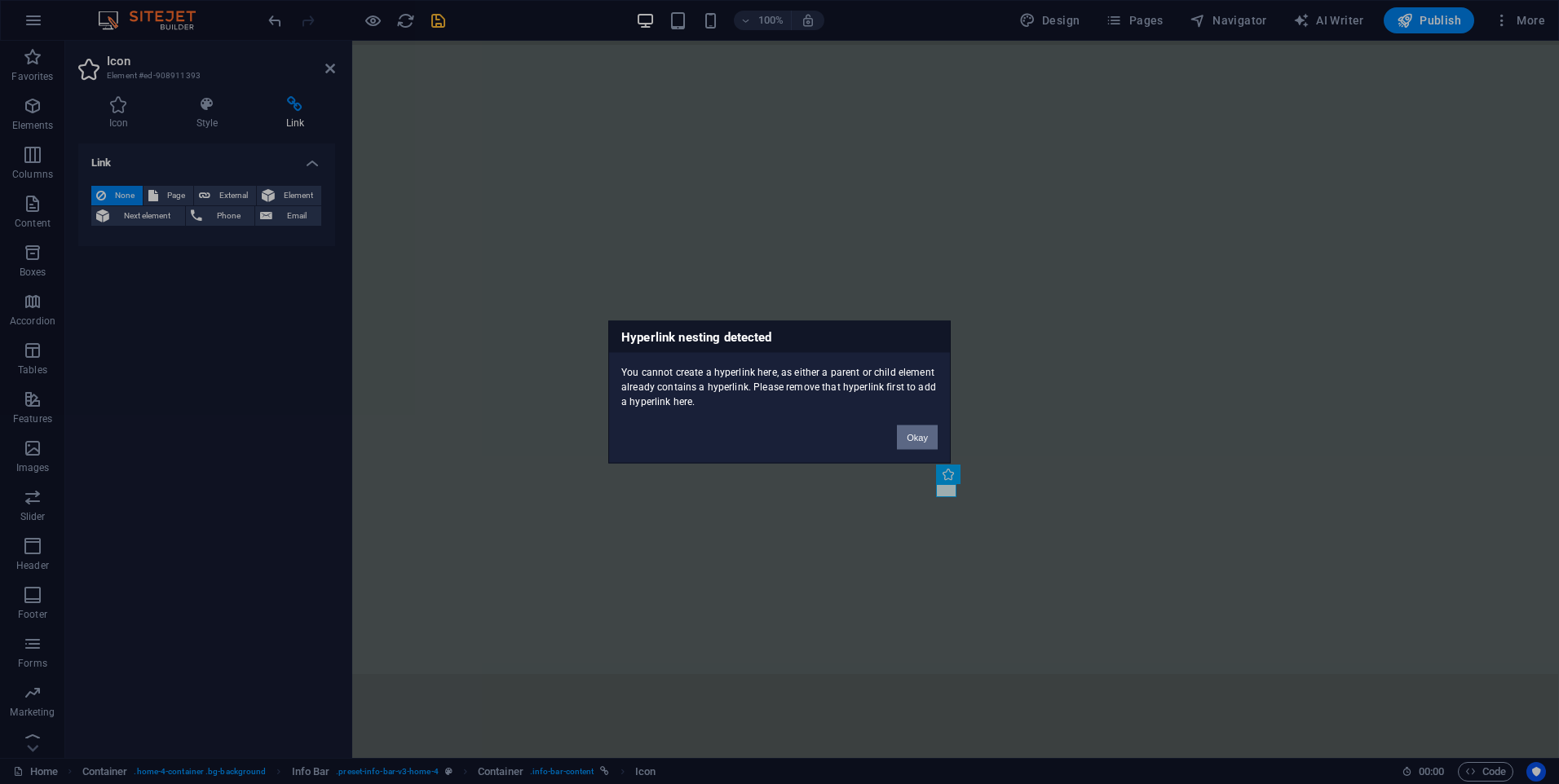
click at [915, 441] on button "Okay" at bounding box center [917, 438] width 40 height 24
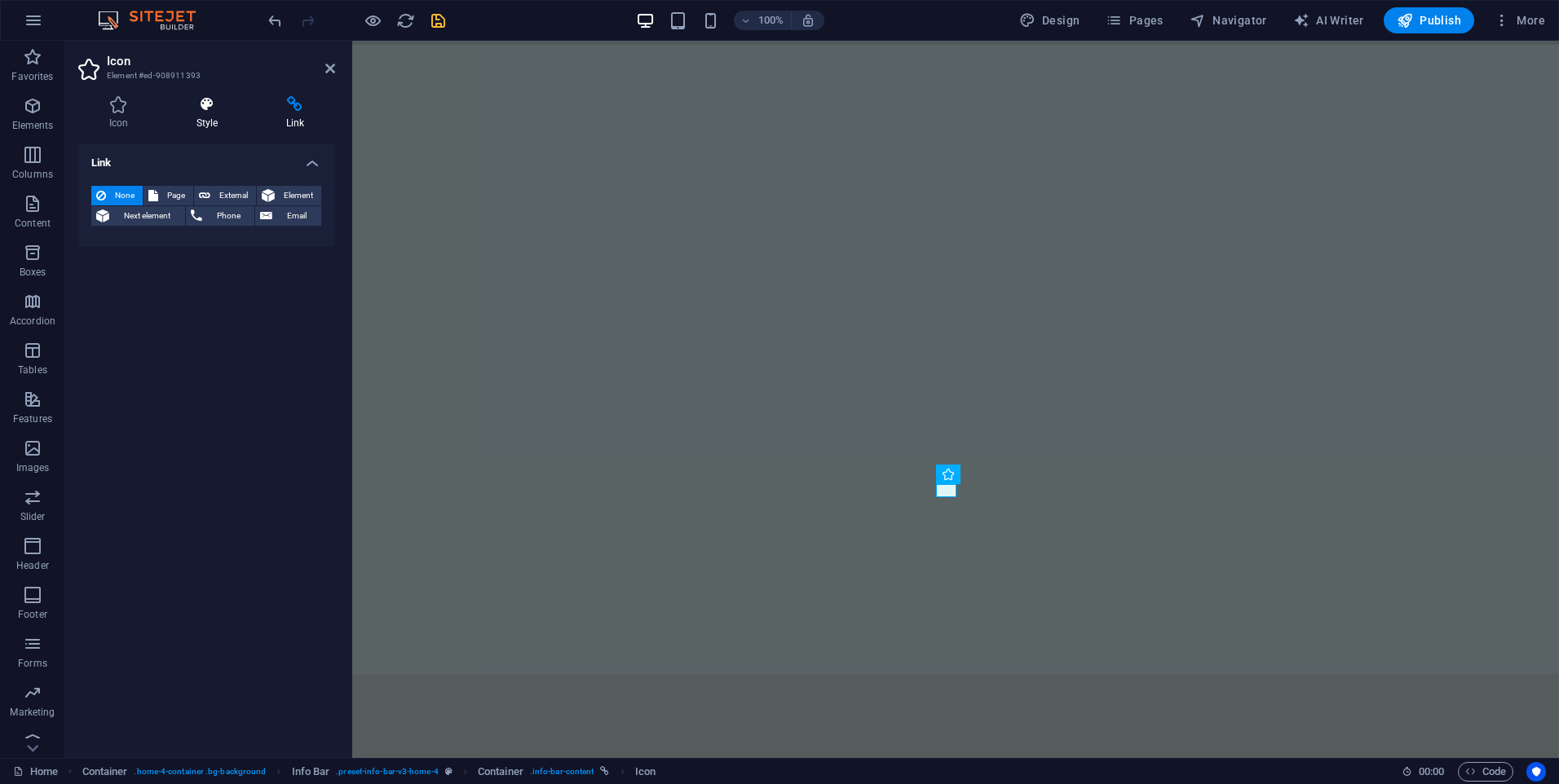
click at [219, 125] on h4 "Style" at bounding box center [210, 113] width 89 height 34
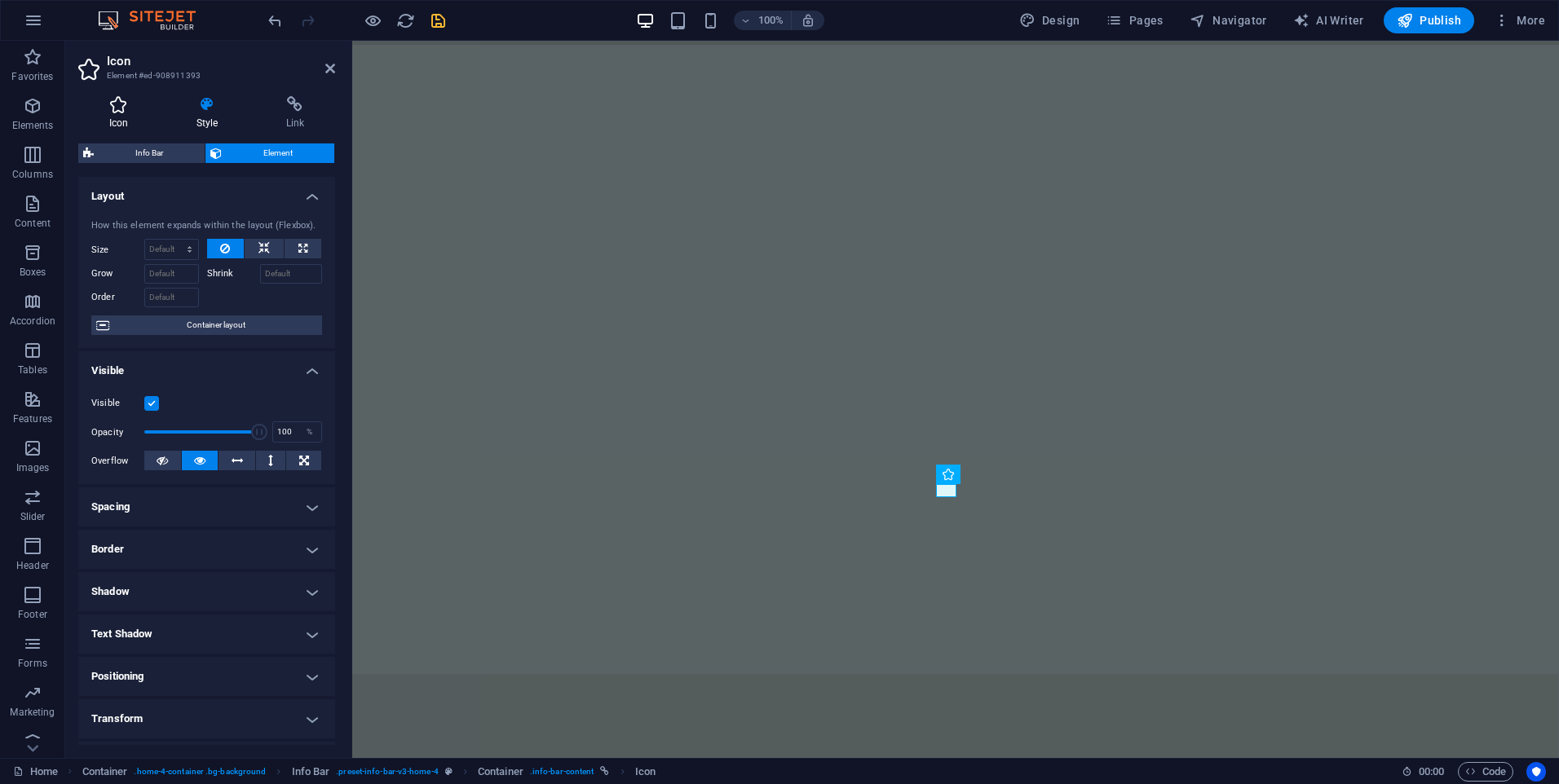
click at [123, 124] on h4 "Icon" at bounding box center [122, 113] width 88 height 34
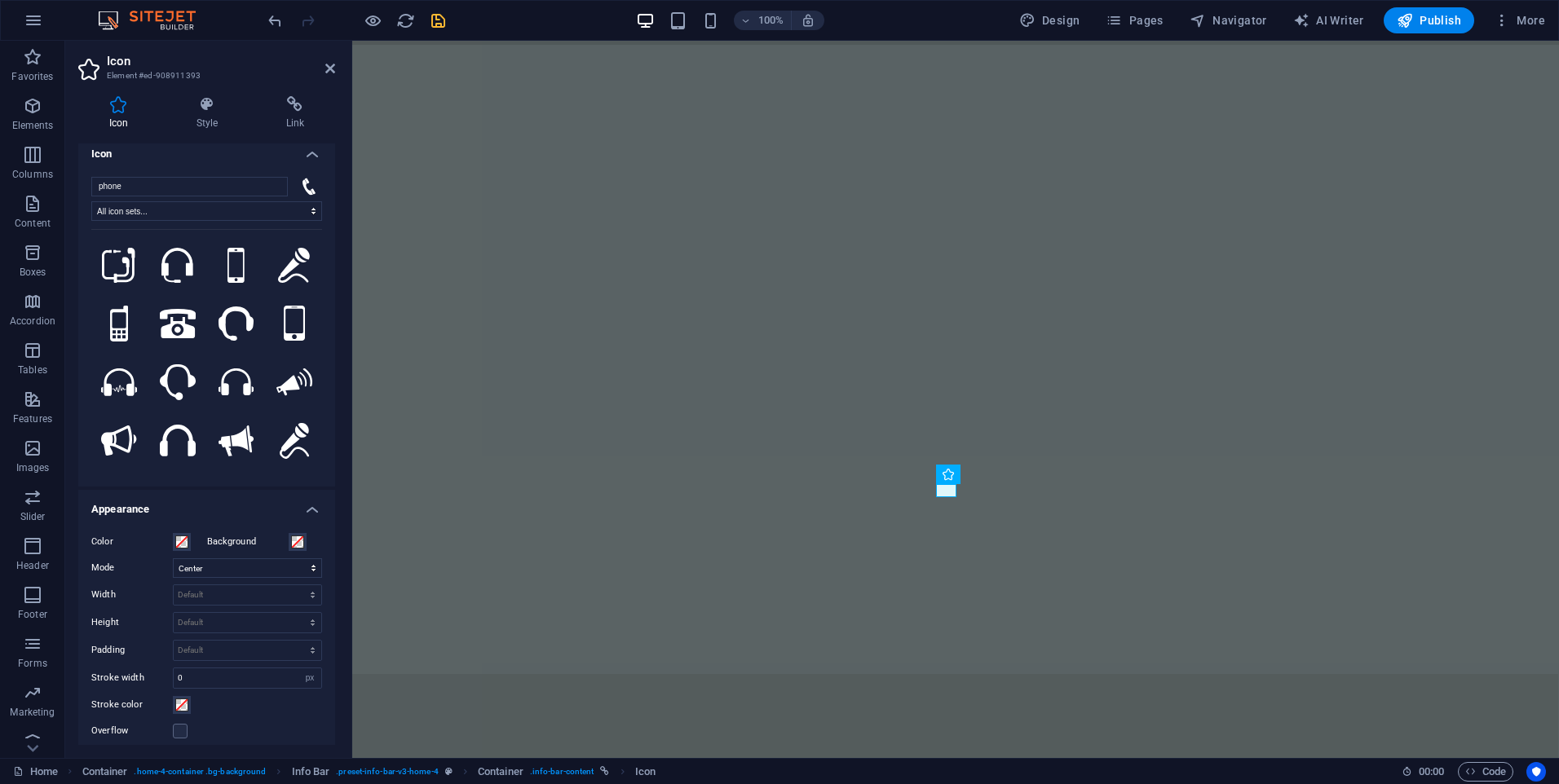
scroll to position [0, 0]
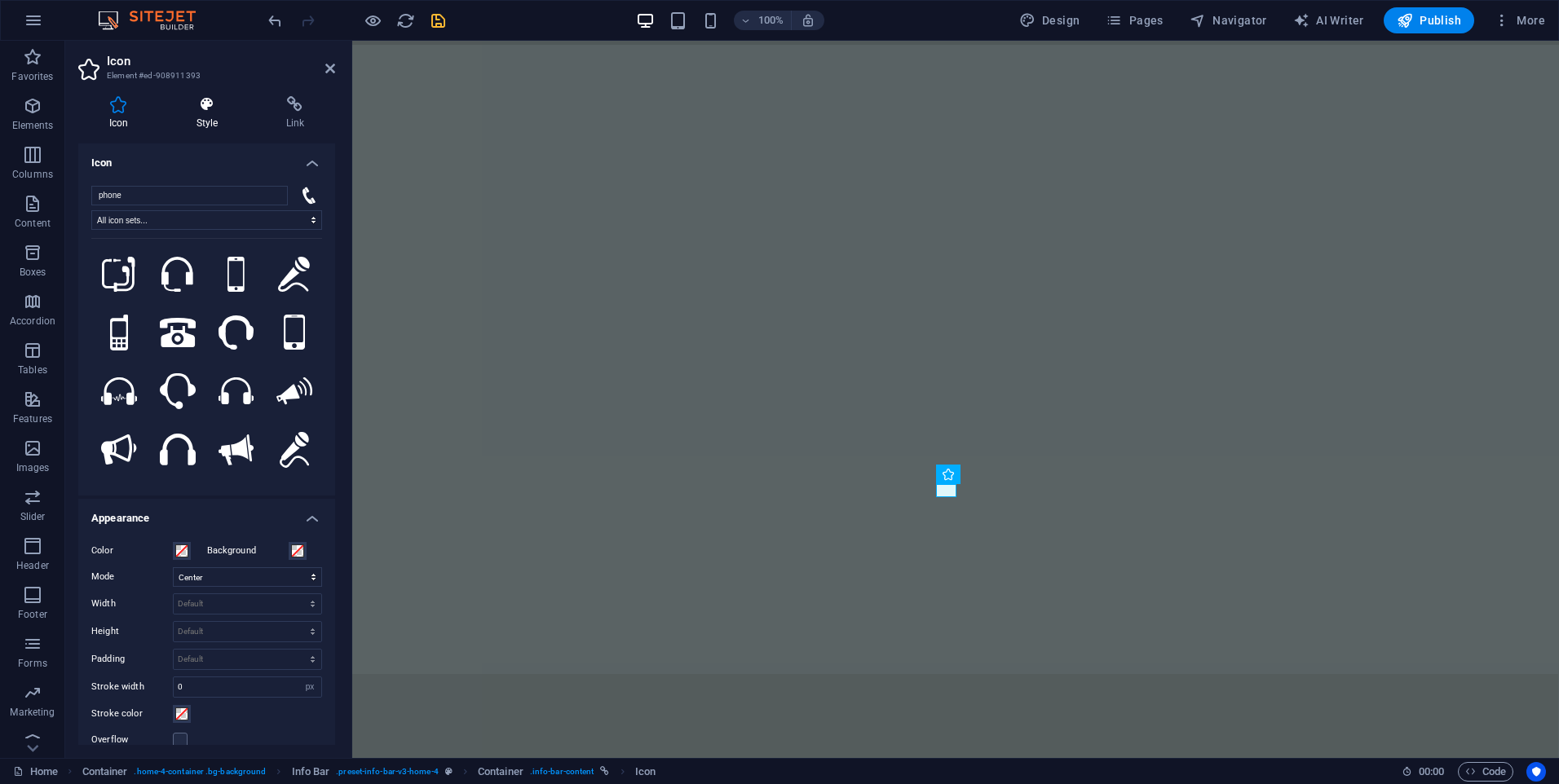
click at [202, 127] on h4 "Style" at bounding box center [210, 113] width 89 height 34
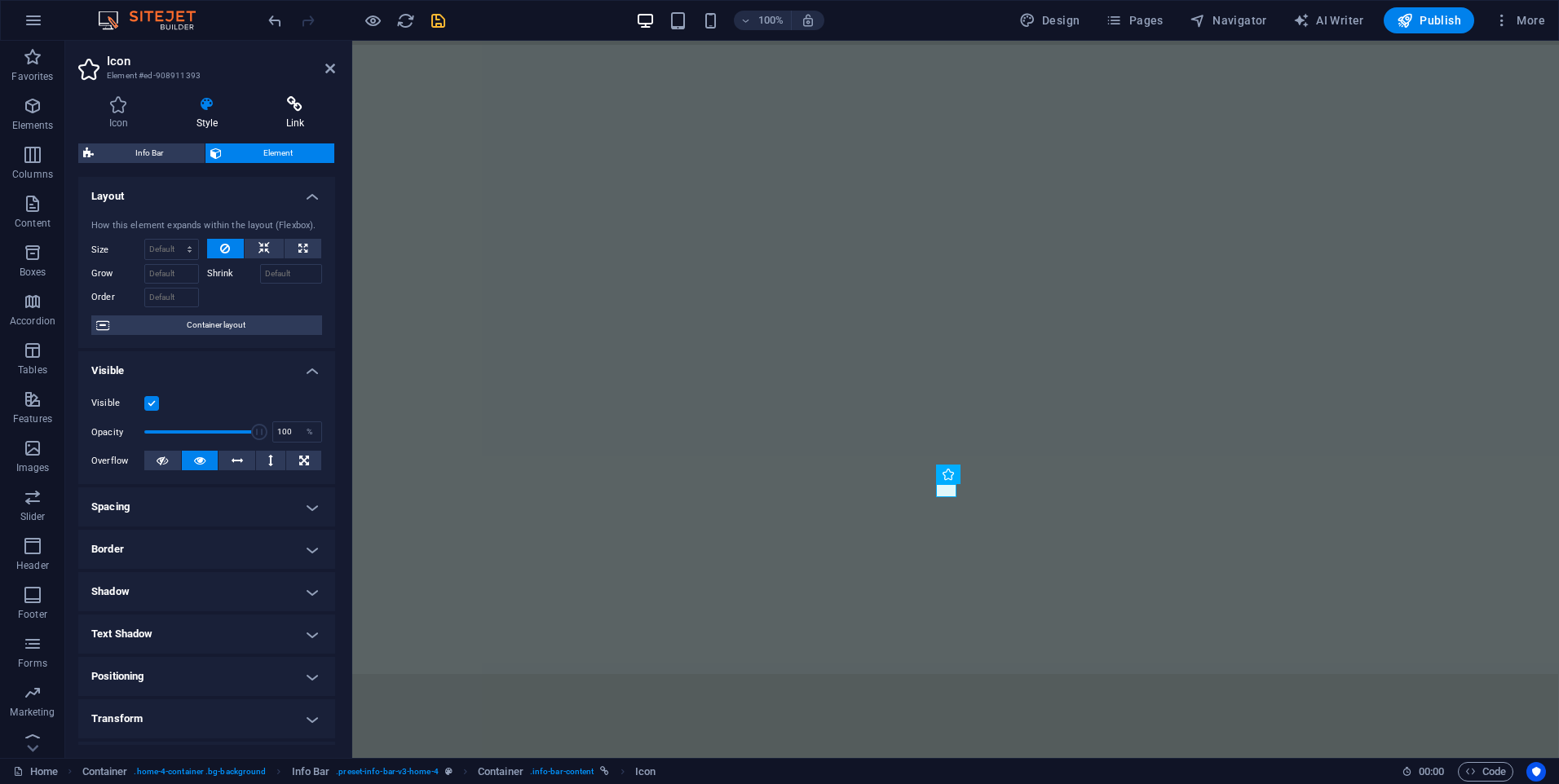
click at [290, 113] on h4 "Link" at bounding box center [295, 113] width 80 height 34
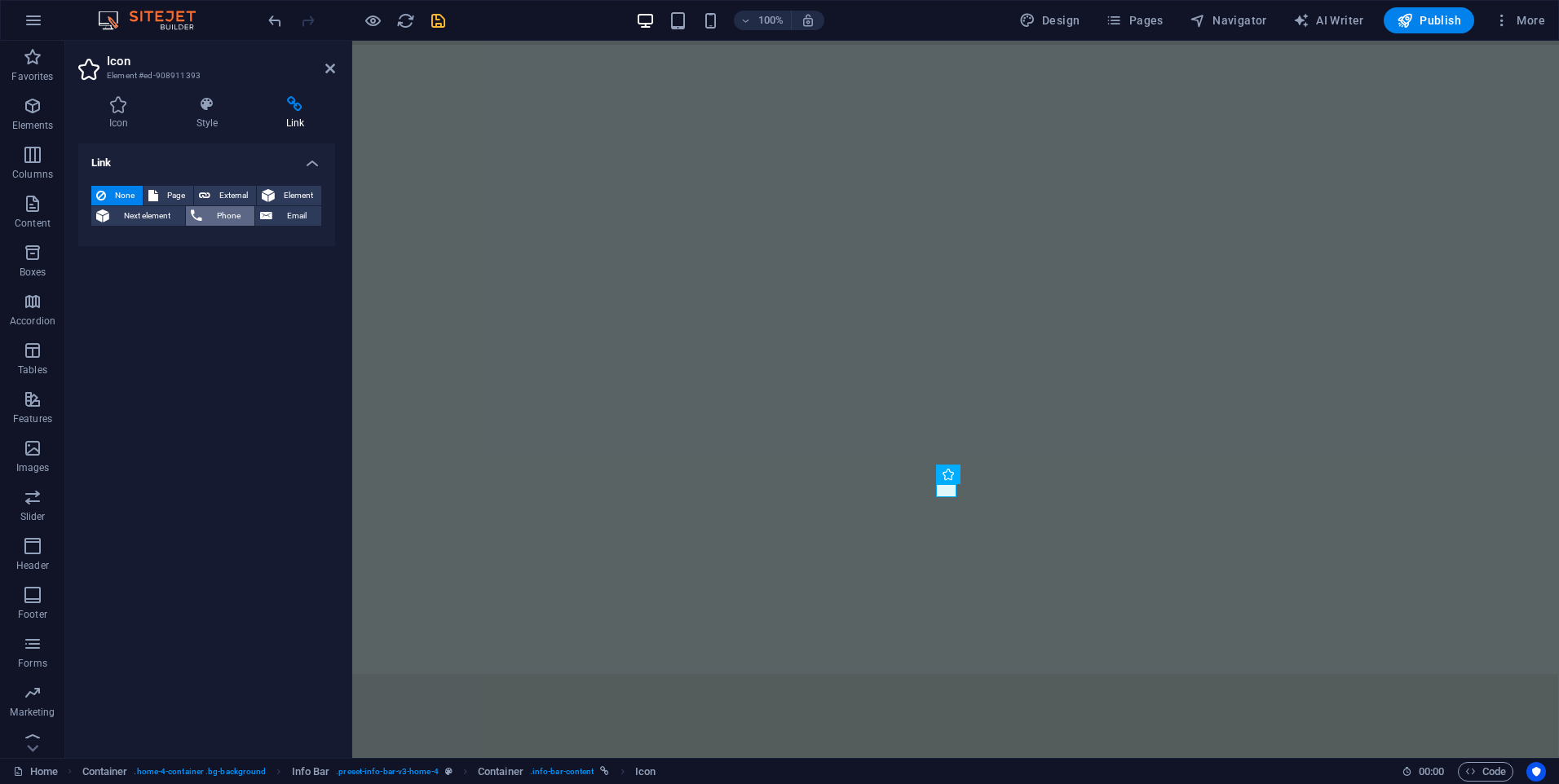
click at [196, 216] on icon at bounding box center [196, 216] width 11 height 20
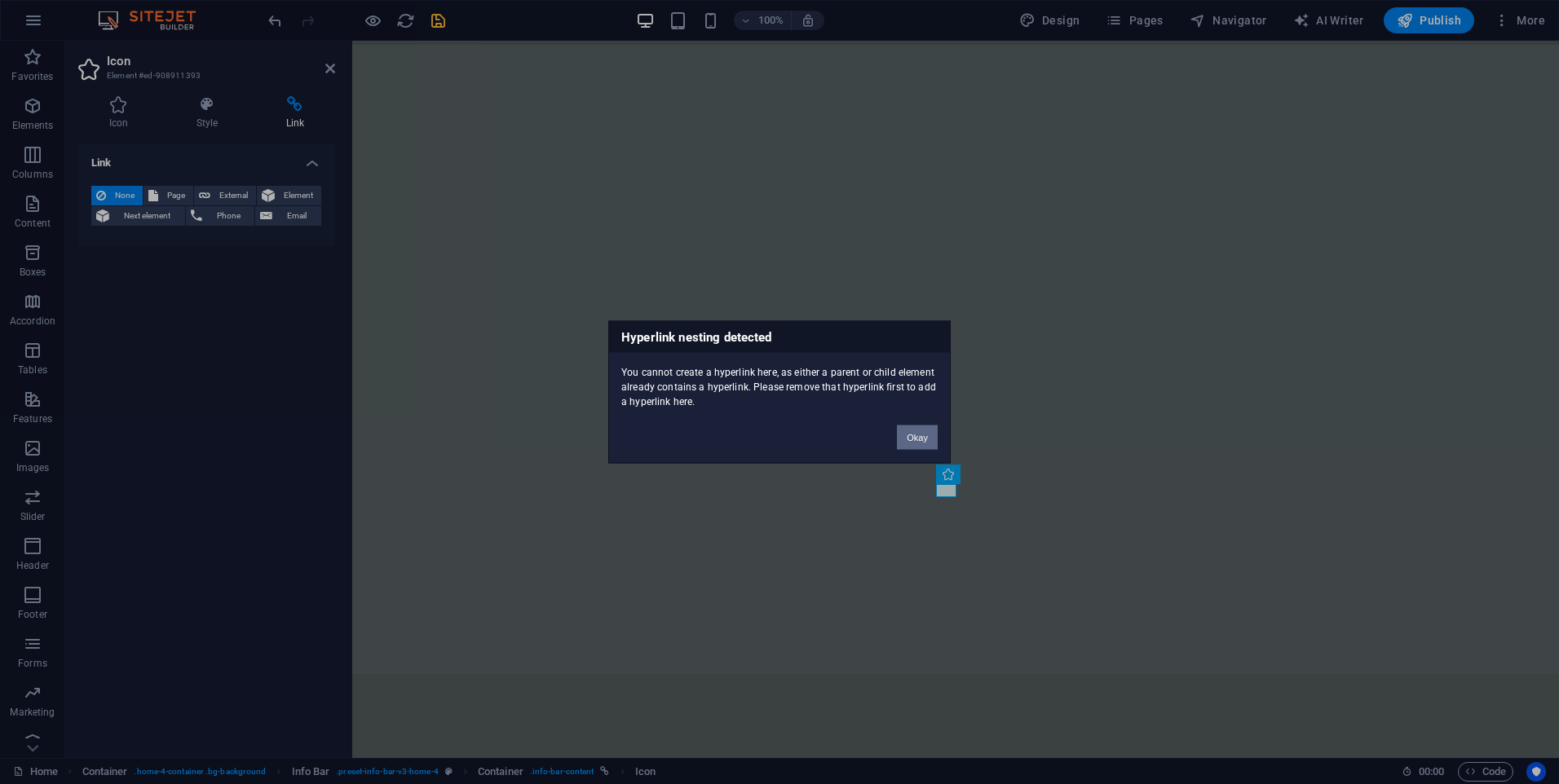
click at [921, 438] on button "Okay" at bounding box center [917, 438] width 40 height 24
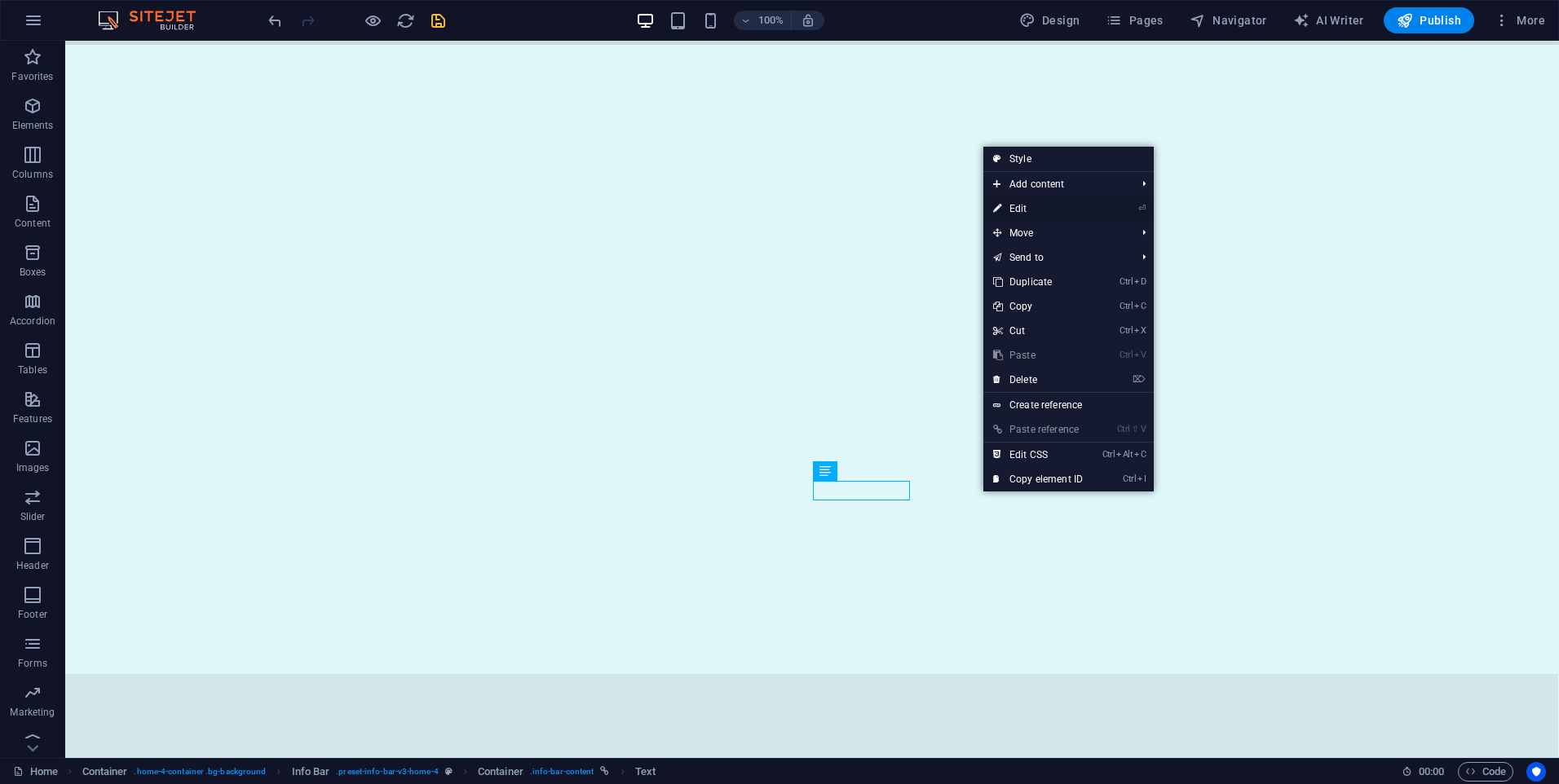
click at [1035, 213] on link "⏎ Edit" at bounding box center [1038, 209] width 109 height 24
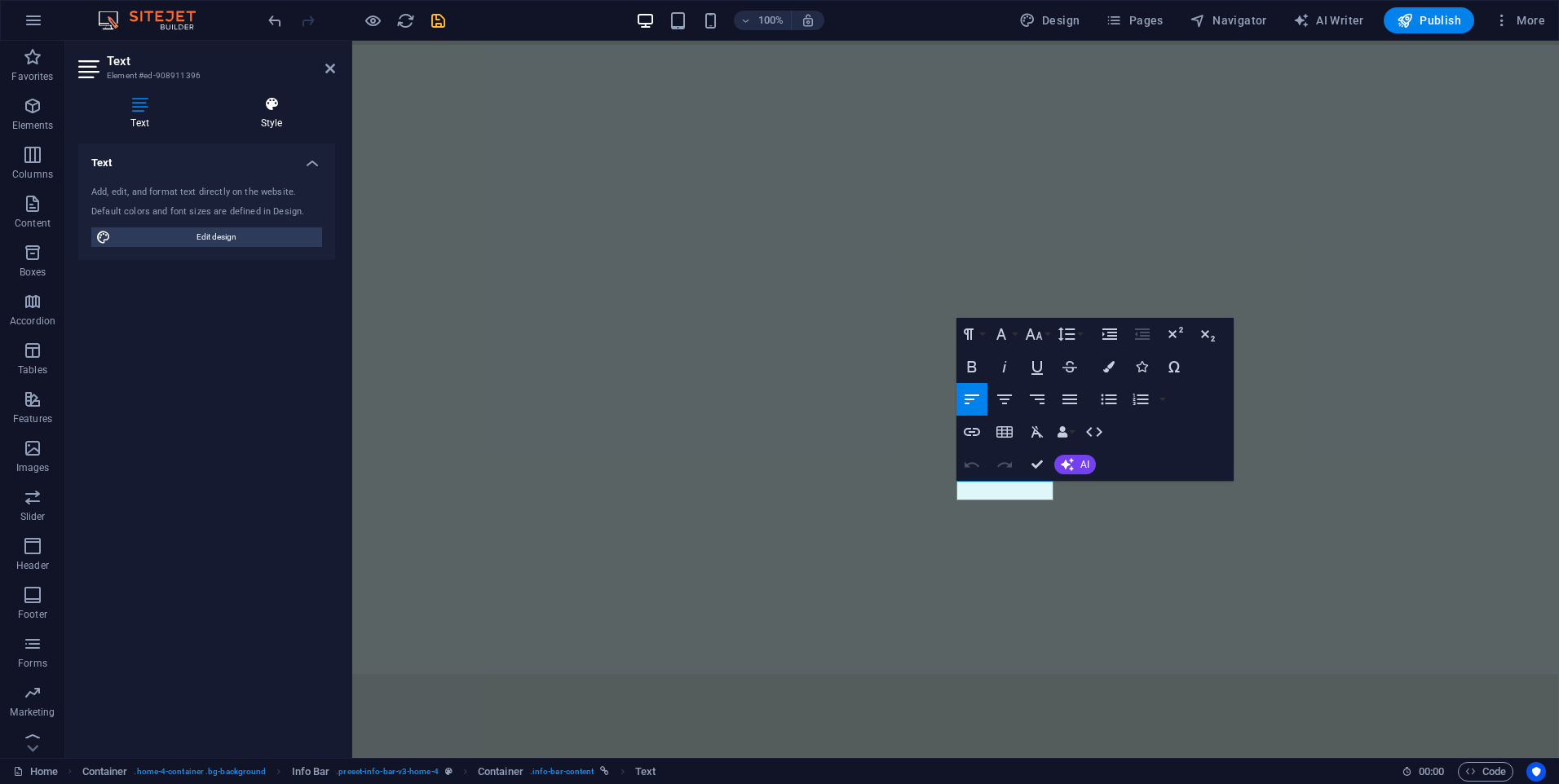
click at [271, 119] on h4 "Style" at bounding box center [271, 113] width 127 height 34
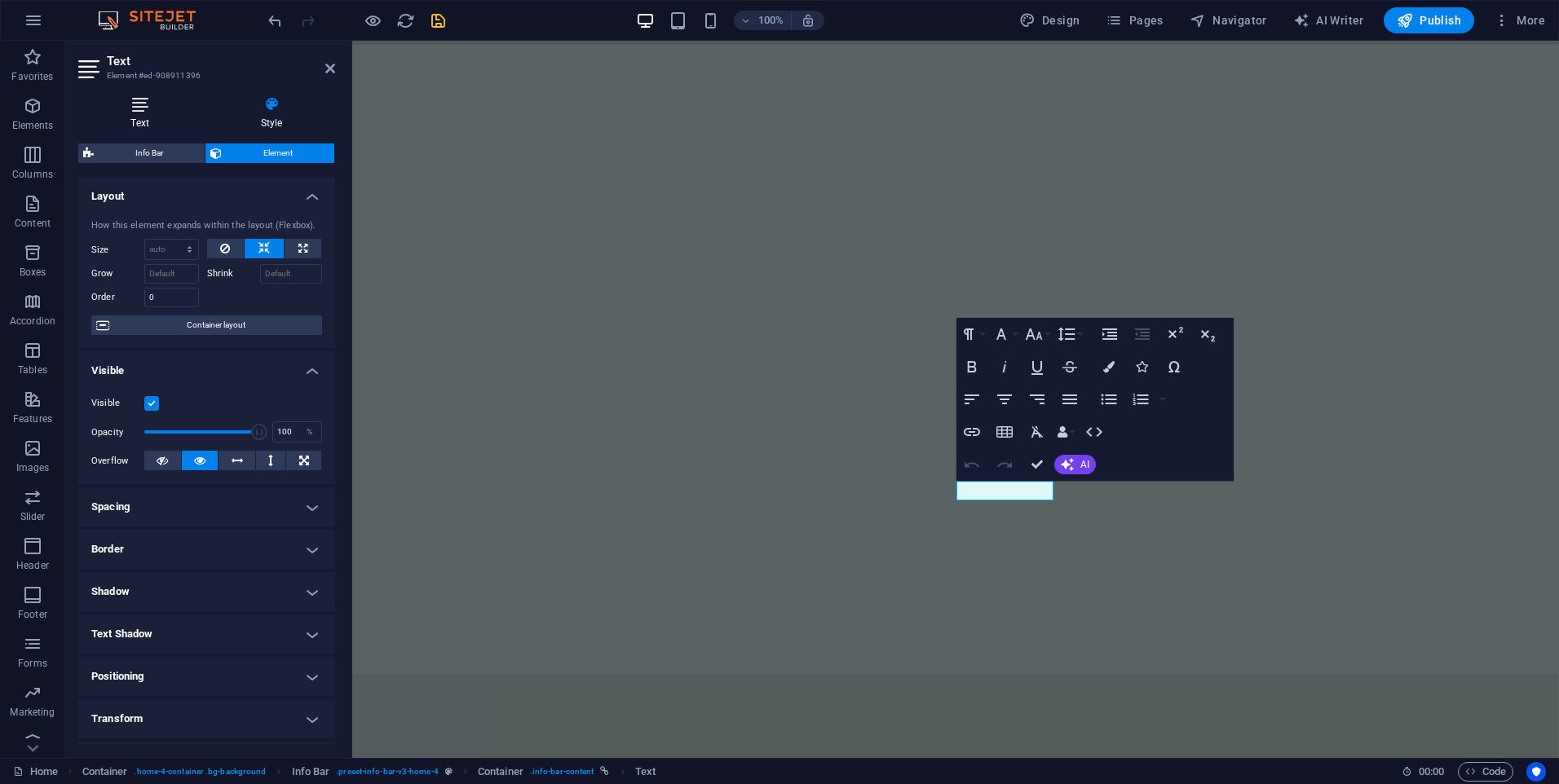
click at [142, 113] on h4 "Text" at bounding box center [143, 113] width 130 height 34
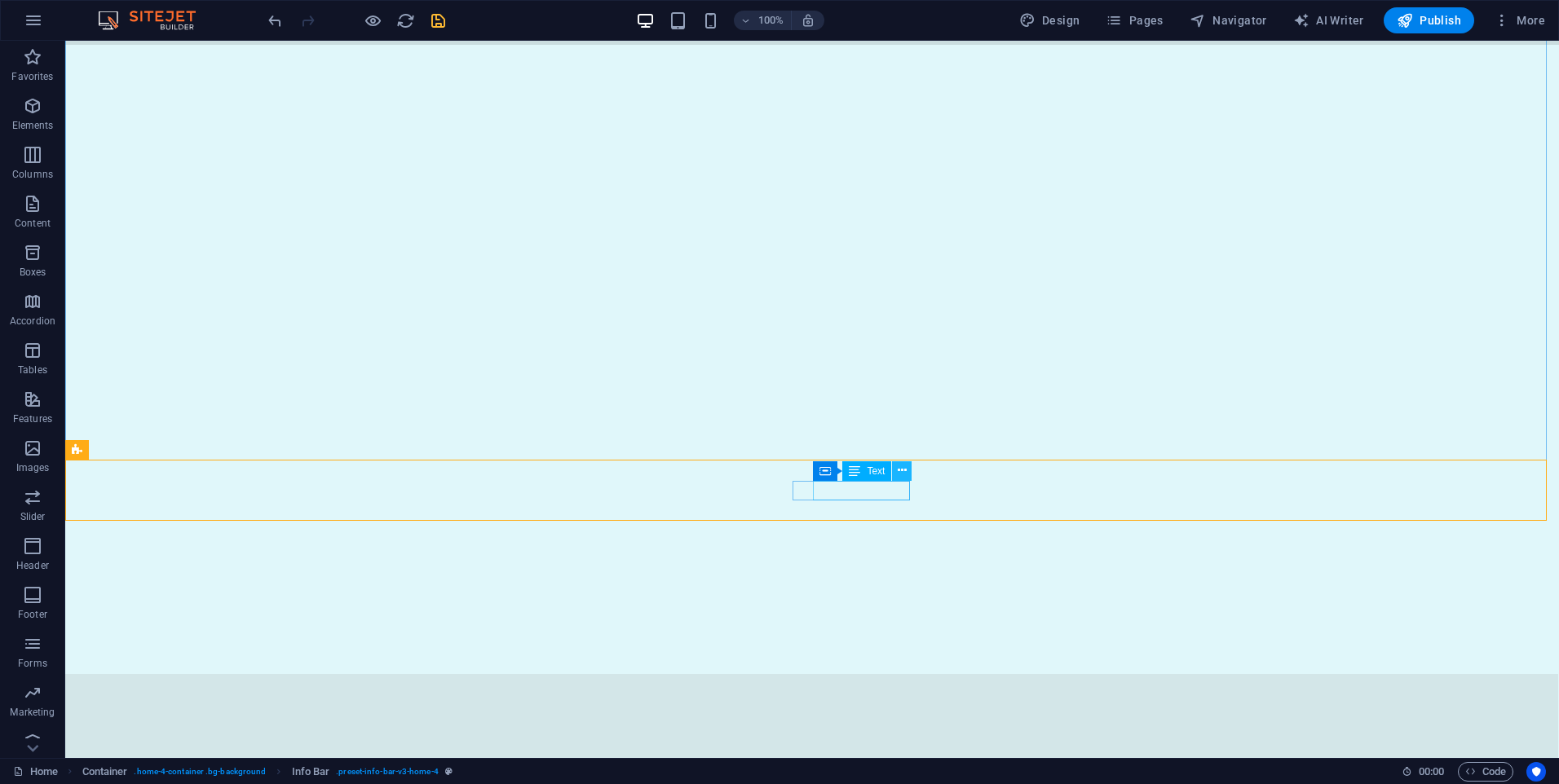
click at [901, 472] on icon at bounding box center [902, 471] width 9 height 17
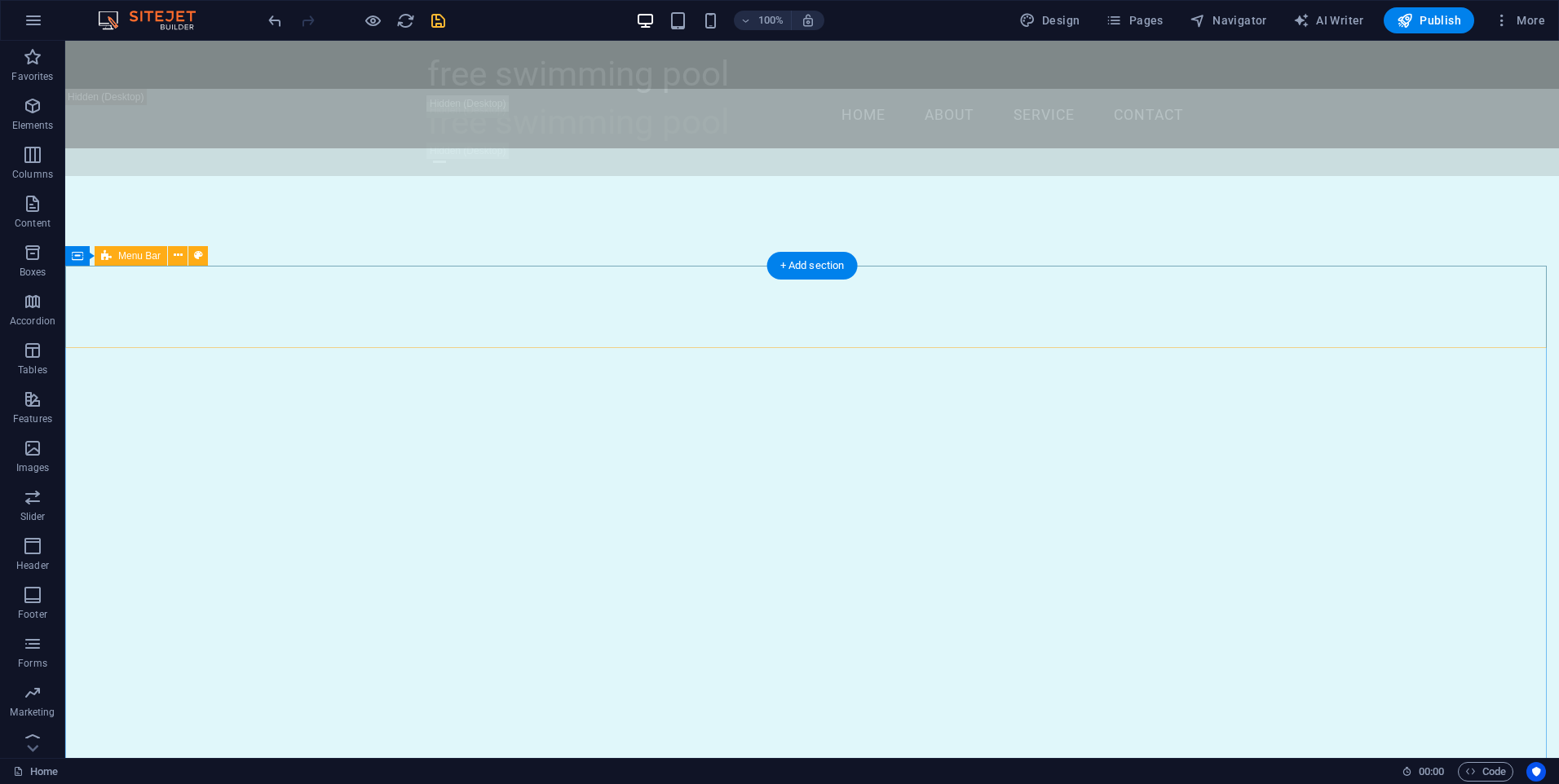
scroll to position [1283, 0]
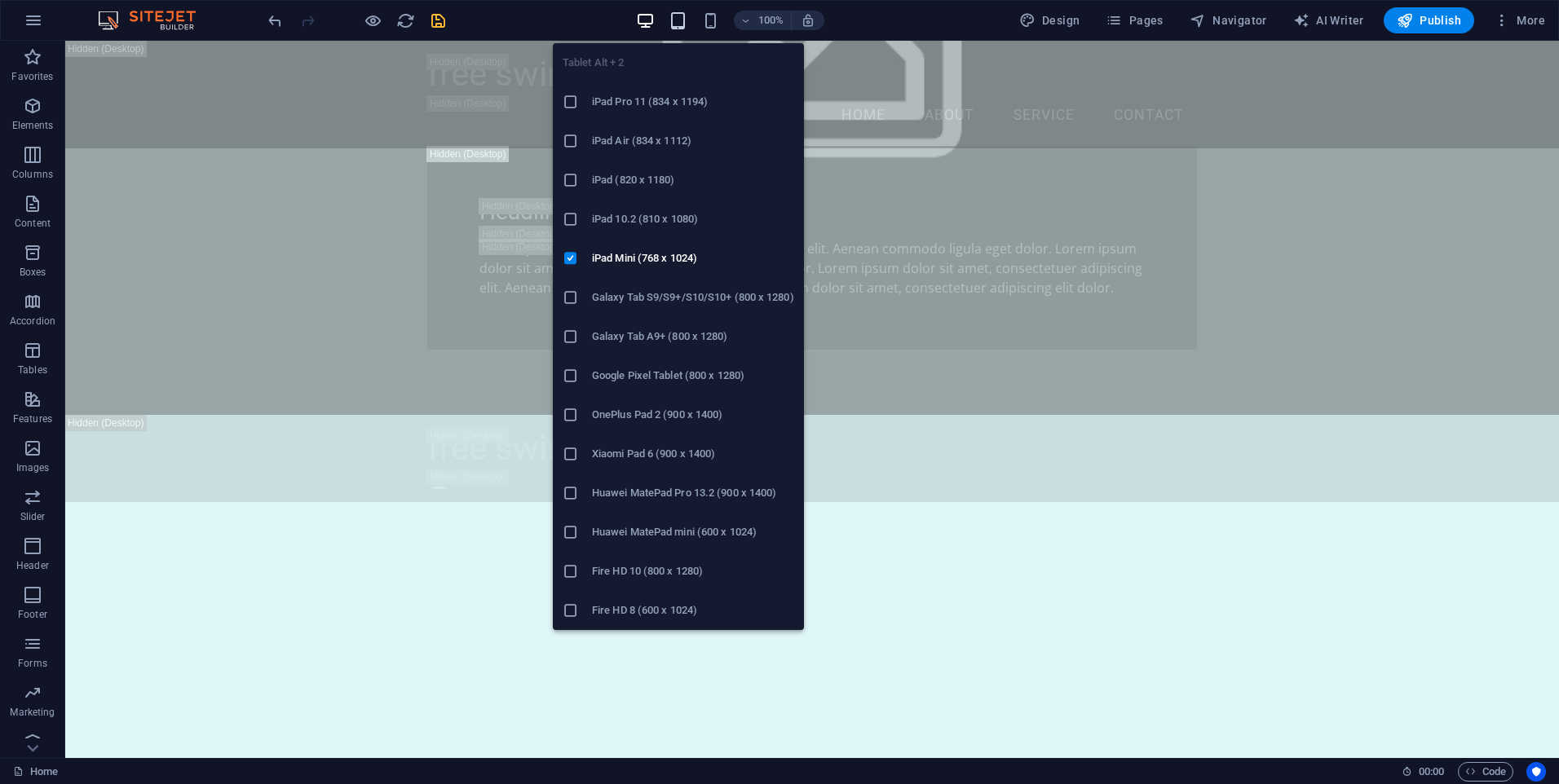
click at [680, 22] on icon "button" at bounding box center [678, 21] width 19 height 19
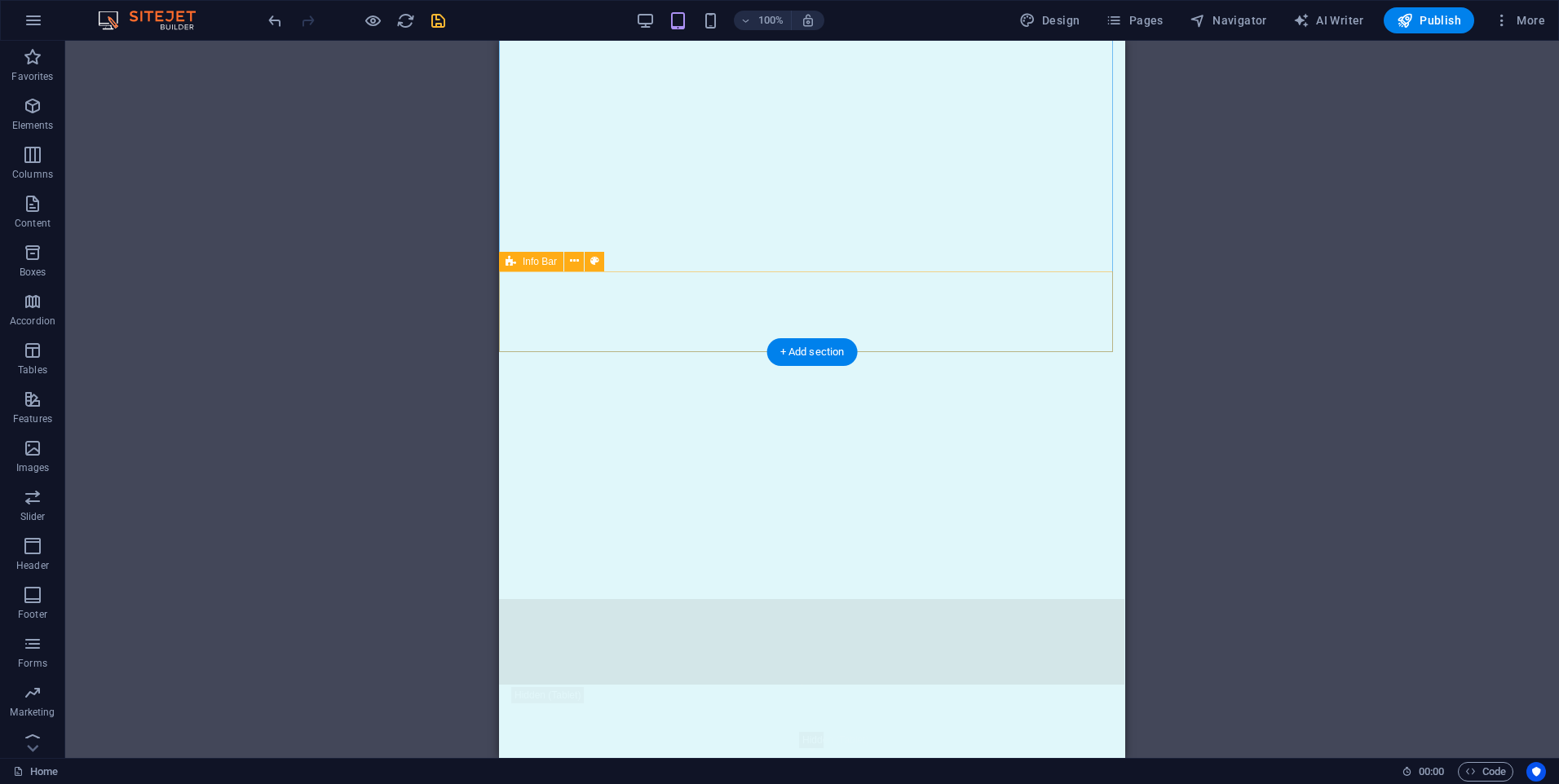
scroll to position [2098, 0]
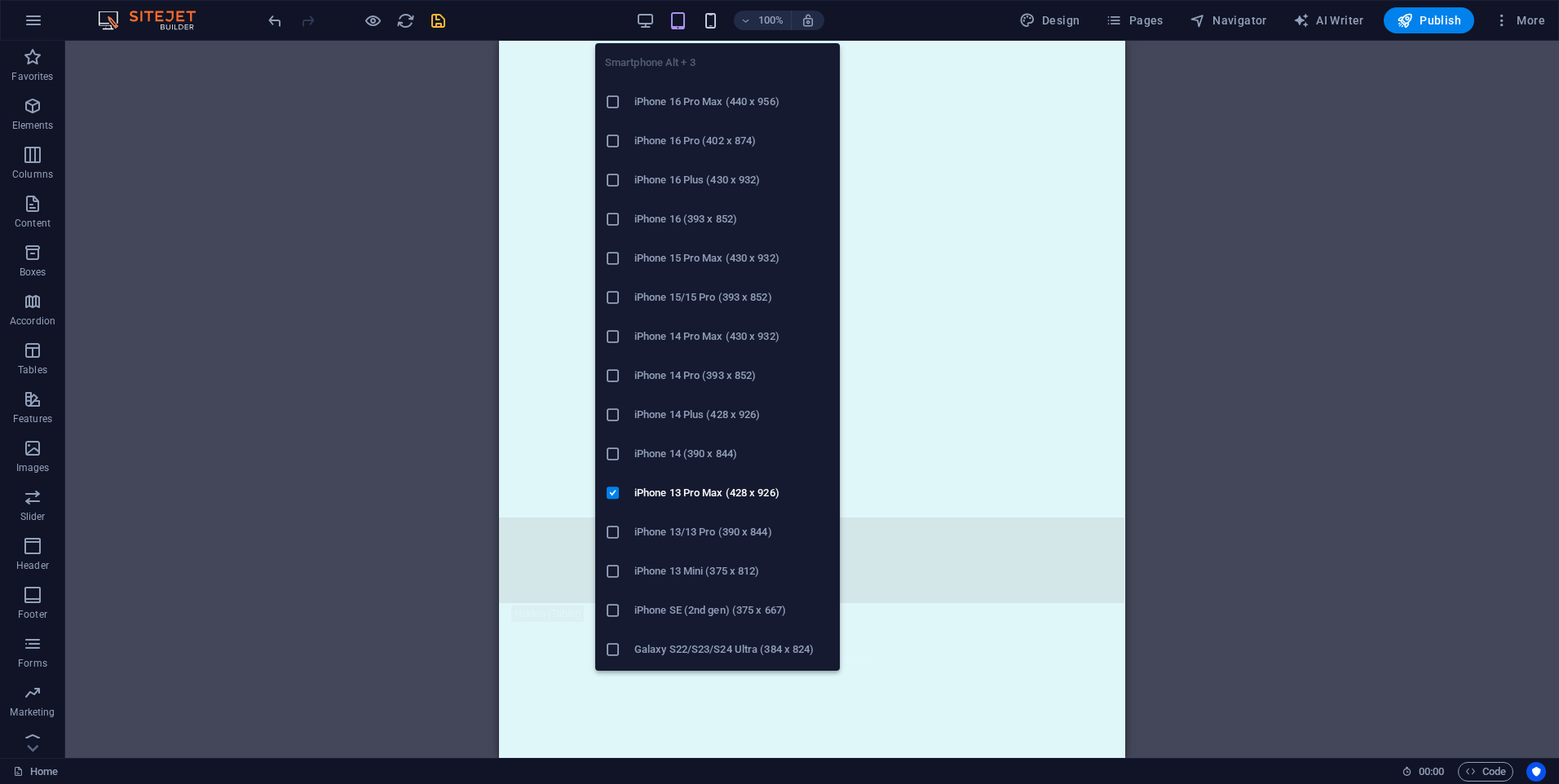
click at [719, 21] on icon "button" at bounding box center [710, 21] width 19 height 19
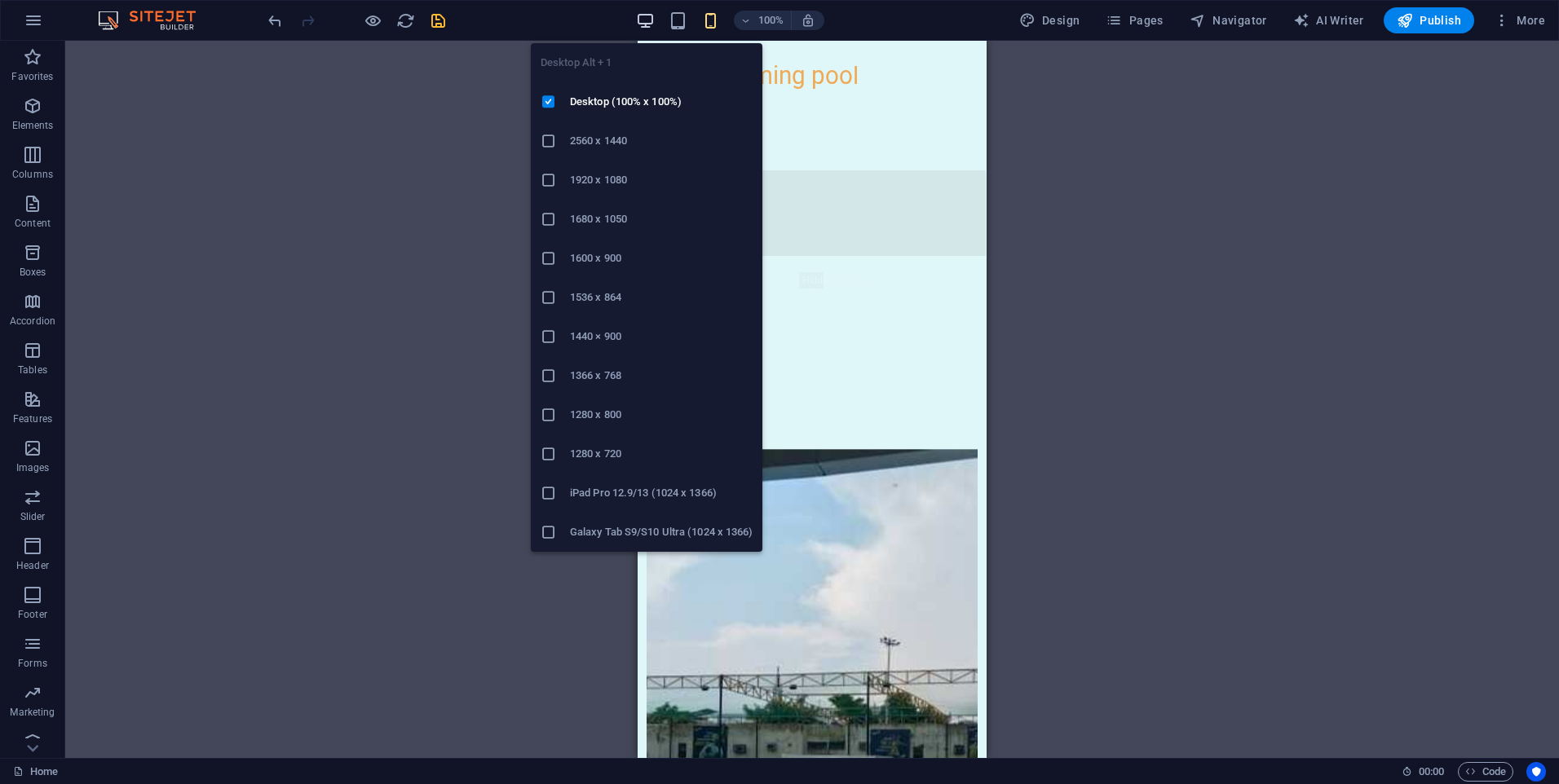
scroll to position [1609, 0]
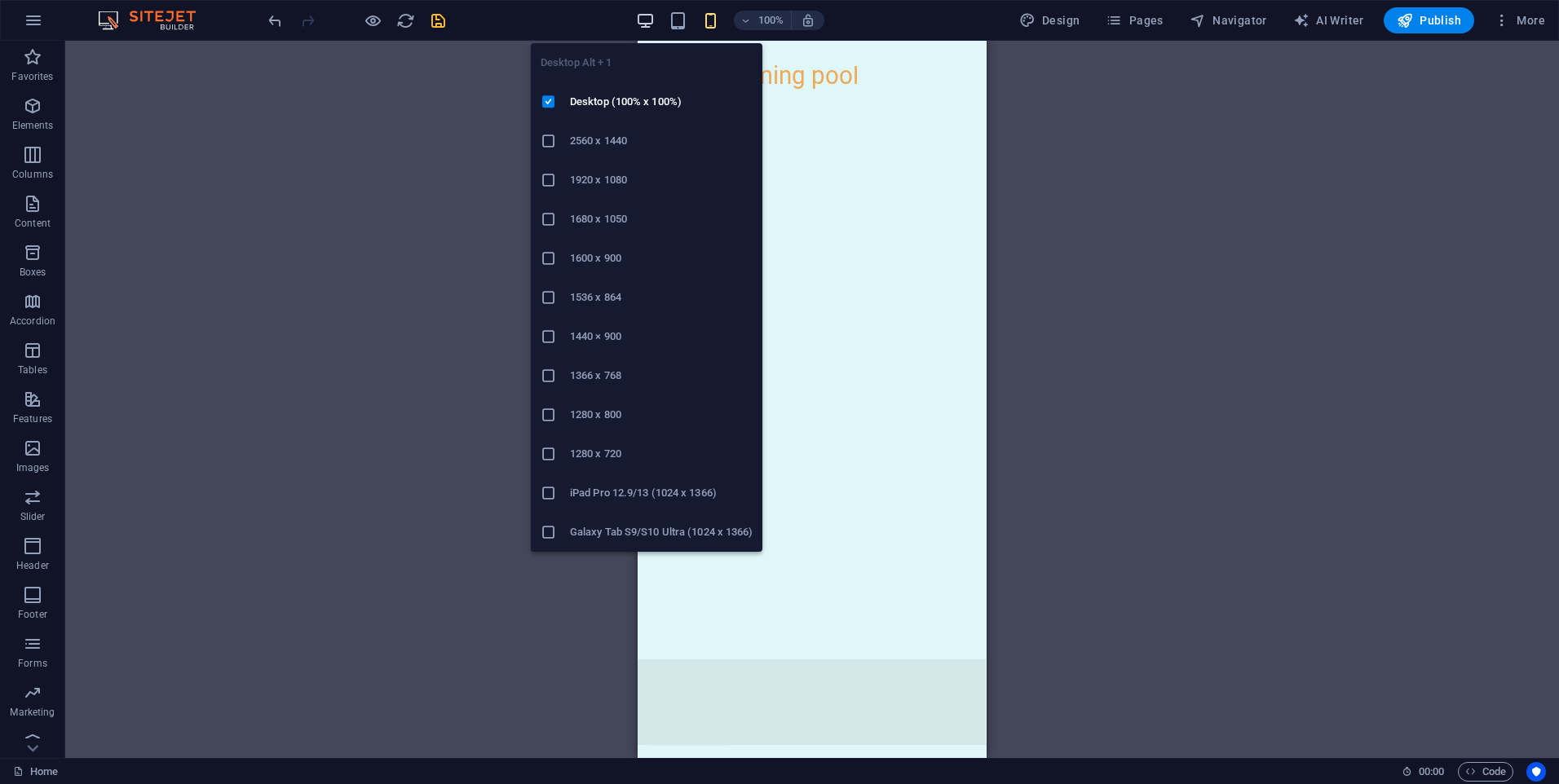
click at [649, 21] on icon "button" at bounding box center [645, 21] width 19 height 19
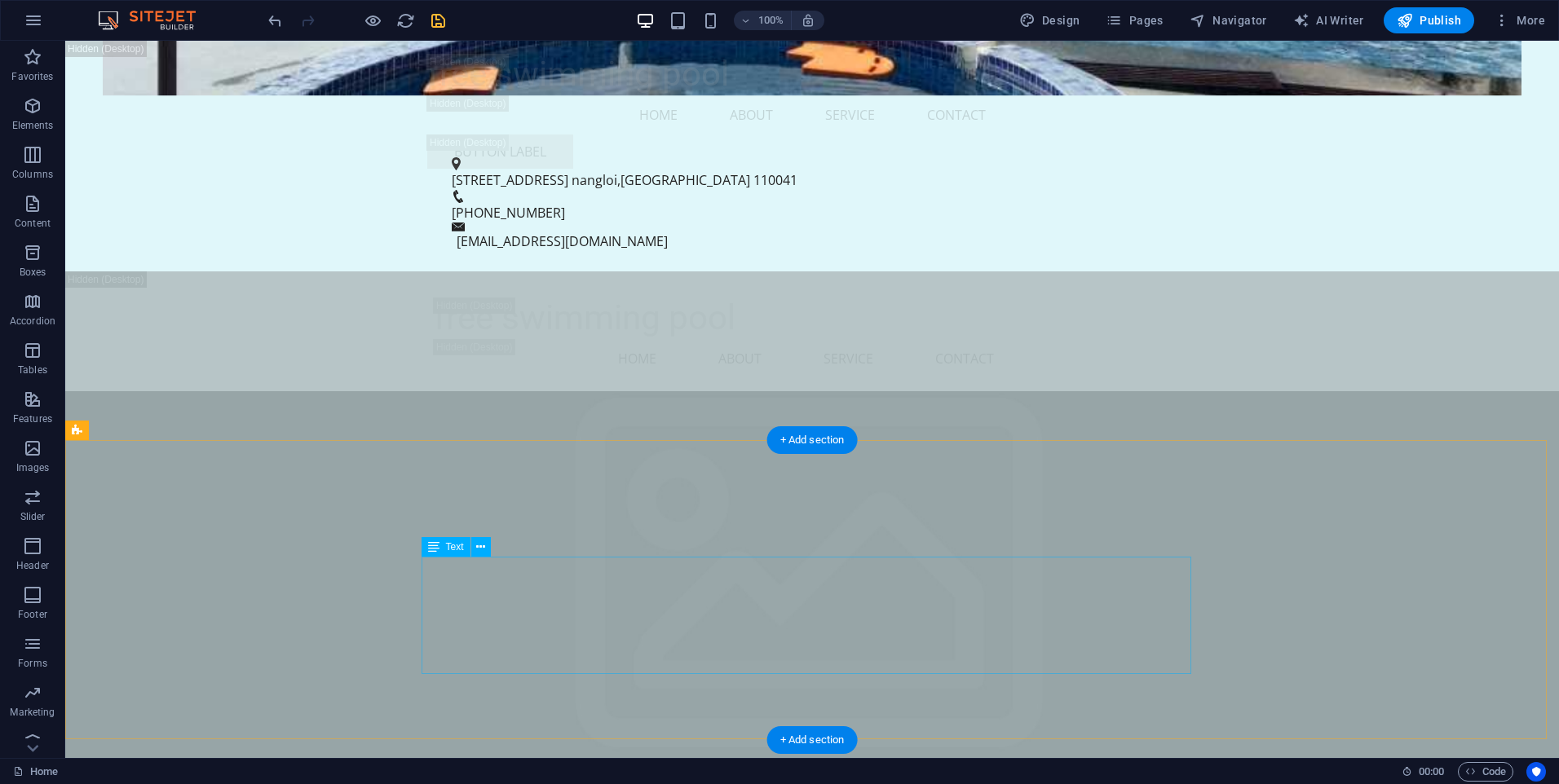
scroll to position [3799, 0]
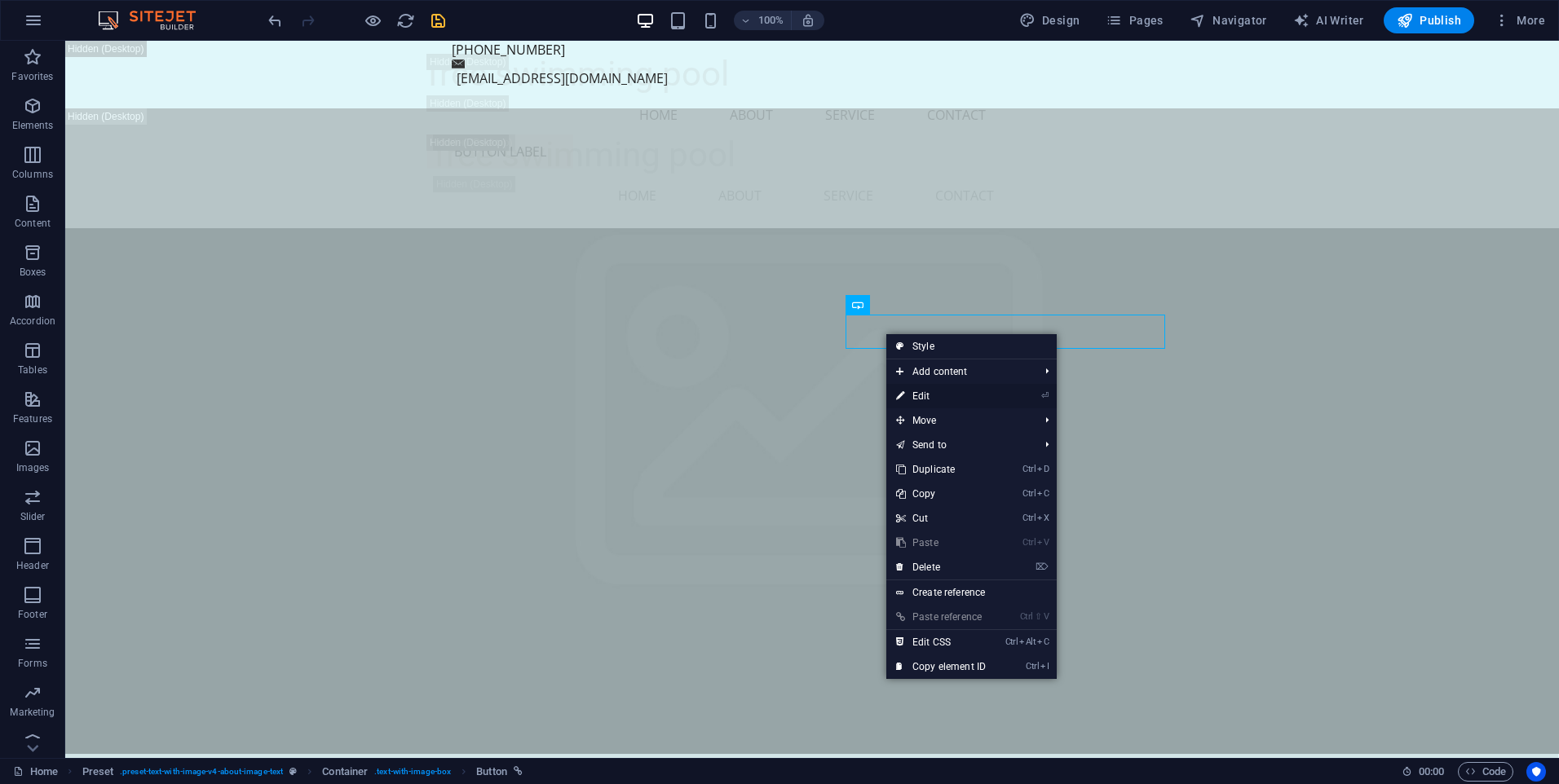
click at [952, 390] on link "⏎ Edit" at bounding box center [941, 396] width 109 height 24
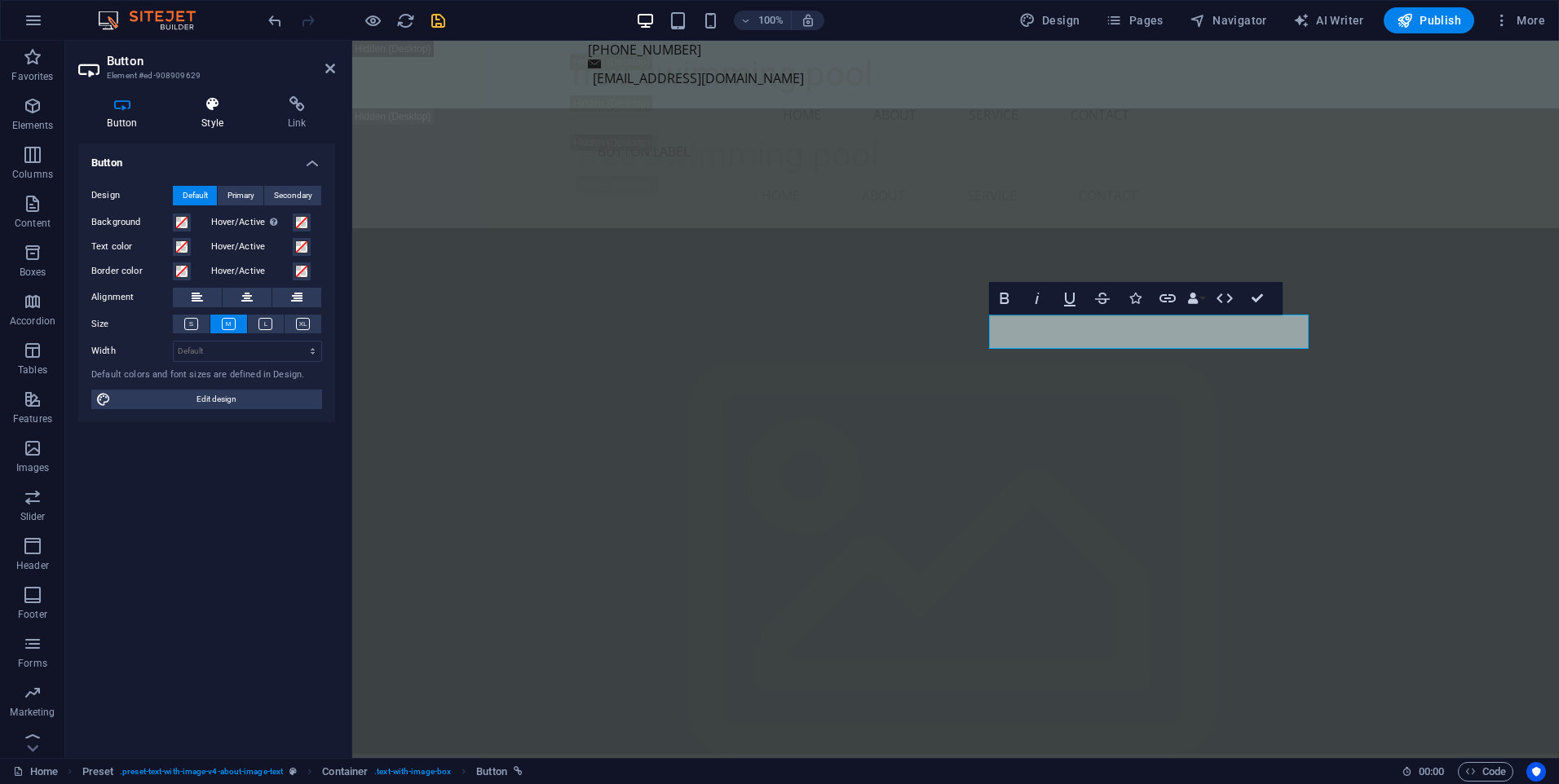
click at [213, 111] on icon at bounding box center [212, 104] width 80 height 16
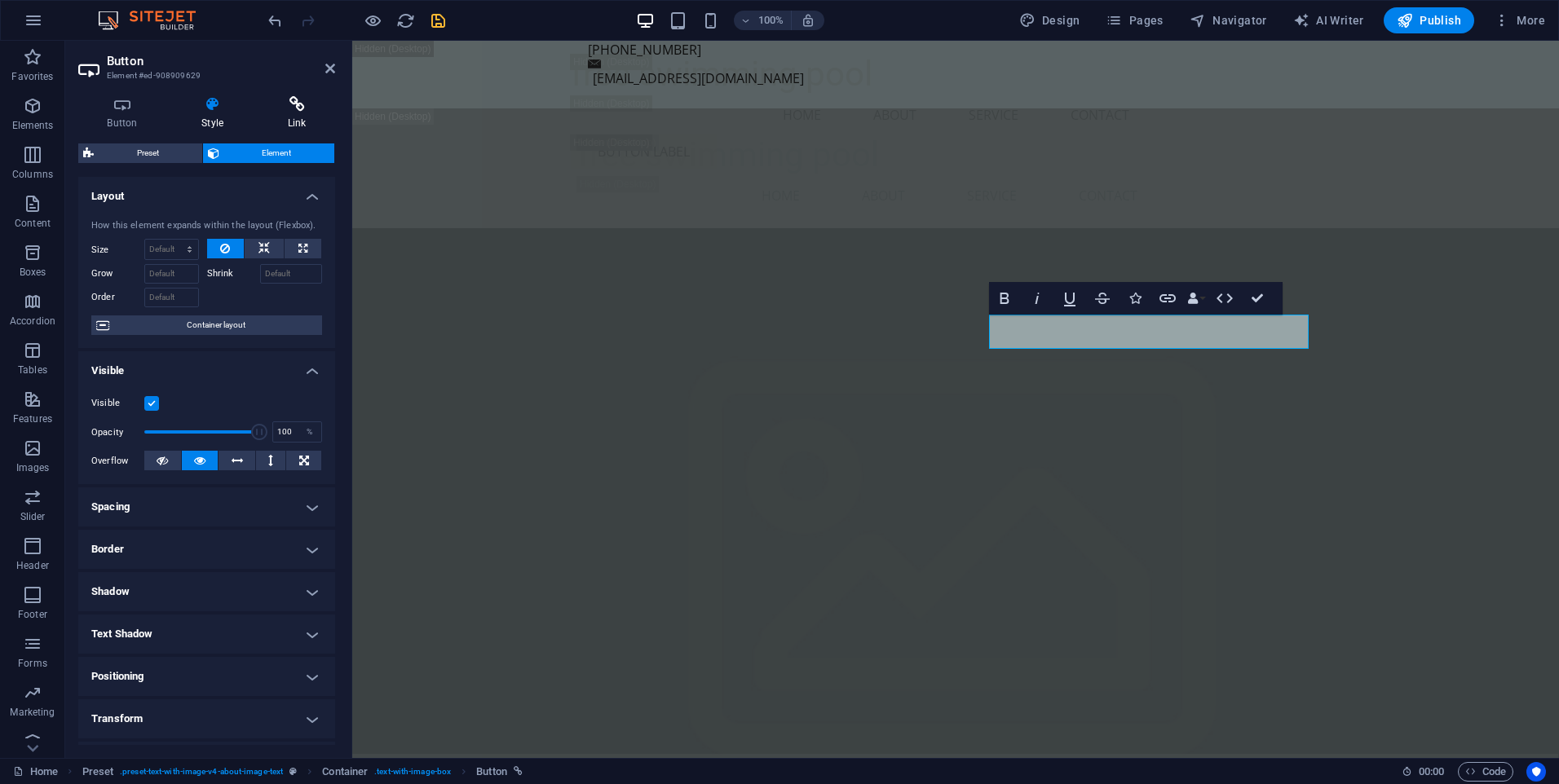
click at [292, 116] on h4 "Link" at bounding box center [296, 113] width 76 height 34
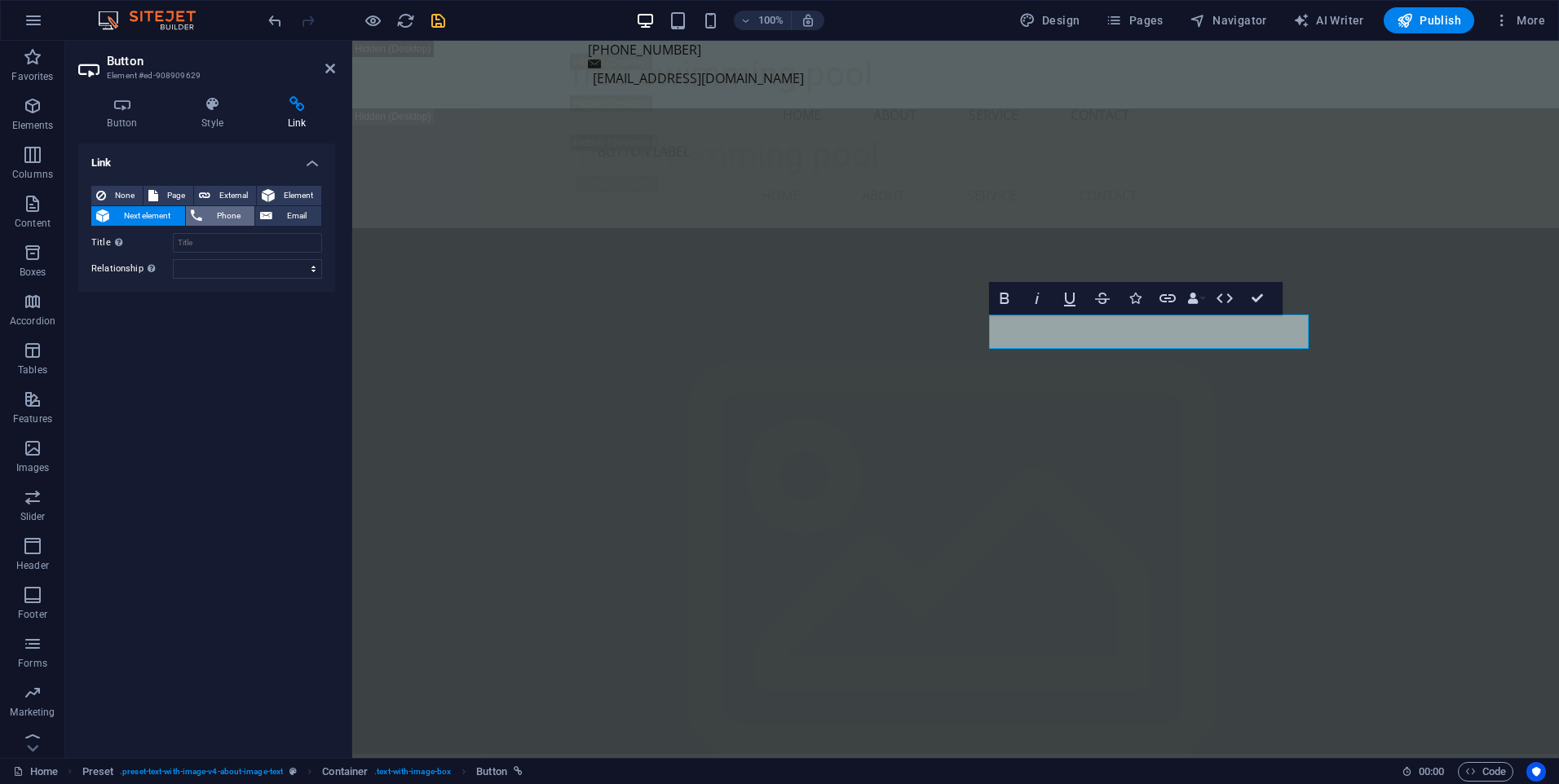
click at [220, 213] on span "Phone" at bounding box center [228, 216] width 43 height 20
click at [217, 191] on span "External" at bounding box center [234, 195] width 36 height 20
select select "blank"
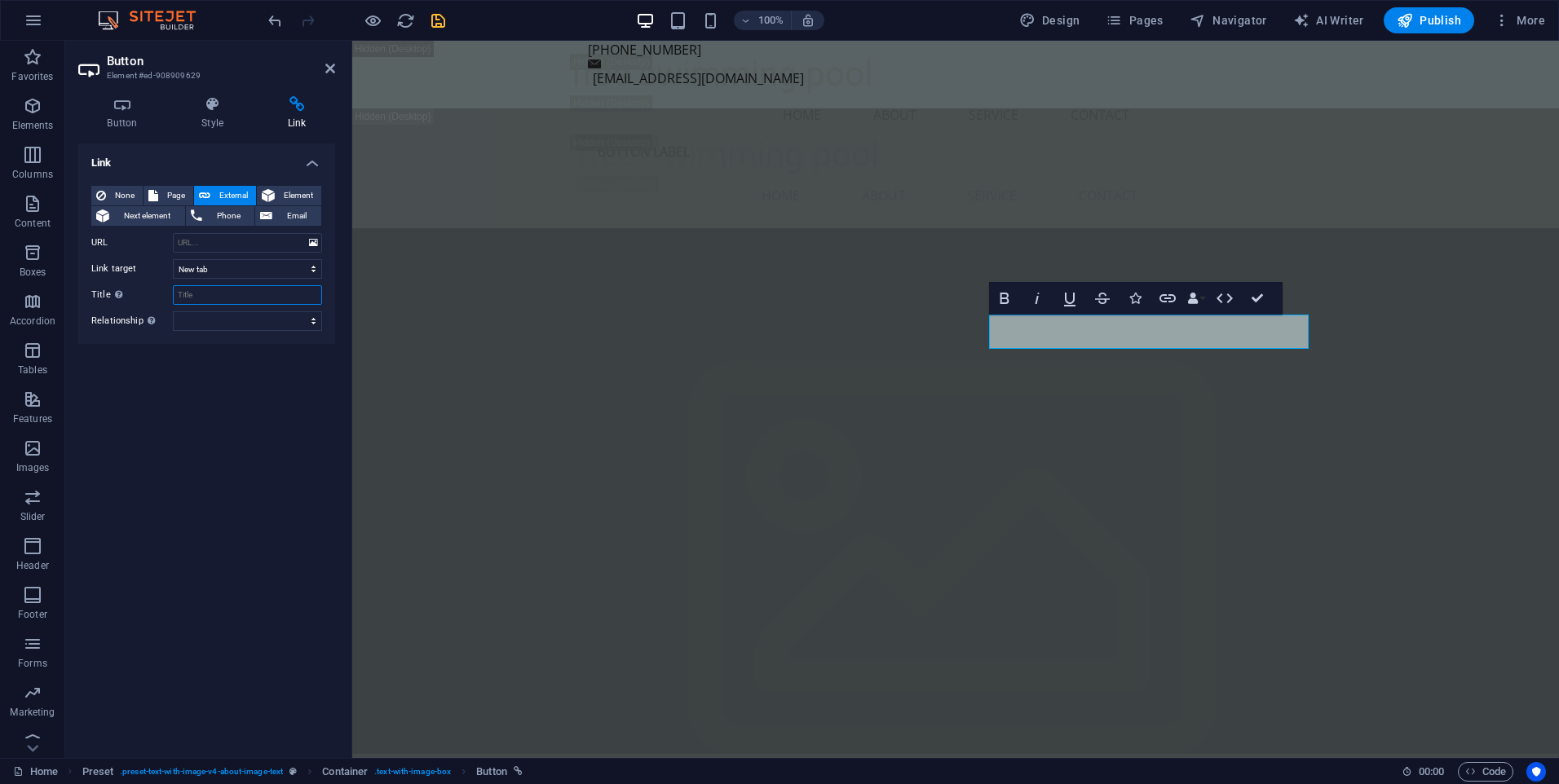
click at [210, 289] on input "Title Additional link description, should not be the same as the link text. The…" at bounding box center [247, 295] width 149 height 20
type input "WhatsApp"
click at [245, 244] on input "URL" at bounding box center [247, 242] width 149 height 20
click at [250, 297] on input "WhatsApp" at bounding box center [247, 295] width 149 height 20
click at [273, 318] on select "alternate author bookmark external help license next nofollow noreferrer noopen…" at bounding box center [247, 321] width 149 height 20
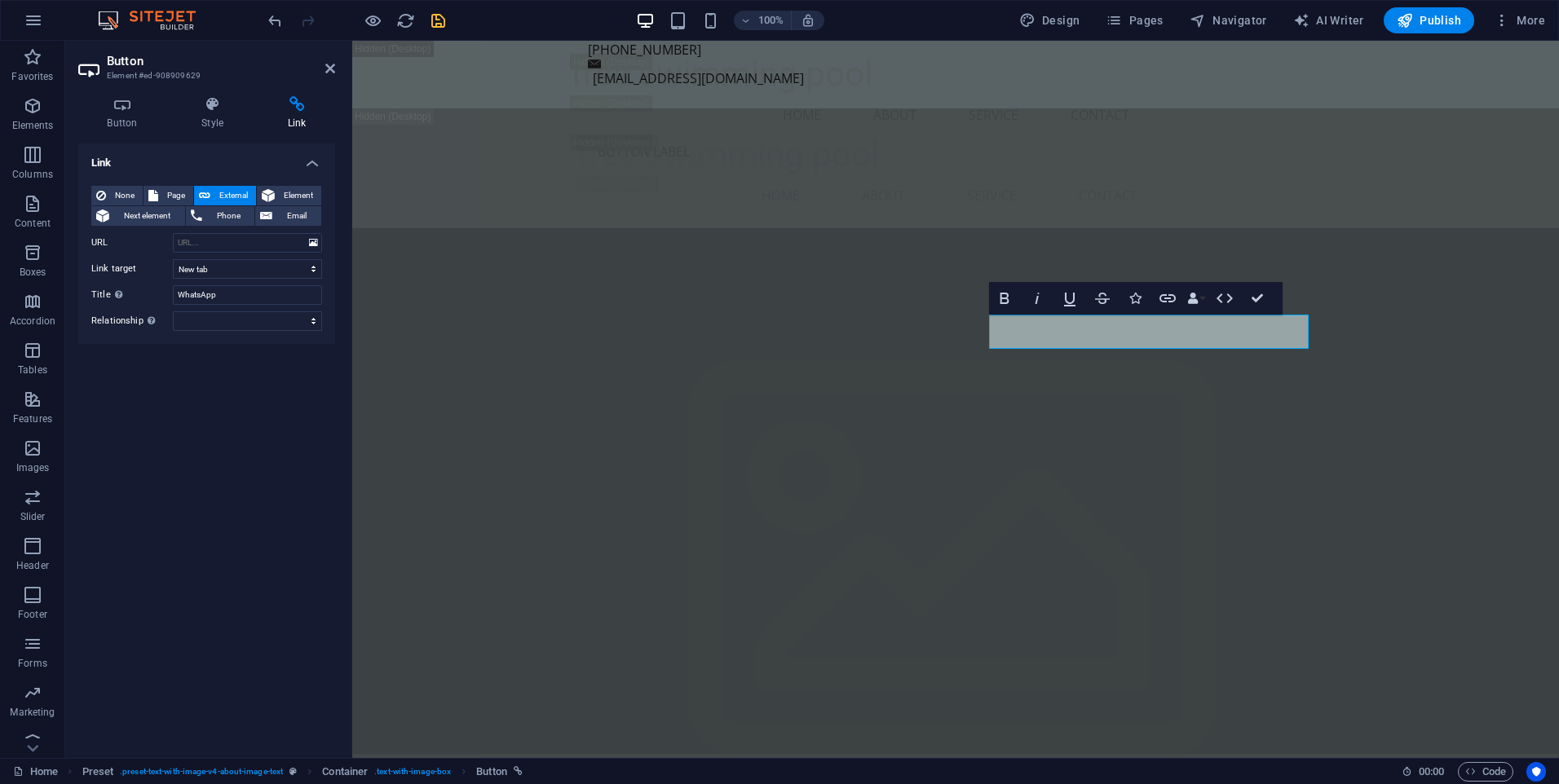
click at [116, 376] on div "Link None Page External Element Next element Phone Email Page Home Subpage Lega…" at bounding box center [206, 444] width 257 height 602
click at [256, 246] on input "URL" at bounding box center [247, 242] width 149 height 20
click at [247, 265] on select "New tab Same tab Overlay" at bounding box center [247, 269] width 149 height 20
click at [231, 247] on input "http" at bounding box center [247, 242] width 149 height 20
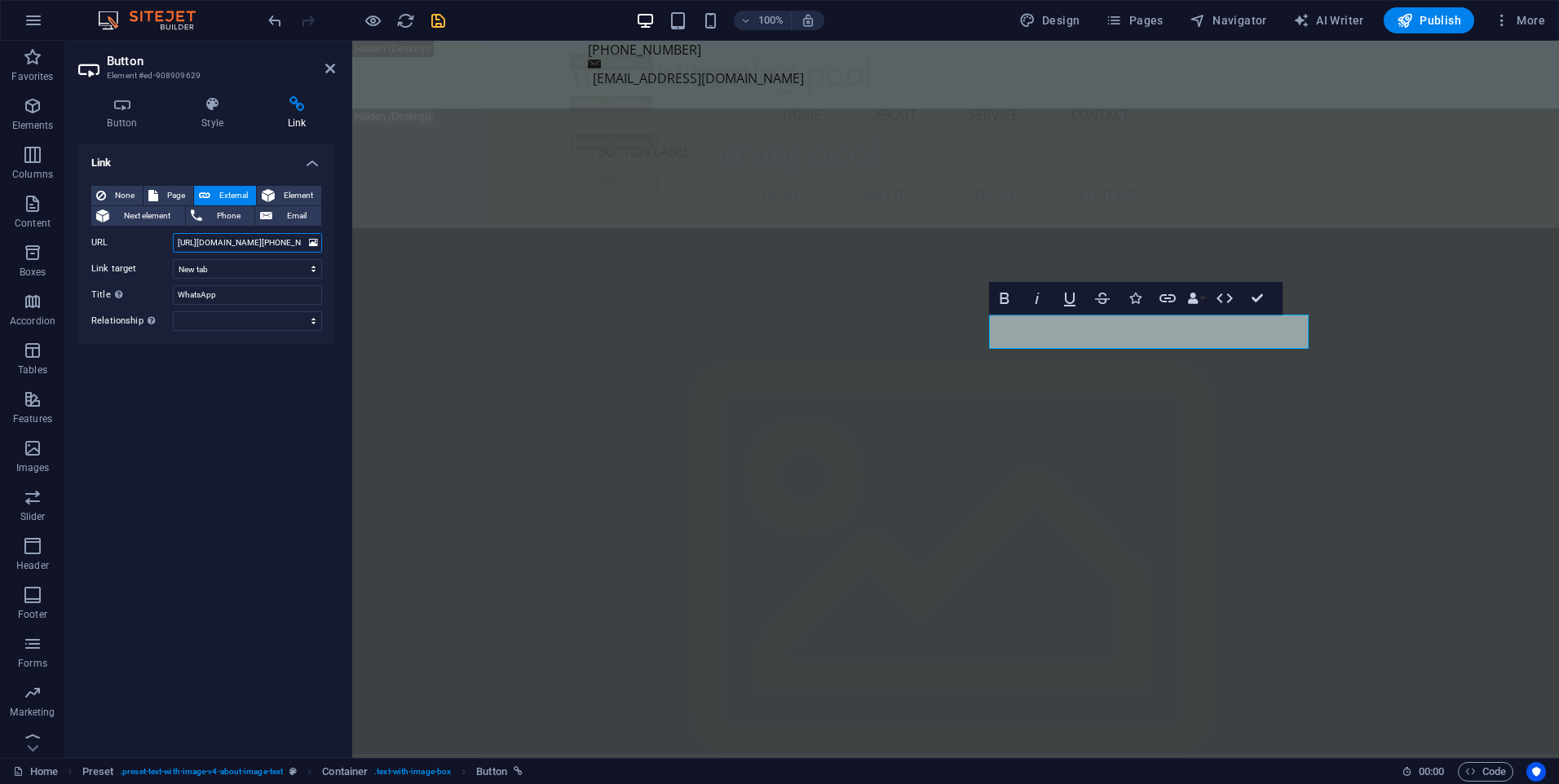
type input "https://wa.me/+919312714241"
click at [243, 393] on div "Link None Page External Element Next element Phone Email Page Home Subpage Lega…" at bounding box center [206, 444] width 257 height 602
click at [332, 73] on icon at bounding box center [330, 68] width 9 height 13
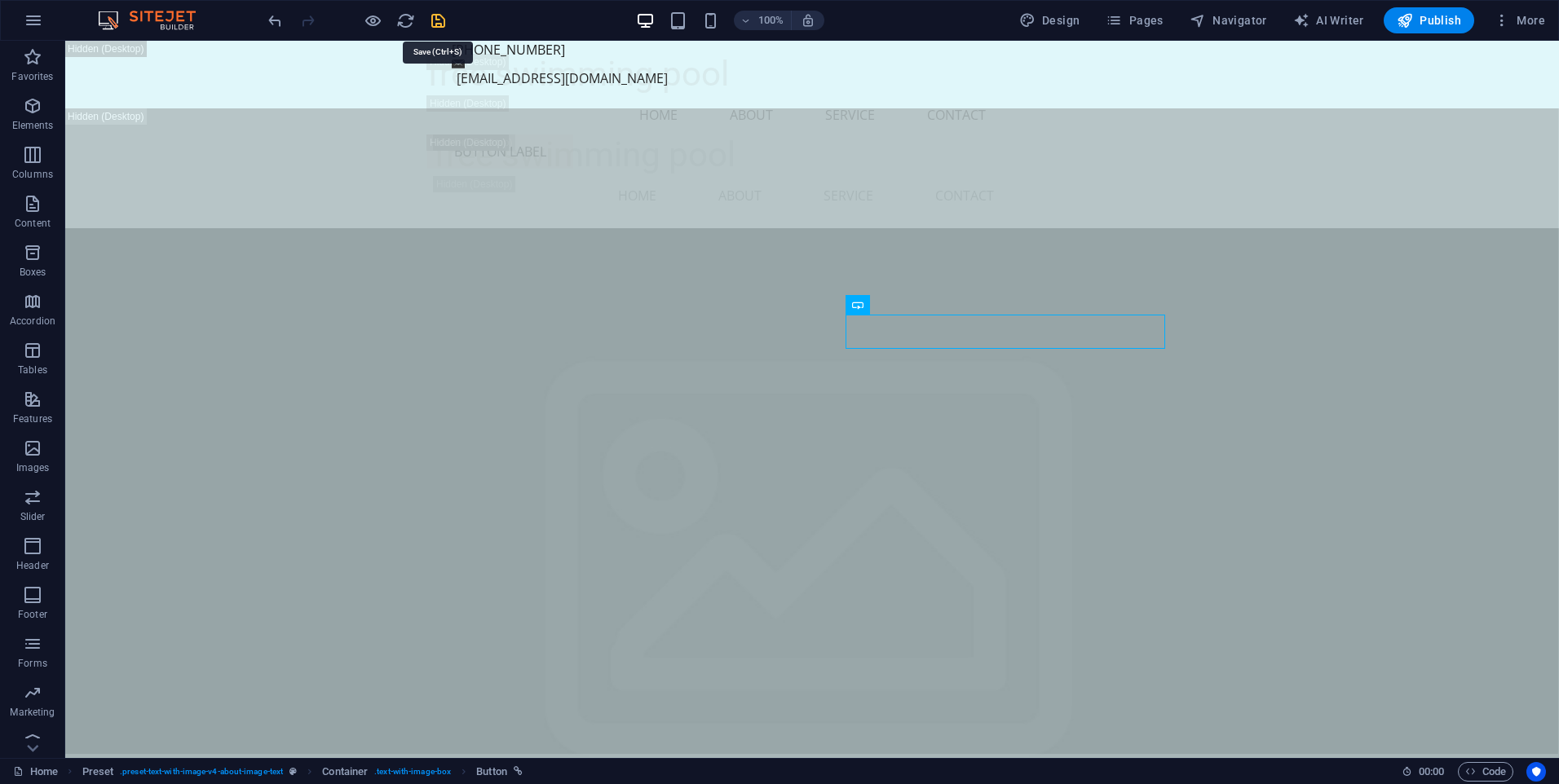
click at [442, 27] on icon "save" at bounding box center [438, 21] width 19 height 19
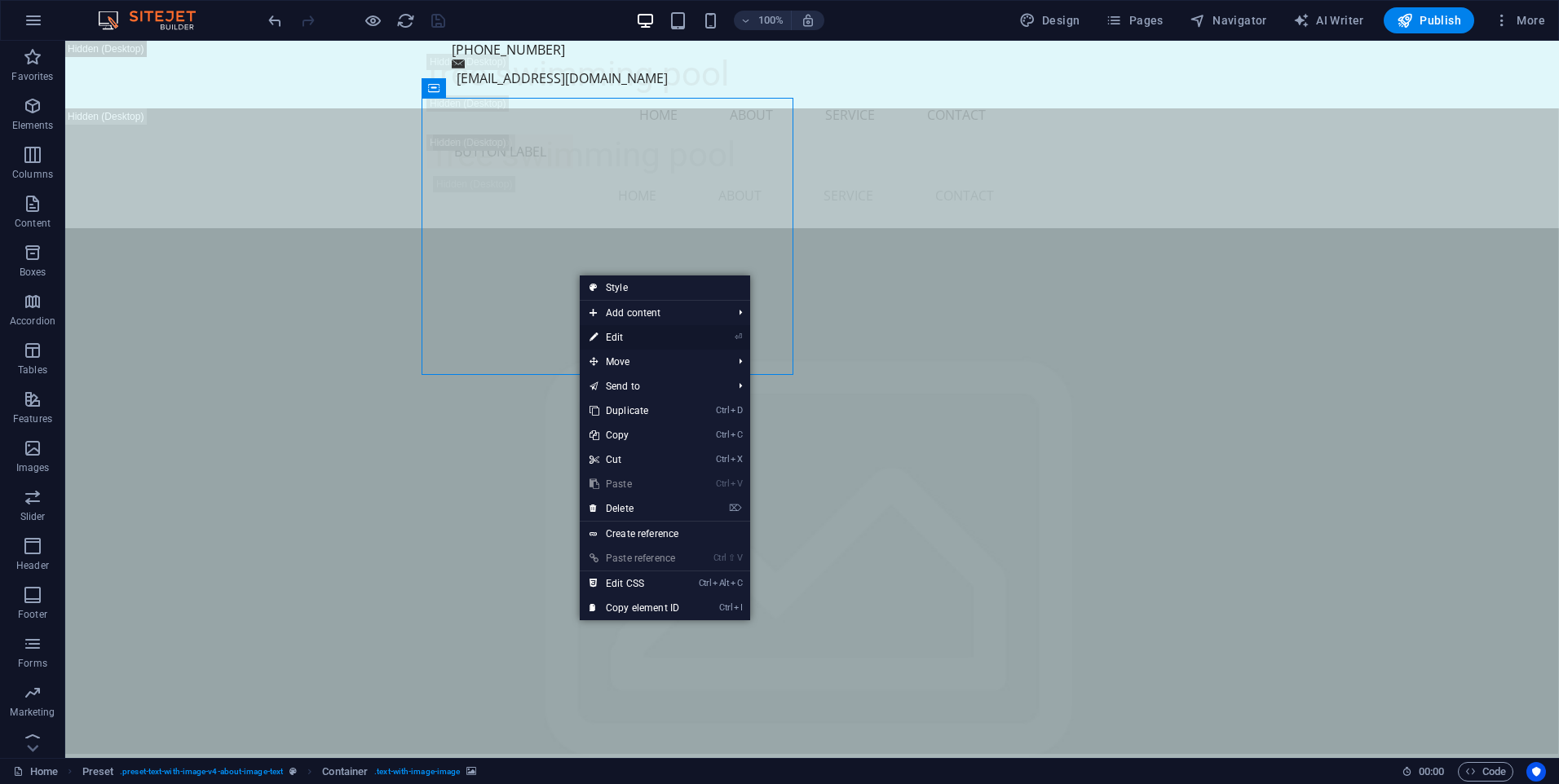
click at [612, 342] on link "⏎ Edit" at bounding box center [634, 337] width 109 height 24
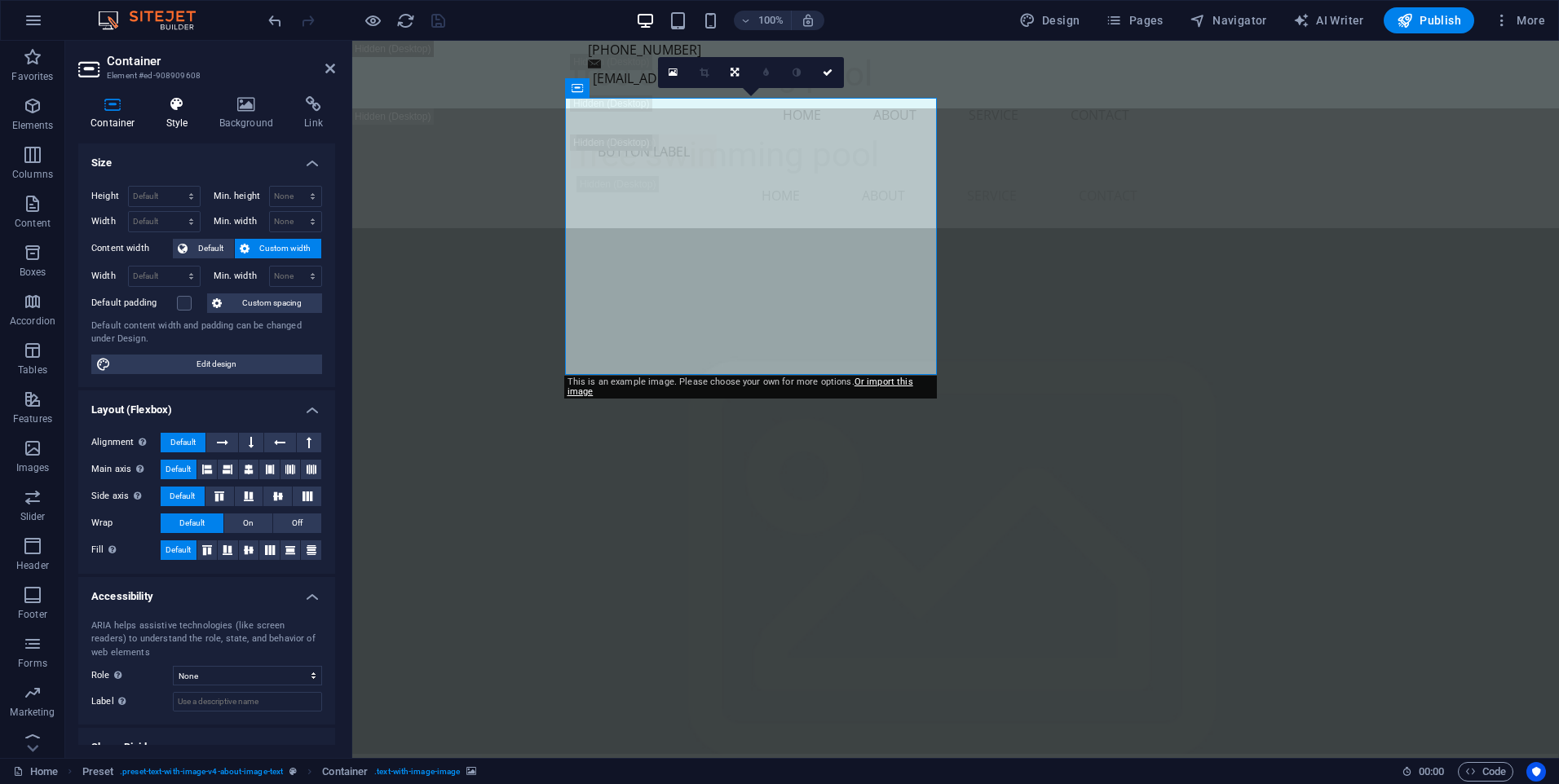
click at [168, 123] on h4 "Style" at bounding box center [180, 113] width 53 height 34
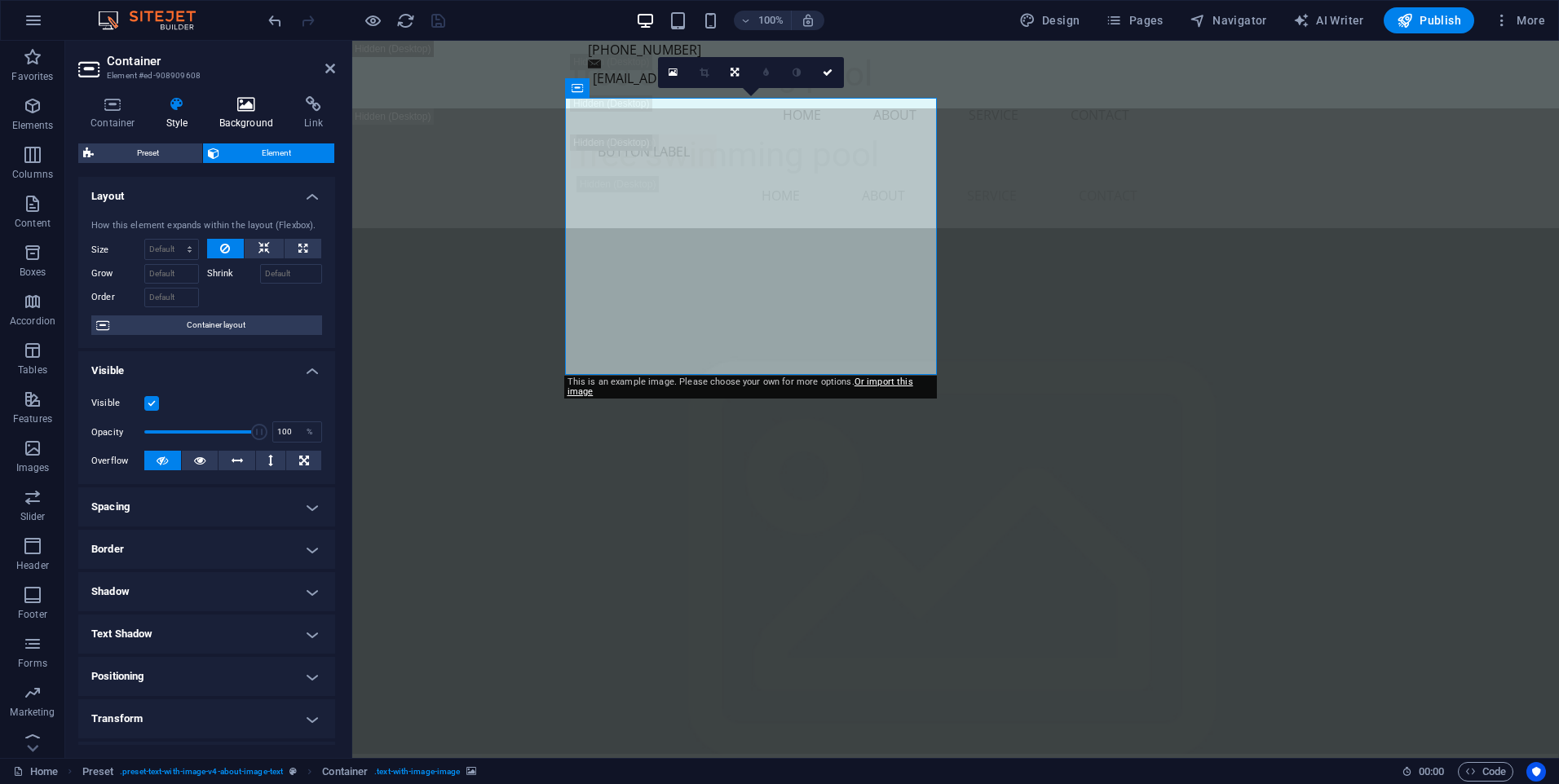
click at [241, 114] on h4 "Background" at bounding box center [250, 113] width 86 height 34
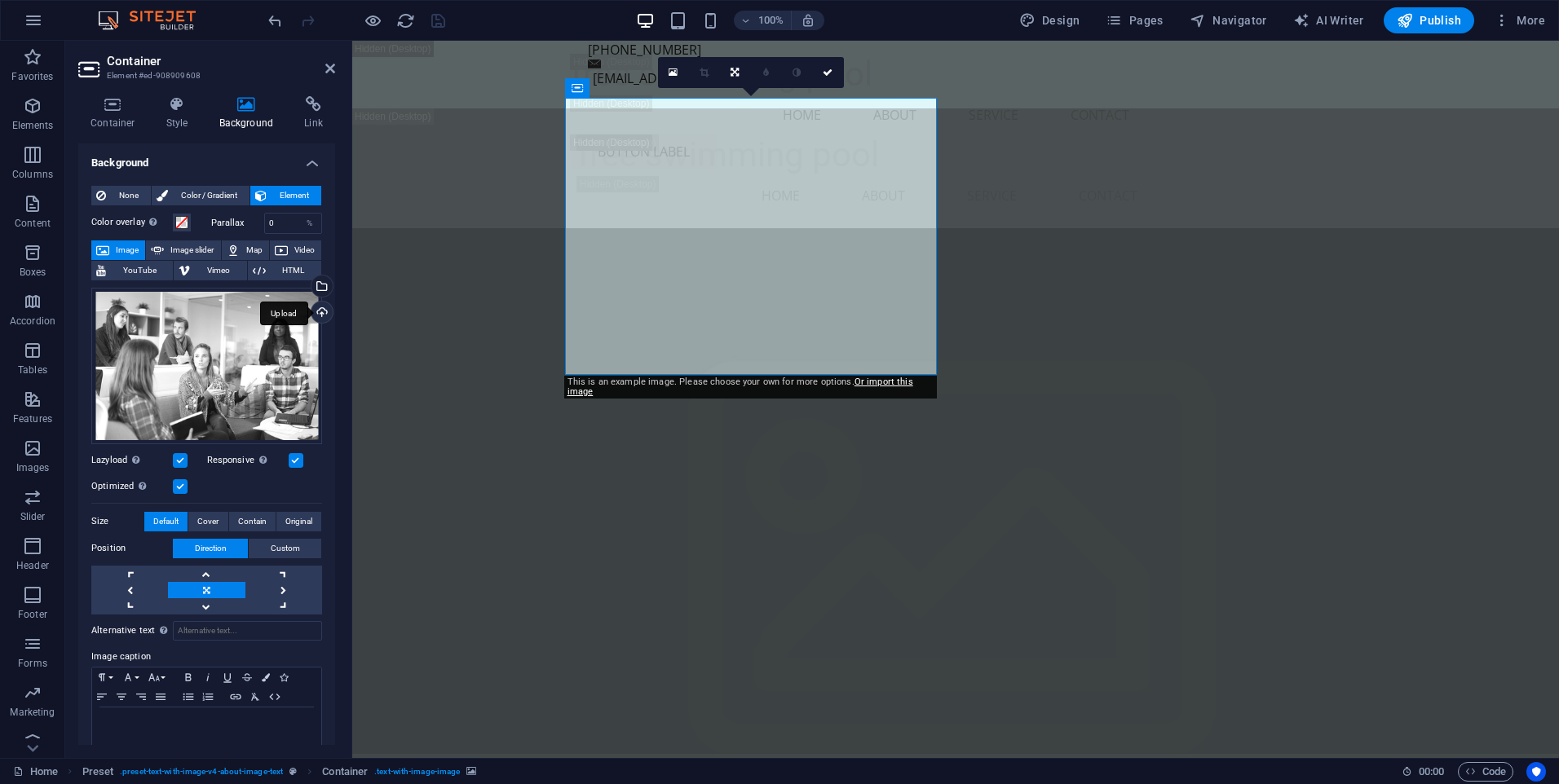
click at [314, 314] on div "Upload" at bounding box center [320, 313] width 24 height 24
click at [320, 286] on div "Select files from the file manager, stock photos, or upload file(s)" at bounding box center [320, 288] width 24 height 24
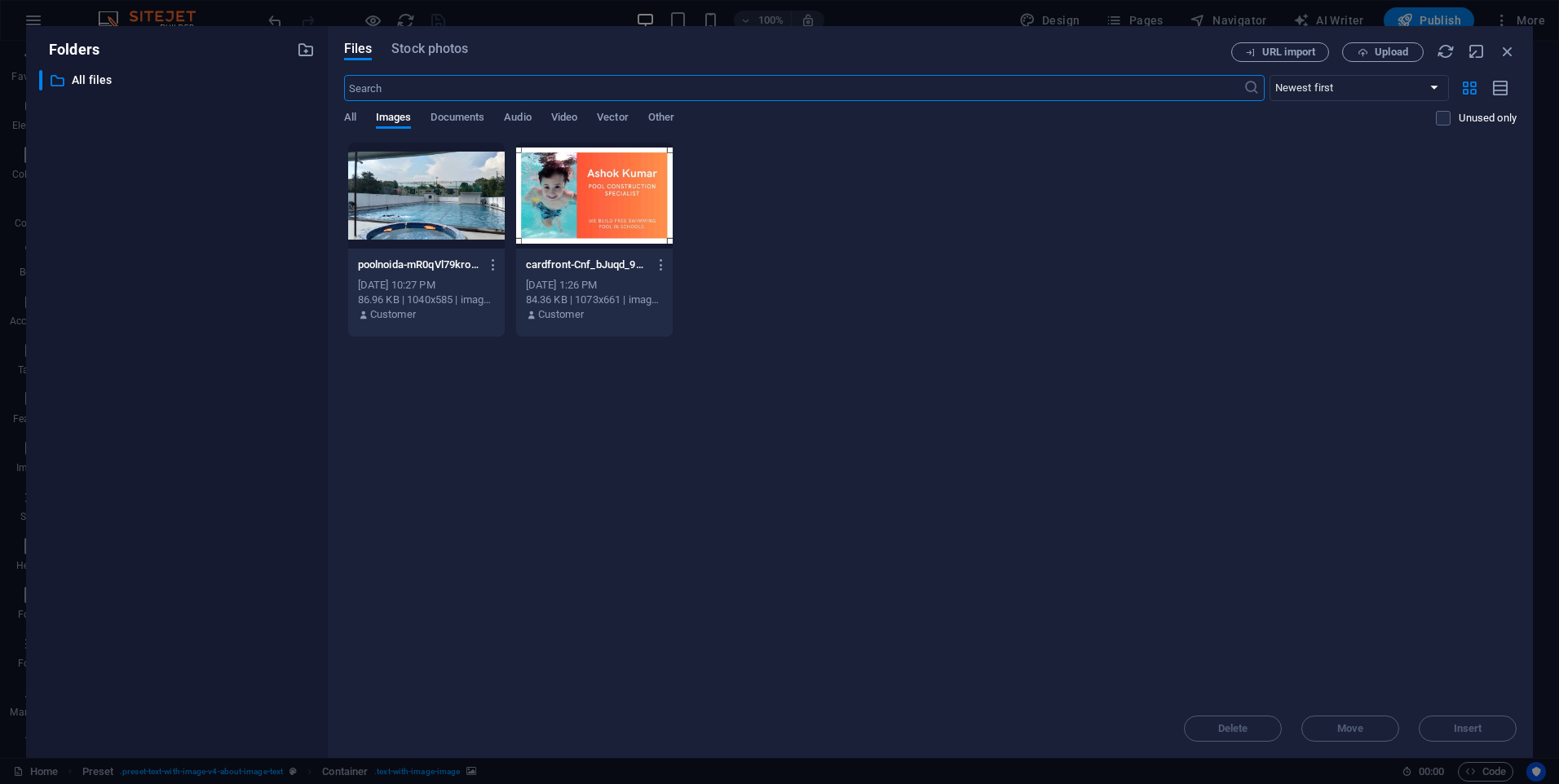
click at [626, 200] on div at bounding box center [594, 195] width 156 height 106
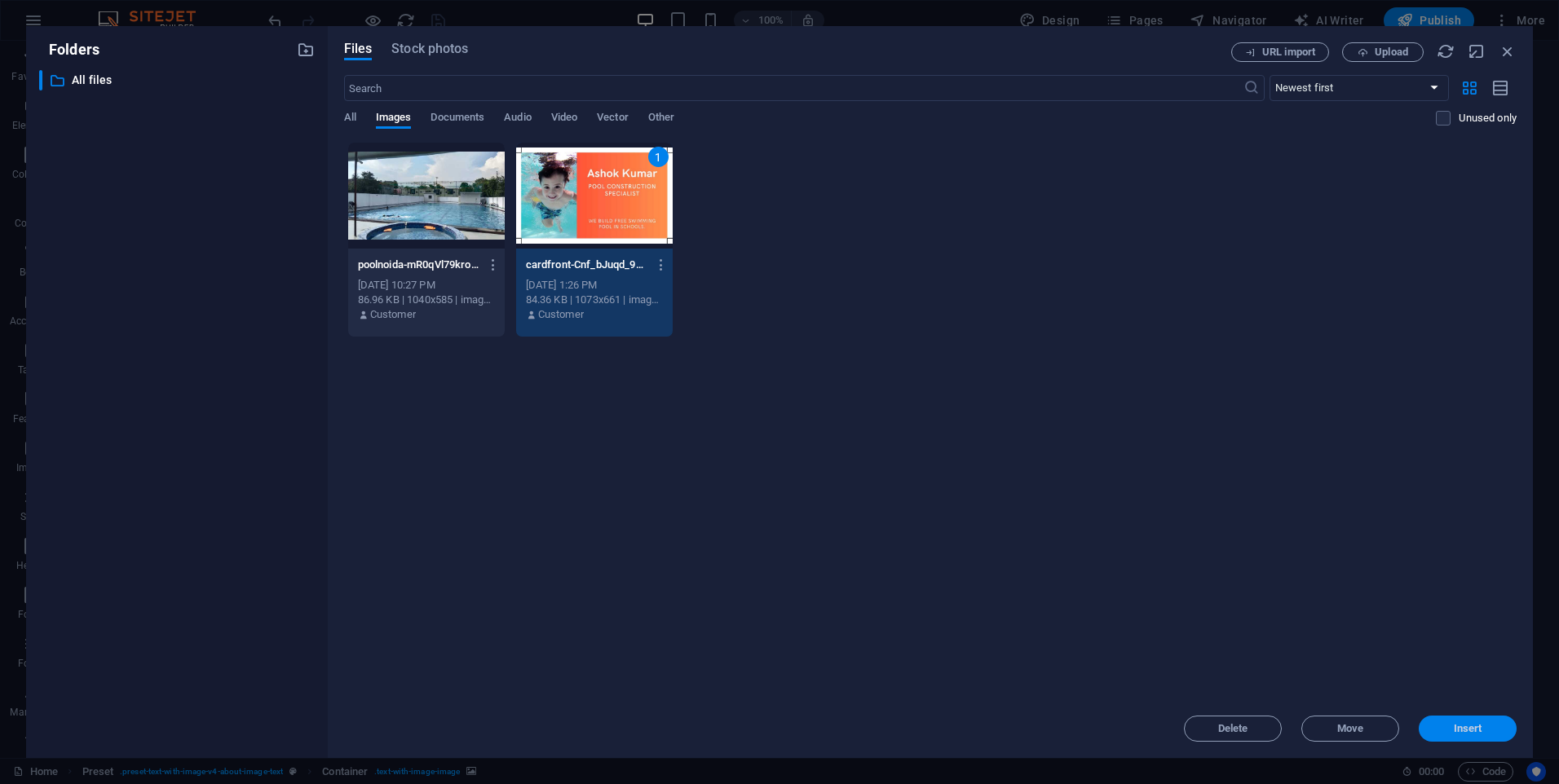
click at [1454, 725] on span "Insert" at bounding box center [1468, 728] width 28 height 9
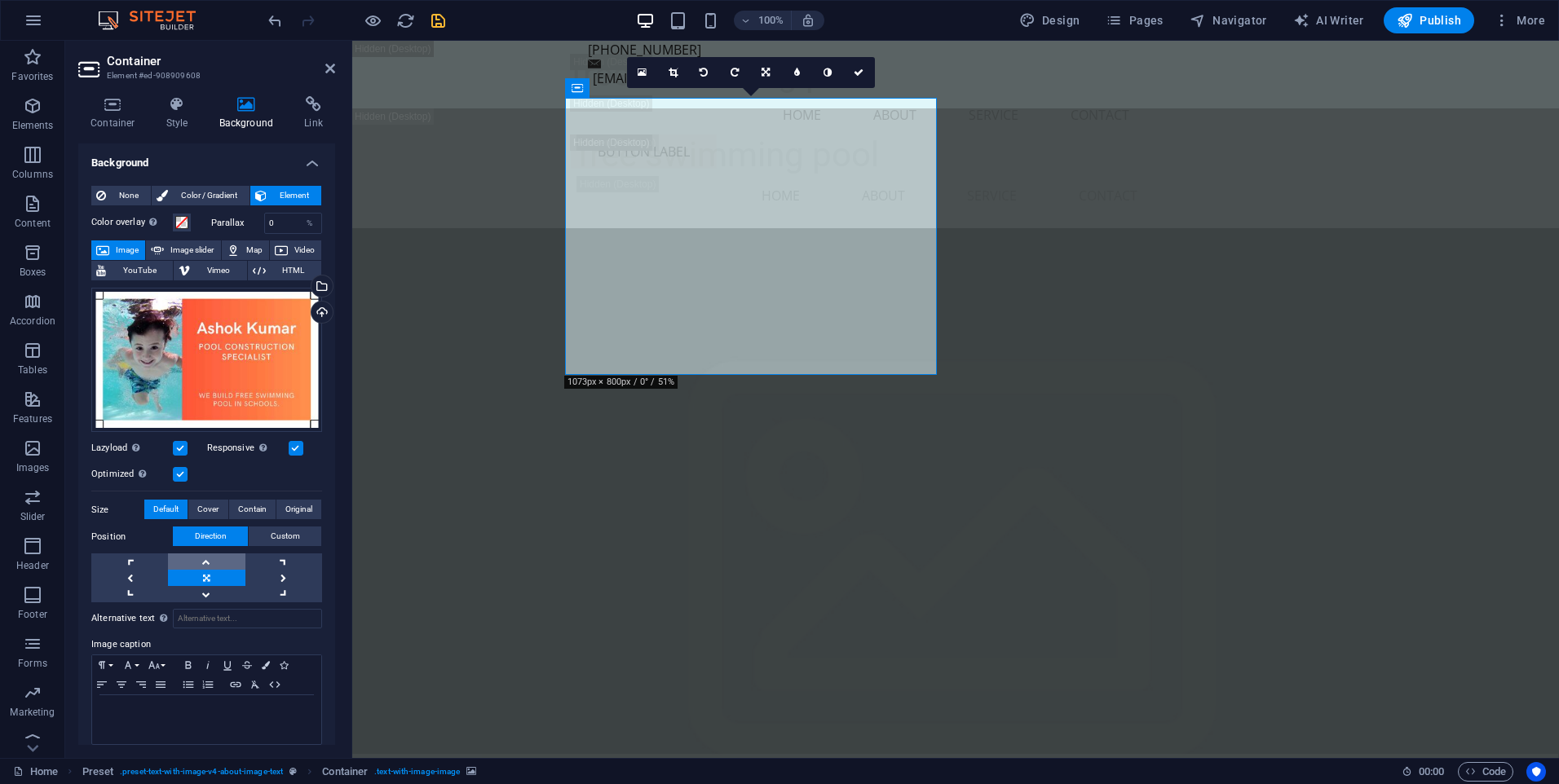
click at [204, 562] on link at bounding box center [206, 562] width 76 height 16
click at [208, 575] on link at bounding box center [206, 578] width 76 height 16
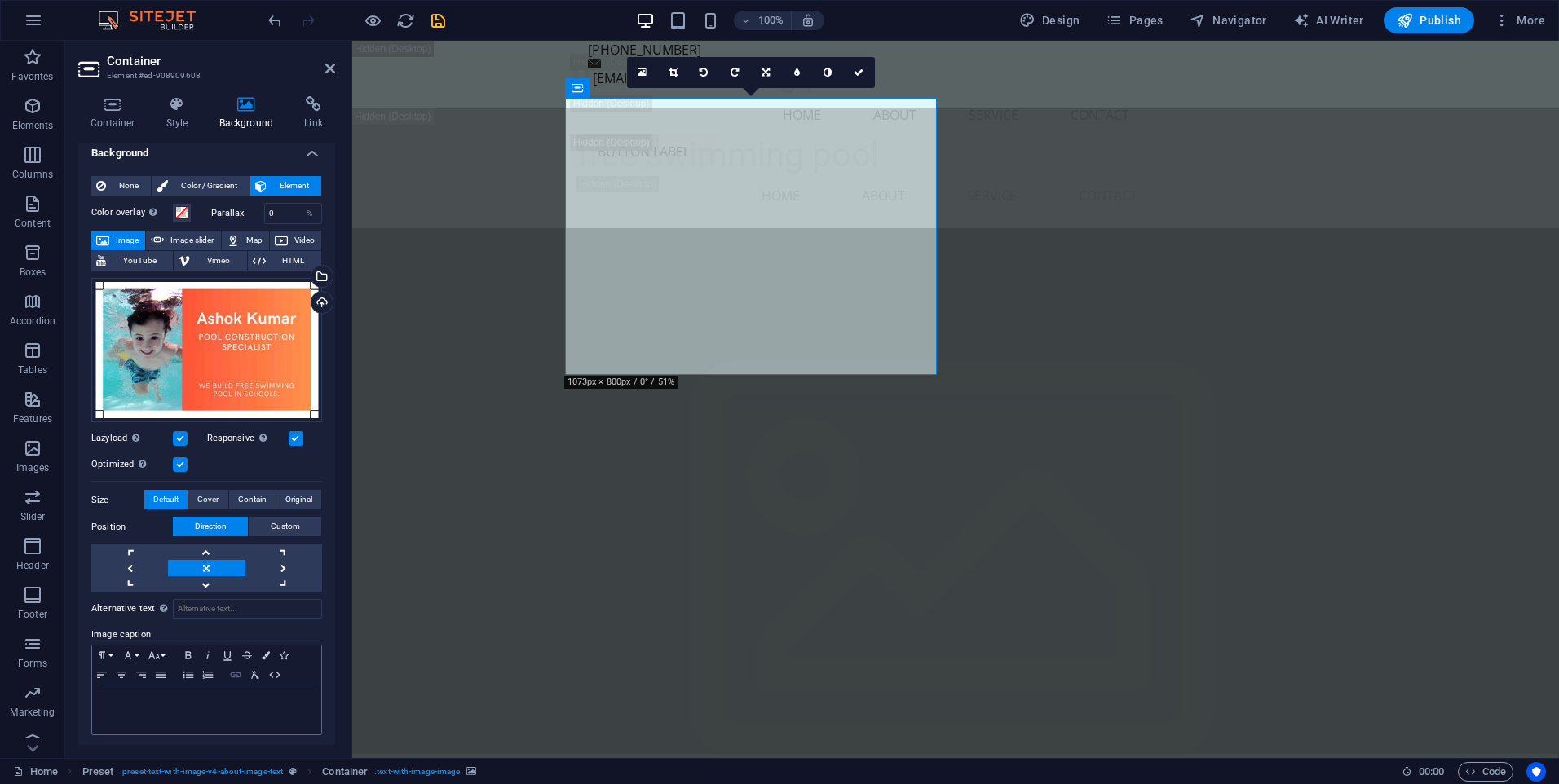
scroll to position [12, 0]
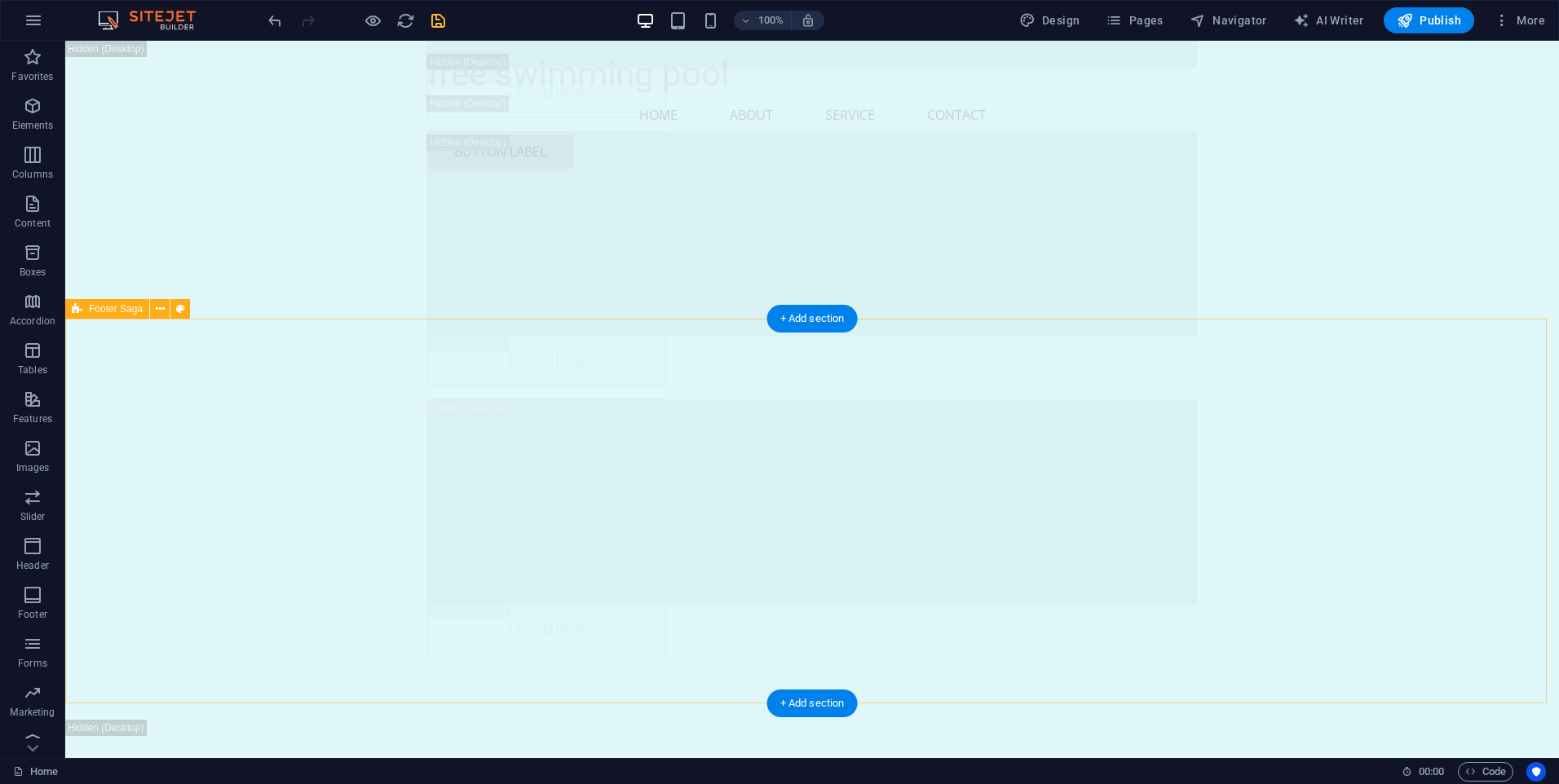
scroll to position [23443, 0]
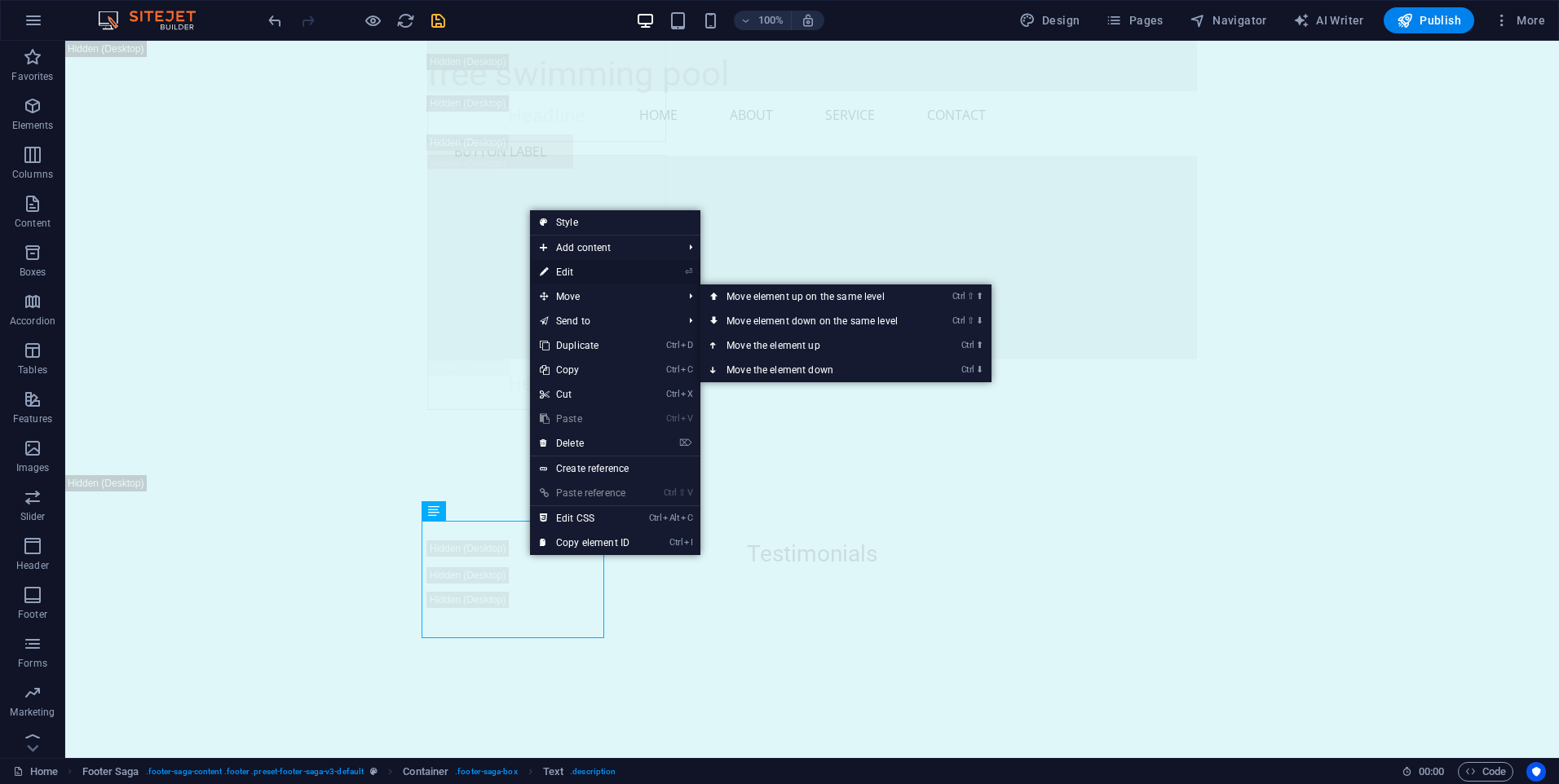
click at [596, 275] on link "⏎ Edit" at bounding box center [584, 272] width 109 height 24
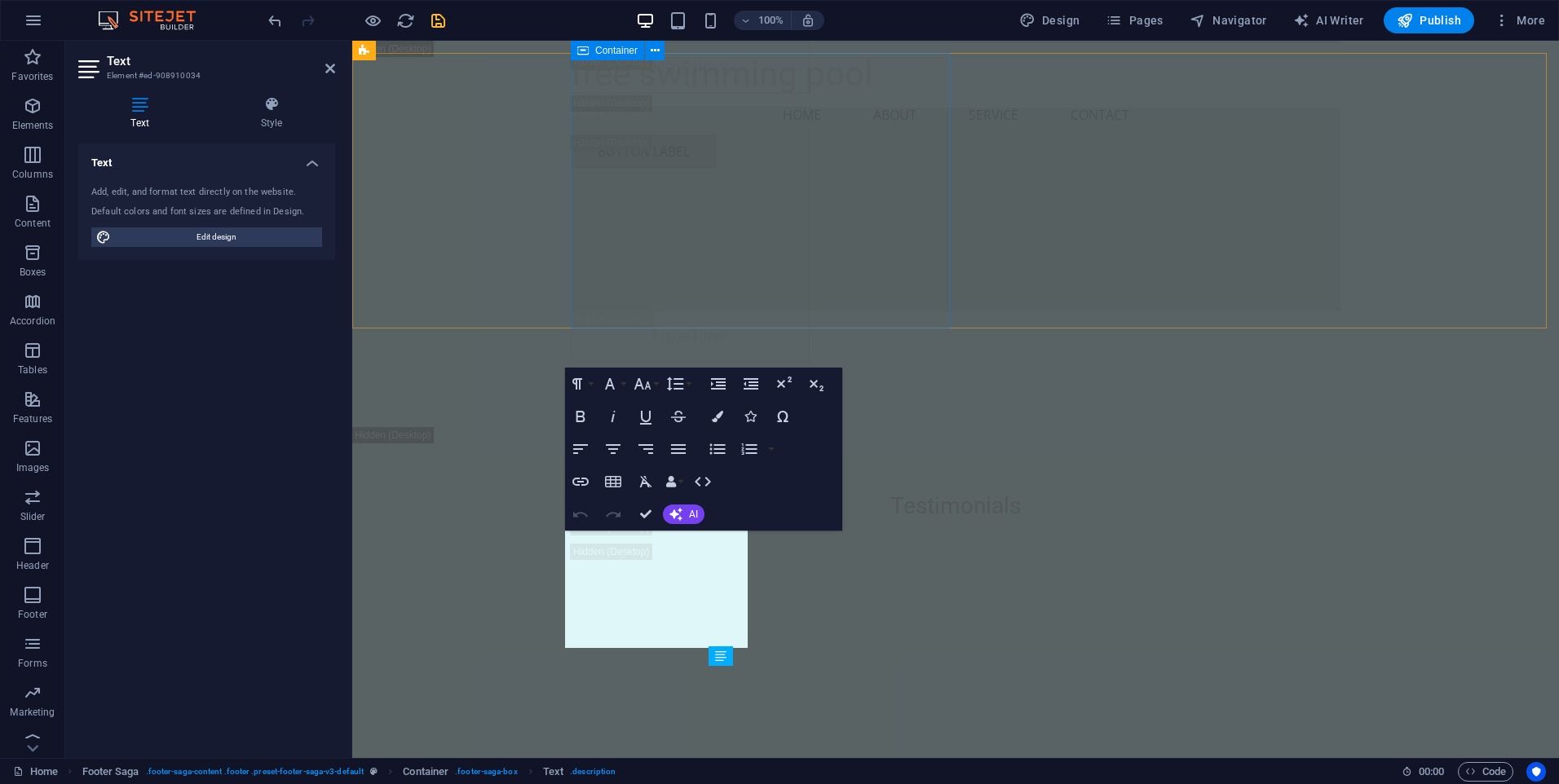
scroll to position [23160, 0]
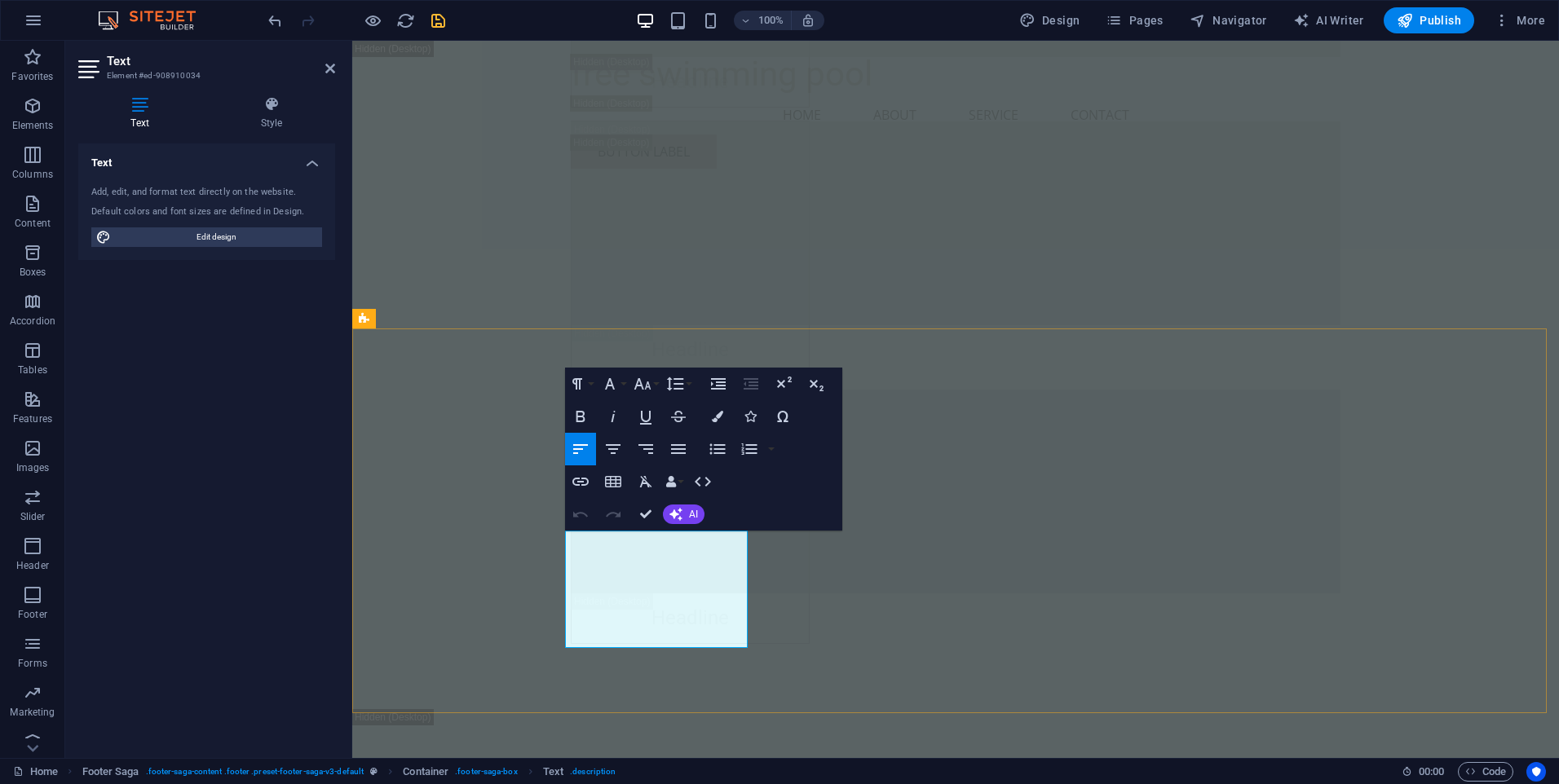
click at [233, 229] on span "Edit design" at bounding box center [216, 237] width 201 height 20
select select "rem"
select select "200"
select select "px"
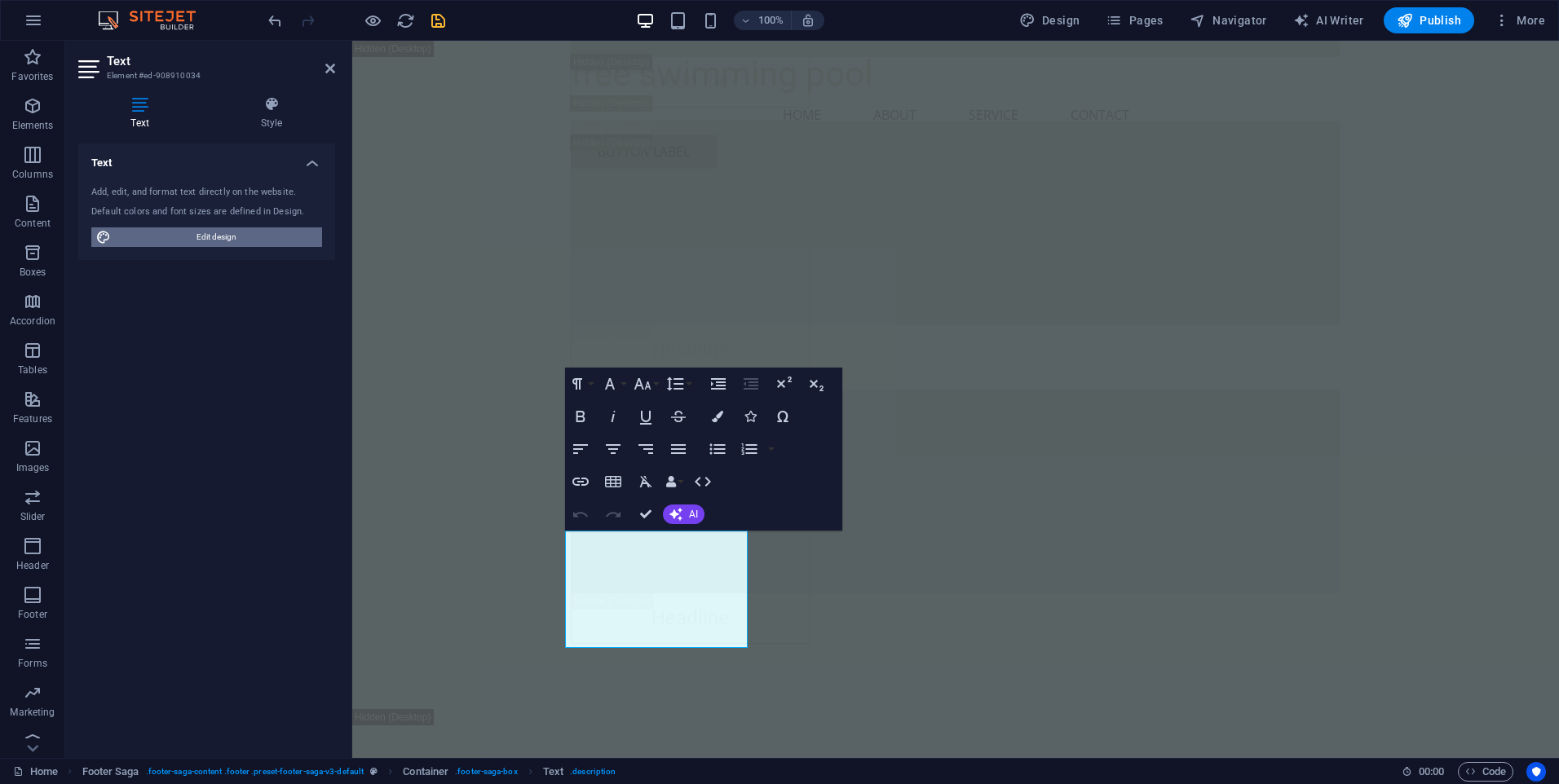
select select "rem"
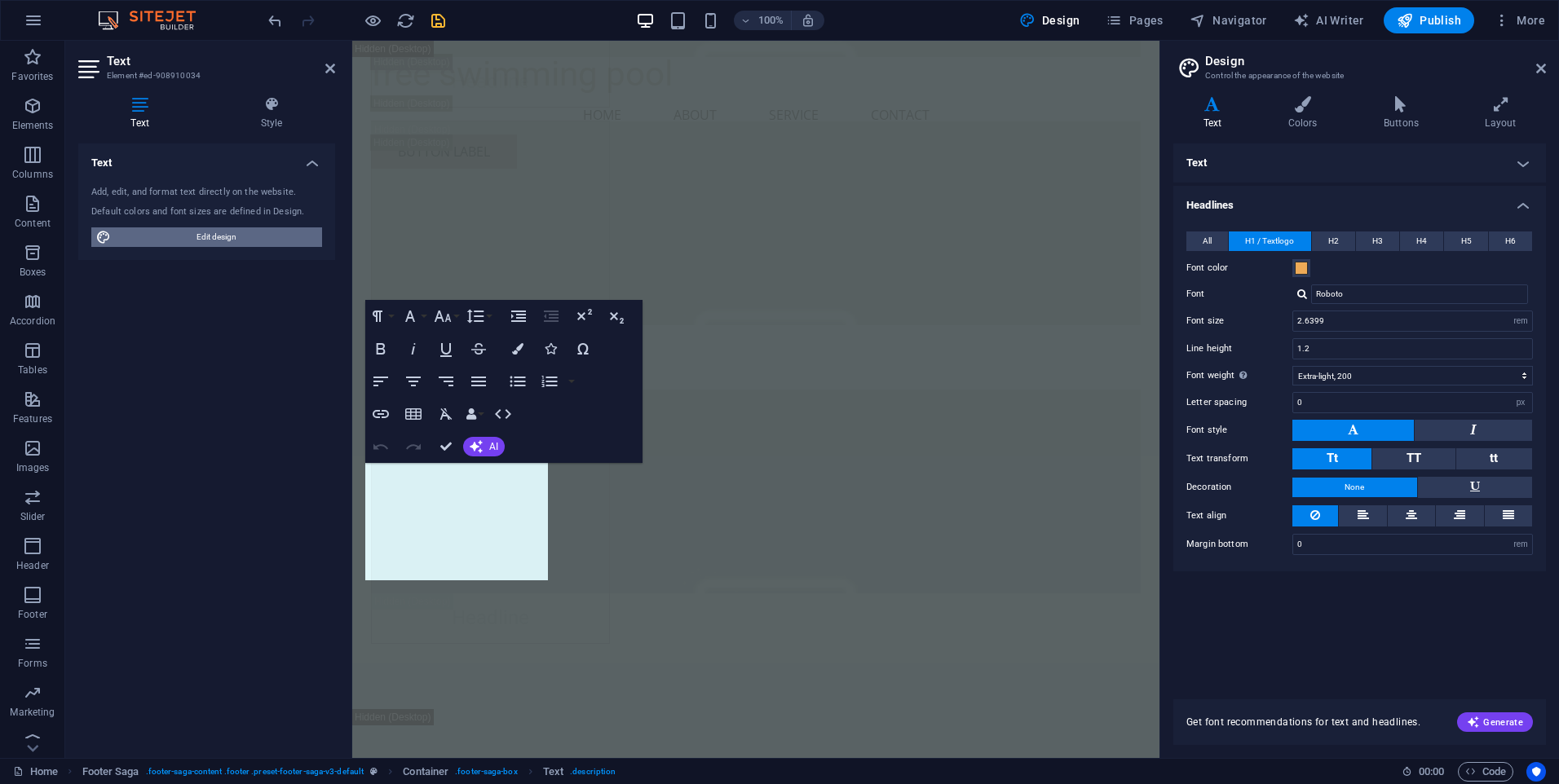
scroll to position [22780, 0]
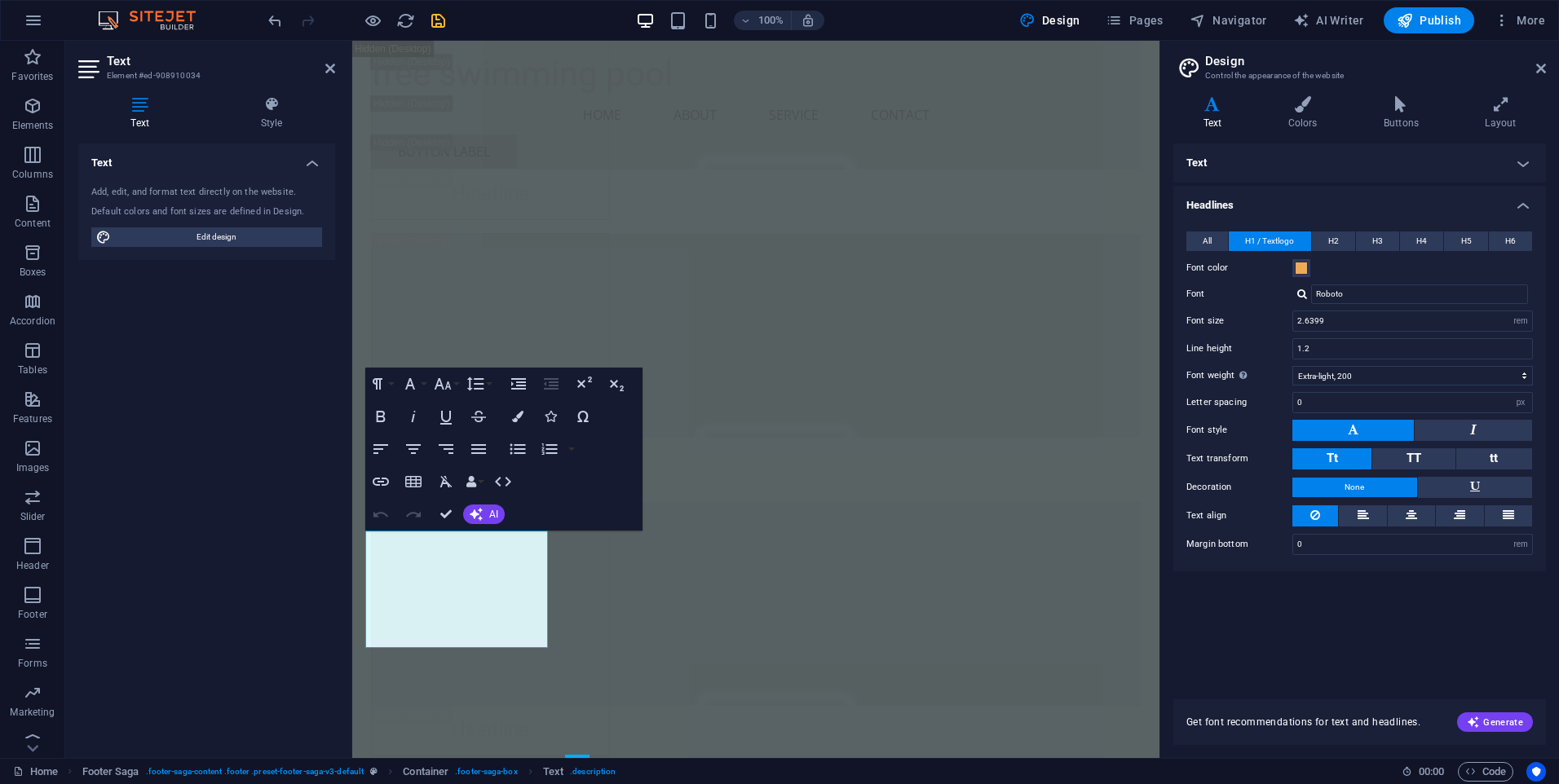
click at [1212, 168] on h4 "Text" at bounding box center [1360, 163] width 373 height 40
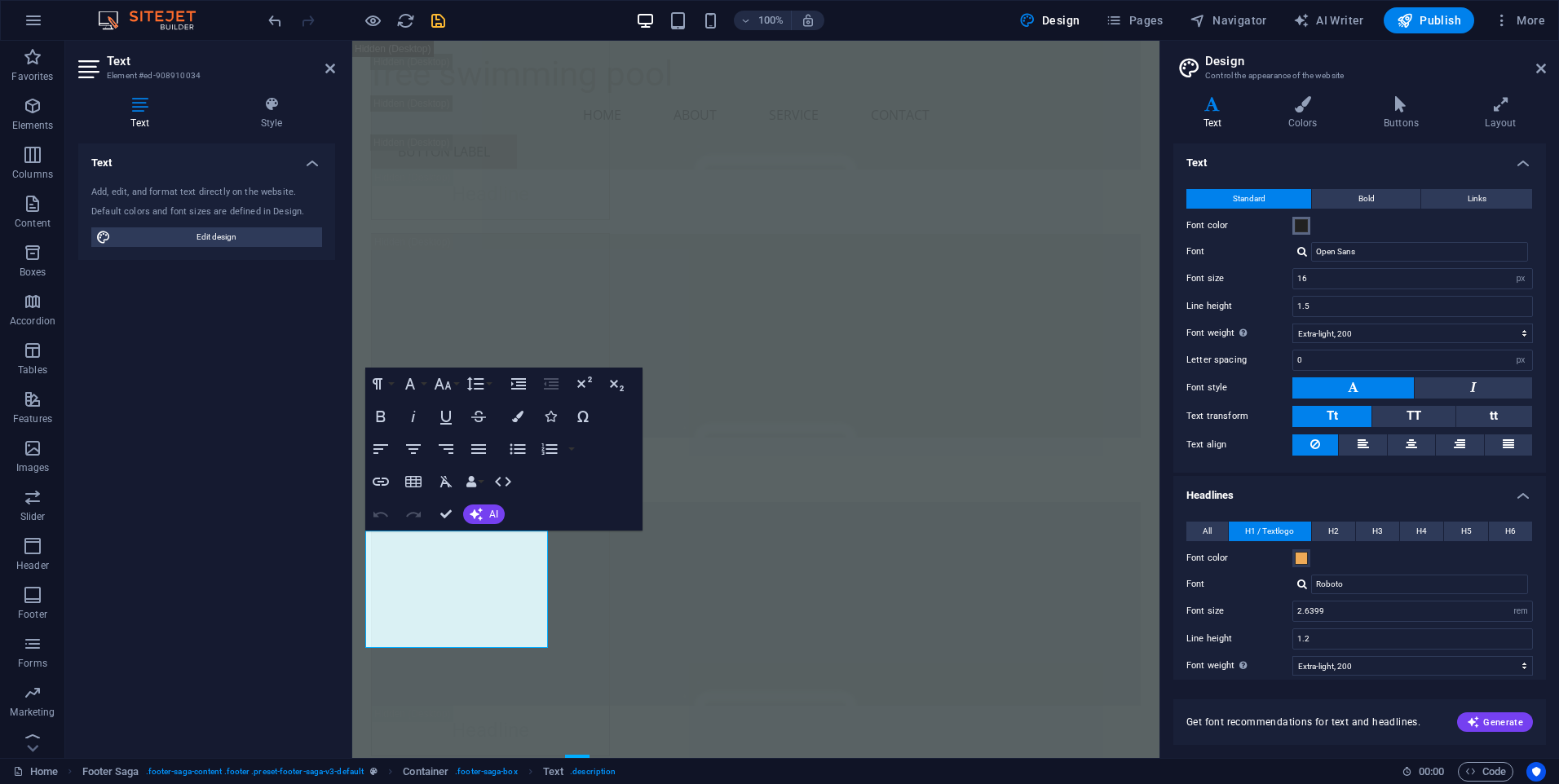
click at [1300, 228] on span at bounding box center [1300, 225] width 13 height 13
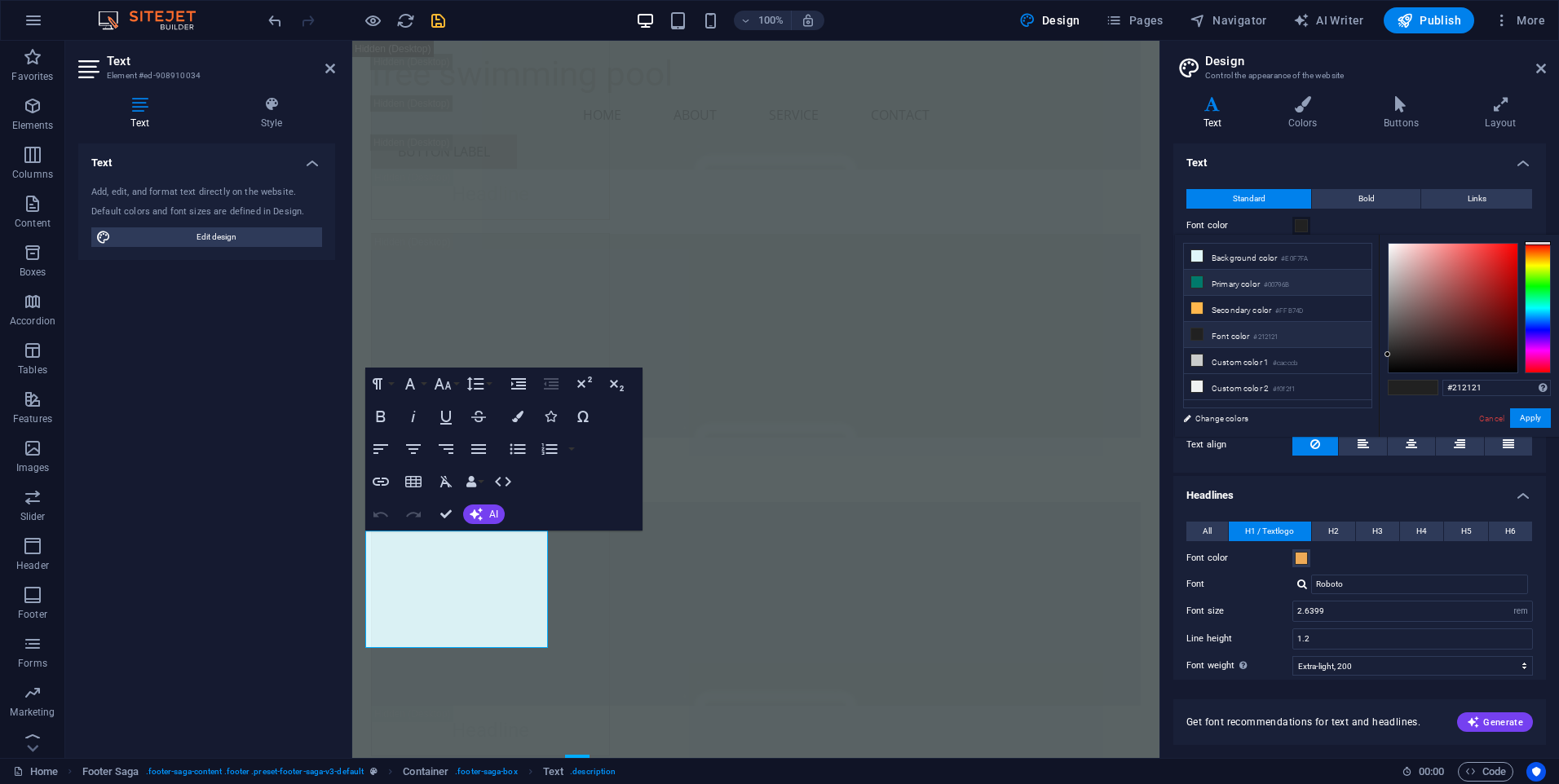
click at [1221, 281] on li "Primary color #00796B" at bounding box center [1277, 283] width 187 height 26
type input "#00796b"
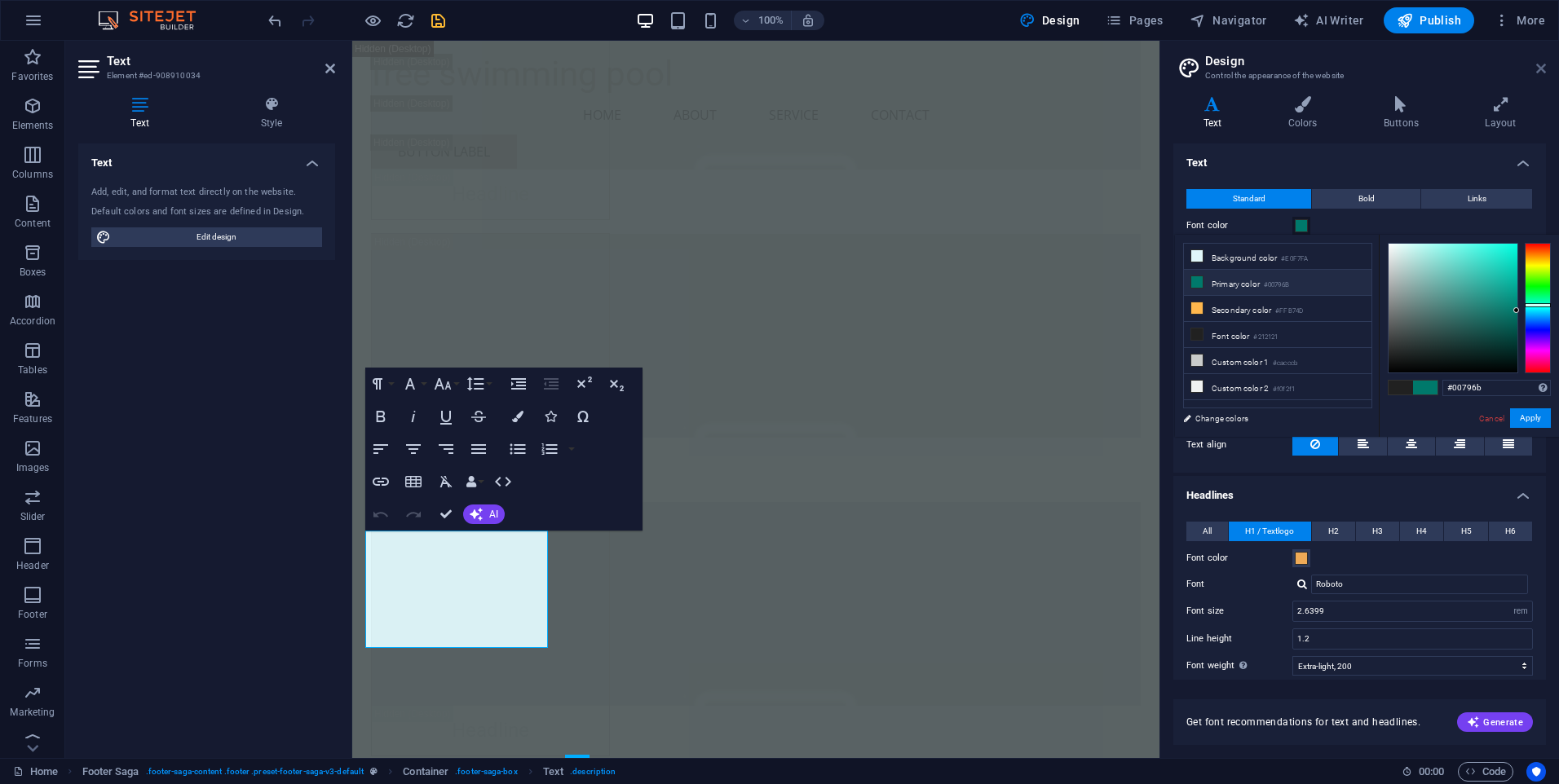
click at [1543, 69] on icon at bounding box center [1540, 68] width 9 height 13
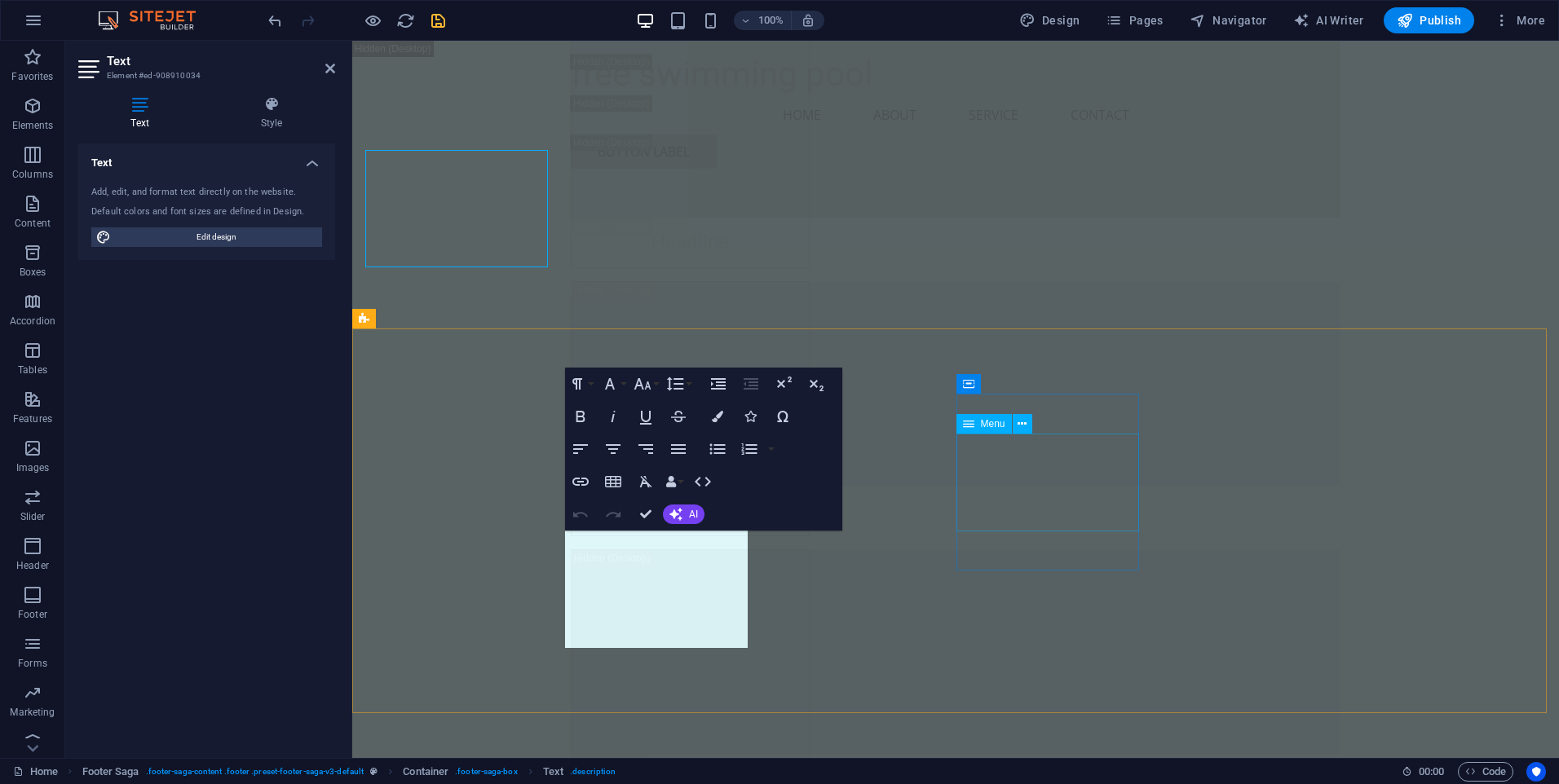
scroll to position [23160, 0]
drag, startPoint x: 730, startPoint y: 635, endPoint x: 558, endPoint y: 511, distance: 212.0
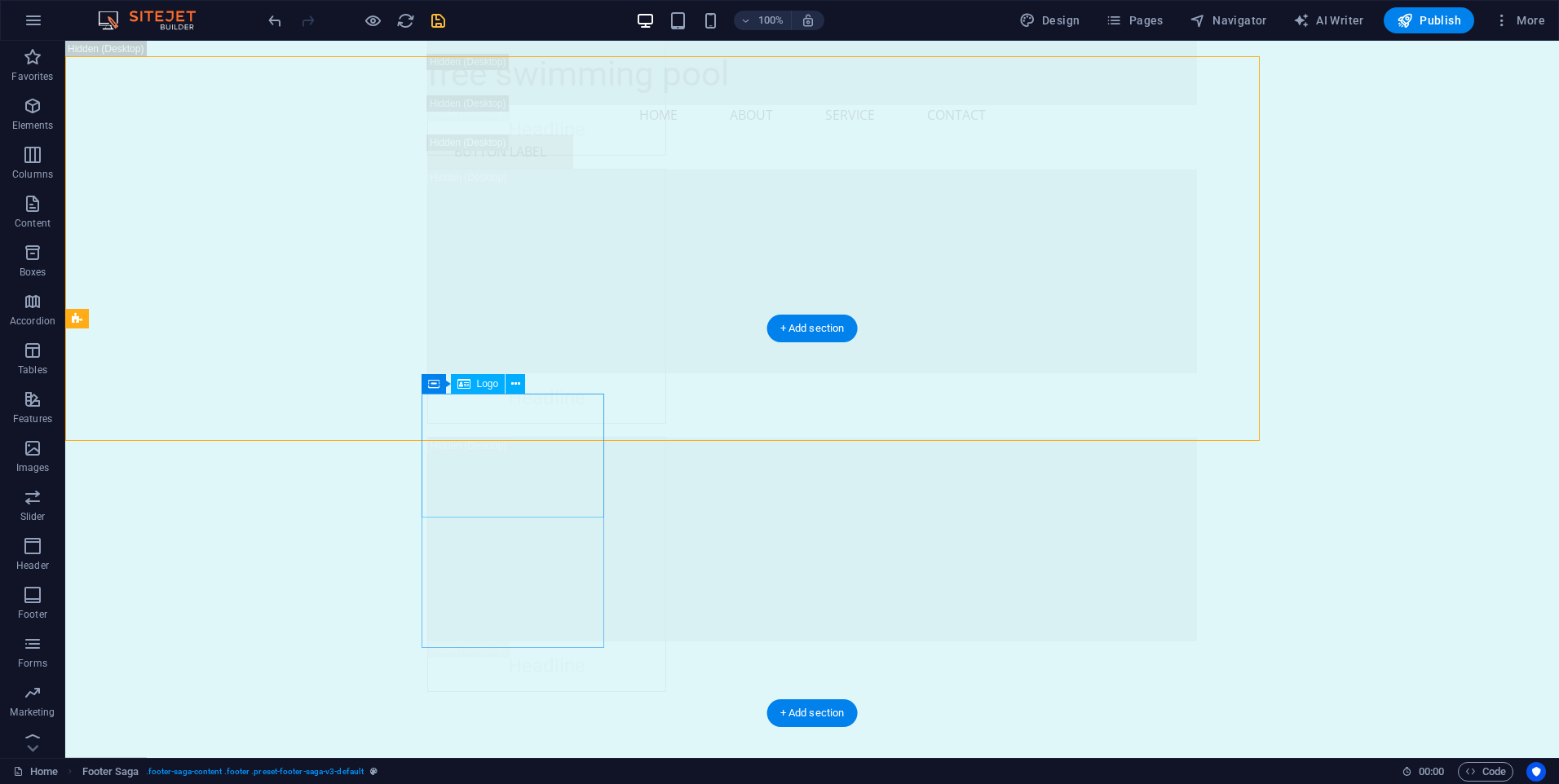
scroll to position [23432, 0]
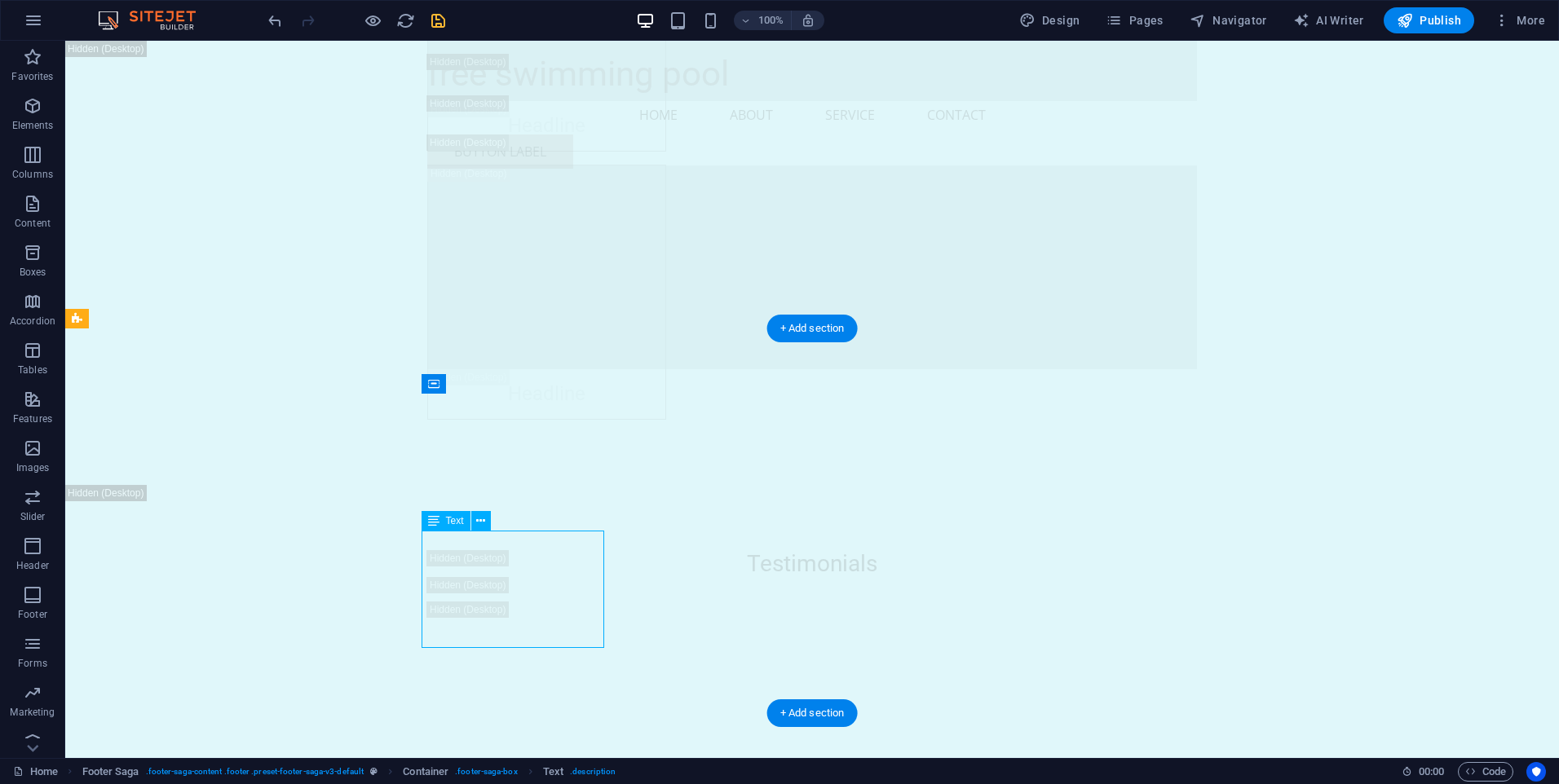
drag, startPoint x: 575, startPoint y: 635, endPoint x: 452, endPoint y: 613, distance: 125.0
drag, startPoint x: 487, startPoint y: 630, endPoint x: 426, endPoint y: 623, distance: 61.4
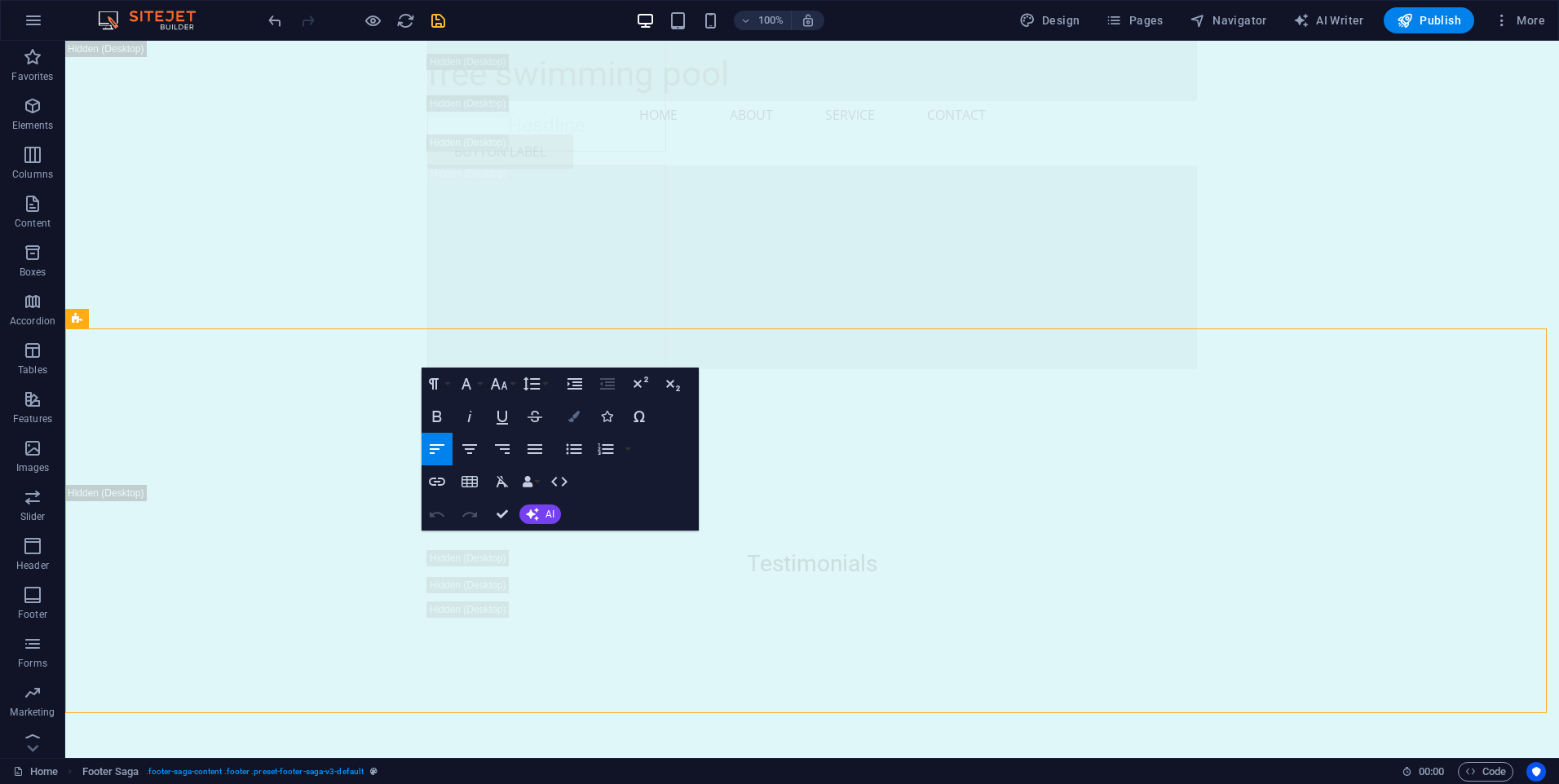
click at [575, 415] on icon "button" at bounding box center [574, 416] width 11 height 11
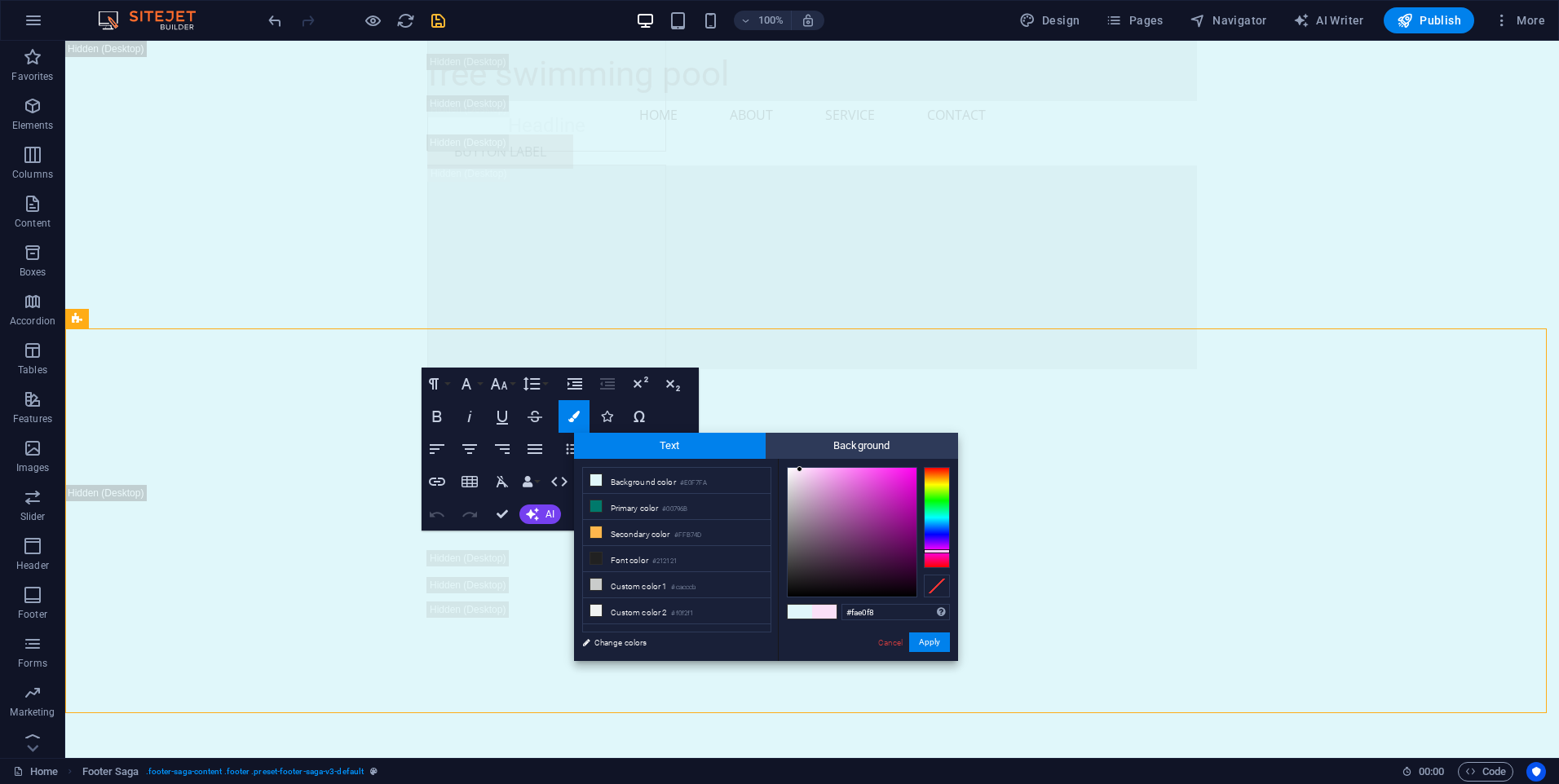
click at [937, 551] on div at bounding box center [937, 518] width 26 height 101
click at [947, 556] on div at bounding box center [937, 518] width 26 height 101
click at [940, 487] on div at bounding box center [937, 518] width 26 height 101
click at [940, 477] on div at bounding box center [937, 518] width 26 height 101
click at [939, 471] on div at bounding box center [937, 518] width 26 height 101
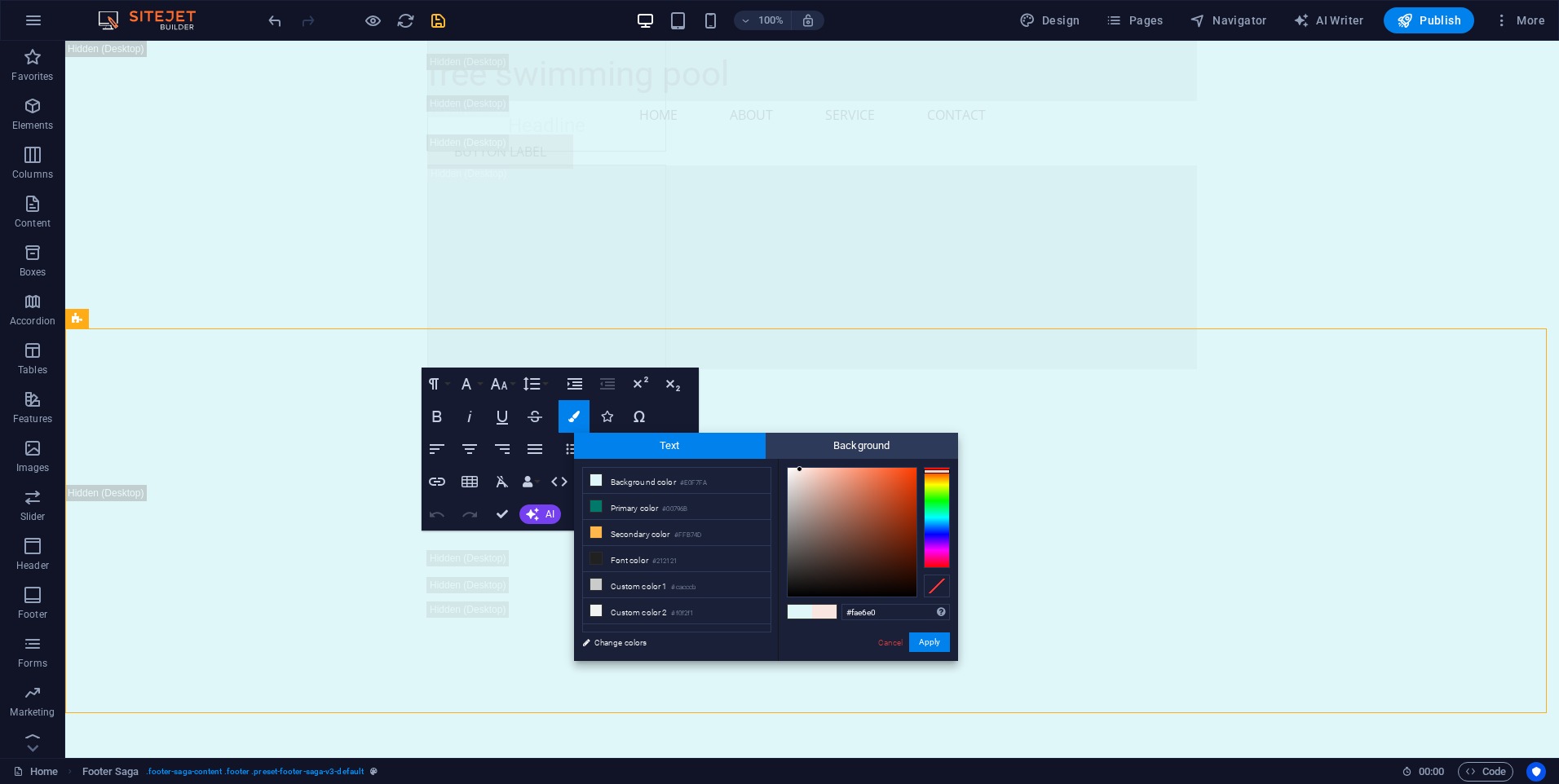
type input "#e24e1f"
click at [898, 482] on div at bounding box center [852, 532] width 129 height 129
click at [930, 650] on button "Apply" at bounding box center [929, 642] width 40 height 20
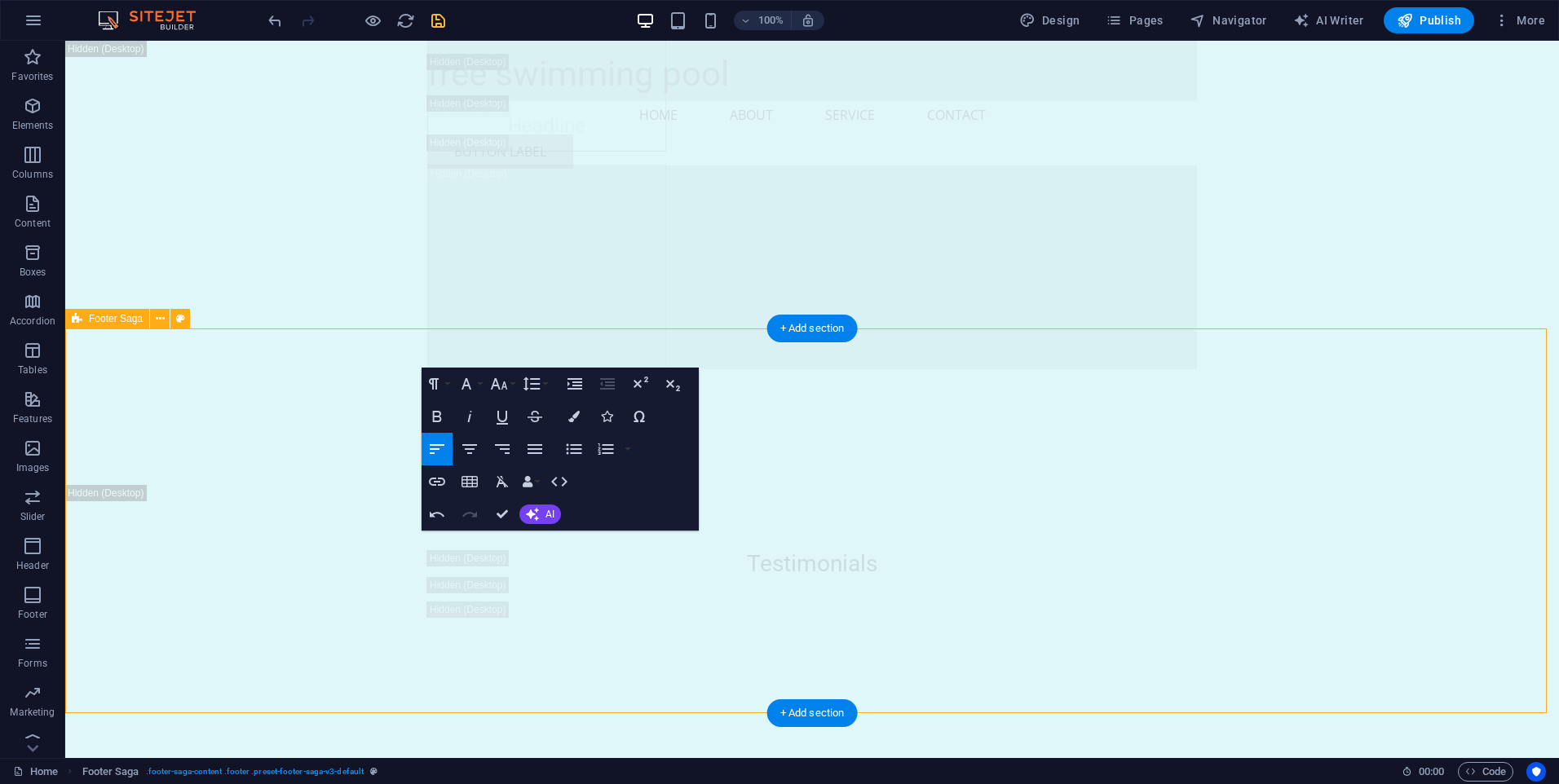
drag, startPoint x: 544, startPoint y: 633, endPoint x: 415, endPoint y: 534, distance: 162.6
click at [577, 410] on button "Colors" at bounding box center [574, 416] width 31 height 33
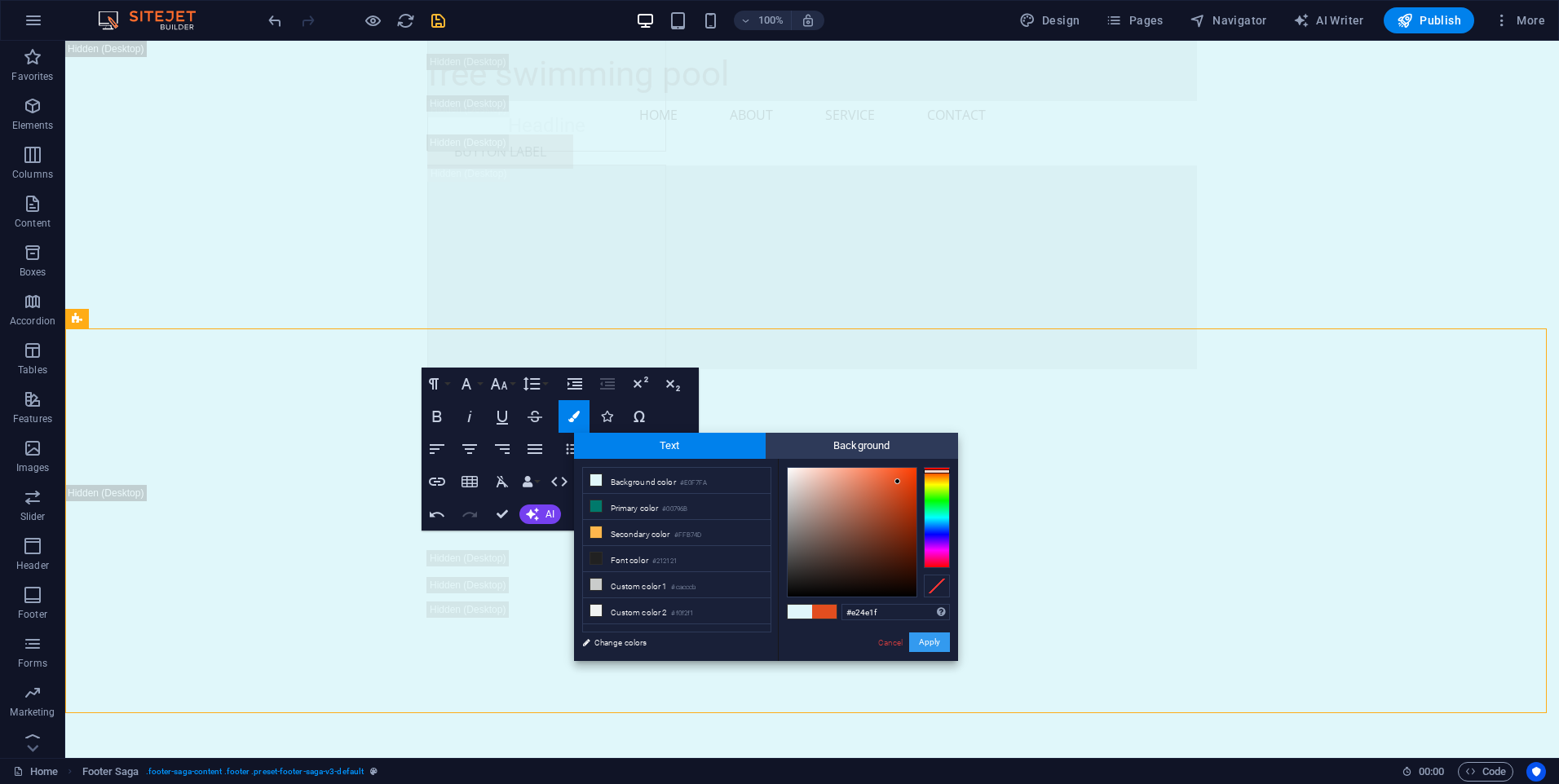
click at [934, 646] on button "Apply" at bounding box center [929, 642] width 40 height 20
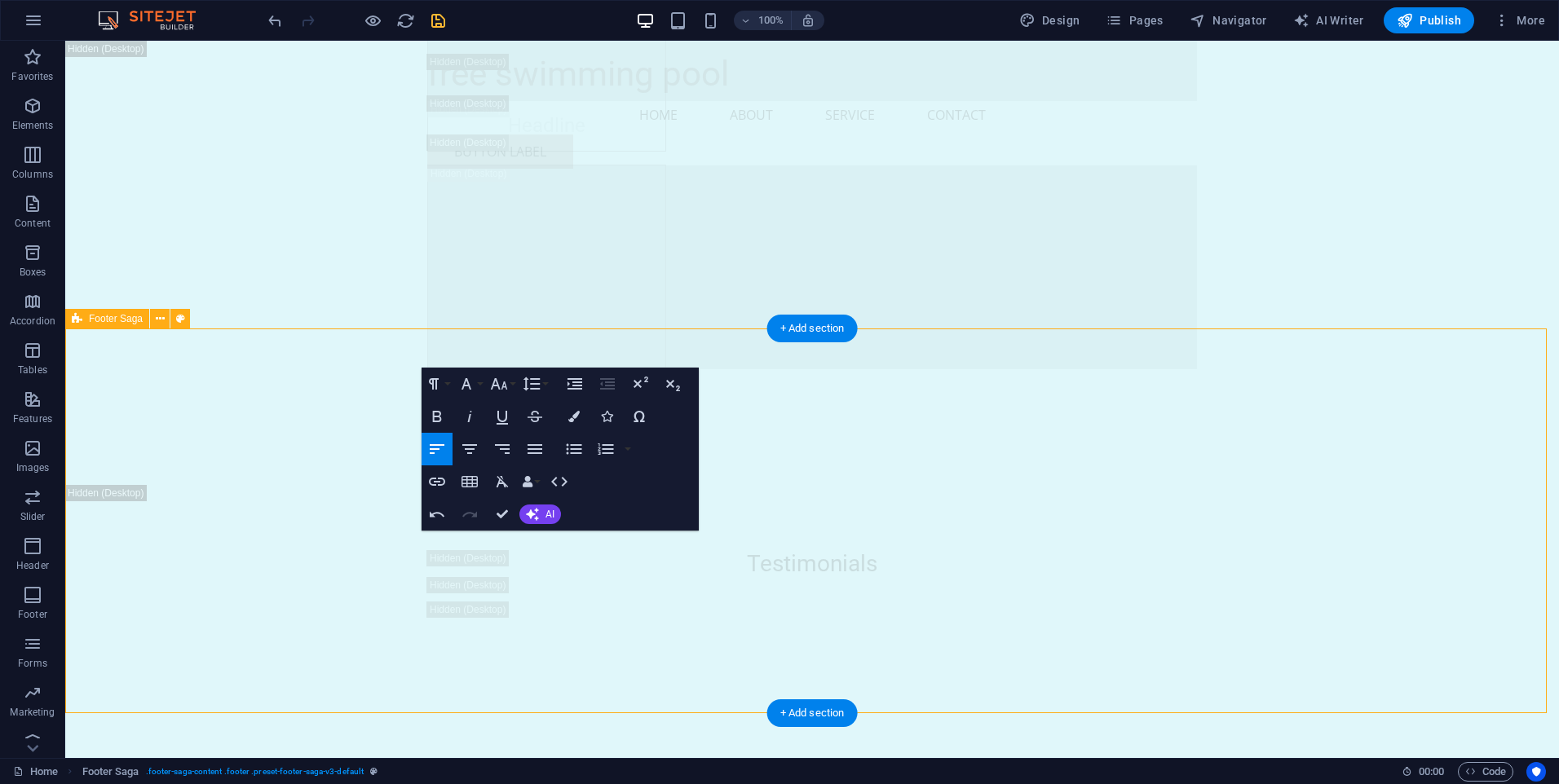
click at [504, 520] on icon "button" at bounding box center [502, 514] width 11 height 11
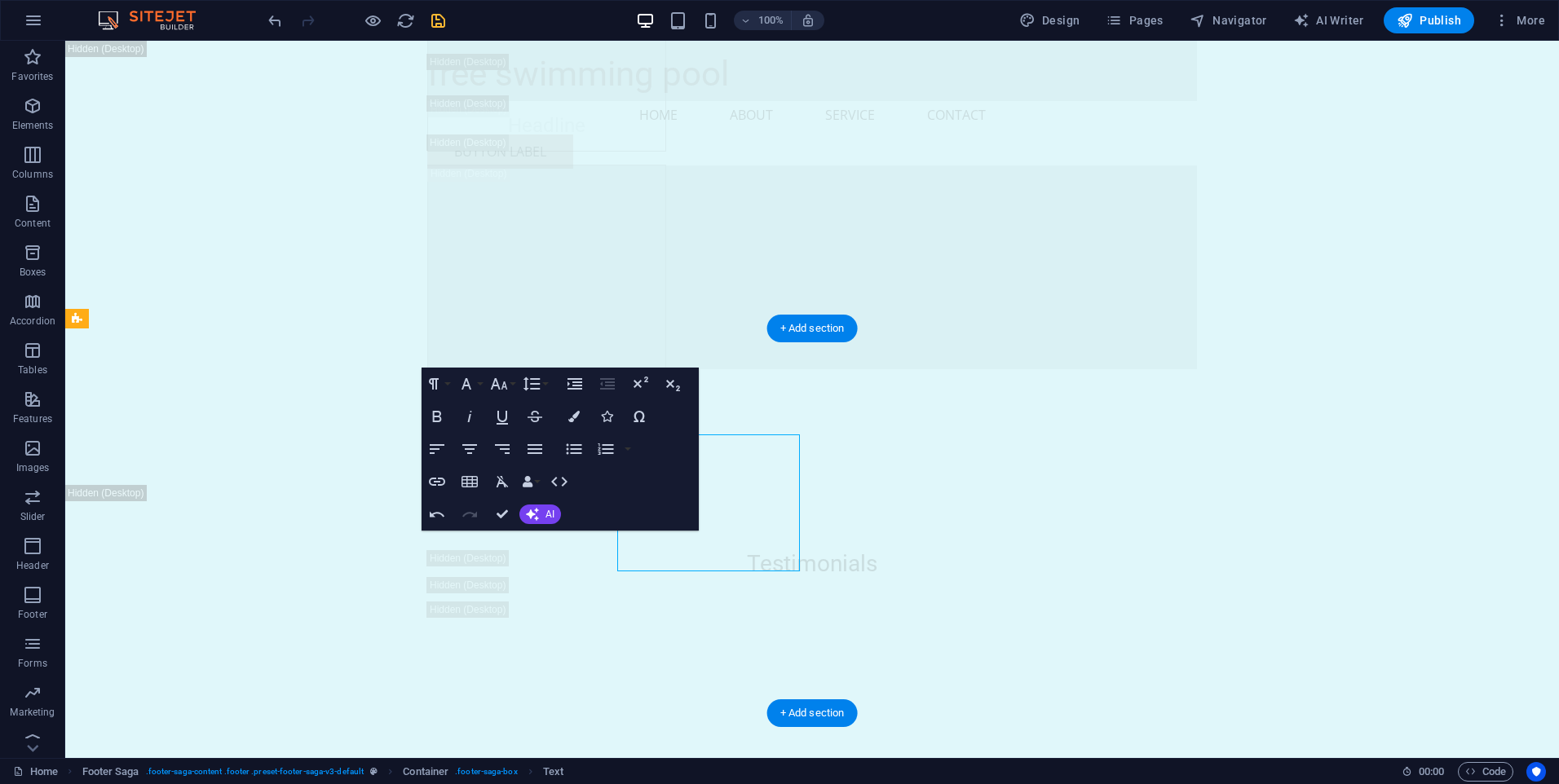
drag, startPoint x: 744, startPoint y: 538, endPoint x: 701, endPoint y: 508, distance: 52.4
drag, startPoint x: 718, startPoint y: 453, endPoint x: 754, endPoint y: 460, distance: 36.7
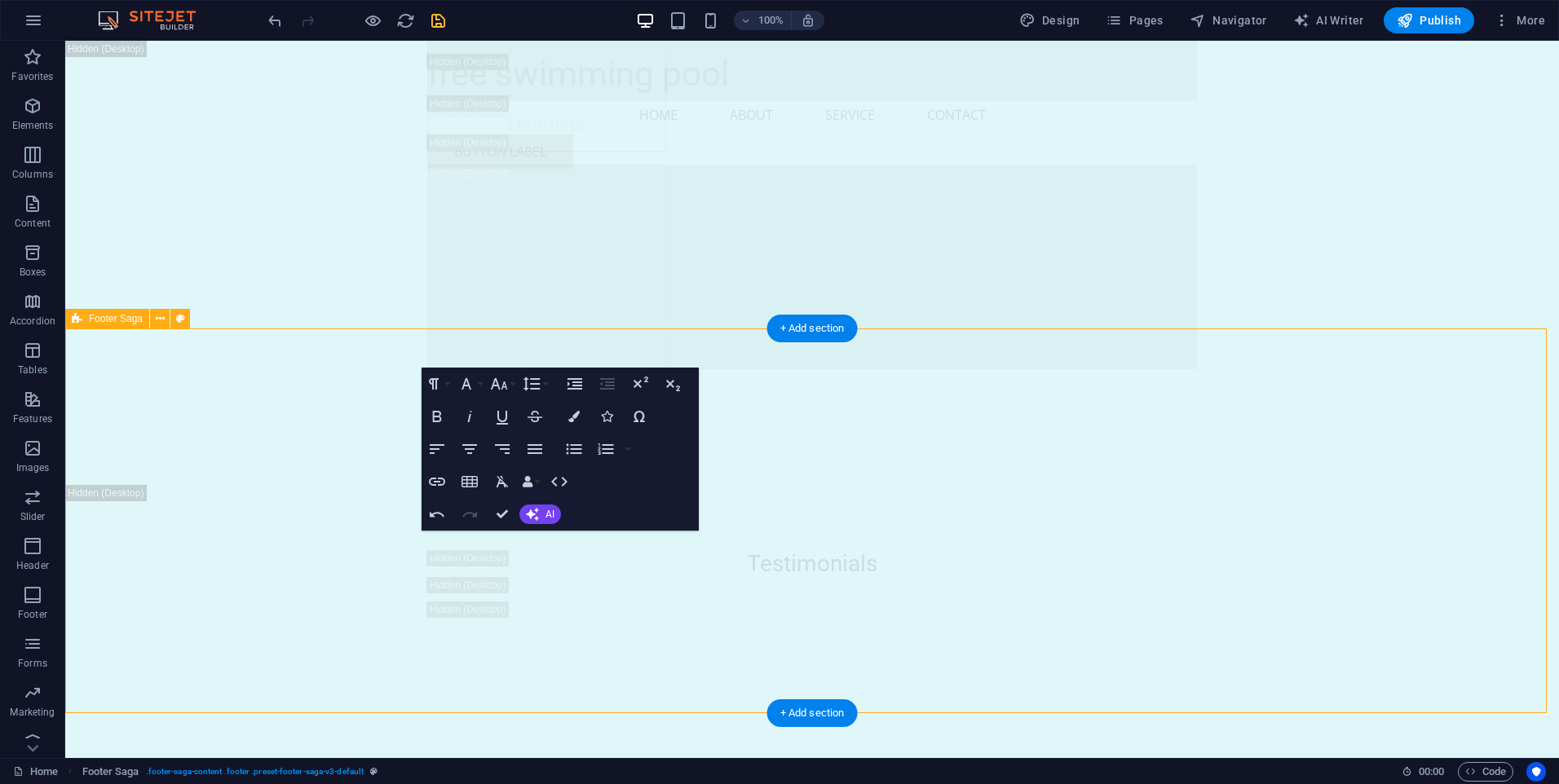
select select "footer"
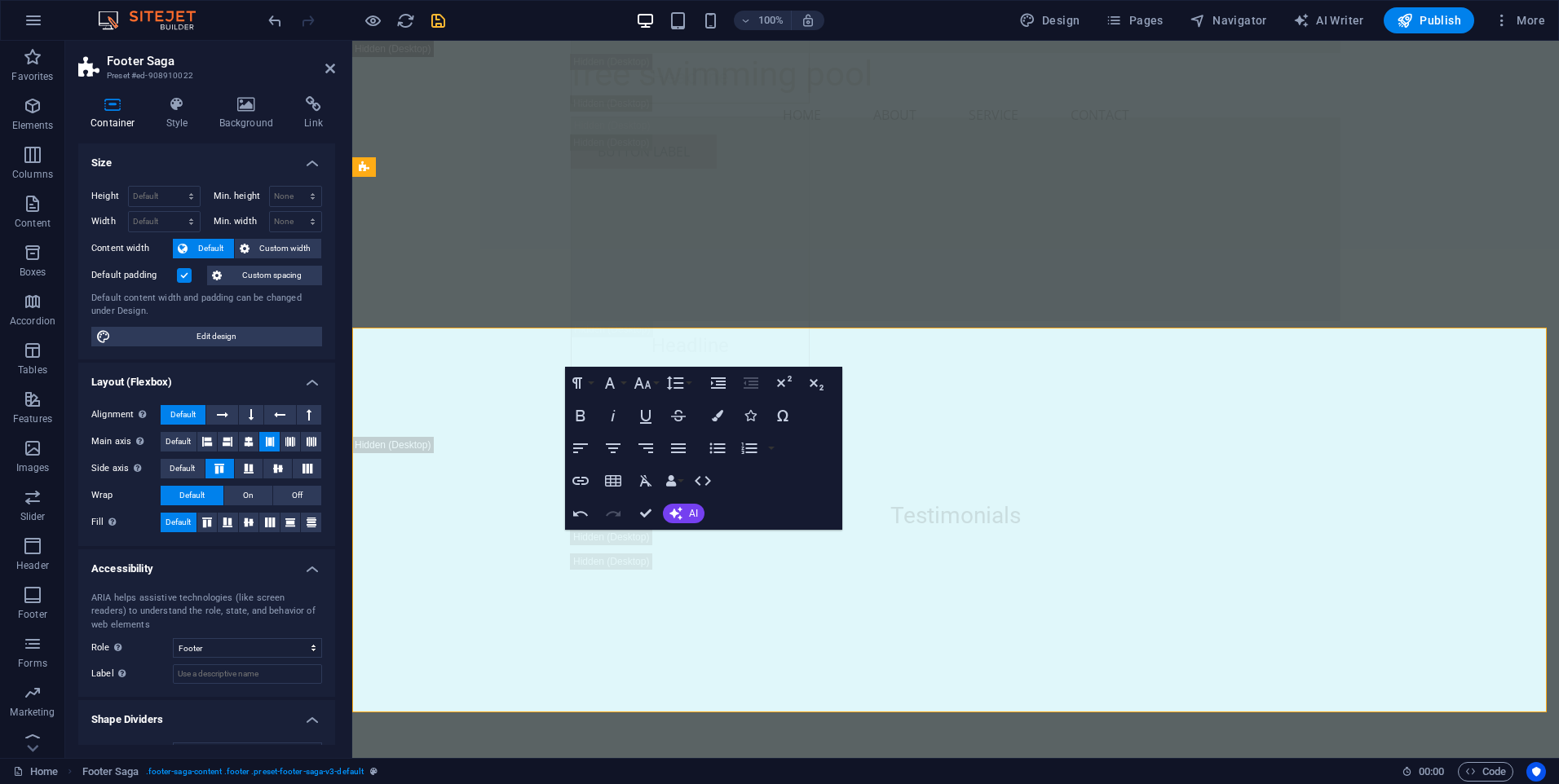
scroll to position [23161, 0]
click at [329, 64] on icon at bounding box center [330, 68] width 9 height 13
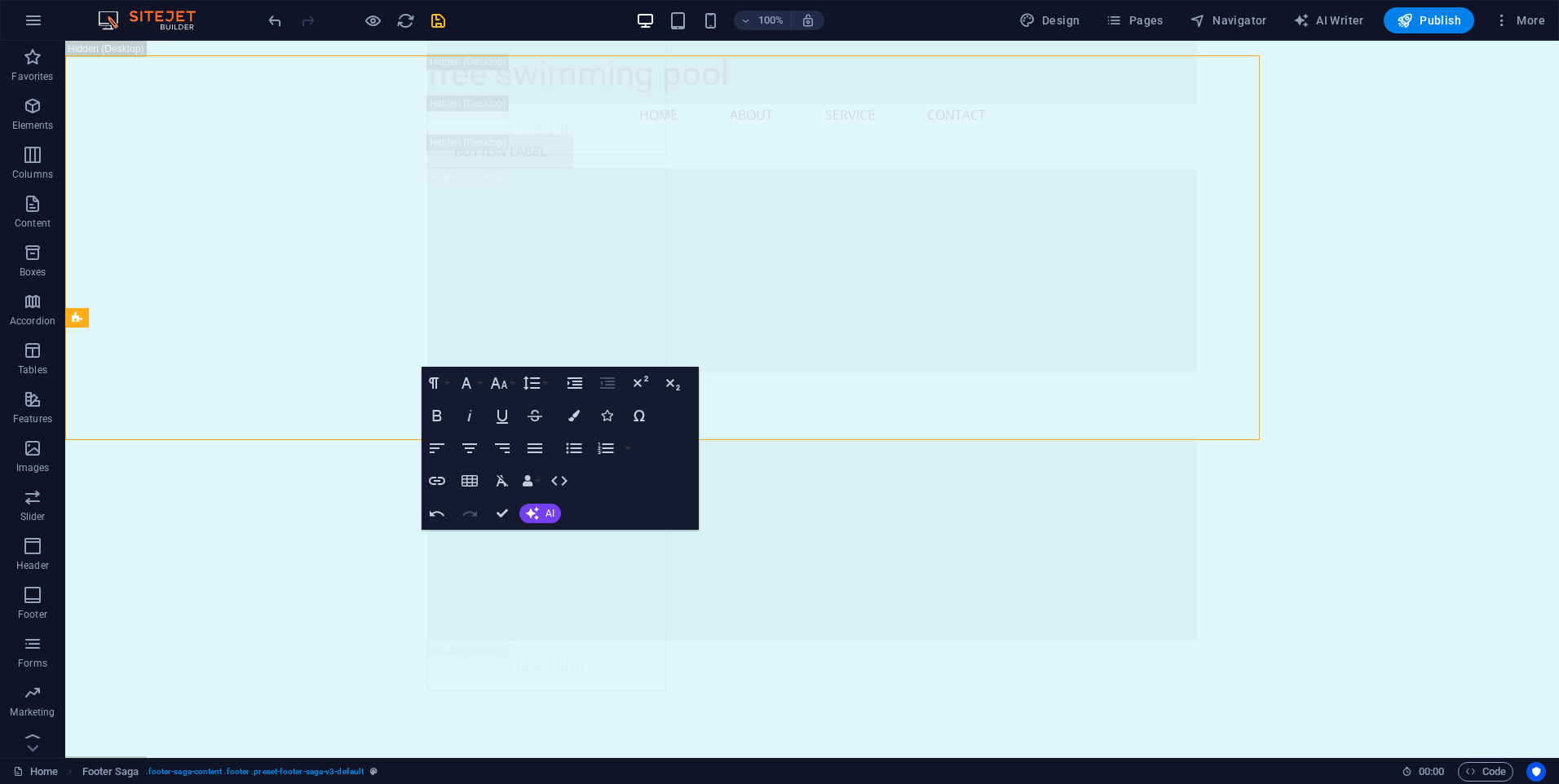
scroll to position [23433, 0]
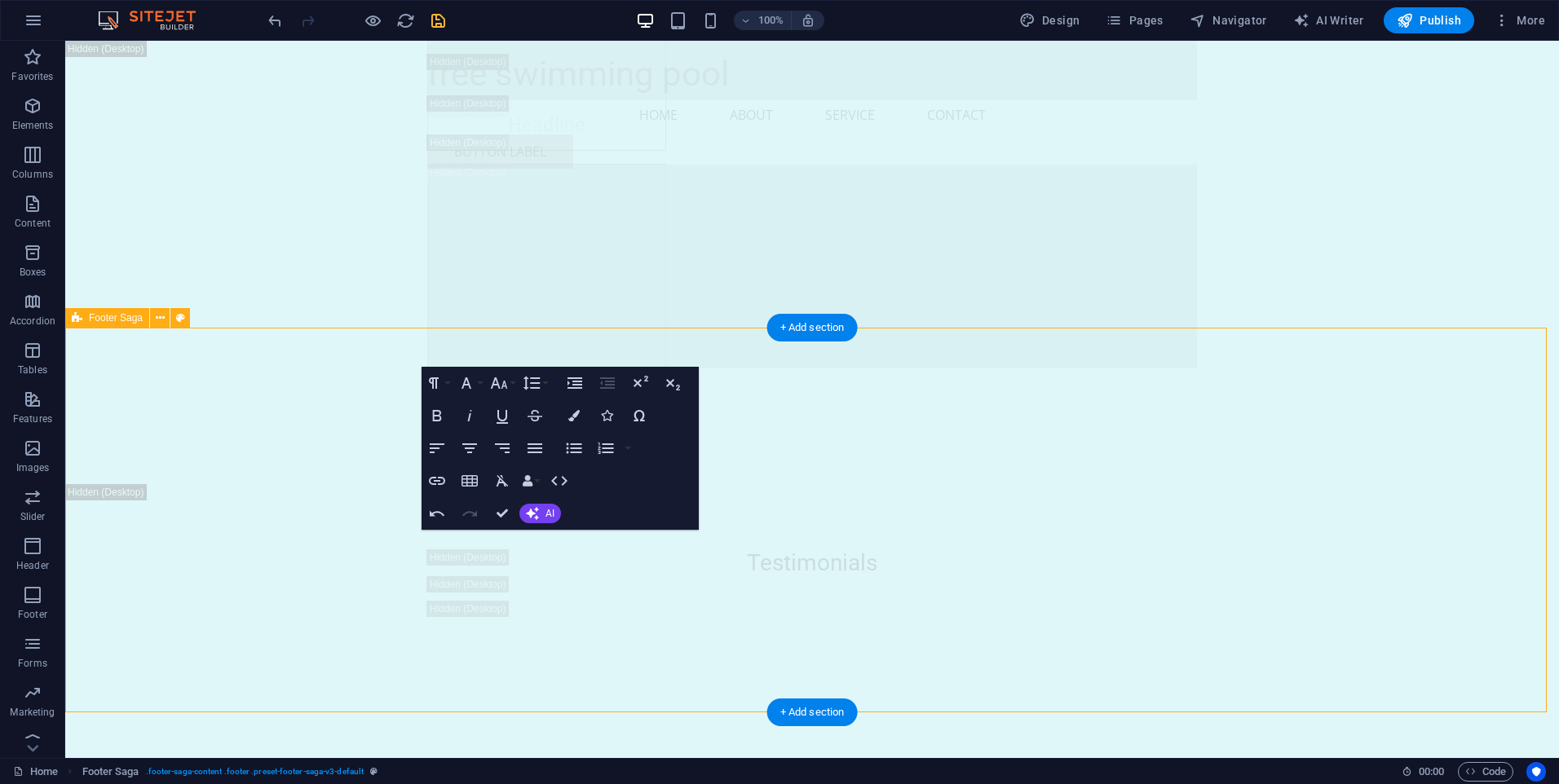
drag, startPoint x: 581, startPoint y: 636, endPoint x: 344, endPoint y: 502, distance: 272.3
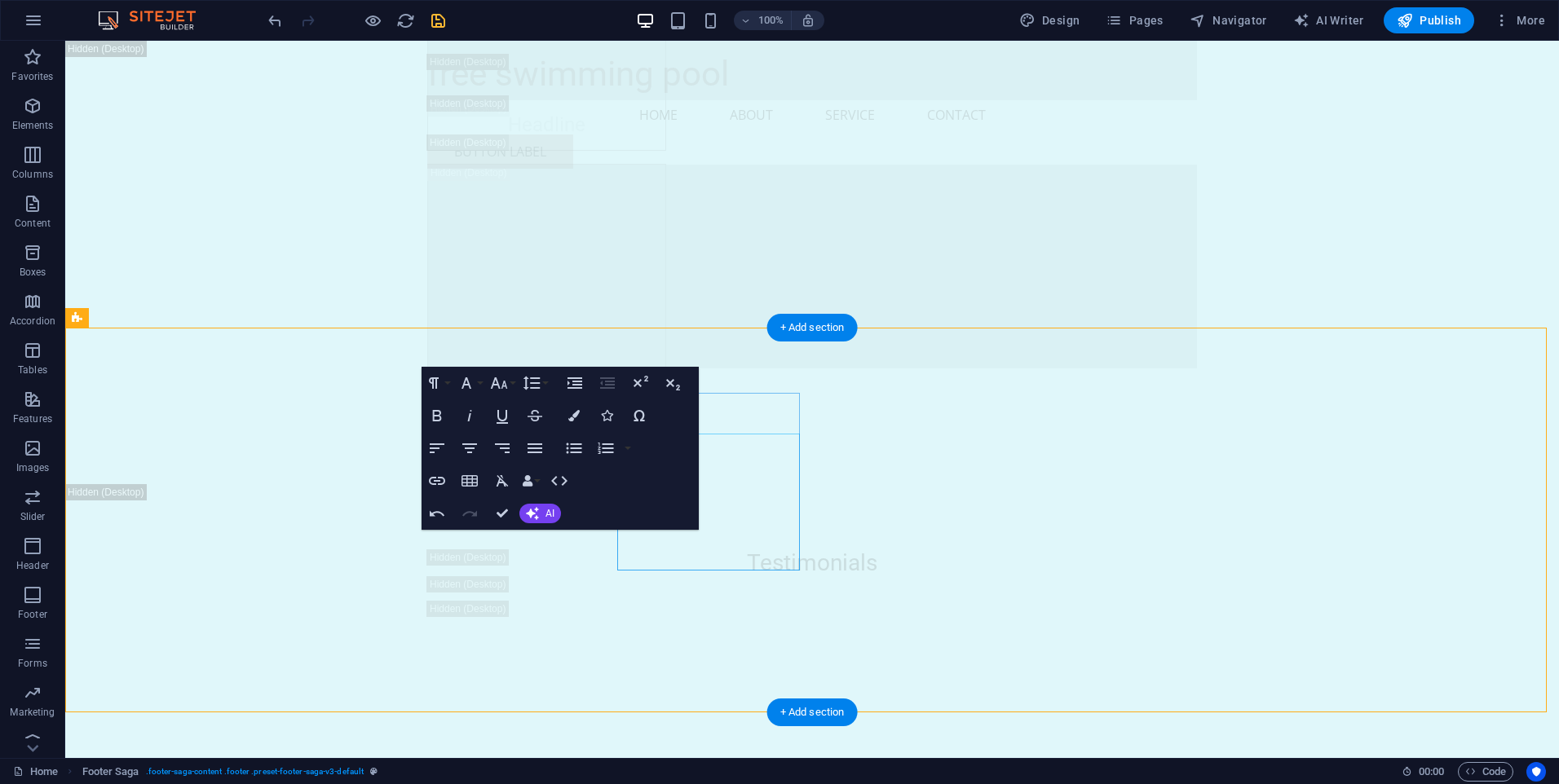
drag, startPoint x: 716, startPoint y: 441, endPoint x: 768, endPoint y: 562, distance: 131.7
drag, startPoint x: 768, startPoint y: 562, endPoint x: 781, endPoint y: 564, distance: 13.2
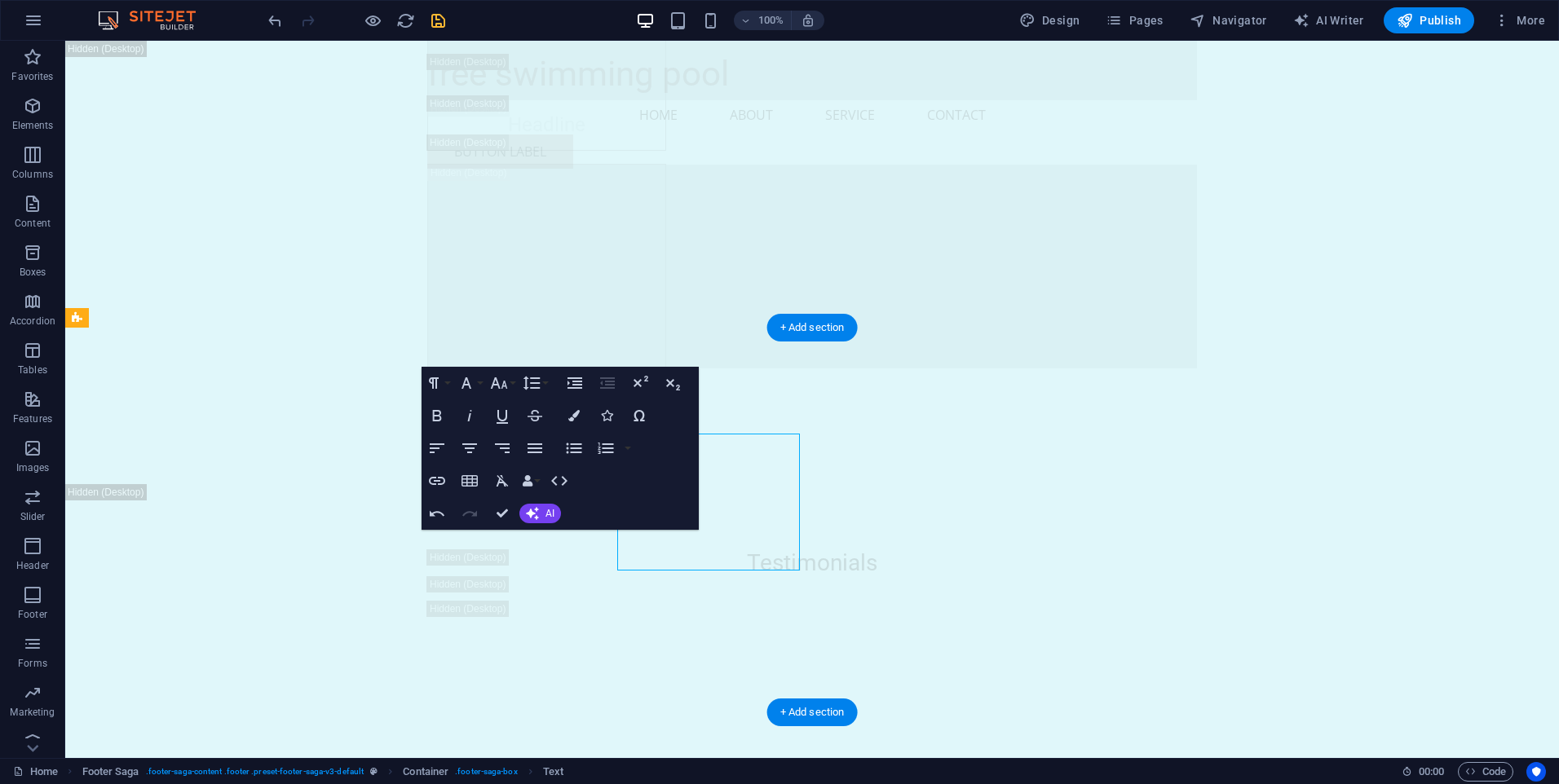
drag, startPoint x: 745, startPoint y: 538, endPoint x: 704, endPoint y: 542, distance: 41.2
drag, startPoint x: 709, startPoint y: 444, endPoint x: 745, endPoint y: 447, distance: 36.1
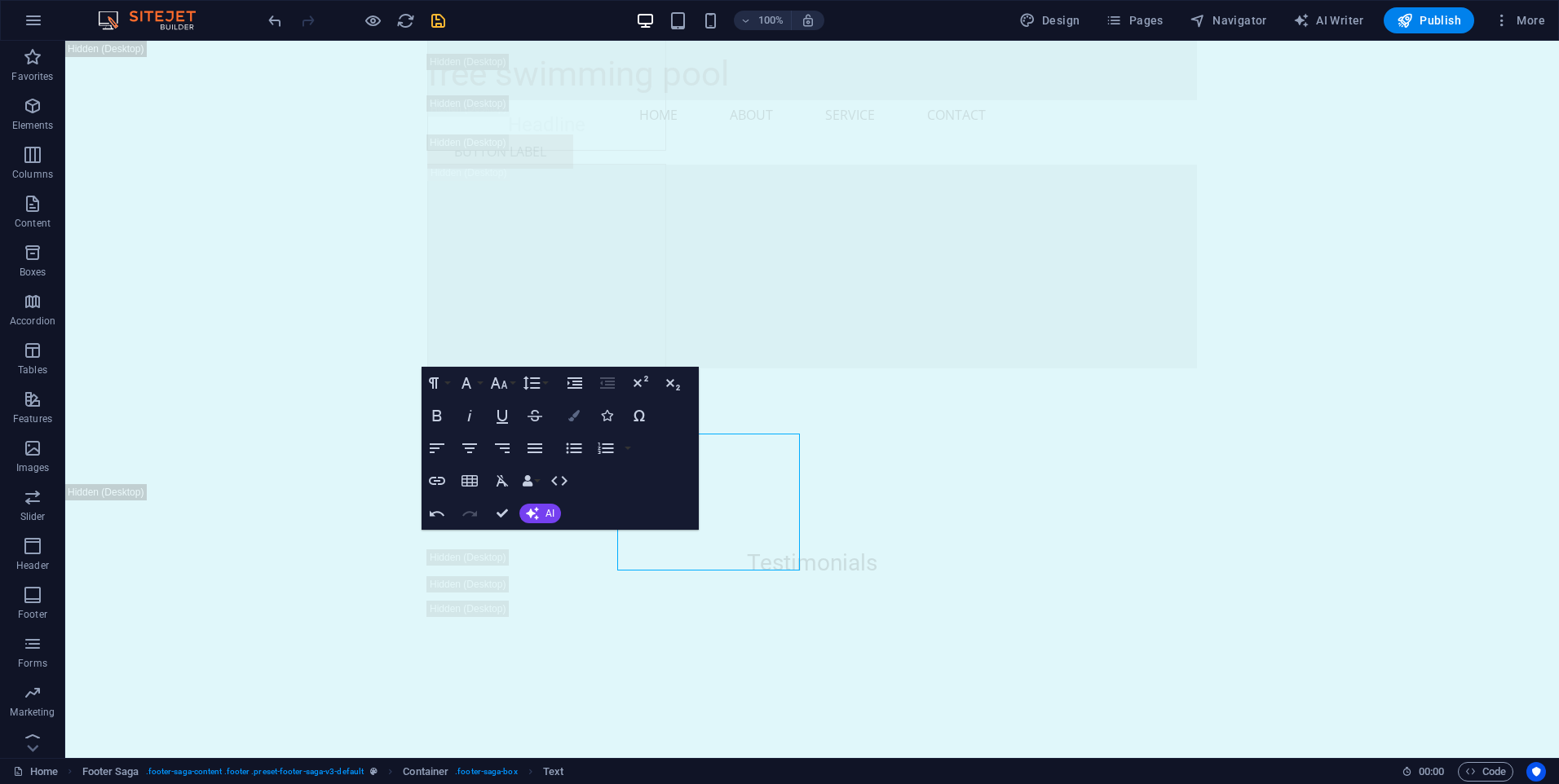
click at [575, 410] on icon "button" at bounding box center [574, 415] width 11 height 11
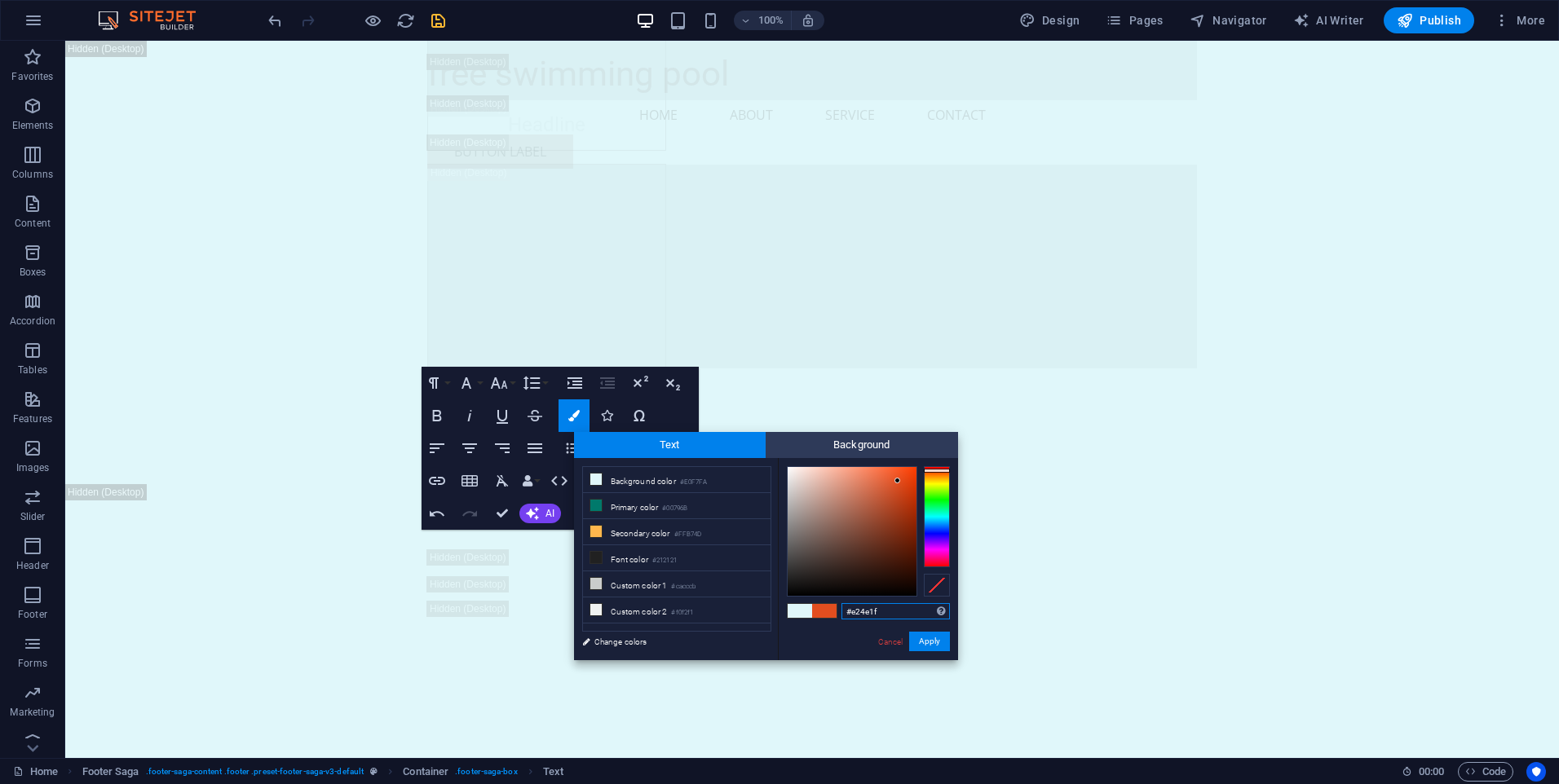
type input "#e93c05"
click at [912, 477] on div at bounding box center [852, 532] width 129 height 129
click at [944, 643] on button "Apply" at bounding box center [929, 641] width 40 height 20
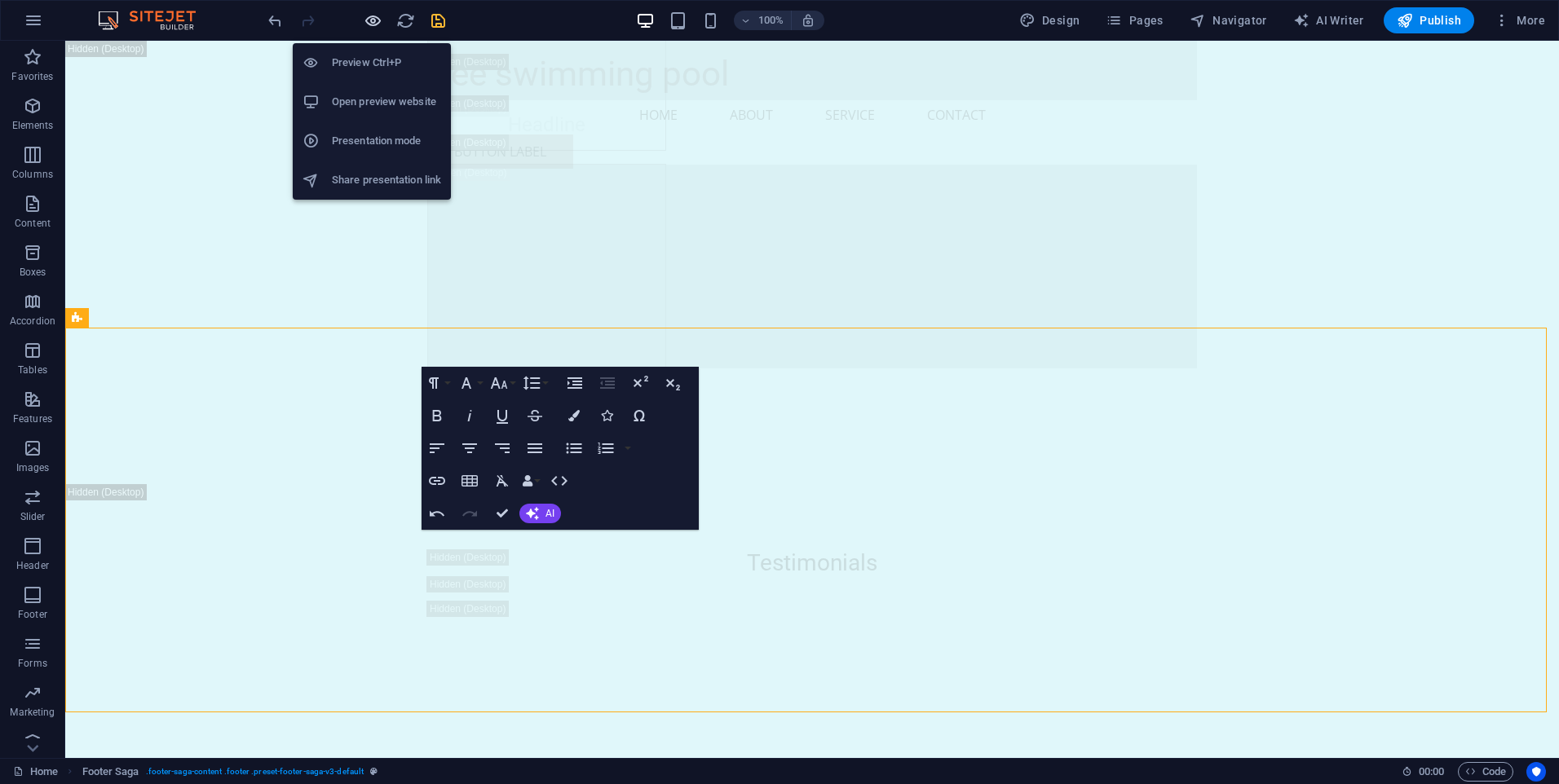
click at [369, 20] on icon "button" at bounding box center [373, 21] width 19 height 19
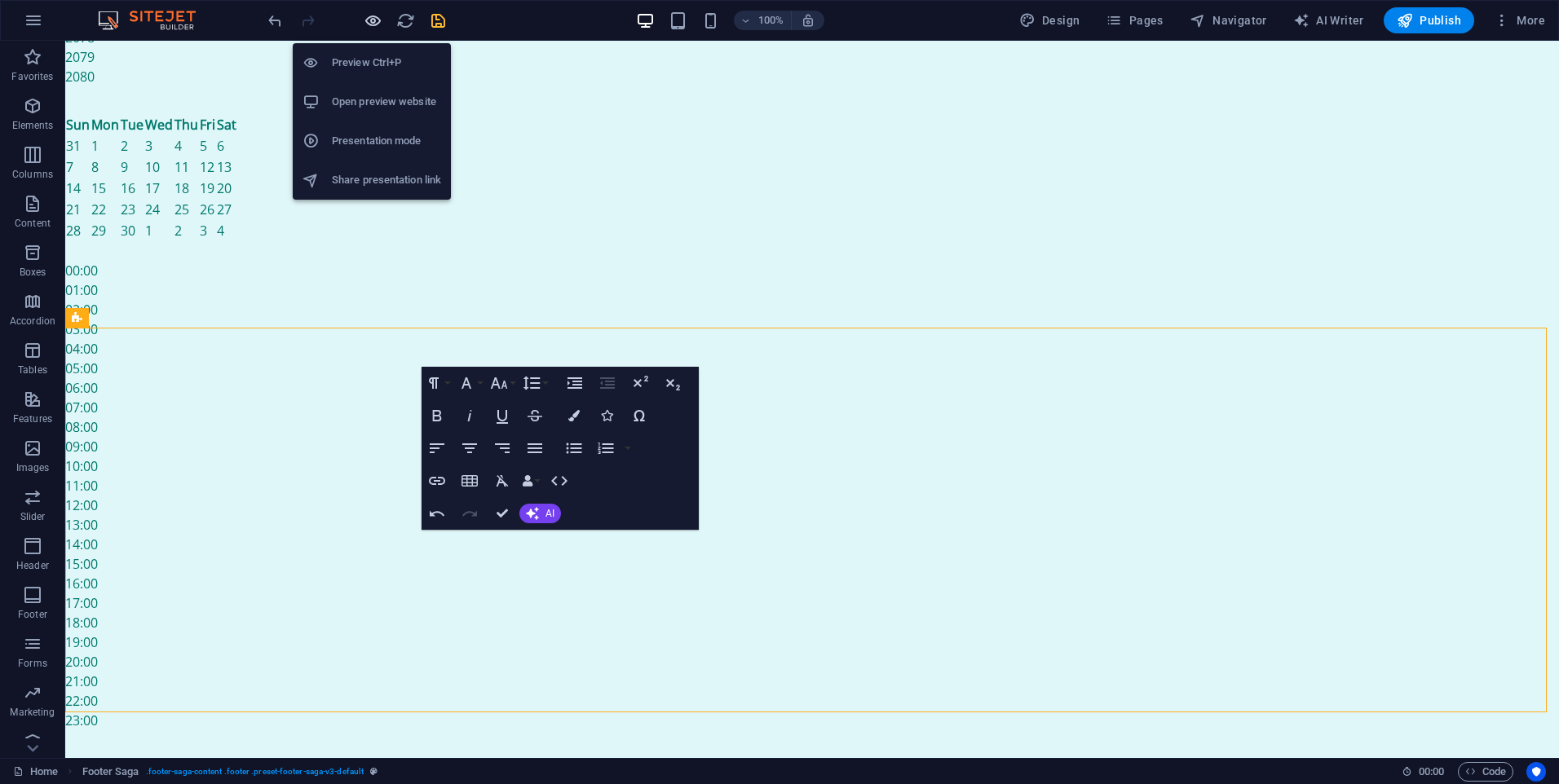
scroll to position [2598, 0]
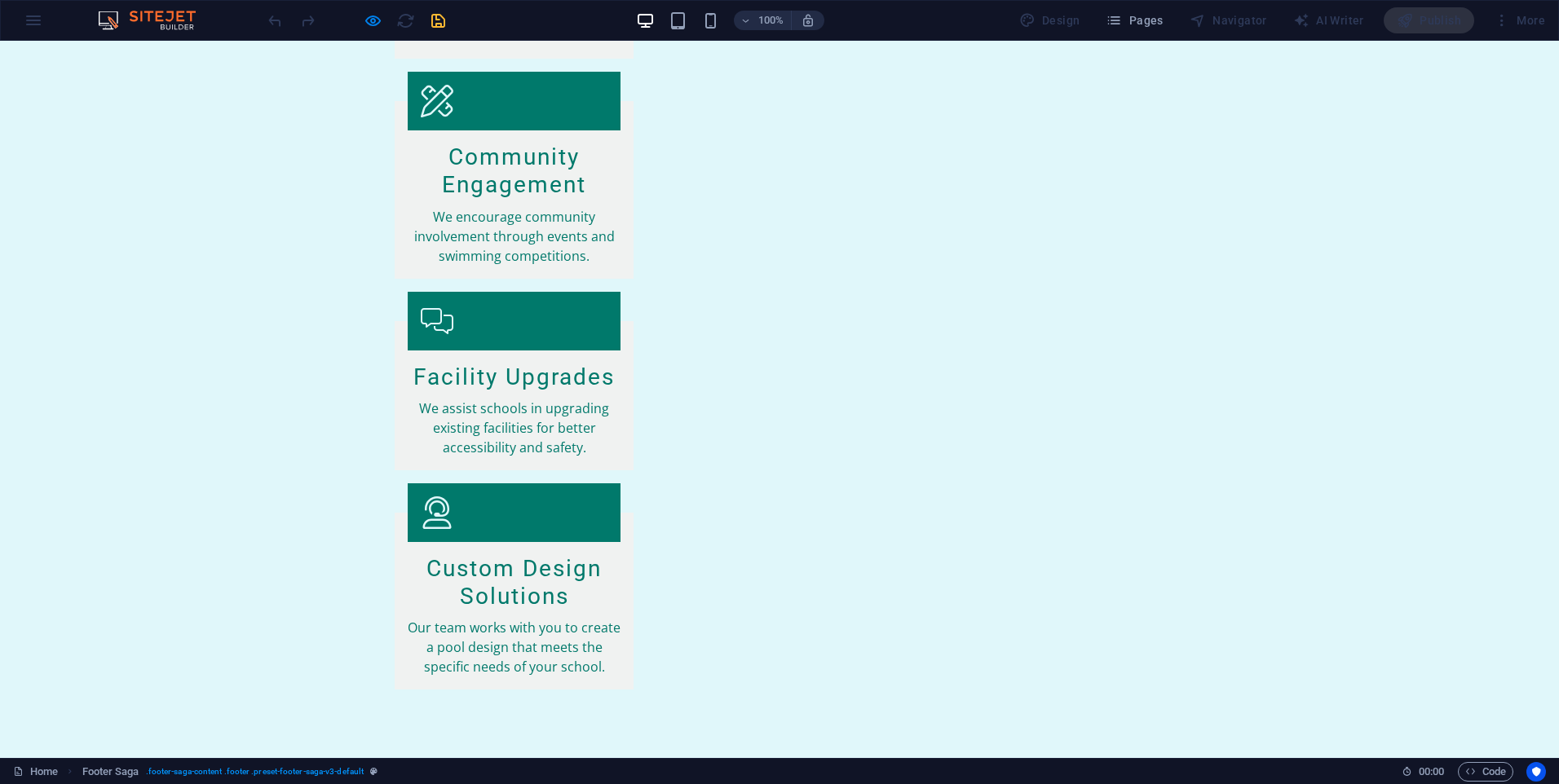
drag, startPoint x: 489, startPoint y: 550, endPoint x: 368, endPoint y: 453, distance: 155.1
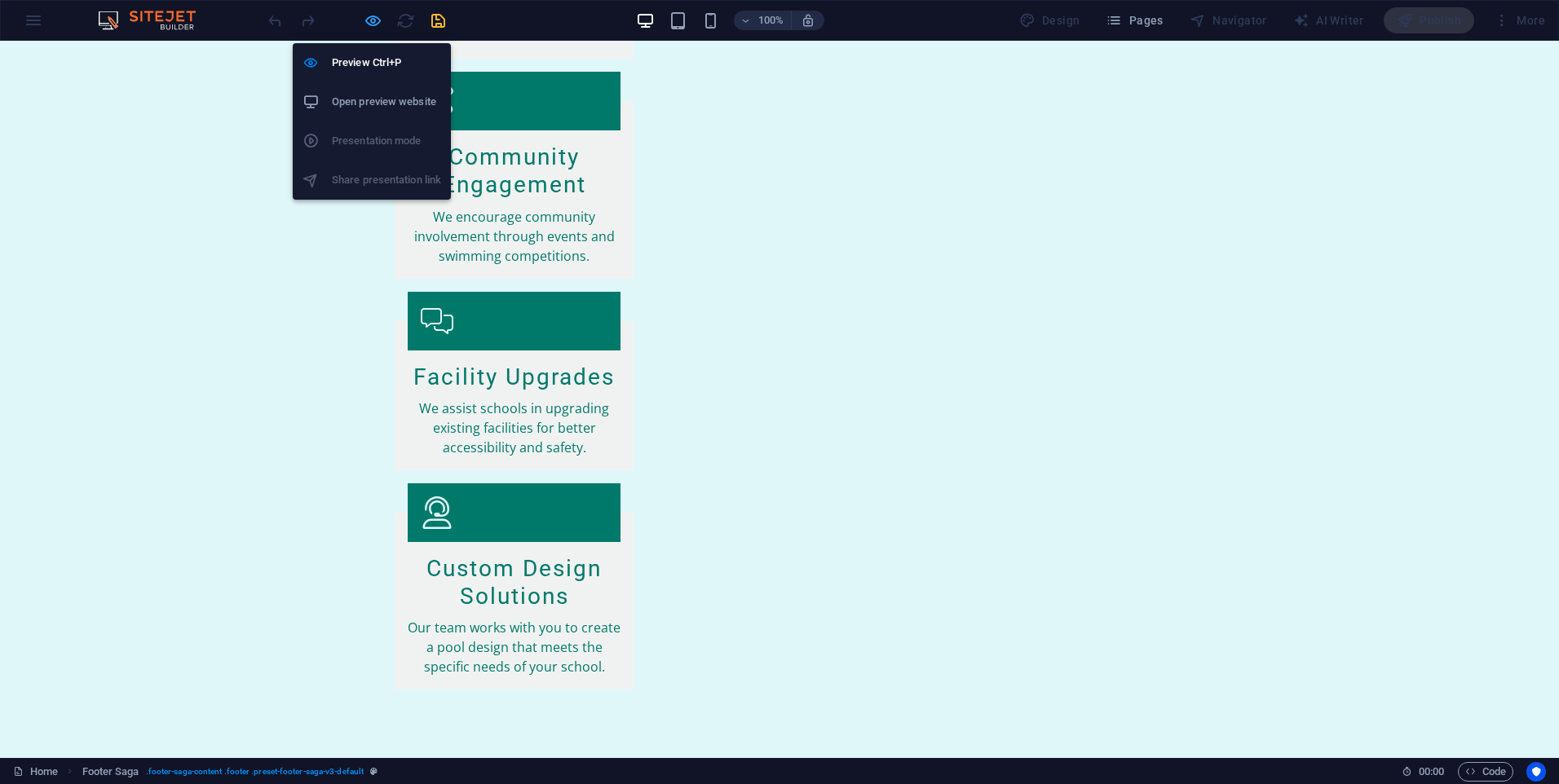
drag, startPoint x: 367, startPoint y: 25, endPoint x: 259, endPoint y: 348, distance: 340.6
click at [367, 25] on icon "button" at bounding box center [373, 21] width 19 height 19
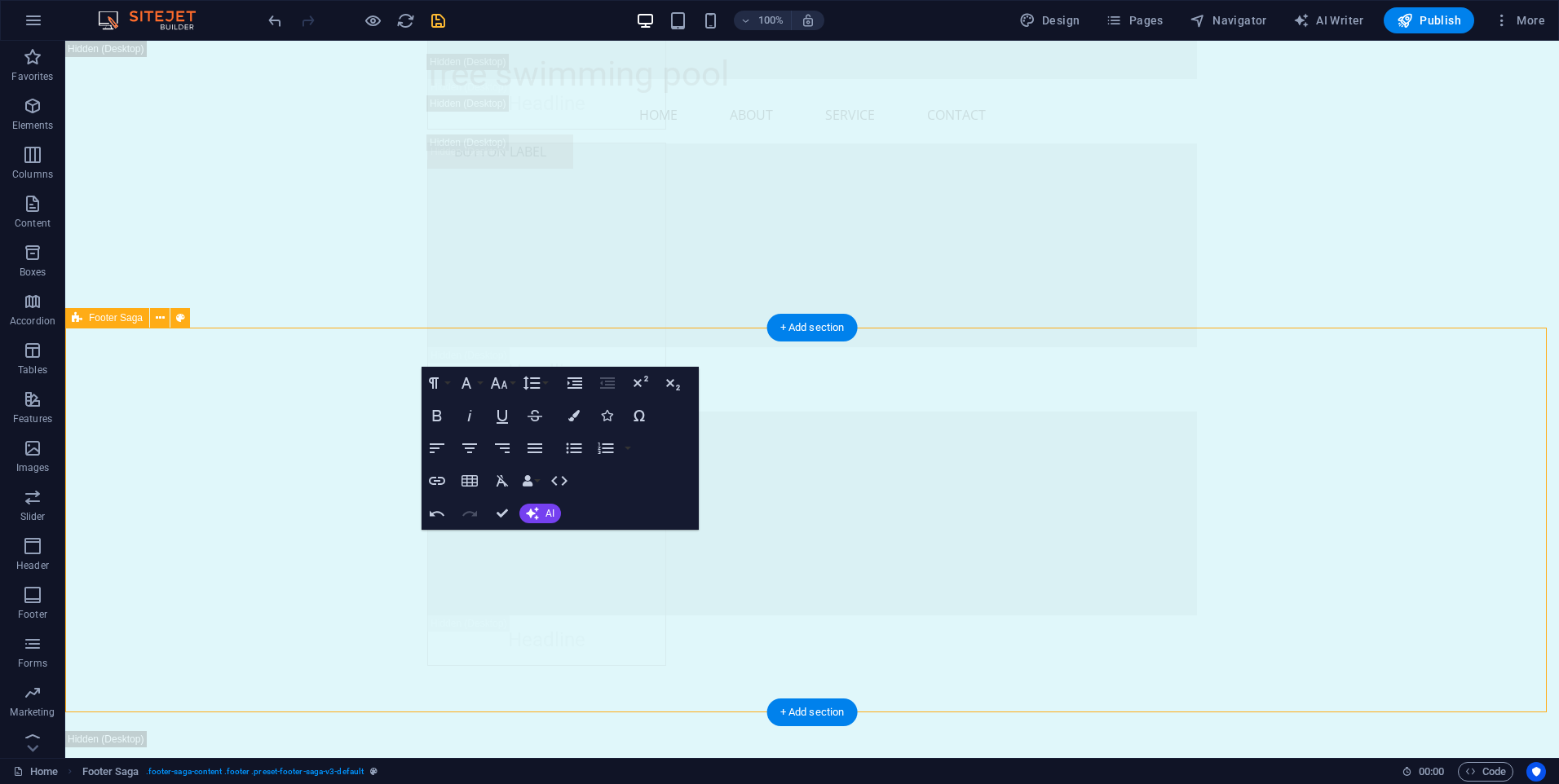
scroll to position [23433, 0]
click at [163, 324] on icon at bounding box center [160, 319] width 9 height 17
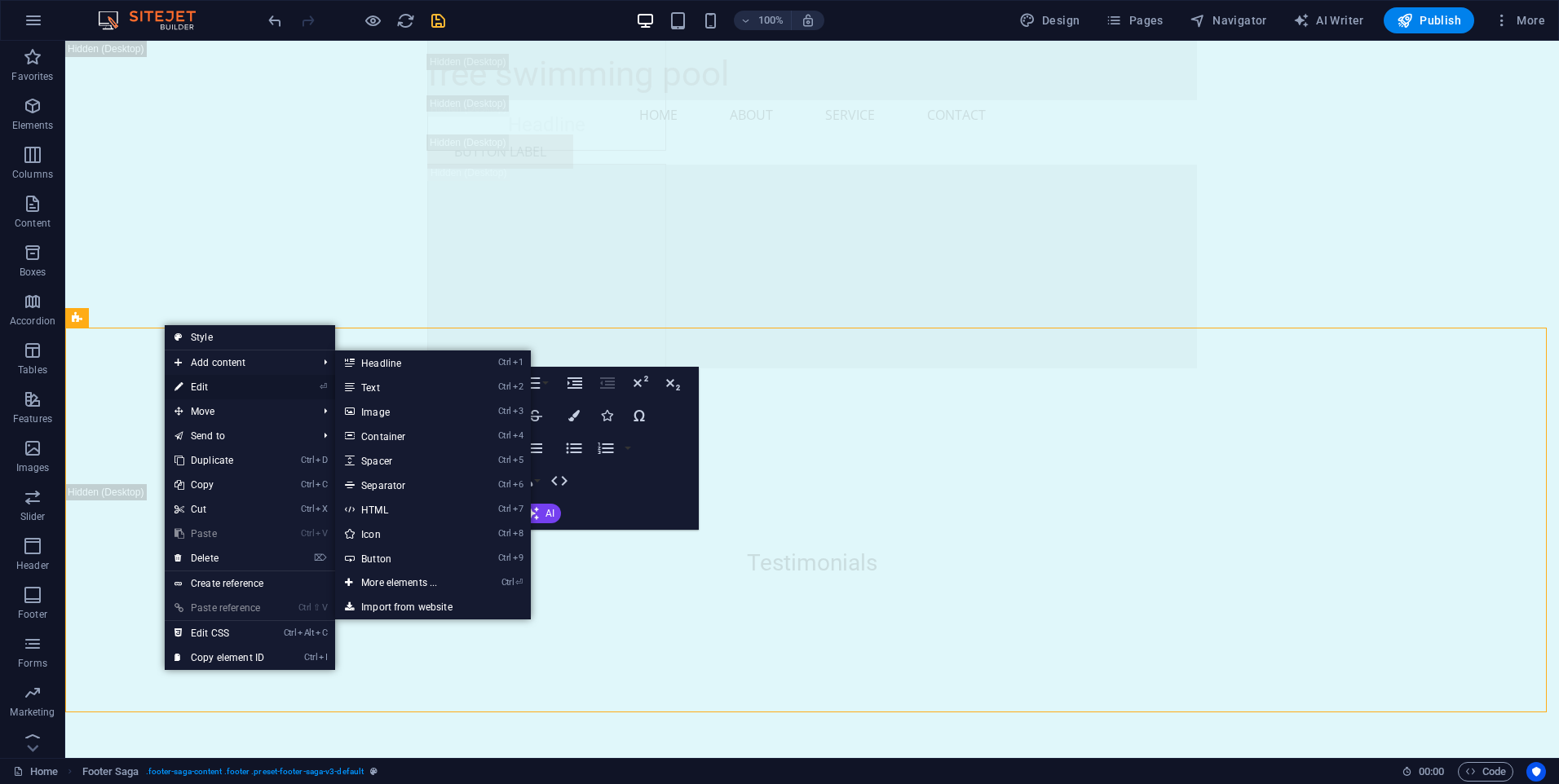
click at [198, 385] on link "⏎ Edit" at bounding box center [219, 387] width 109 height 24
select select "footer"
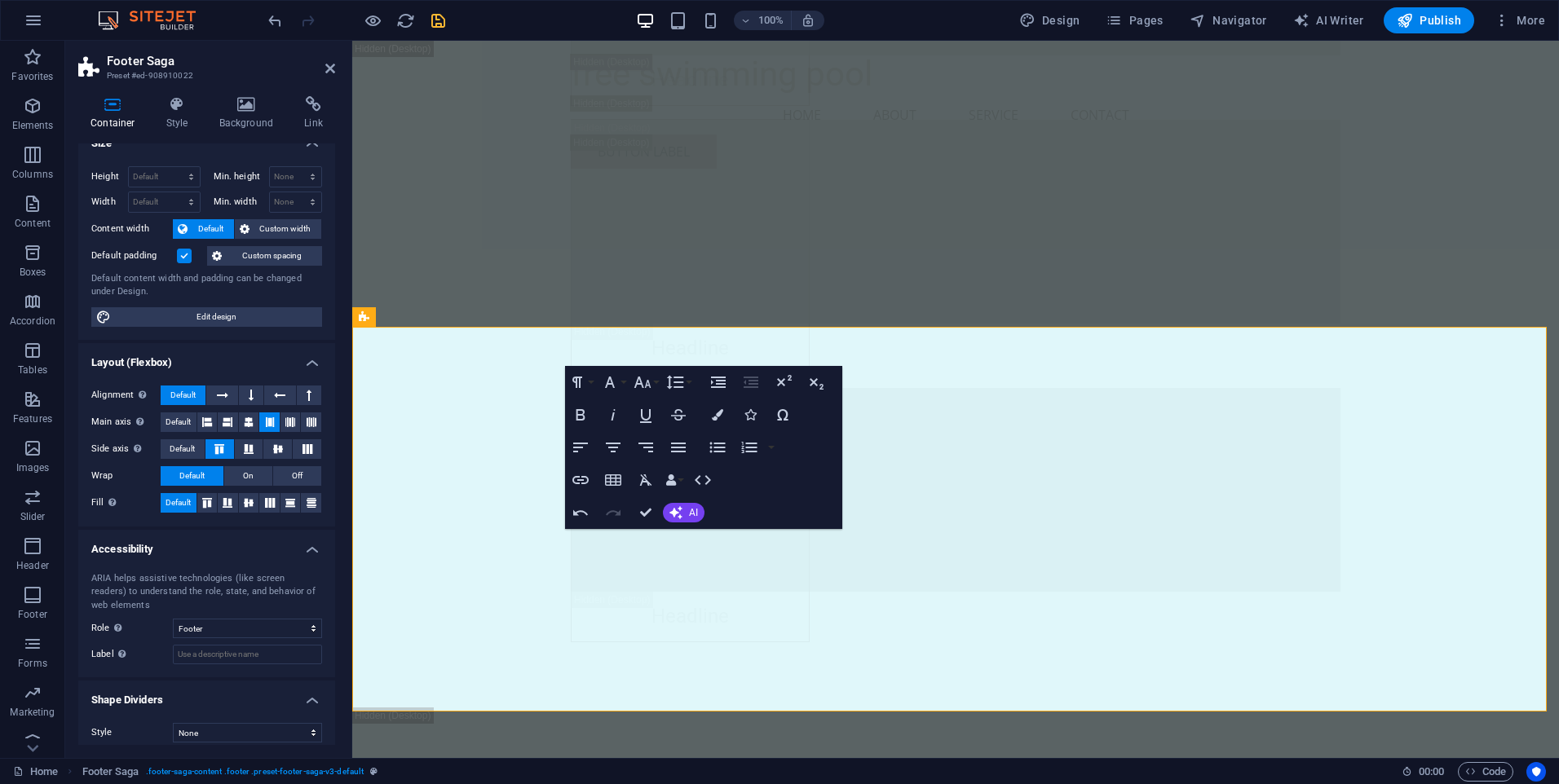
scroll to position [30, 0]
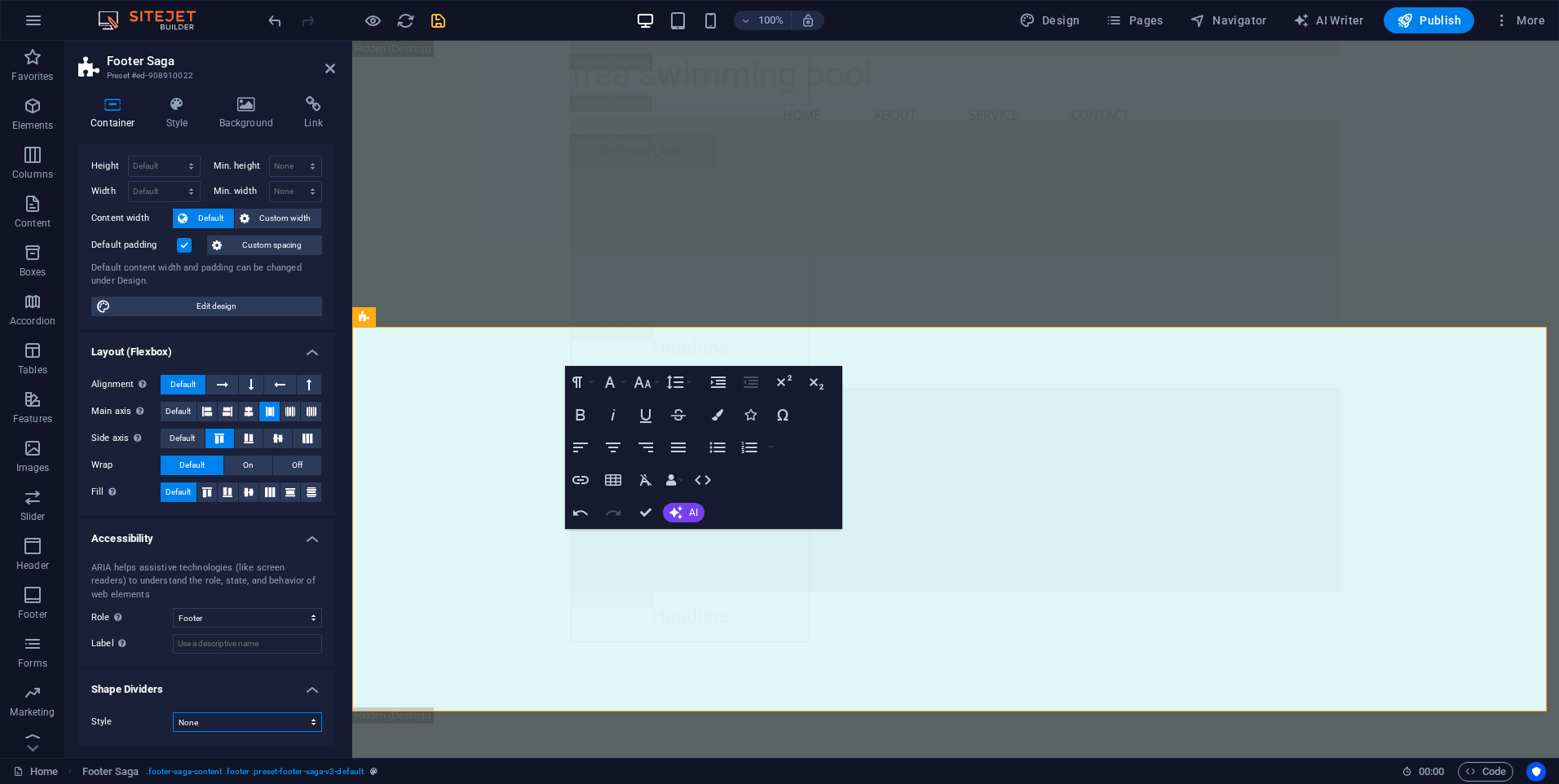
click at [254, 722] on select "None Triangle Square Diagonal Polygon 1 Polygon 2 Zigzag Multiple Zigzags Waves…" at bounding box center [247, 722] width 149 height 20
click at [143, 724] on label "Style" at bounding box center [131, 722] width 82 height 20
click at [185, 109] on icon at bounding box center [177, 104] width 46 height 16
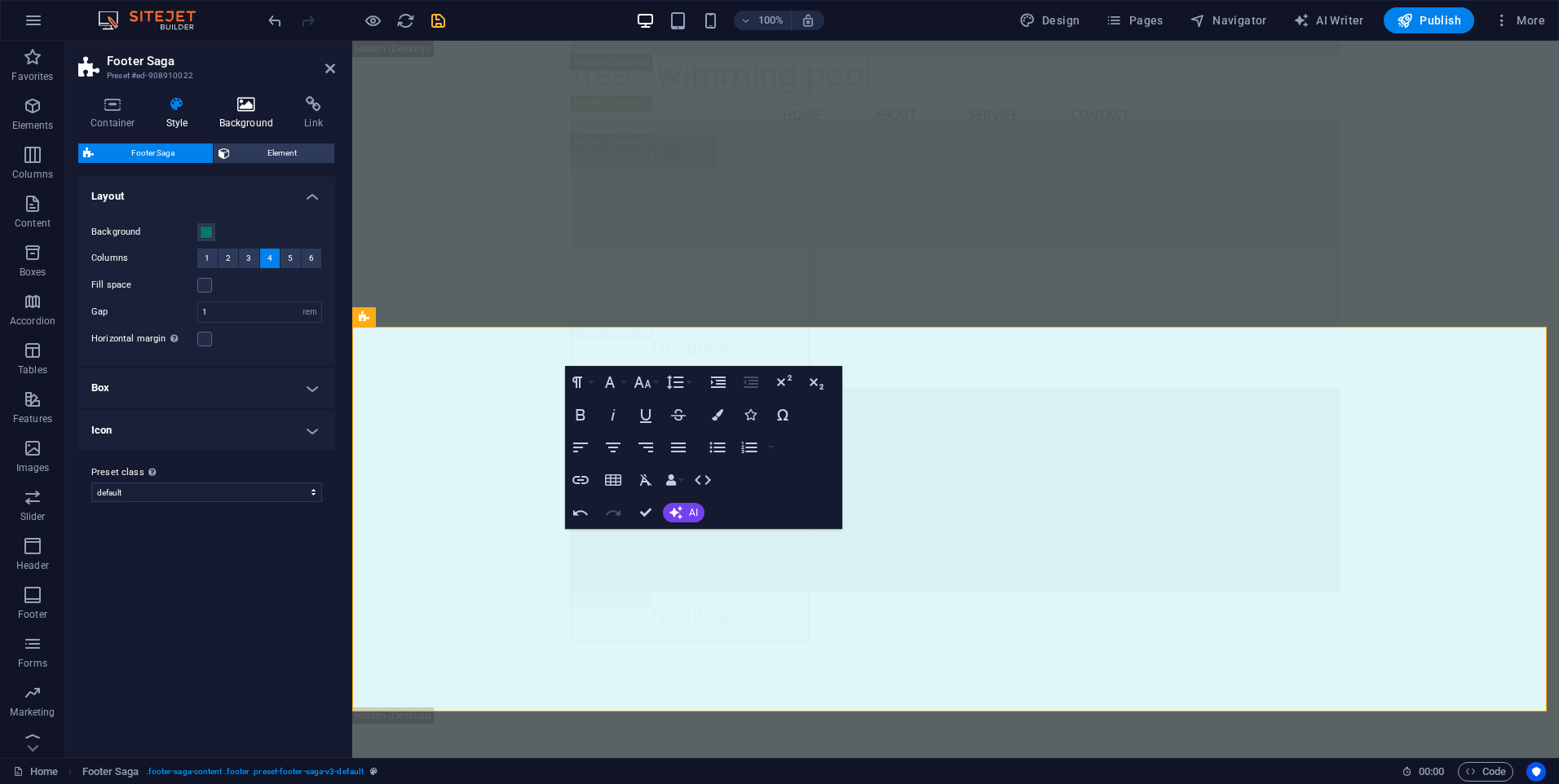
click at [241, 100] on icon at bounding box center [247, 104] width 79 height 16
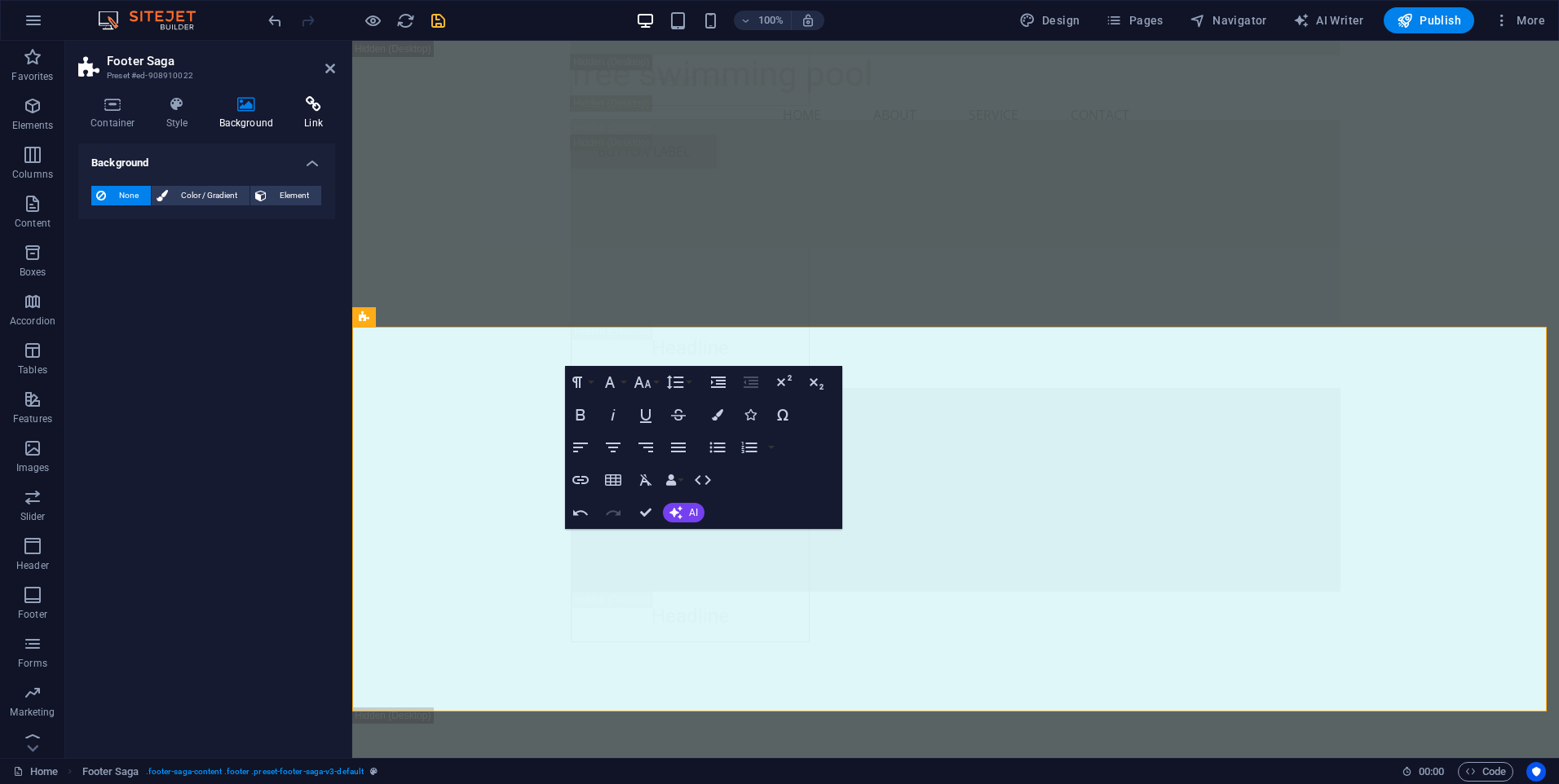
click at [309, 106] on icon at bounding box center [314, 104] width 43 height 16
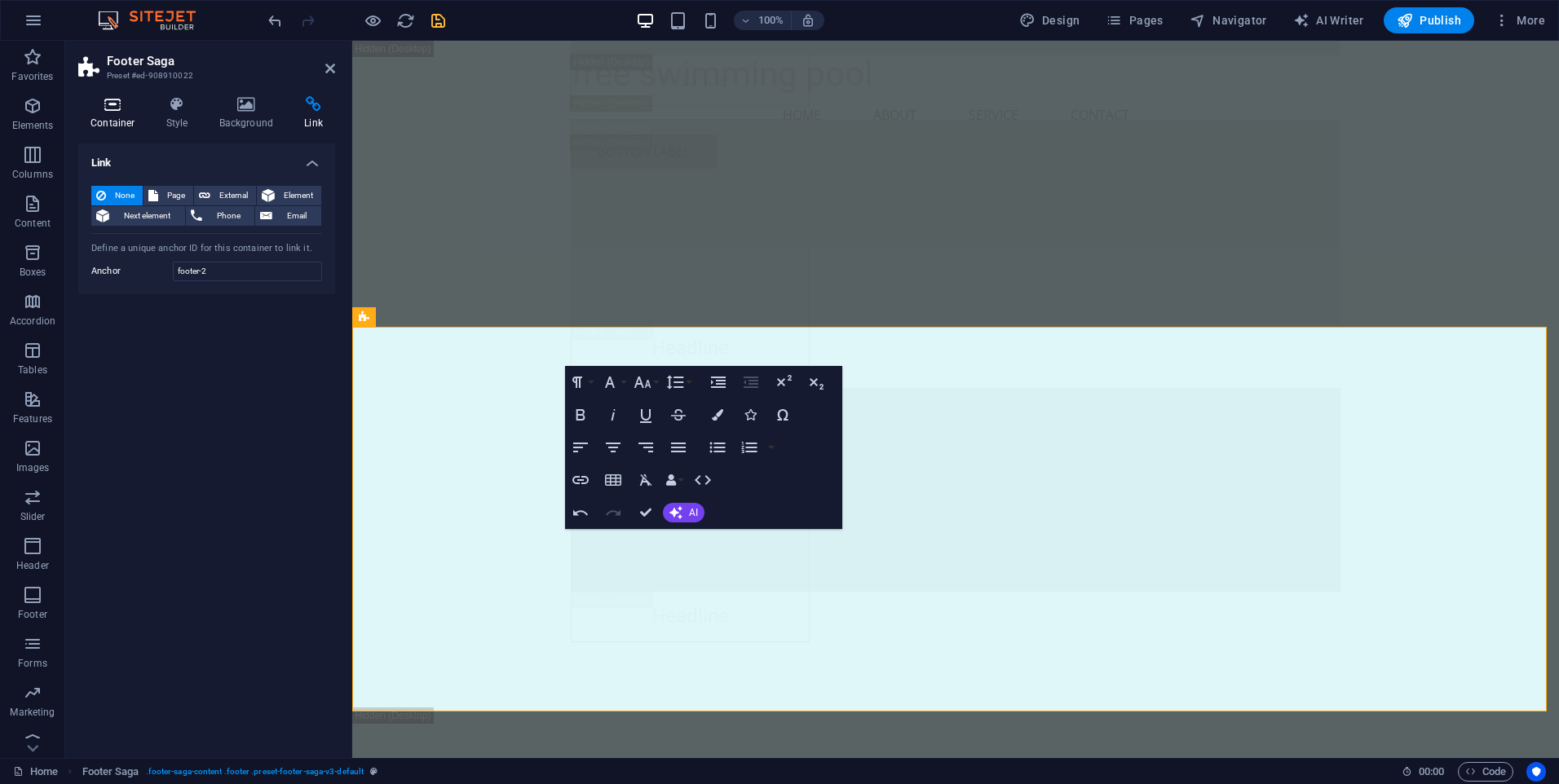
click at [110, 98] on icon at bounding box center [113, 104] width 70 height 16
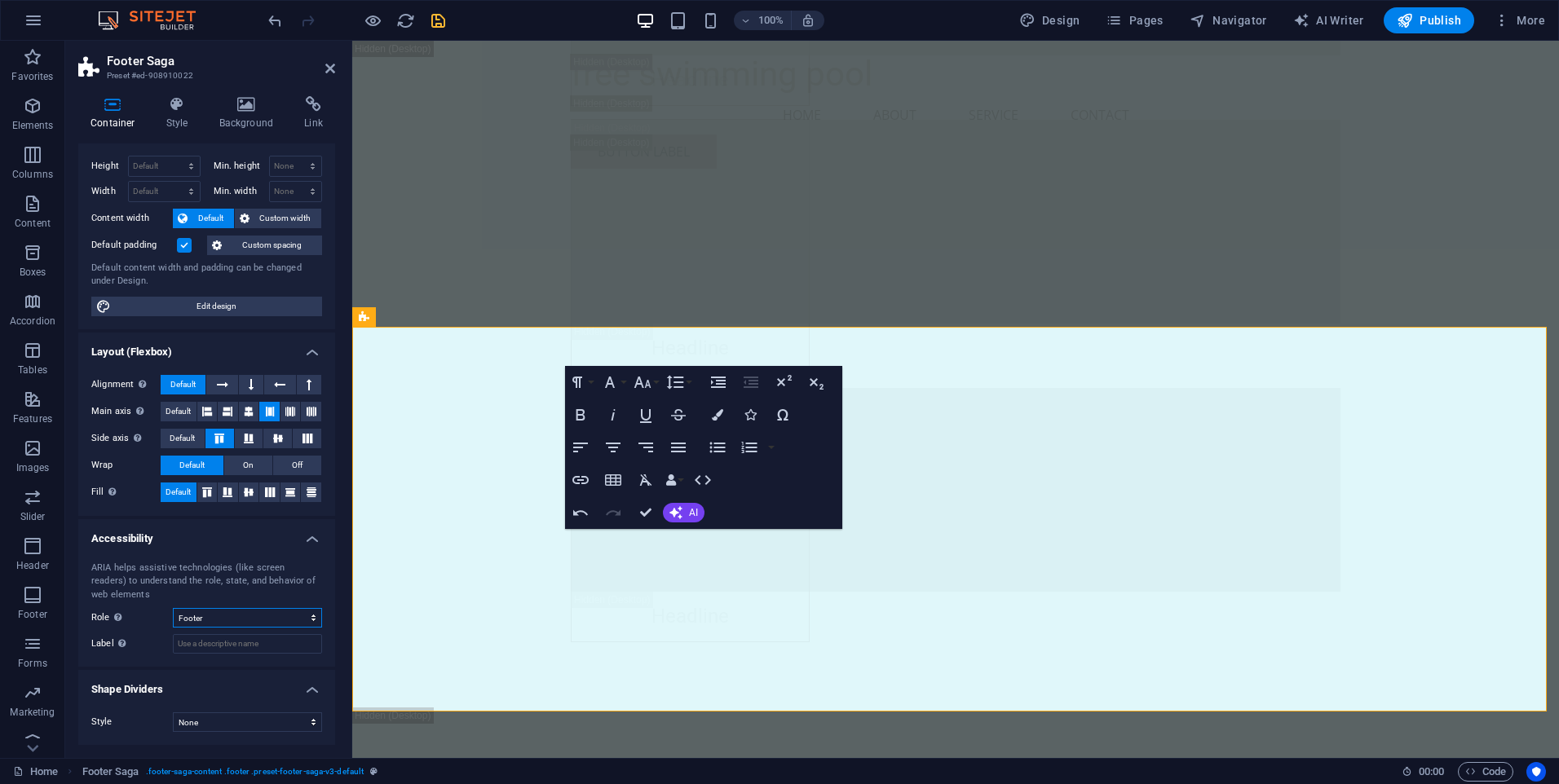
click at [243, 616] on select "None Alert Article Banner Comment Complementary Dialog Footer Header Marquee Pr…" at bounding box center [247, 617] width 149 height 20
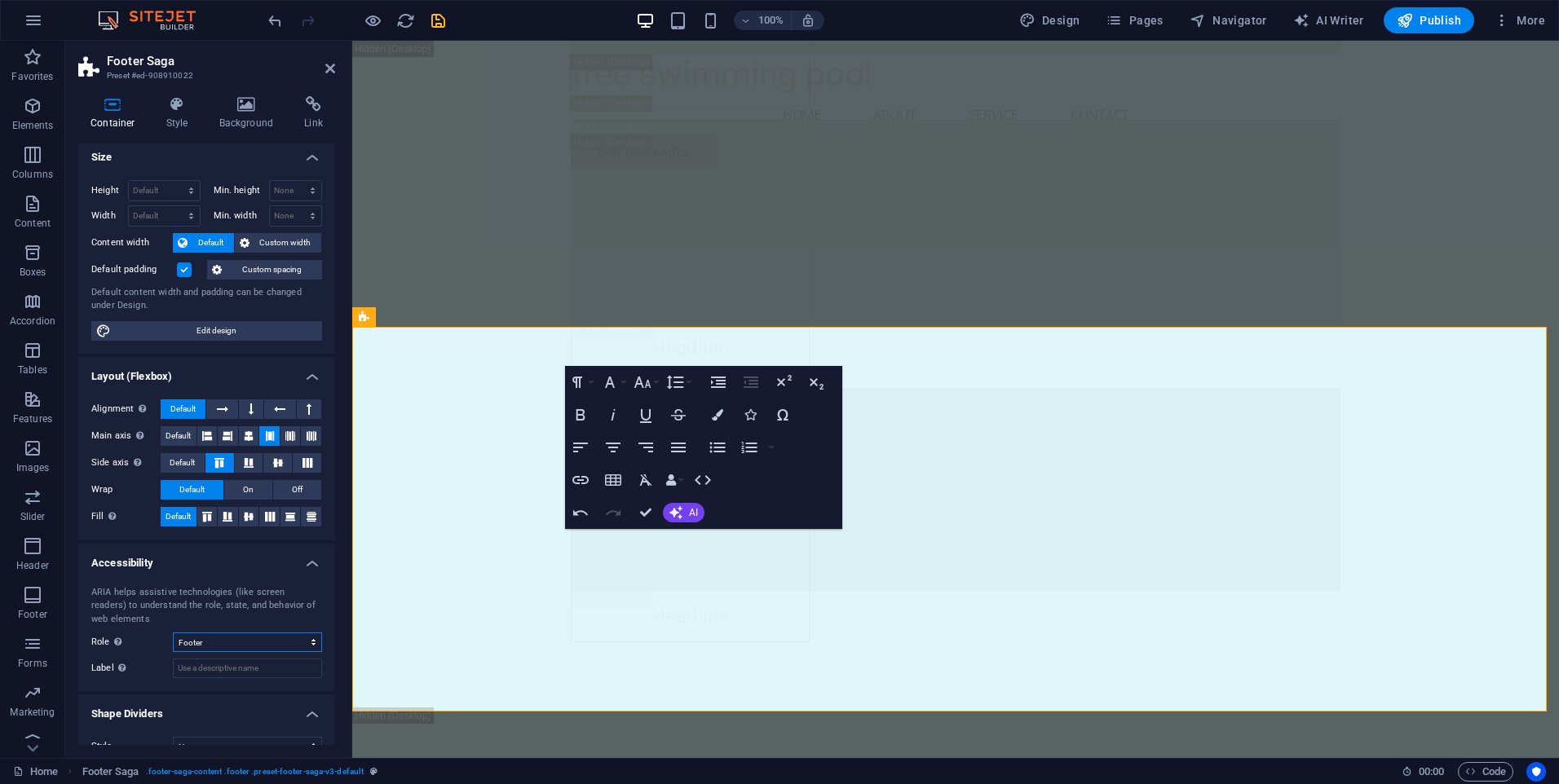
scroll to position [0, 0]
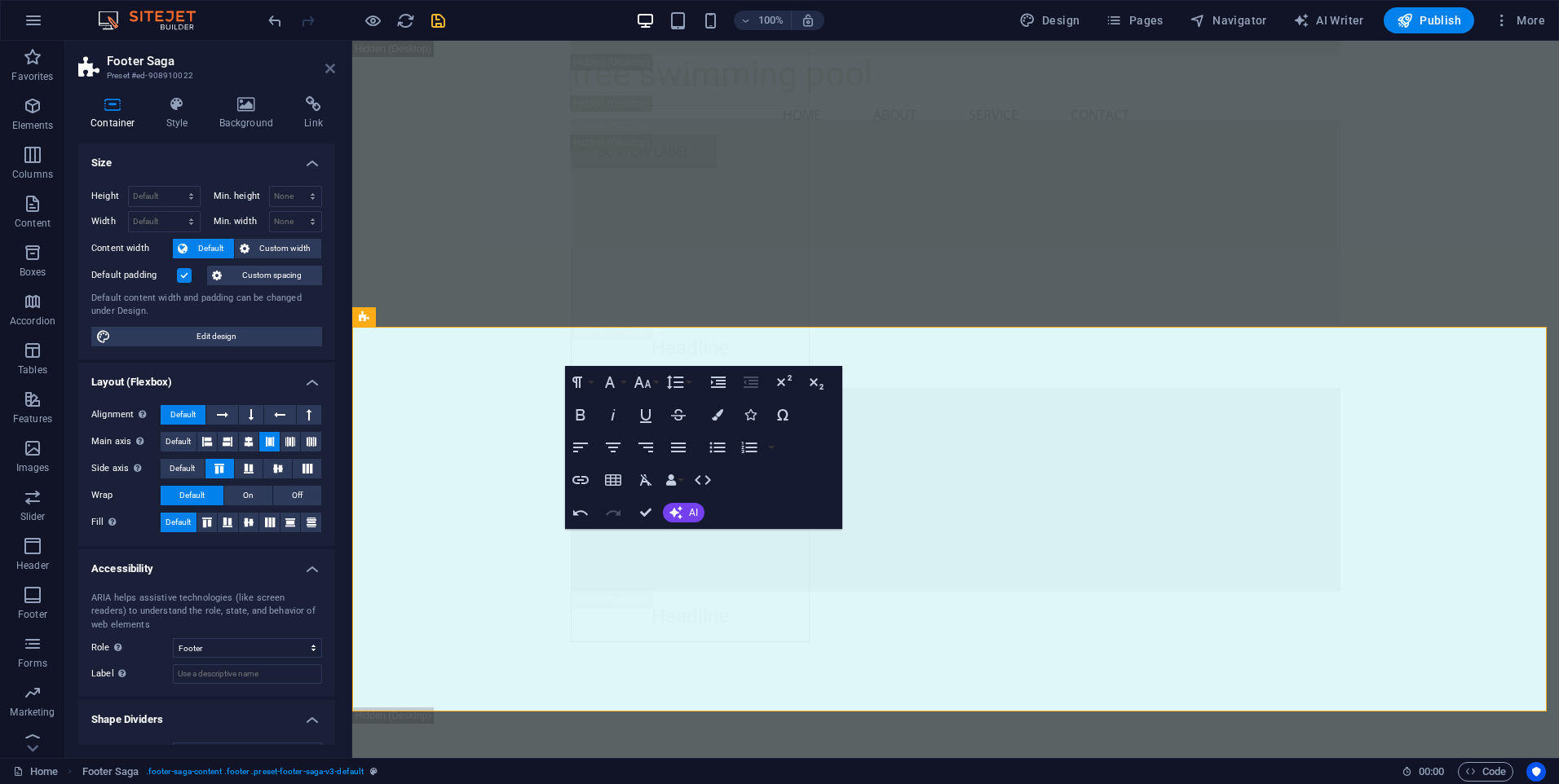
click at [326, 66] on icon at bounding box center [330, 68] width 9 height 13
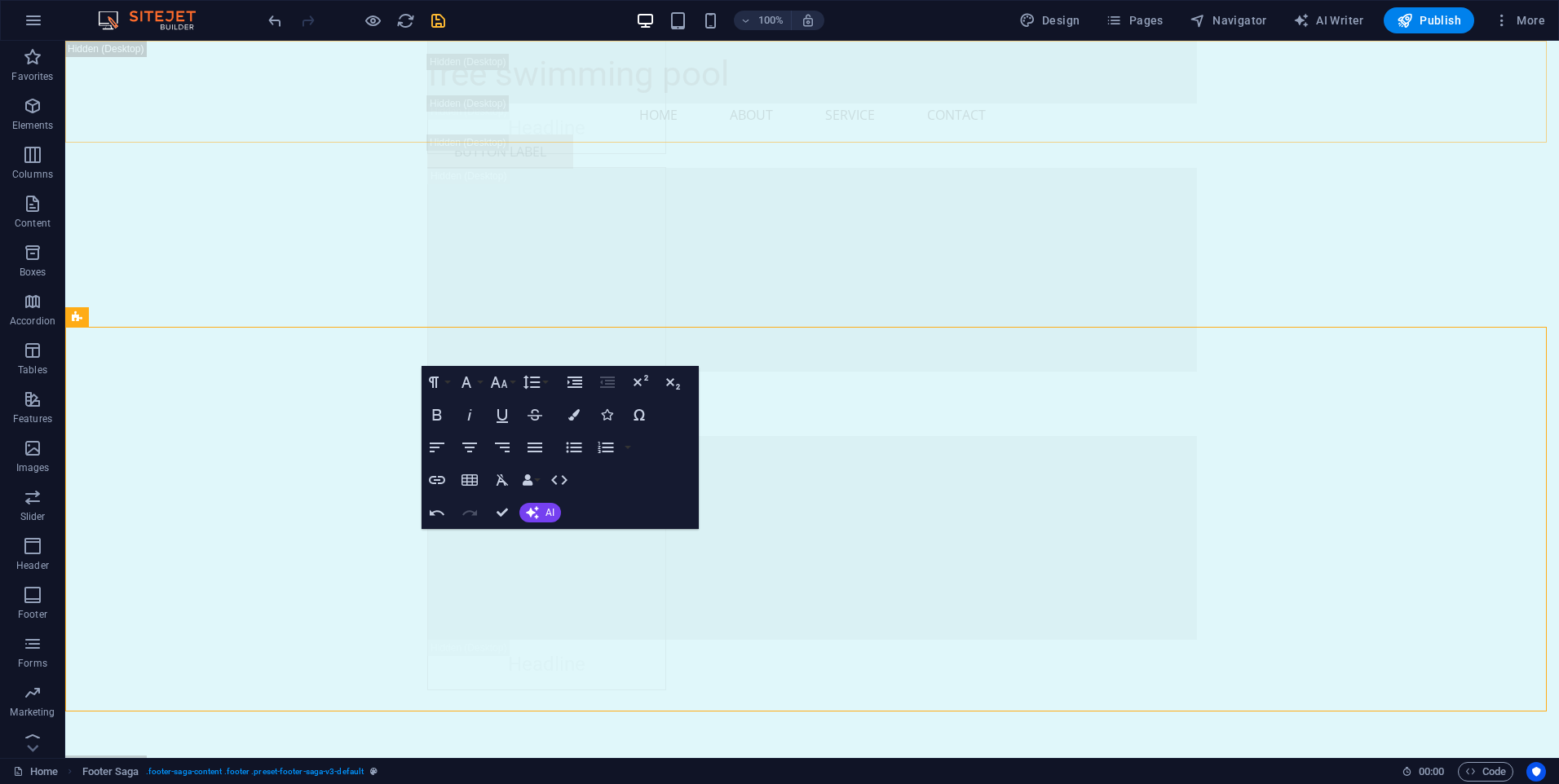
scroll to position [23434, 0]
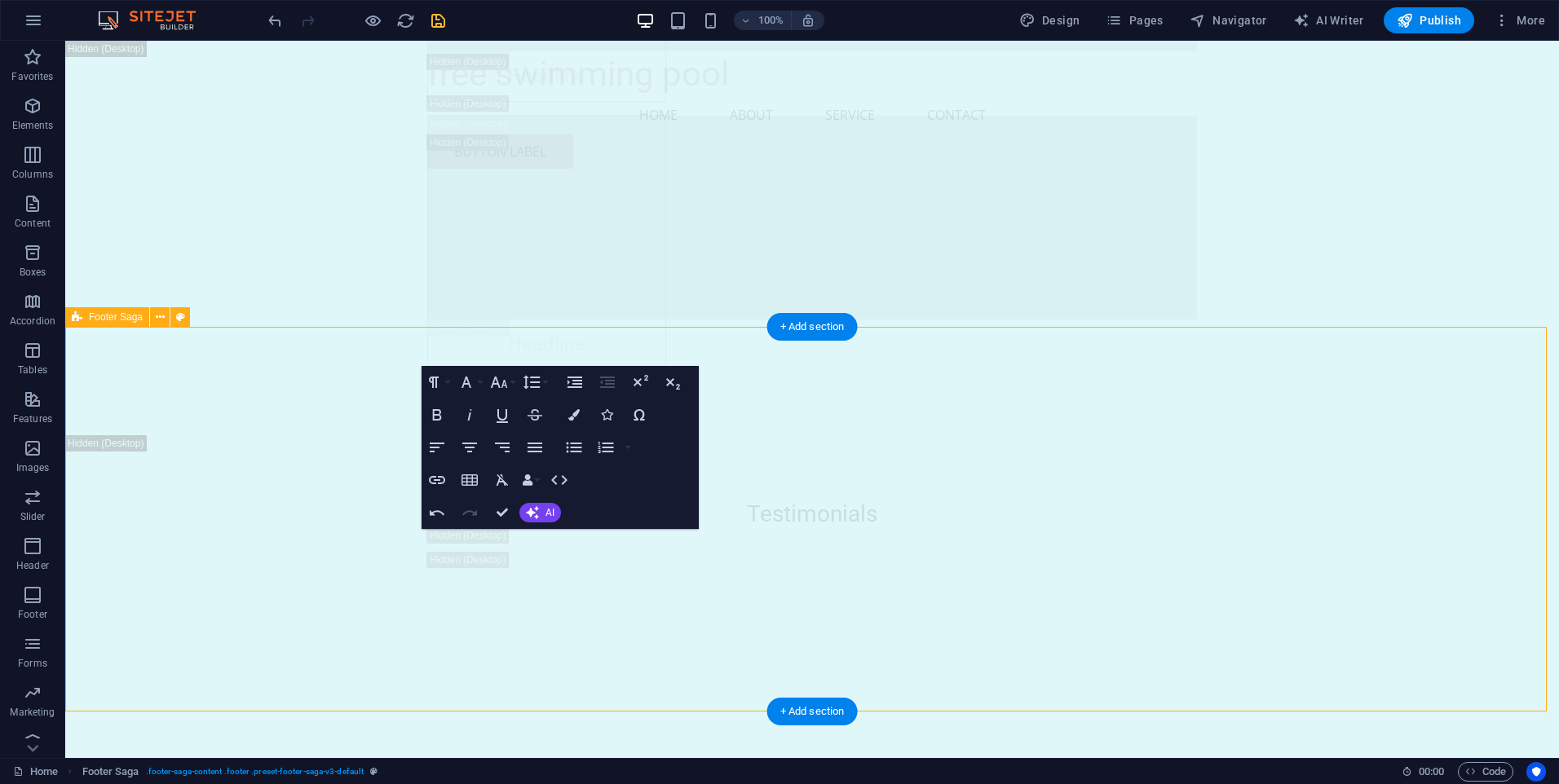
select select "footer"
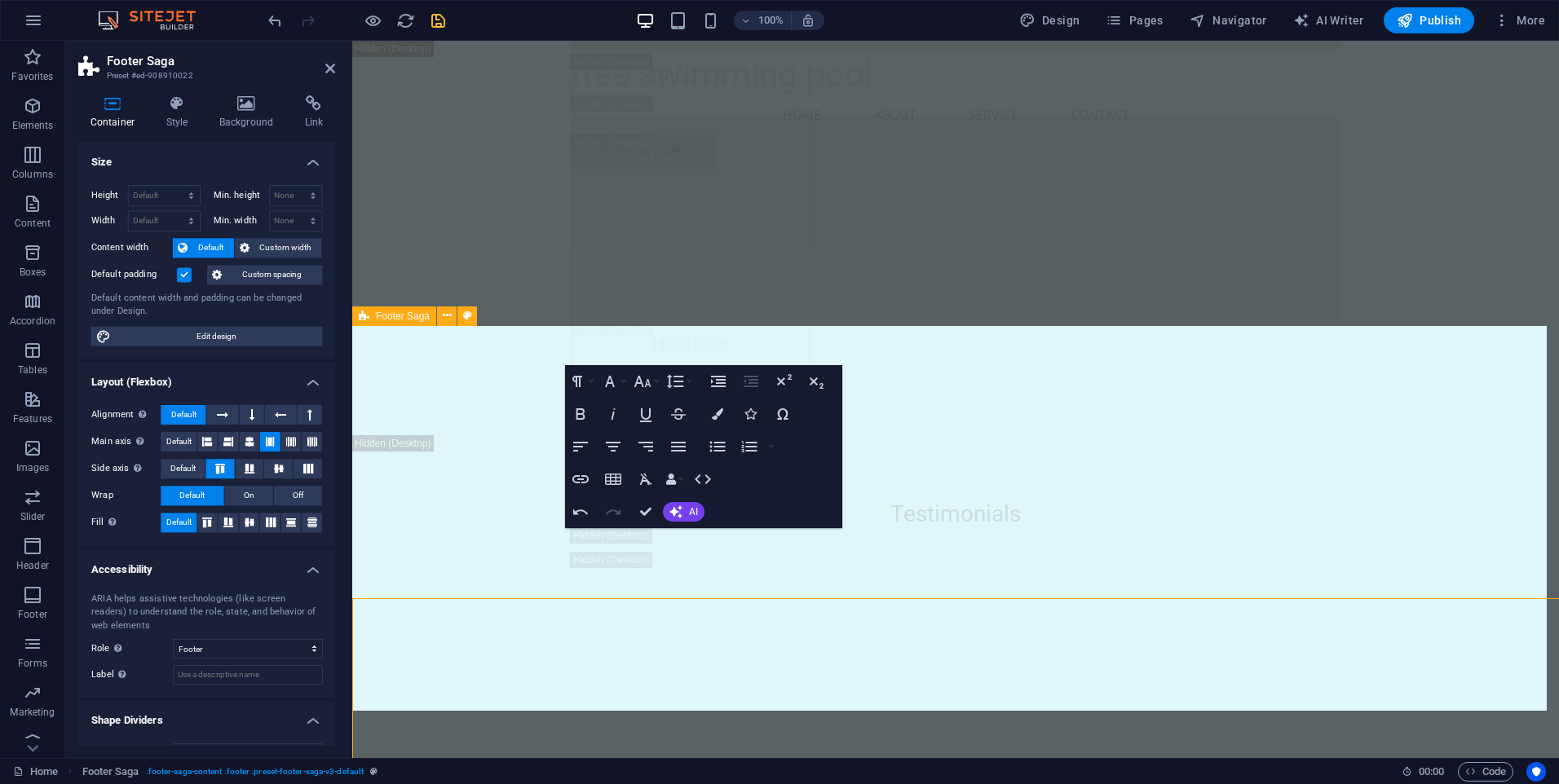
scroll to position [23163, 0]
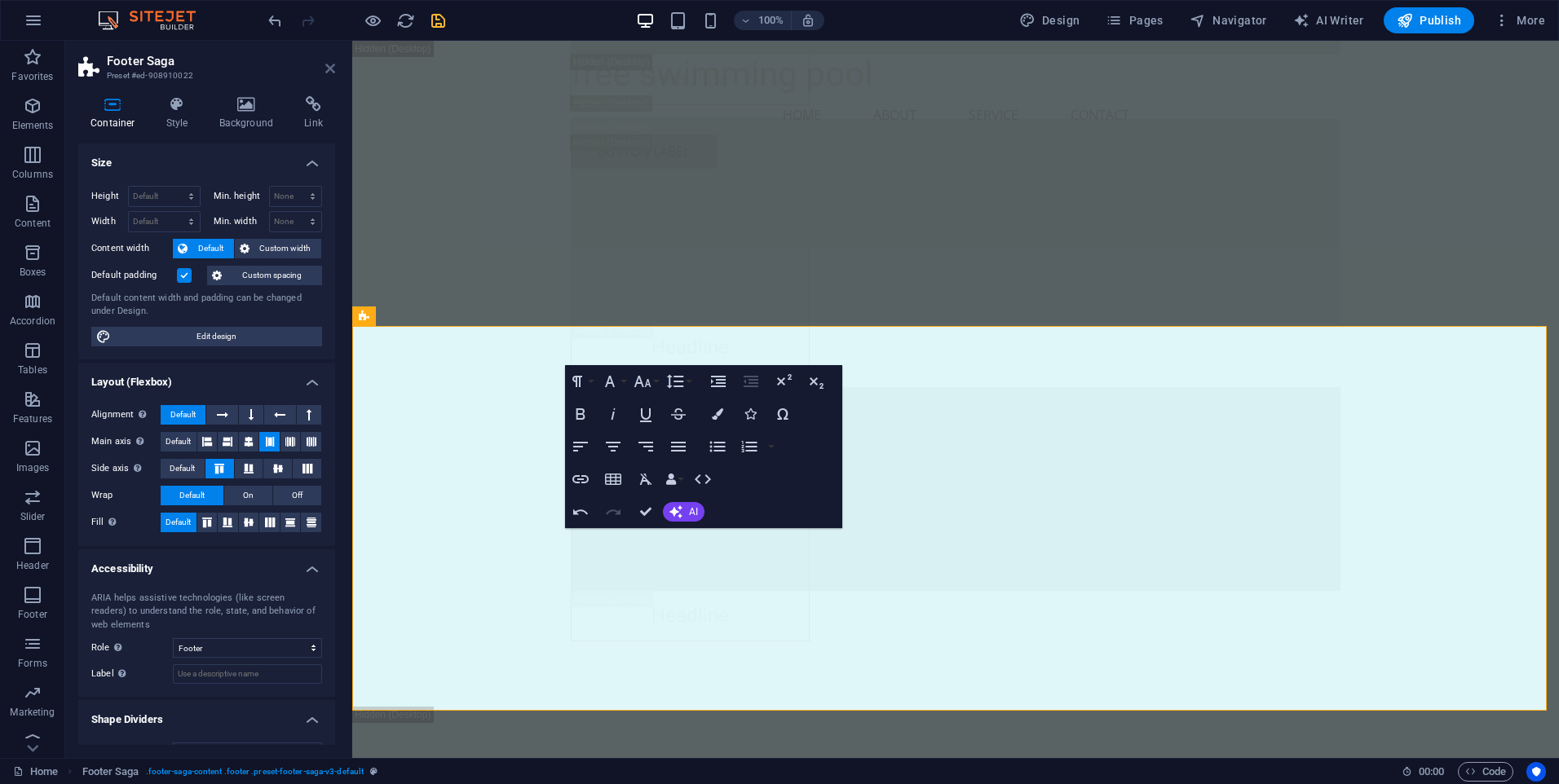
drag, startPoint x: 332, startPoint y: 68, endPoint x: 649, endPoint y: 568, distance: 592.0
click at [332, 68] on icon at bounding box center [330, 68] width 9 height 13
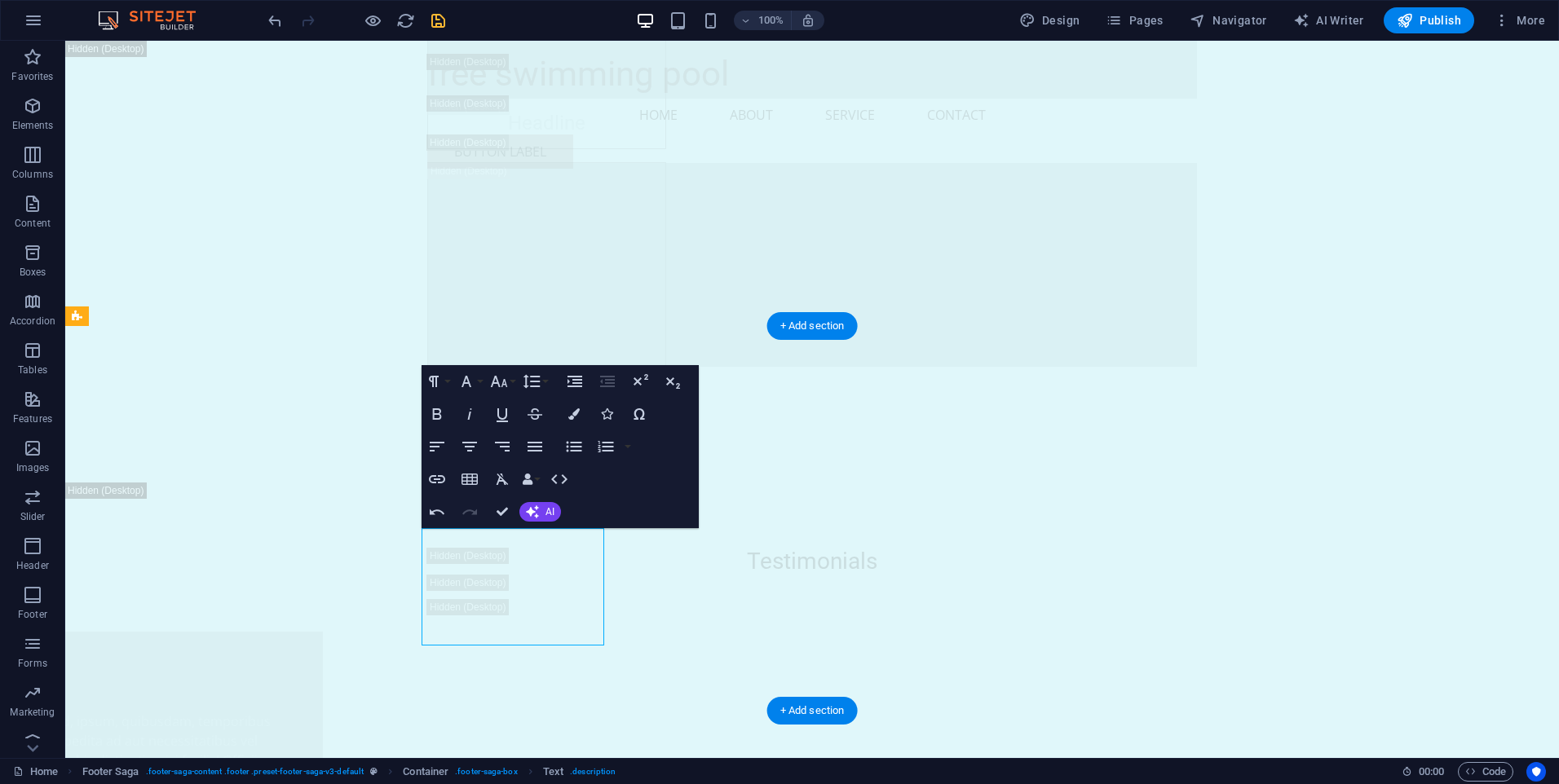
scroll to position [23163, 0]
select select "footer"
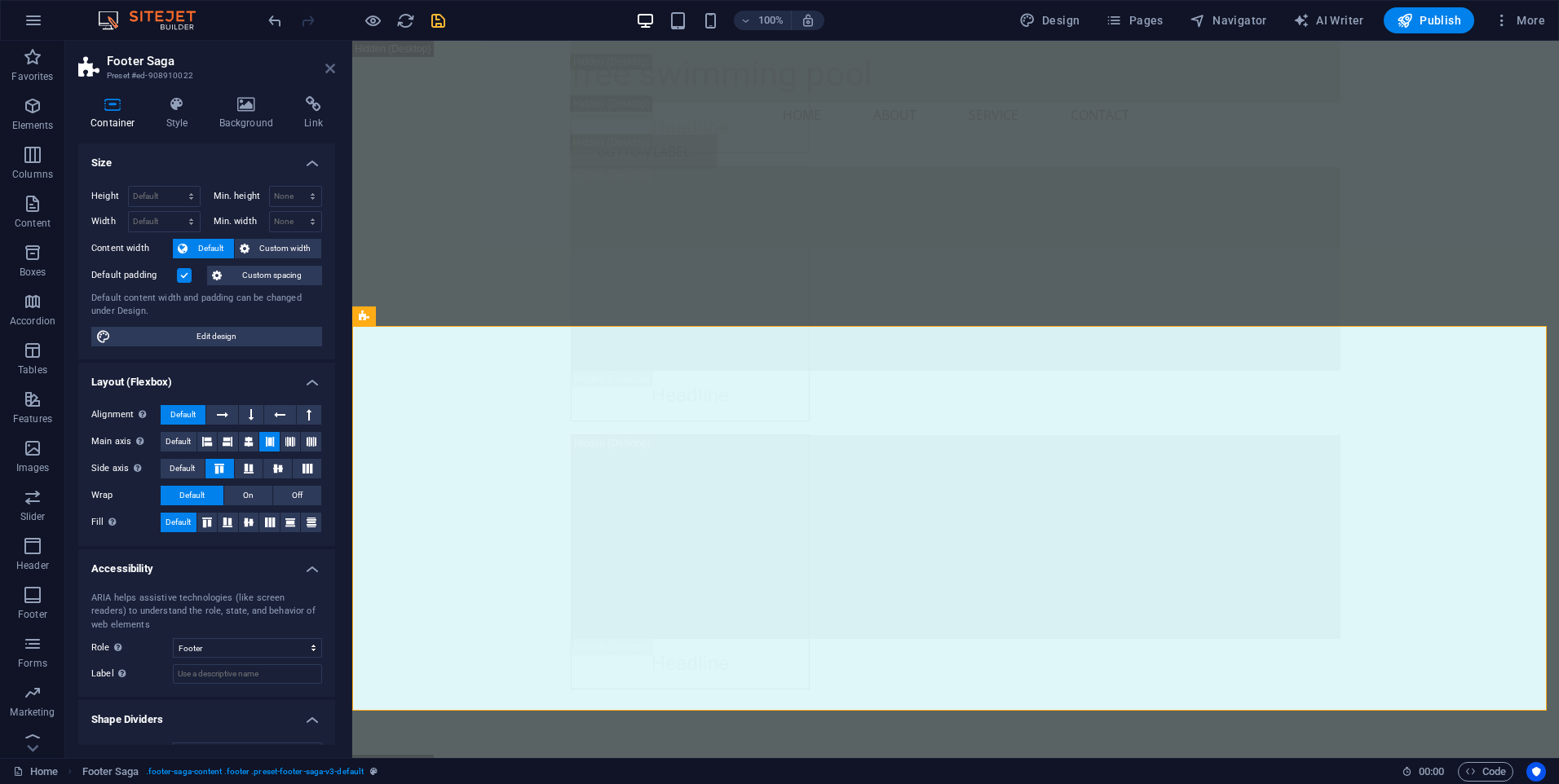
click at [332, 70] on icon at bounding box center [330, 68] width 9 height 13
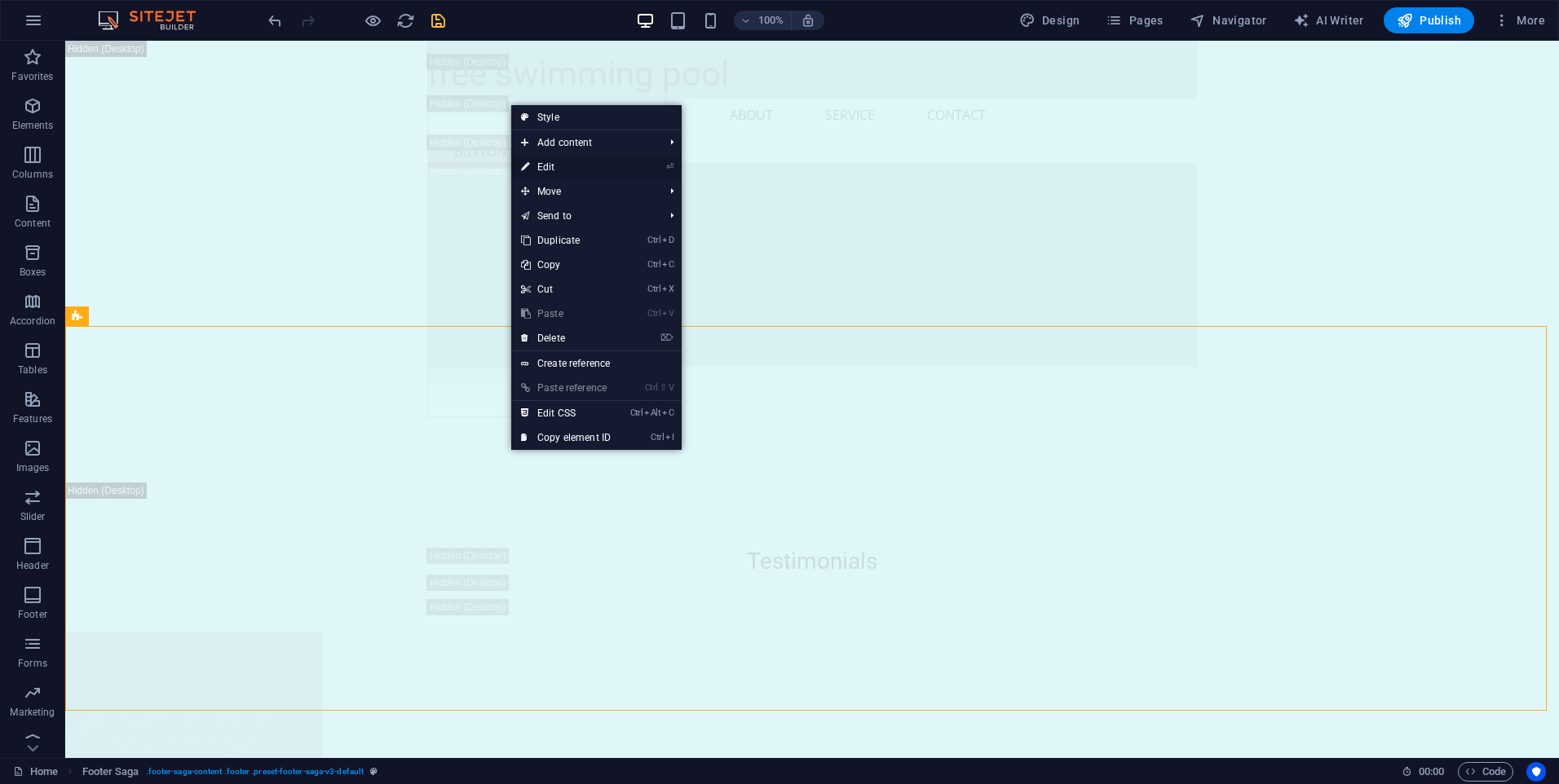
click at [569, 168] on link "⏎ Edit" at bounding box center [565, 167] width 109 height 24
select select "footer"
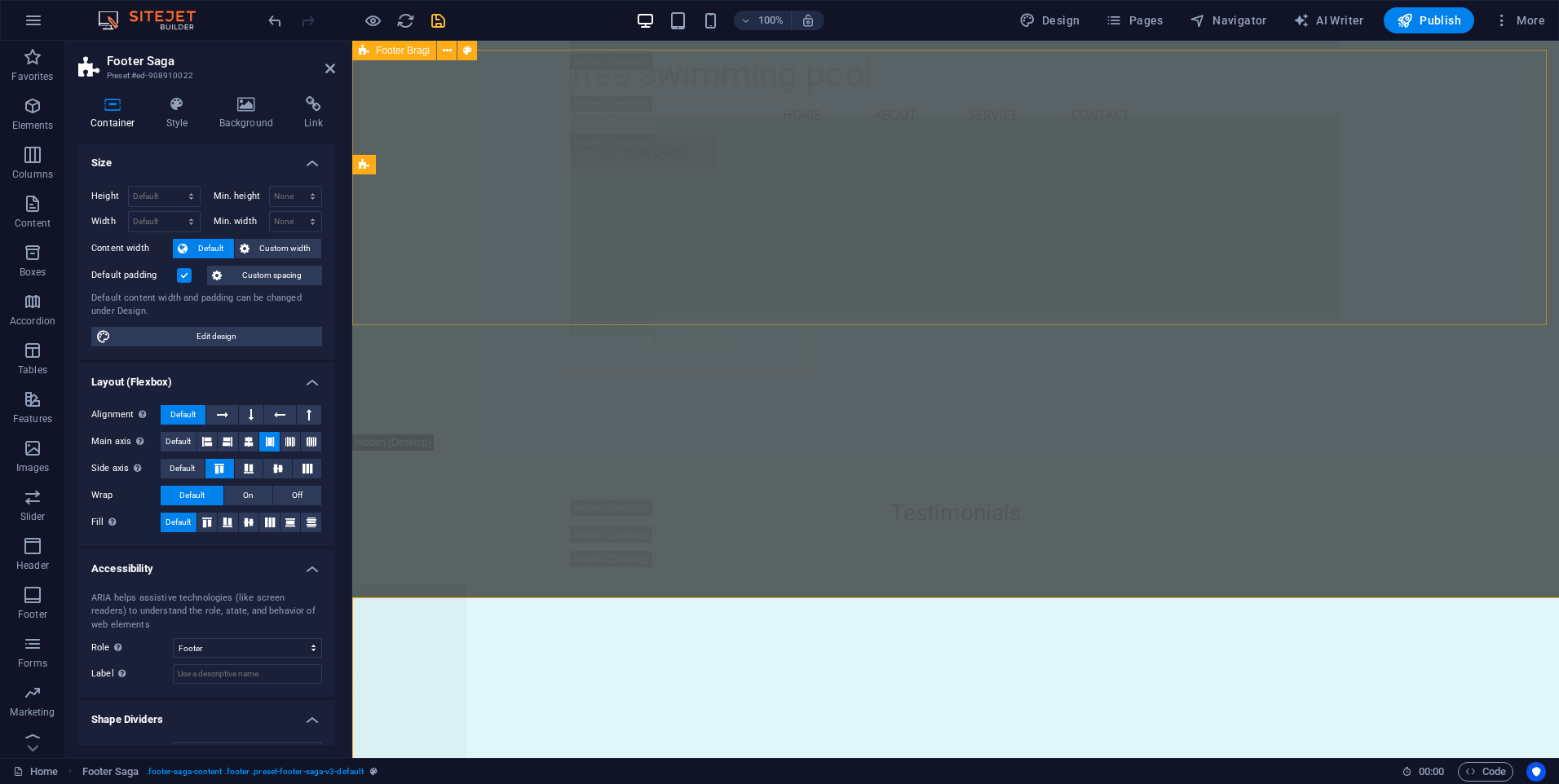
scroll to position [23164, 0]
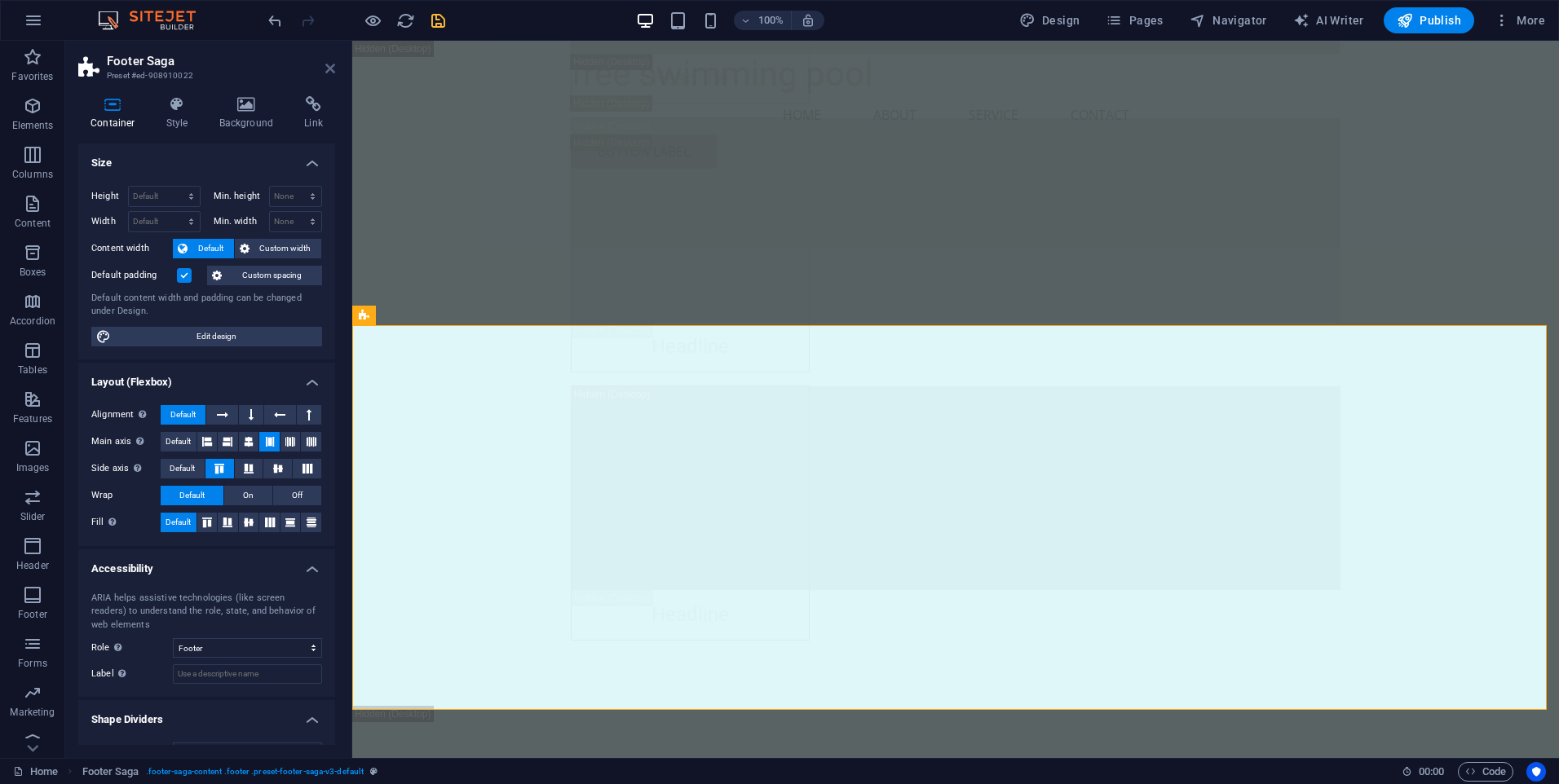
drag, startPoint x: 329, startPoint y: 66, endPoint x: 577, endPoint y: 455, distance: 461.3
click at [329, 66] on icon at bounding box center [330, 68] width 9 height 13
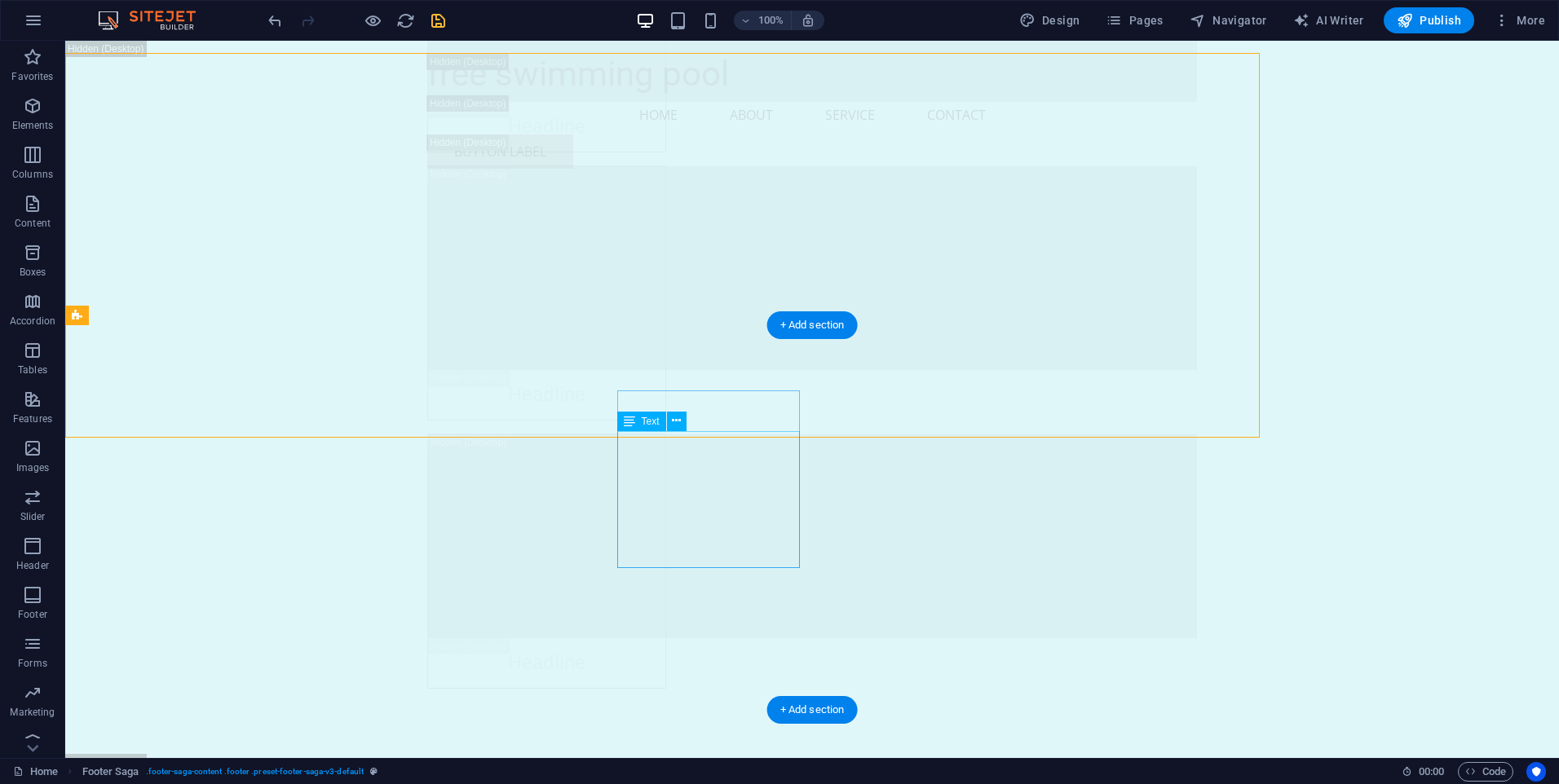
scroll to position [23436, 0]
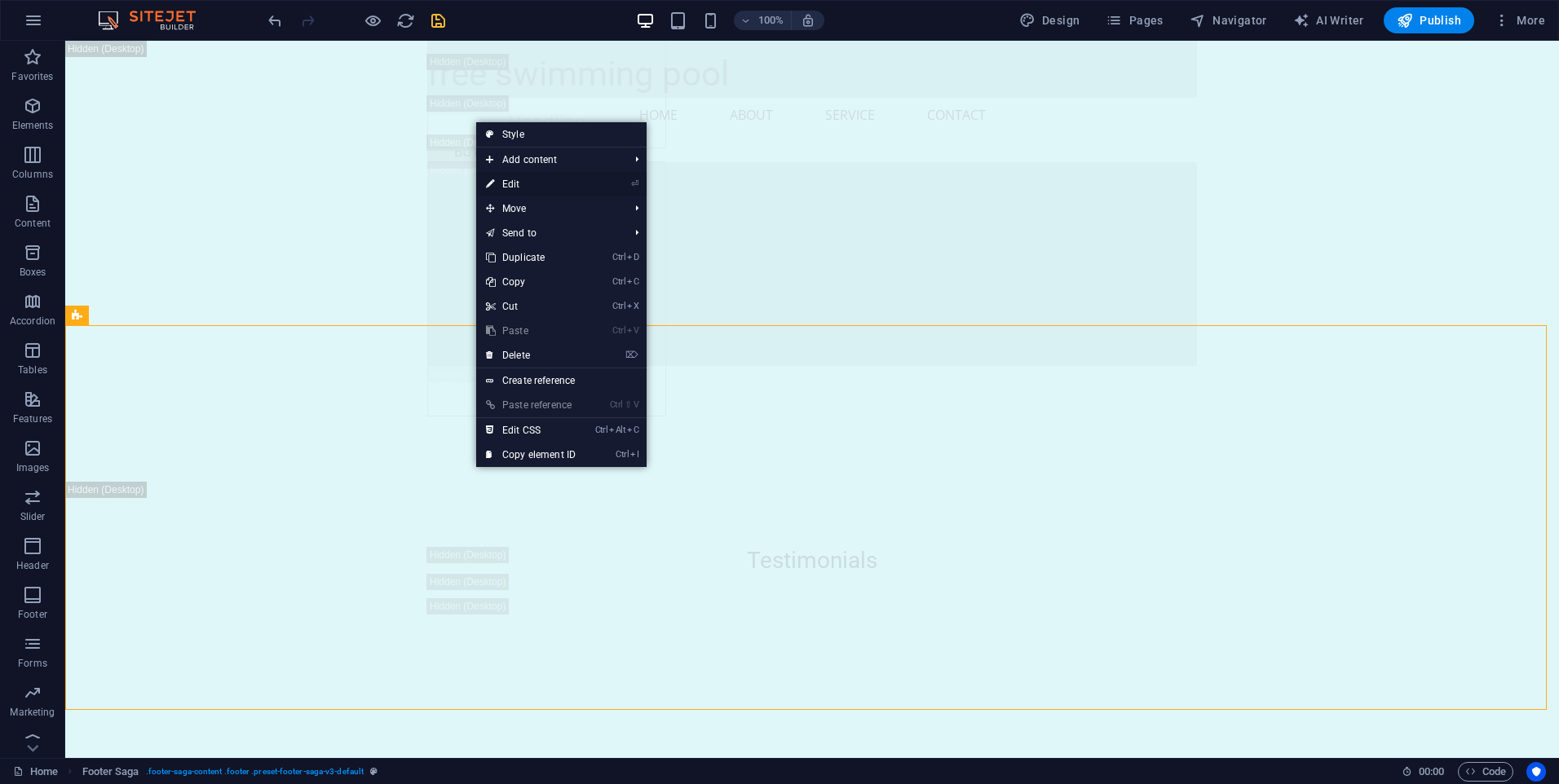
click at [543, 185] on link "⏎ Edit" at bounding box center [530, 184] width 109 height 24
select select "footer"
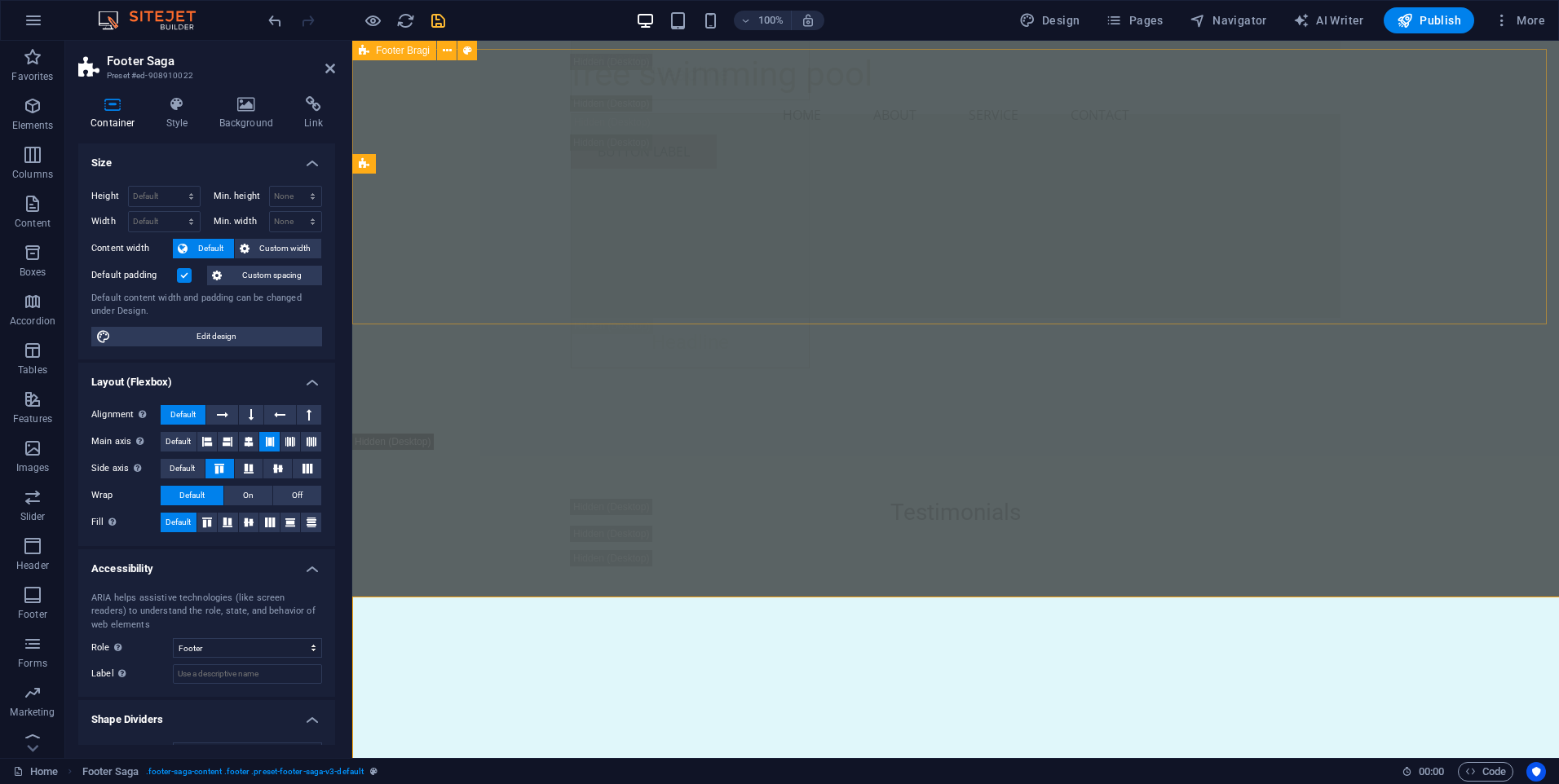
scroll to position [23164, 0]
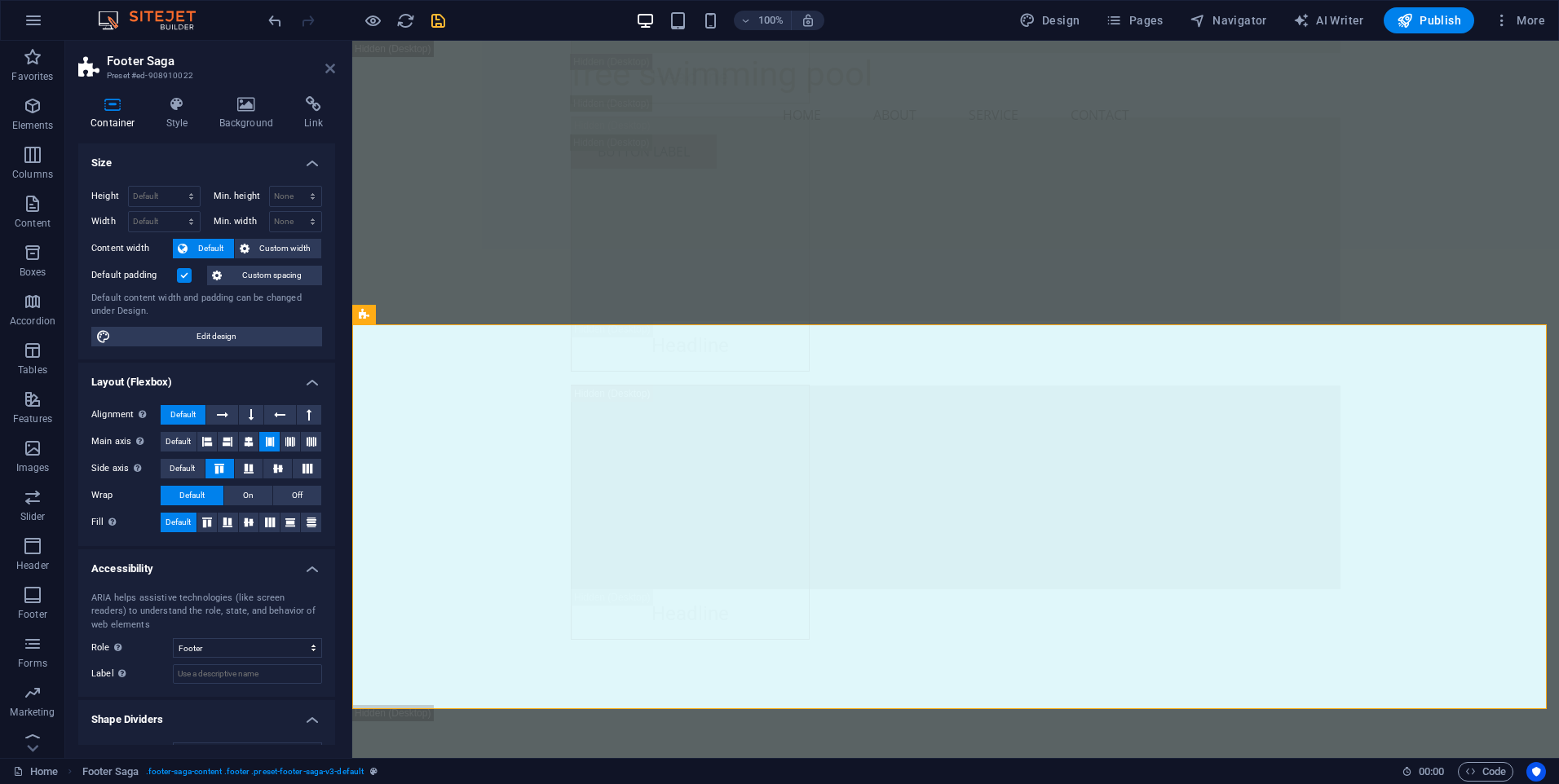
drag, startPoint x: 329, startPoint y: 64, endPoint x: 491, endPoint y: 374, distance: 349.8
click at [329, 64] on icon at bounding box center [330, 68] width 9 height 13
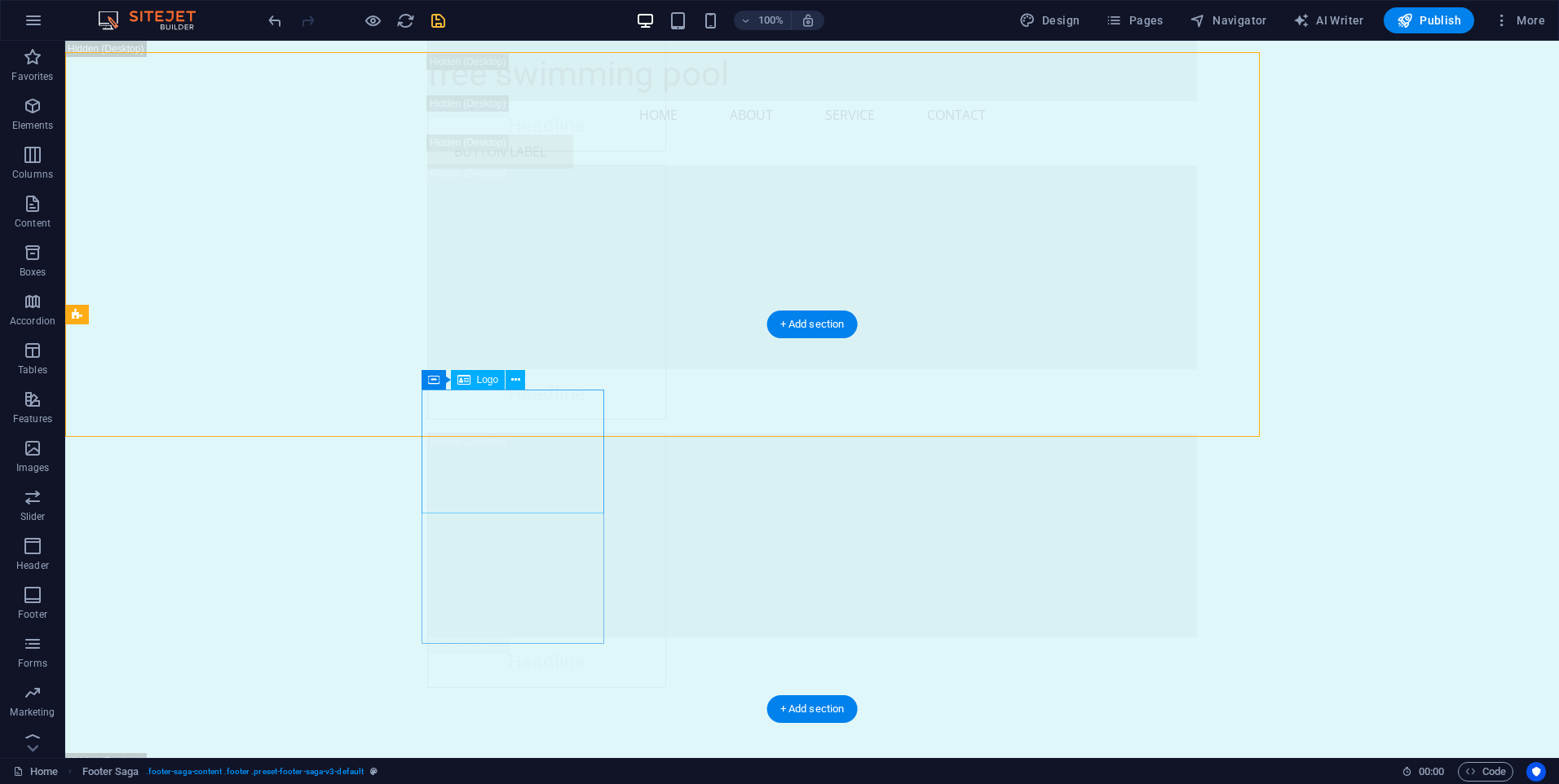
scroll to position [23437, 0]
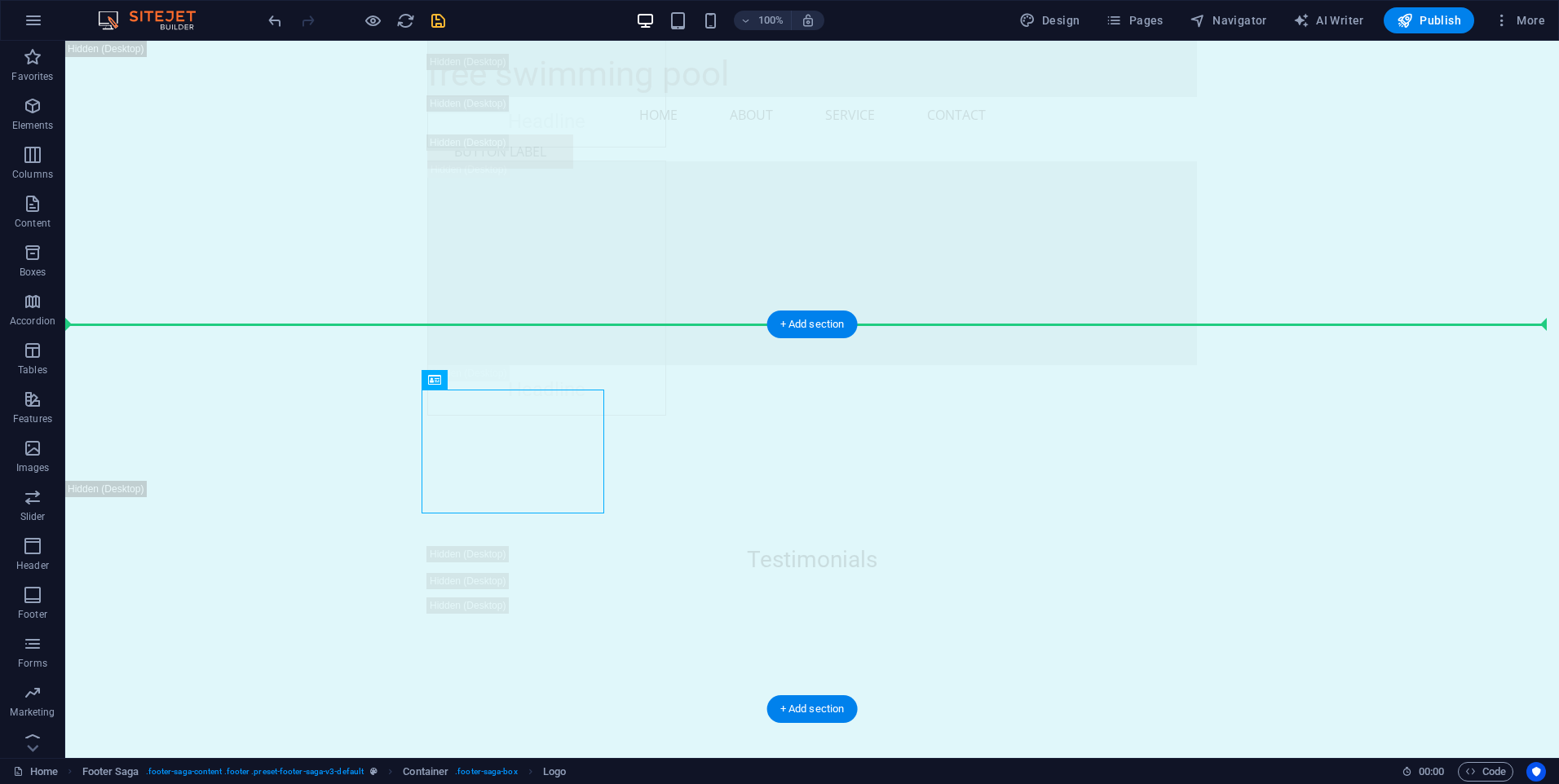
drag, startPoint x: 538, startPoint y: 423, endPoint x: 466, endPoint y: 357, distance: 97.7
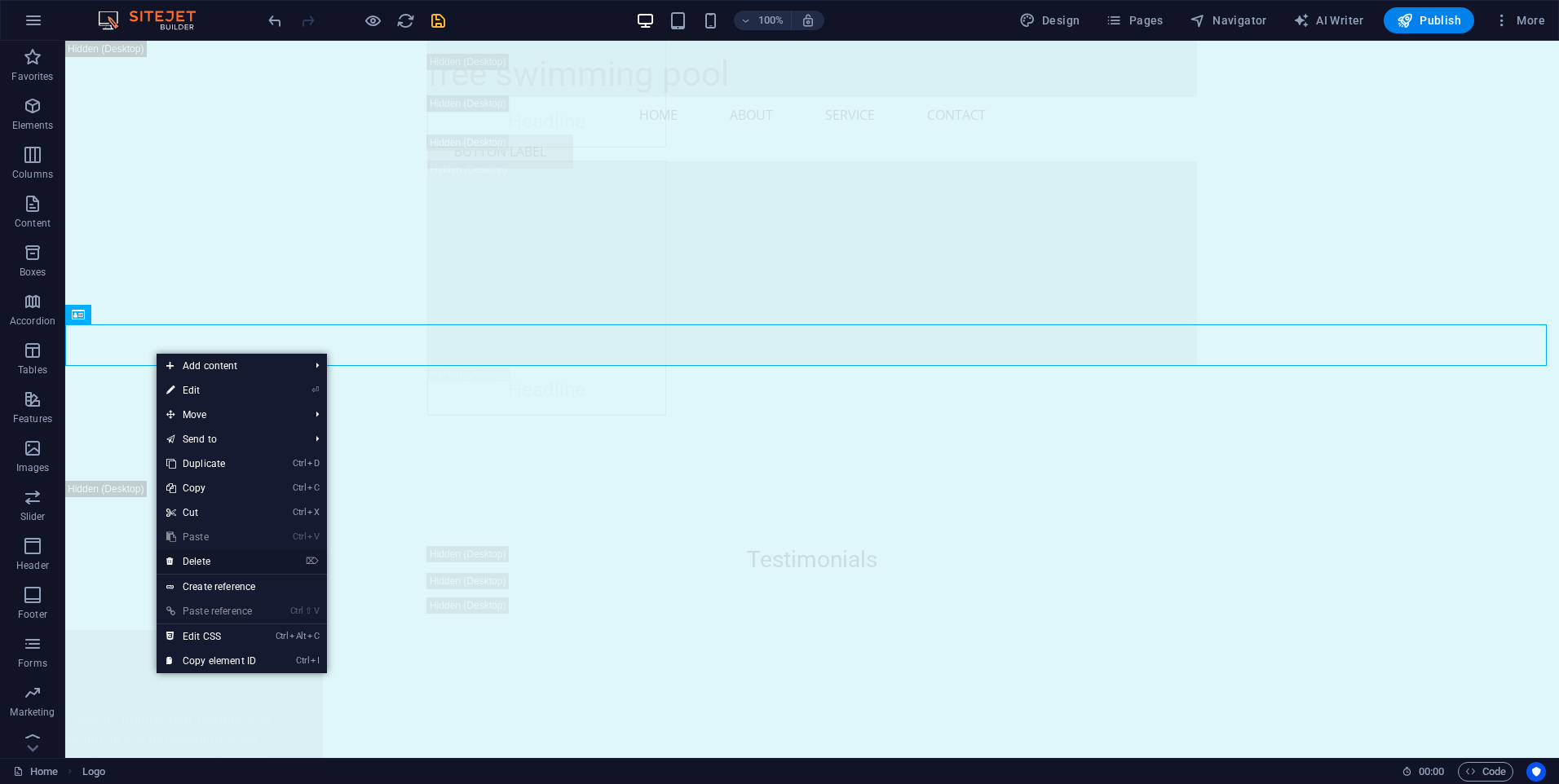
click at [204, 560] on link "⌦ Delete" at bounding box center [210, 562] width 109 height 24
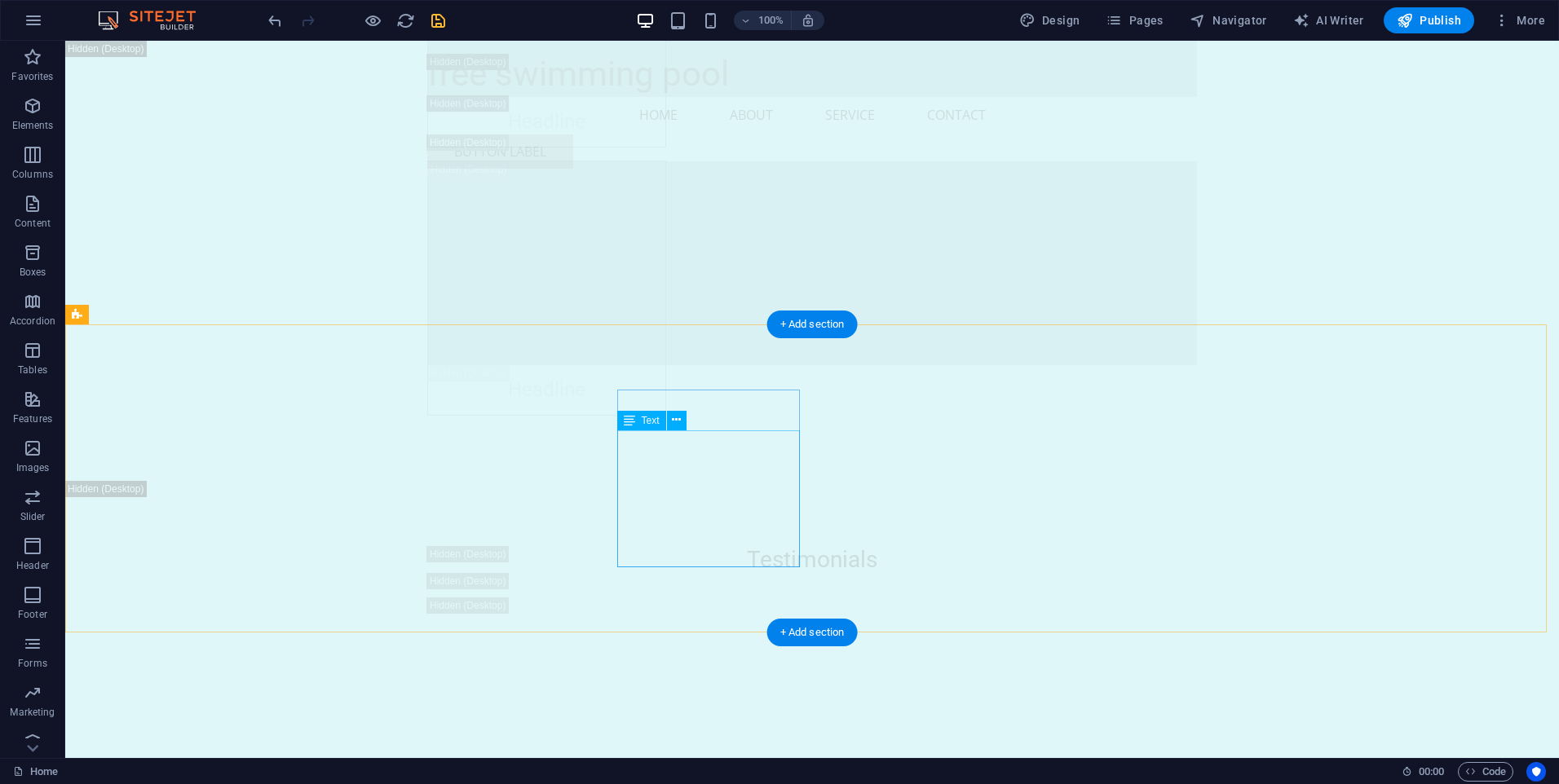
drag, startPoint x: 625, startPoint y: 432, endPoint x: 746, endPoint y: 552, distance: 170.4
drag, startPoint x: 746, startPoint y: 552, endPoint x: 633, endPoint y: 518, distance: 118.0
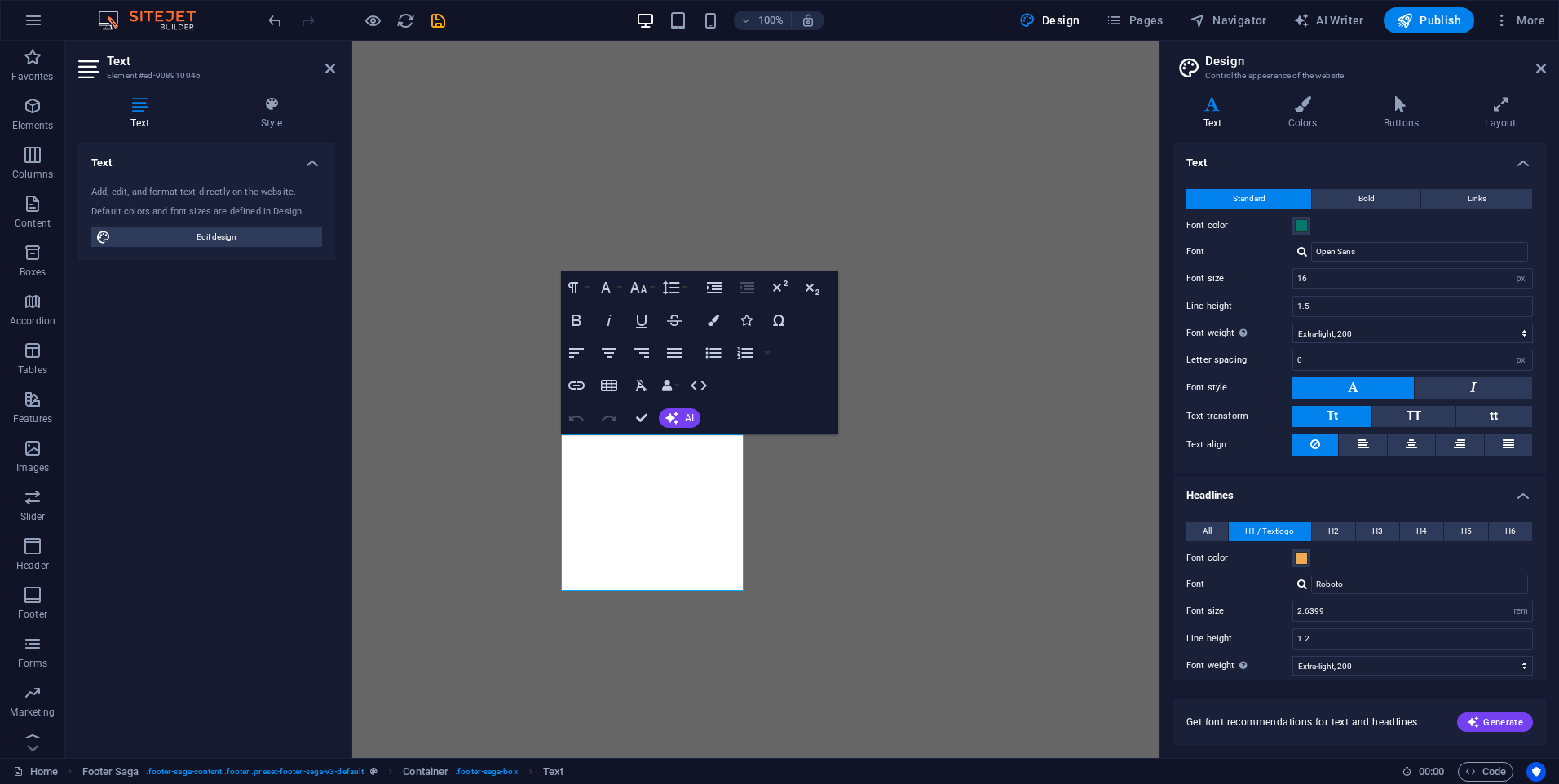
select select "px"
select select "200"
select select "px"
select select "rem"
select select "200"
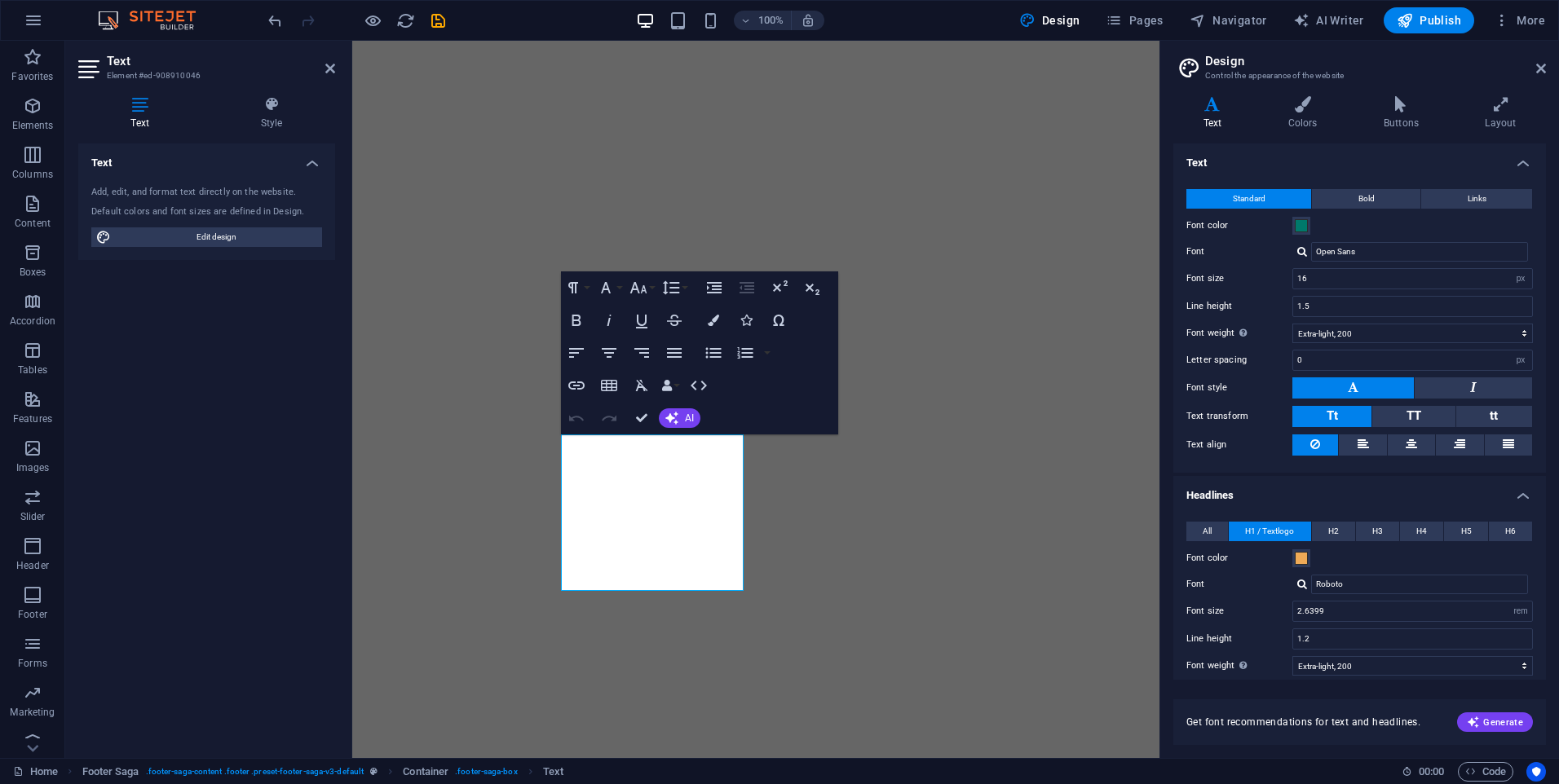
select select "px"
select select "rem"
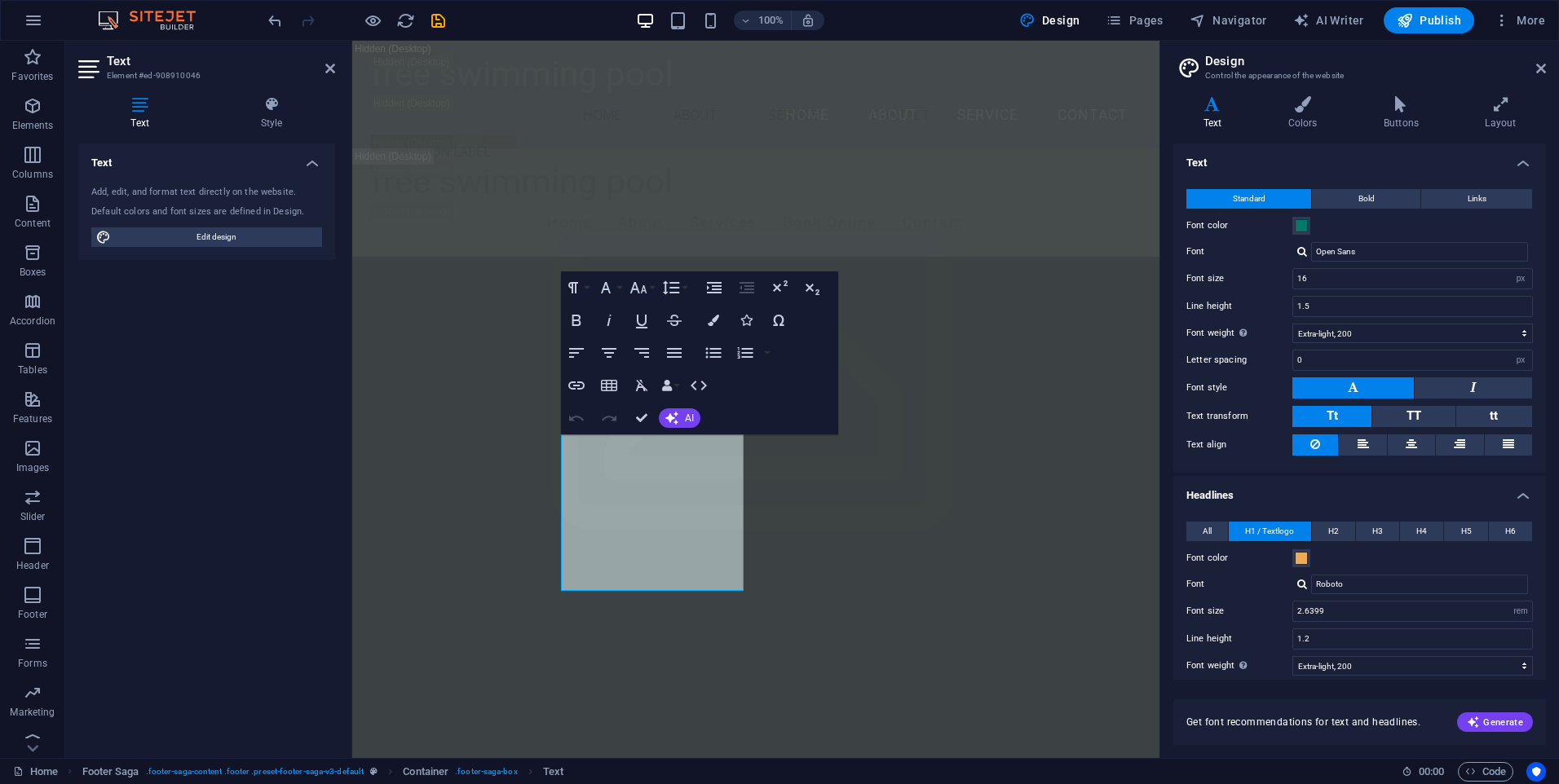
scroll to position [22780, 0]
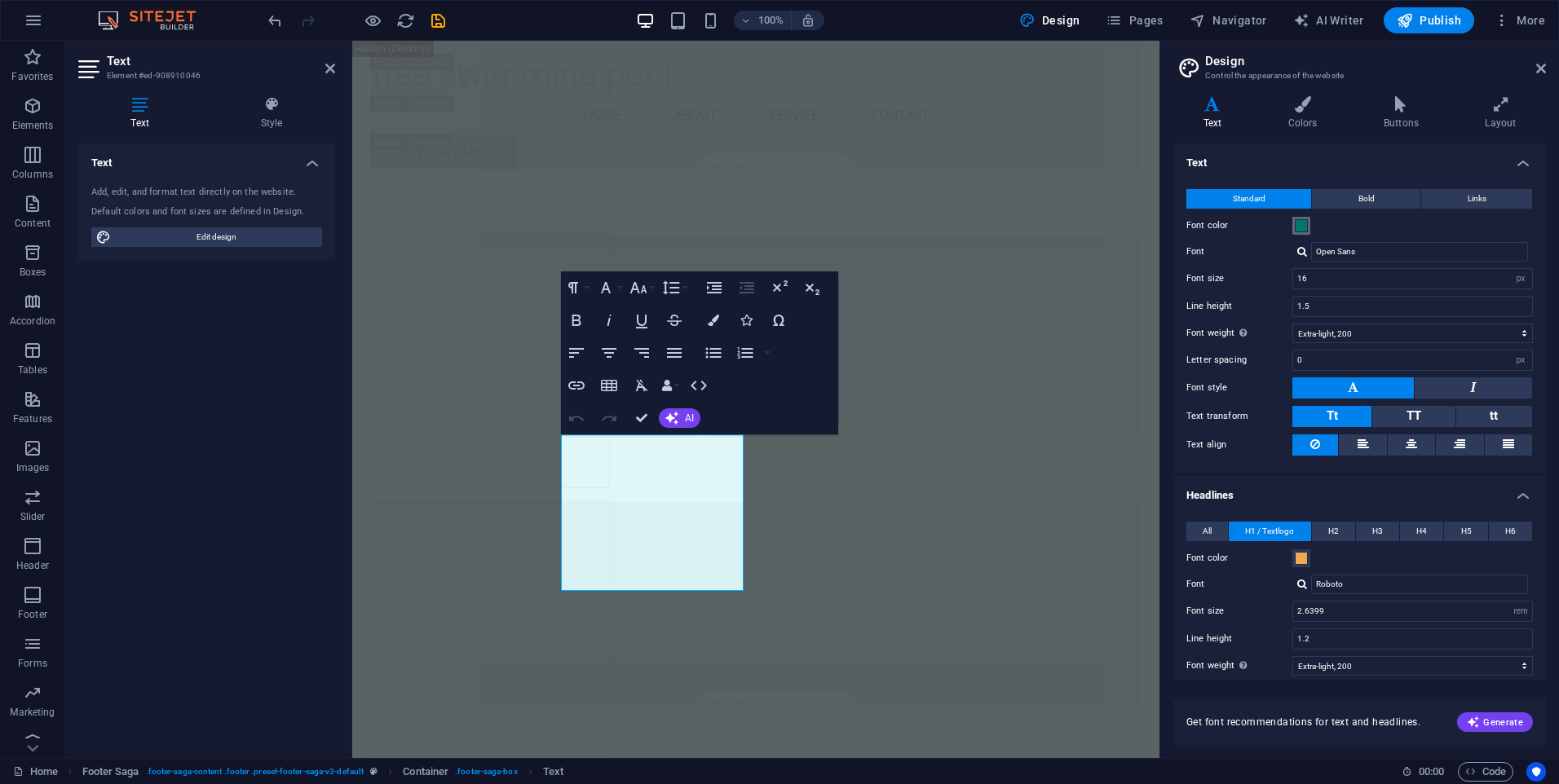
click at [1300, 228] on span at bounding box center [1300, 225] width 13 height 13
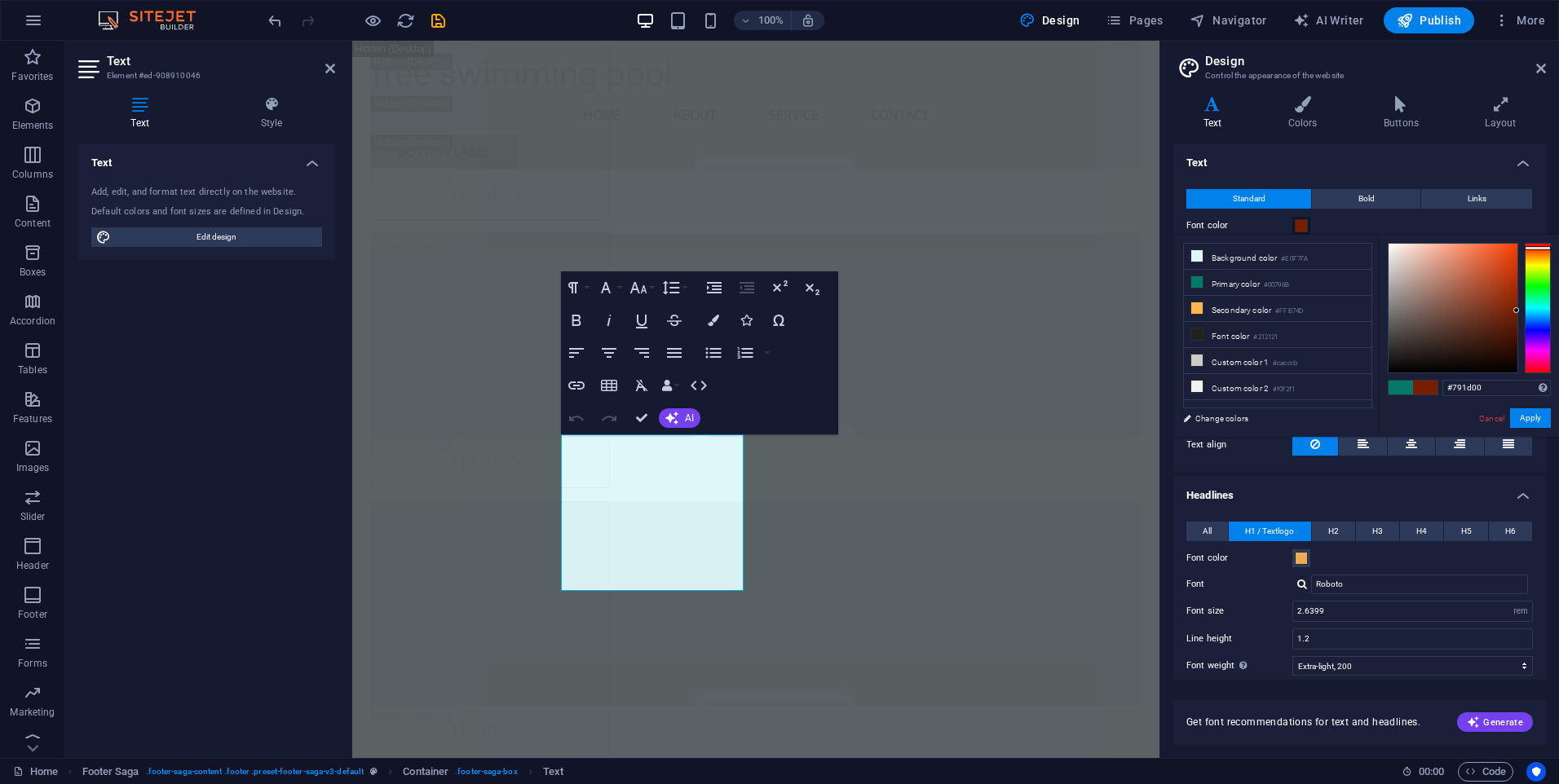
click at [1542, 248] on div at bounding box center [1538, 308] width 26 height 131
type input "#e34917"
click at [1503, 257] on div at bounding box center [1453, 308] width 129 height 129
click at [1535, 419] on button "Apply" at bounding box center [1530, 418] width 40 height 20
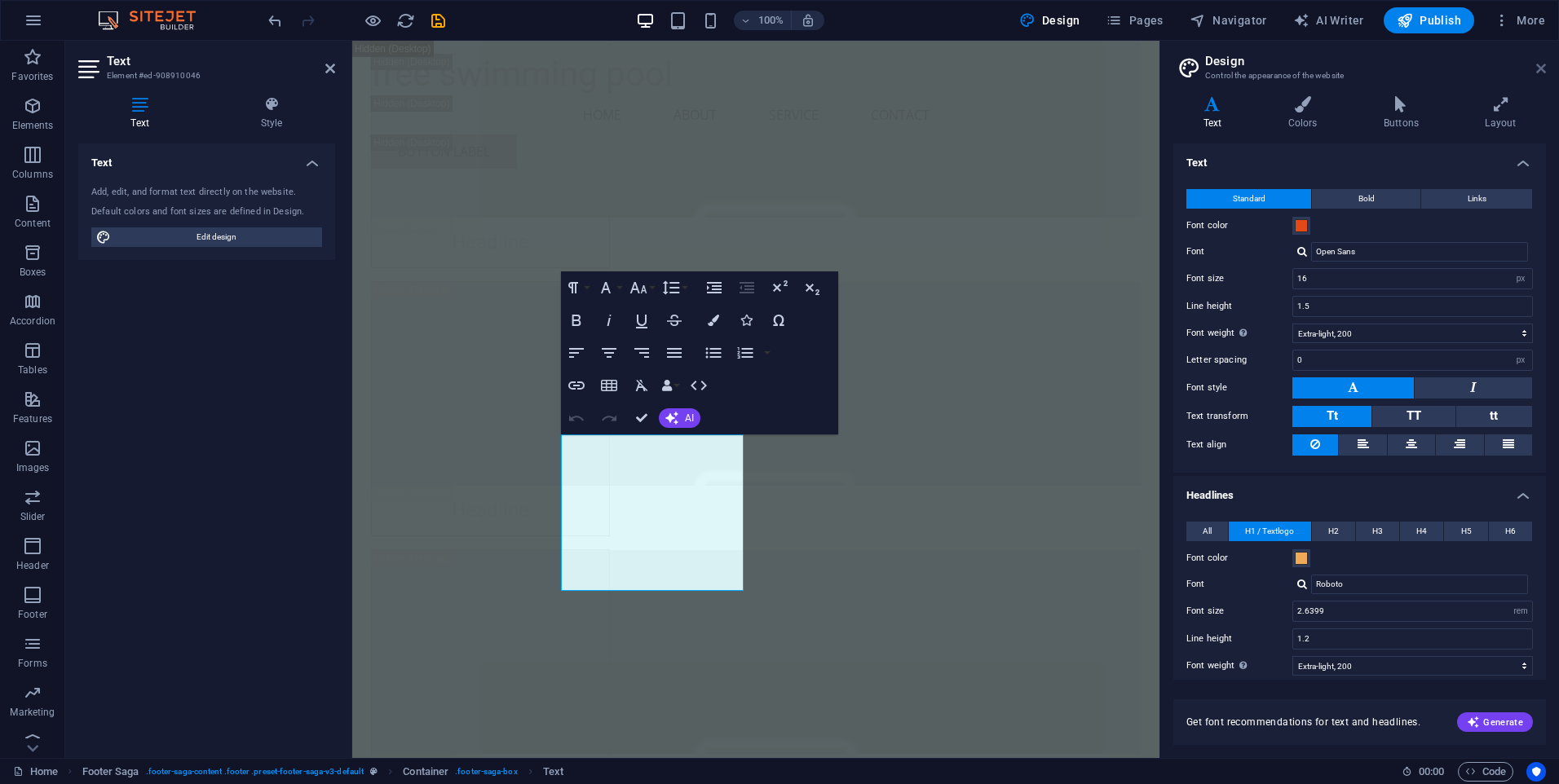
click at [1538, 71] on icon at bounding box center [1540, 68] width 9 height 13
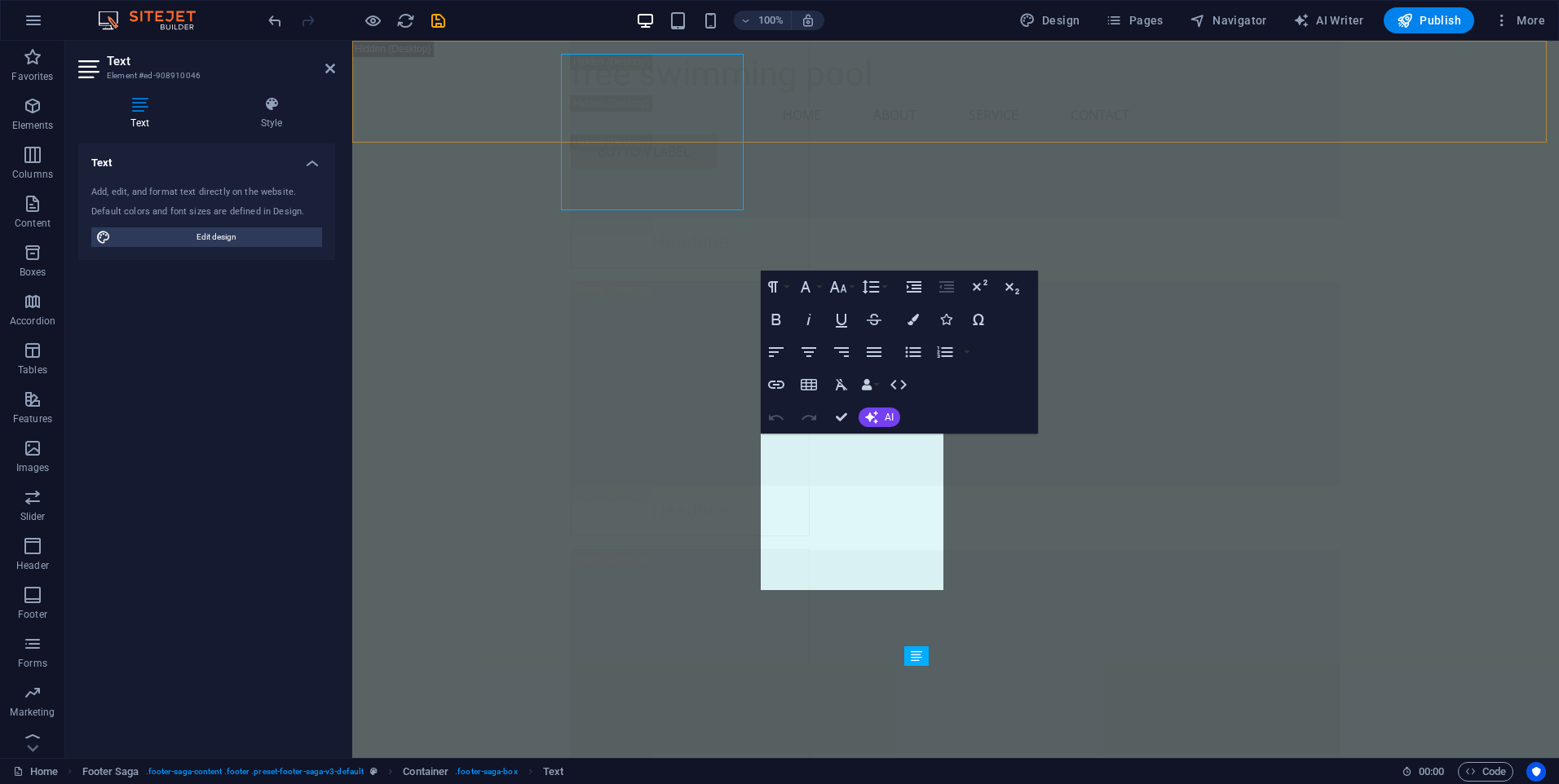
scroll to position [23160, 0]
click at [910, 317] on icon "button" at bounding box center [913, 319] width 11 height 11
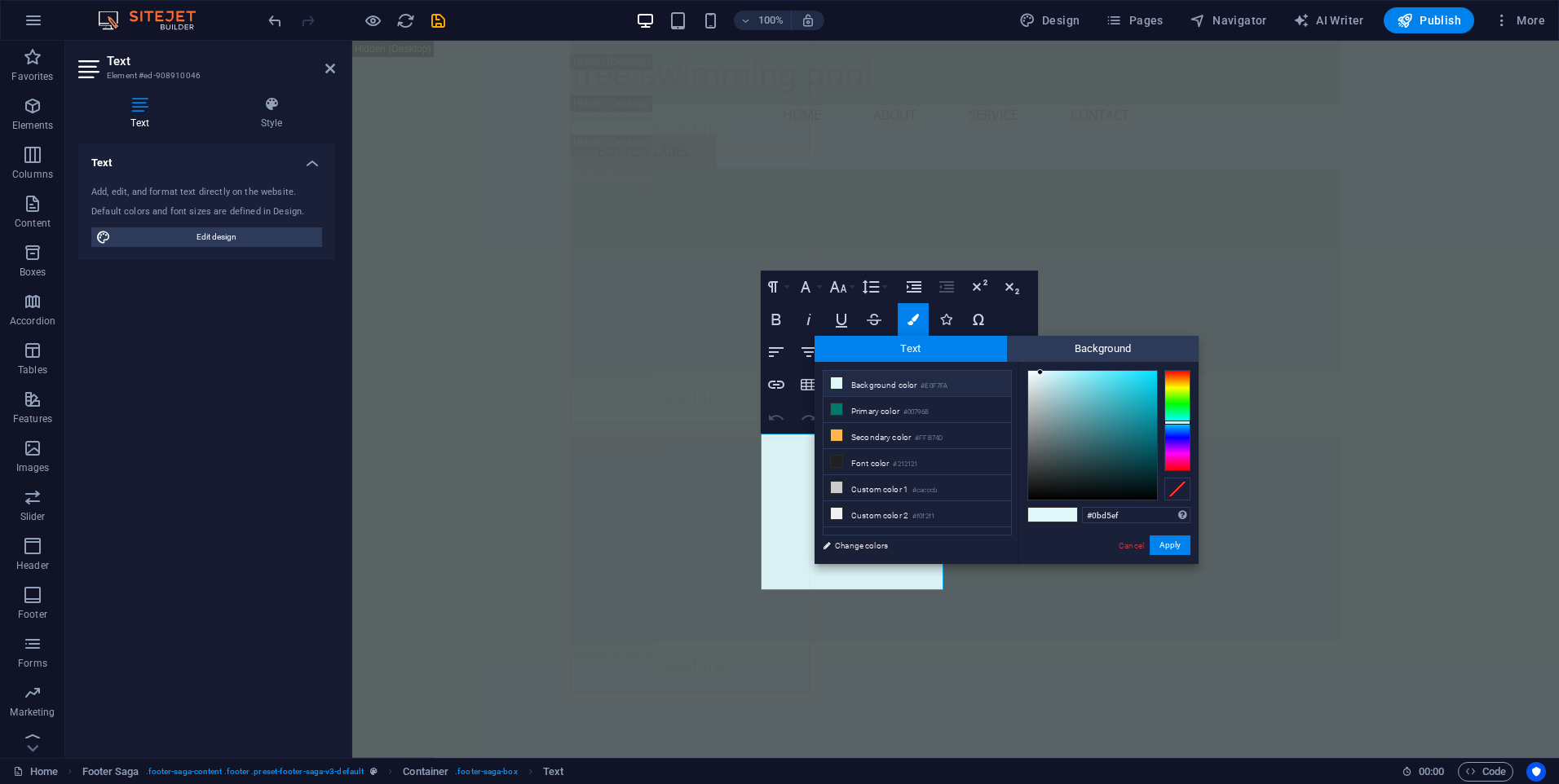
click at [1150, 378] on div at bounding box center [1093, 435] width 129 height 129
click at [1178, 377] on div at bounding box center [1178, 421] width 26 height 101
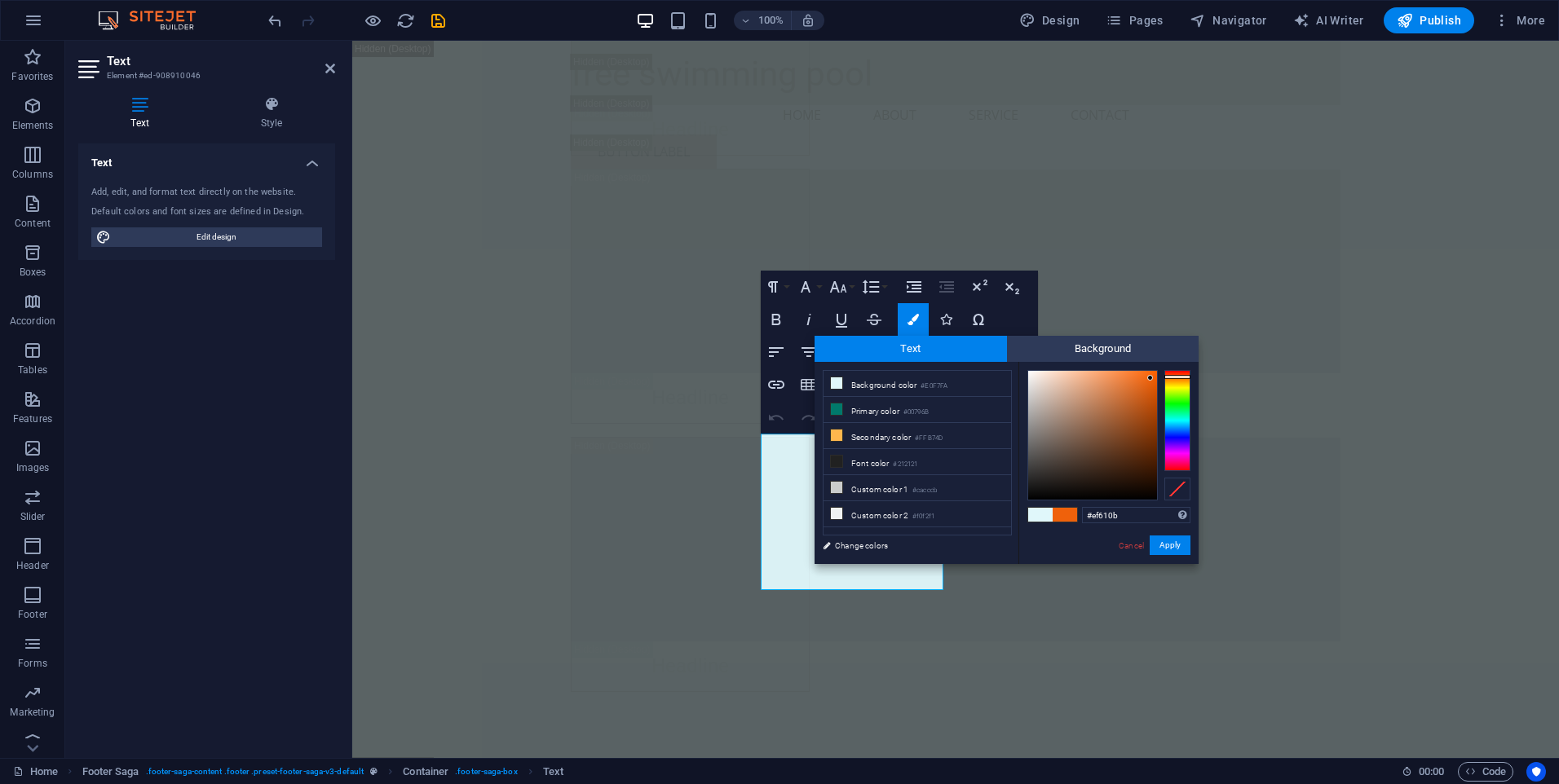
type input "#df681f"
click at [1138, 386] on div at bounding box center [1093, 435] width 129 height 129
click at [1168, 542] on button "Apply" at bounding box center [1169, 545] width 40 height 20
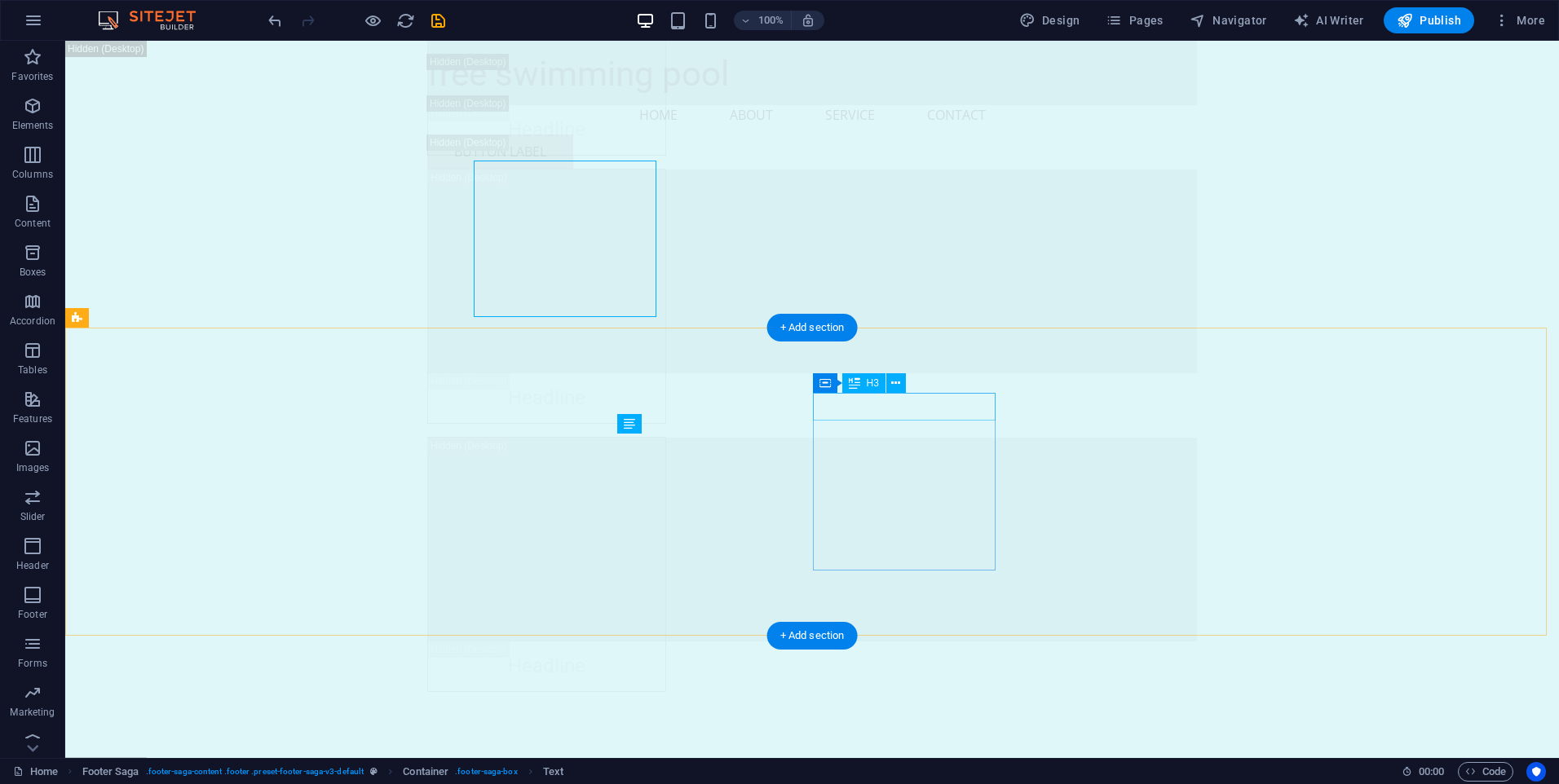
scroll to position [23433, 0]
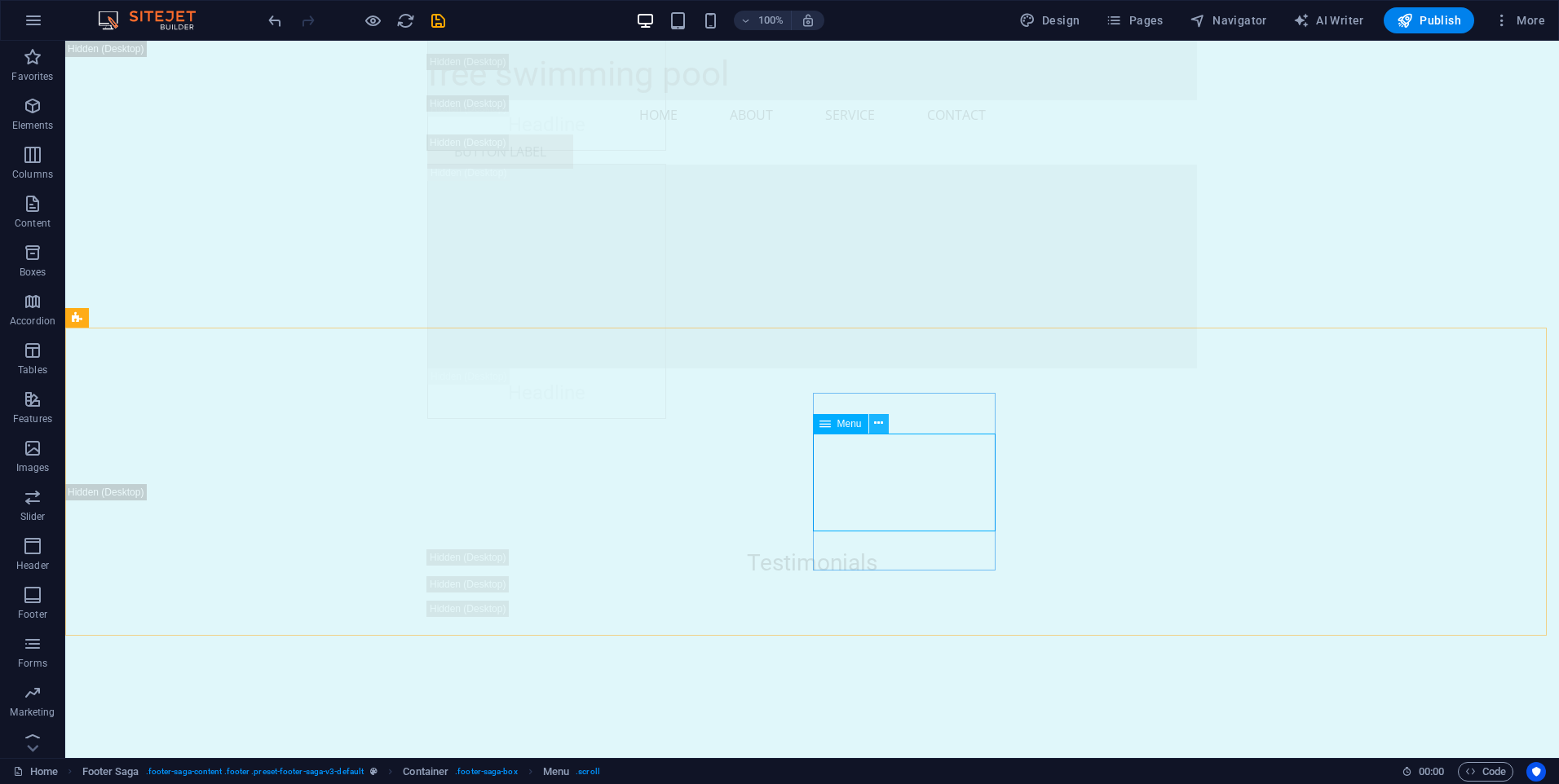
click at [881, 422] on icon at bounding box center [879, 423] width 9 height 17
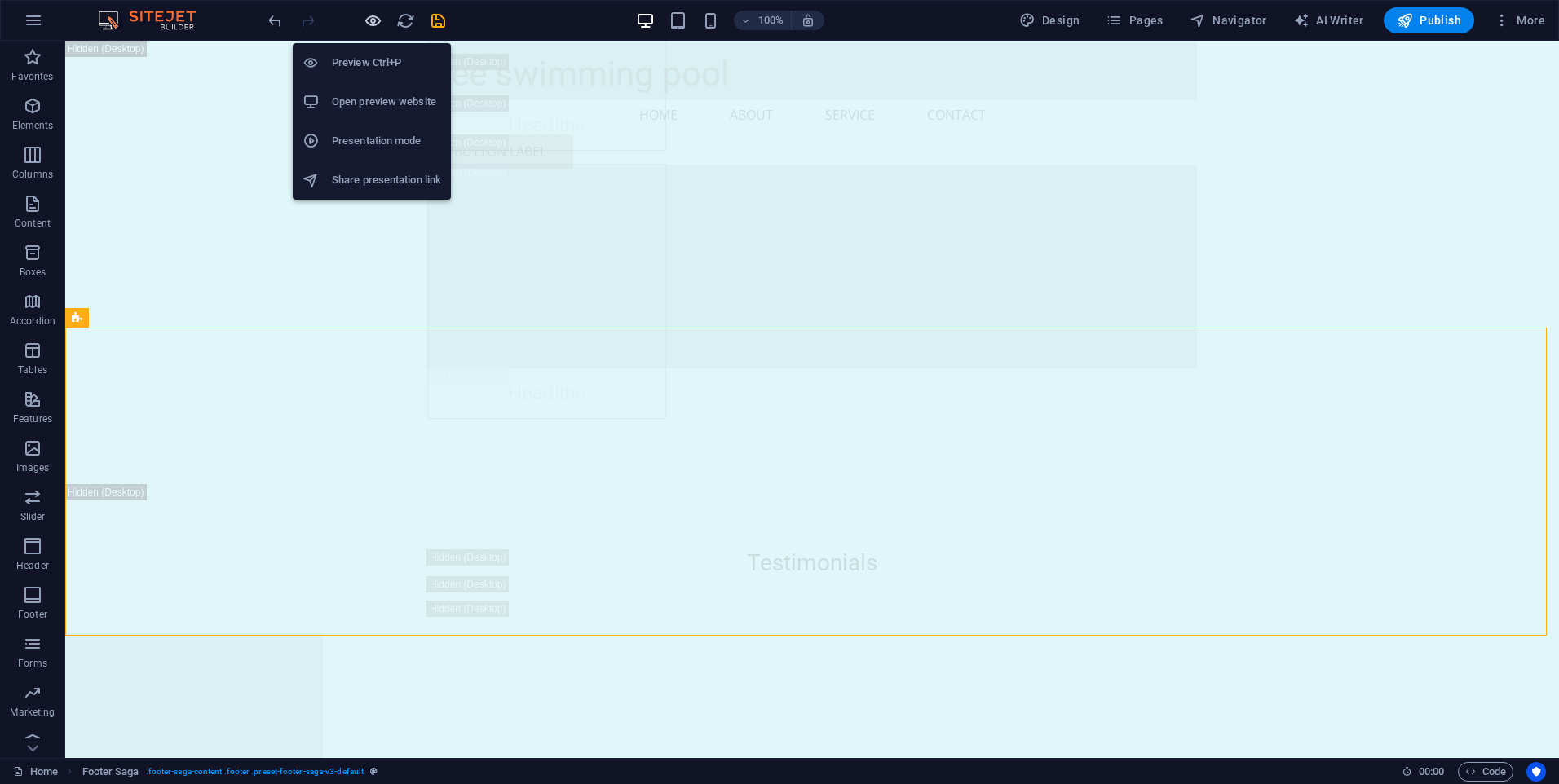
click at [373, 25] on icon "button" at bounding box center [373, 21] width 19 height 19
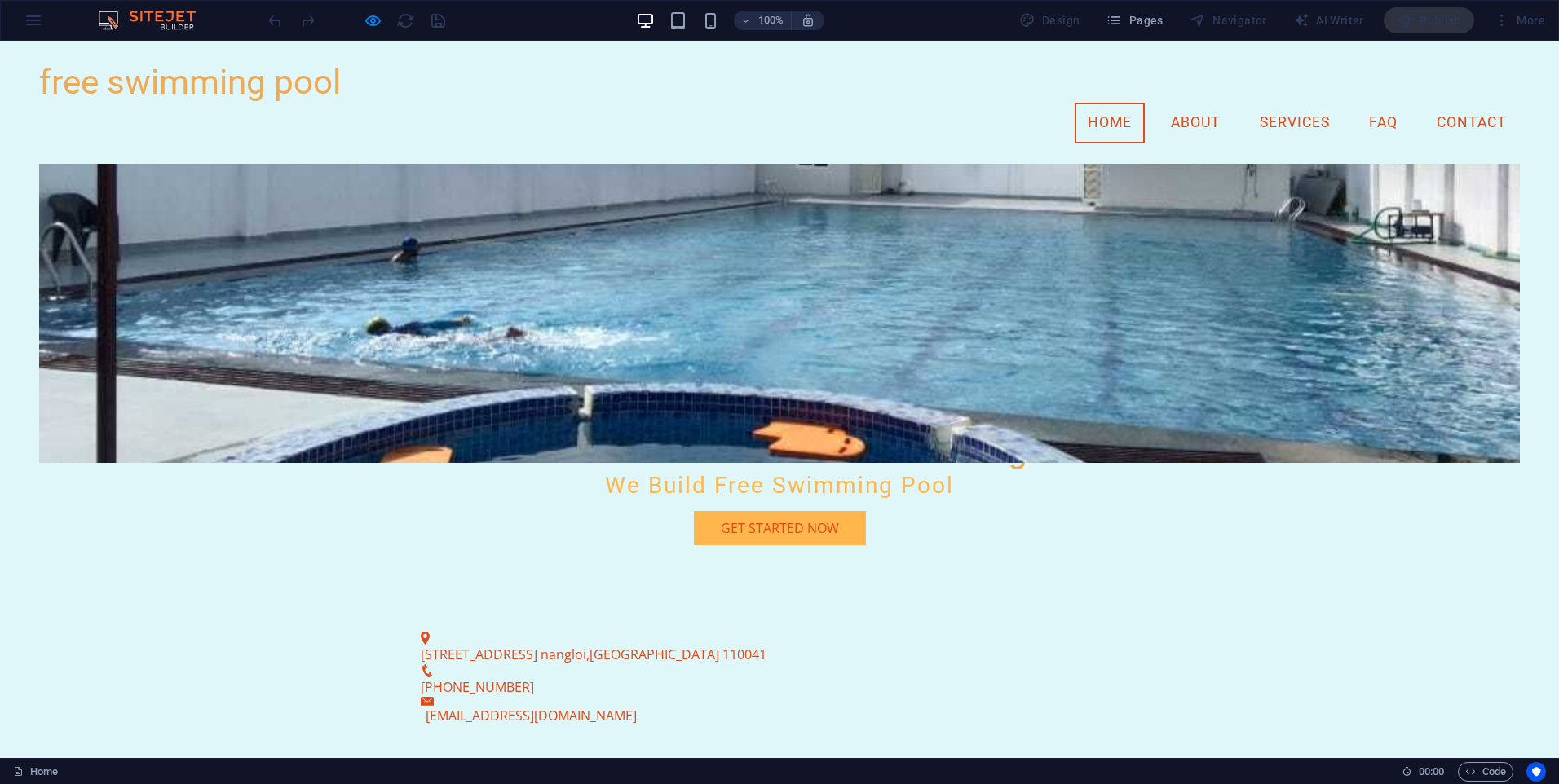
scroll to position [0, 0]
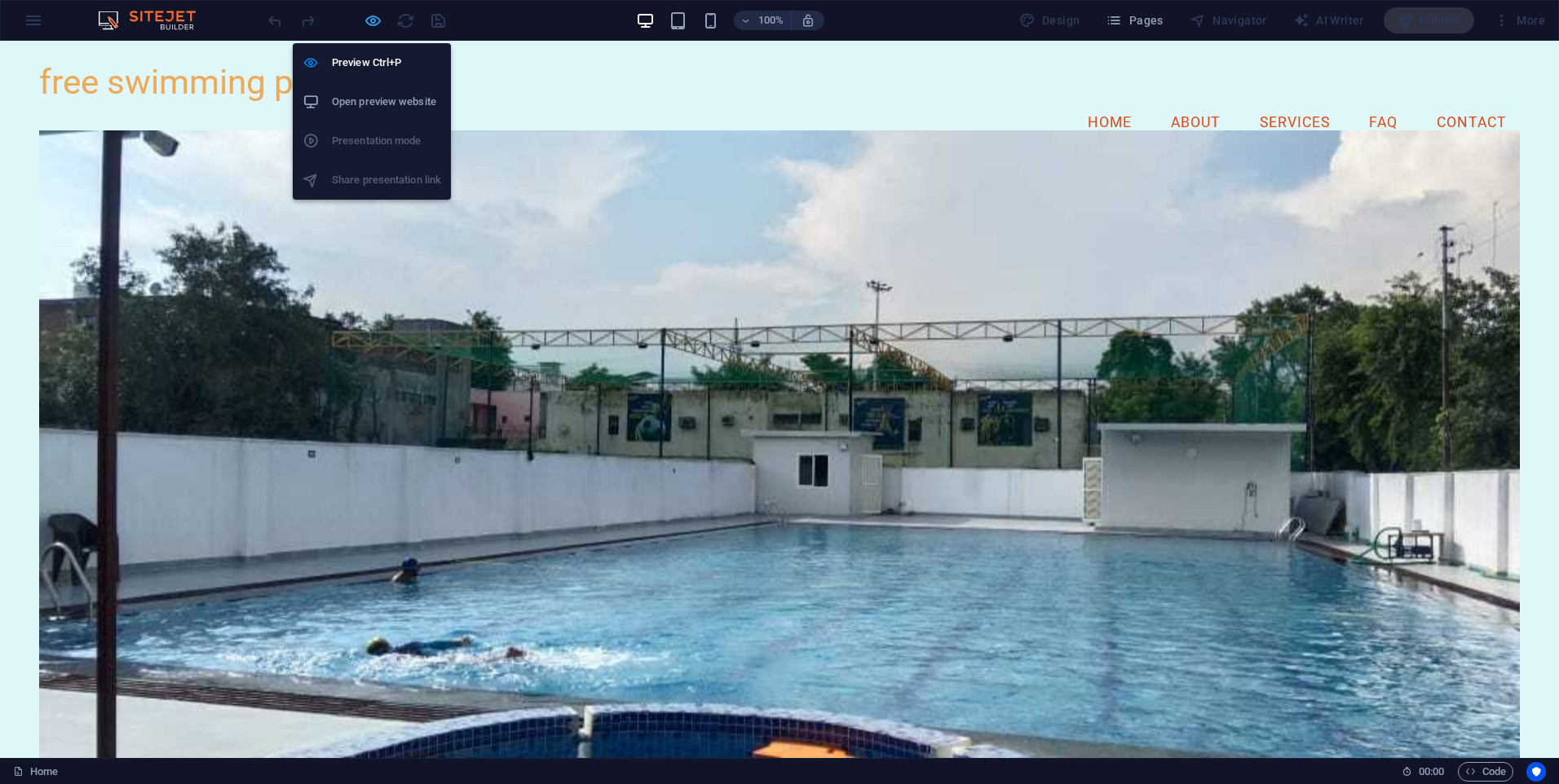
click at [364, 21] on icon "button" at bounding box center [373, 21] width 19 height 19
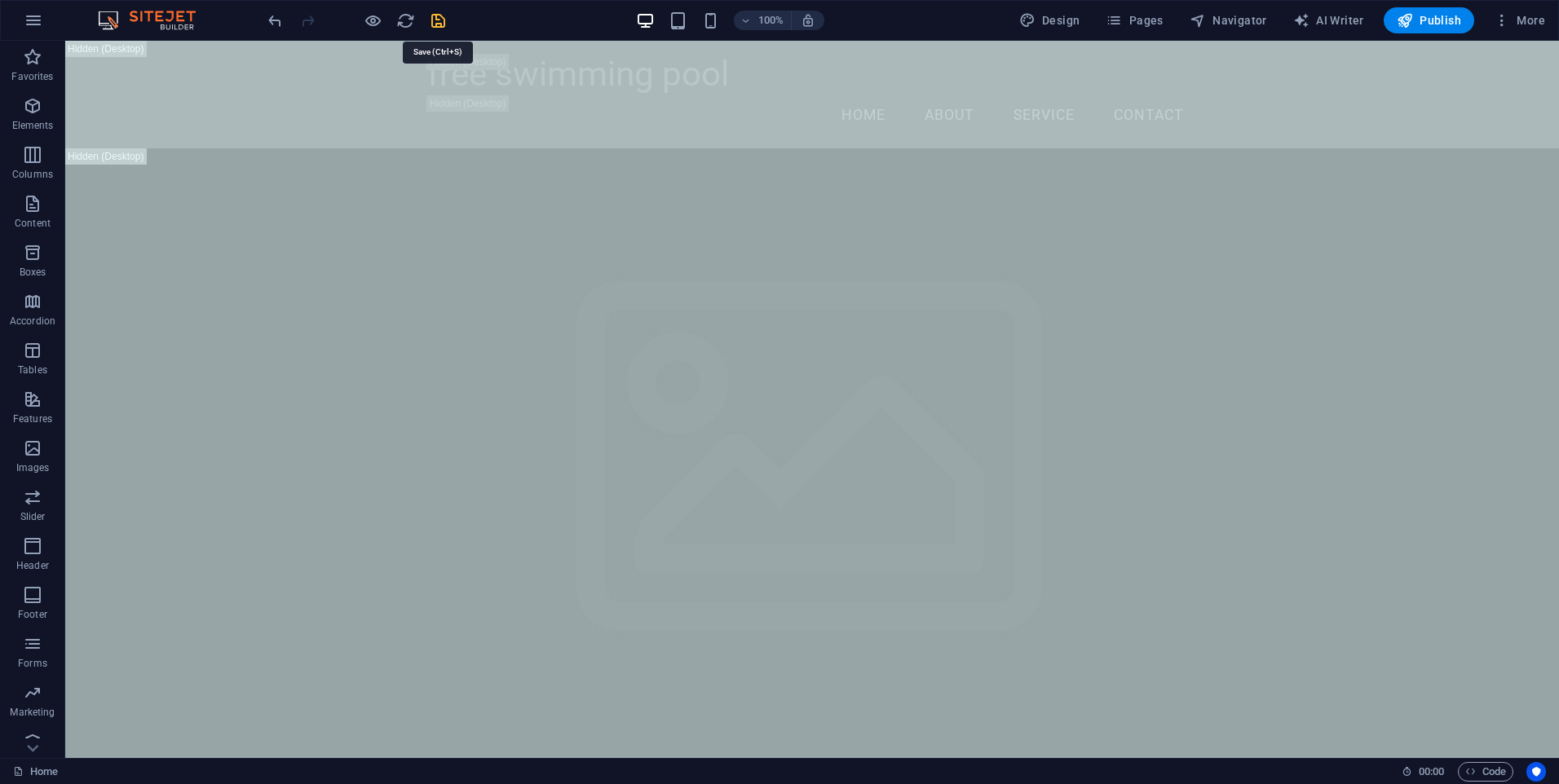
click at [435, 24] on icon "save" at bounding box center [438, 21] width 19 height 19
click at [1451, 14] on span "Publish" at bounding box center [1428, 20] width 64 height 16
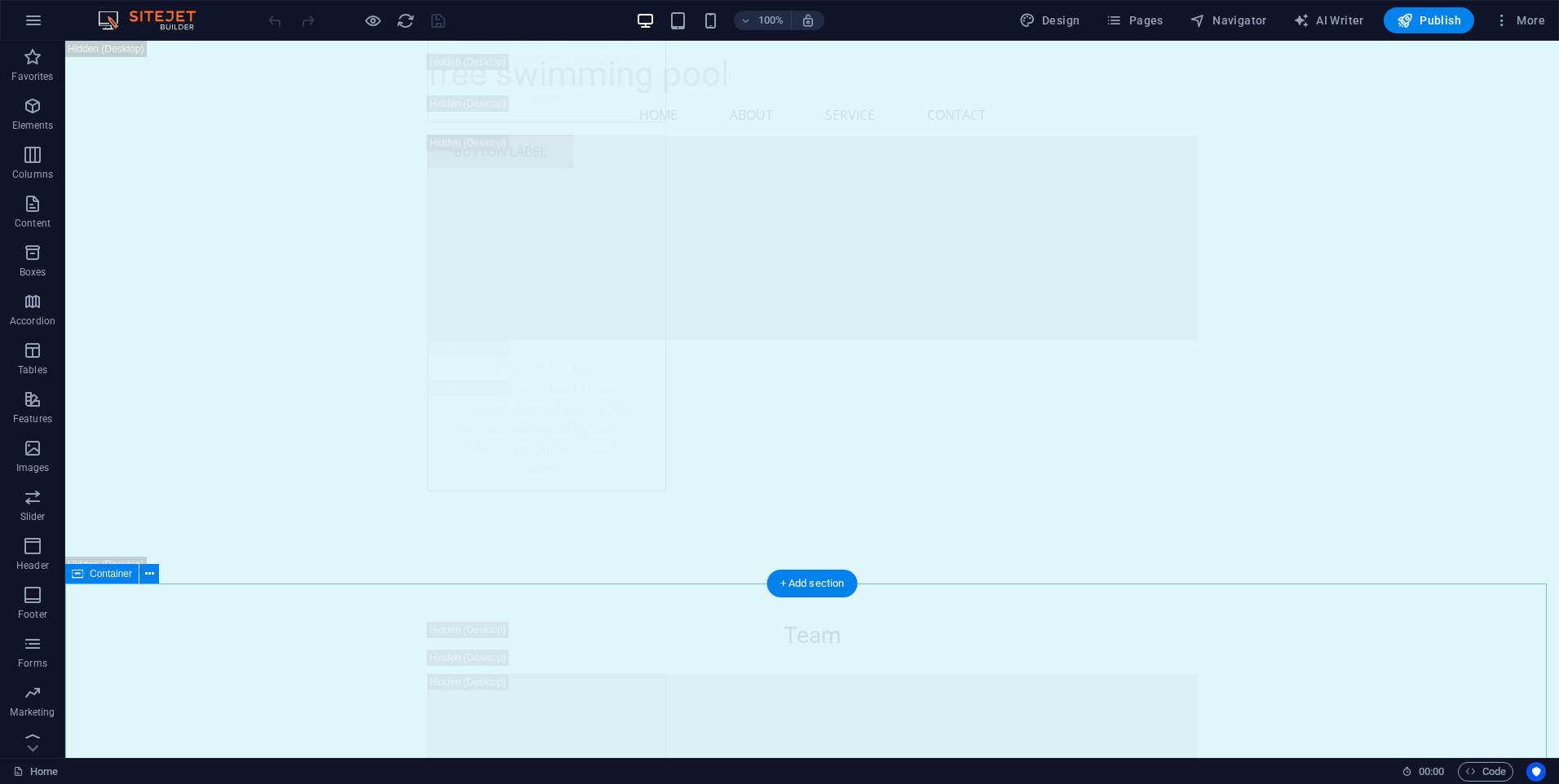
scroll to position [21827, 0]
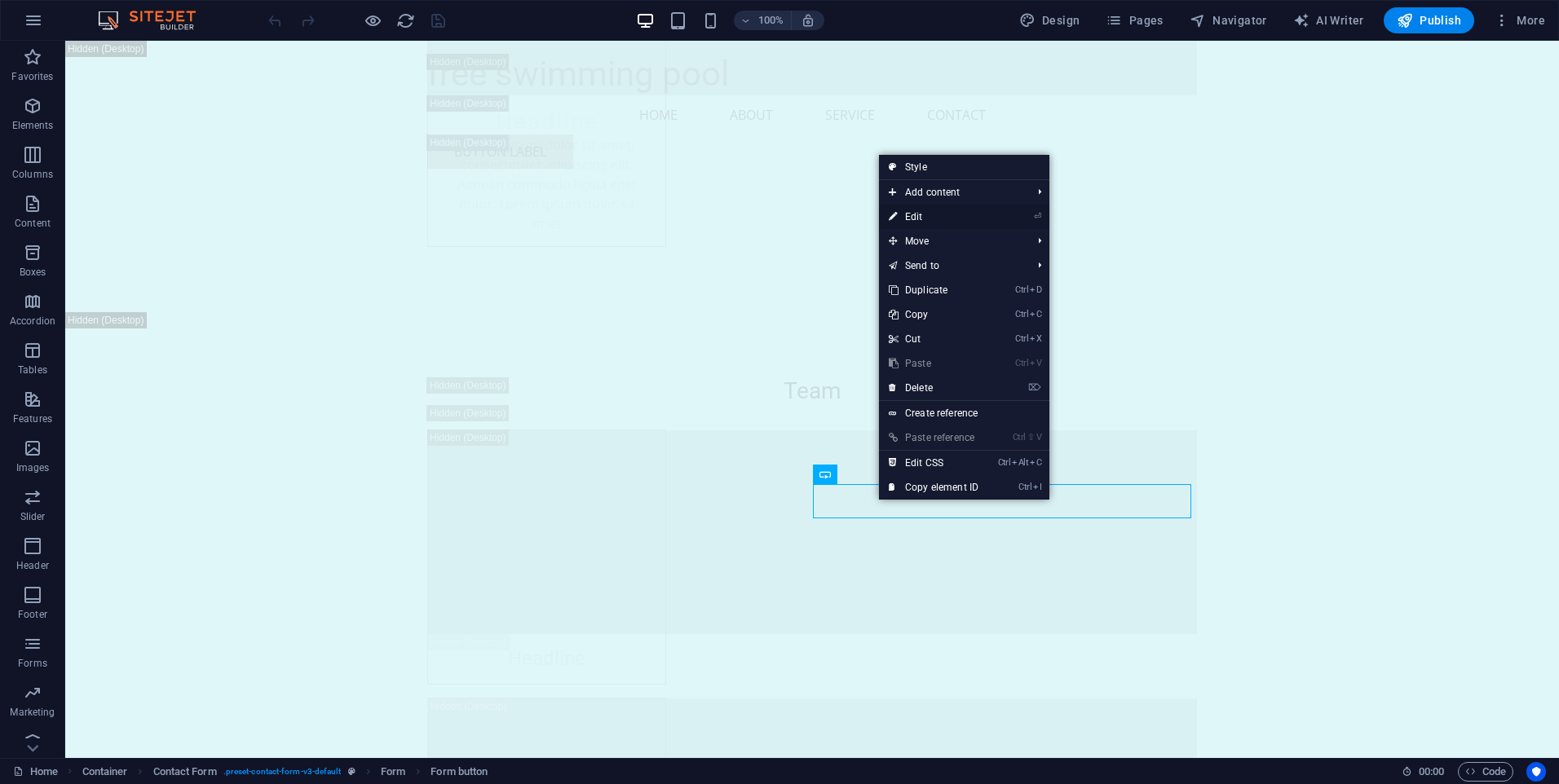
click at [941, 216] on link "⏎ Edit" at bounding box center [933, 216] width 109 height 24
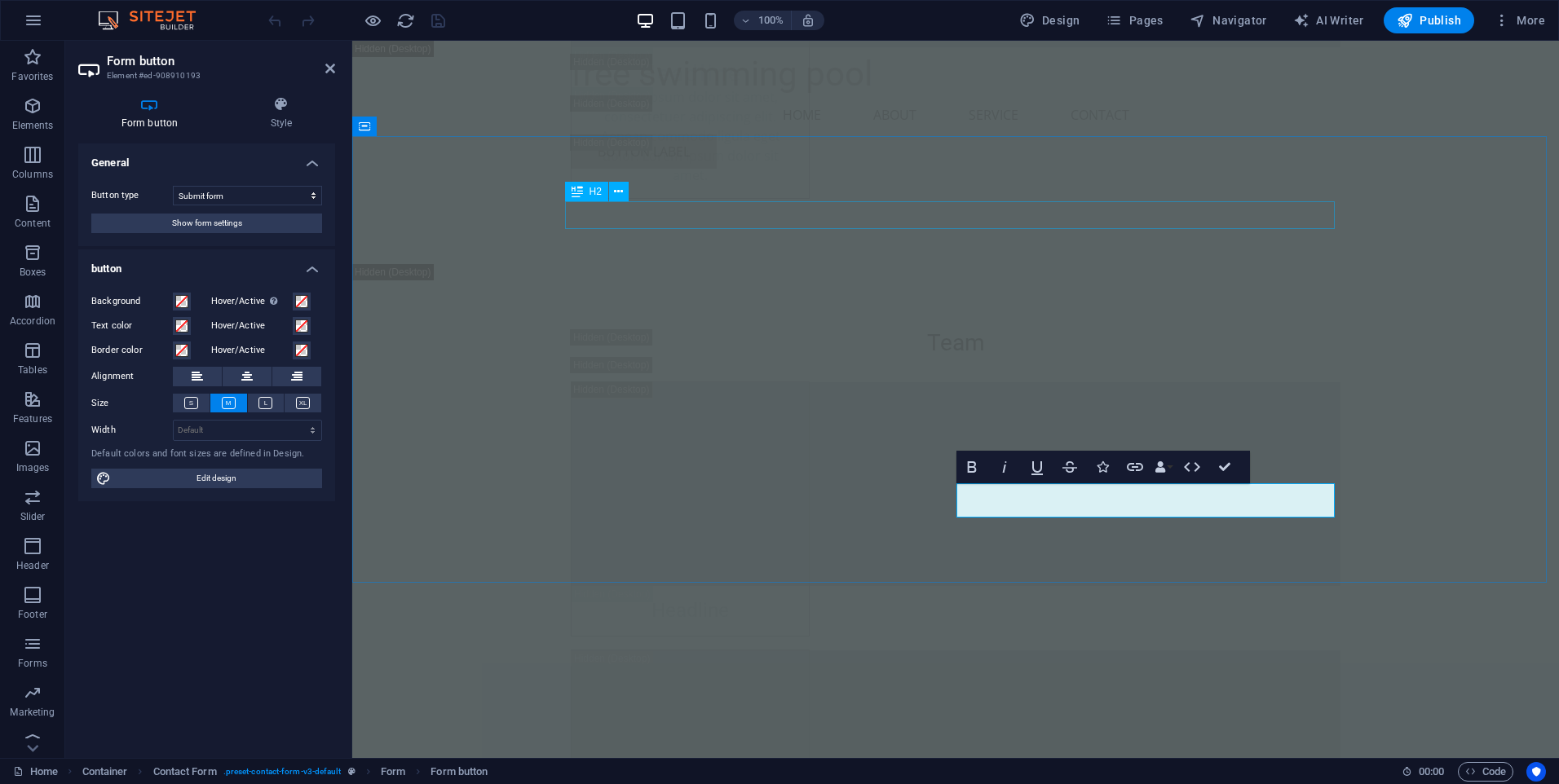
scroll to position [21556, 0]
click at [265, 120] on h4 "Style" at bounding box center [281, 113] width 107 height 34
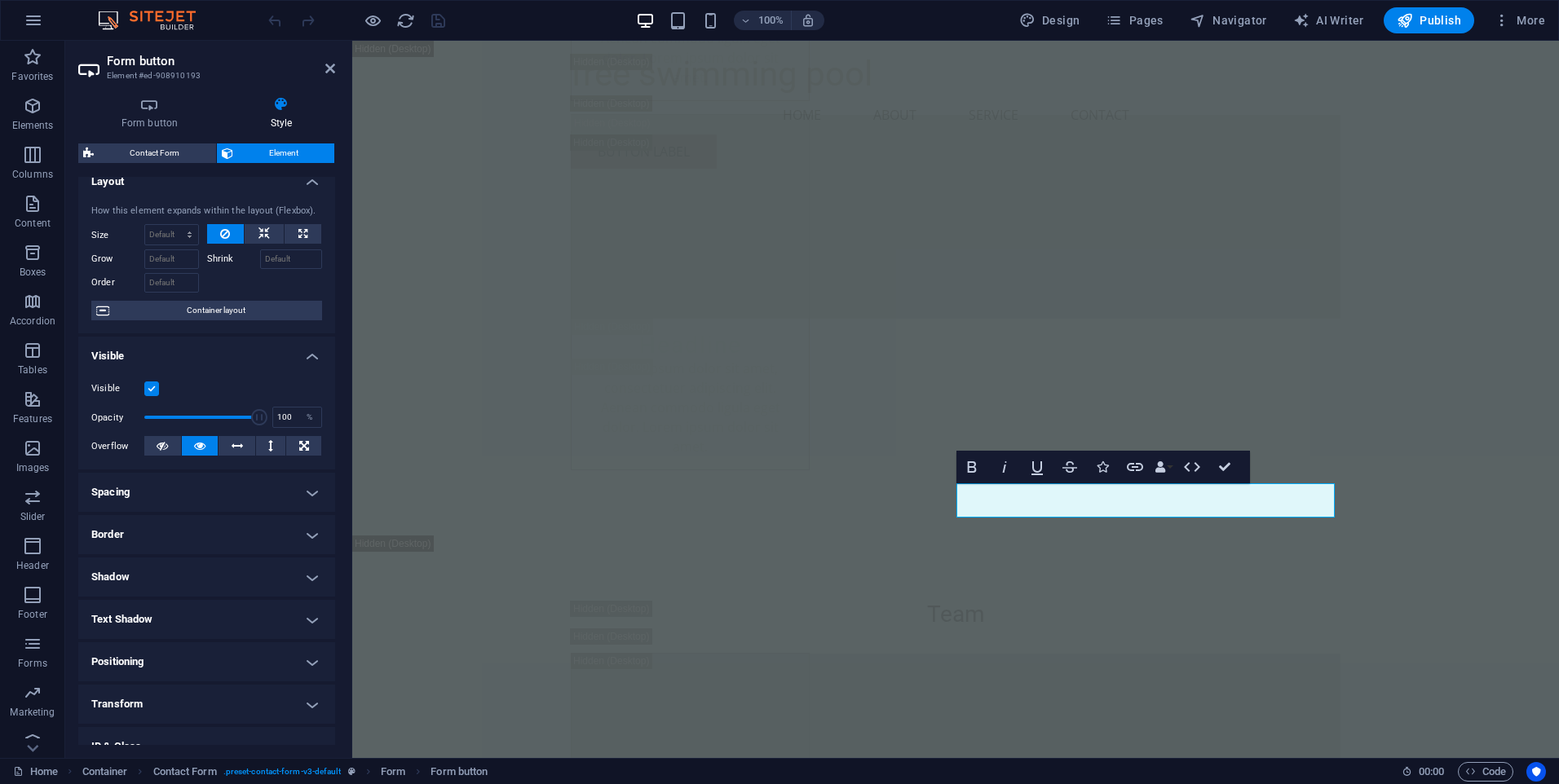
scroll to position [0, 0]
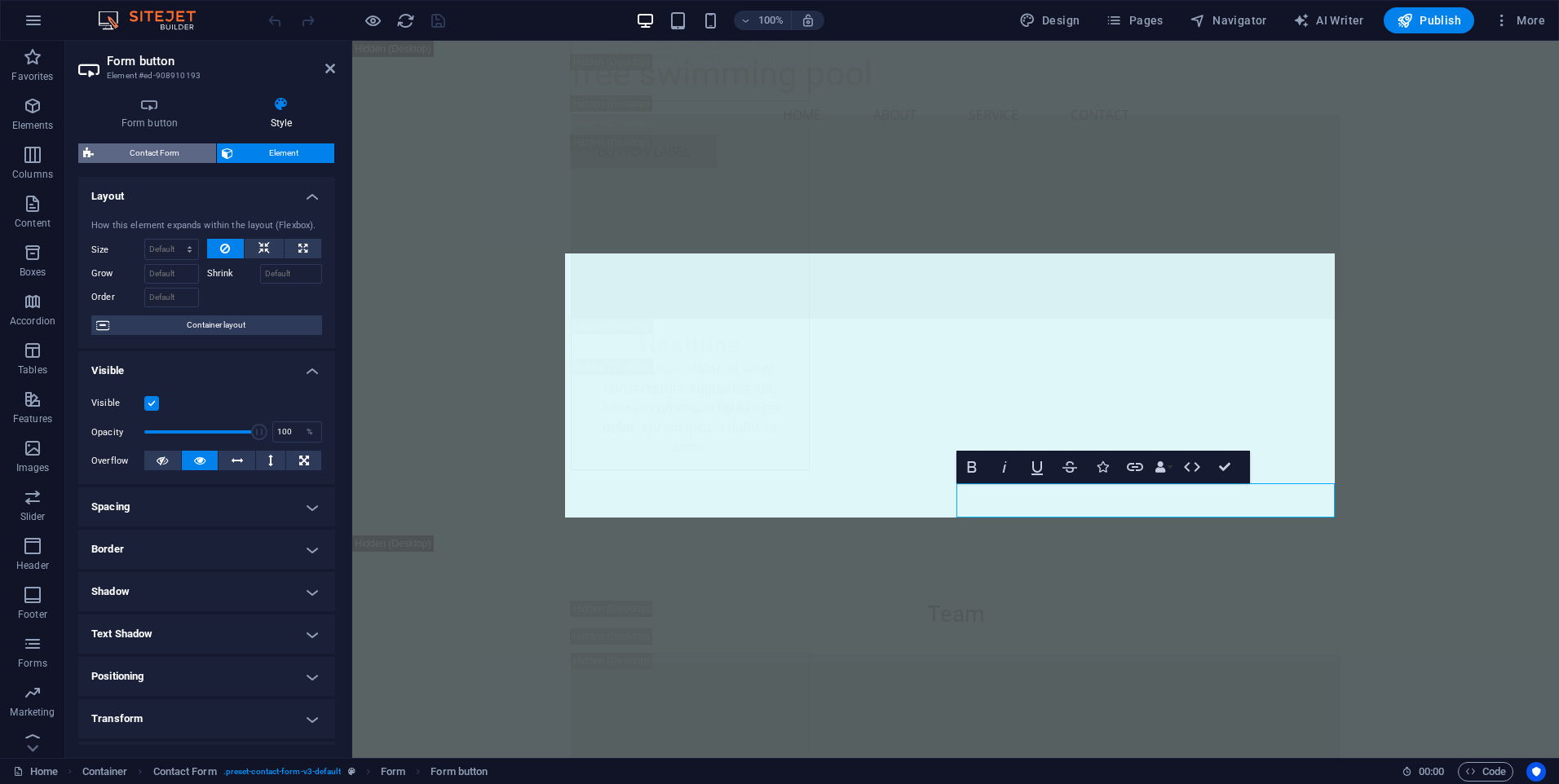
click at [156, 155] on span "Contact Form" at bounding box center [155, 153] width 113 height 20
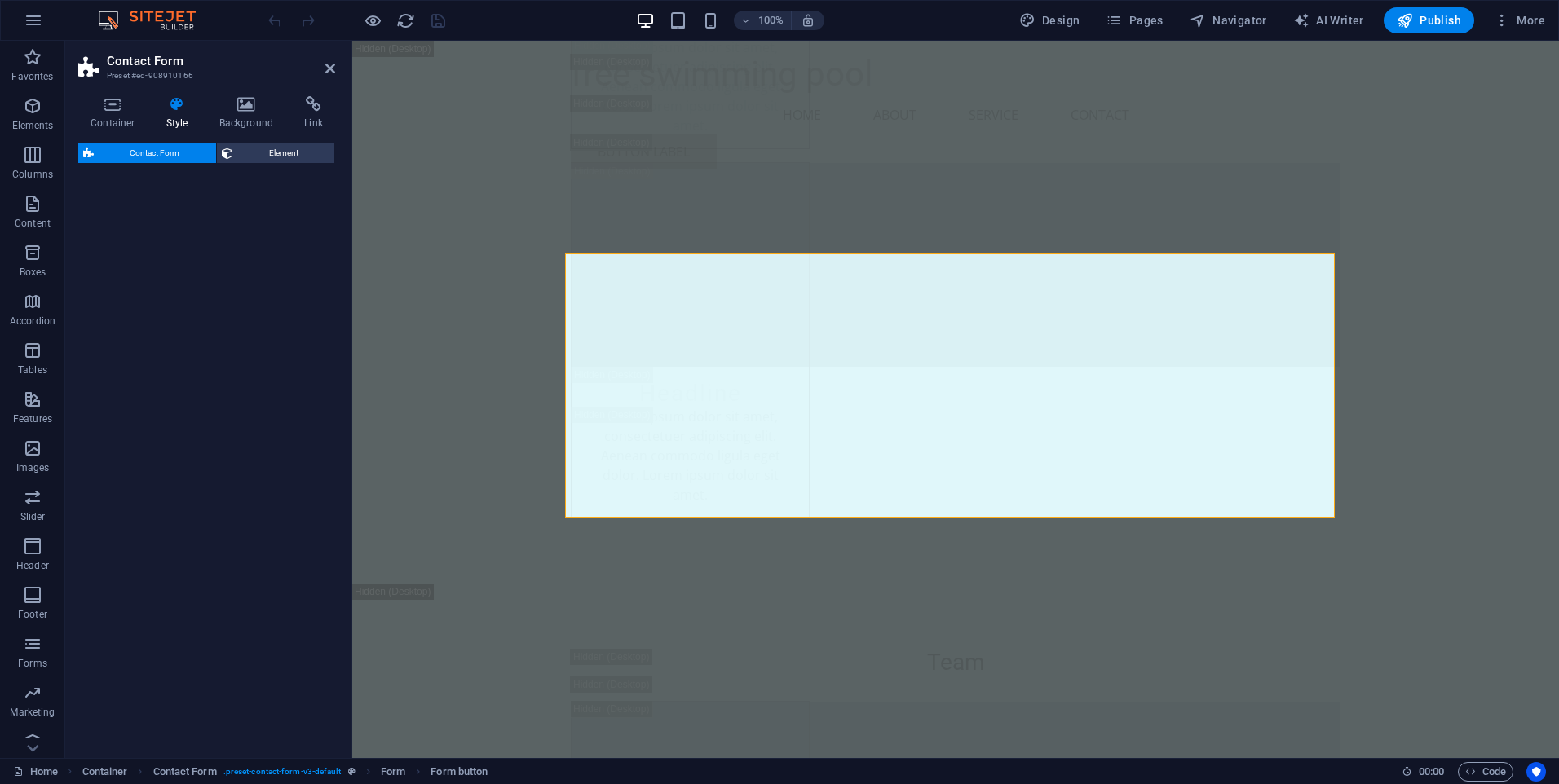
select select "rem"
select select "preset-contact-form-v3-default"
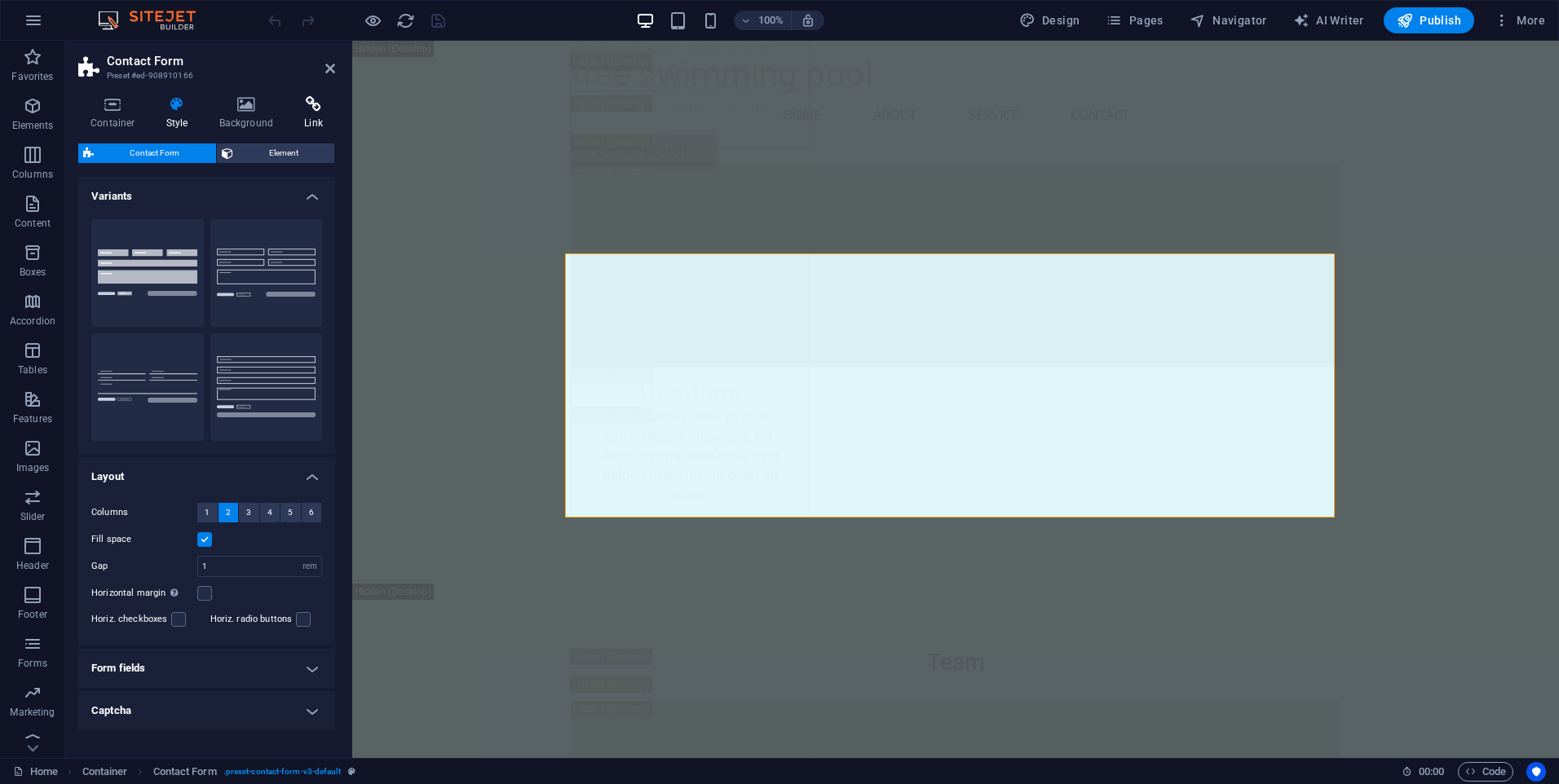
click at [304, 116] on h4 "Link" at bounding box center [314, 113] width 43 height 34
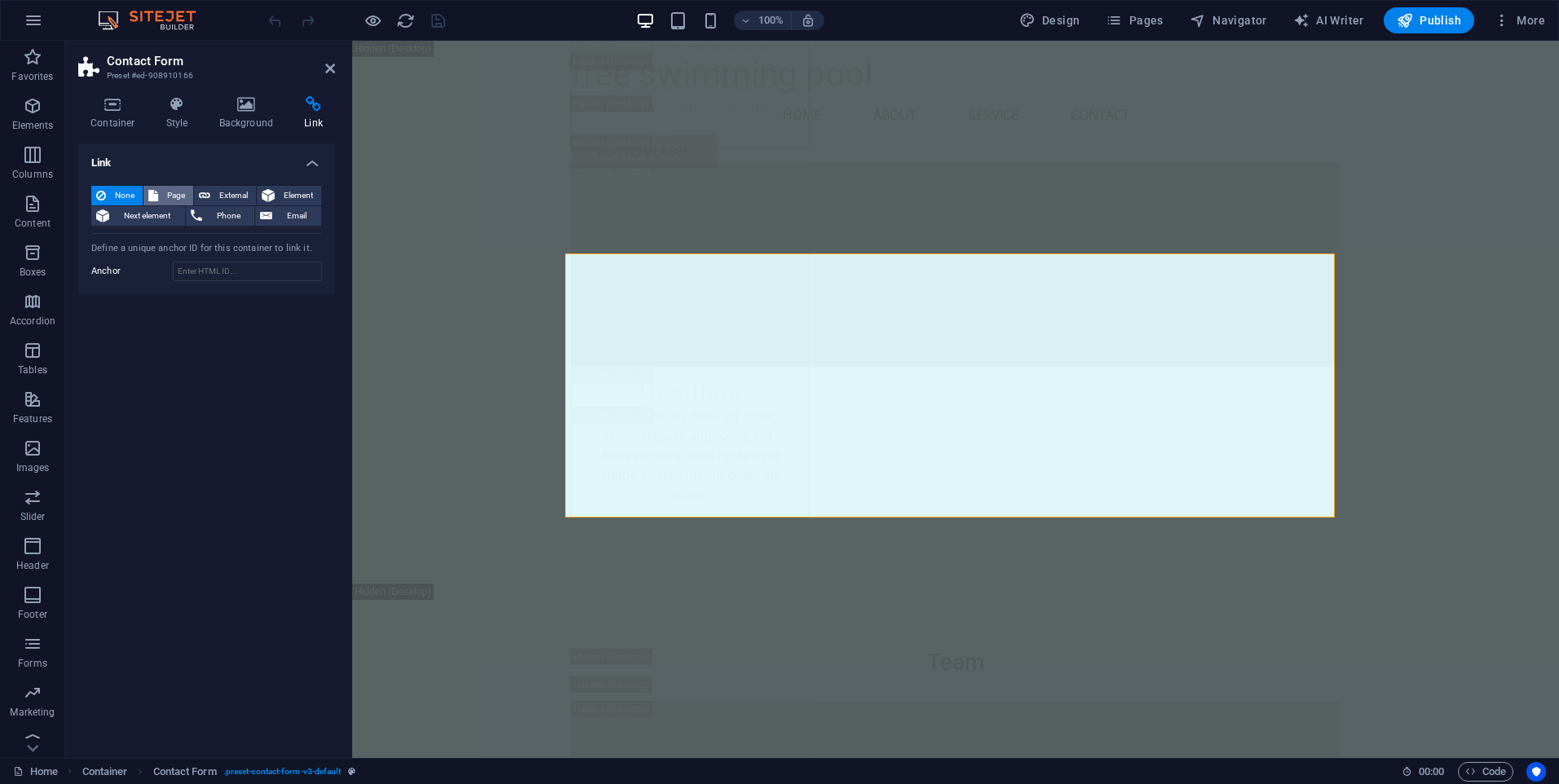
click at [175, 195] on span "Page" at bounding box center [175, 195] width 25 height 20
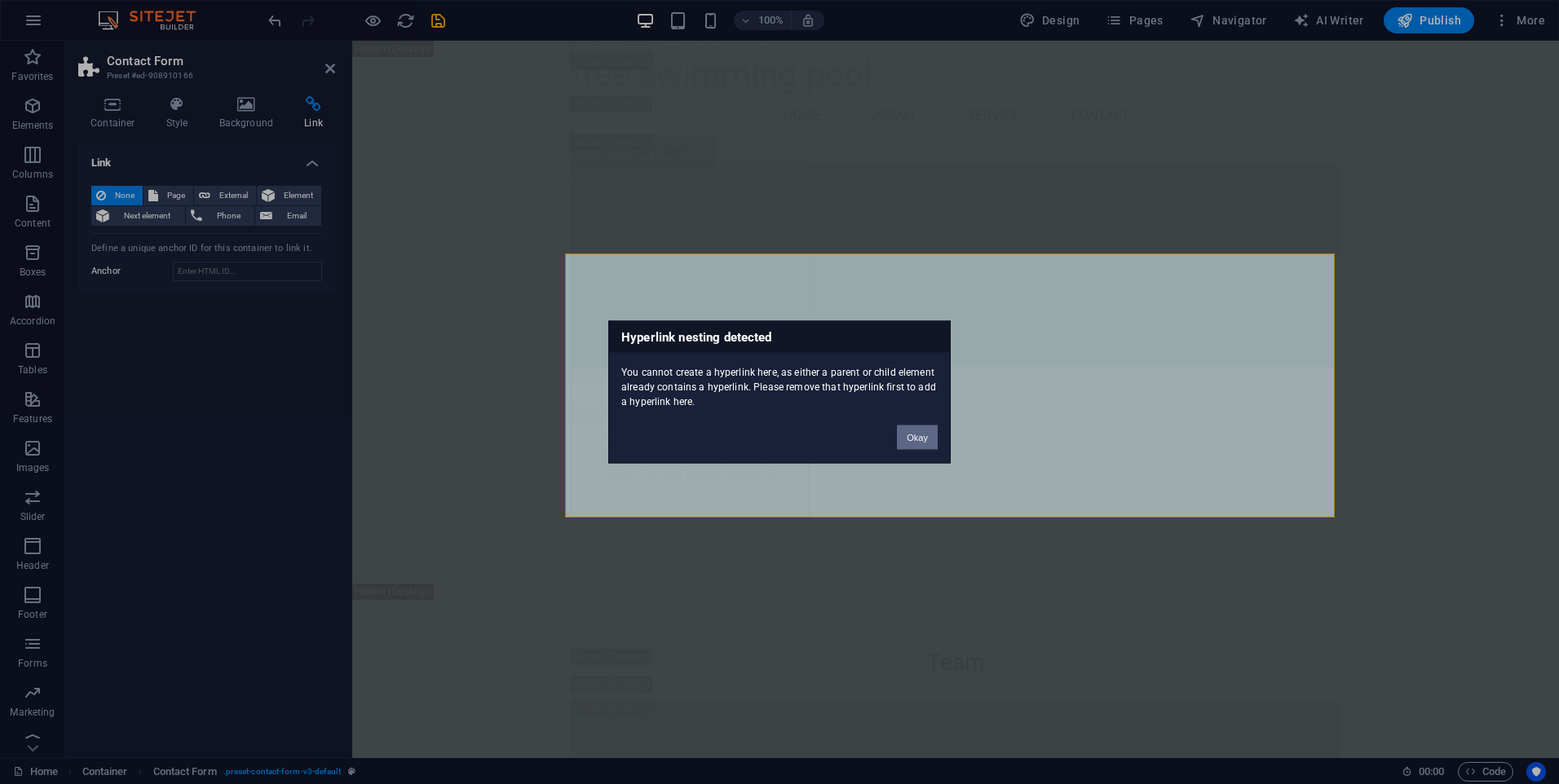
drag, startPoint x: 934, startPoint y: 435, endPoint x: 553, endPoint y: 390, distance: 383.6
click at [934, 435] on button "Okay" at bounding box center [917, 438] width 40 height 24
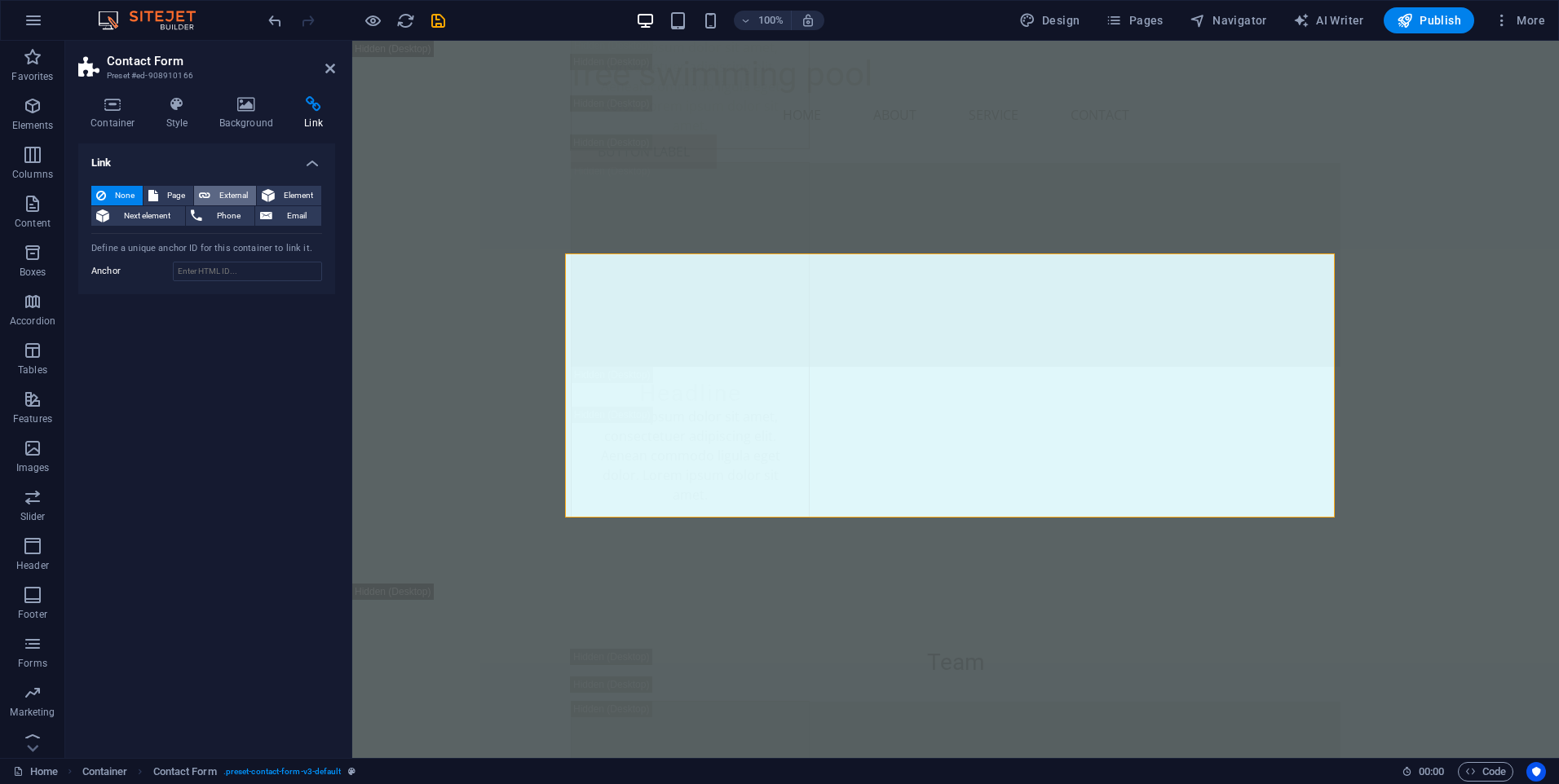
click at [217, 193] on span "External" at bounding box center [234, 195] width 36 height 20
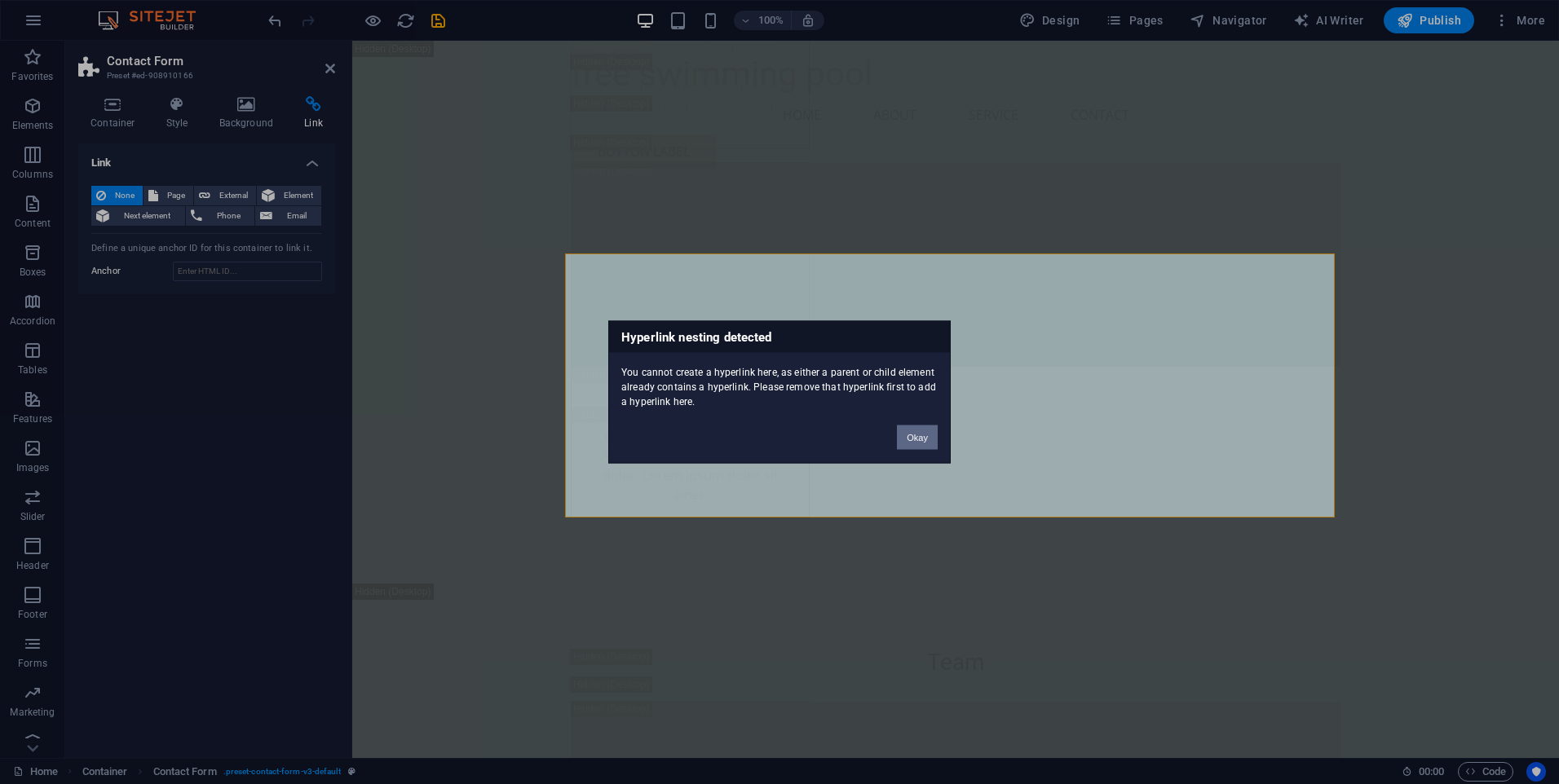
click at [934, 441] on button "Okay" at bounding box center [917, 438] width 40 height 24
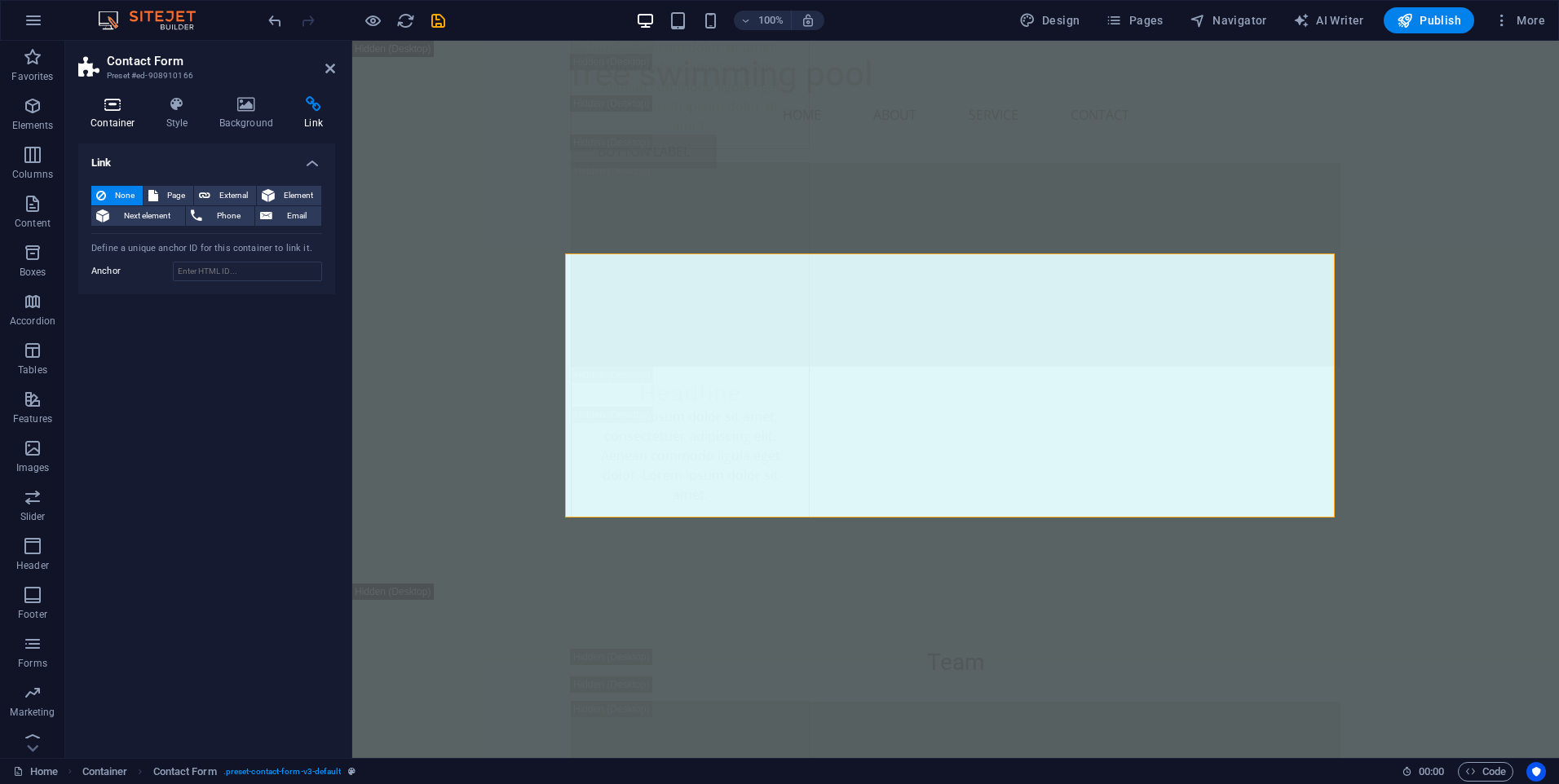
click at [109, 103] on icon at bounding box center [113, 104] width 70 height 16
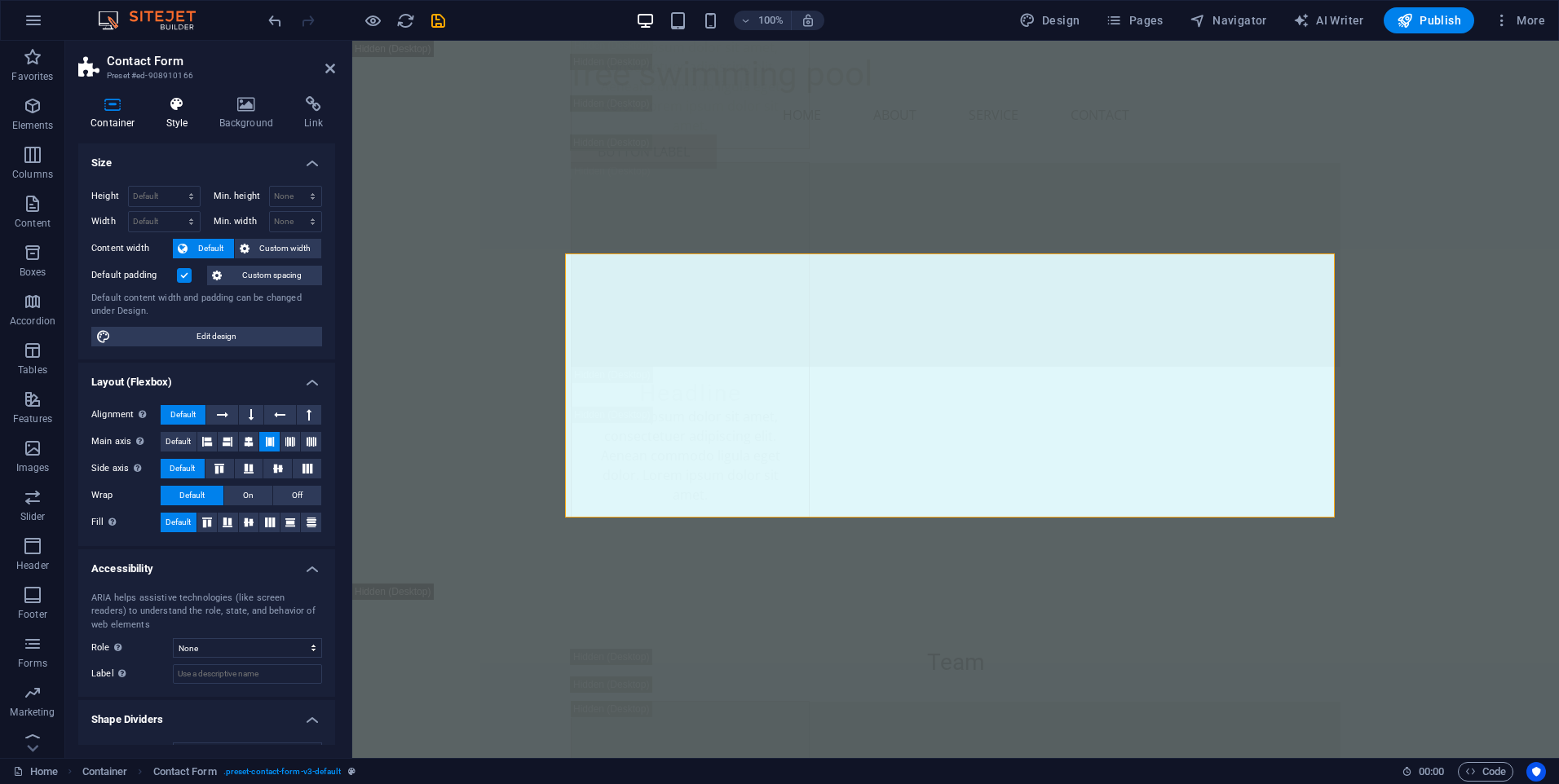
click at [192, 113] on h4 "Style" at bounding box center [180, 113] width 53 height 34
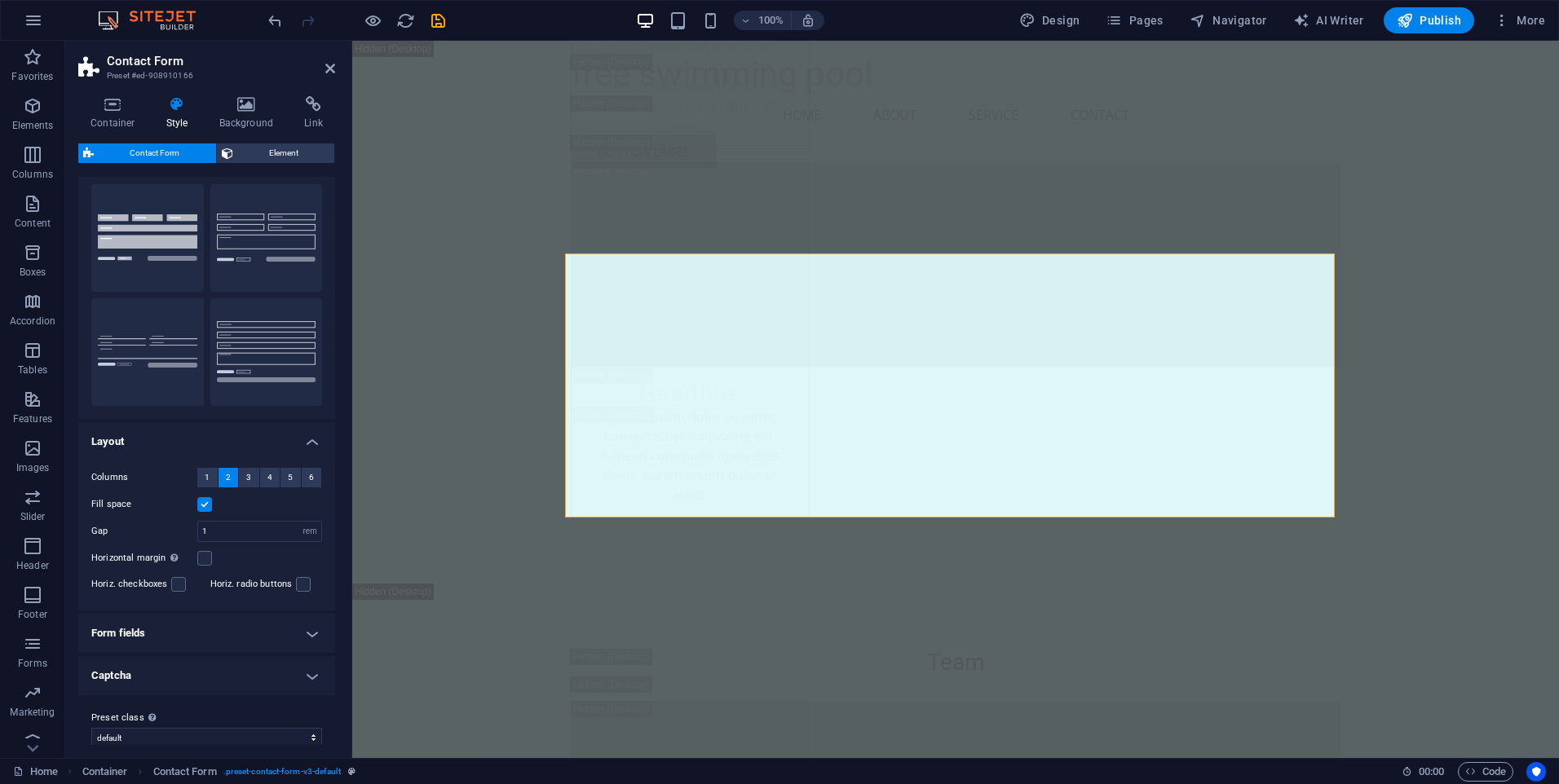
scroll to position [51, 0]
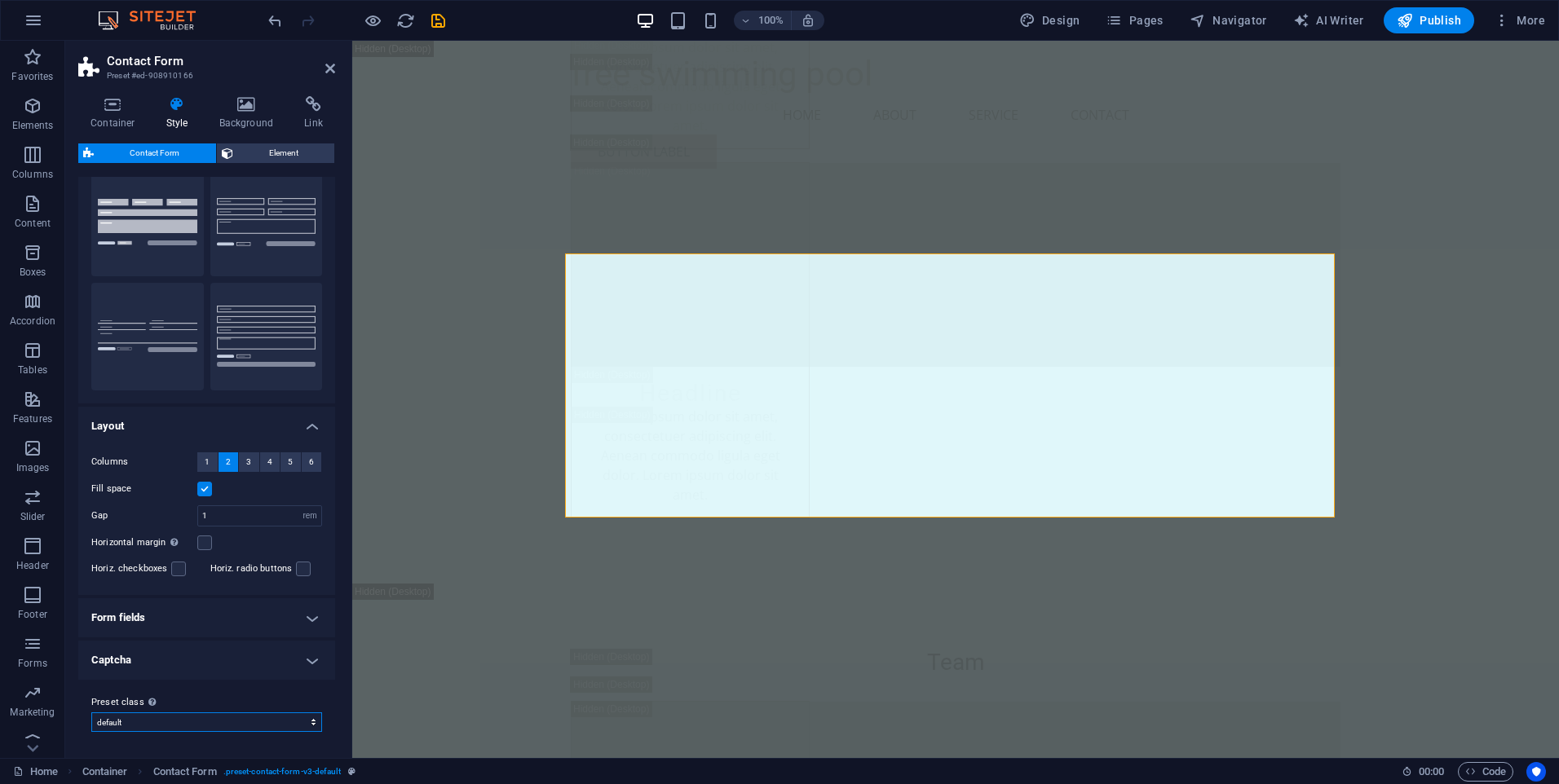
click at [184, 726] on select "plain default row Add preset class" at bounding box center [206, 722] width 231 height 20
click at [283, 153] on span "Element" at bounding box center [283, 153] width 92 height 20
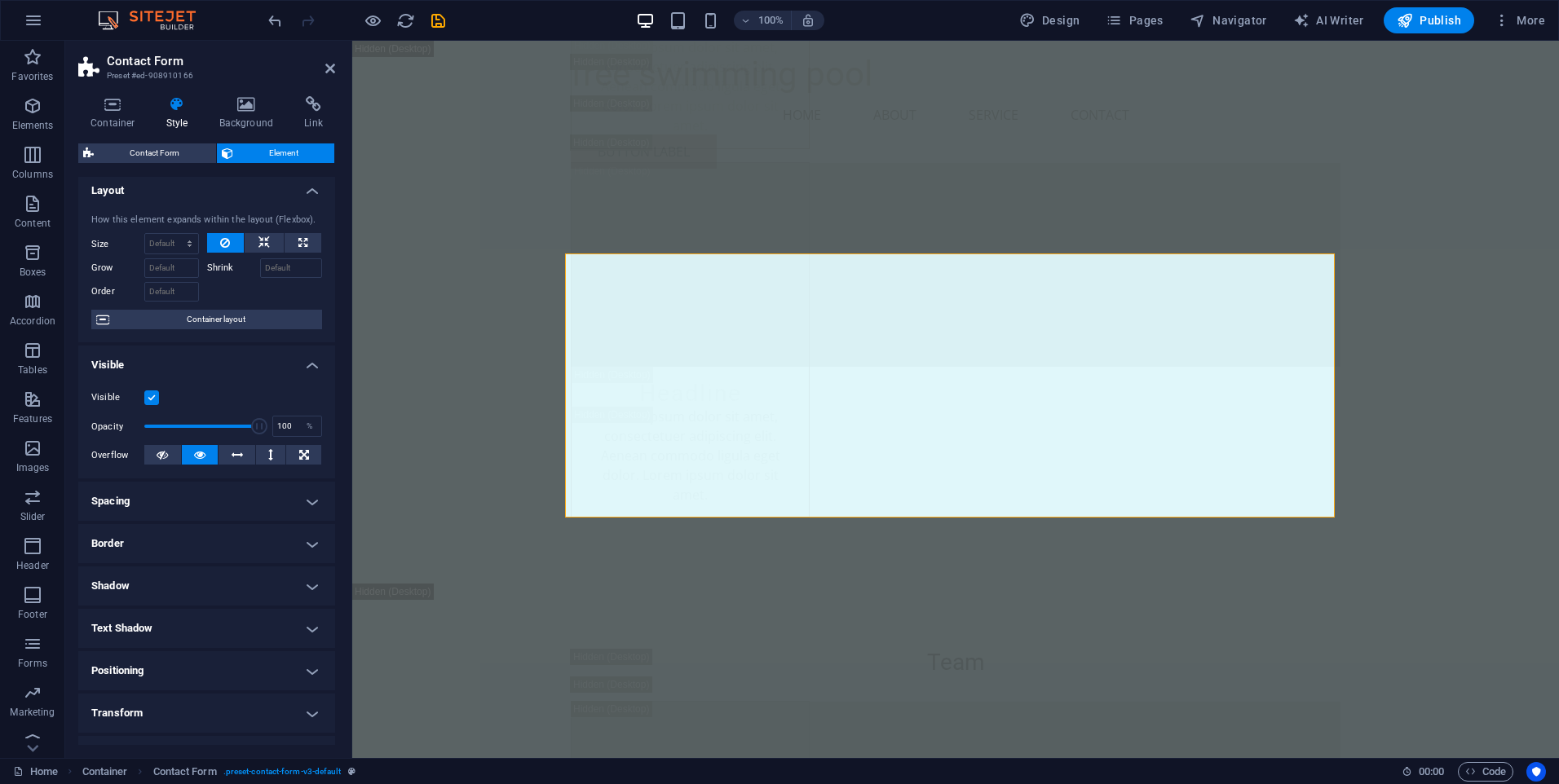
scroll to position [0, 0]
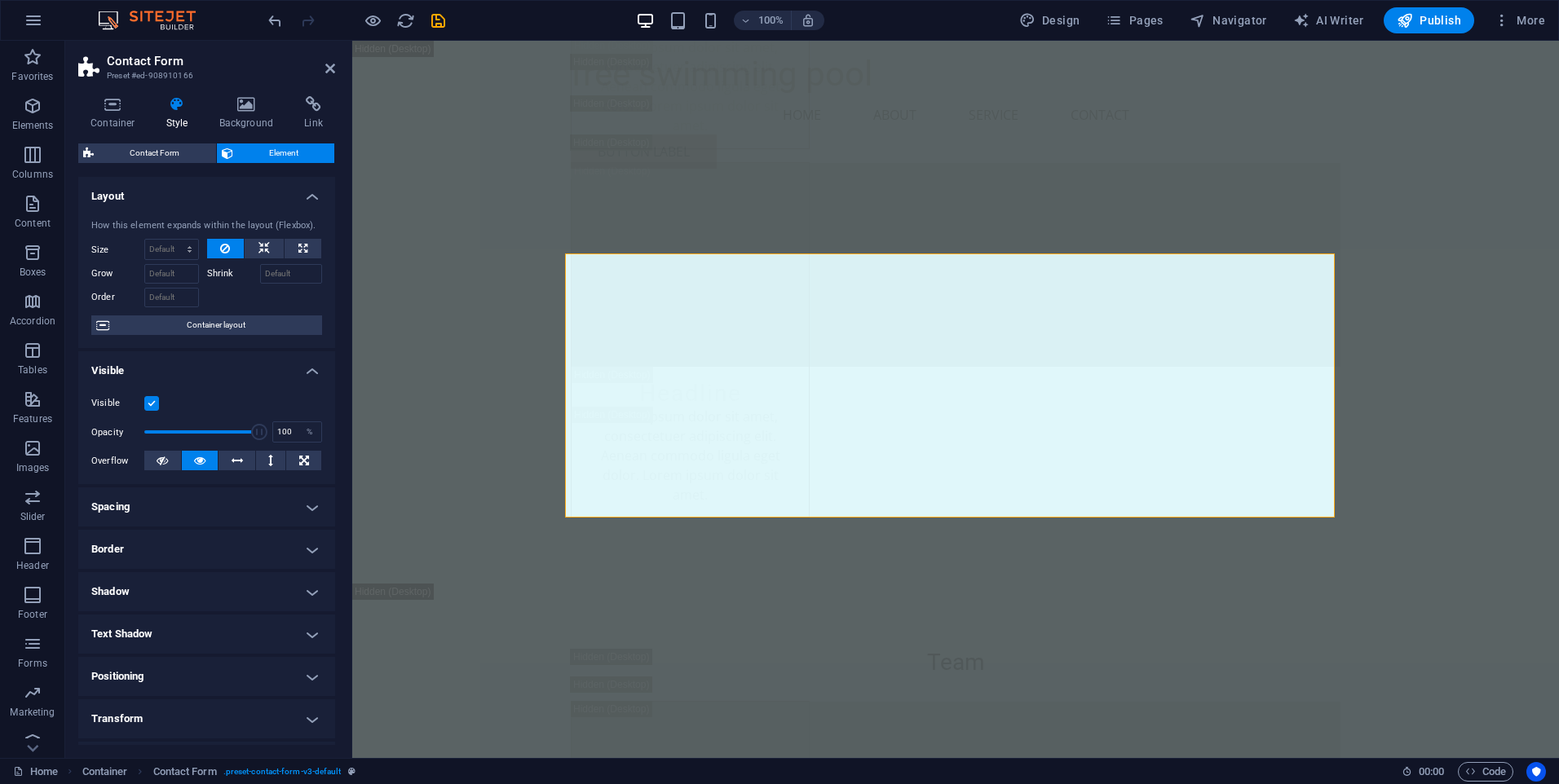
click at [255, 94] on div "Container Style Background Link Size Height Default px rem % vh vw Min. height …" at bounding box center [206, 421] width 283 height 675
click at [248, 101] on icon at bounding box center [247, 104] width 79 height 16
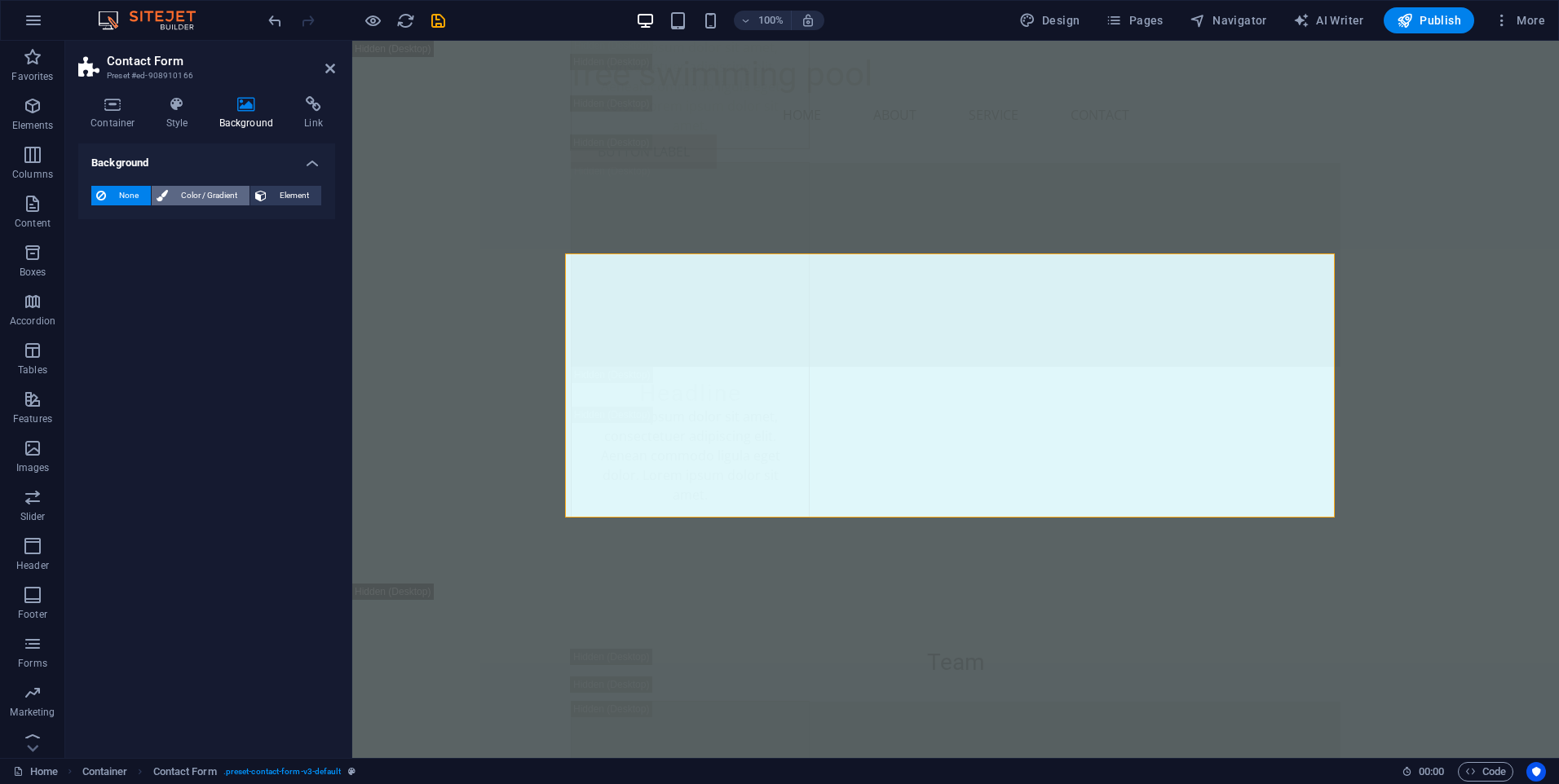
click at [177, 195] on span "Color / Gradient" at bounding box center [209, 195] width 72 height 20
click at [293, 185] on span "Element" at bounding box center [294, 195] width 45 height 20
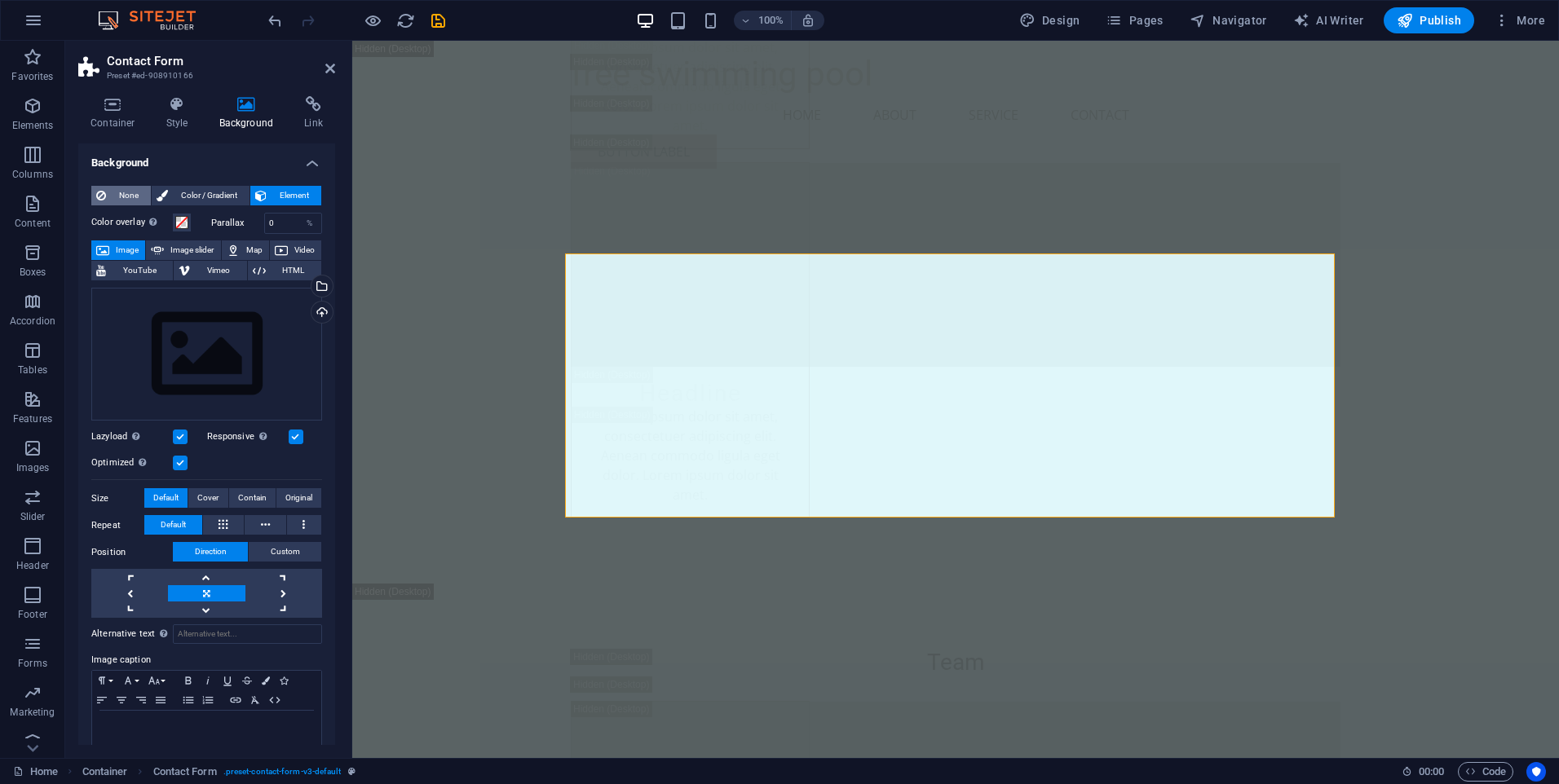
click at [124, 191] on span "None" at bounding box center [128, 195] width 35 height 20
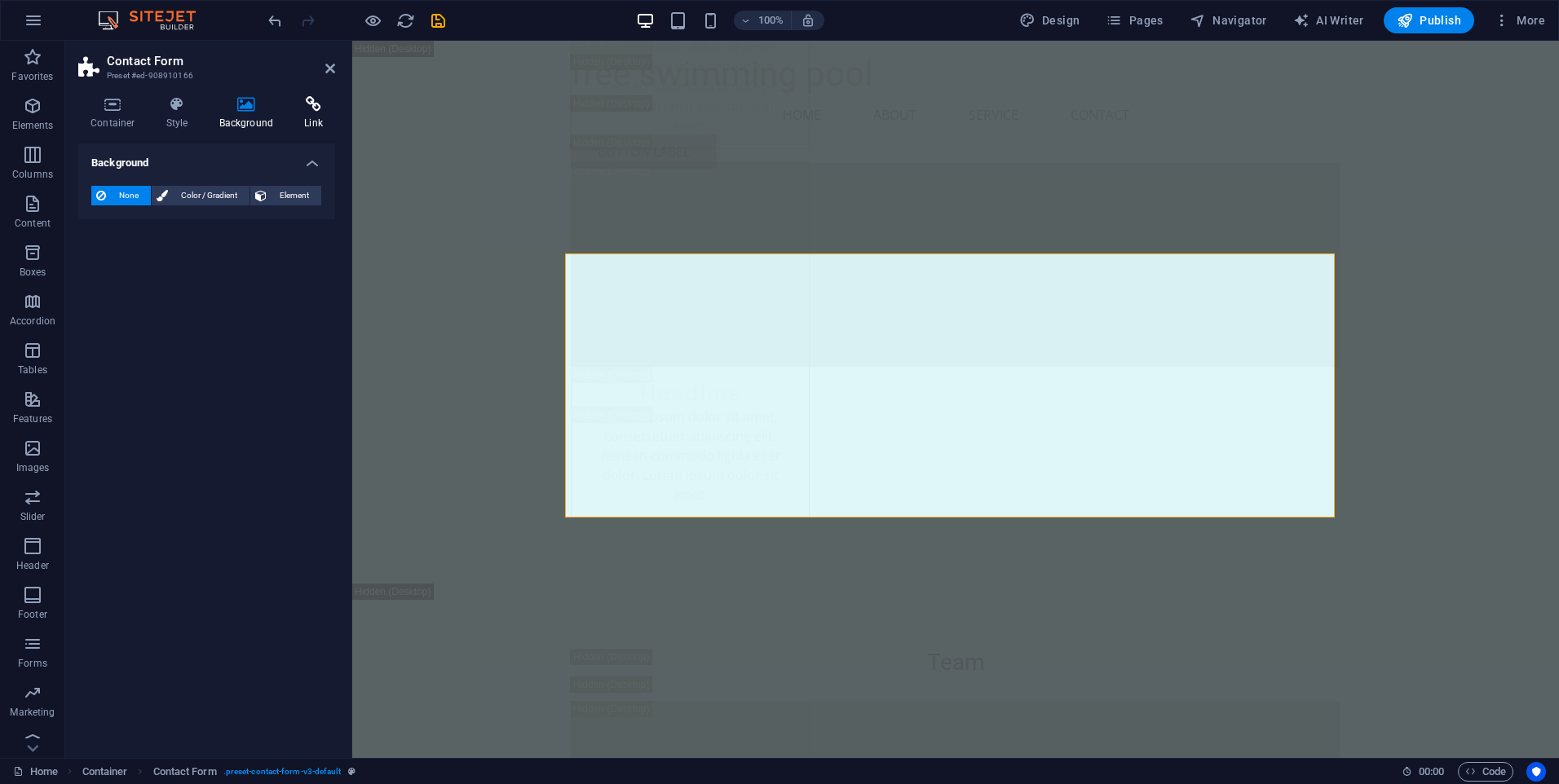
click at [303, 112] on icon at bounding box center [314, 104] width 43 height 16
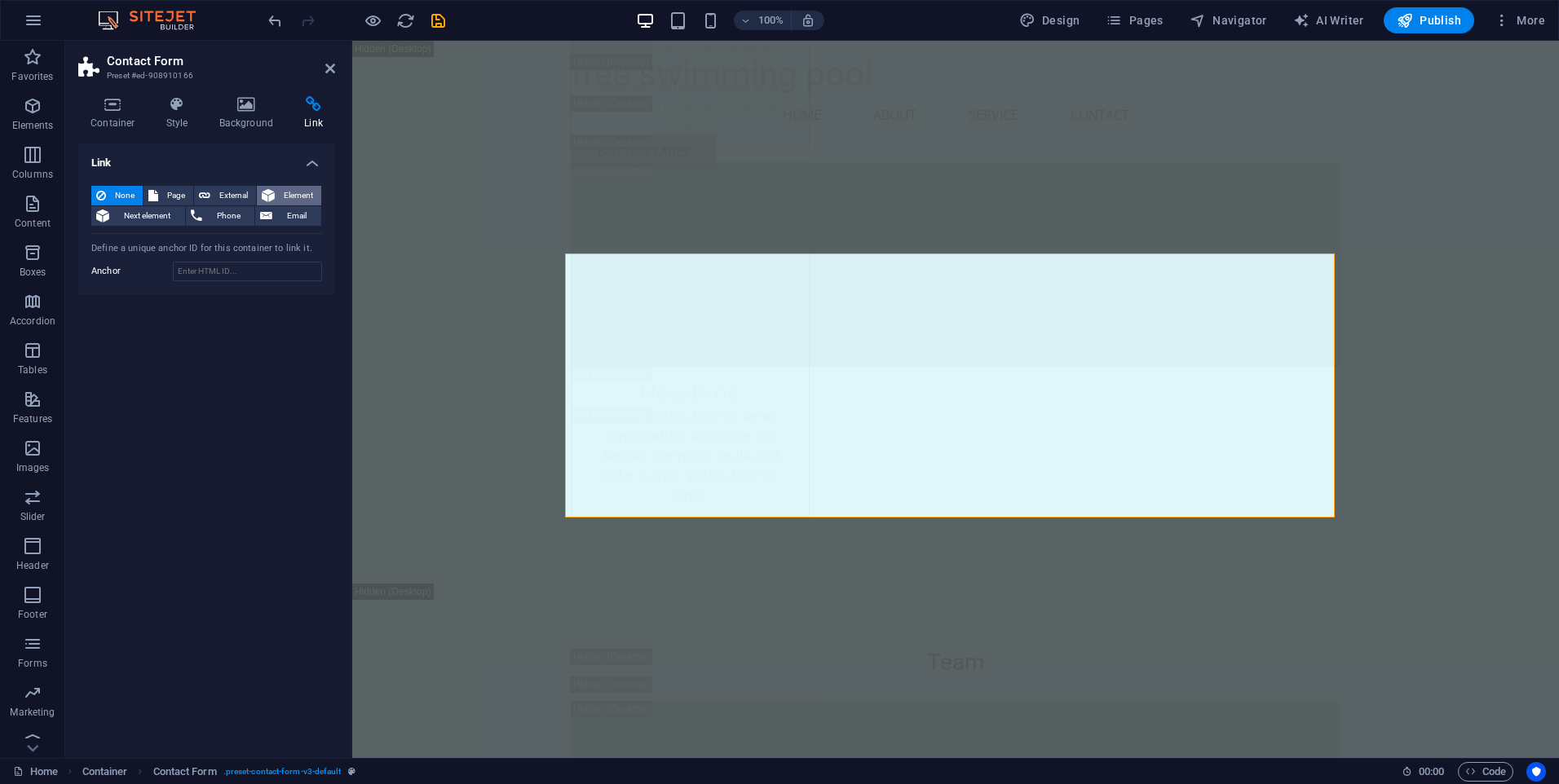
click at [296, 197] on span "Element" at bounding box center [298, 195] width 37 height 20
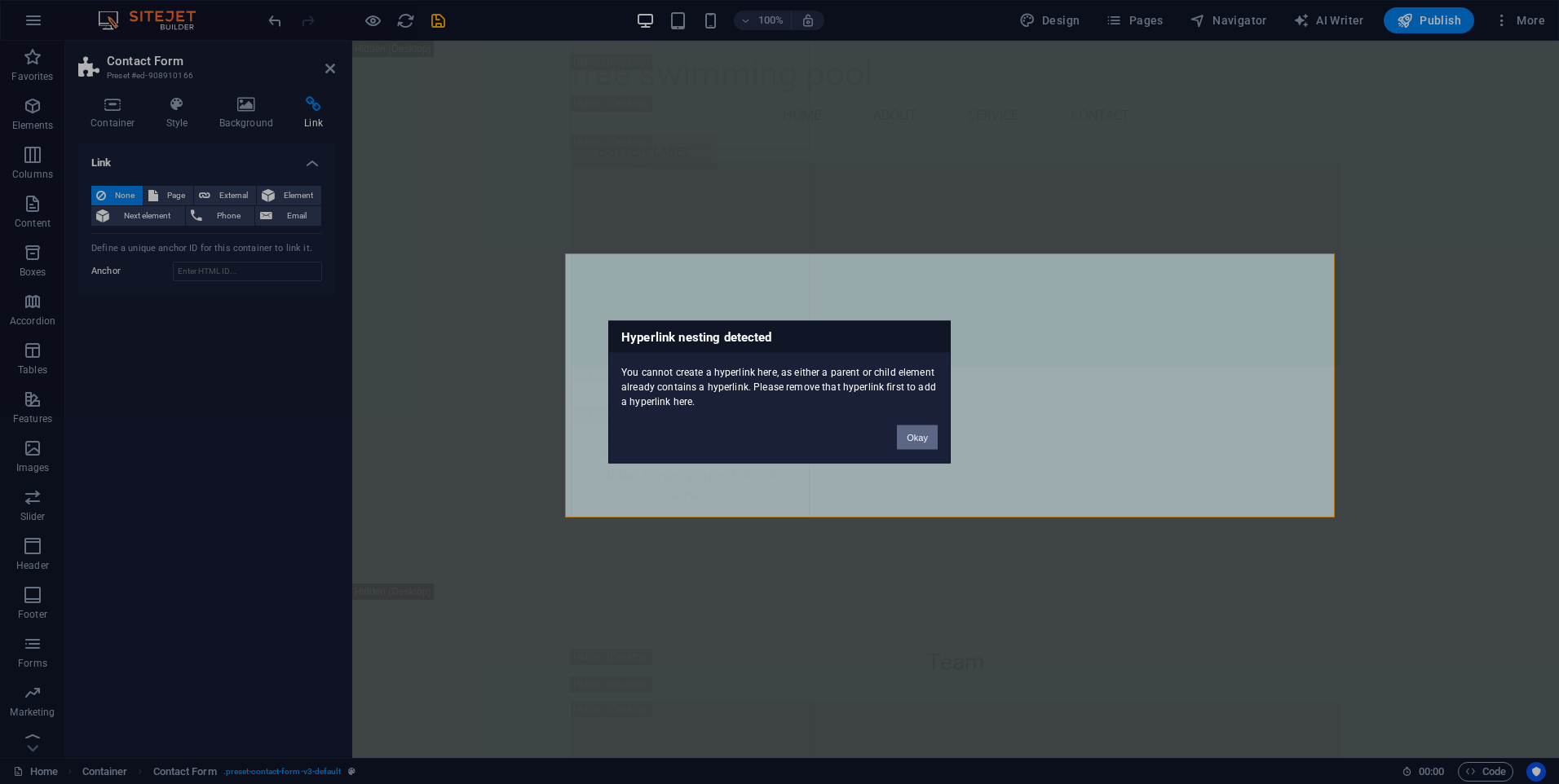
click at [902, 434] on button "Okay" at bounding box center [917, 438] width 40 height 24
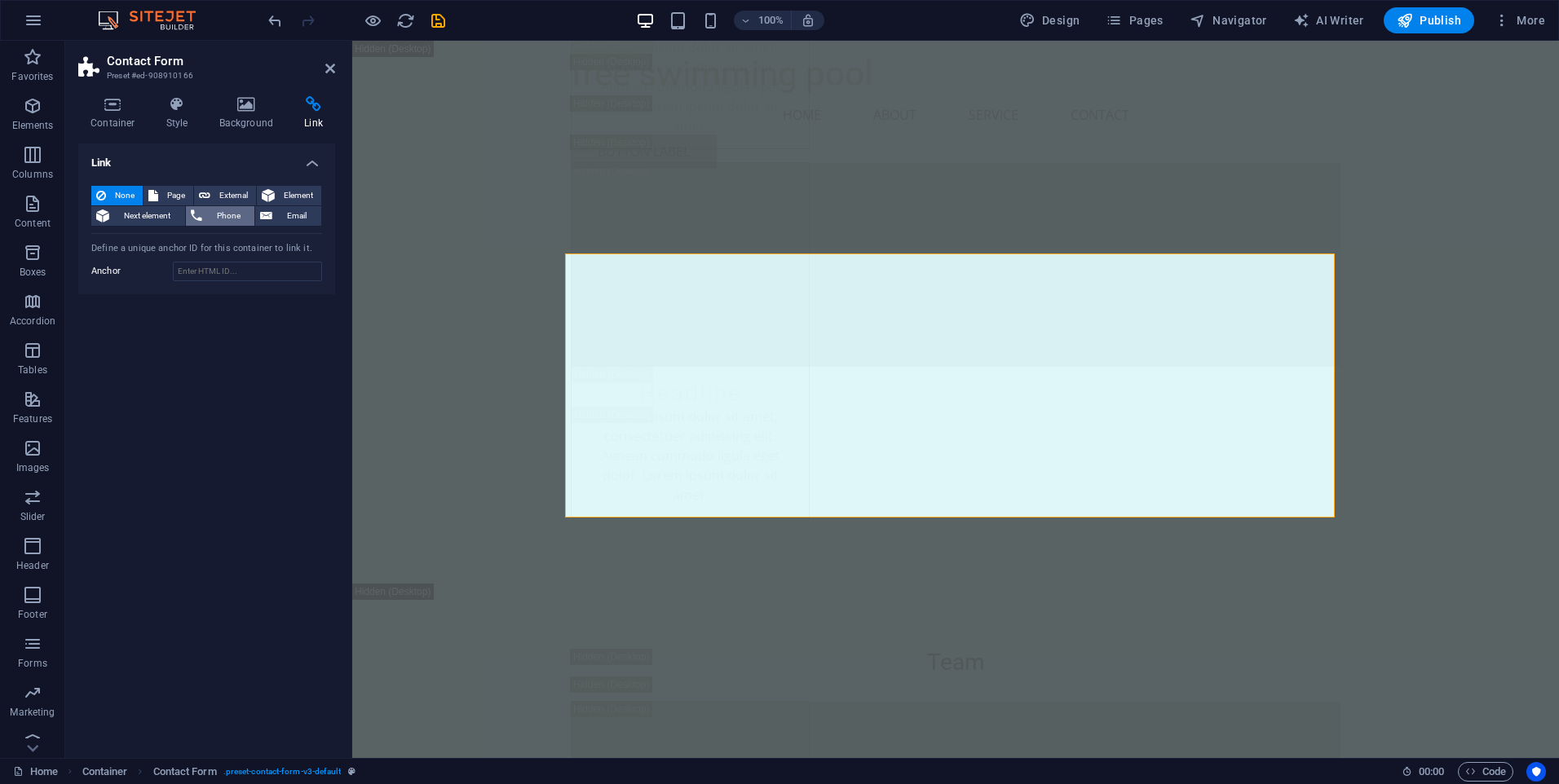
click at [218, 207] on span "Phone" at bounding box center [228, 216] width 43 height 20
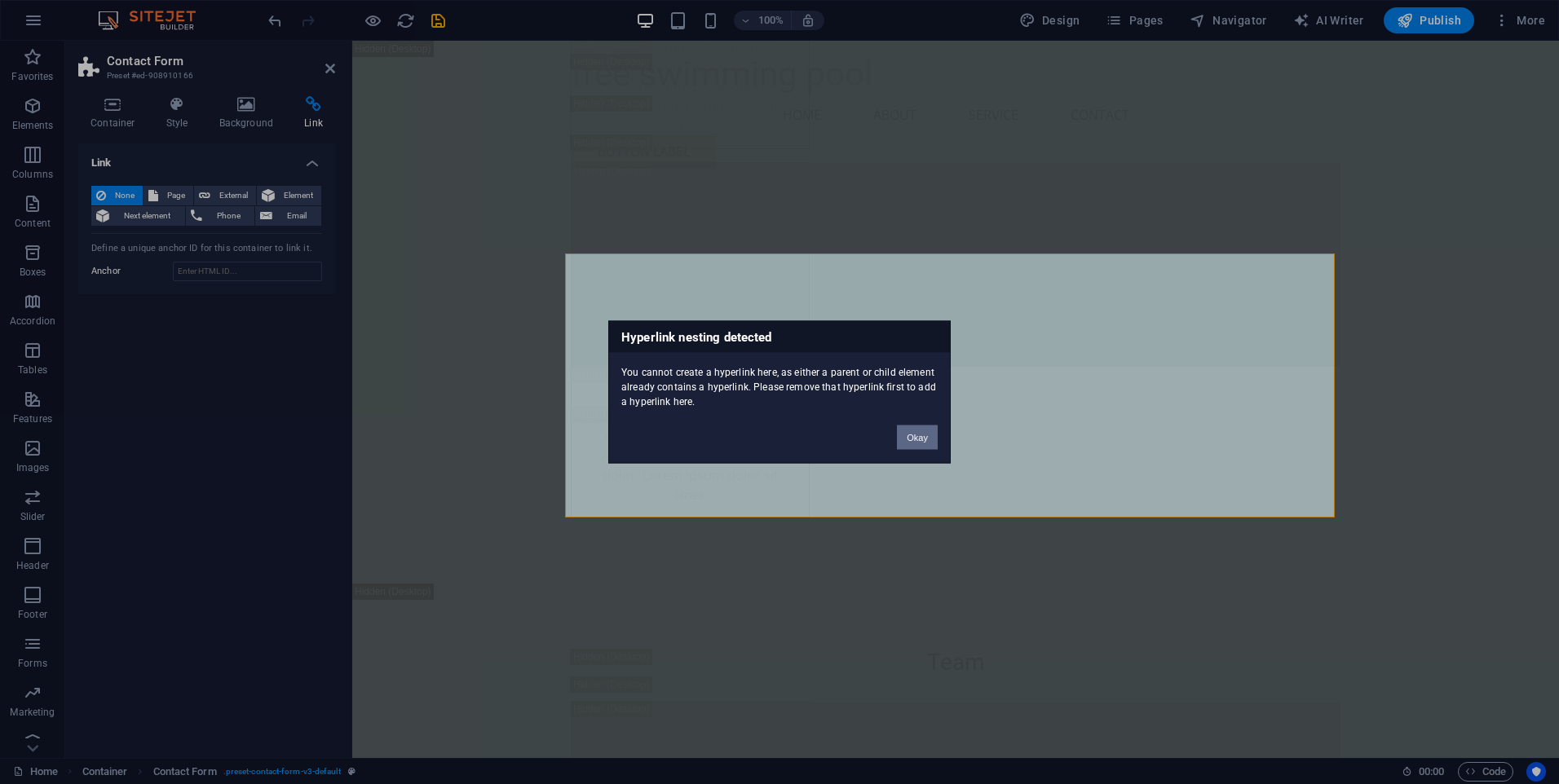
drag, startPoint x: 926, startPoint y: 437, endPoint x: 460, endPoint y: 374, distance: 470.2
click at [926, 437] on button "Okay" at bounding box center [917, 438] width 40 height 24
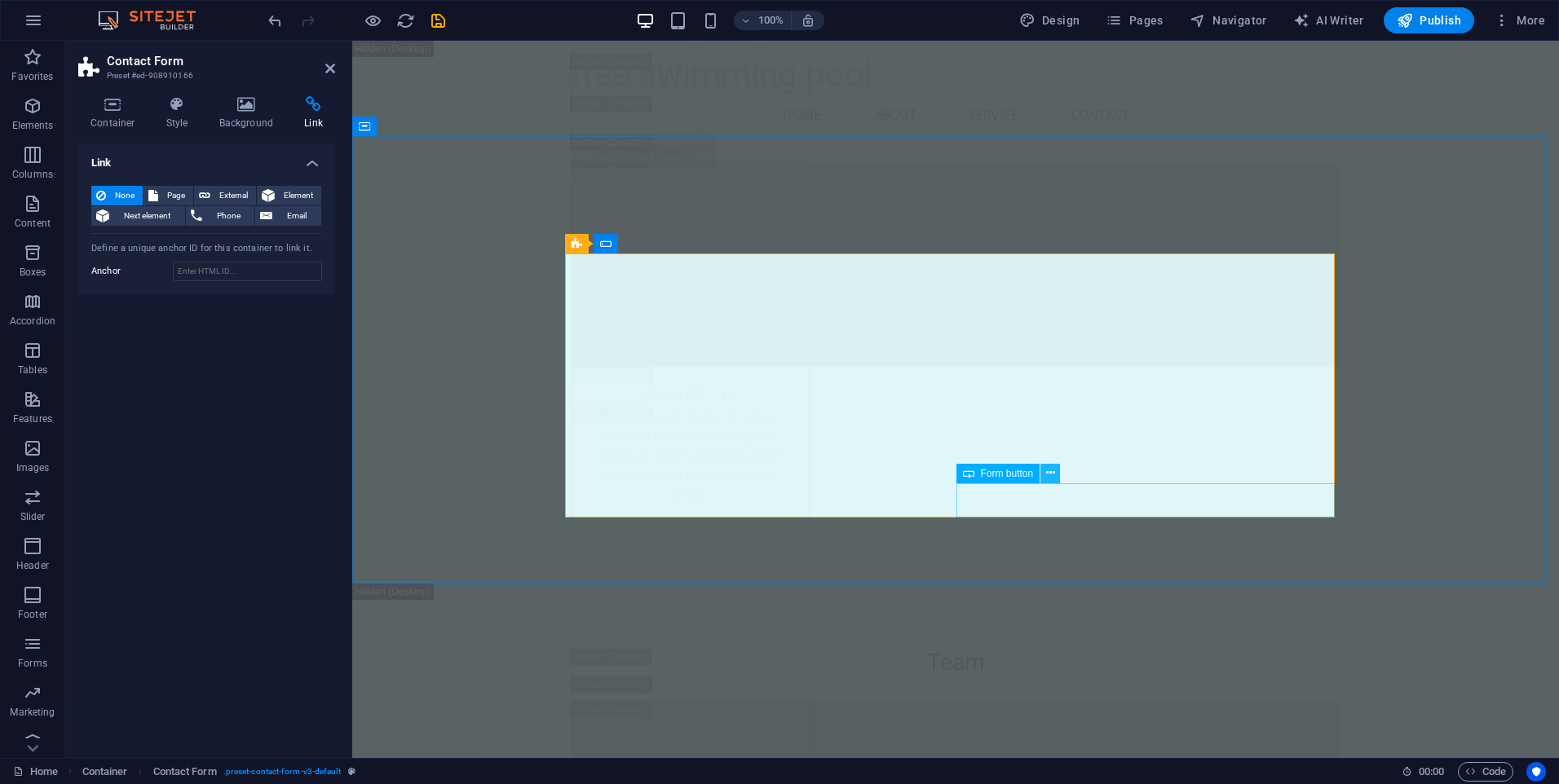
click at [1051, 477] on icon at bounding box center [1050, 473] width 9 height 17
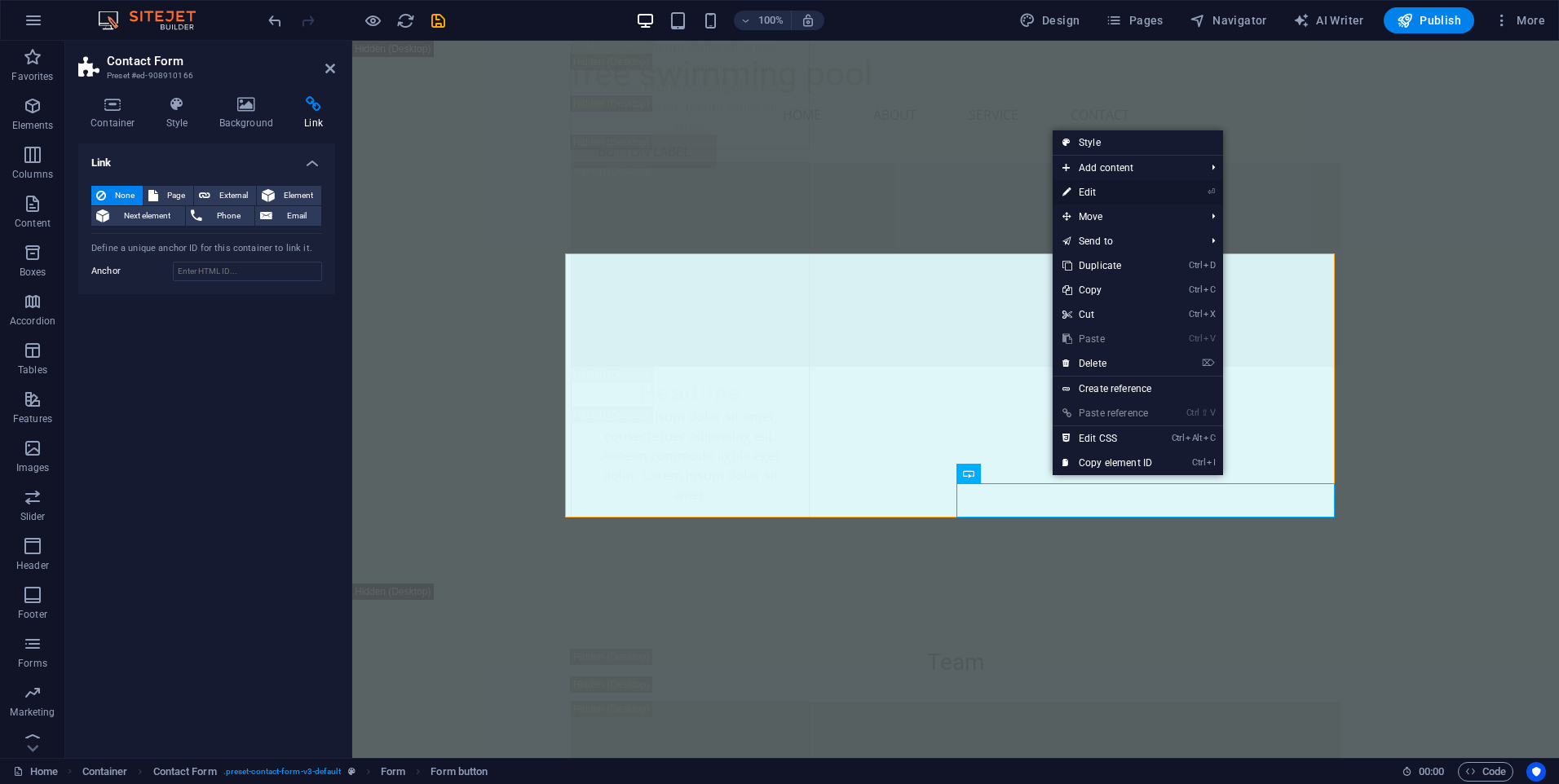
click at [1117, 190] on link "⏎ Edit" at bounding box center [1106, 192] width 109 height 24
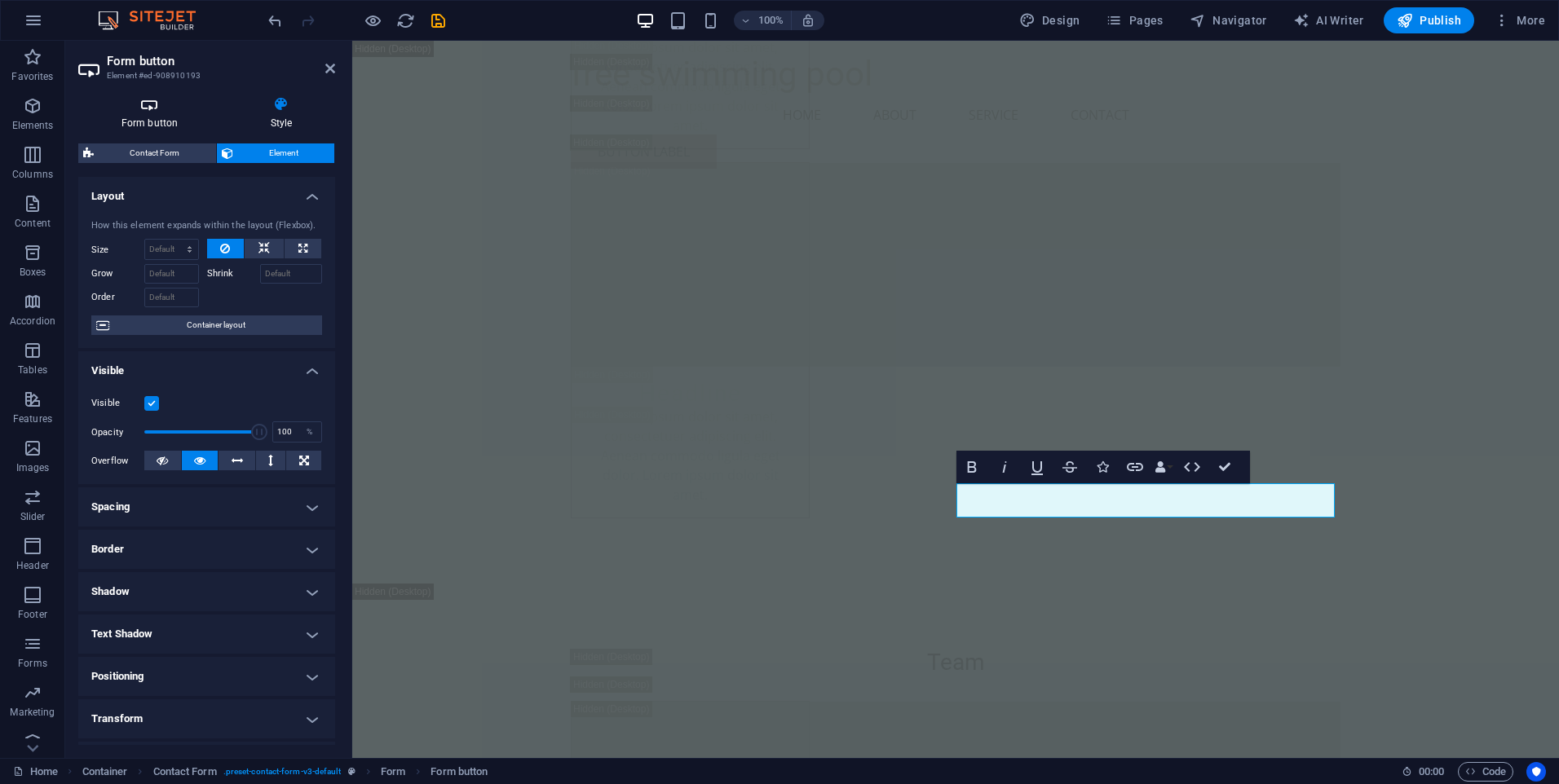
click at [145, 101] on icon at bounding box center [149, 104] width 143 height 16
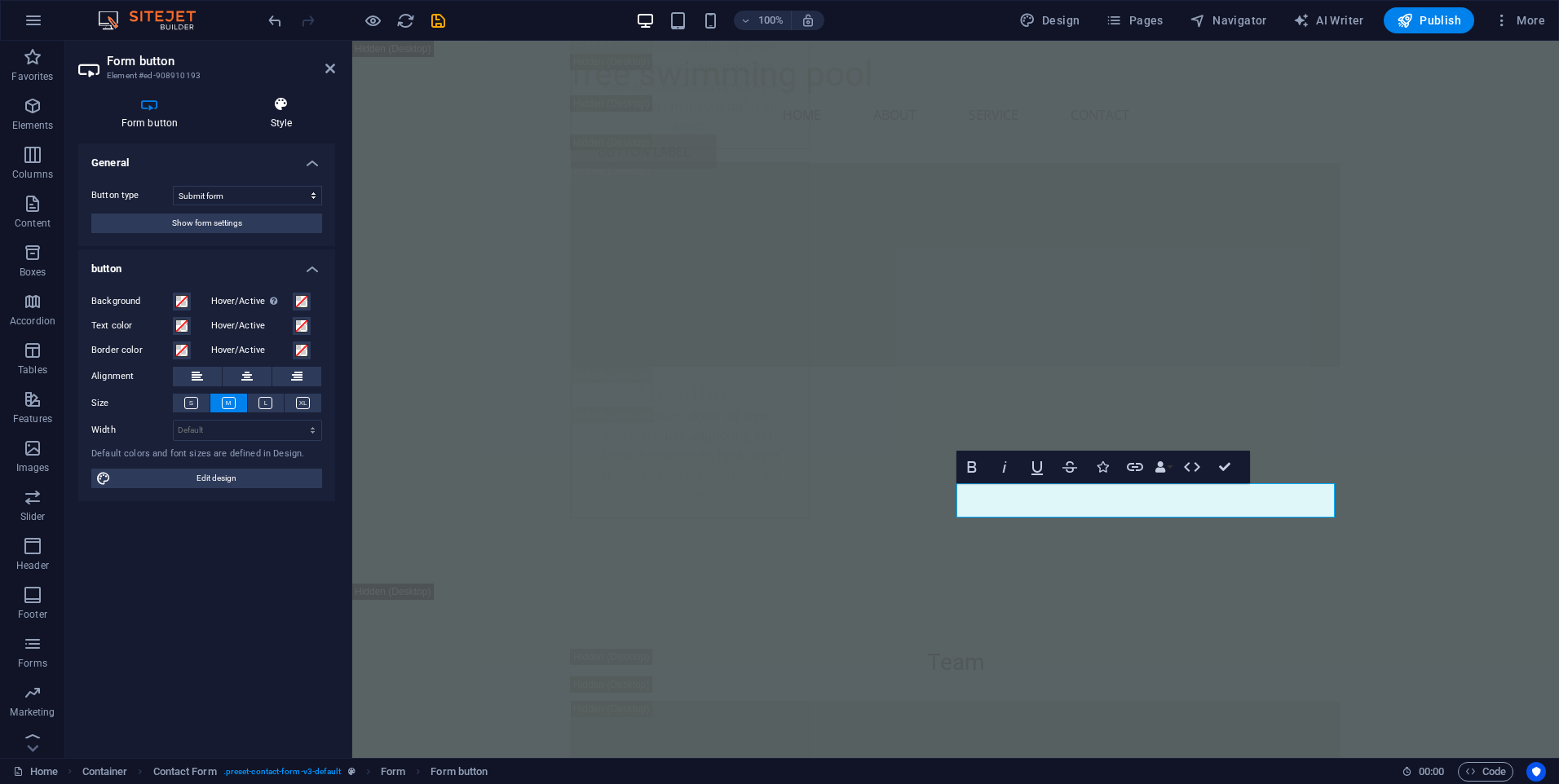
click at [295, 120] on h4 "Style" at bounding box center [281, 113] width 107 height 34
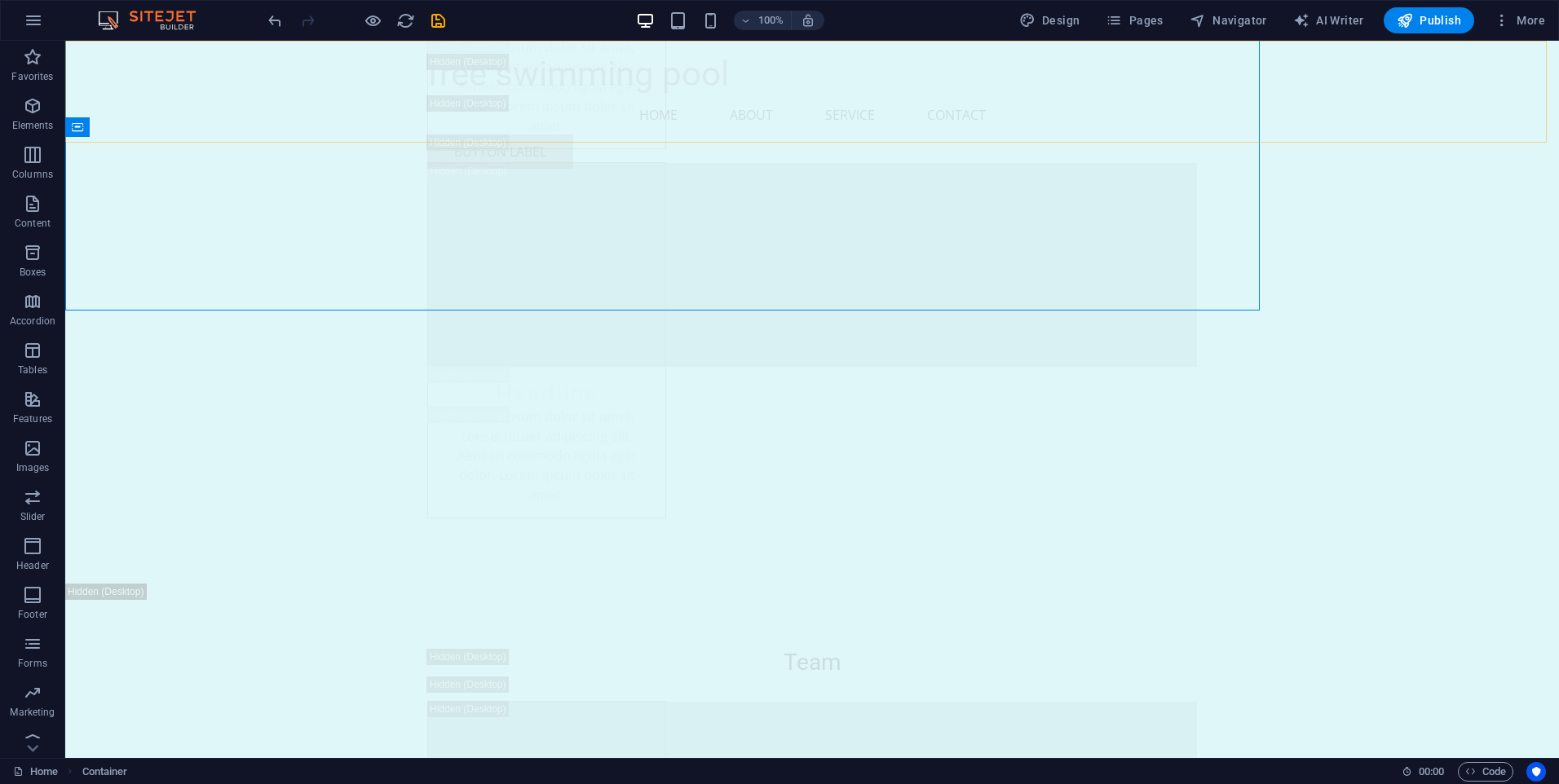
scroll to position [21828, 0]
click at [332, 69] on div "free swimming pool Menu Home About Service Contact Button label" at bounding box center [812, 111] width 1494 height 141
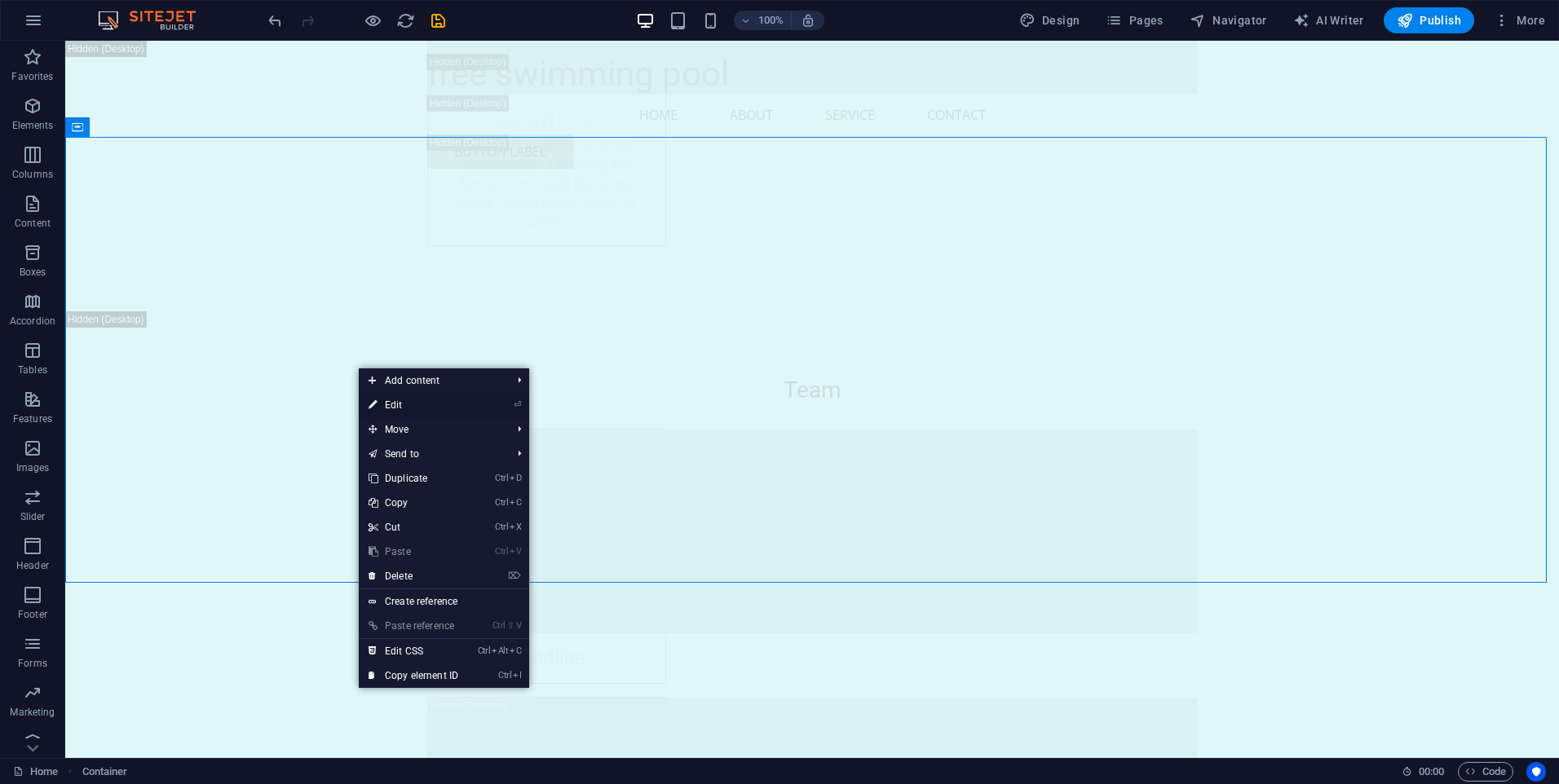
click at [401, 402] on link "⏎ Edit" at bounding box center [413, 405] width 109 height 24
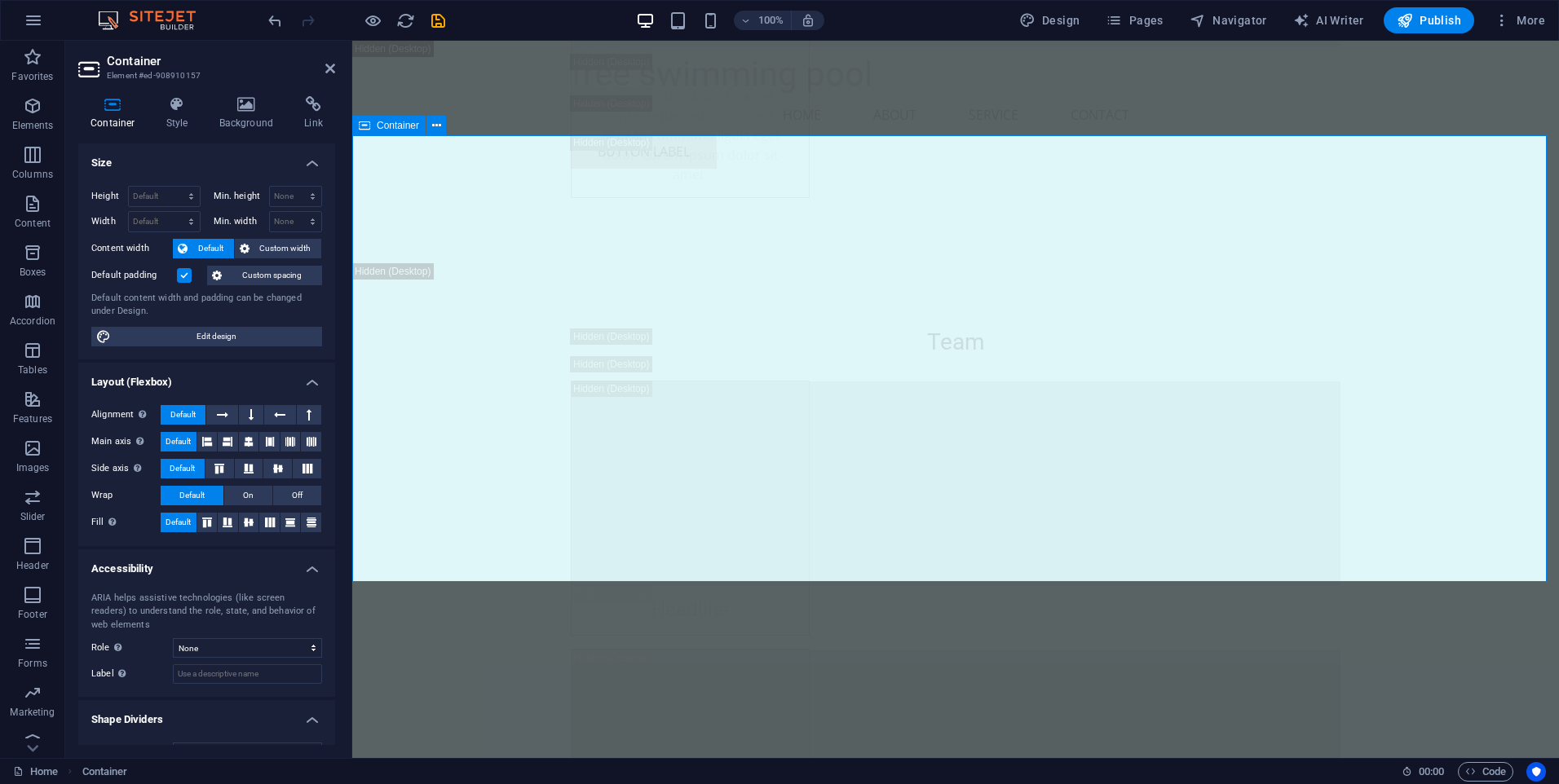
scroll to position [21557, 0]
click at [184, 106] on icon at bounding box center [177, 104] width 46 height 16
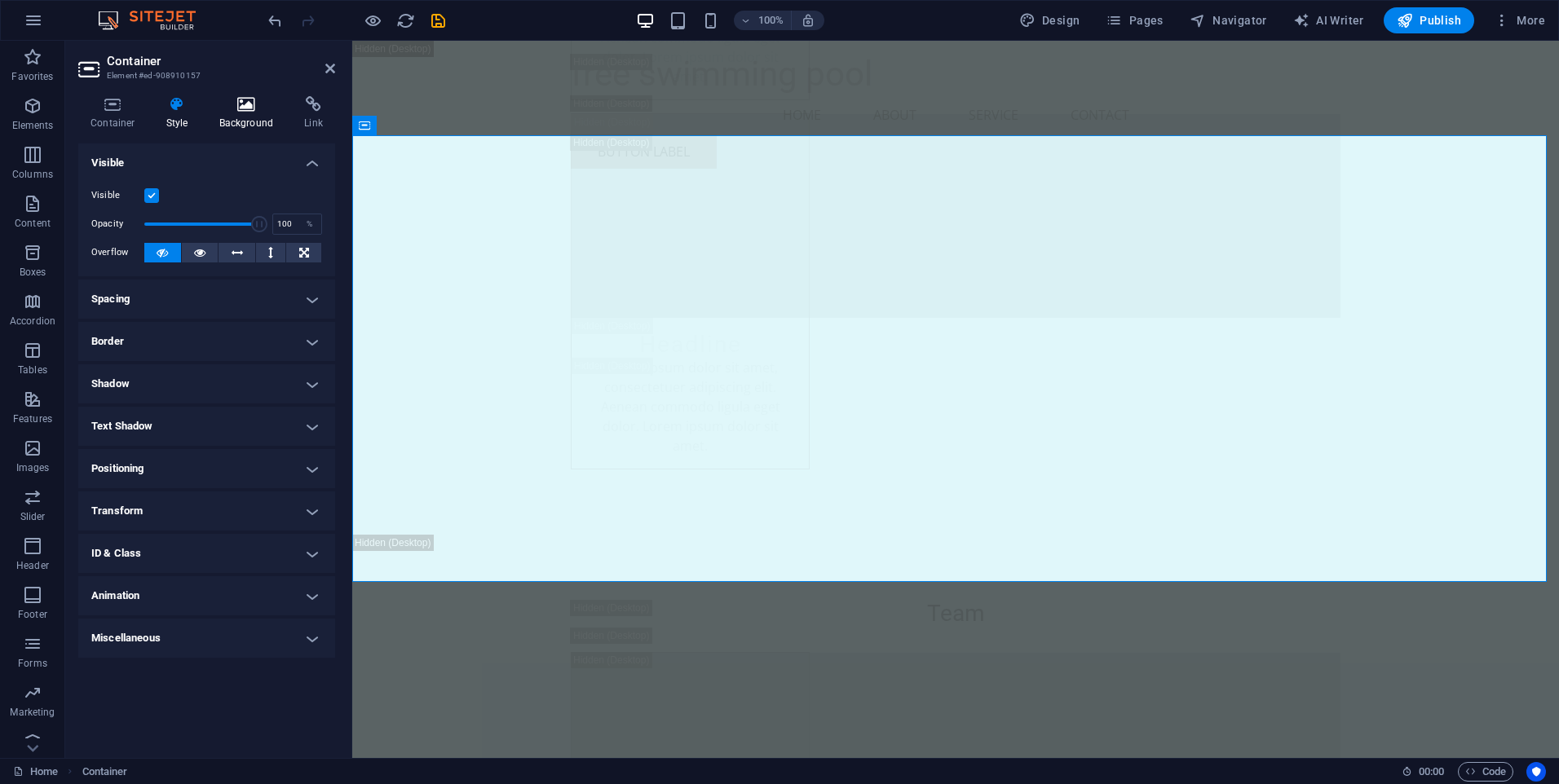
click at [230, 103] on icon at bounding box center [247, 104] width 79 height 16
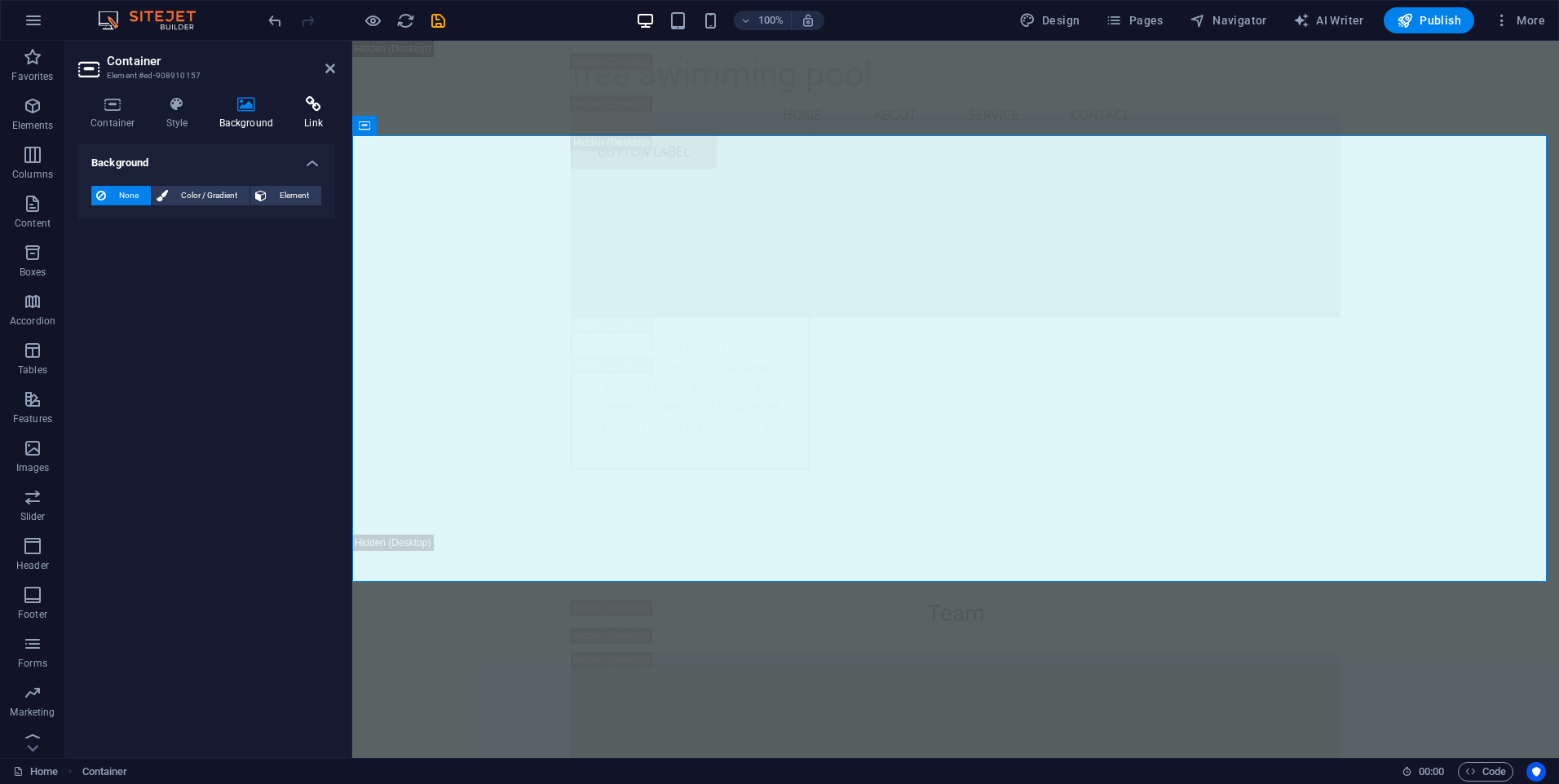
click at [316, 114] on h4 "Link" at bounding box center [314, 113] width 43 height 34
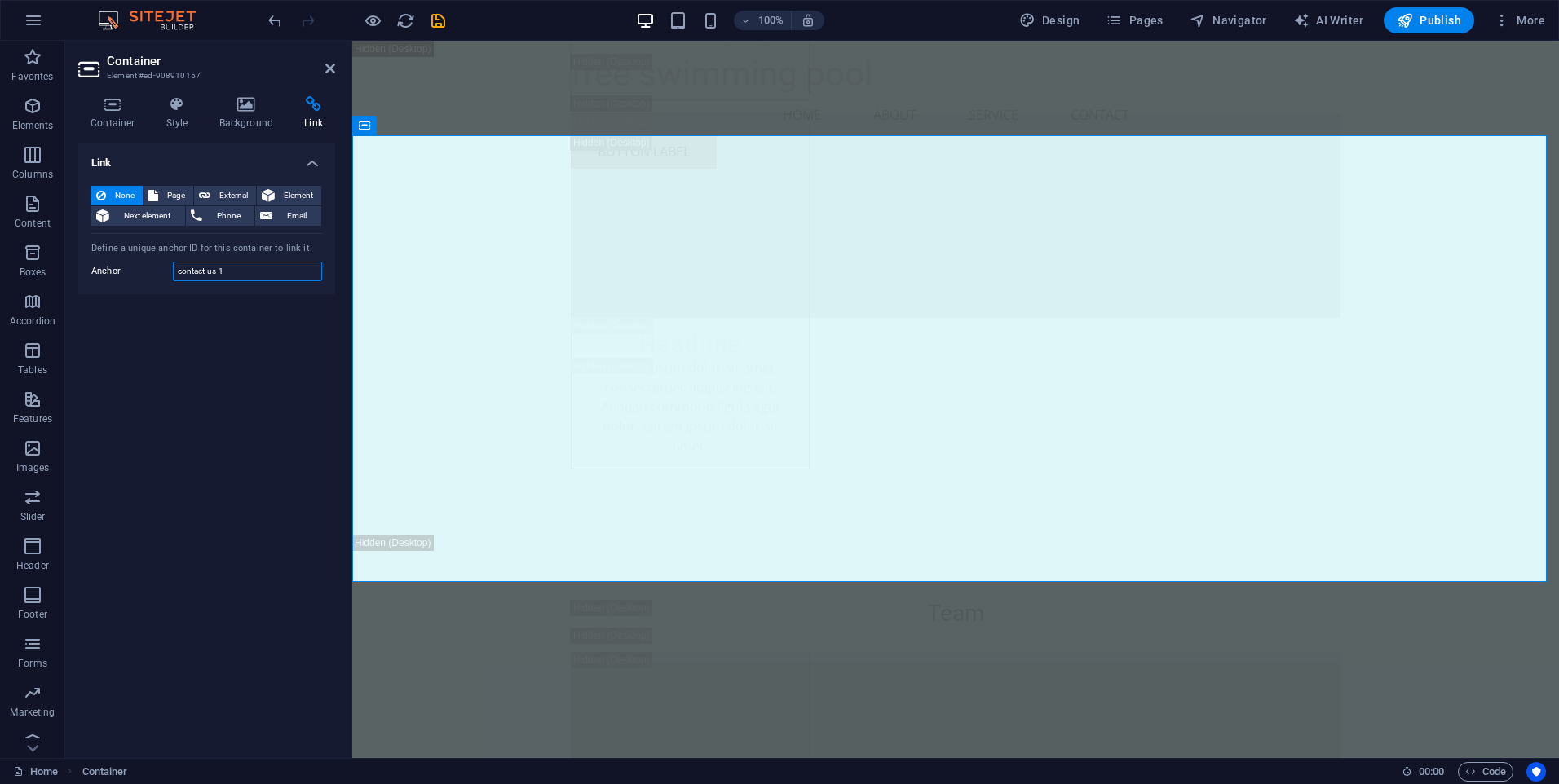
click at [273, 274] on input "contact-us-1" at bounding box center [247, 271] width 149 height 20
click at [271, 209] on icon at bounding box center [266, 216] width 12 height 20
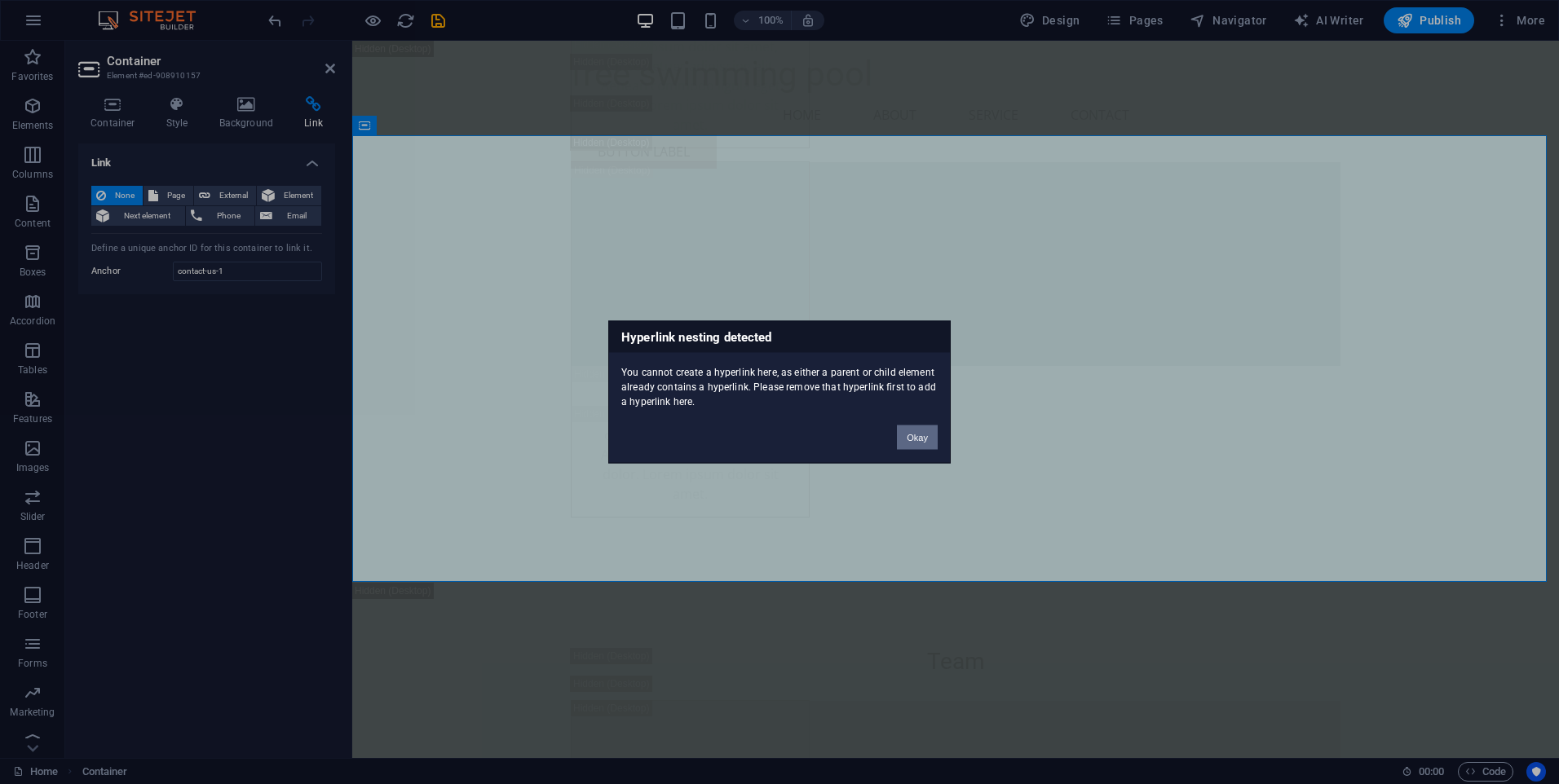
click at [917, 437] on button "Okay" at bounding box center [917, 438] width 40 height 24
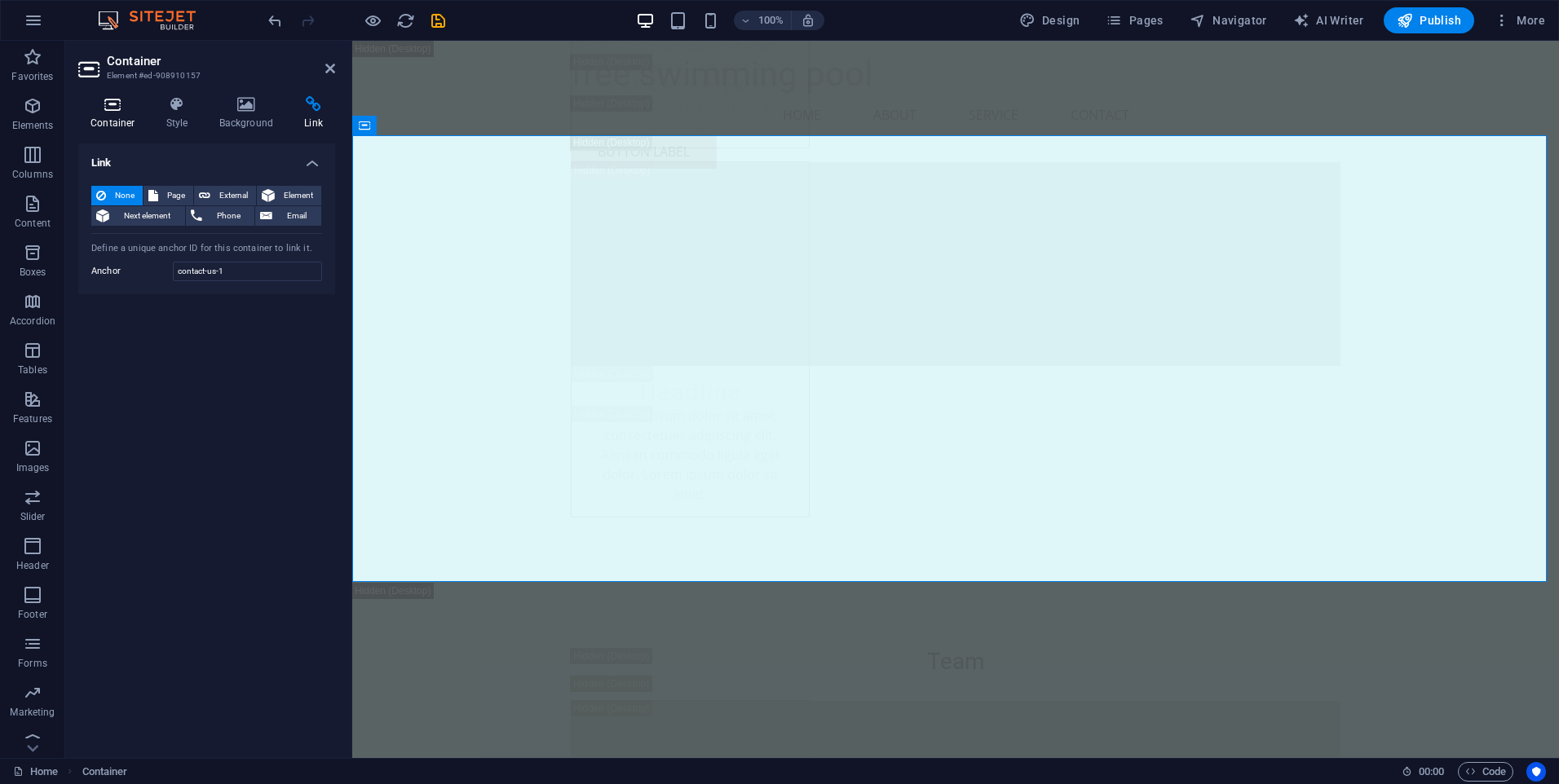
click at [122, 104] on icon at bounding box center [113, 104] width 70 height 16
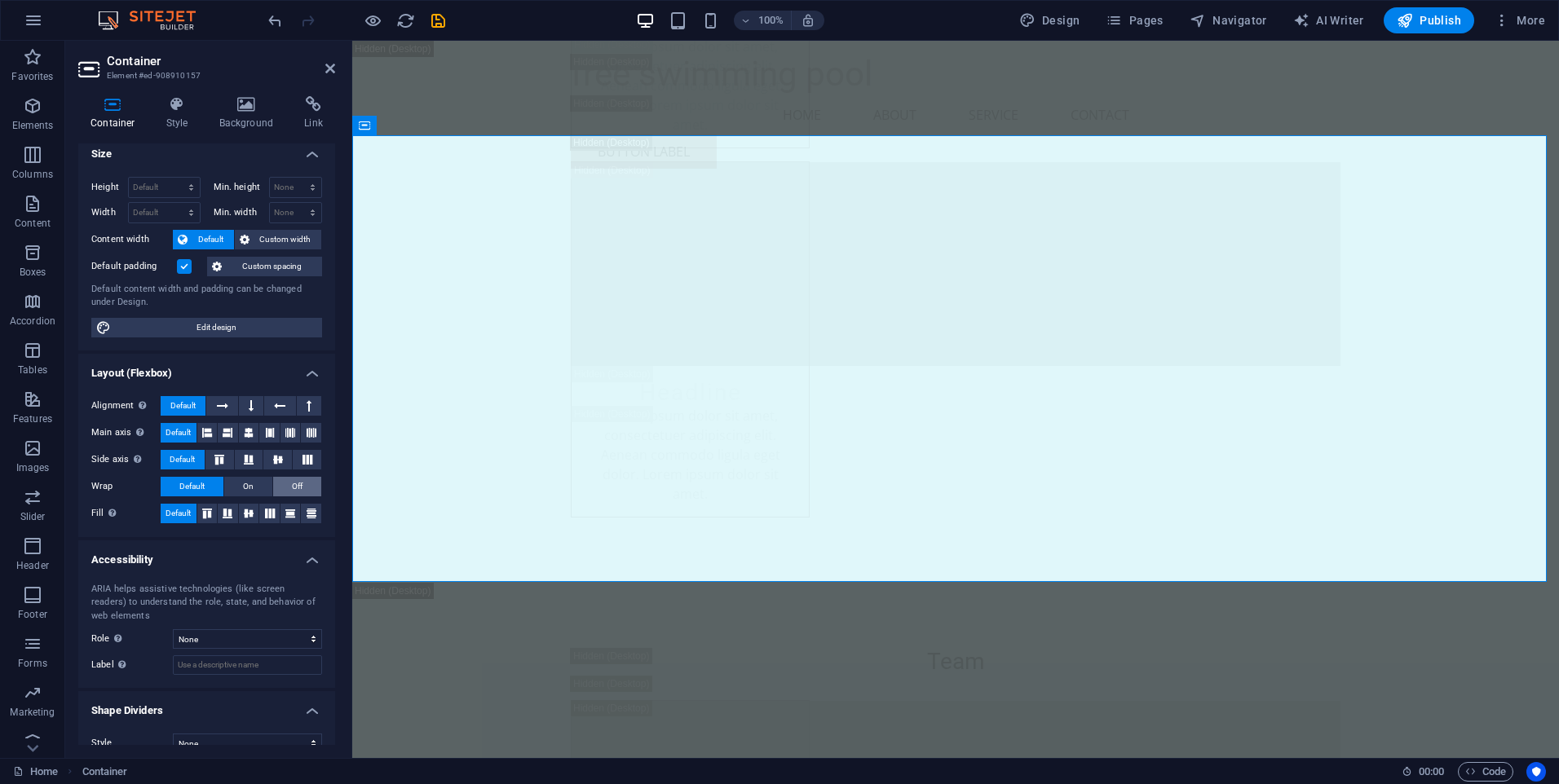
scroll to position [0, 0]
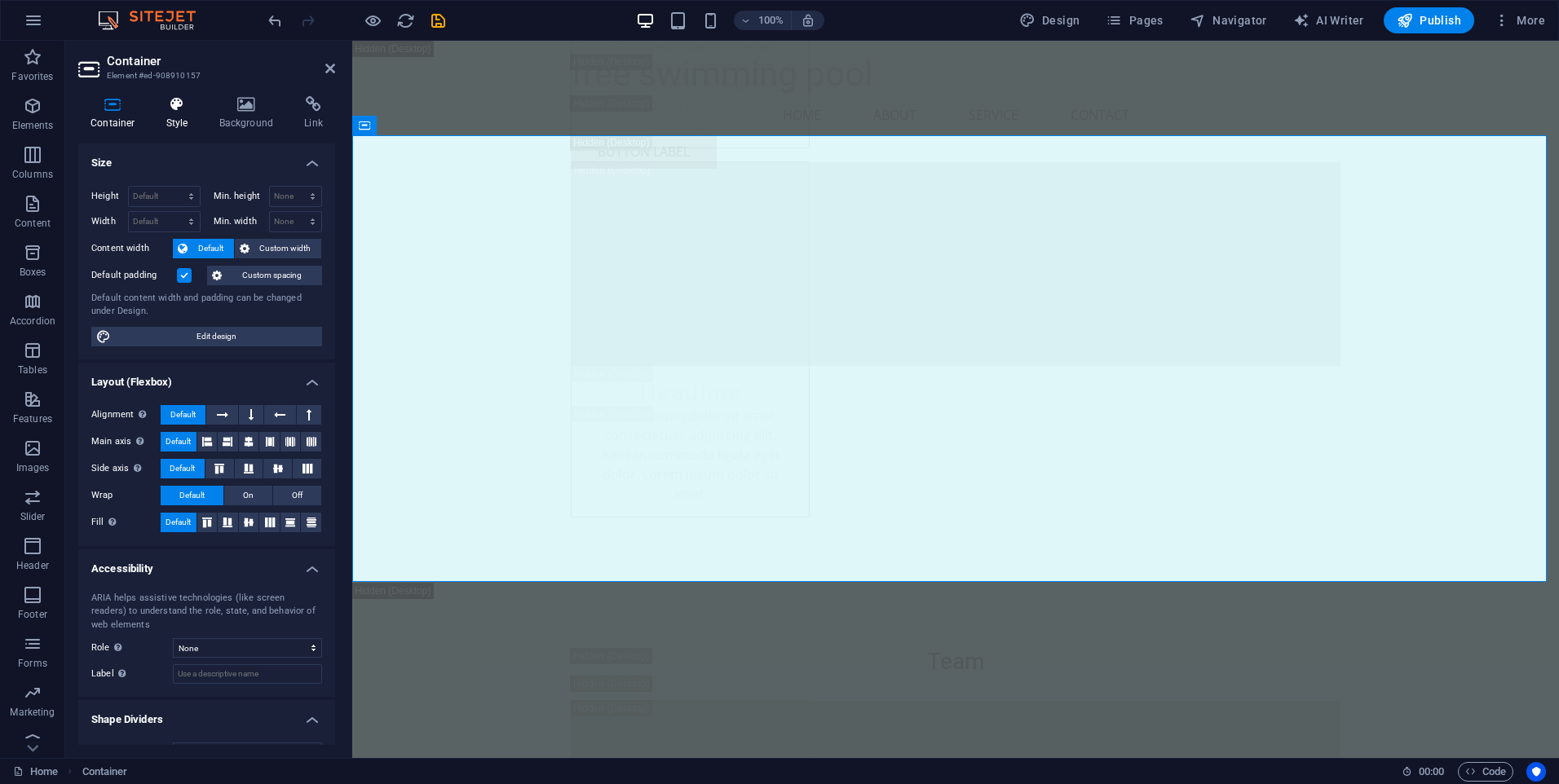
click at [180, 112] on icon at bounding box center [177, 104] width 46 height 16
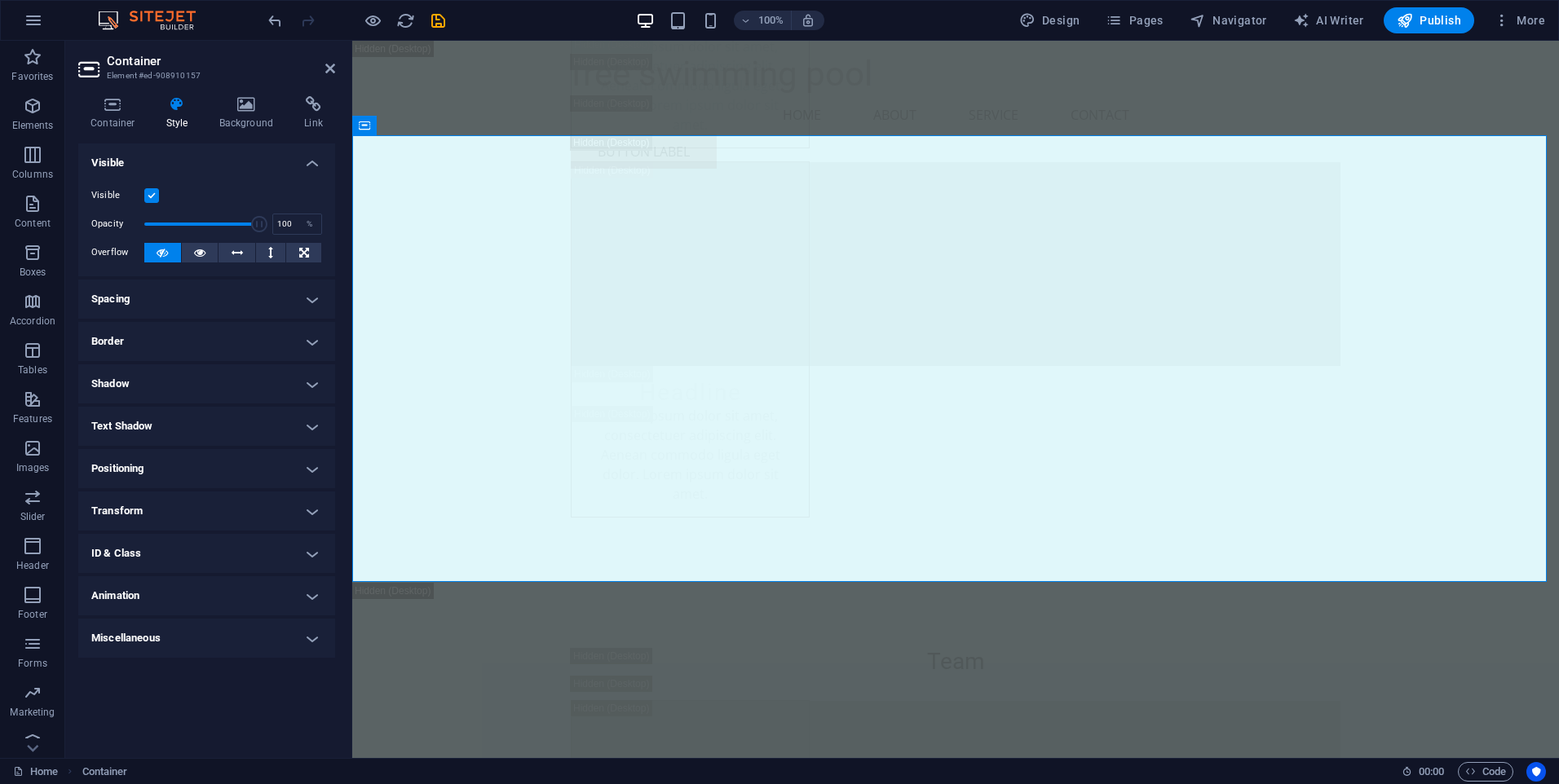
click at [248, 467] on h4 "Positioning" at bounding box center [206, 469] width 257 height 40
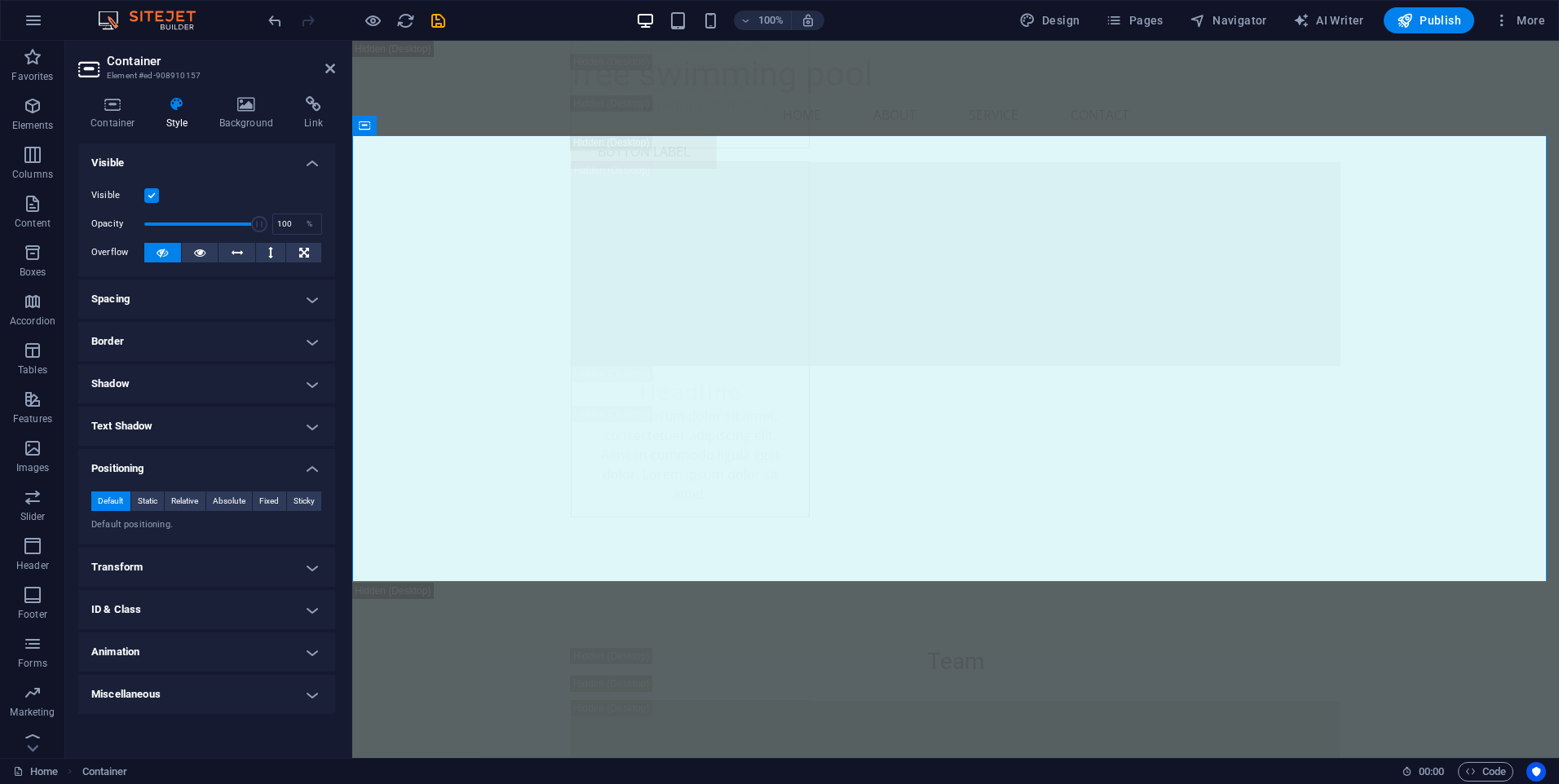
click at [248, 467] on h4 "Positioning" at bounding box center [206, 464] width 257 height 29
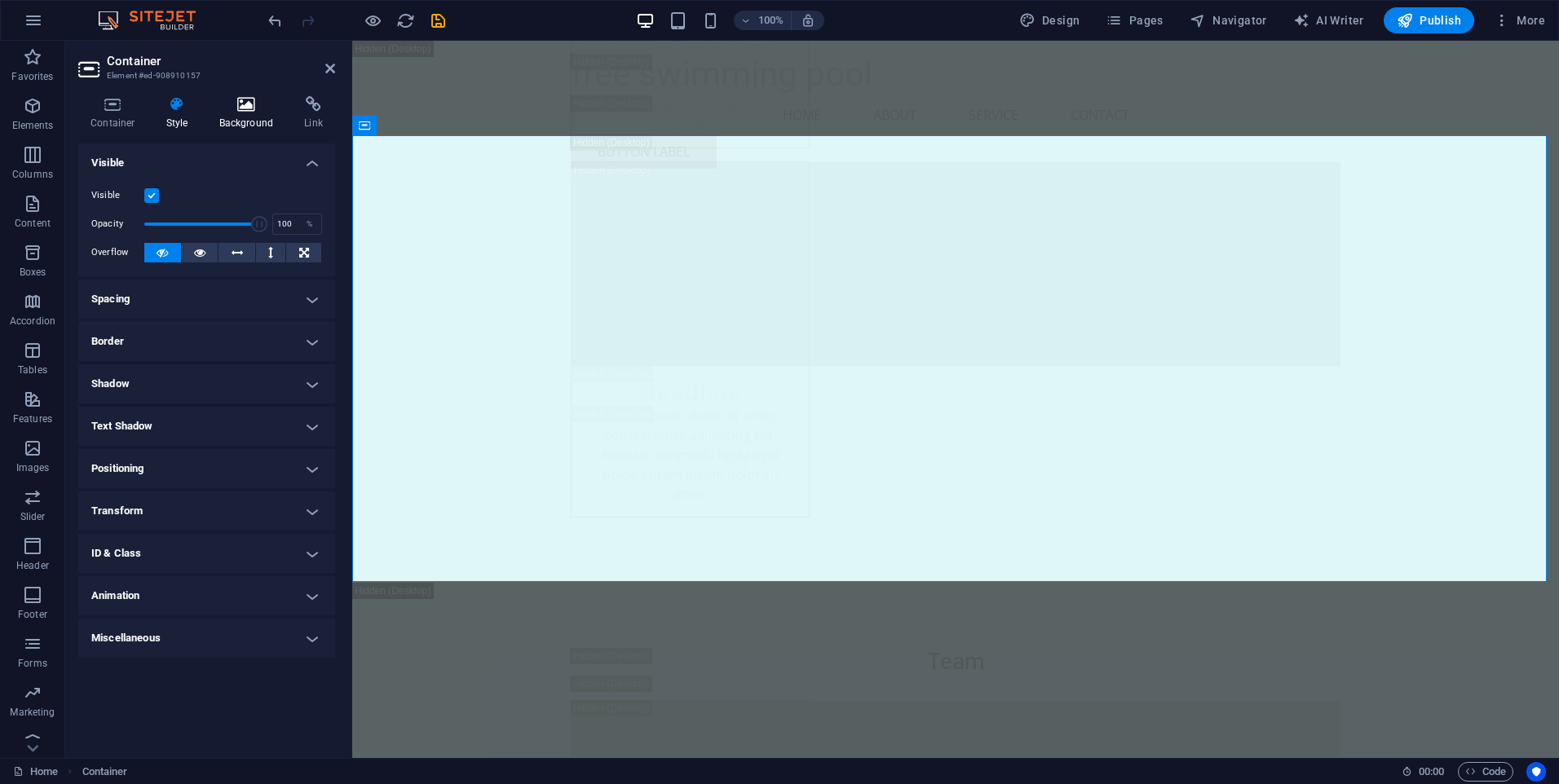
click at [246, 104] on icon at bounding box center [247, 104] width 79 height 16
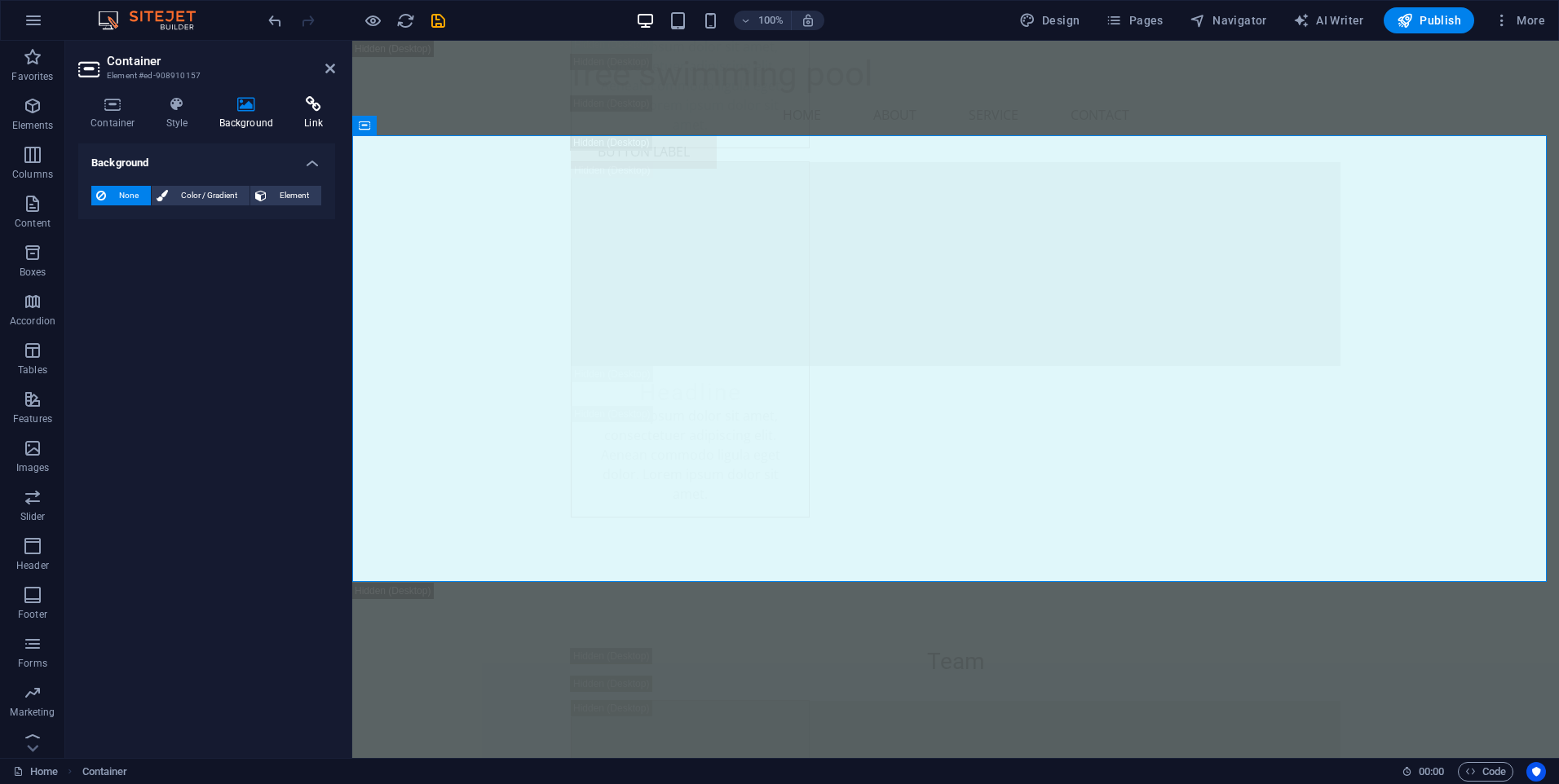
click at [306, 106] on icon at bounding box center [314, 104] width 43 height 16
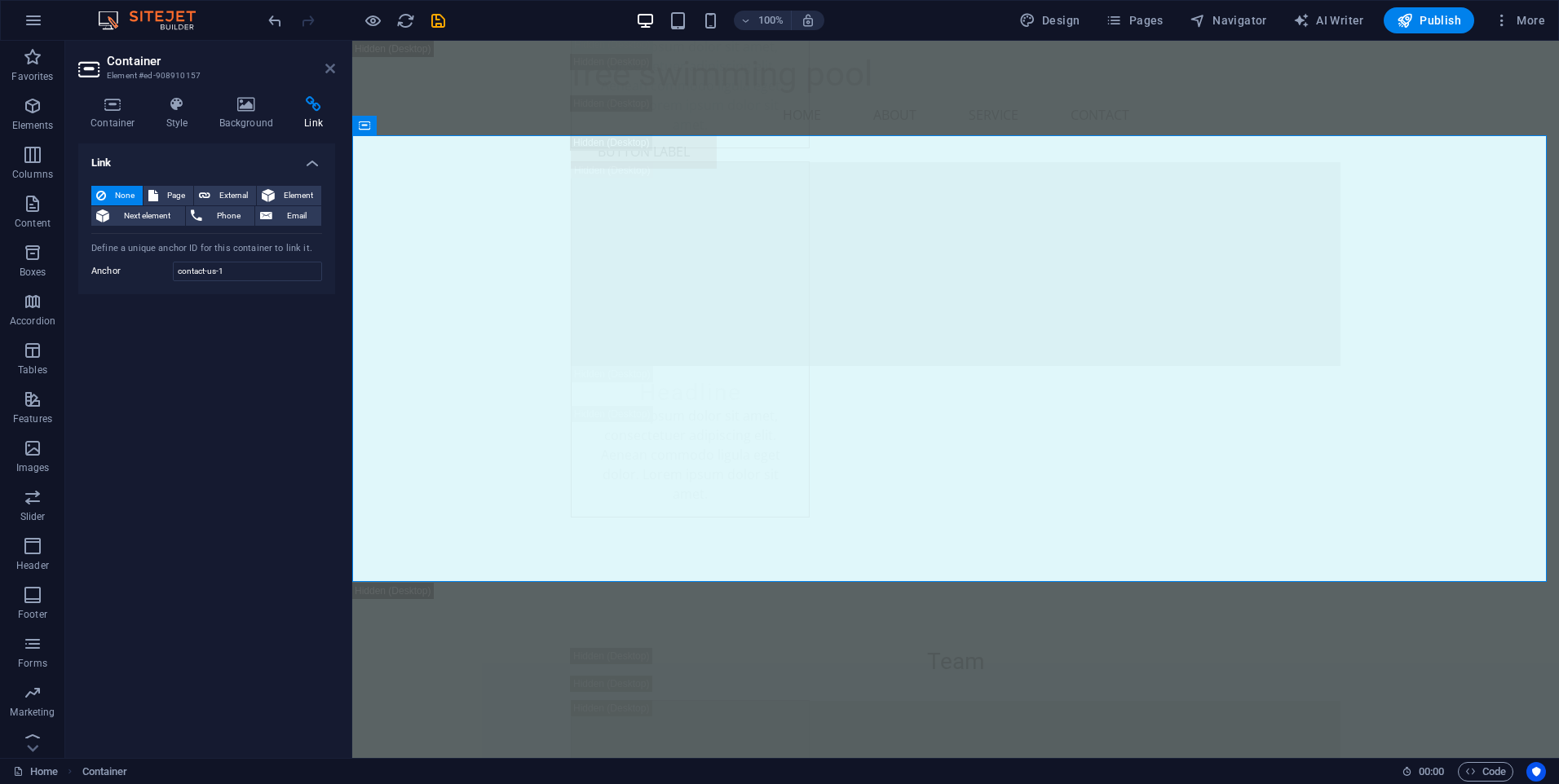
drag, startPoint x: 330, startPoint y: 64, endPoint x: 457, endPoint y: 316, distance: 282.2
click at [330, 64] on icon at bounding box center [330, 68] width 9 height 13
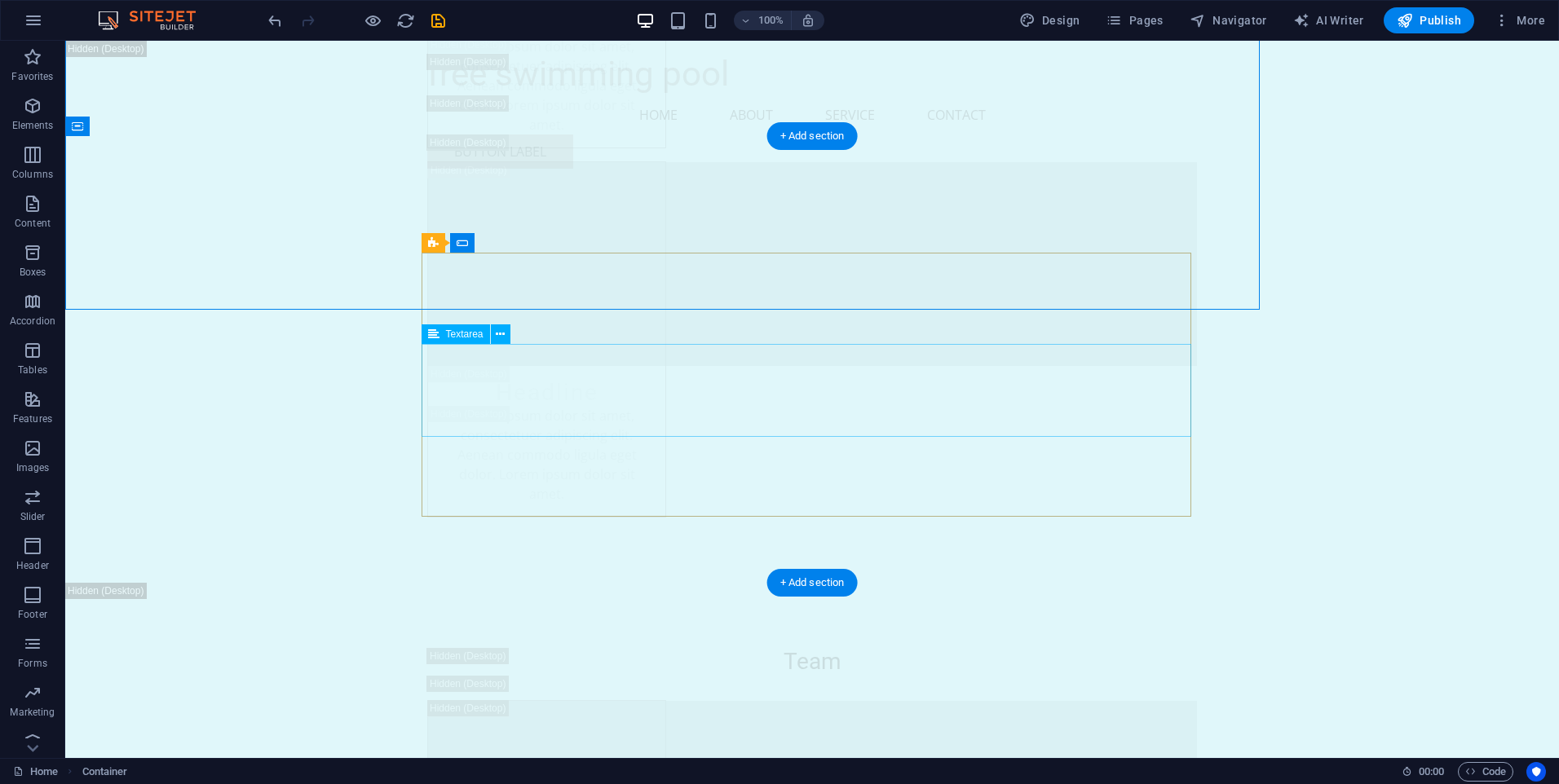
scroll to position [21829, 0]
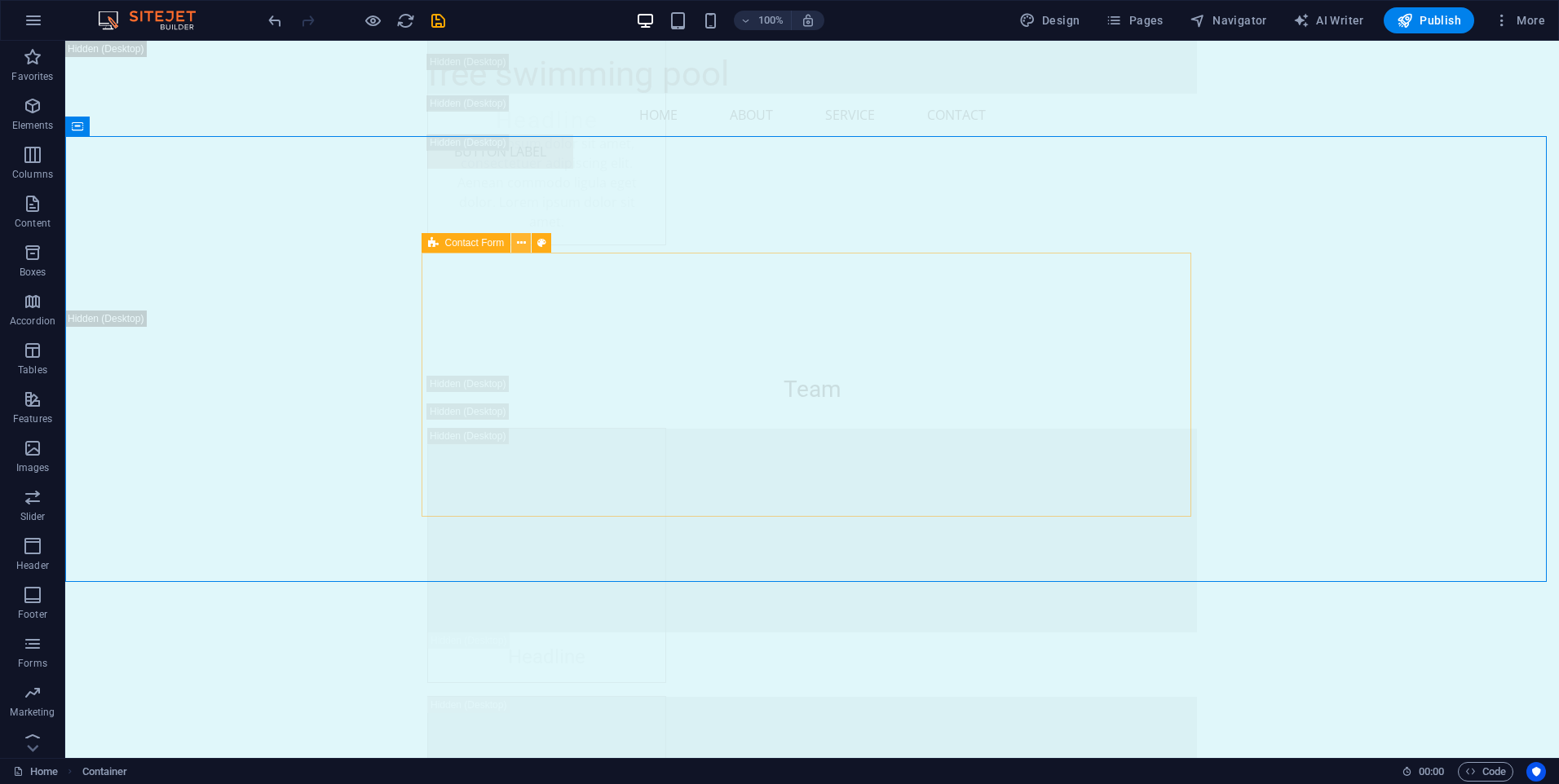
click at [521, 245] on icon at bounding box center [521, 243] width 9 height 17
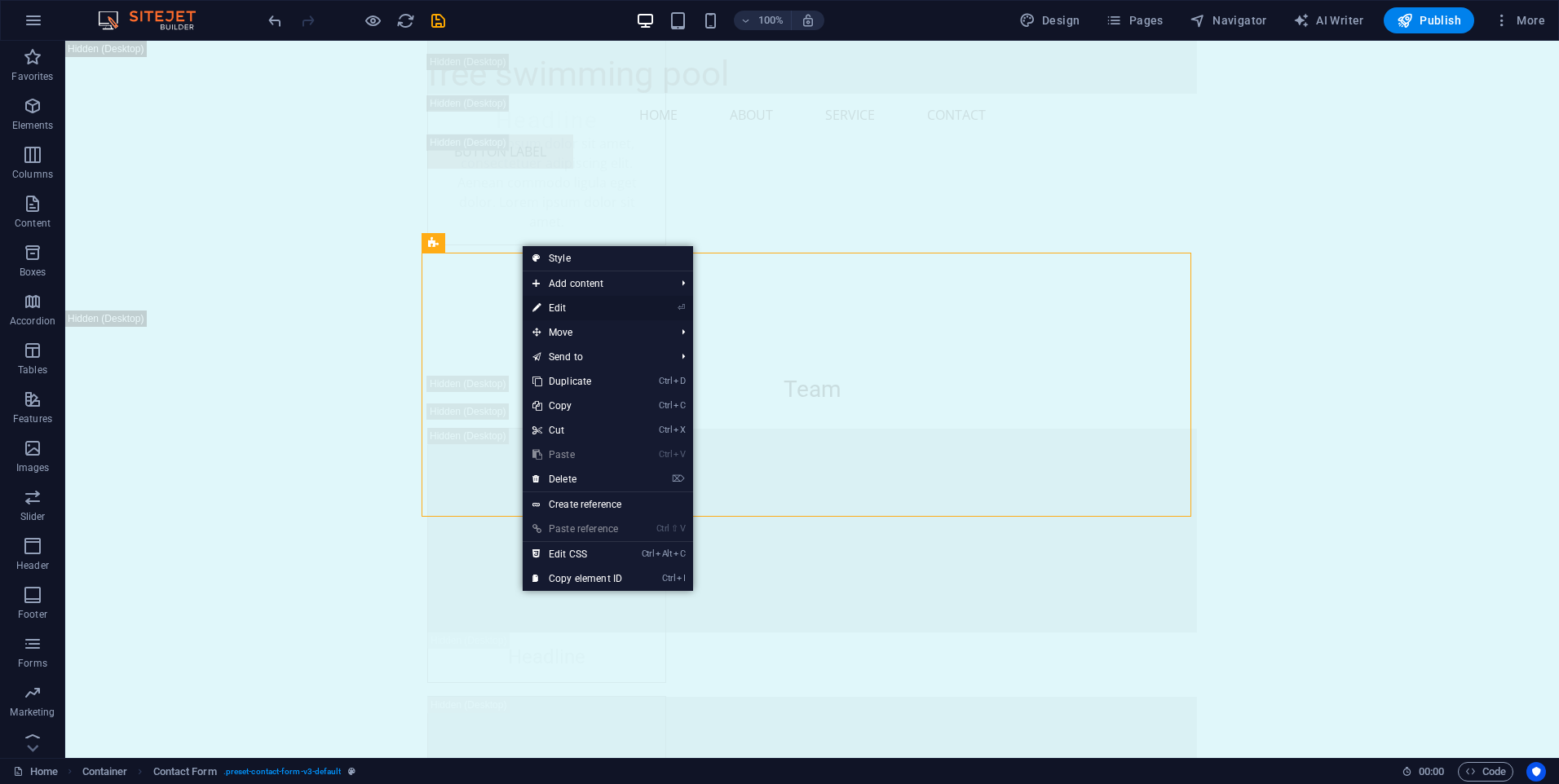
click at [568, 307] on link "⏎ Edit" at bounding box center [576, 308] width 109 height 24
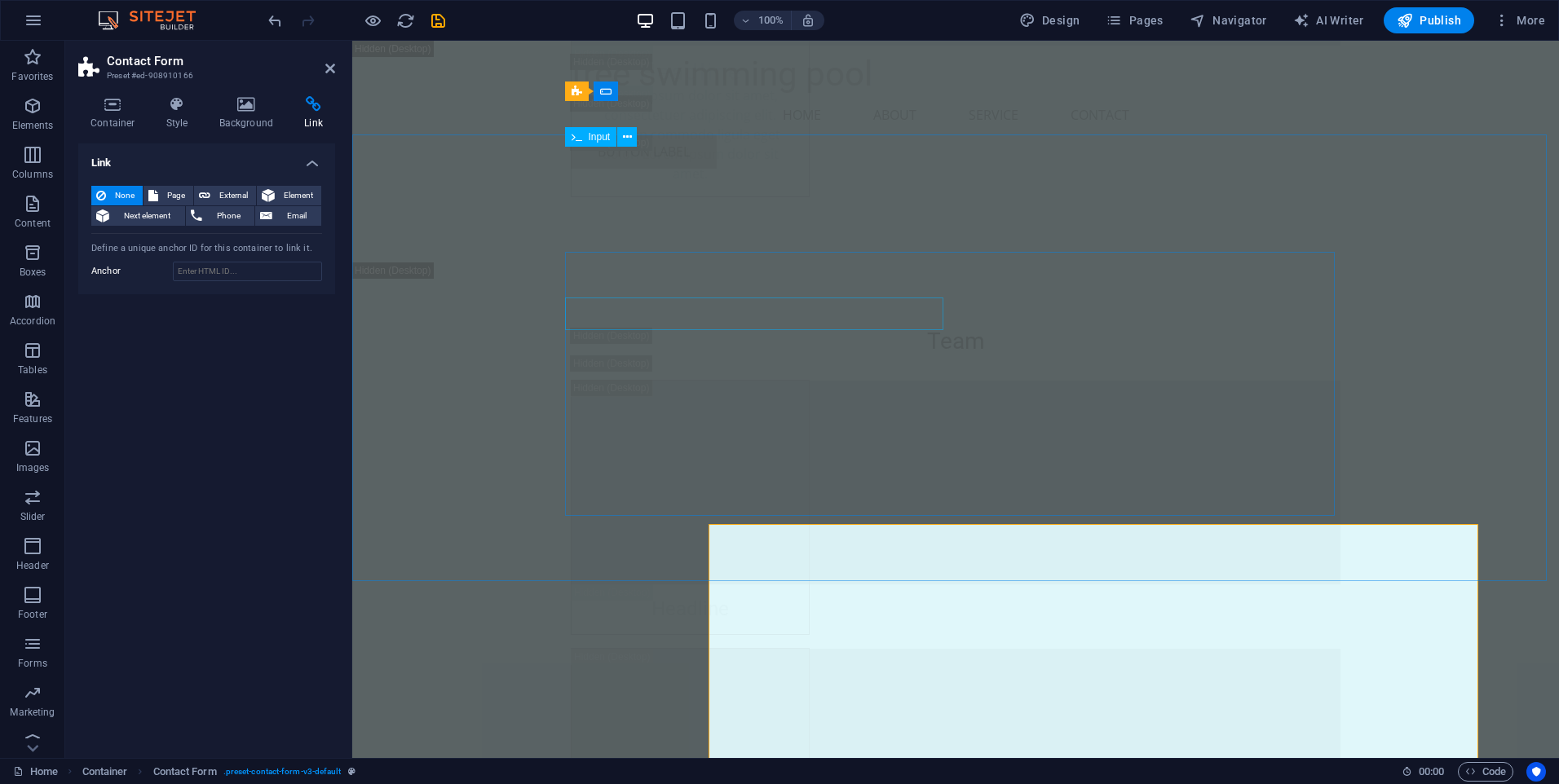
scroll to position [21558, 0]
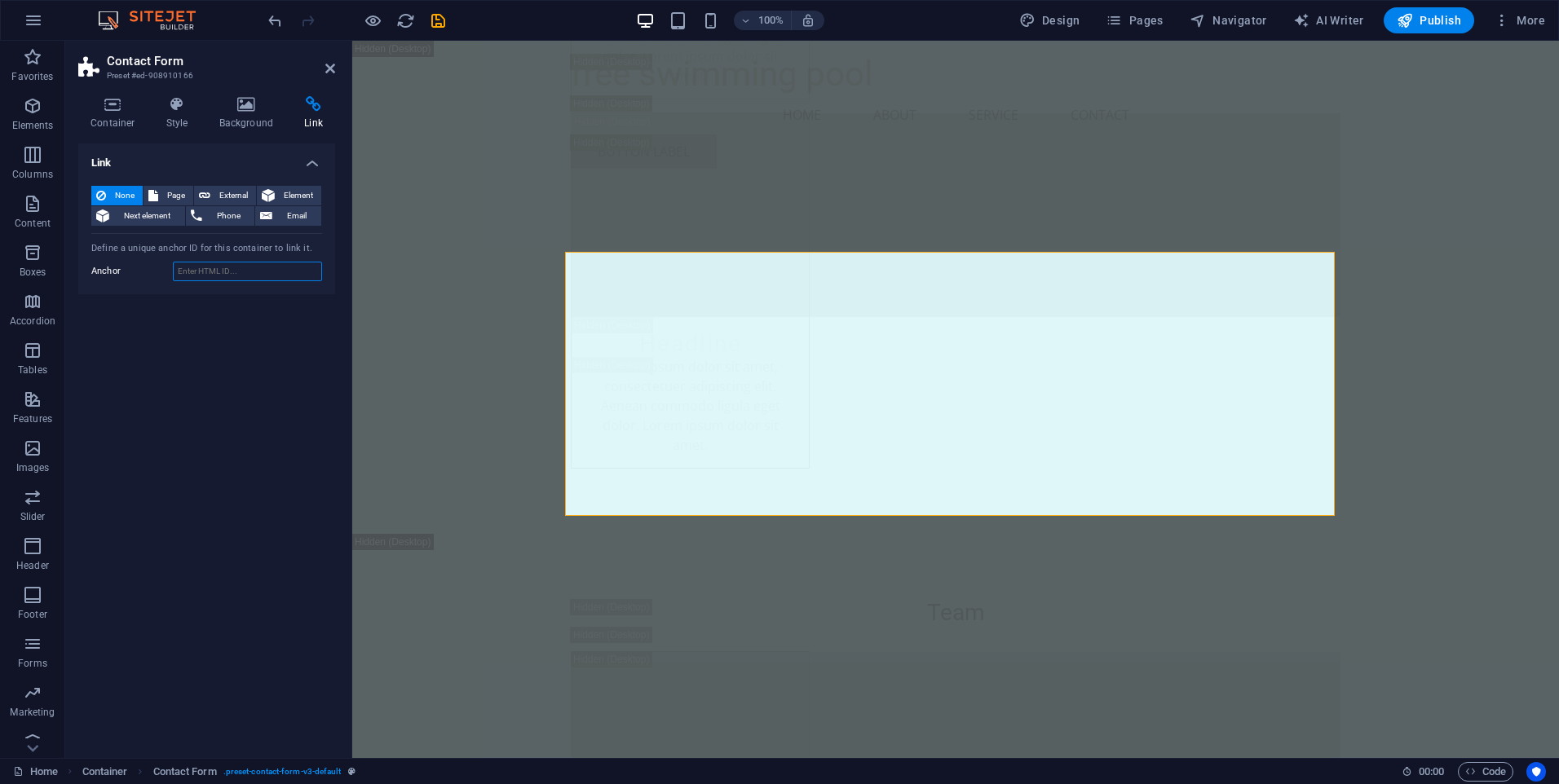
click at [228, 270] on input "Anchor" at bounding box center [247, 271] width 149 height 20
click at [248, 114] on h4 "Background" at bounding box center [250, 113] width 86 height 34
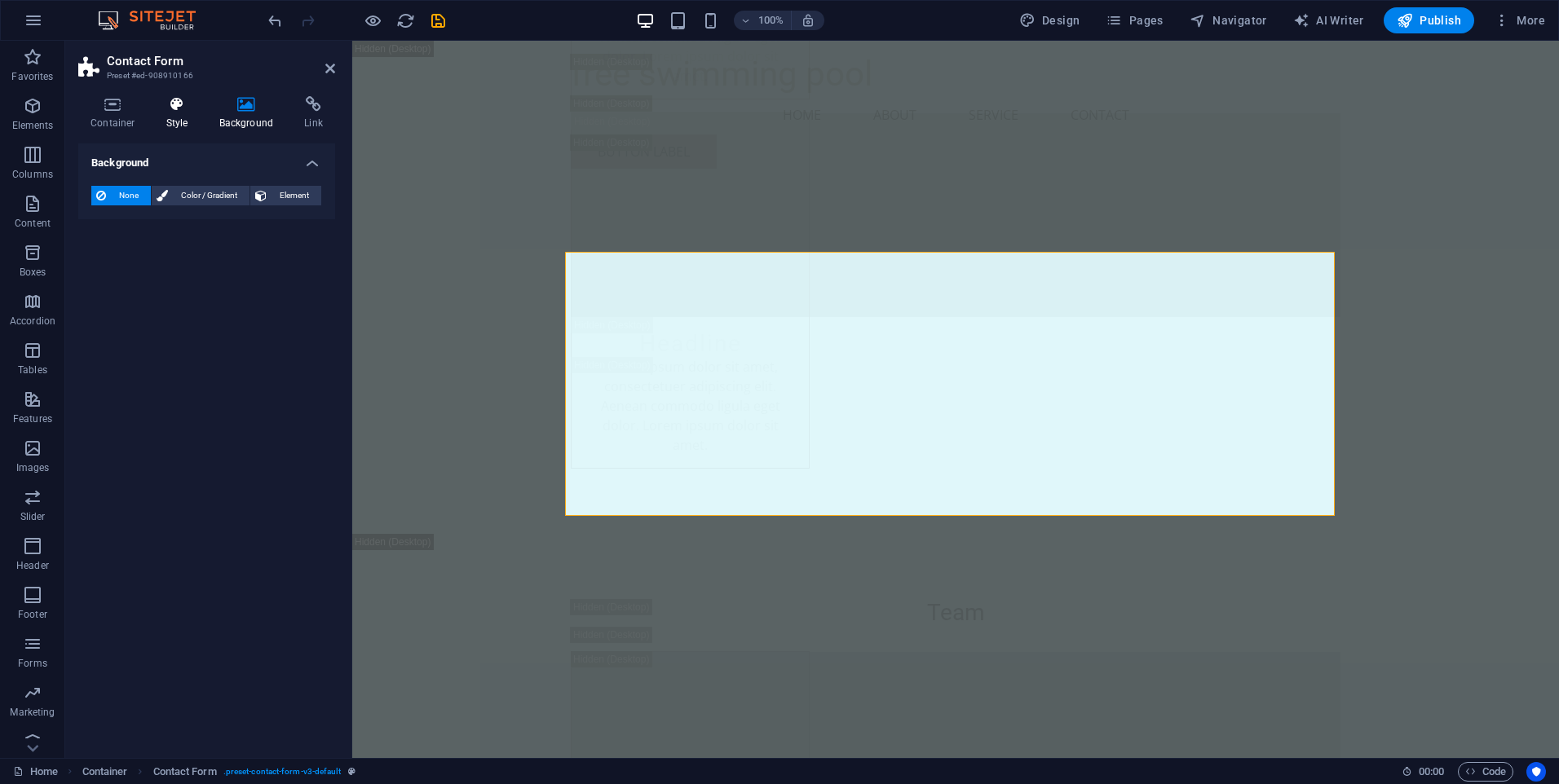
click at [178, 107] on icon at bounding box center [177, 104] width 46 height 16
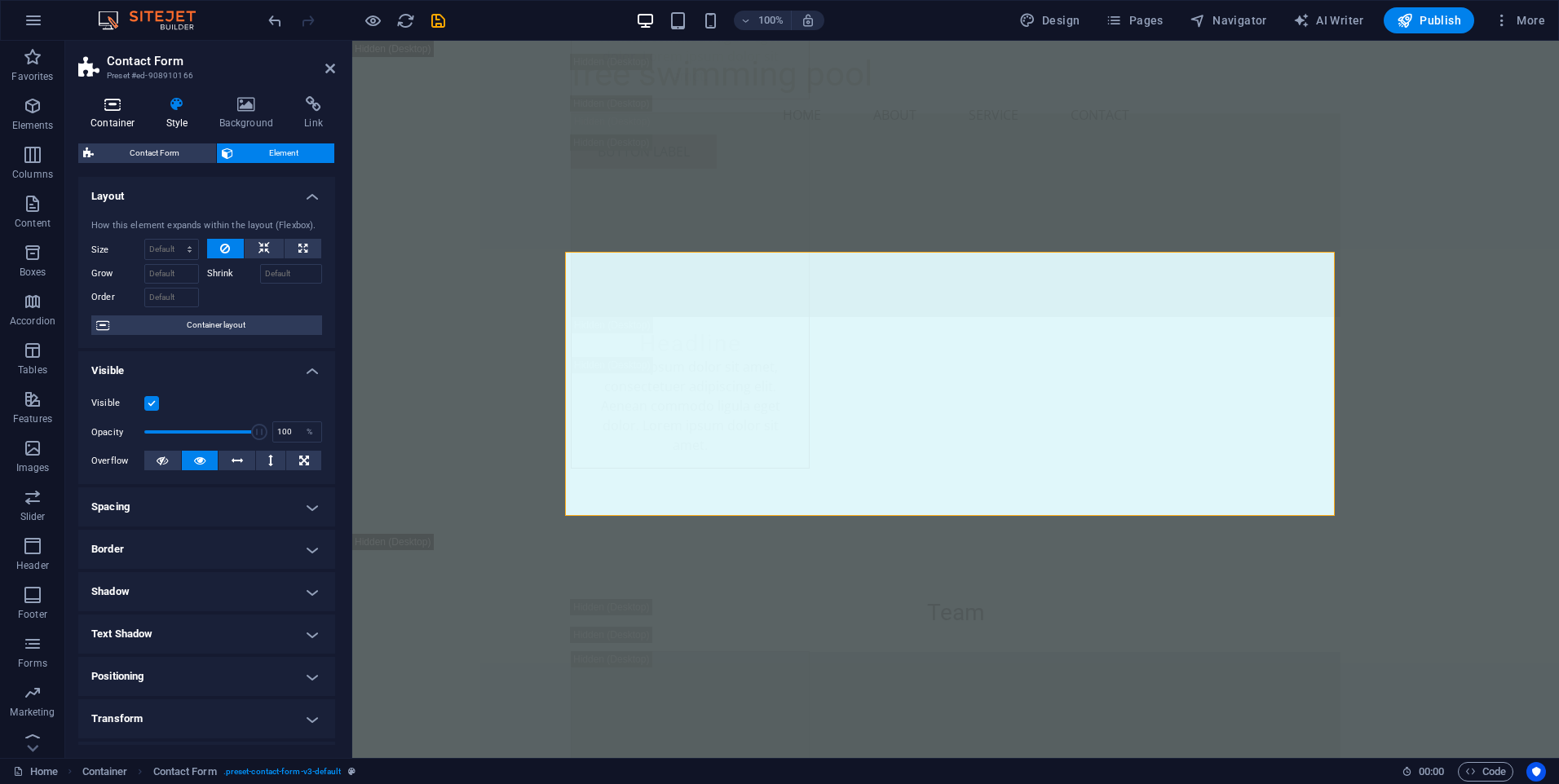
click at [104, 106] on icon at bounding box center [113, 104] width 70 height 16
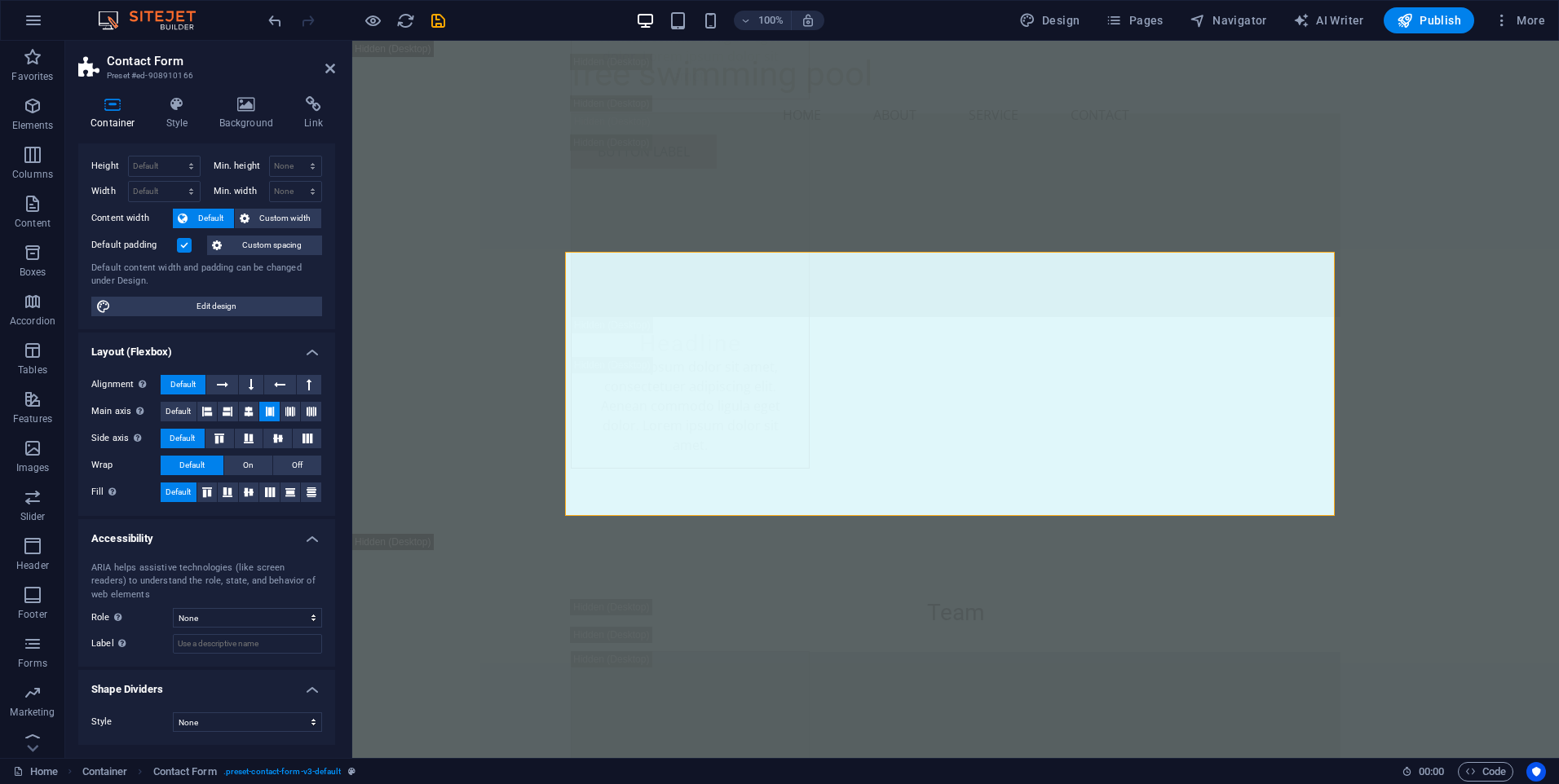
scroll to position [0, 0]
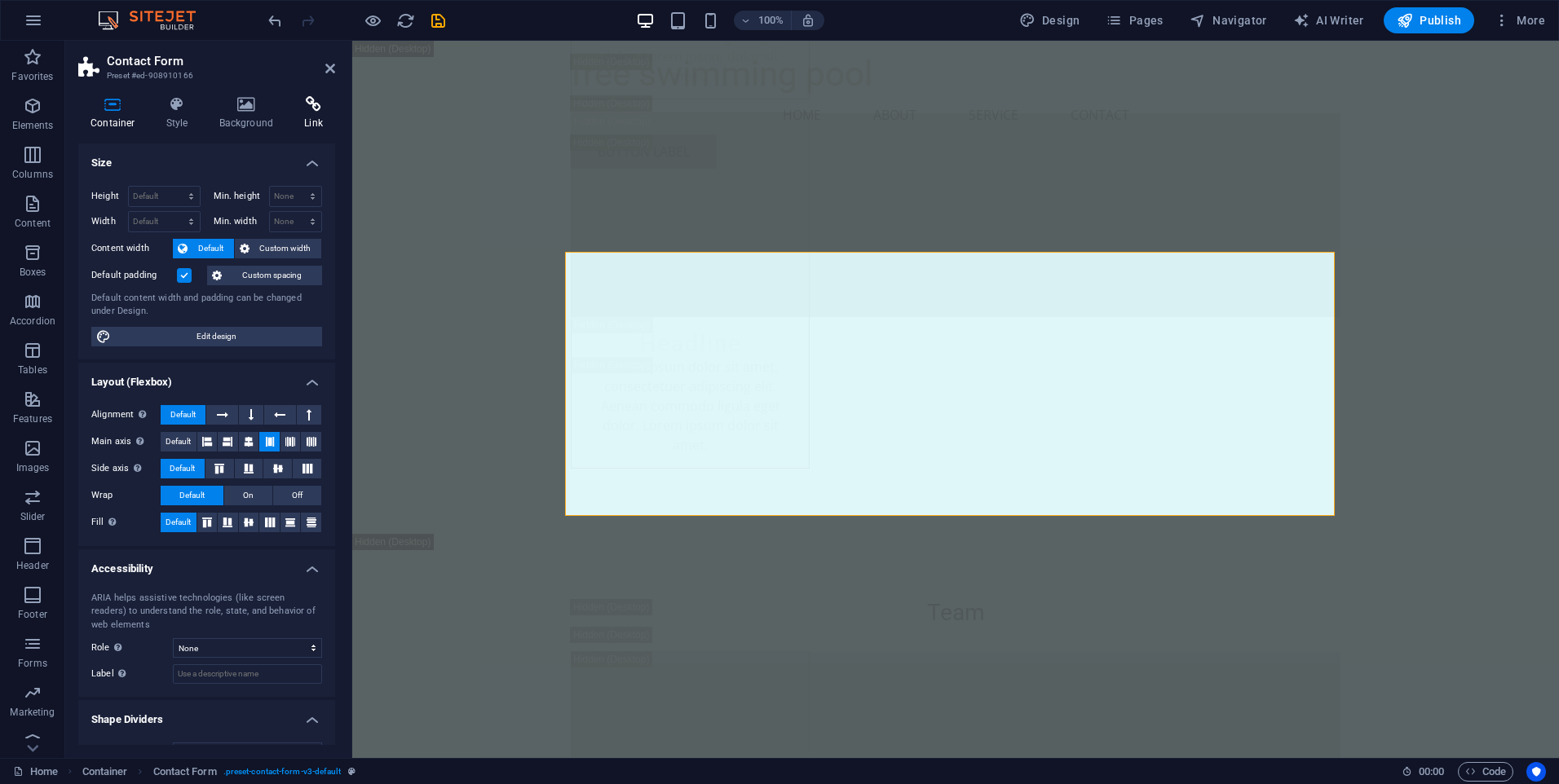
click at [314, 115] on h4 "Link" at bounding box center [314, 113] width 43 height 34
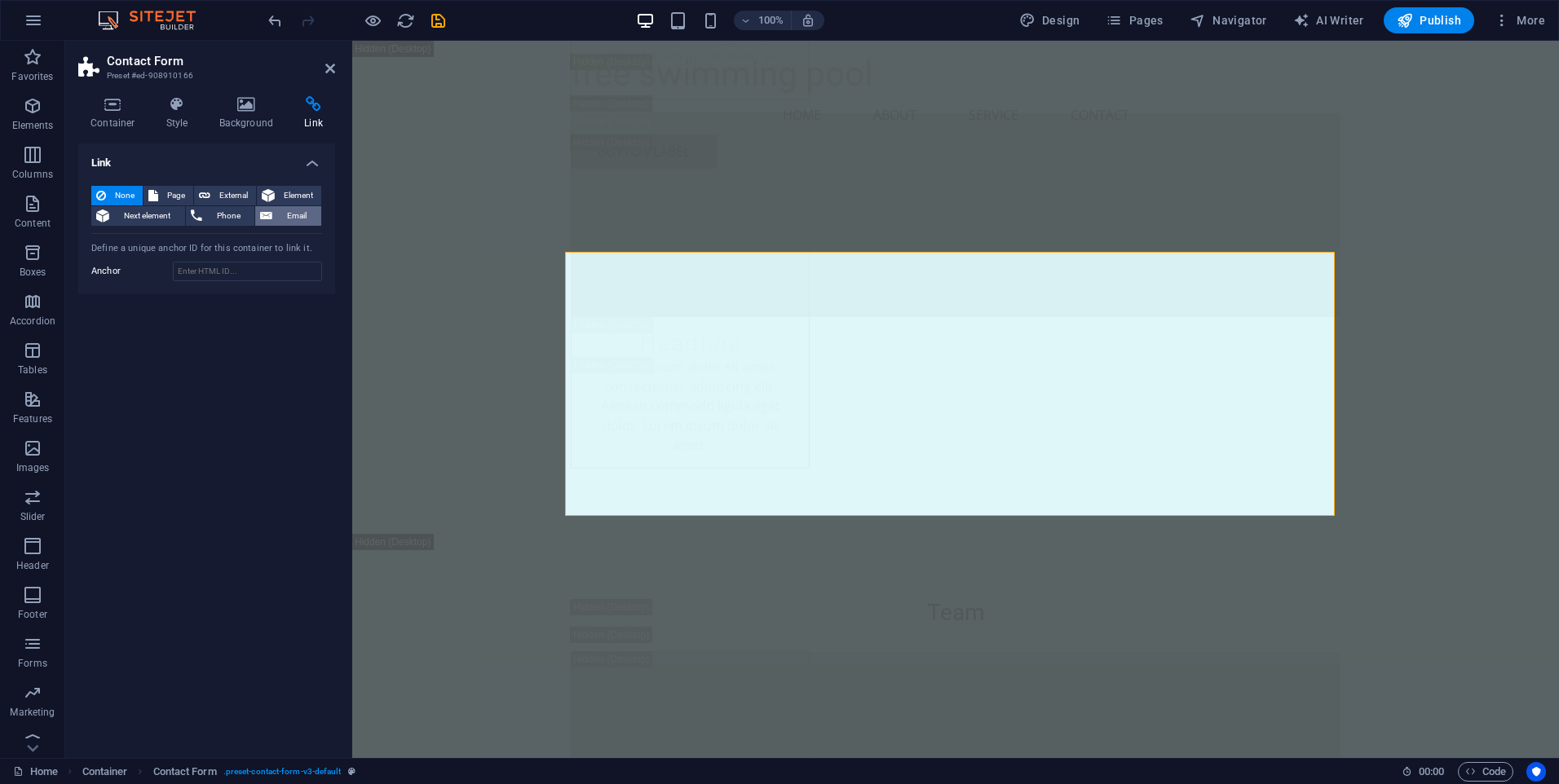
click at [301, 220] on span "Email" at bounding box center [297, 216] width 40 height 20
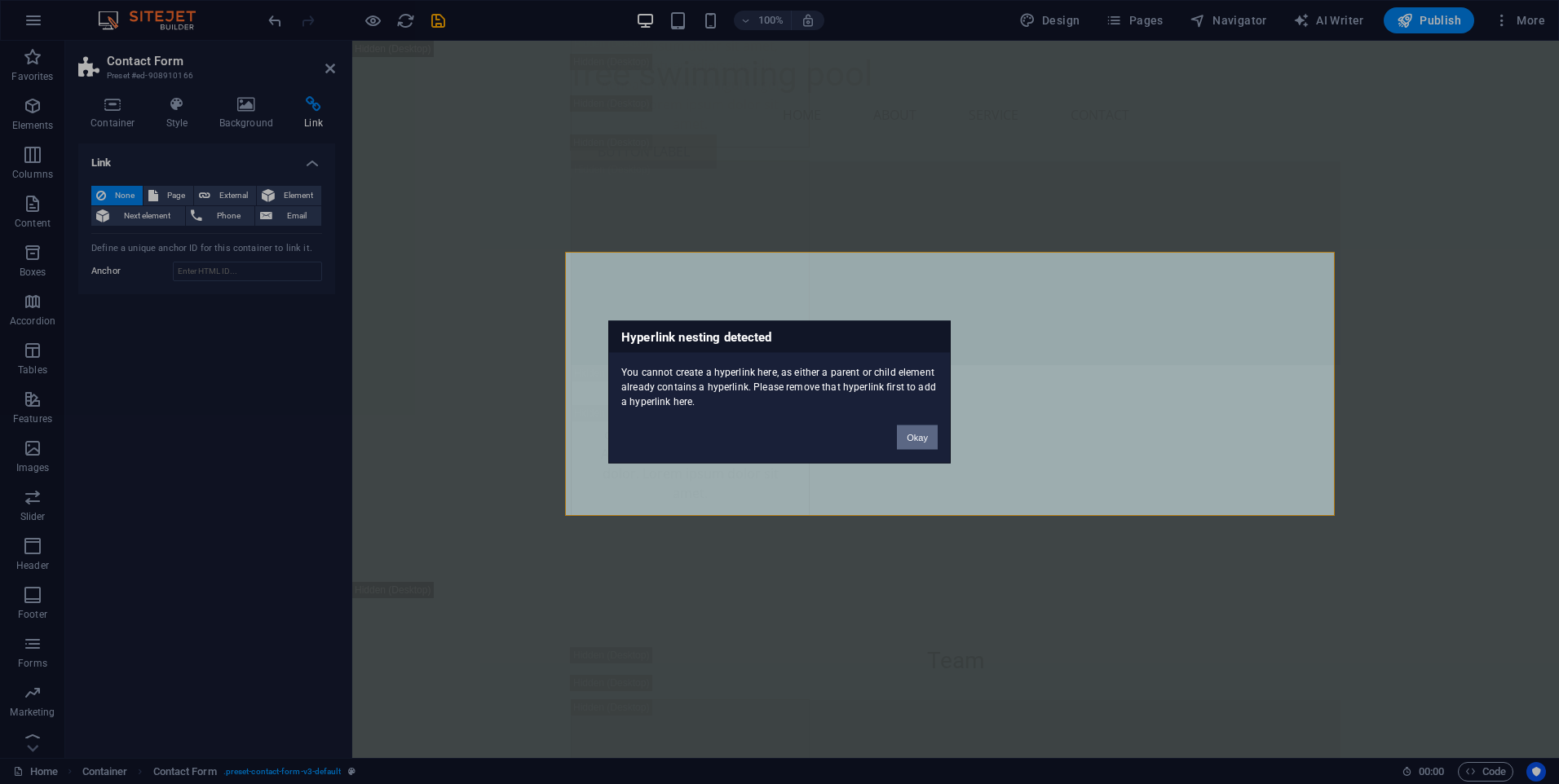
click at [907, 437] on button "Okay" at bounding box center [917, 438] width 40 height 24
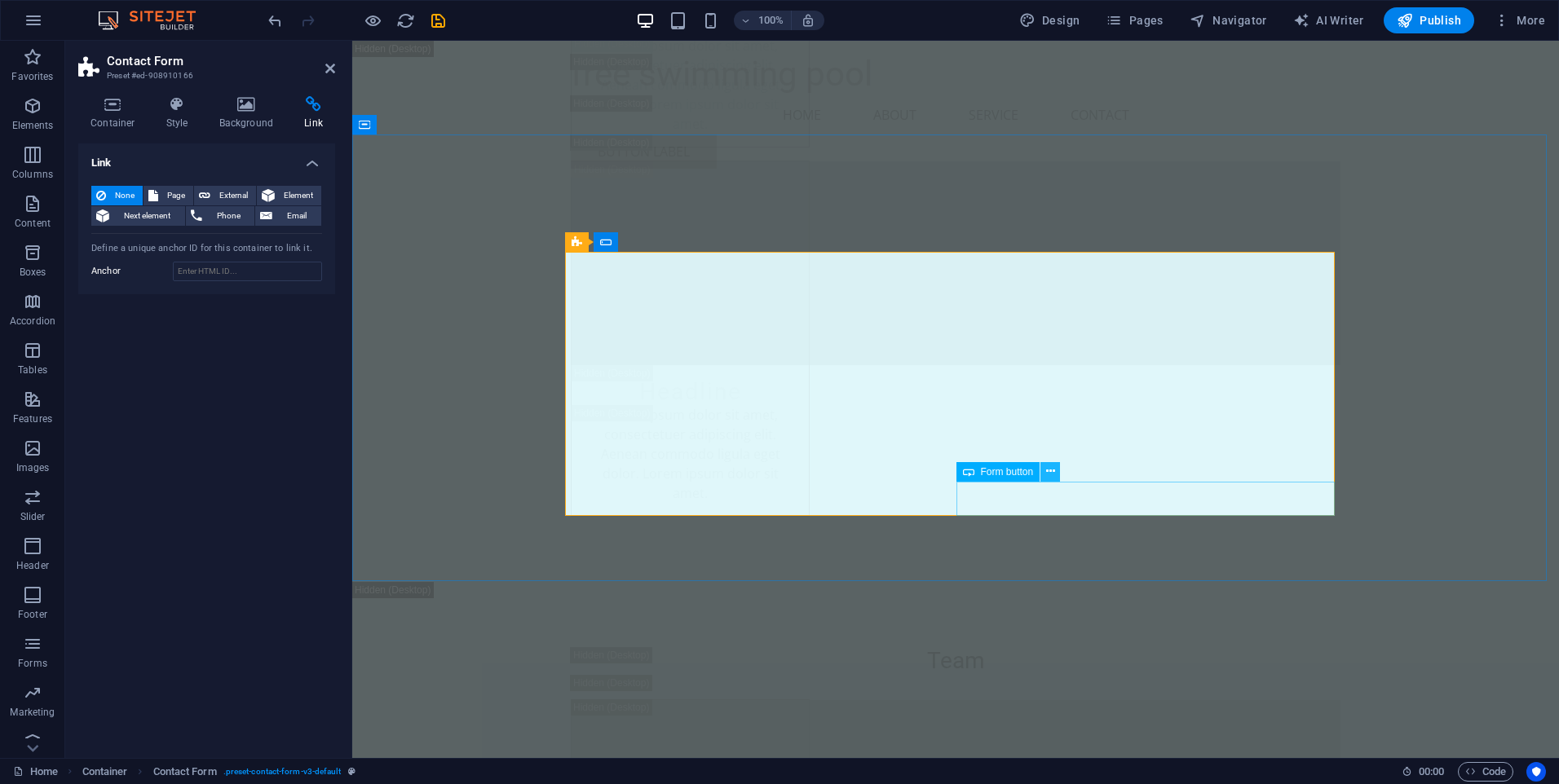
click at [1056, 475] on button at bounding box center [1050, 471] width 20 height 20
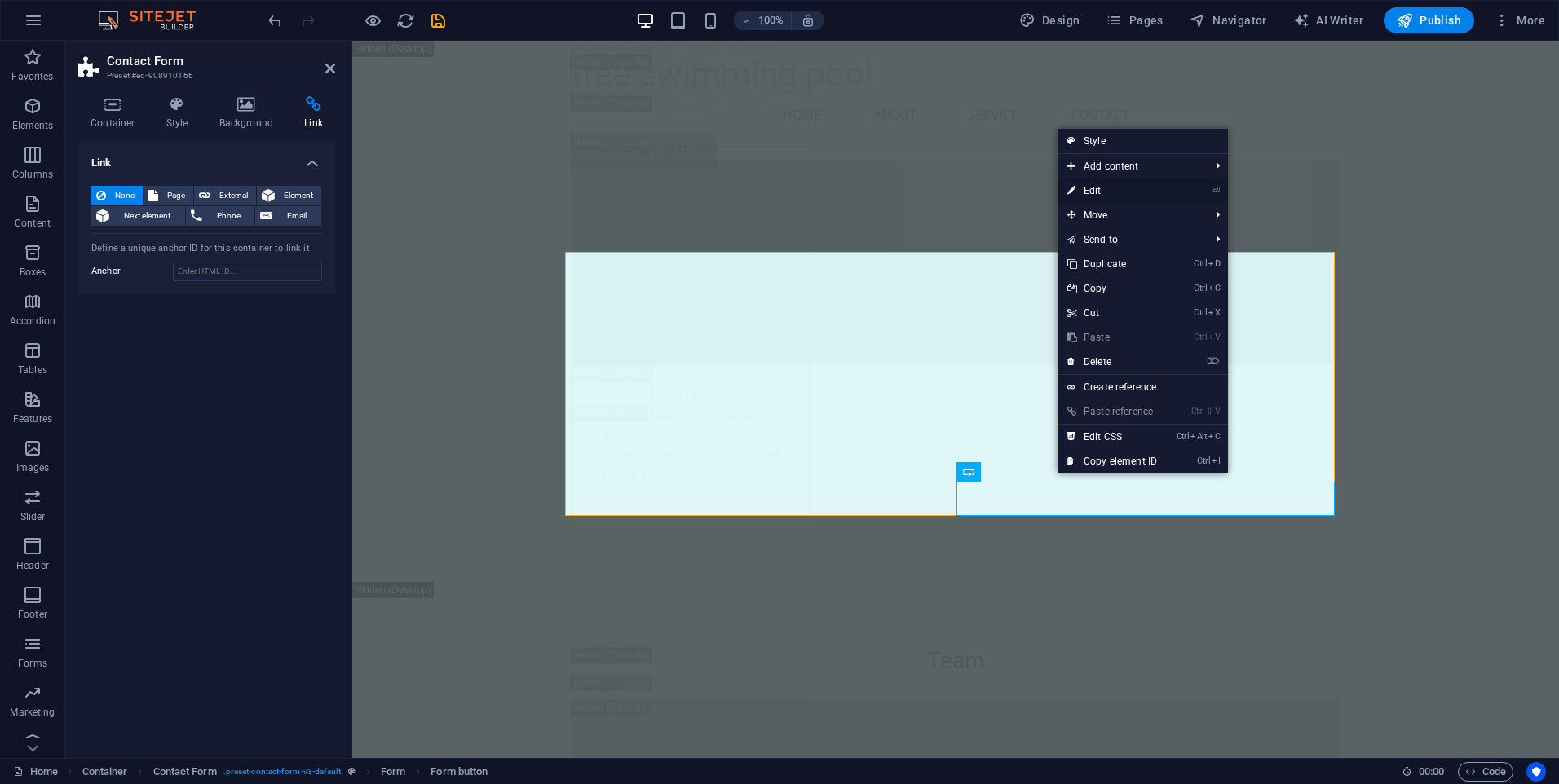
click at [1117, 191] on link "⏎ Edit" at bounding box center [1111, 191] width 109 height 24
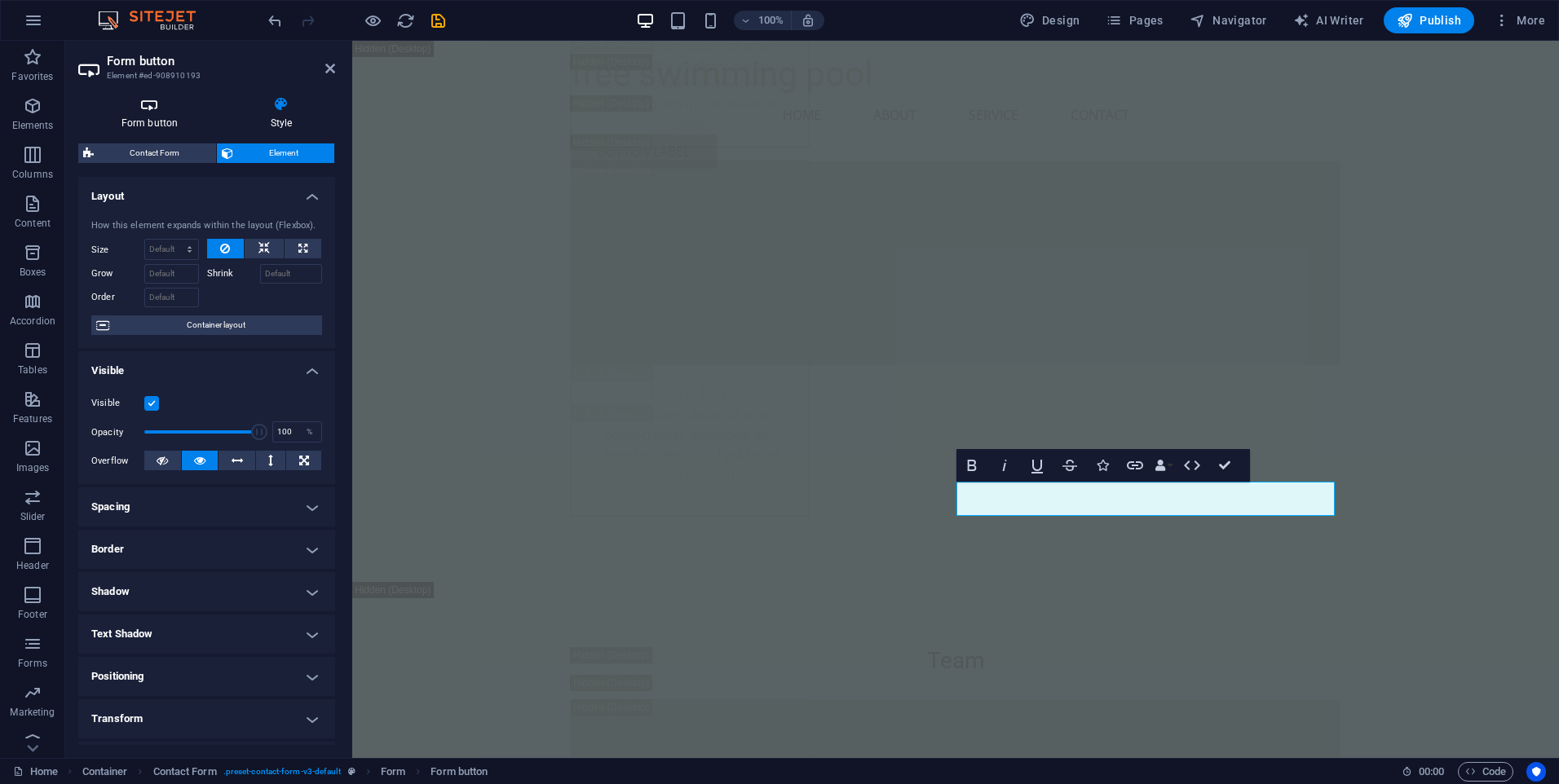
click at [137, 121] on h4 "Form button" at bounding box center [153, 113] width 149 height 34
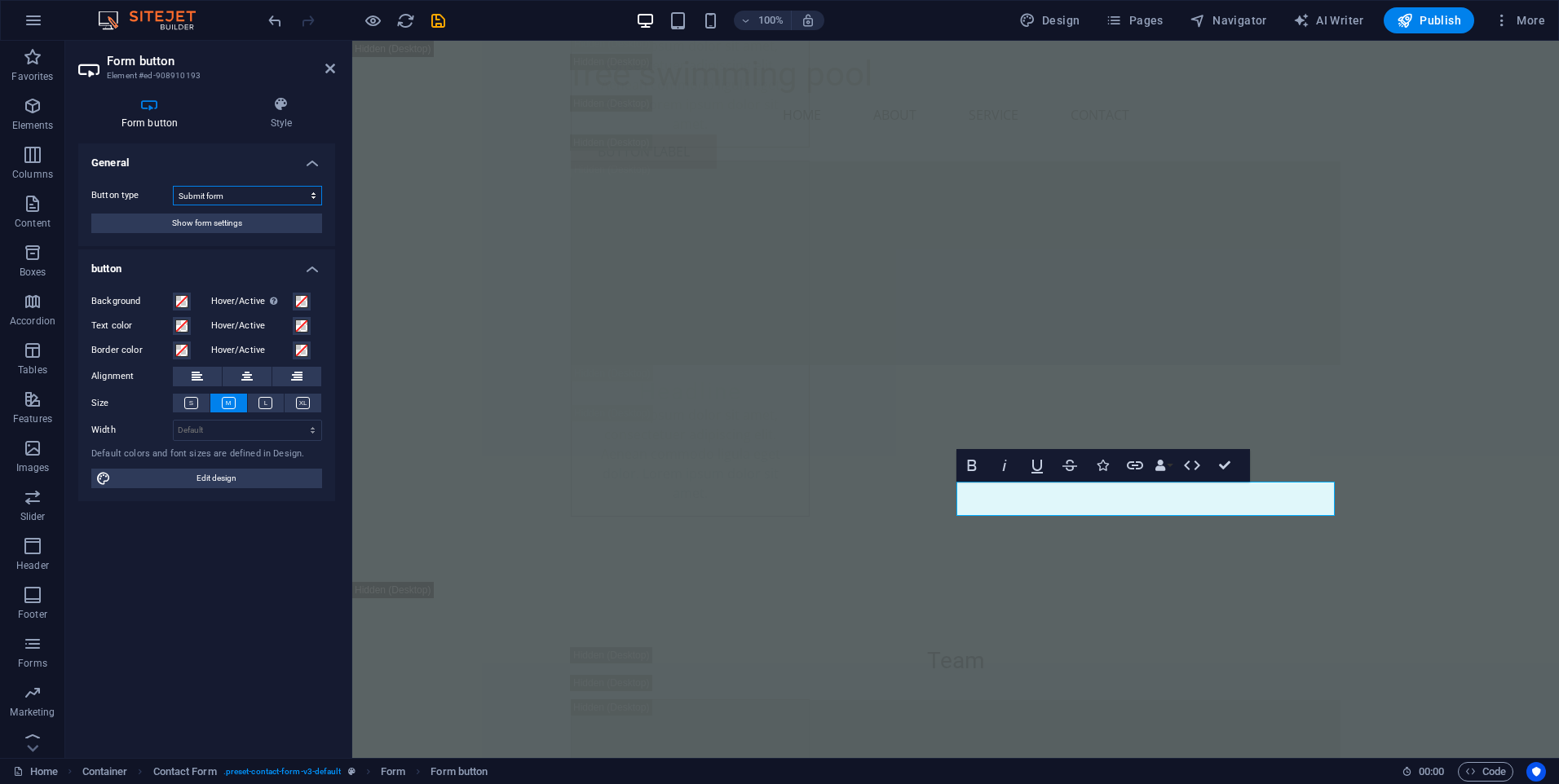
click at [291, 191] on select "Submit form Reset form No action" at bounding box center [247, 195] width 149 height 20
click at [231, 194] on select "Submit form Reset form No action" at bounding box center [247, 195] width 149 height 20
click at [228, 228] on span "Show form settings" at bounding box center [207, 223] width 70 height 20
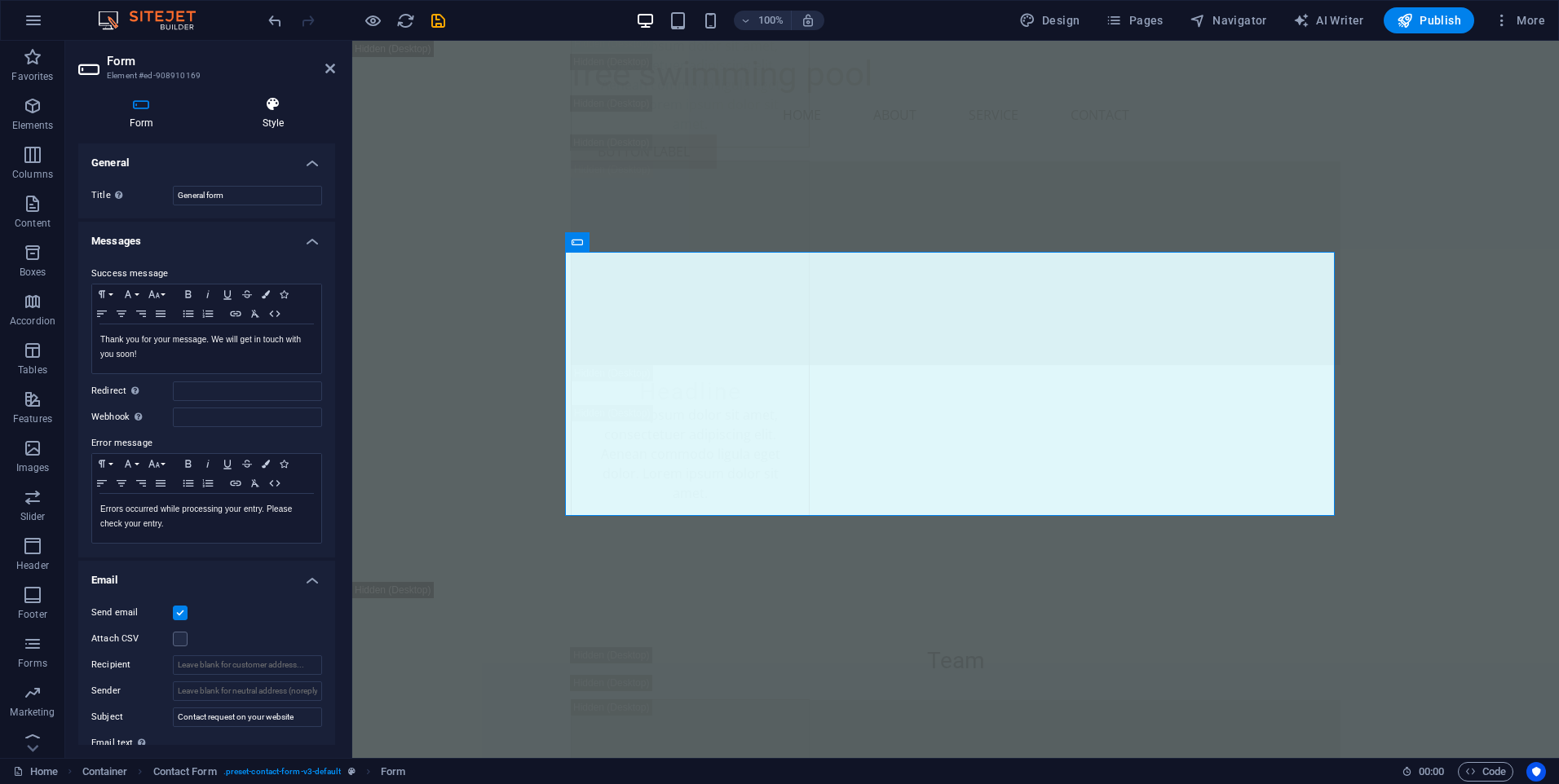
click at [264, 119] on h4 "Style" at bounding box center [273, 113] width 124 height 34
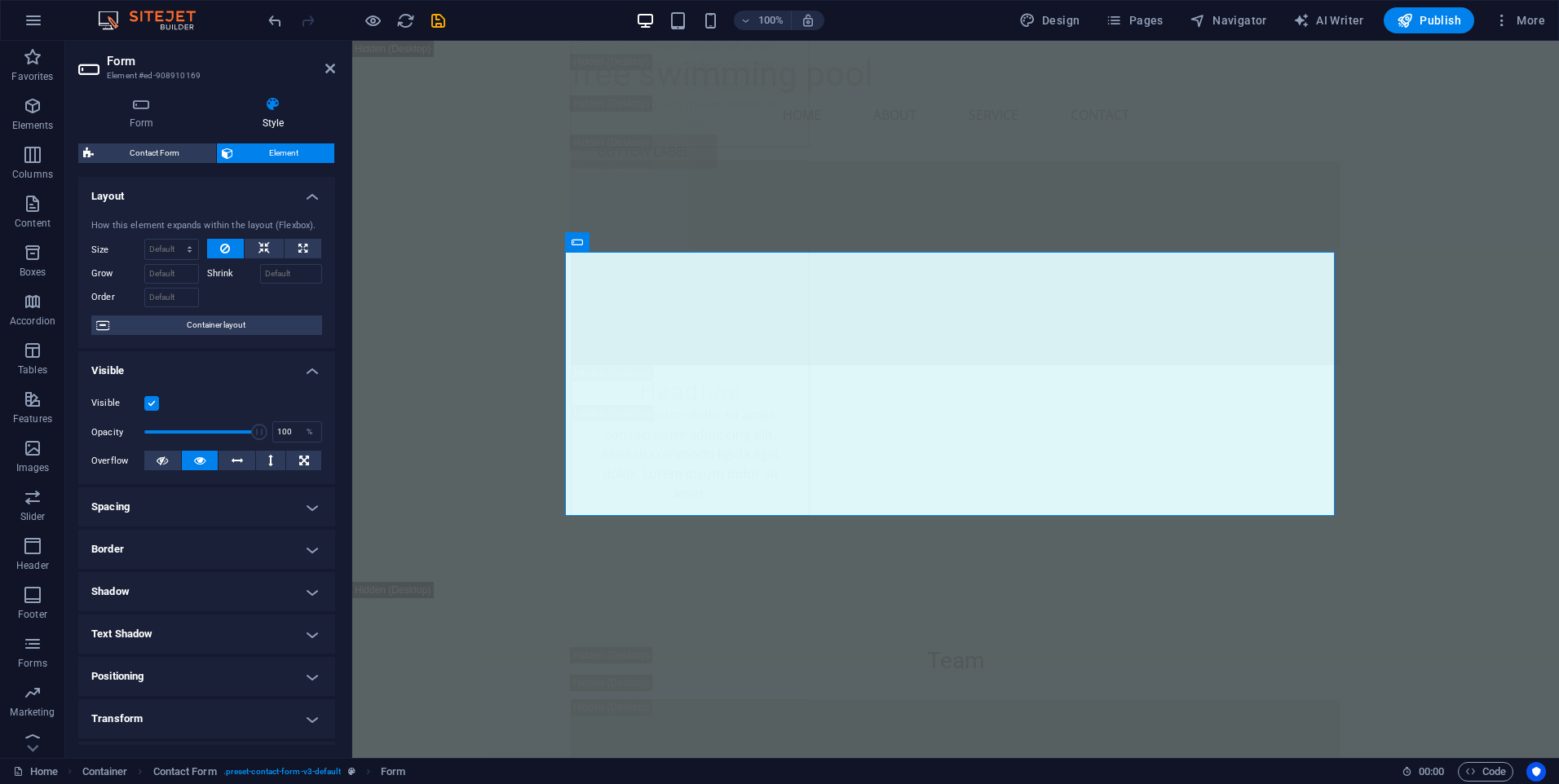
click at [337, 72] on aside "Form Element #ed-908910169 Form Style General Title Define a name for the form.…" at bounding box center [209, 398] width 287 height 717
click at [334, 72] on icon at bounding box center [330, 68] width 9 height 13
click at [610, 70] on div "free swimming pool Menu Home About Service Contact Button label" at bounding box center [955, 111] width 1207 height 141
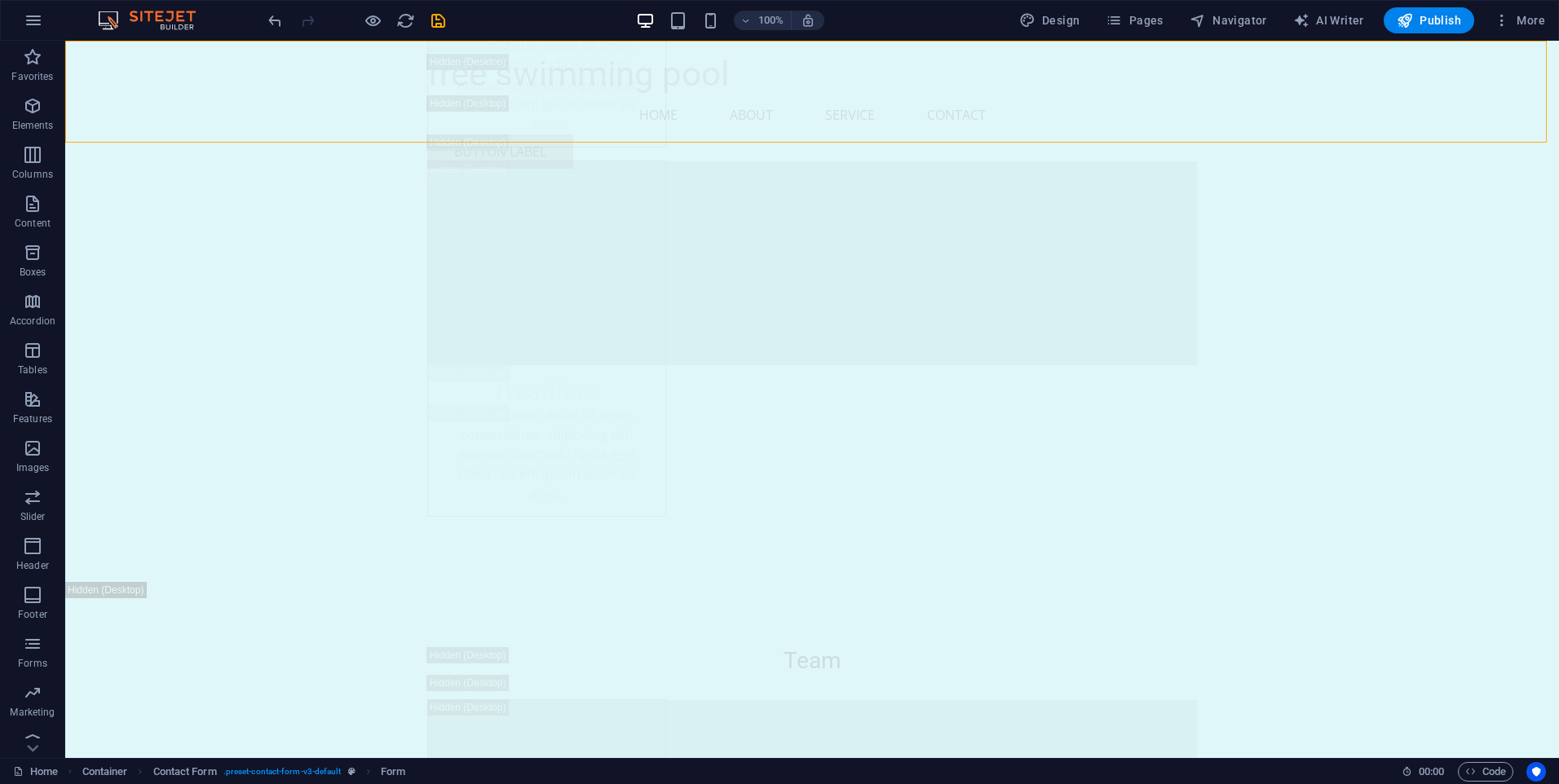
scroll to position [21830, 0]
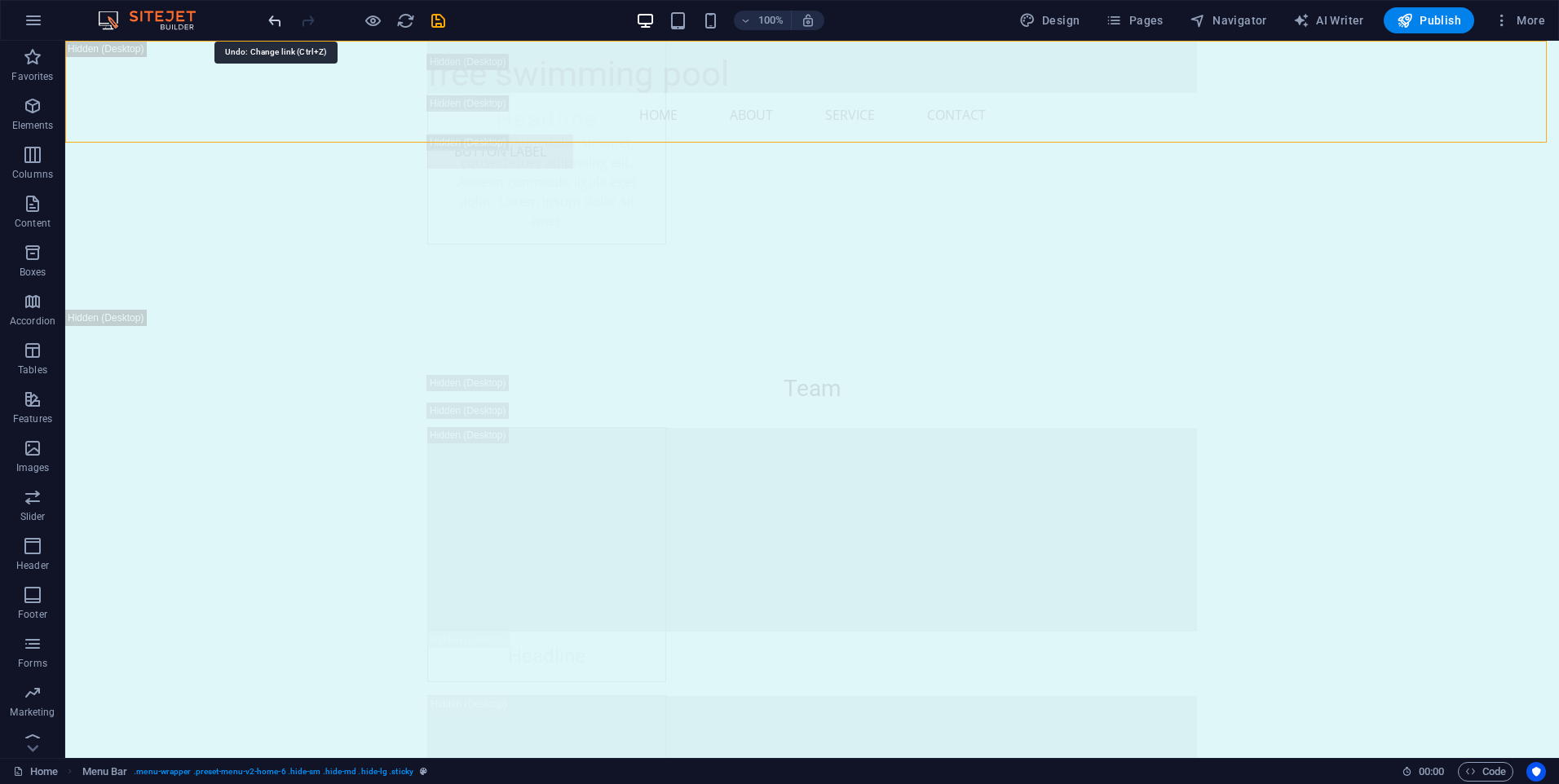
click at [276, 21] on icon "undo" at bounding box center [275, 21] width 19 height 19
click at [308, 22] on icon "redo" at bounding box center [308, 21] width 19 height 19
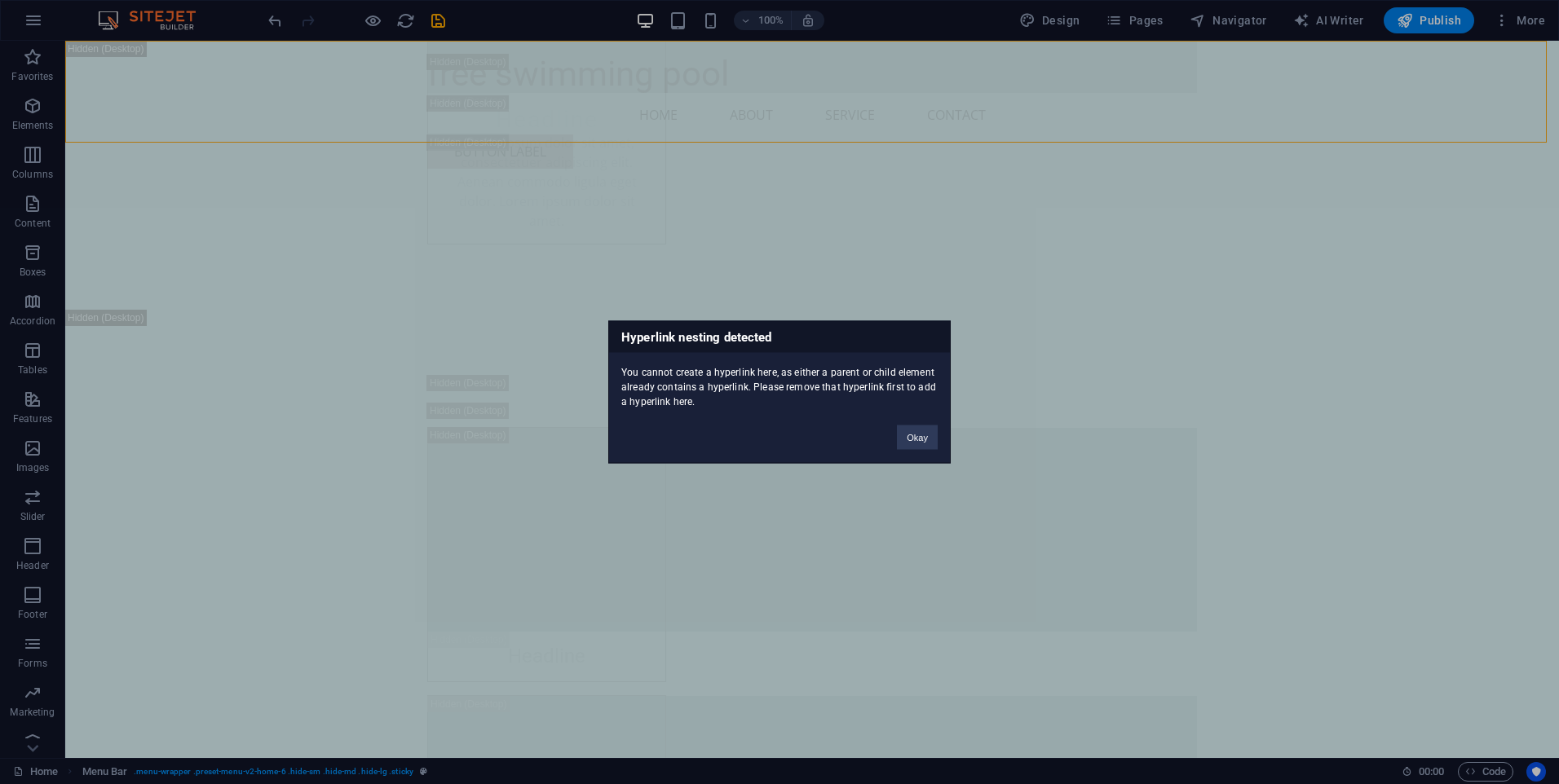
click at [276, 15] on div "Hyperlink nesting detected You cannot create a hyperlink here, as either a pare…" at bounding box center [779, 392] width 1559 height 784
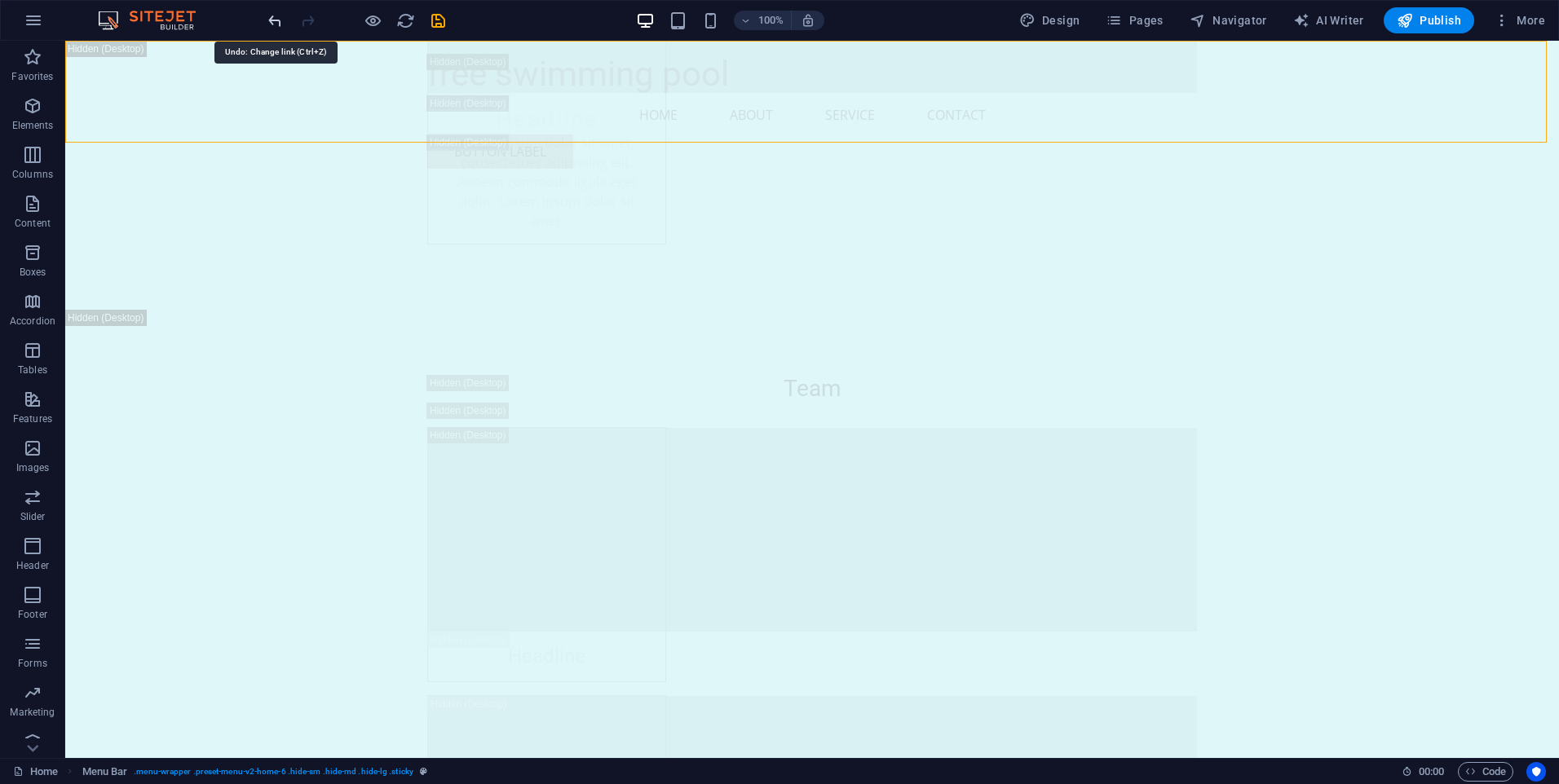
click at [278, 18] on icon "undo" at bounding box center [275, 21] width 19 height 19
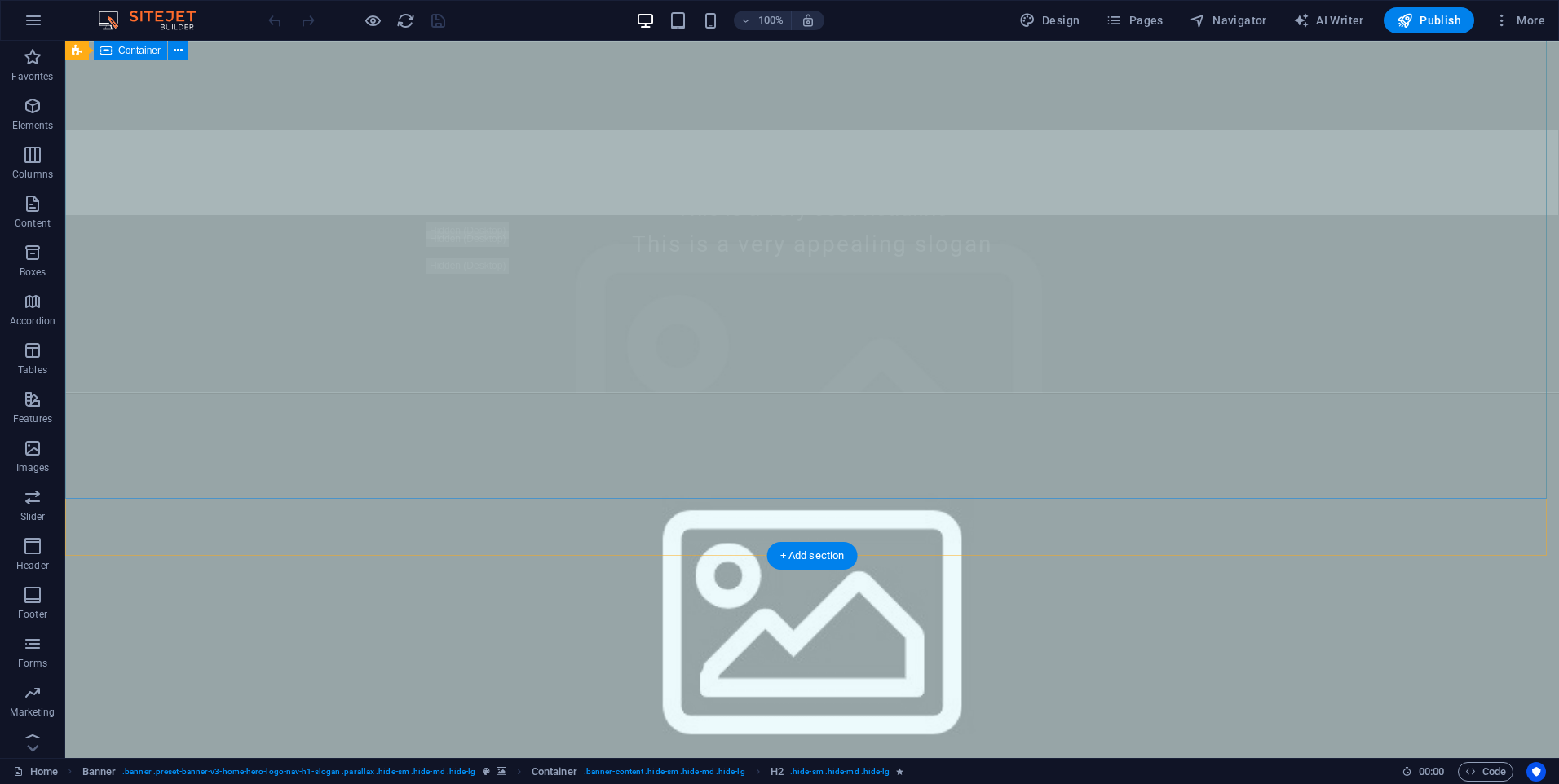
scroll to position [1060, 0]
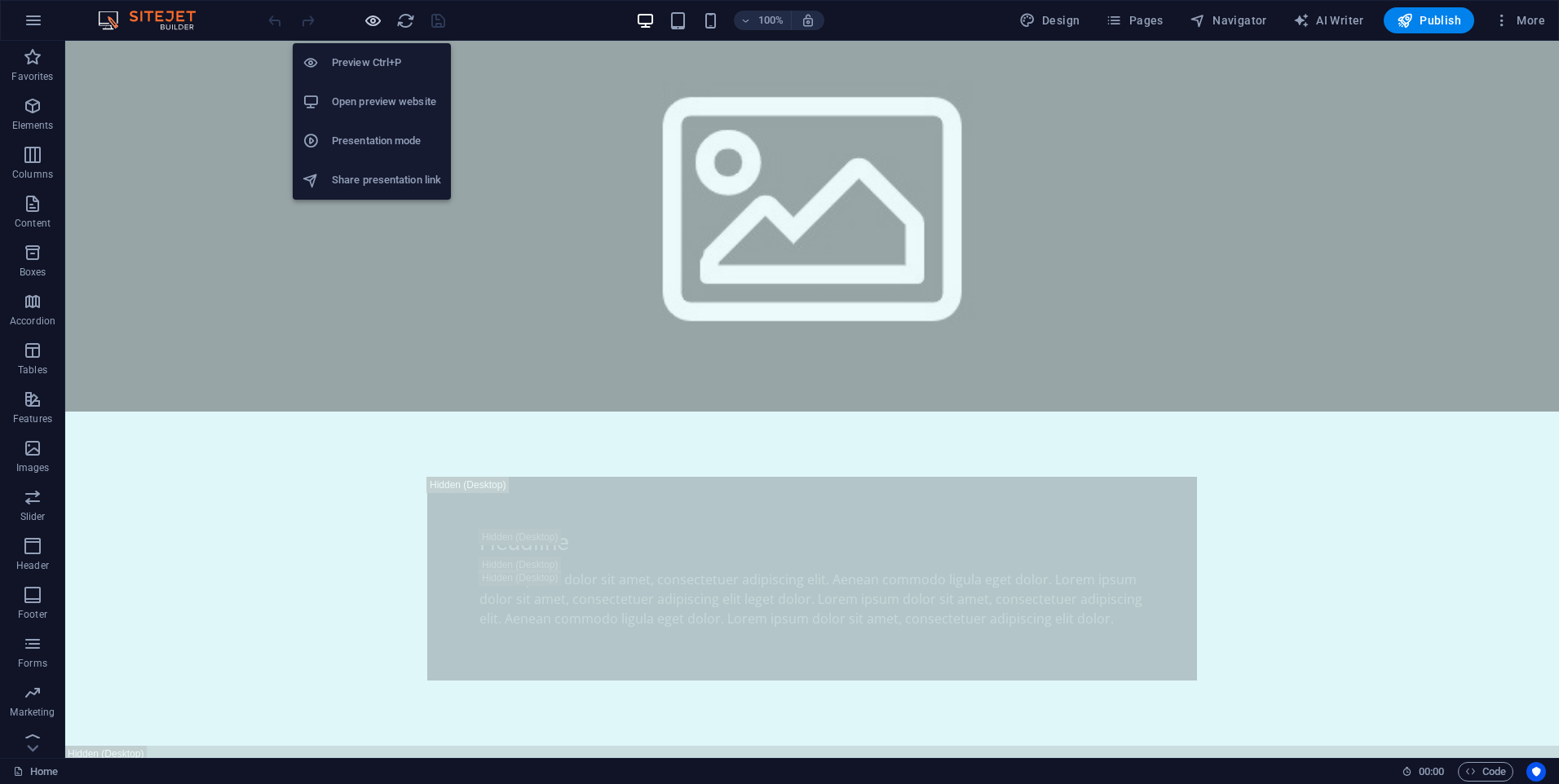
click at [368, 17] on icon "button" at bounding box center [373, 21] width 19 height 19
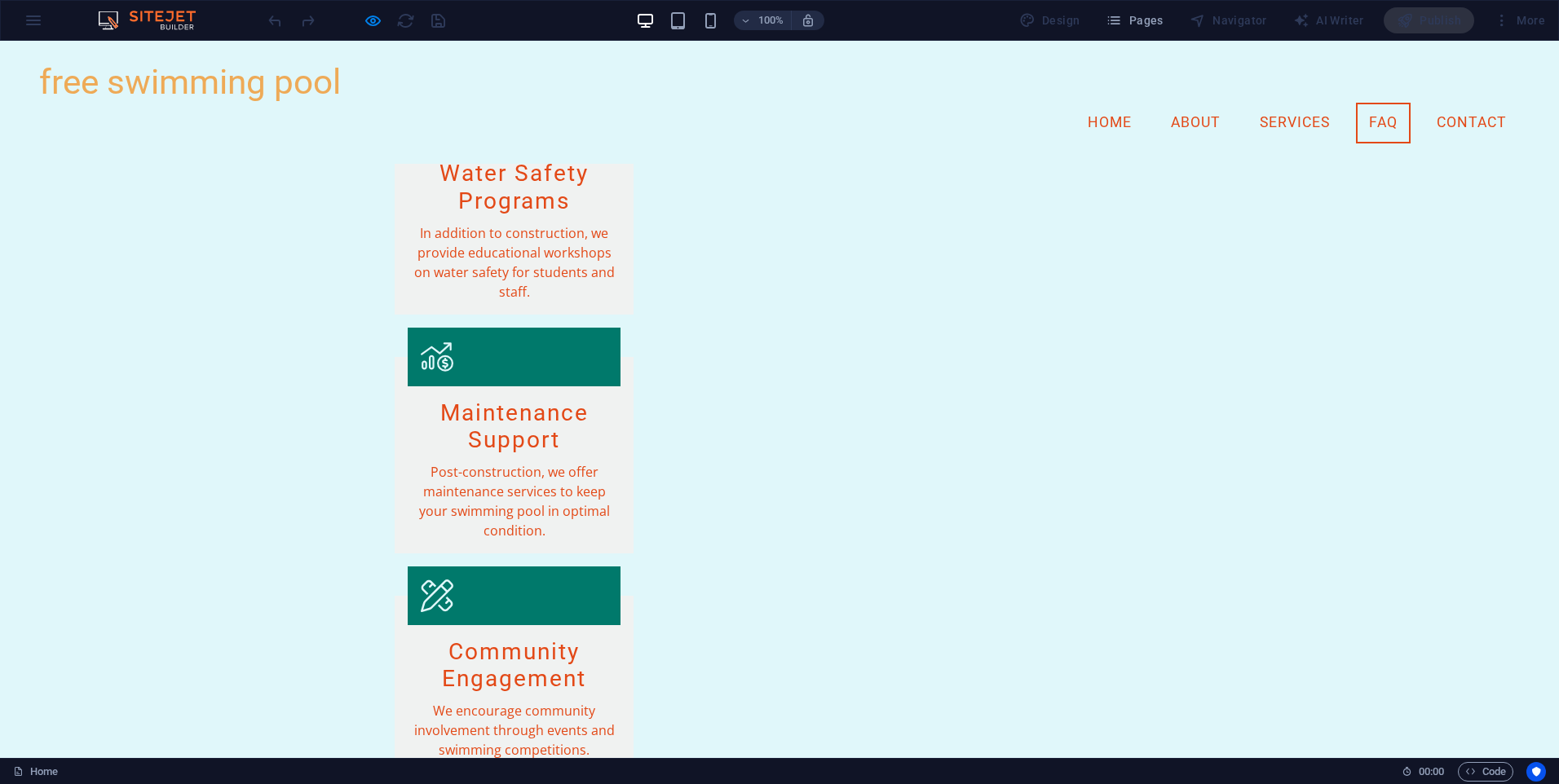
scroll to position [2031, 0]
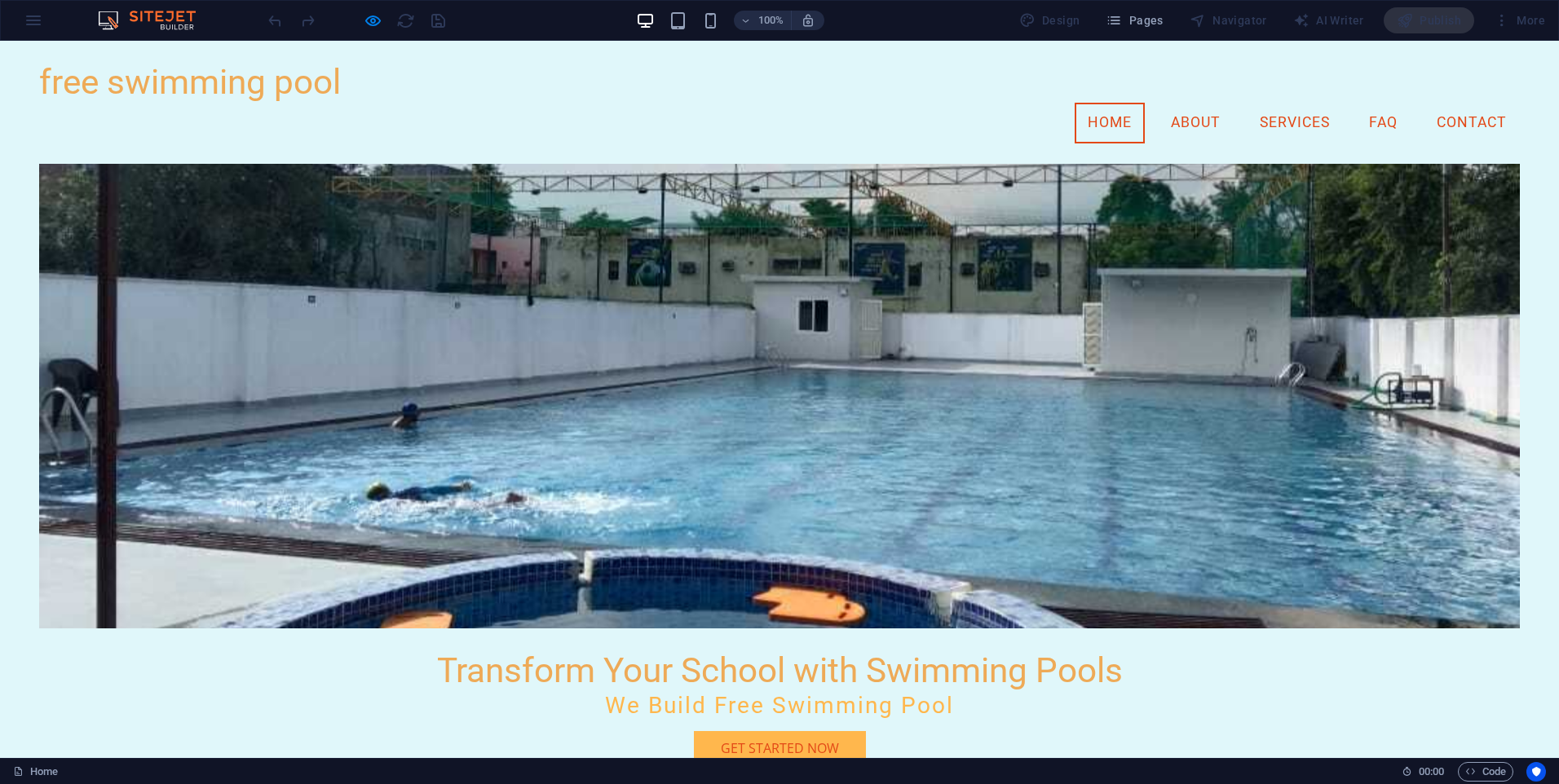
scroll to position [0, 0]
